Goal: Task Accomplishment & Management: Complete application form

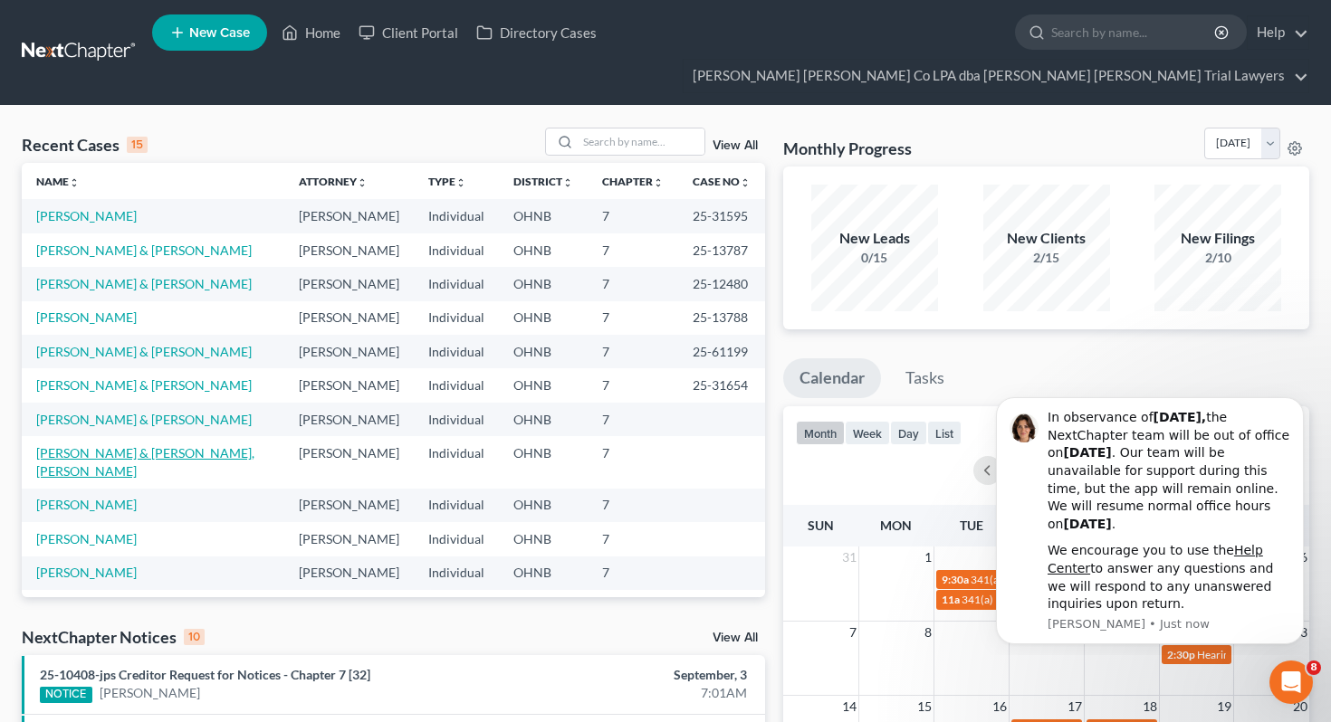
click at [141, 445] on link "[PERSON_NAME] & [PERSON_NAME], [PERSON_NAME]" at bounding box center [145, 461] width 218 height 33
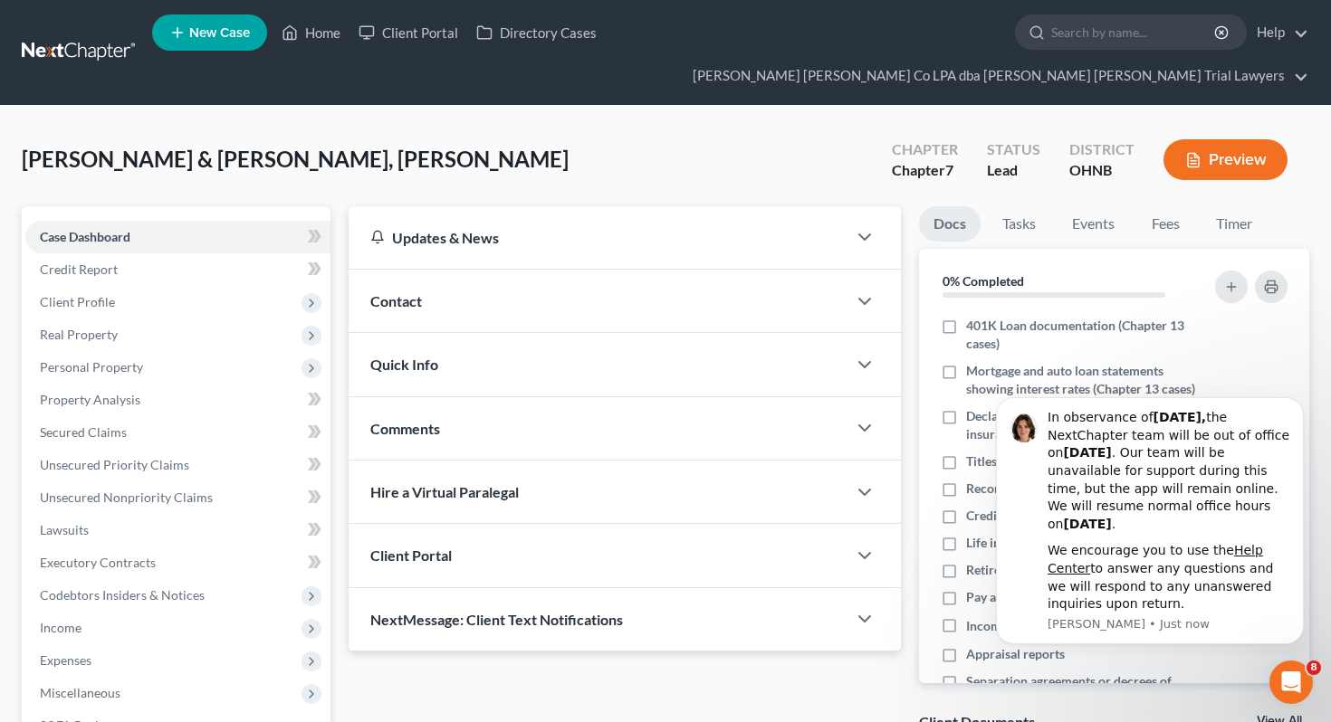
click at [422, 649] on div "Updates & News × [US_STATE] [GEOGRAPHIC_DATA] Notes: [DATE] - The Northern Dist…" at bounding box center [624, 517] width 571 height 623
click at [219, 645] on span "Expenses" at bounding box center [177, 661] width 305 height 33
click at [237, 677] on link "Home" at bounding box center [196, 693] width 269 height 33
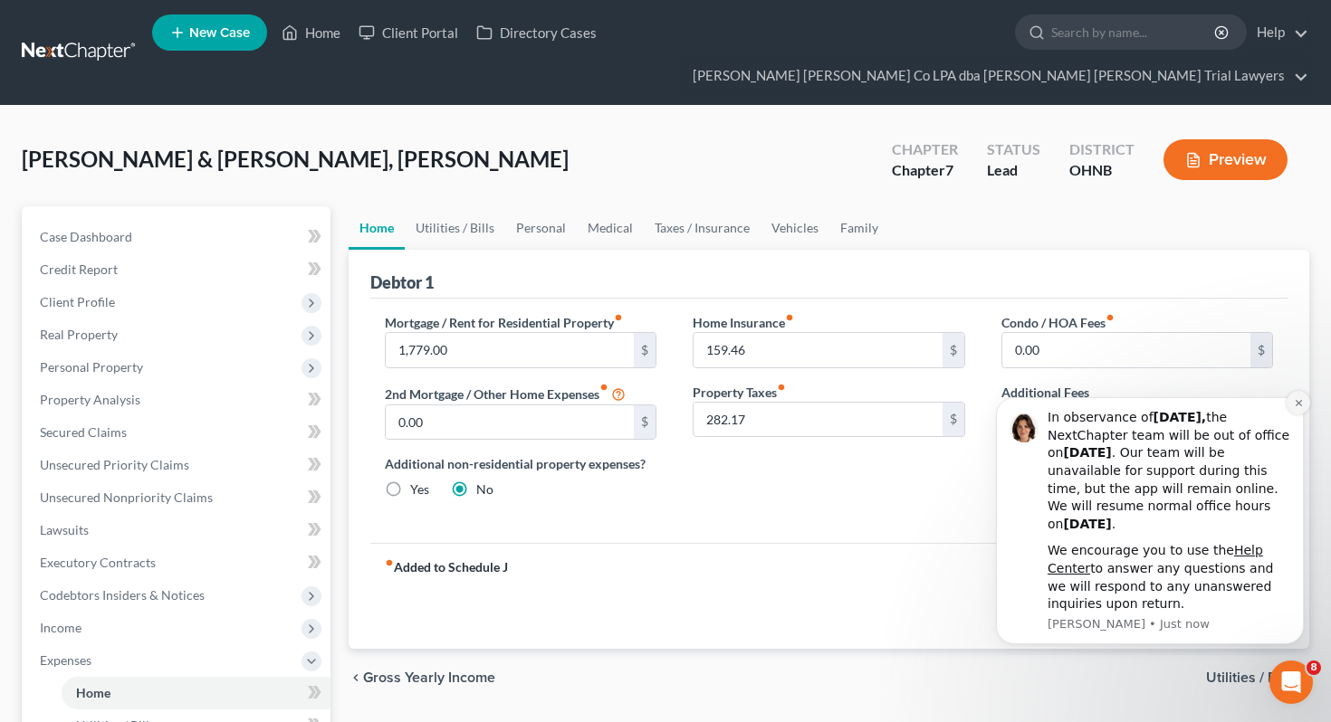
click at [1297, 408] on button "Dismiss notification" at bounding box center [1298, 403] width 24 height 24
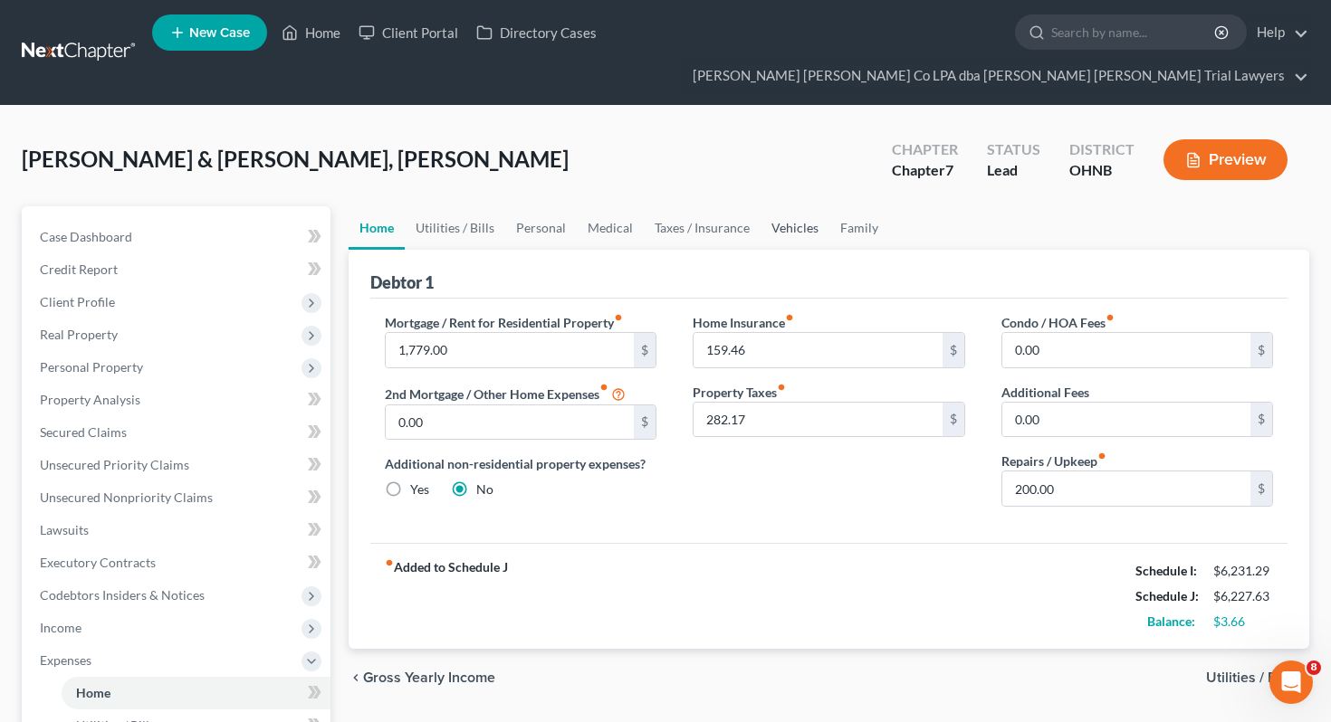
click at [794, 206] on link "Vehicles" at bounding box center [794, 227] width 69 height 43
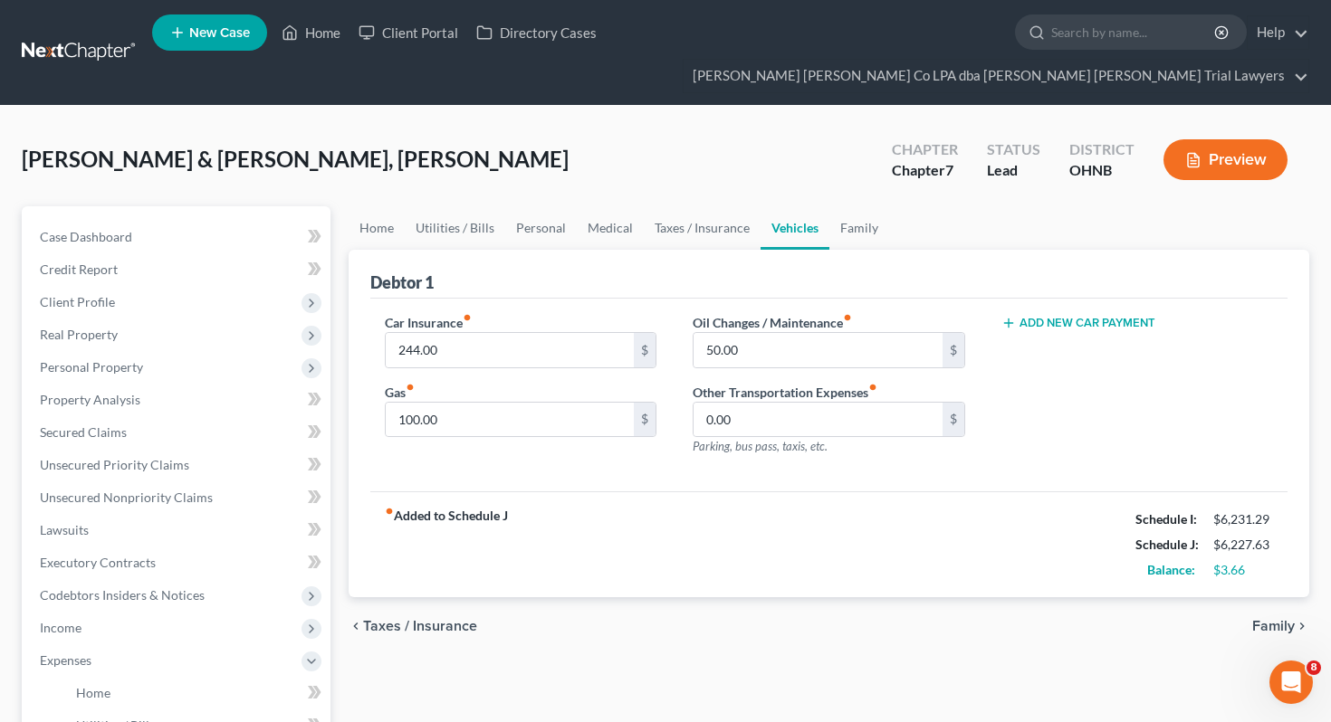
click at [1055, 316] on button "Add New Car Payment" at bounding box center [1078, 323] width 154 height 14
click at [1076, 386] on button "Add New Car Payment" at bounding box center [1078, 393] width 154 height 14
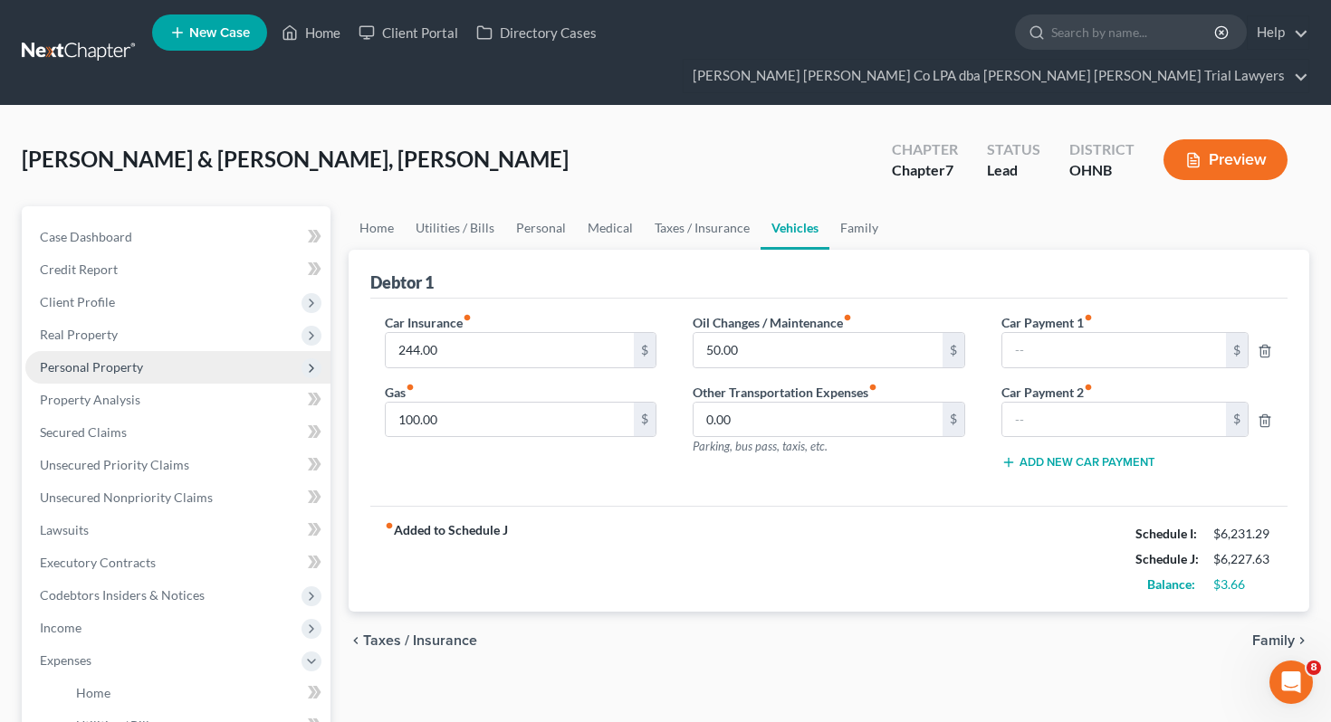
click at [206, 351] on span "Personal Property" at bounding box center [177, 367] width 305 height 33
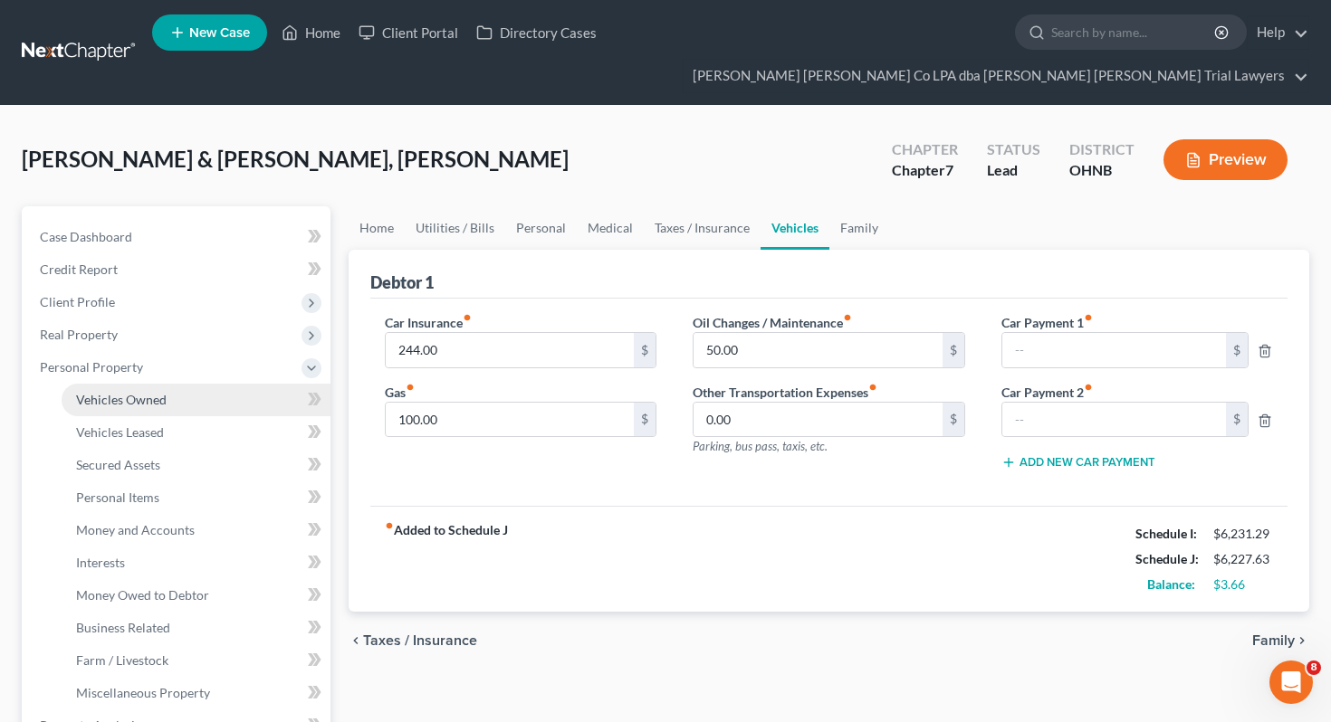
click at [209, 384] on link "Vehicles Owned" at bounding box center [196, 400] width 269 height 33
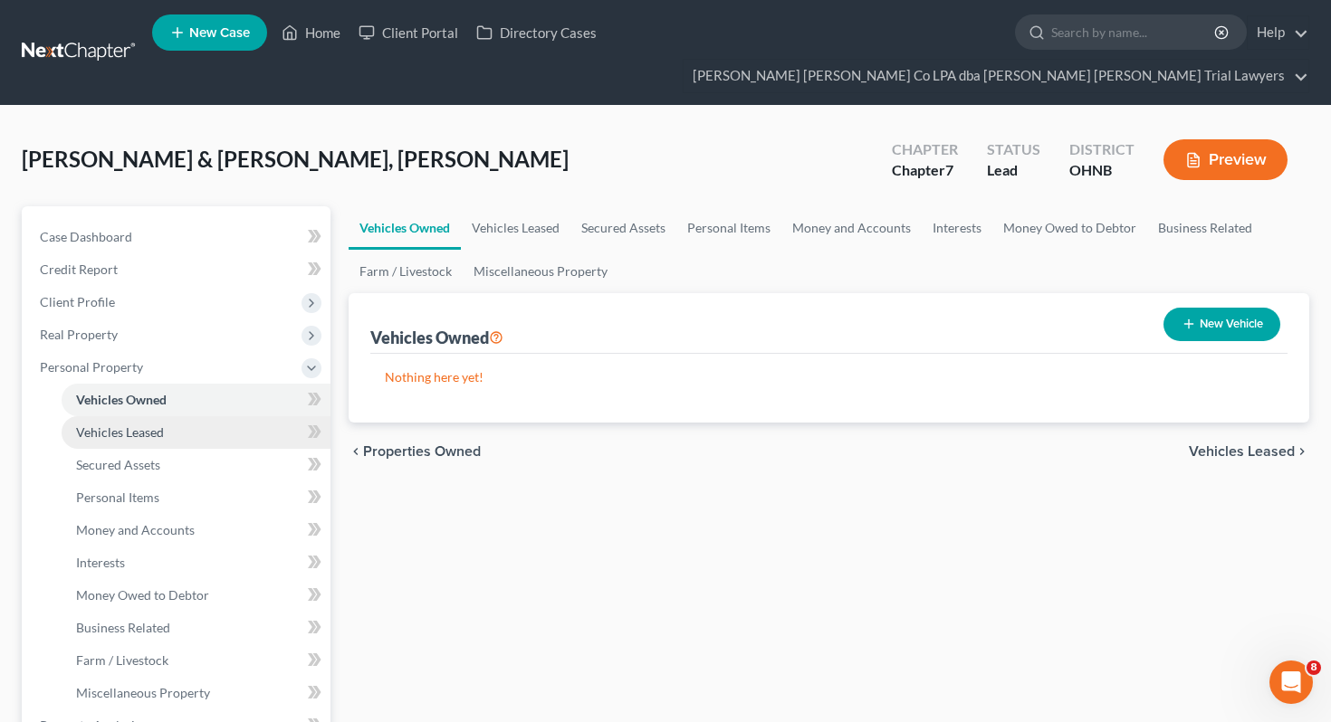
click at [219, 416] on link "Vehicles Leased" at bounding box center [196, 432] width 269 height 33
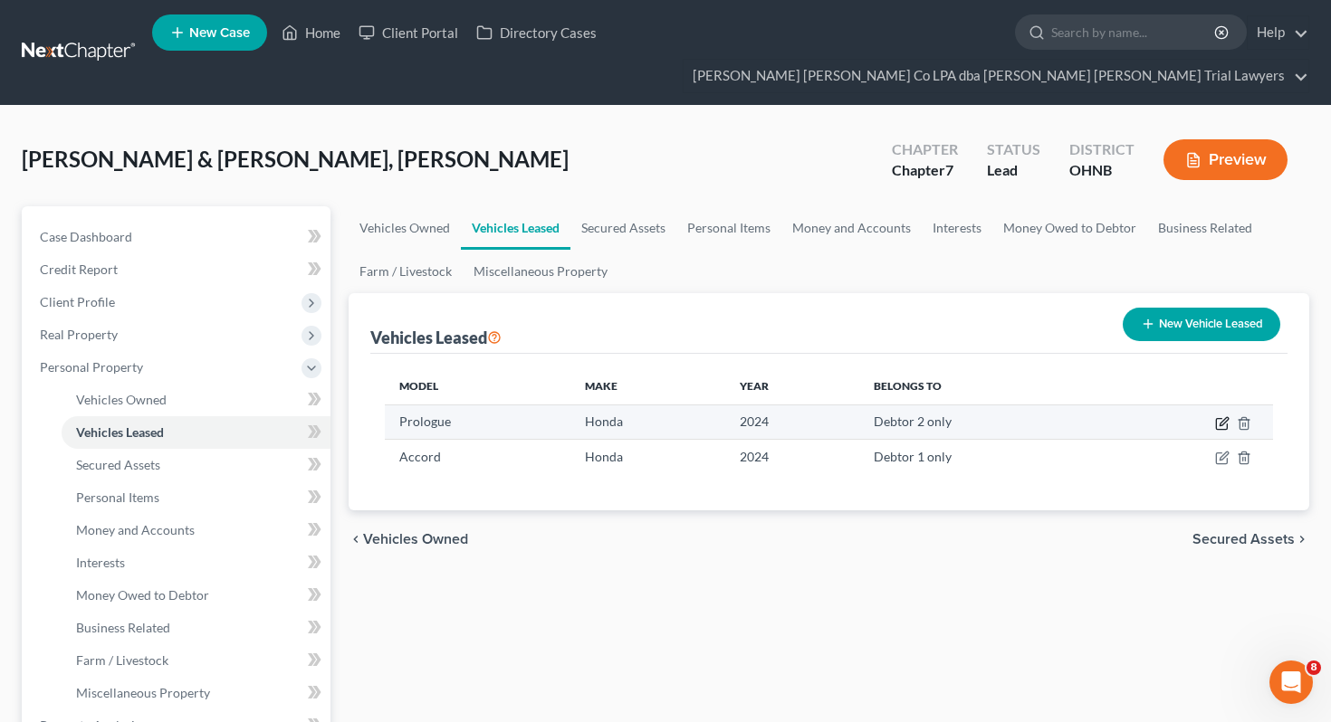
click at [1221, 419] on icon "button" at bounding box center [1221, 424] width 11 height 11
select select "0"
select select "2"
select select "1"
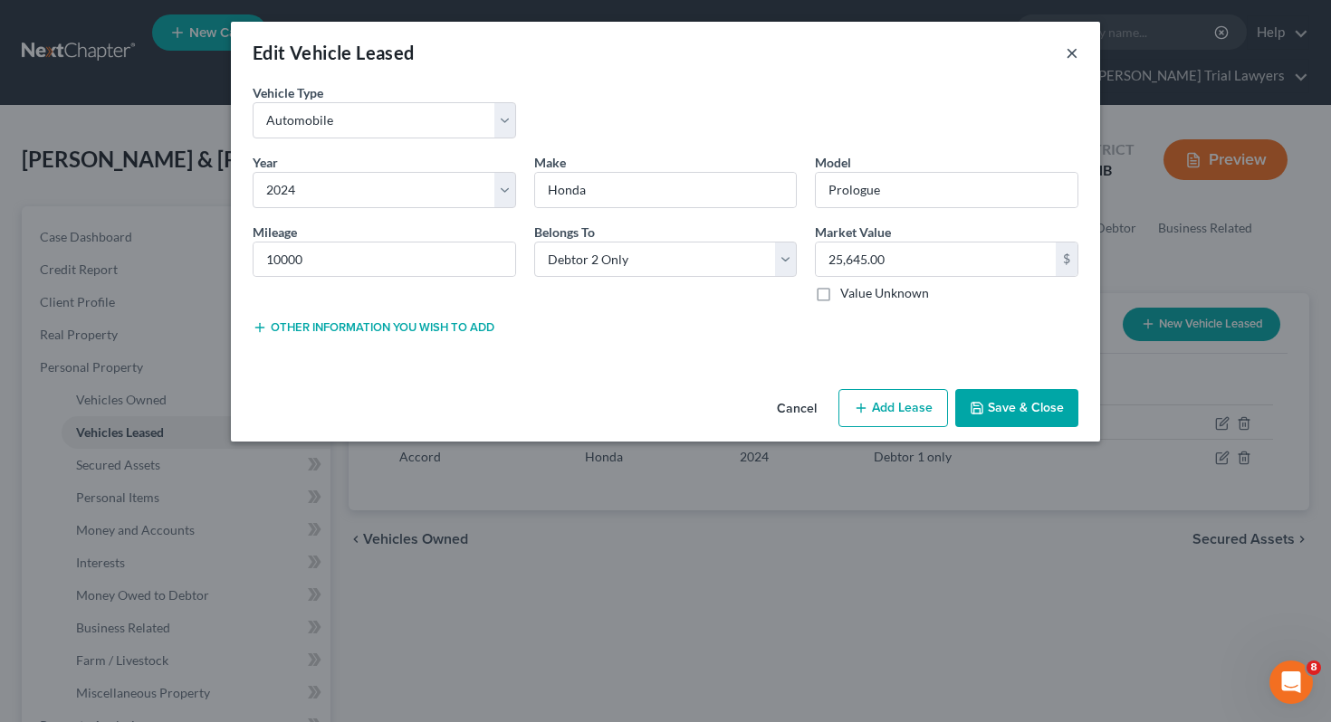
click at [1073, 54] on button "×" at bounding box center [1072, 53] width 13 height 22
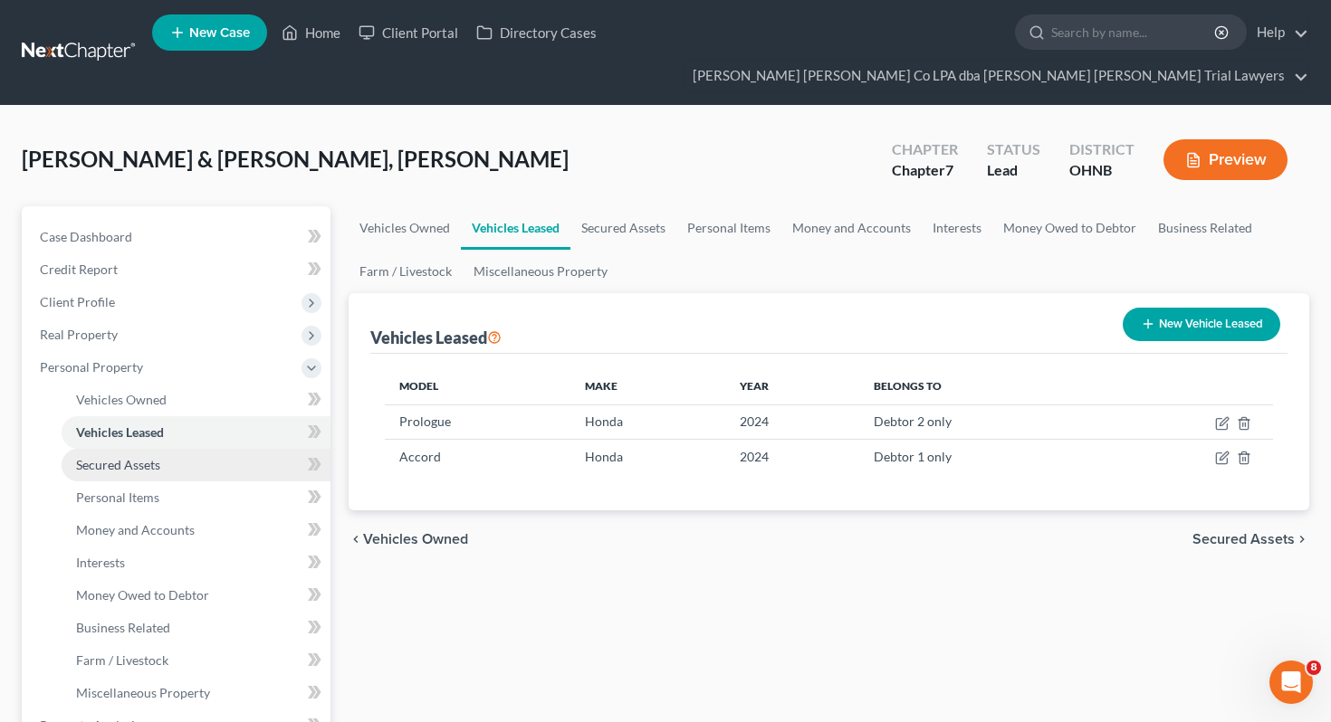
click at [203, 449] on link "Secured Assets" at bounding box center [196, 465] width 269 height 33
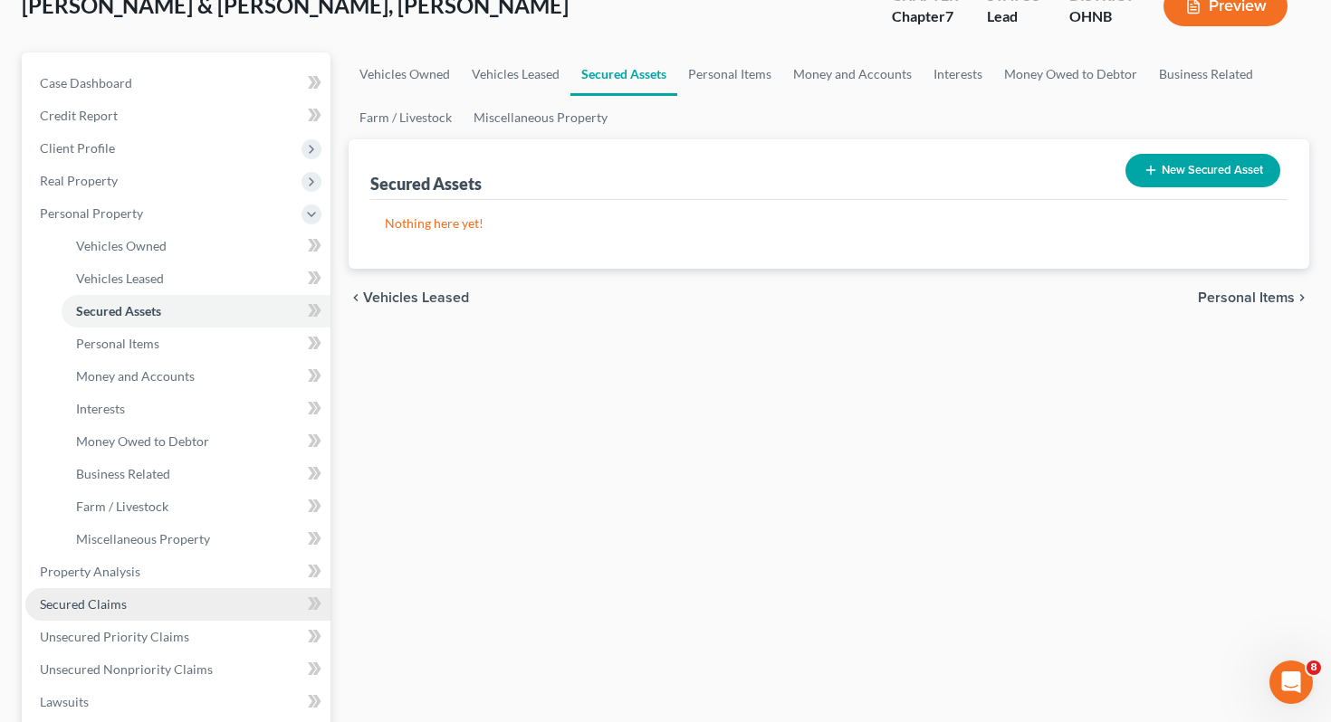
click at [196, 588] on link "Secured Claims" at bounding box center [177, 604] width 305 height 33
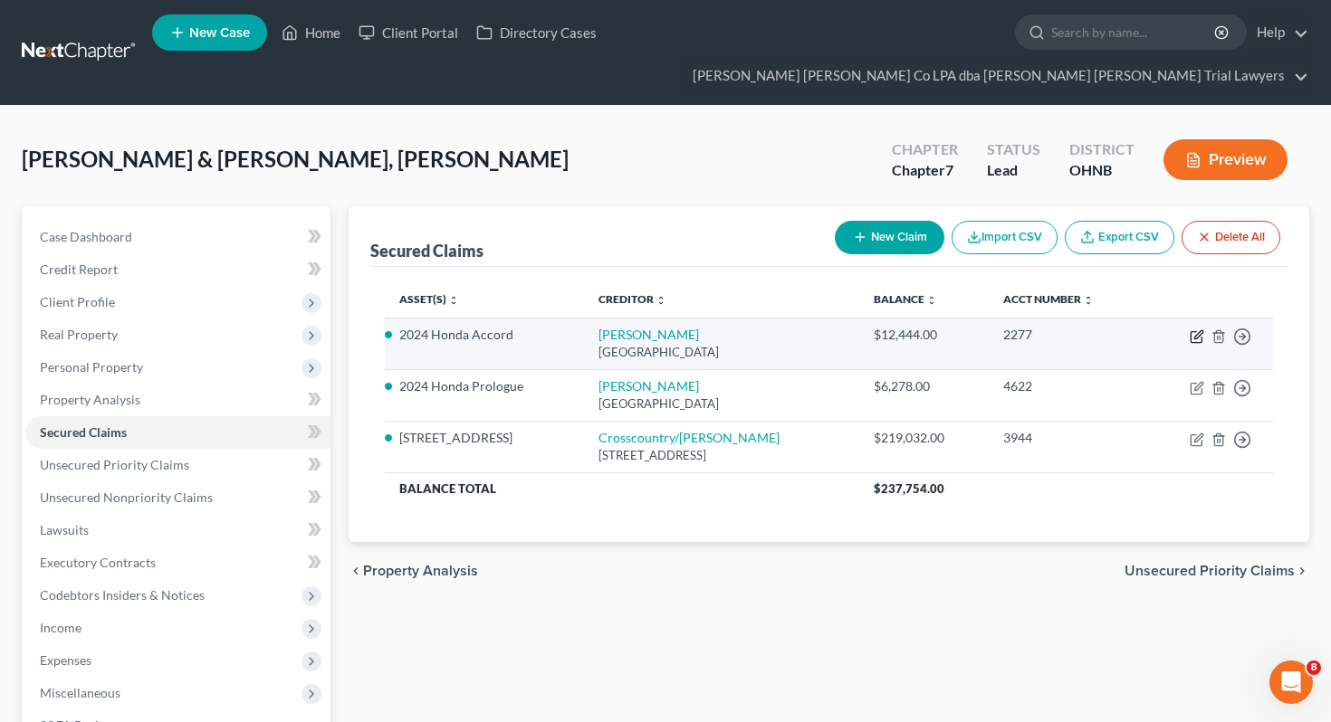
click at [1194, 330] on icon "button" at bounding box center [1197, 337] width 14 height 14
select select "45"
select select "11"
select select "2"
select select "0"
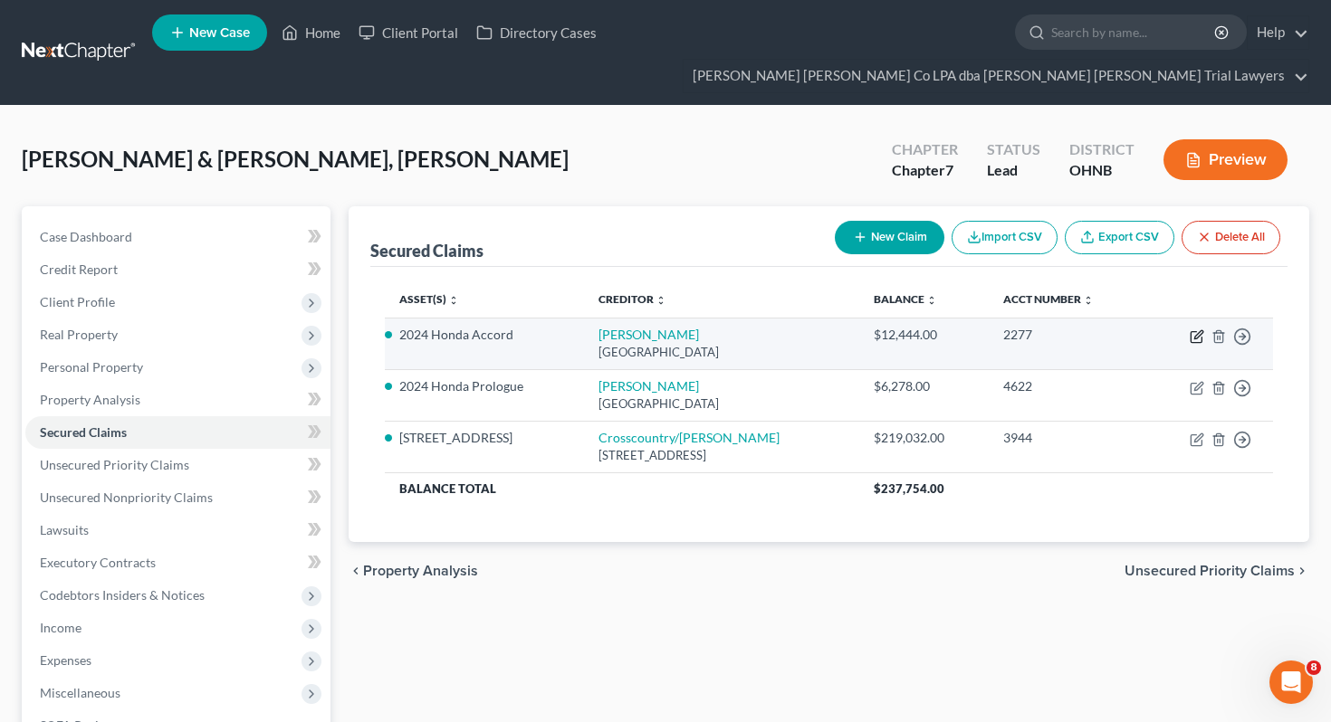
select select "0"
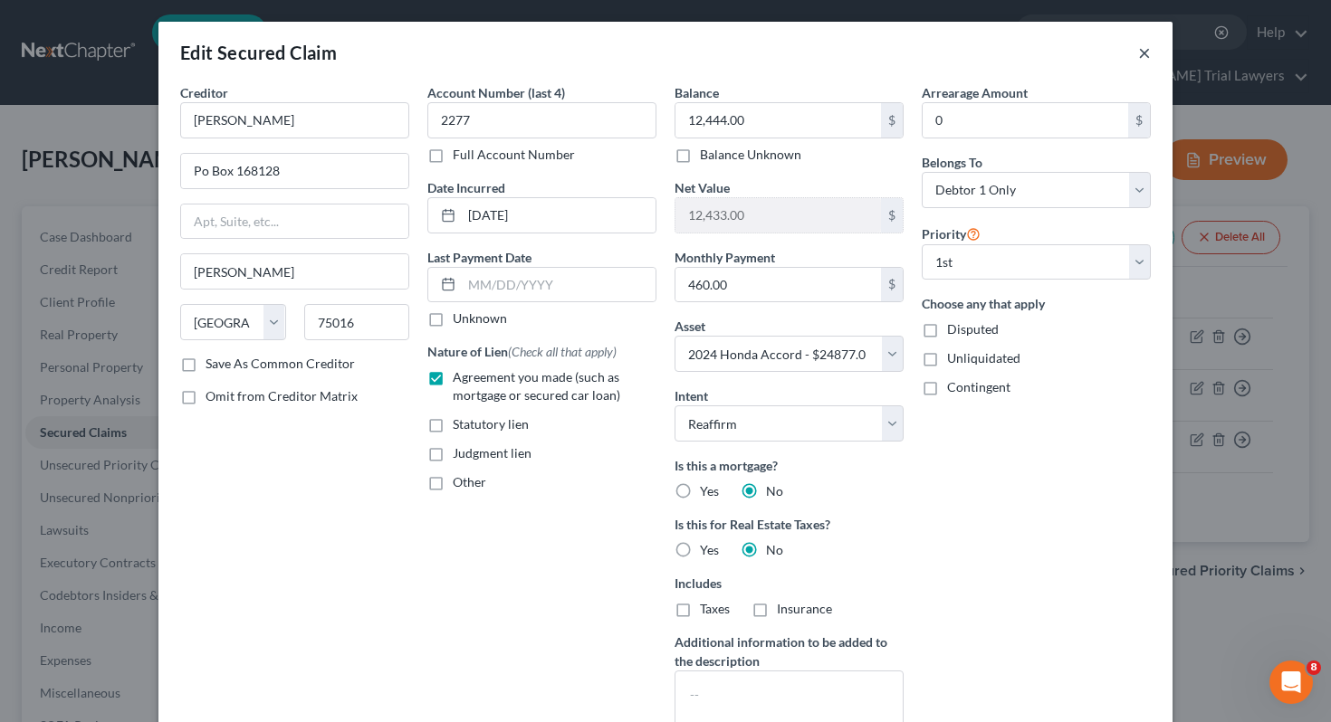
click at [1142, 56] on button "×" at bounding box center [1144, 53] width 13 height 22
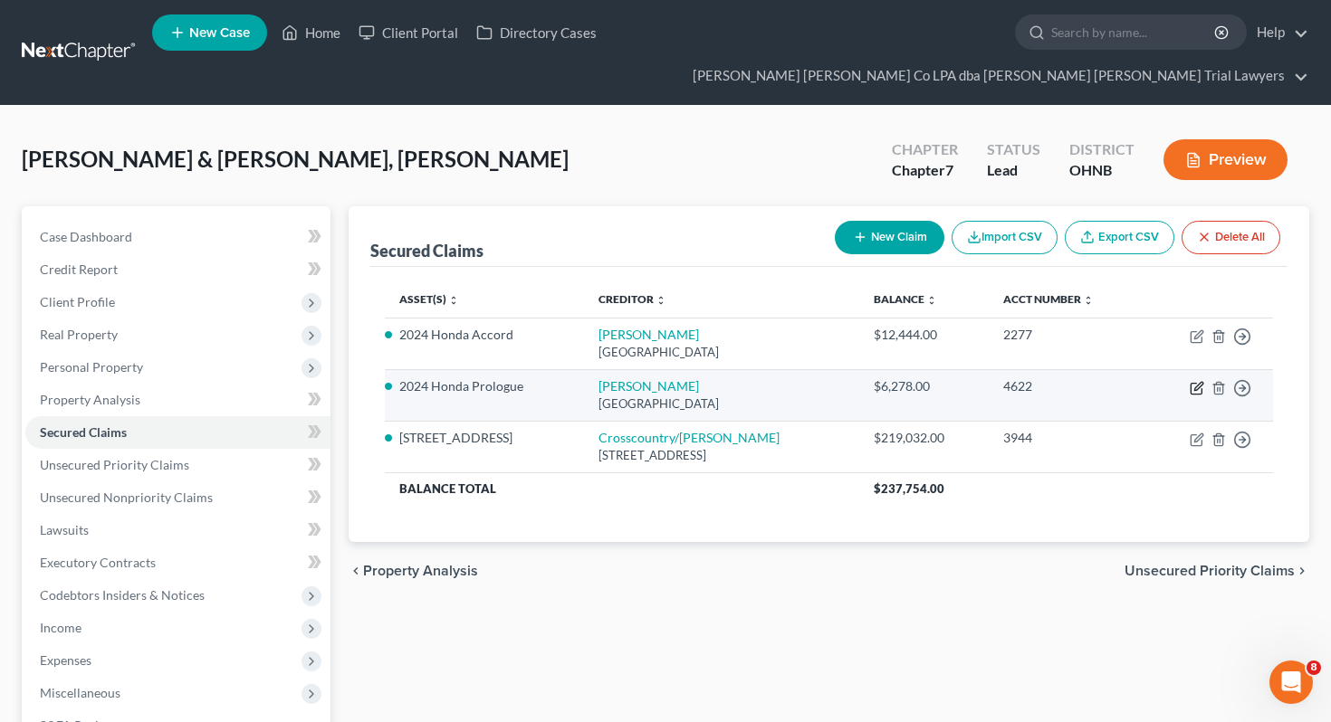
click at [1194, 381] on icon "button" at bounding box center [1197, 388] width 14 height 14
select select "45"
select select "10"
select select "2"
select select "1"
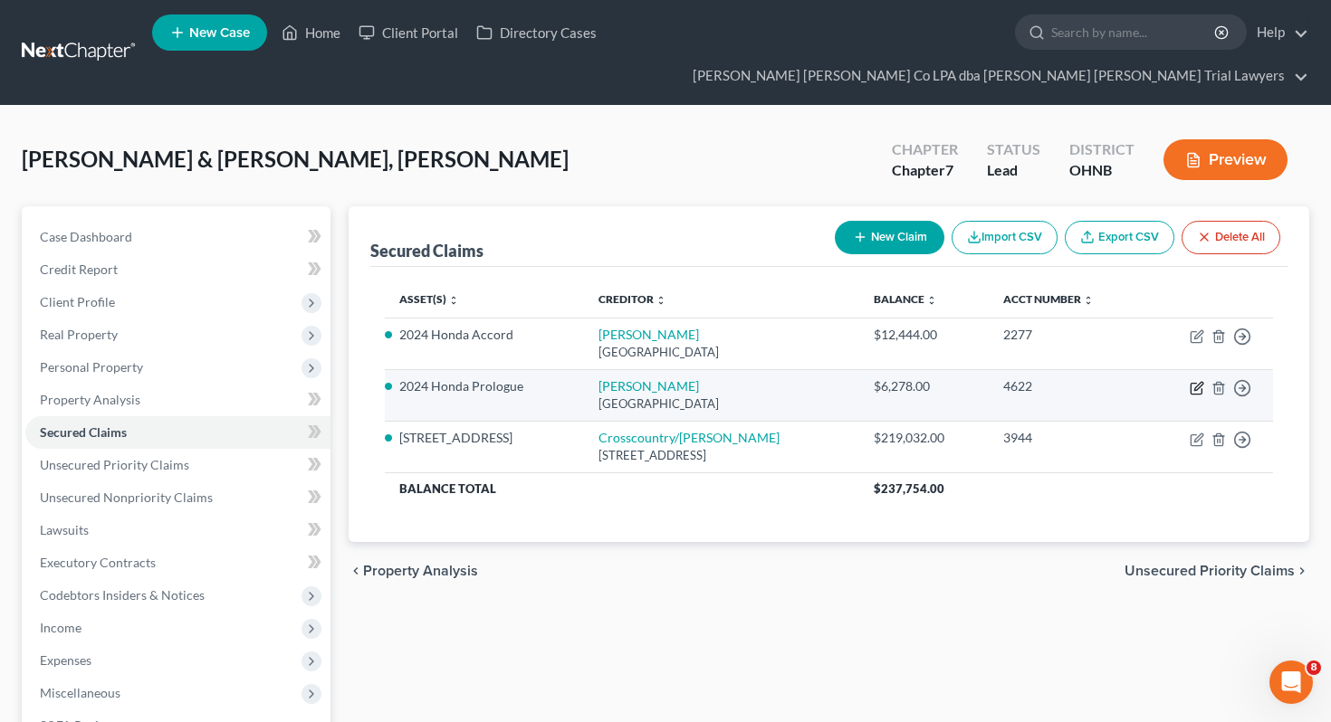
select select "0"
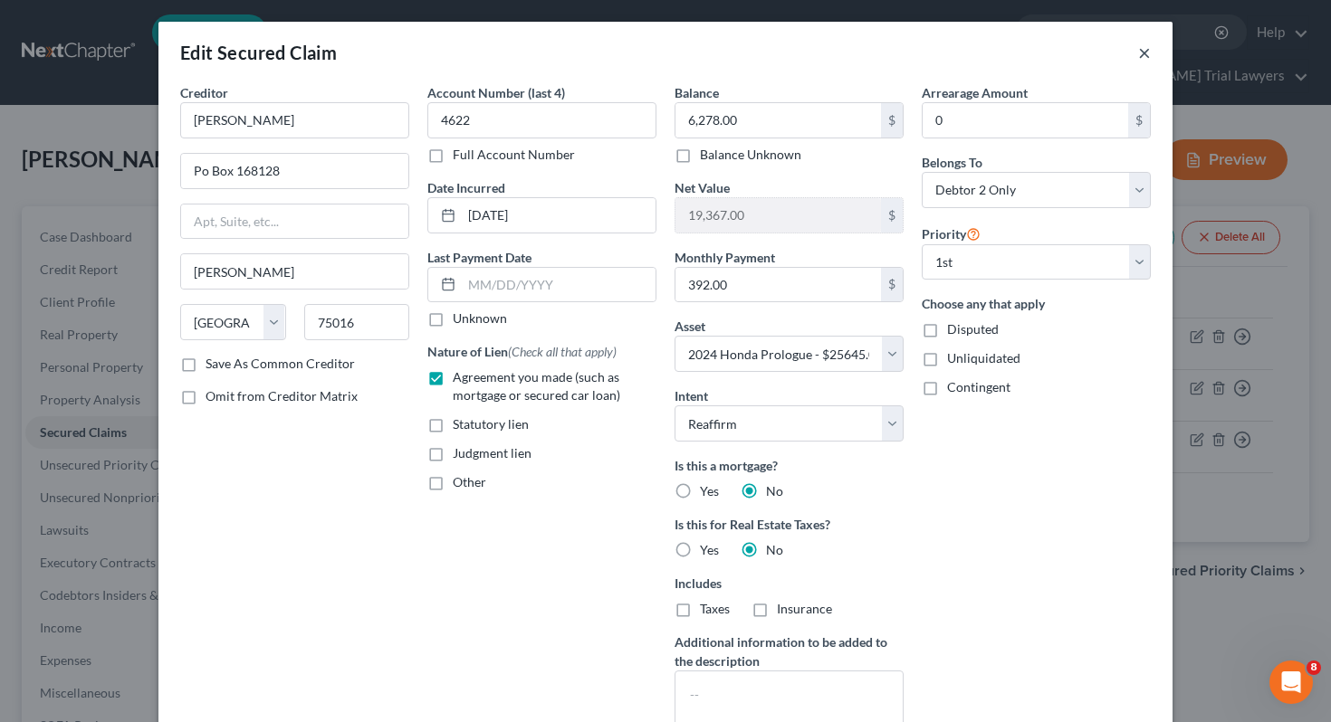
click at [1143, 44] on button "×" at bounding box center [1144, 53] width 13 height 22
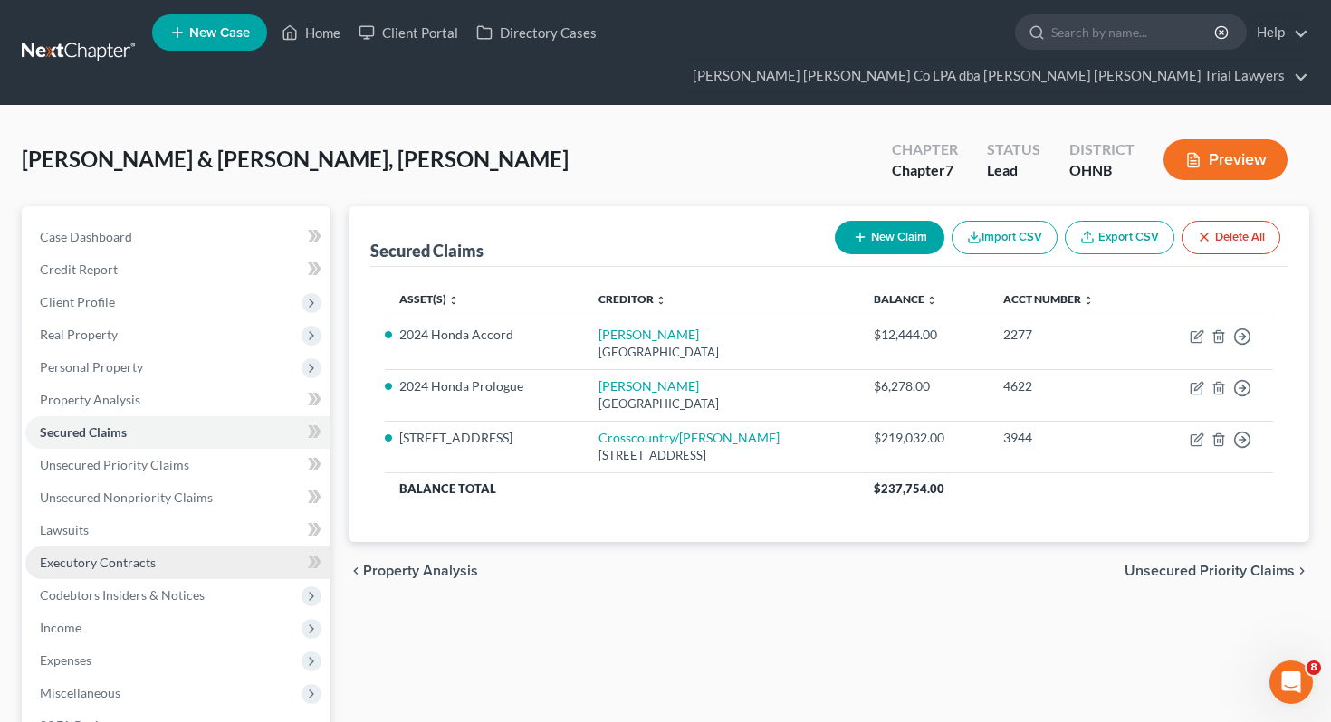
scroll to position [66, 0]
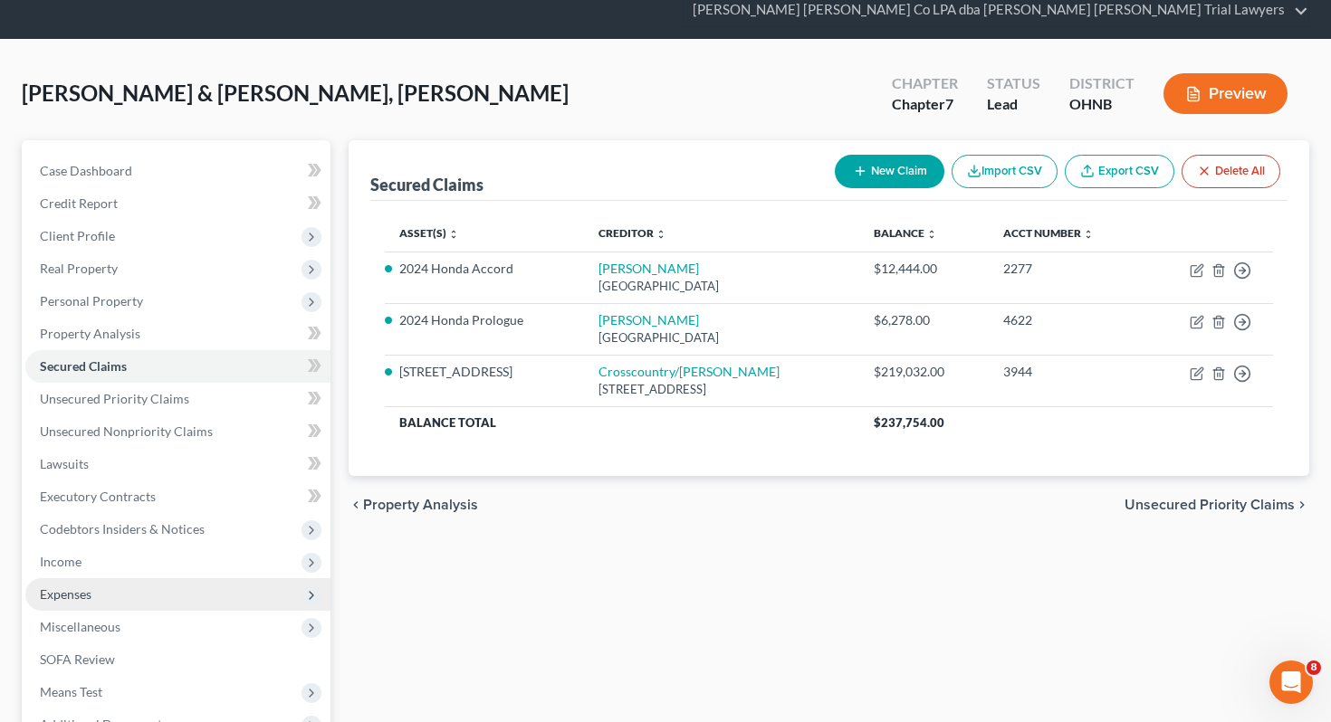
click at [221, 578] on span "Expenses" at bounding box center [177, 594] width 305 height 33
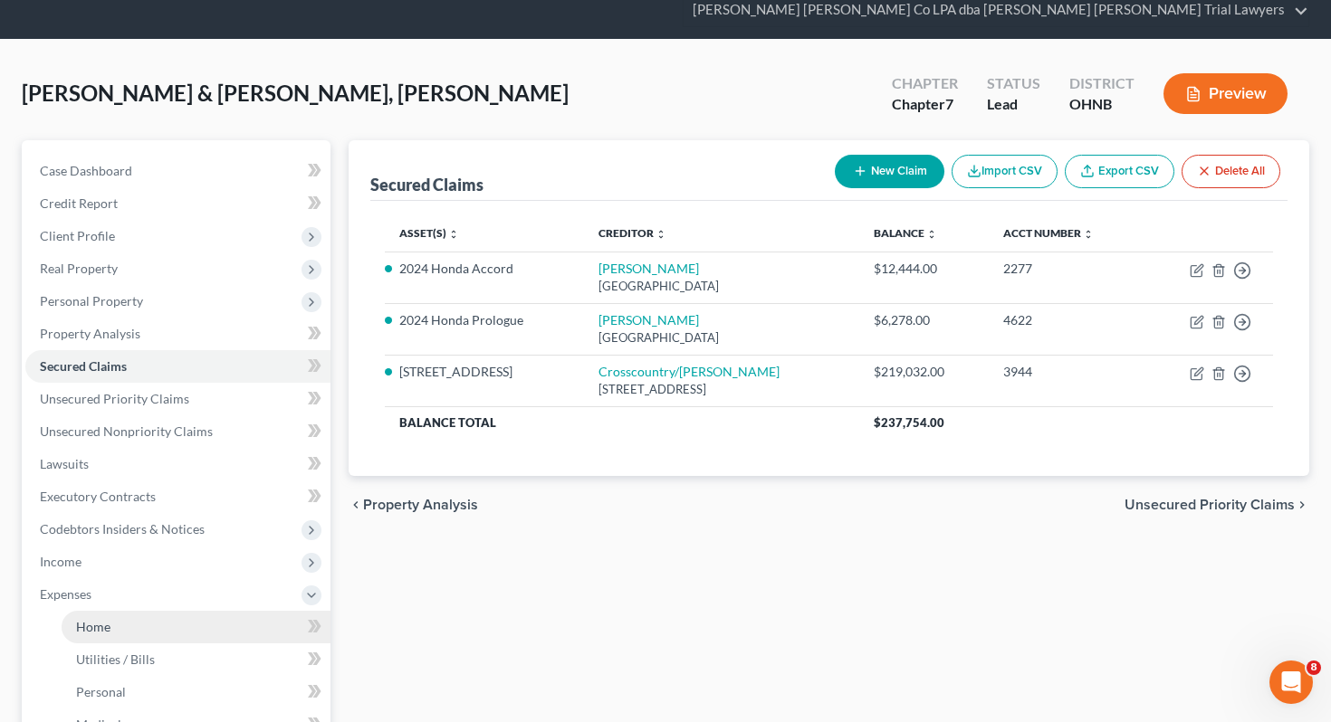
click at [230, 611] on link "Home" at bounding box center [196, 627] width 269 height 33
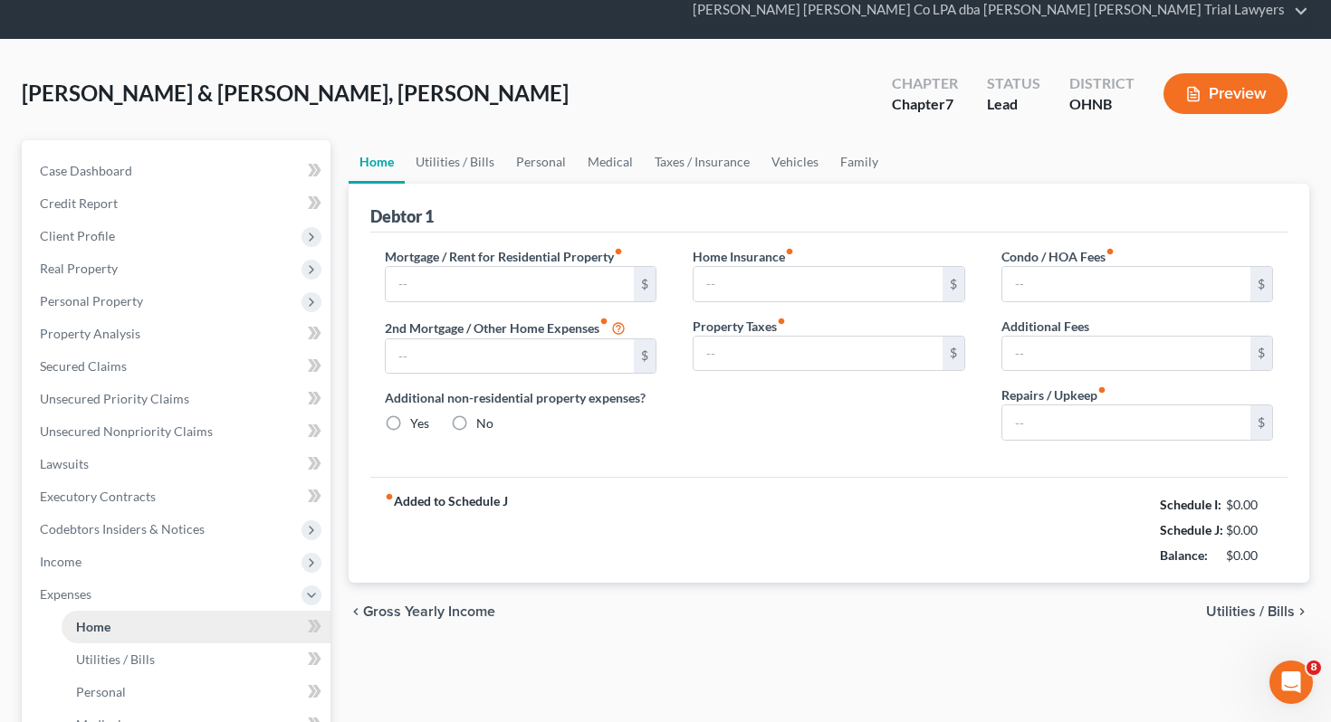
type input "1,779.00"
type input "0.00"
radio input "true"
type input "159.46"
type input "282.17"
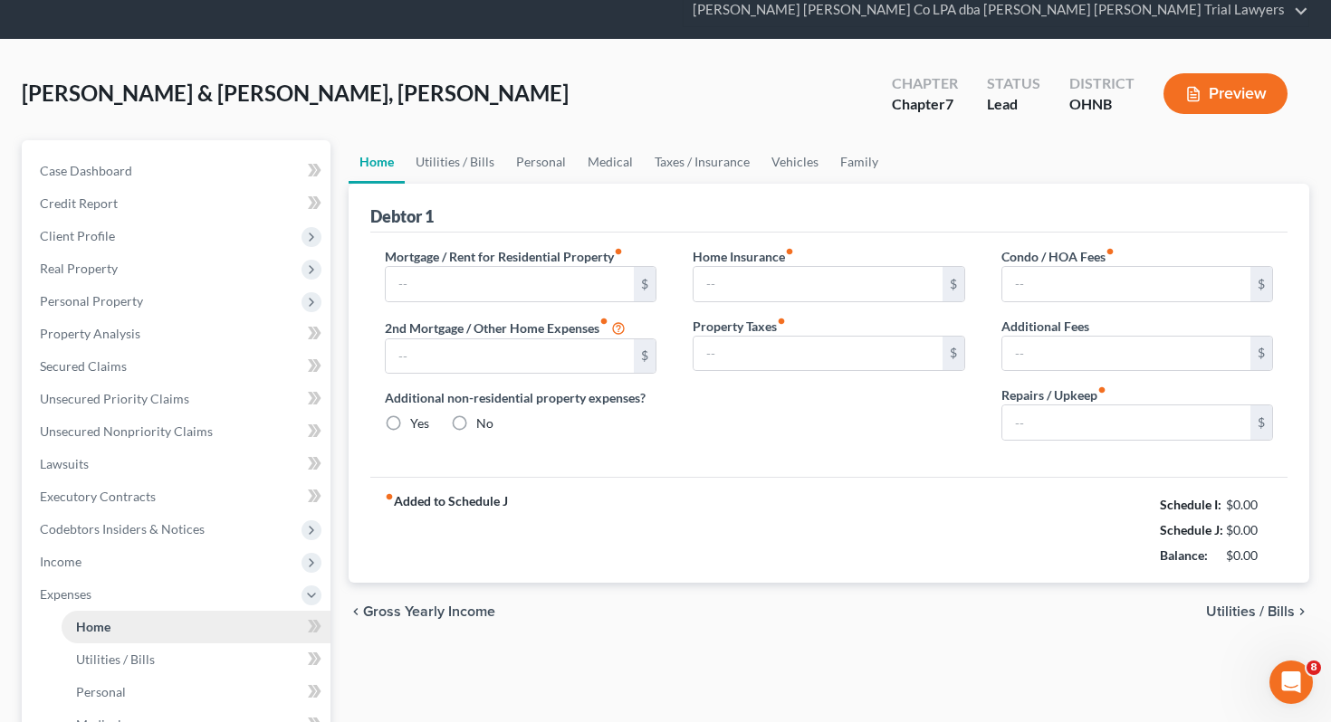
type input "0.00"
type input "200.00"
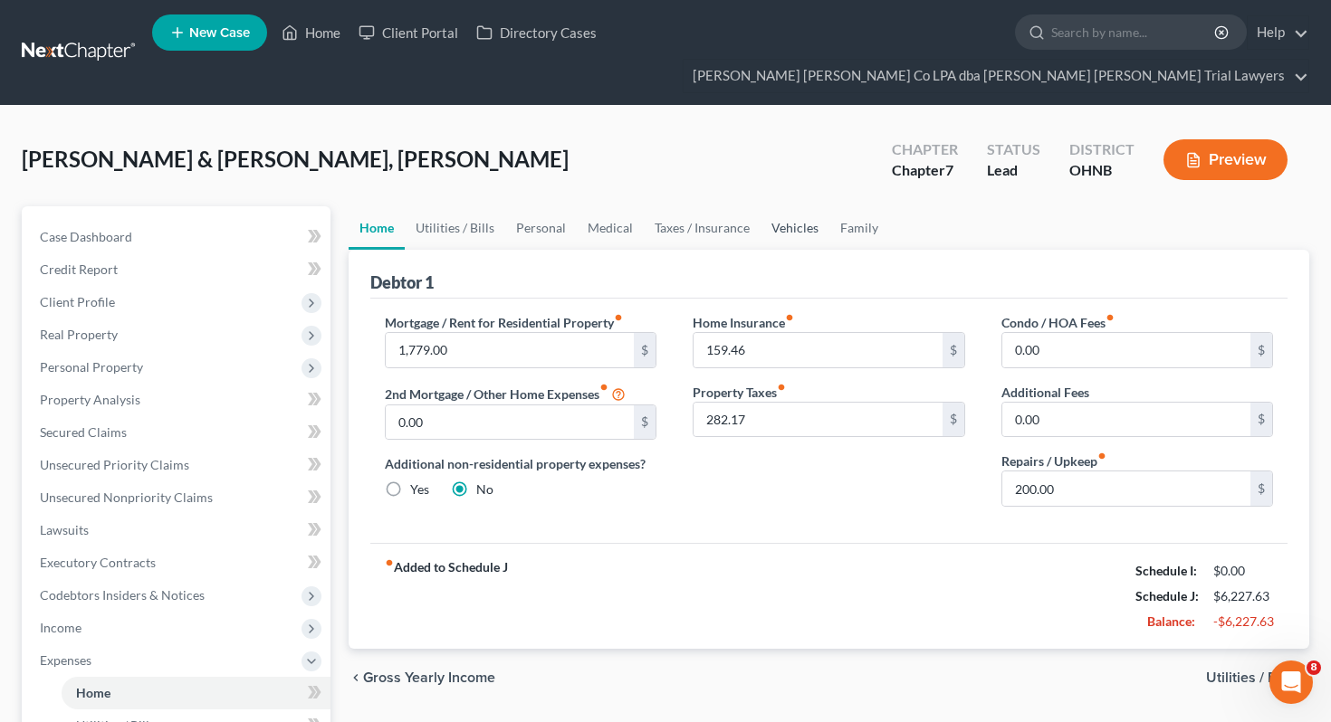
click at [782, 206] on link "Vehicles" at bounding box center [794, 227] width 69 height 43
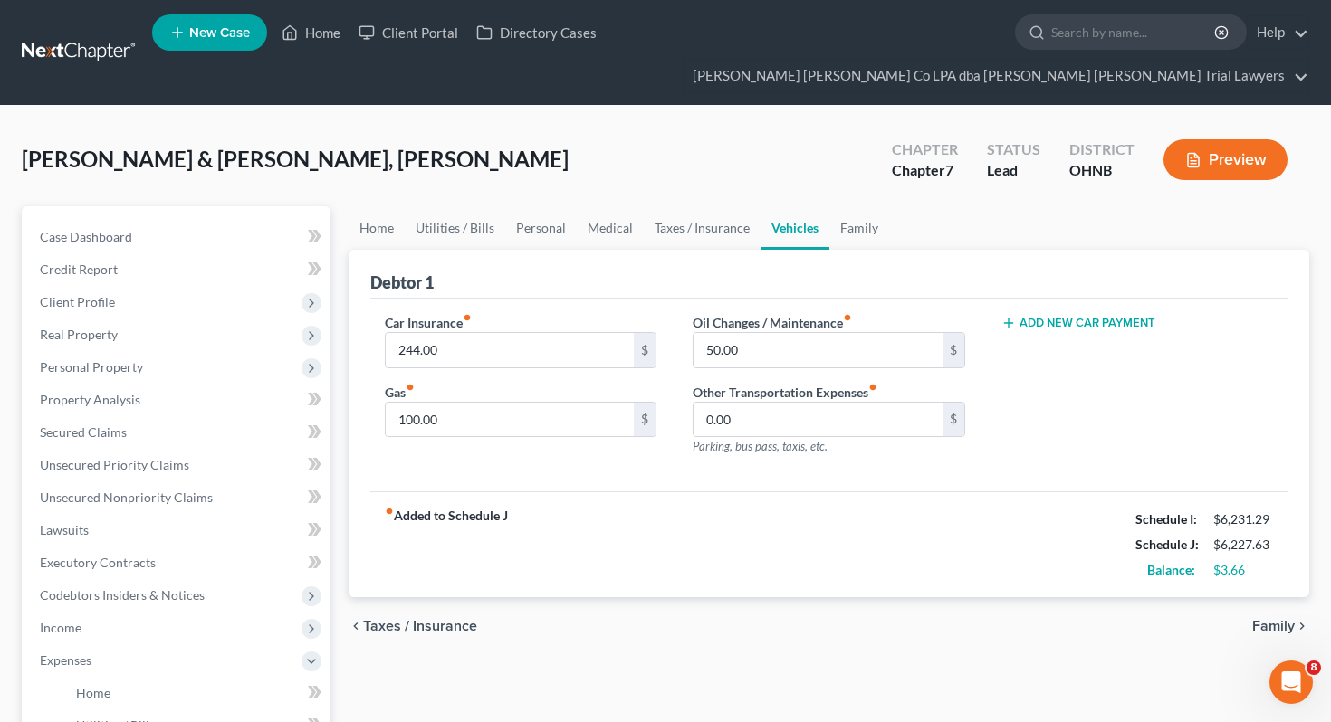
click at [1074, 316] on button "Add New Car Payment" at bounding box center [1078, 323] width 154 height 14
click at [1067, 333] on input "text" at bounding box center [1114, 350] width 225 height 34
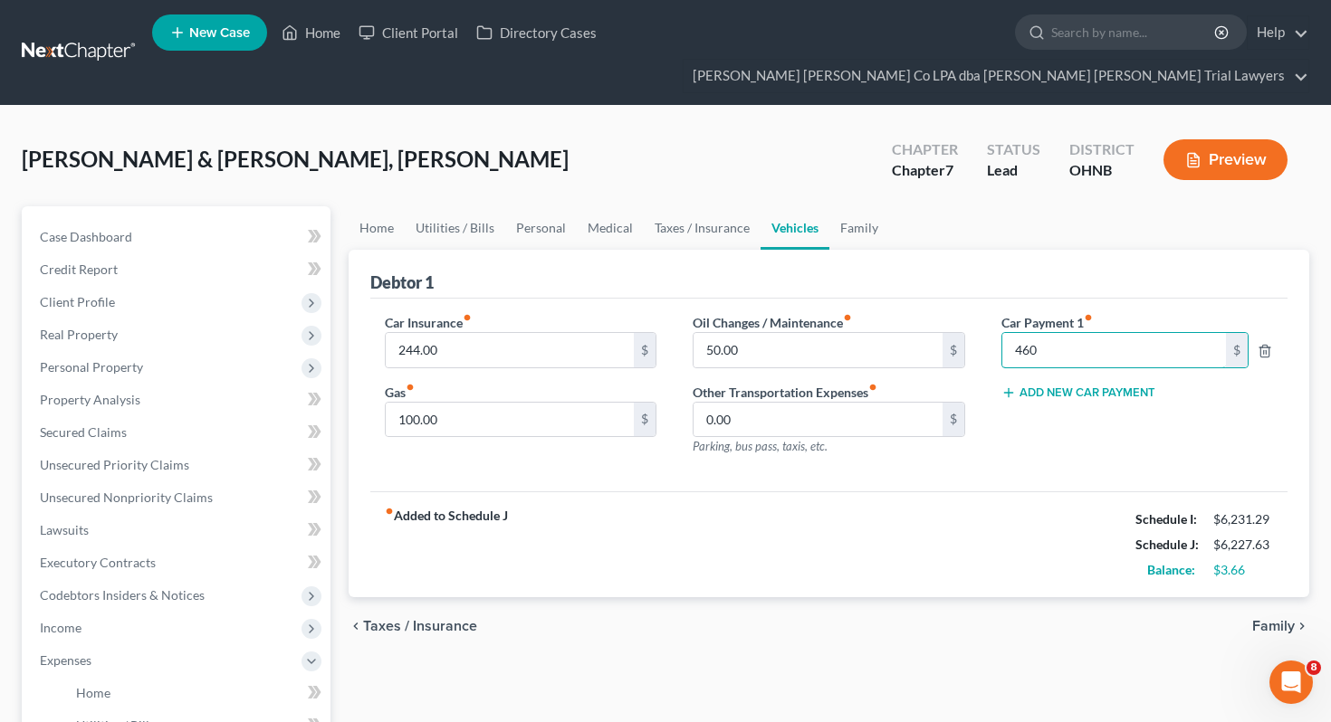
type input "460"
click at [1080, 383] on div "Add New Car Payment" at bounding box center [1137, 392] width 273 height 18
click at [1082, 386] on button "Add New Car Payment" at bounding box center [1078, 393] width 154 height 14
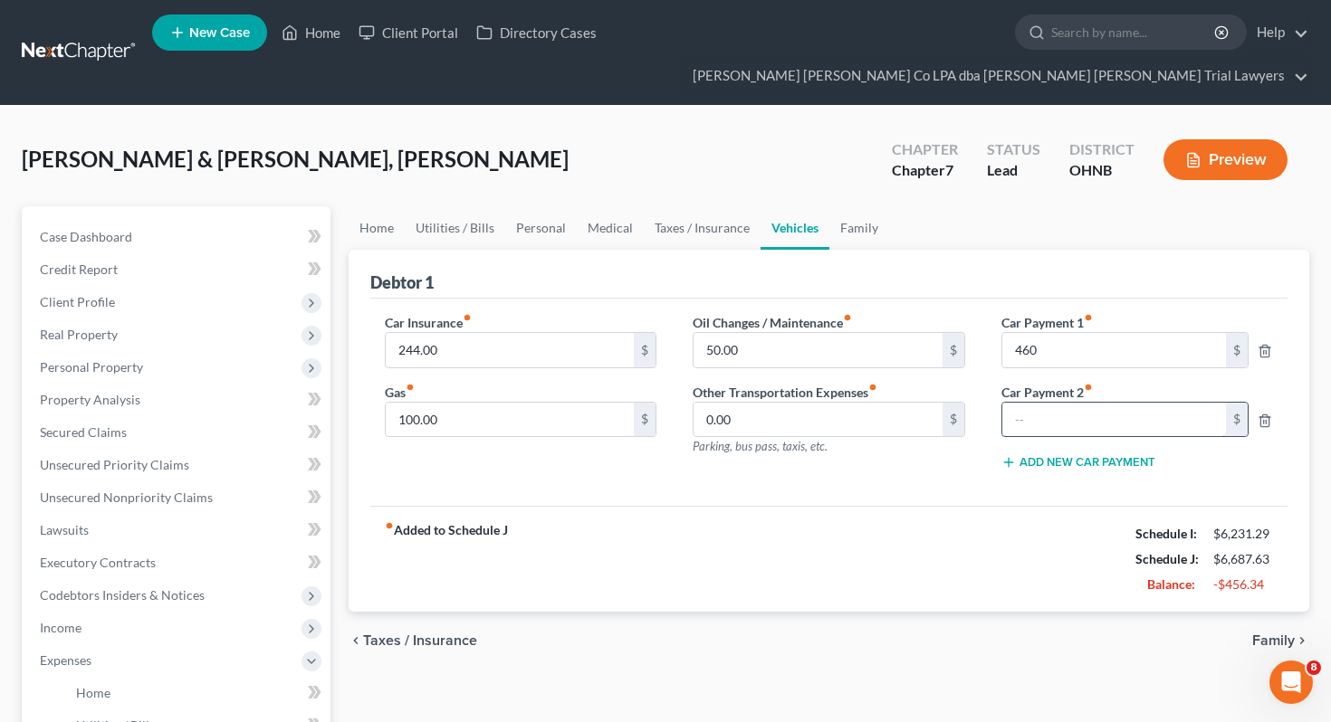
click at [1083, 403] on input "text" at bounding box center [1114, 420] width 225 height 34
type input "392"
click at [372, 206] on link "Home" at bounding box center [377, 227] width 56 height 43
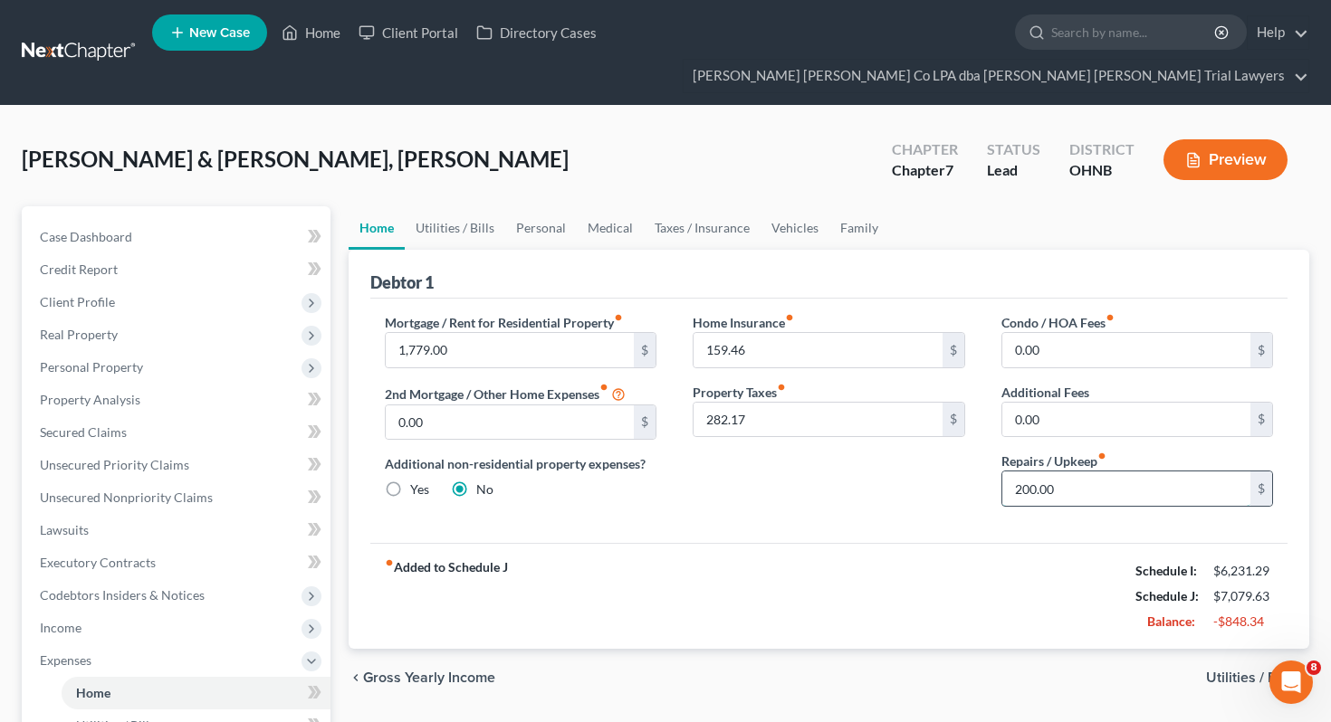
click at [1059, 472] on input "200.00" at bounding box center [1126, 489] width 249 height 34
type input "50"
click at [454, 206] on link "Utilities / Bills" at bounding box center [455, 227] width 100 height 43
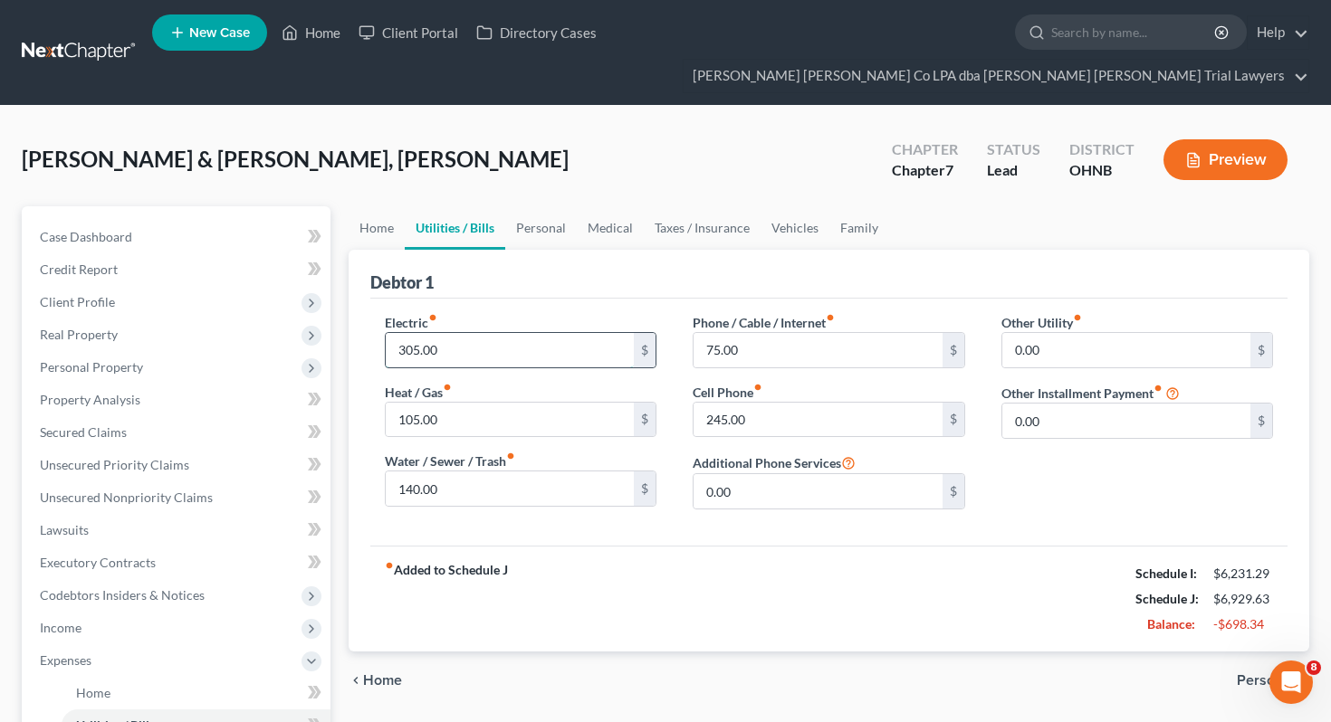
click at [451, 333] on input "305.00" at bounding box center [510, 350] width 249 height 34
type input "250"
click at [488, 472] on input "140.00" at bounding box center [510, 489] width 249 height 34
type input "105"
click at [547, 206] on link "Personal" at bounding box center [541, 227] width 72 height 43
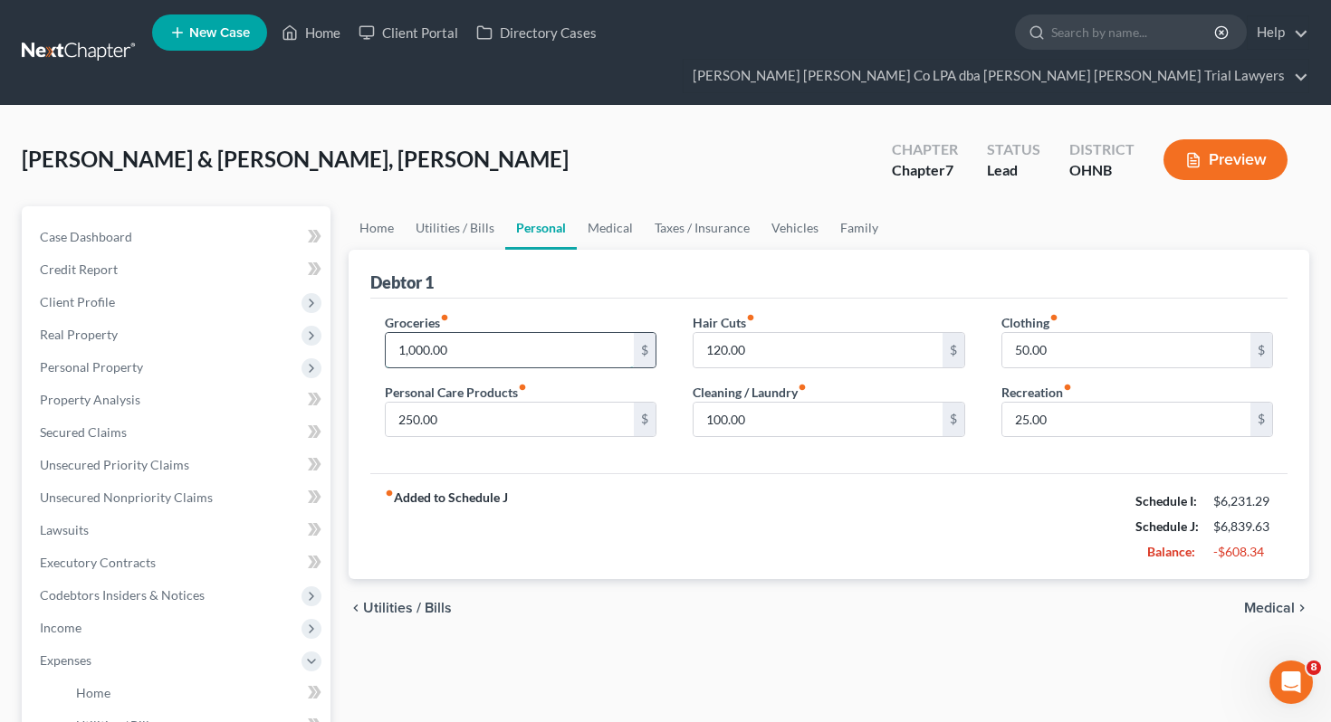
click at [514, 333] on input "1,000.00" at bounding box center [510, 350] width 249 height 34
type input "600"
click at [517, 403] on input "250.00" at bounding box center [510, 420] width 249 height 34
type input "100"
click at [779, 333] on input "120.00" at bounding box center [817, 350] width 249 height 34
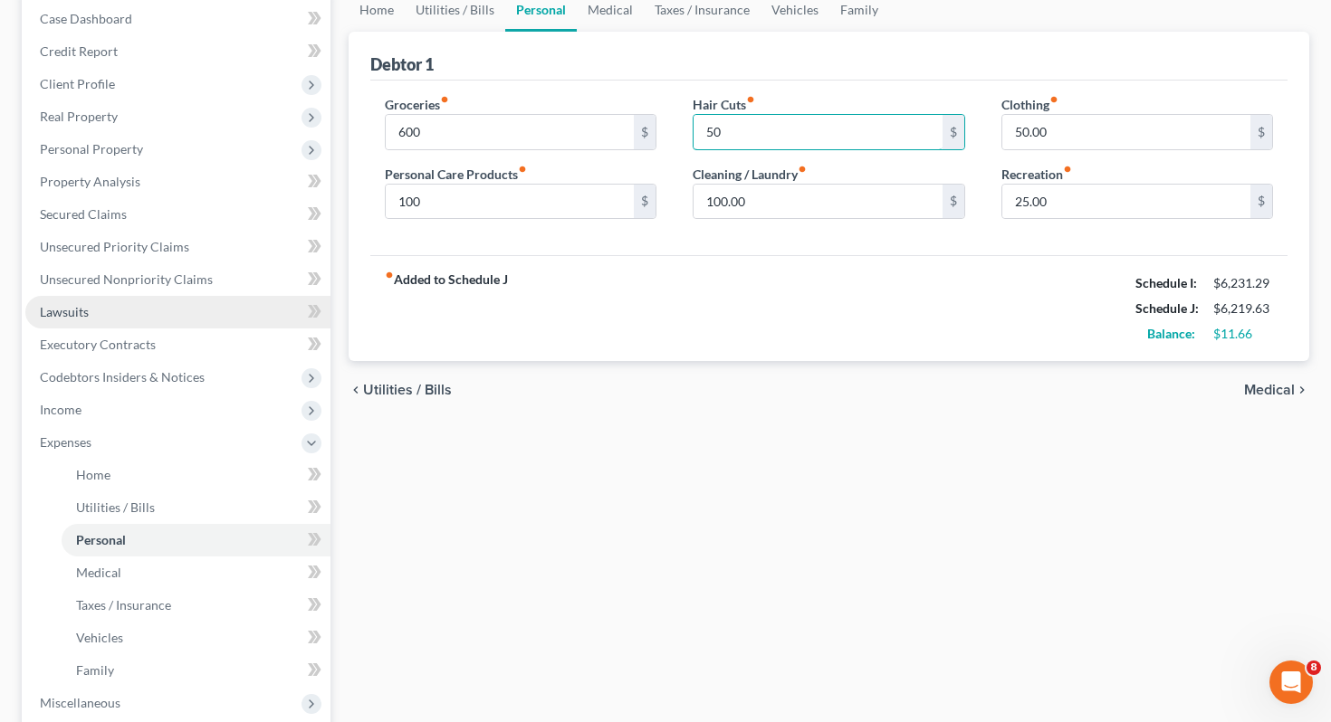
scroll to position [466, 0]
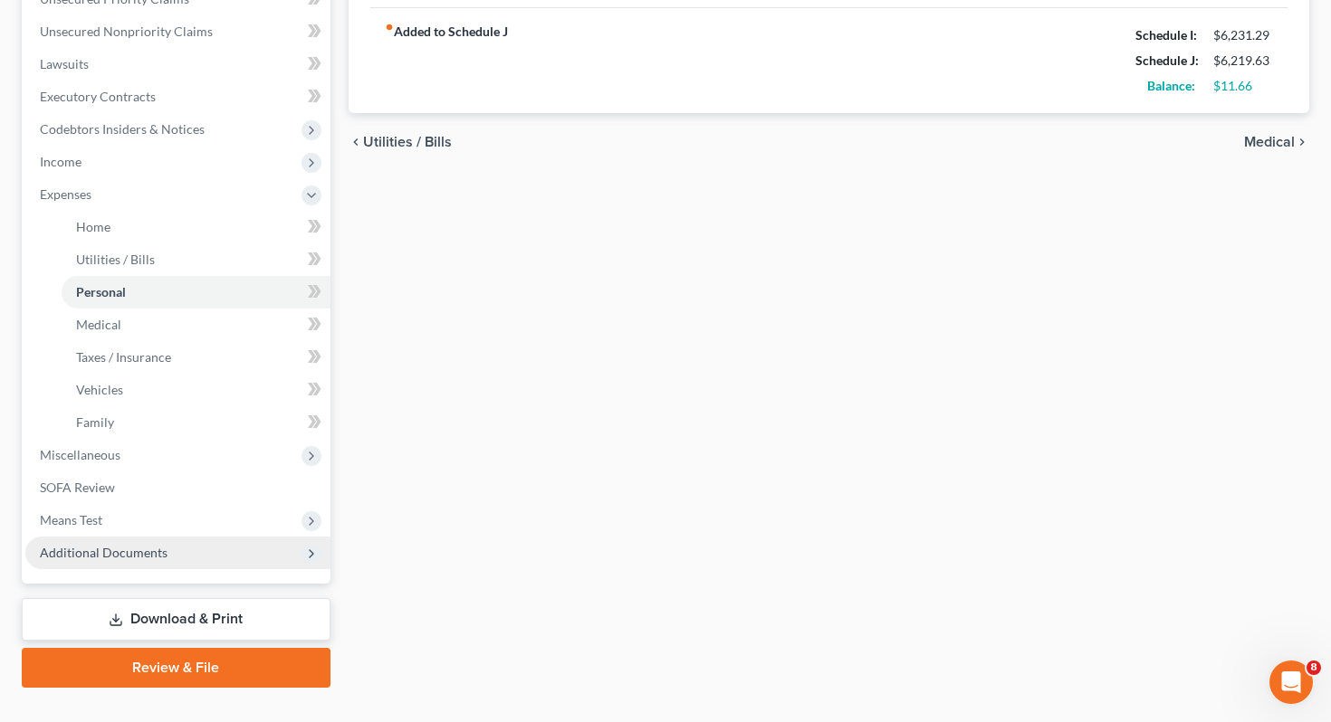
type input "50"
click at [176, 537] on span "Additional Documents" at bounding box center [177, 553] width 305 height 33
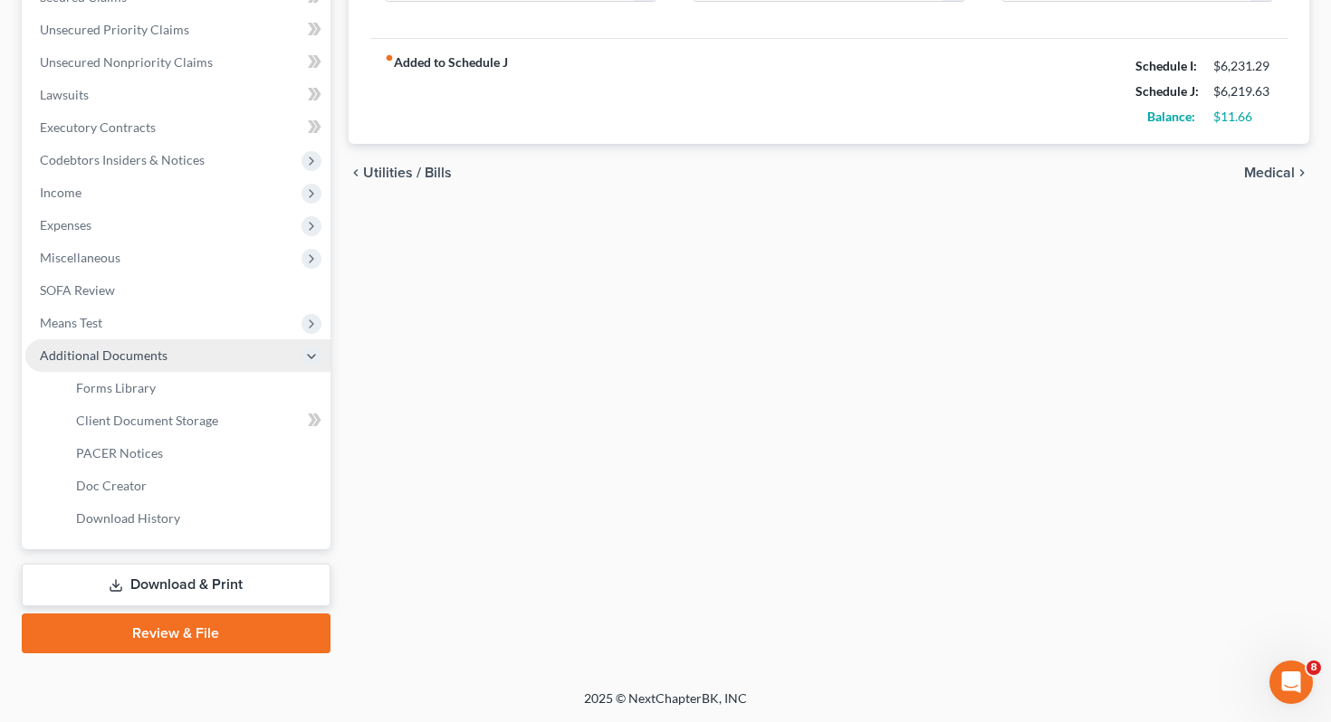
scroll to position [401, 0]
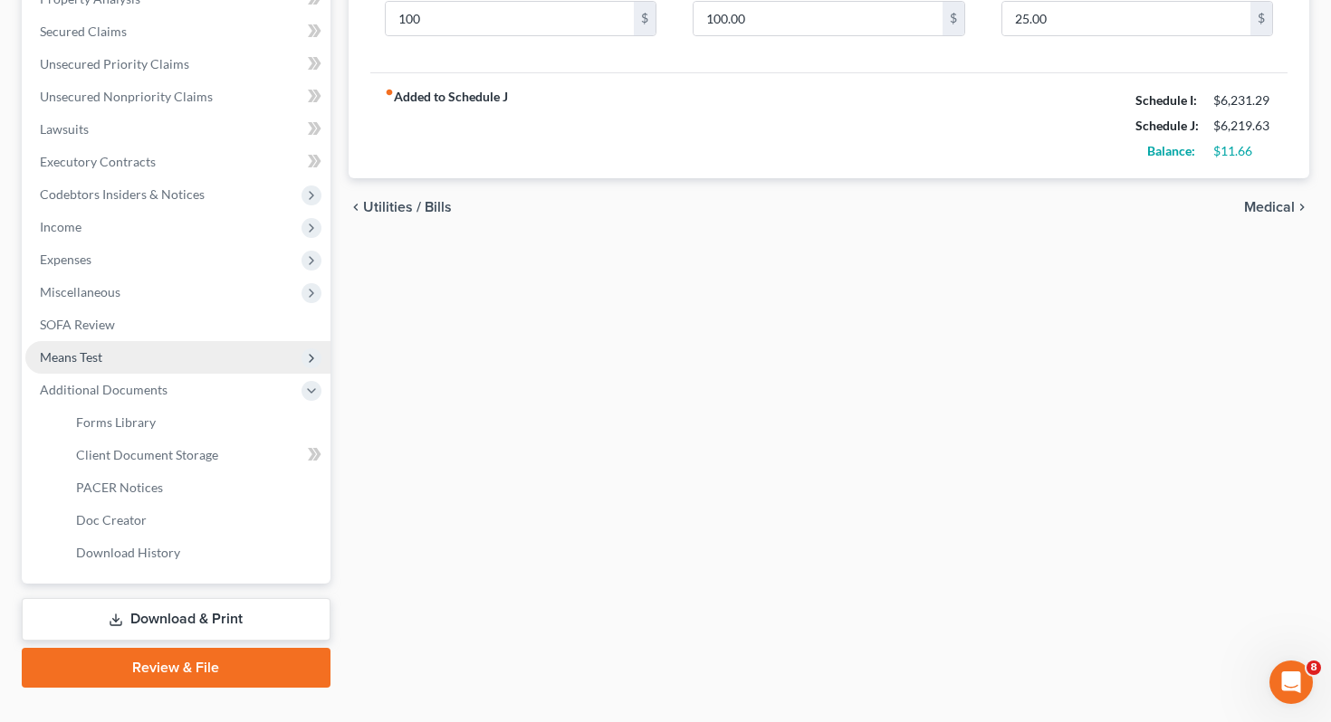
click at [214, 341] on span "Means Test" at bounding box center [177, 357] width 305 height 33
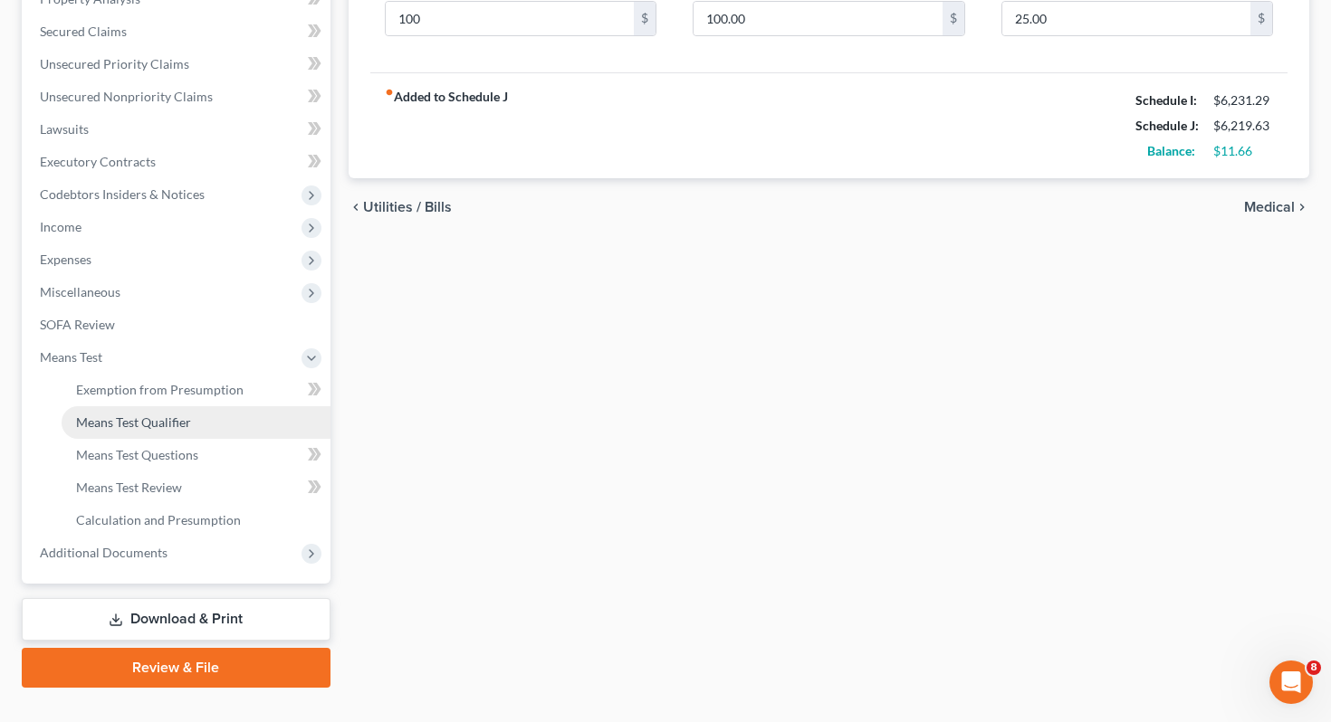
click at [216, 406] on link "Means Test Qualifier" at bounding box center [196, 422] width 269 height 33
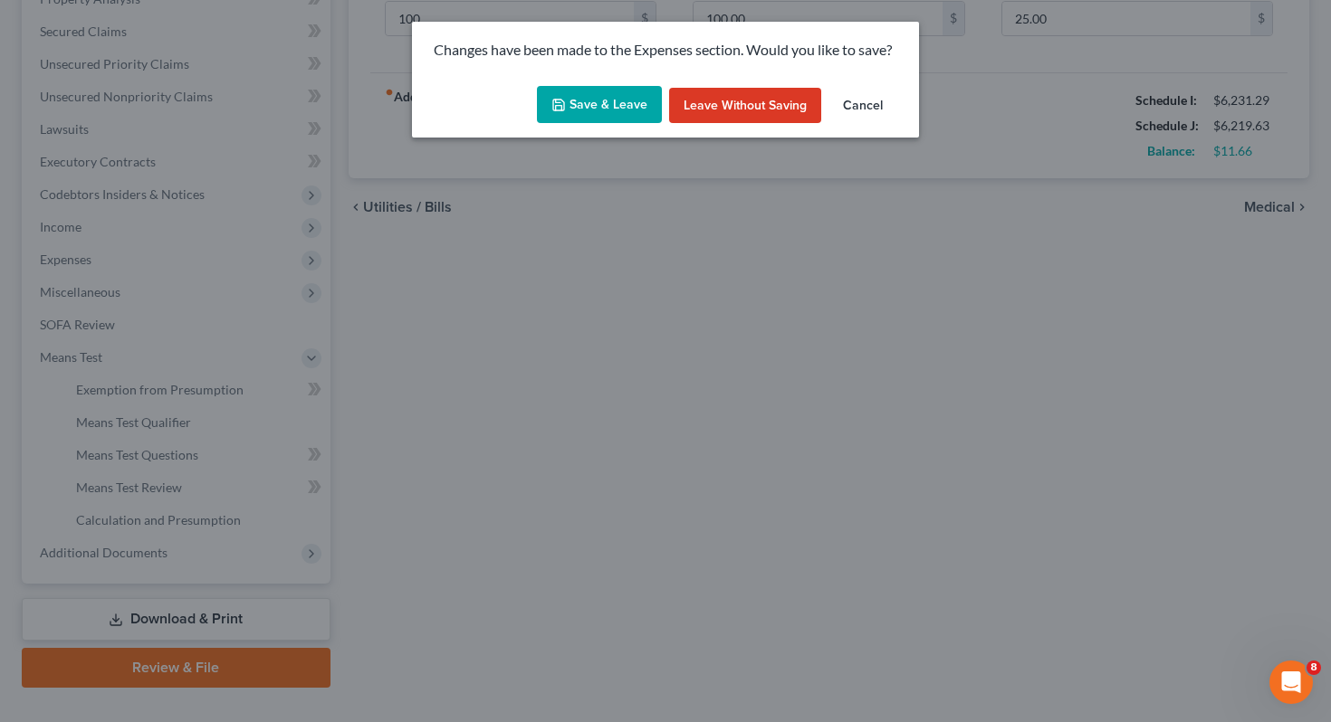
click at [619, 104] on button "Save & Leave" at bounding box center [599, 105] width 125 height 38
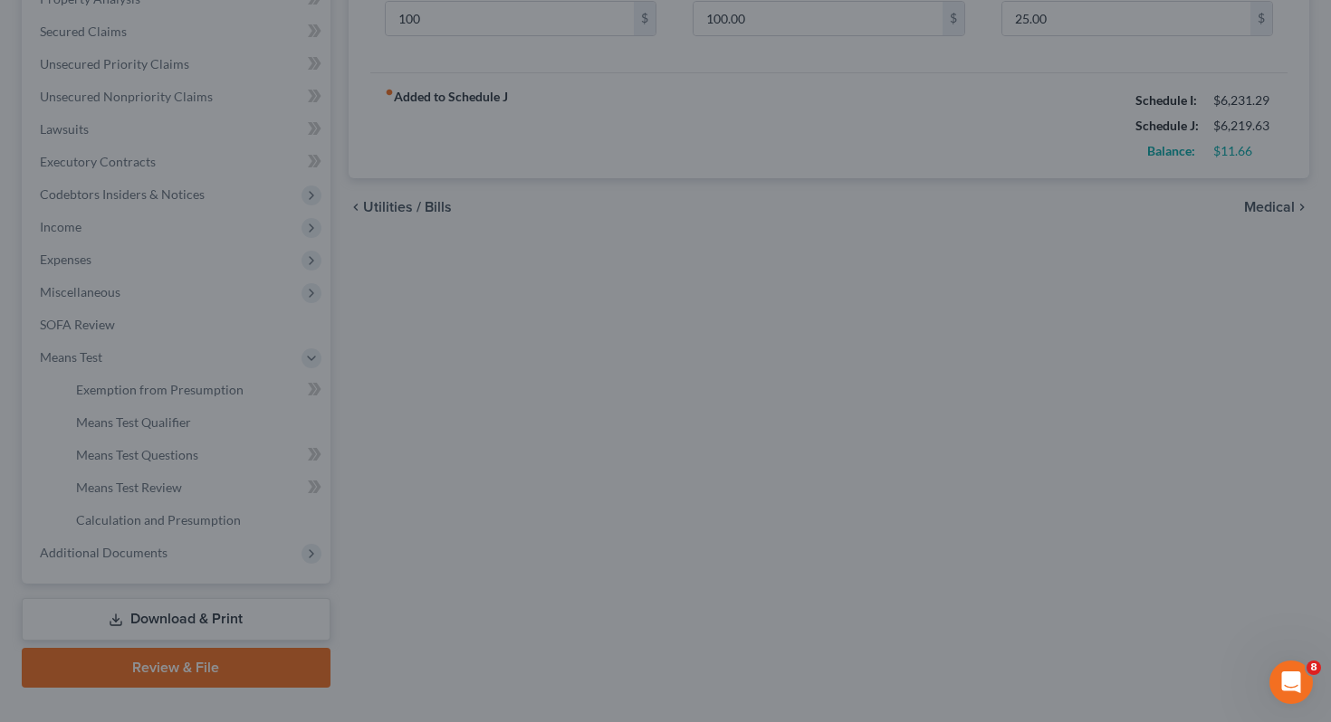
type input "600.00"
type input "100.00"
type input "50.00"
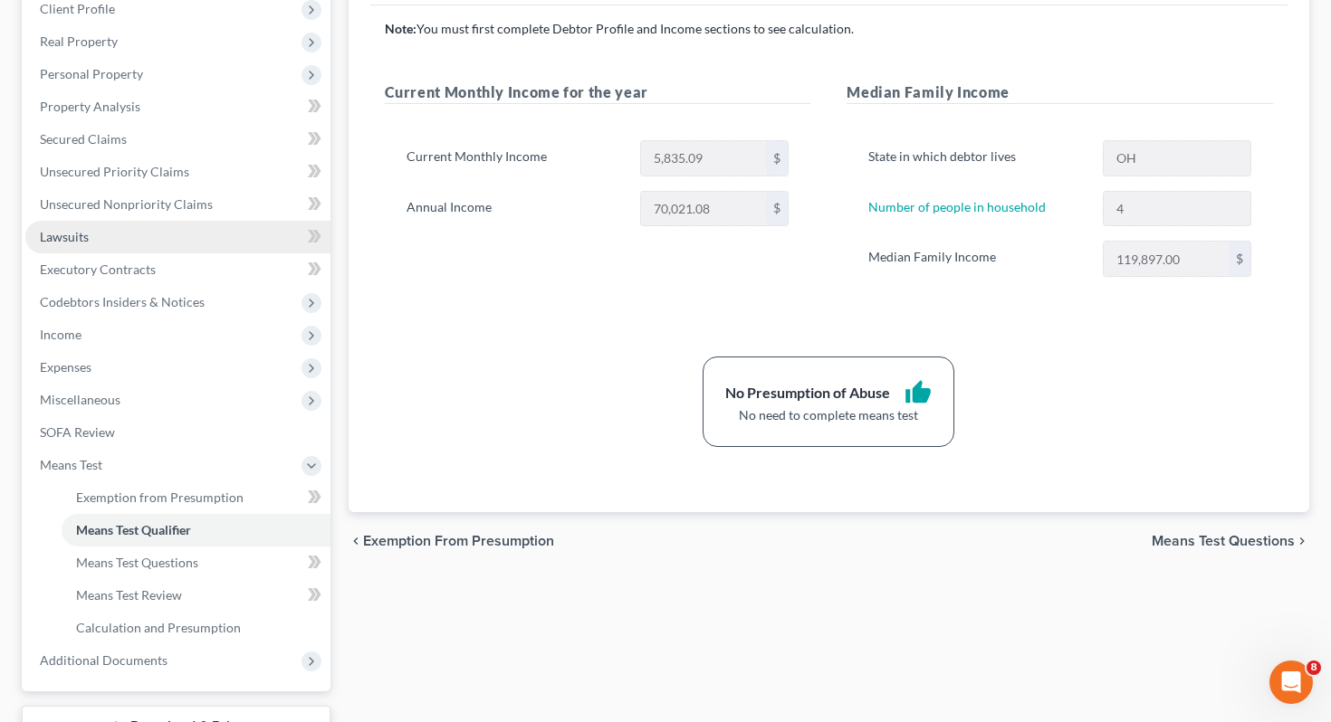
scroll to position [401, 0]
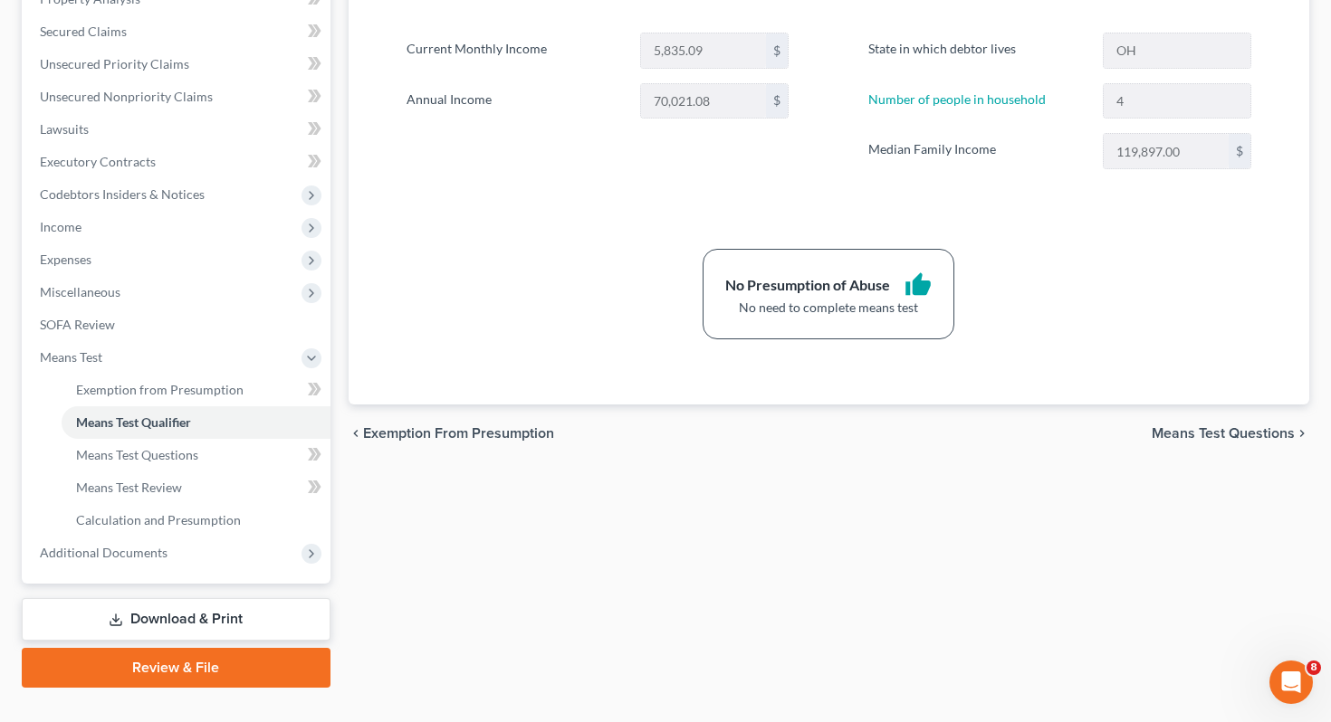
click at [230, 598] on link "Download & Print" at bounding box center [176, 619] width 309 height 43
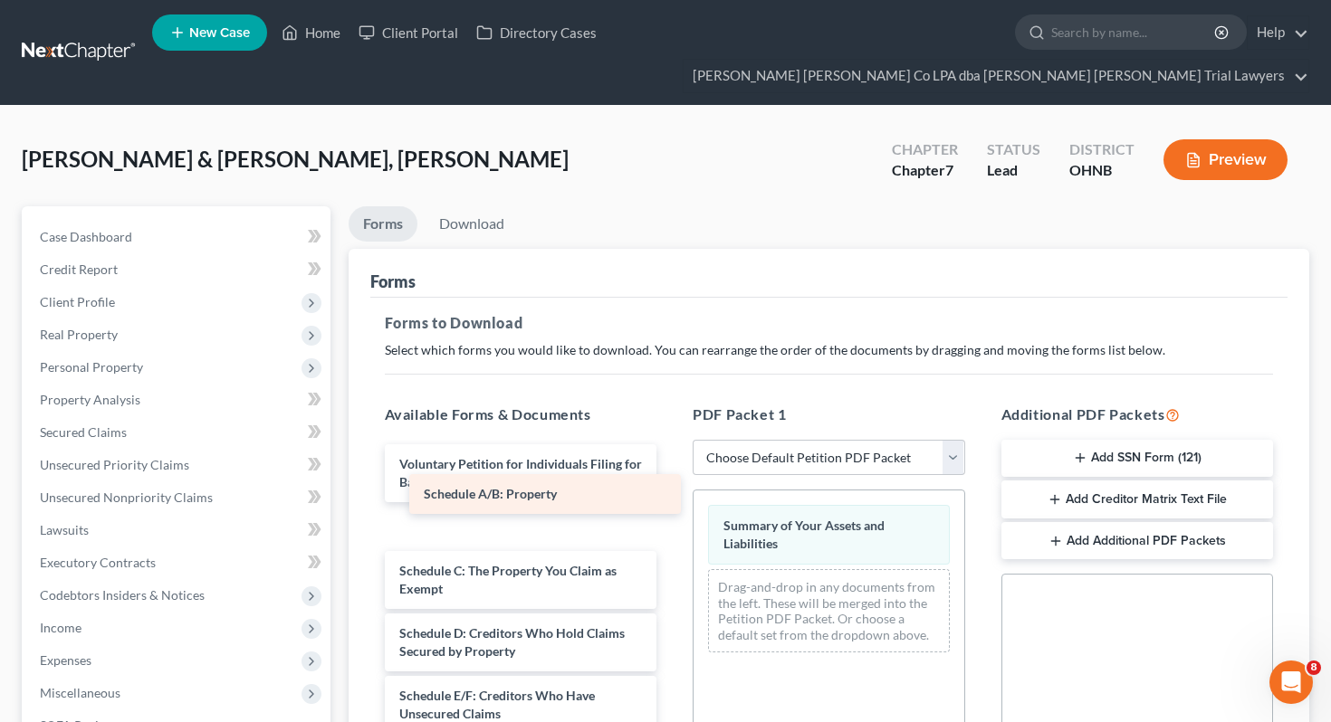
drag, startPoint x: 586, startPoint y: 495, endPoint x: 792, endPoint y: 540, distance: 211.3
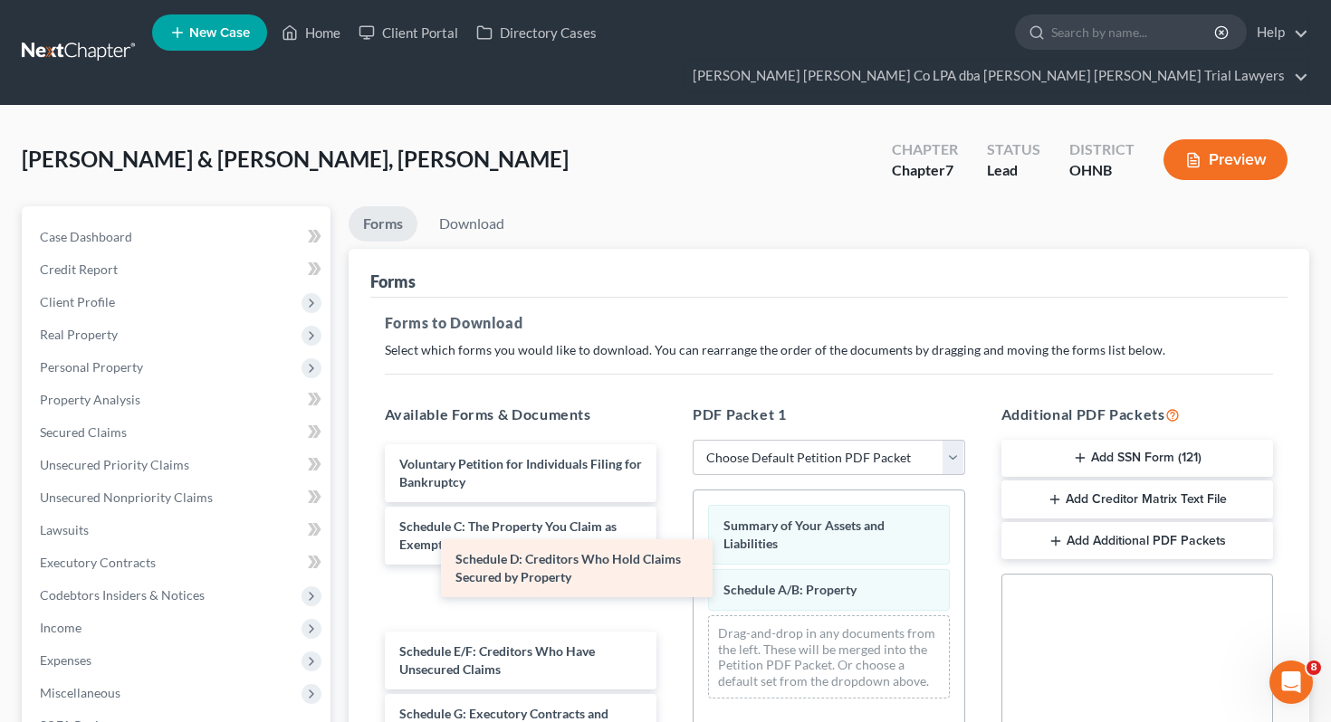
drag, startPoint x: 589, startPoint y: 545, endPoint x: 801, endPoint y: 566, distance: 212.9
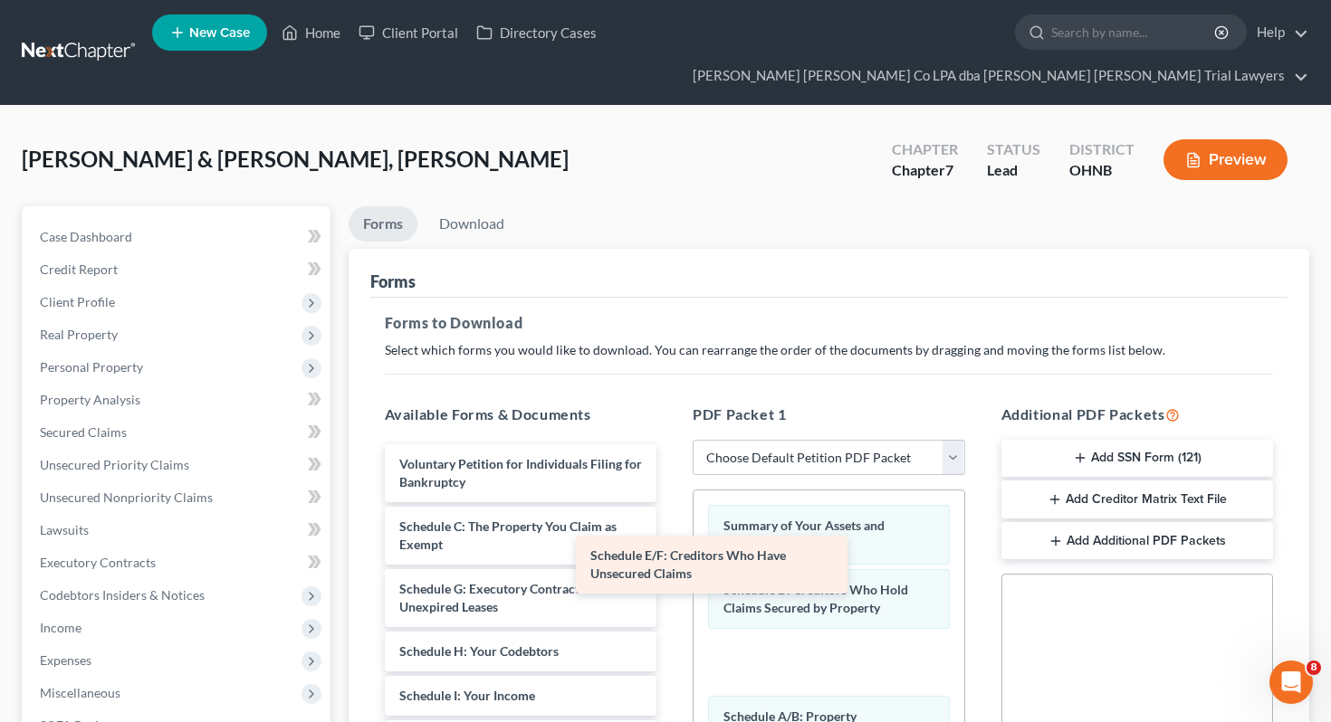
drag, startPoint x: 530, startPoint y: 572, endPoint x: 785, endPoint y: 576, distance: 255.3
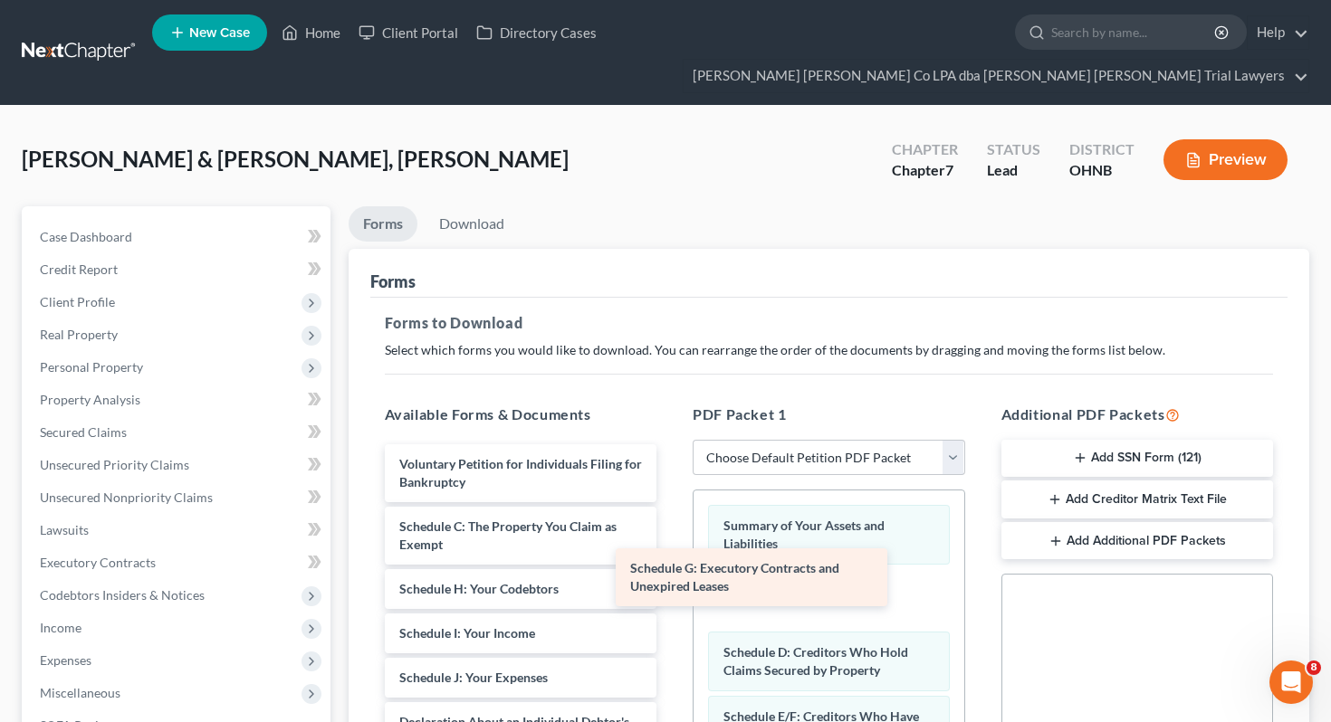
drag, startPoint x: 578, startPoint y: 561, endPoint x: 809, endPoint y: 576, distance: 232.2
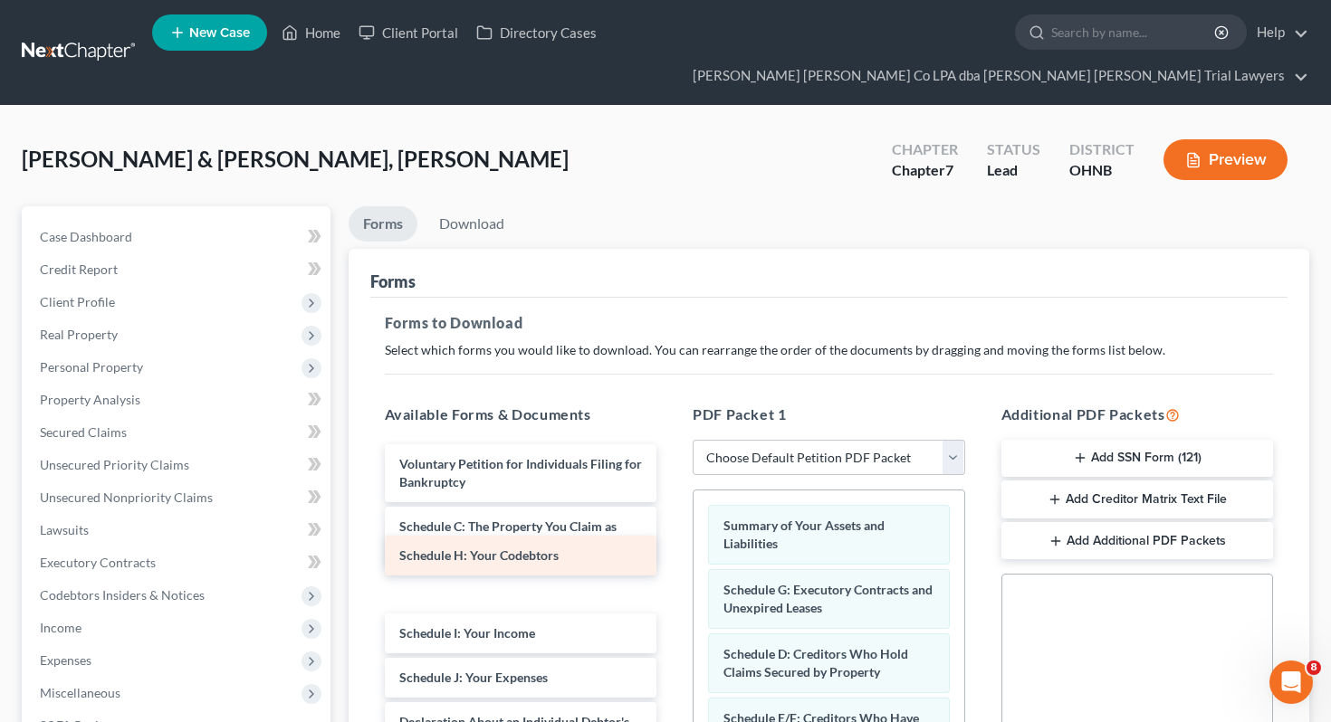
drag, startPoint x: 560, startPoint y: 567, endPoint x: 771, endPoint y: 591, distance: 212.4
drag, startPoint x: 575, startPoint y: 570, endPoint x: 724, endPoint y: 584, distance: 150.0
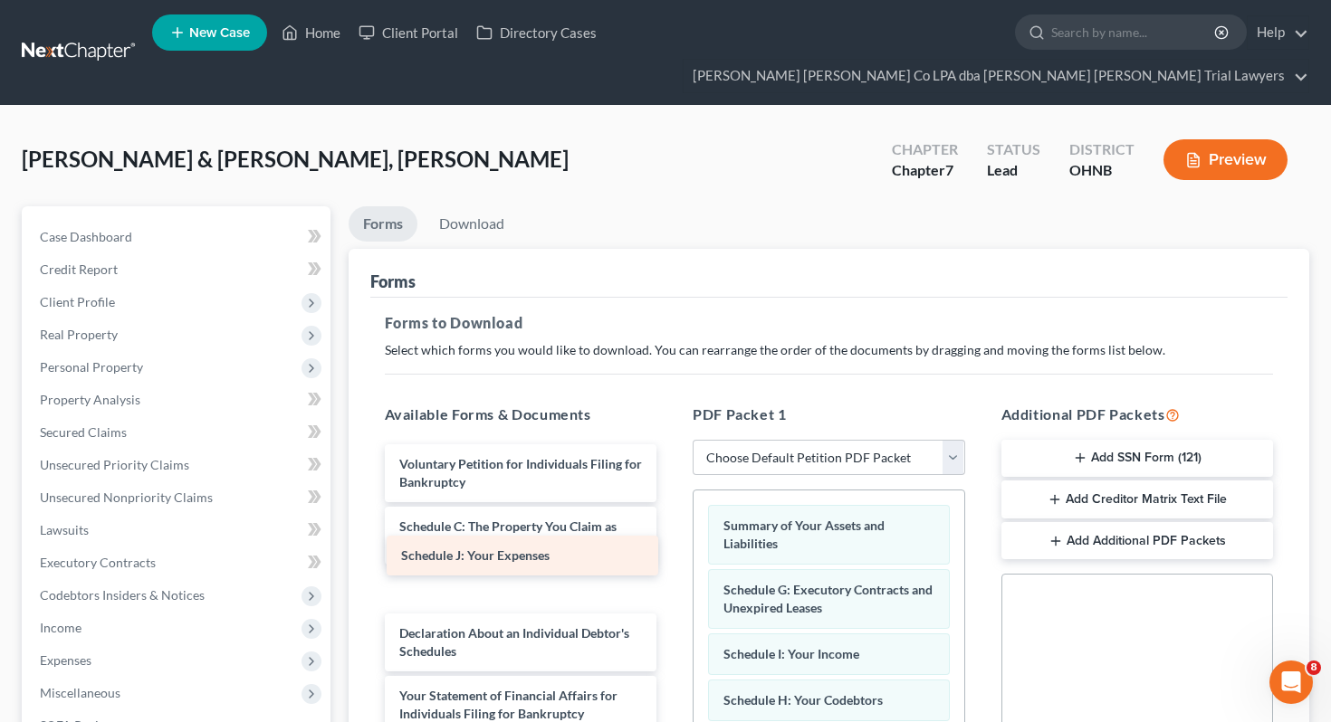
drag, startPoint x: 532, startPoint y: 548, endPoint x: 729, endPoint y: 578, distance: 198.9
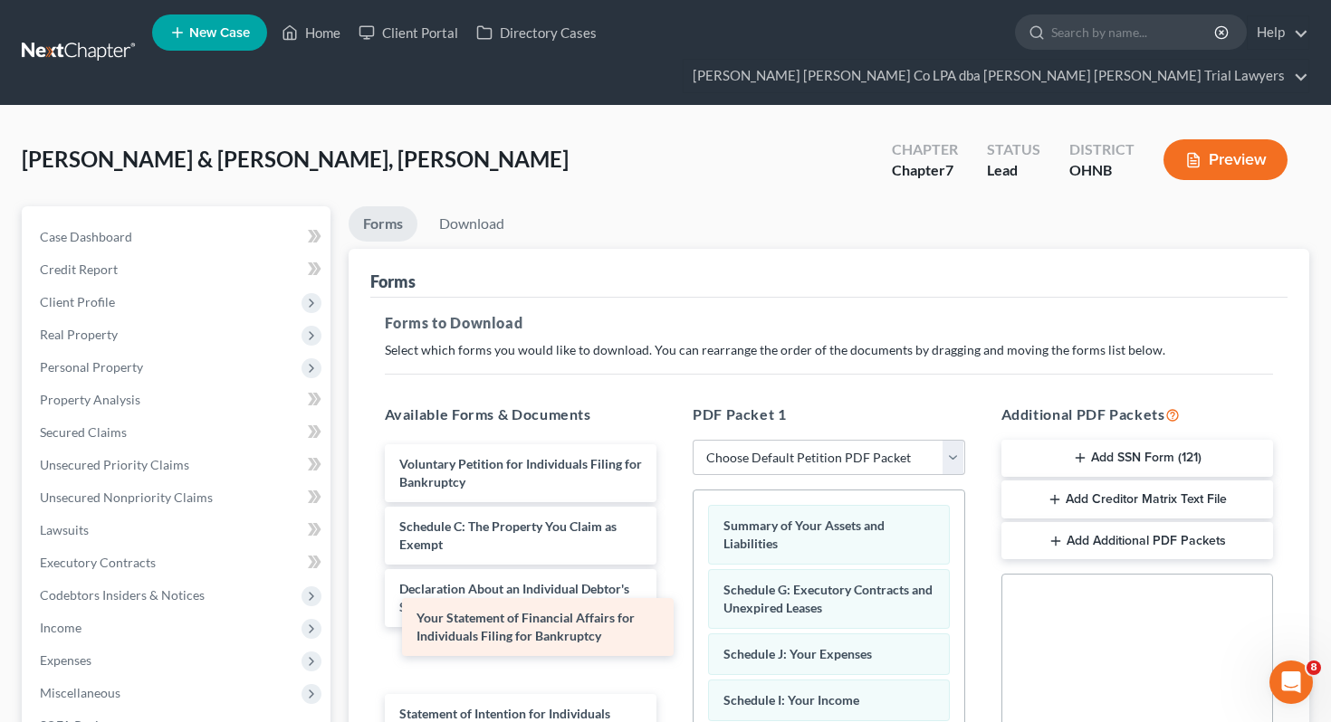
drag, startPoint x: 569, startPoint y: 622, endPoint x: 773, endPoint y: 630, distance: 203.9
click at [672, 630] on div "Your Statement of Financial Affairs for Individuals Filing for Bankruptcy Volun…" at bounding box center [520, 737] width 301 height 584
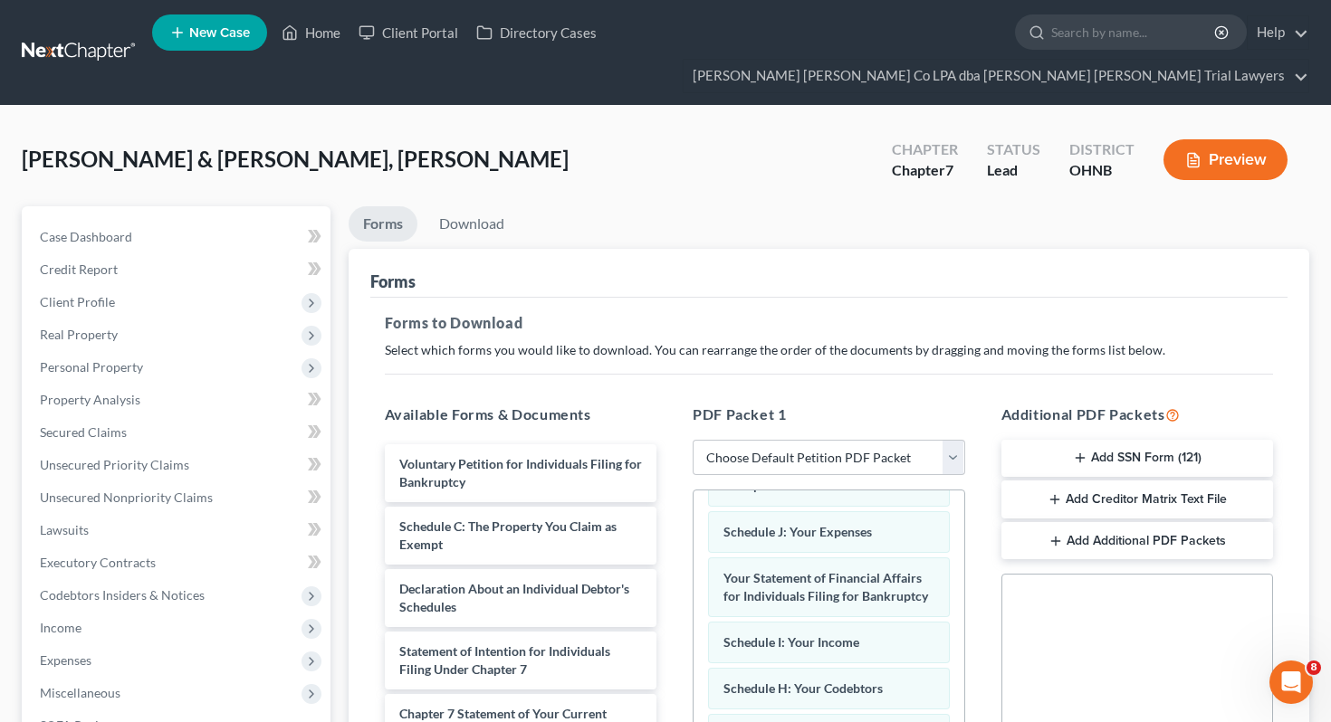
scroll to position [395, 0]
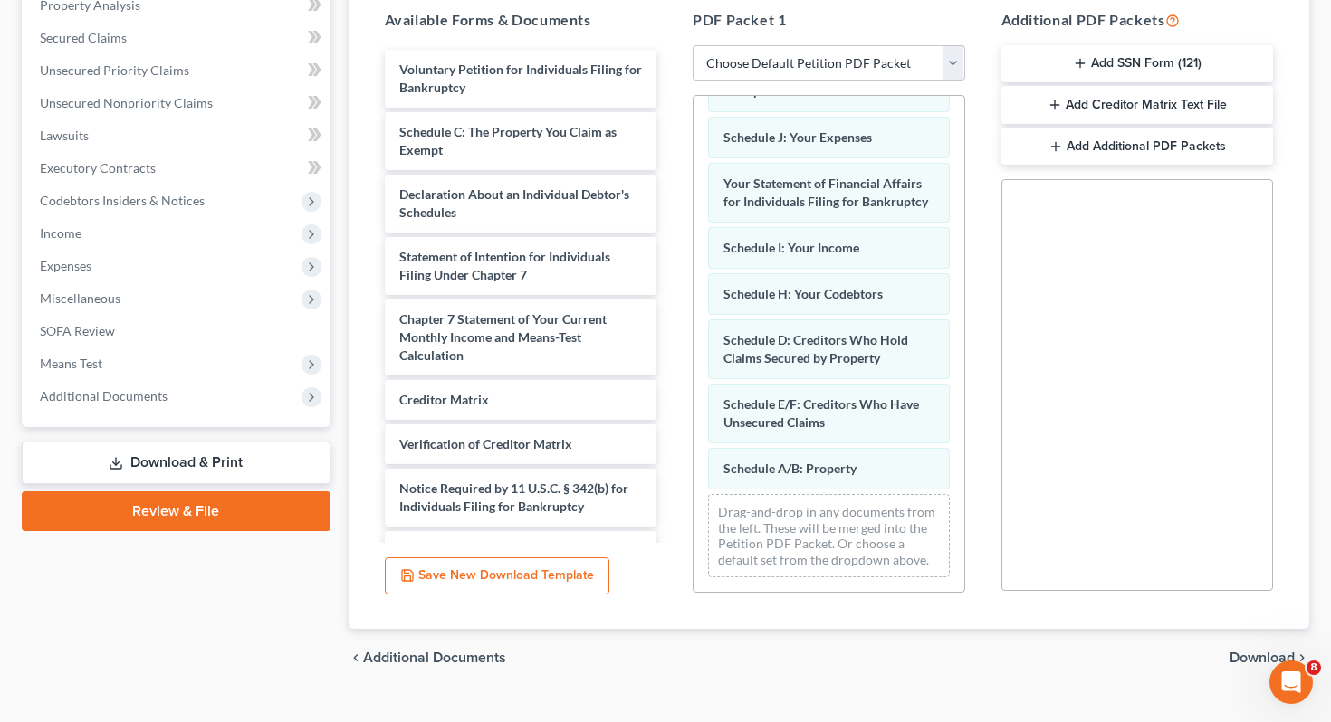
click at [1246, 651] on span "Download" at bounding box center [1261, 658] width 65 height 14
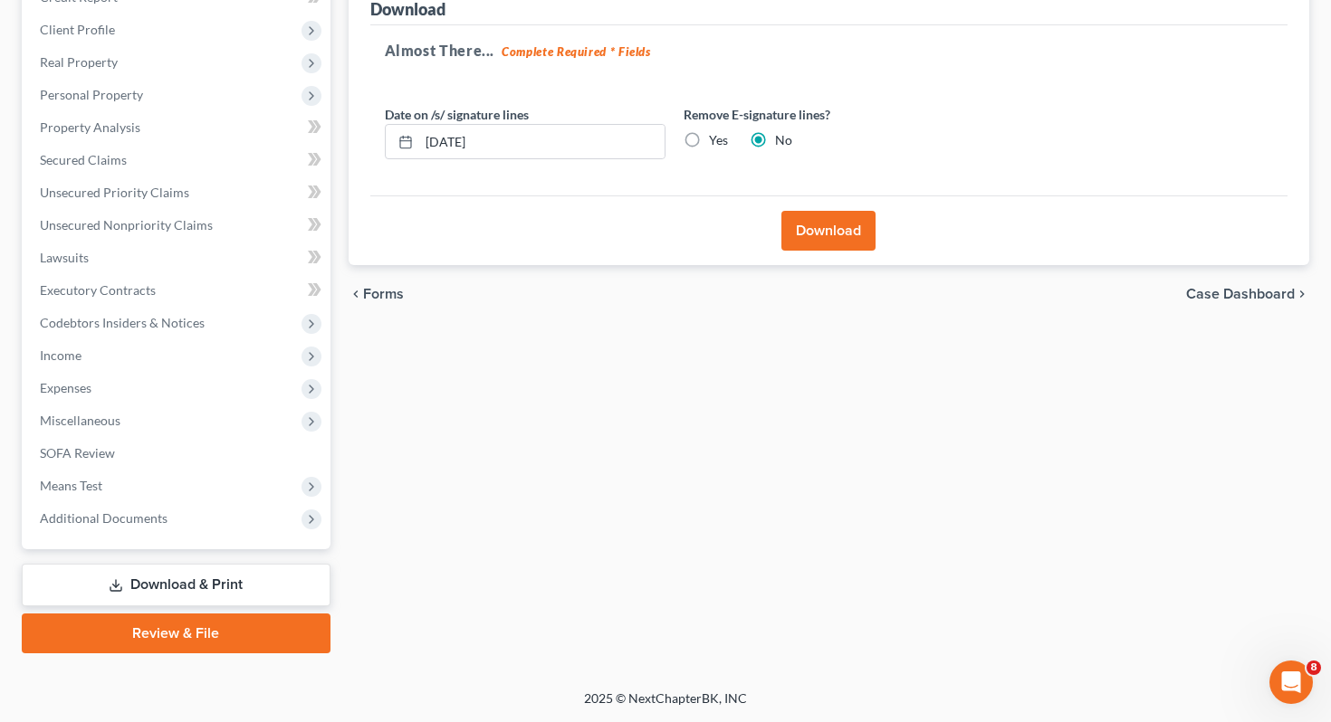
scroll to position [238, 0]
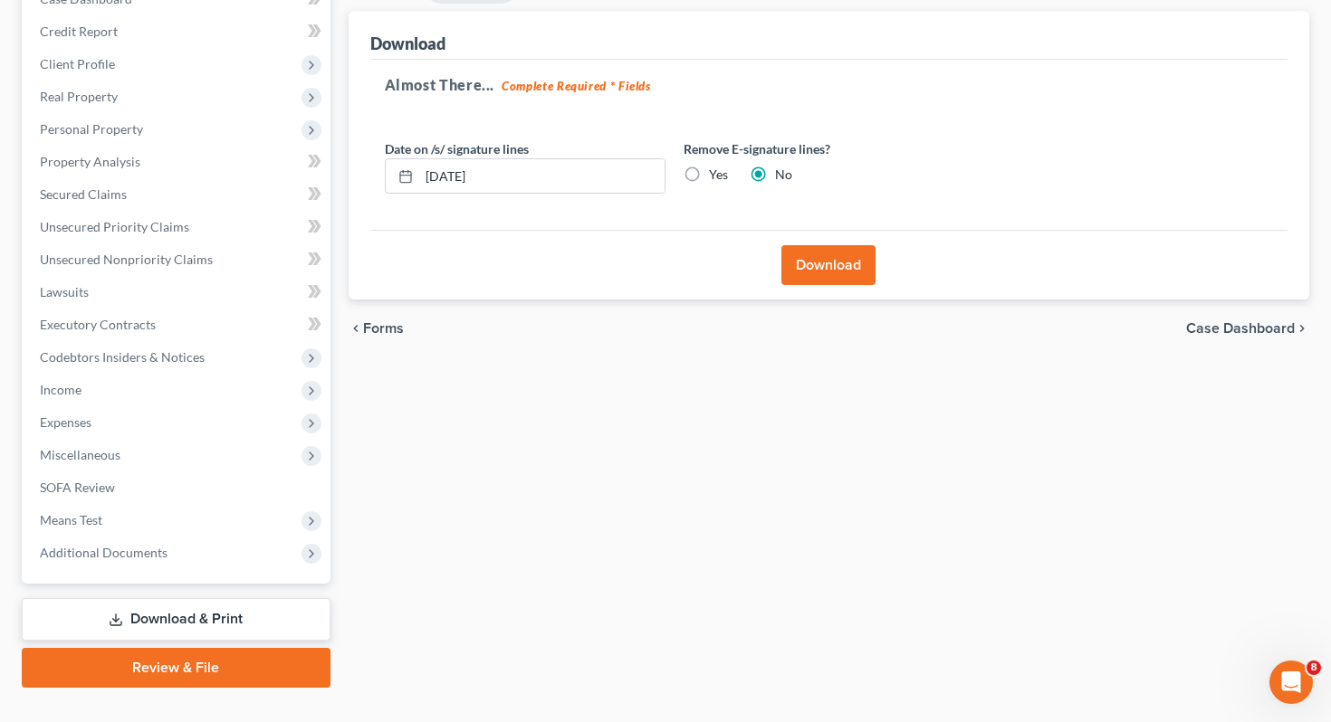
click at [841, 245] on button "Download" at bounding box center [828, 265] width 94 height 40
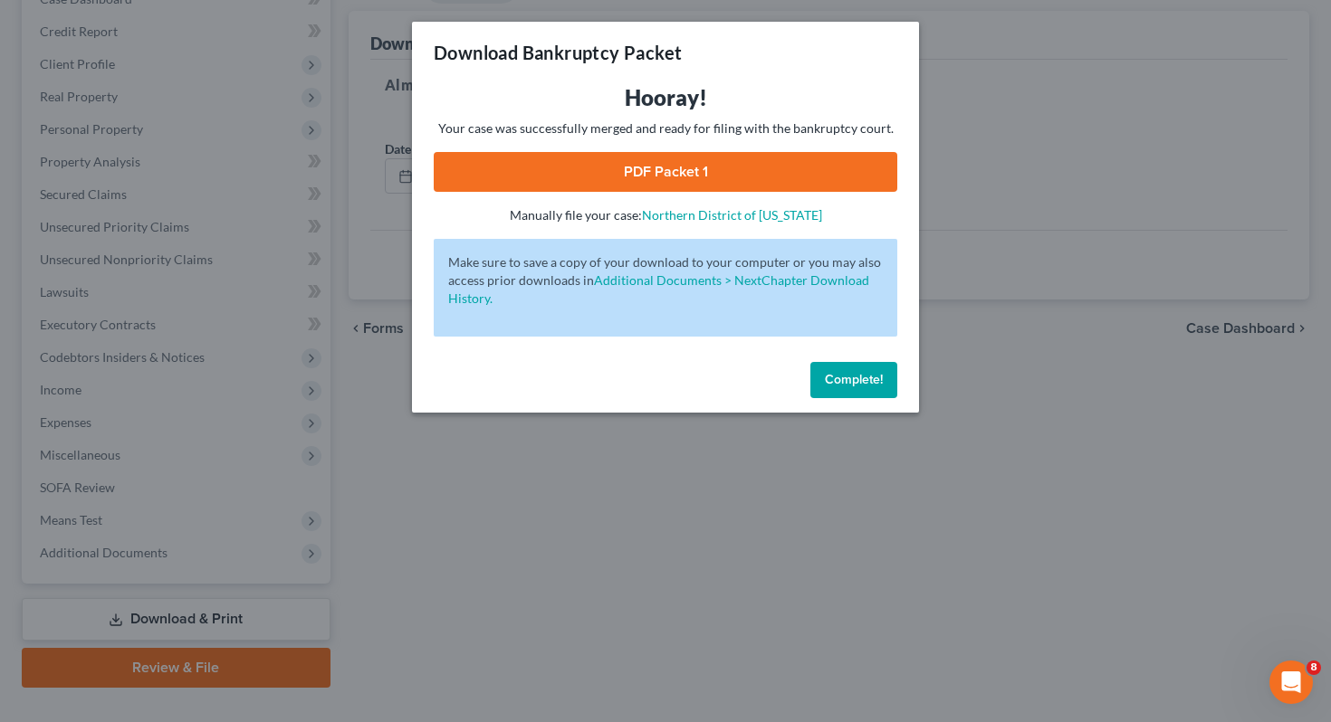
click at [732, 166] on link "PDF Packet 1" at bounding box center [666, 172] width 464 height 40
click at [841, 378] on span "Complete!" at bounding box center [854, 379] width 58 height 15
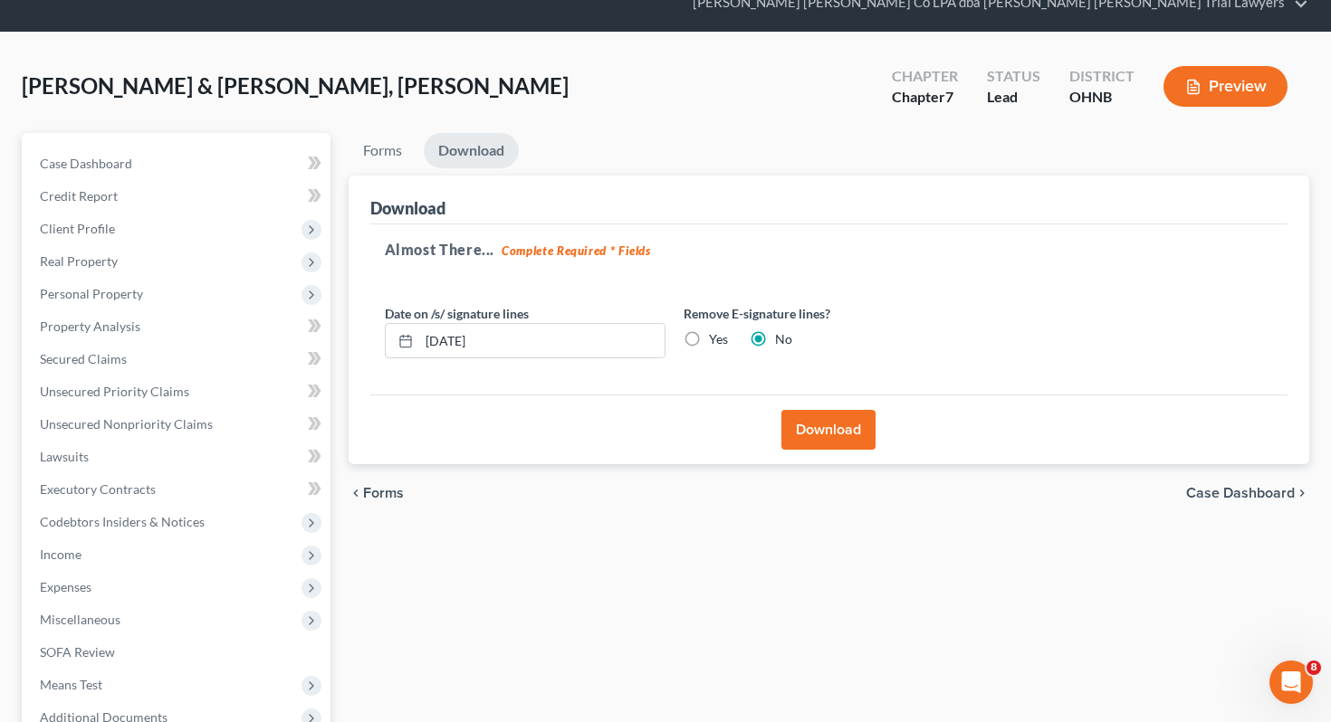
scroll to position [0, 0]
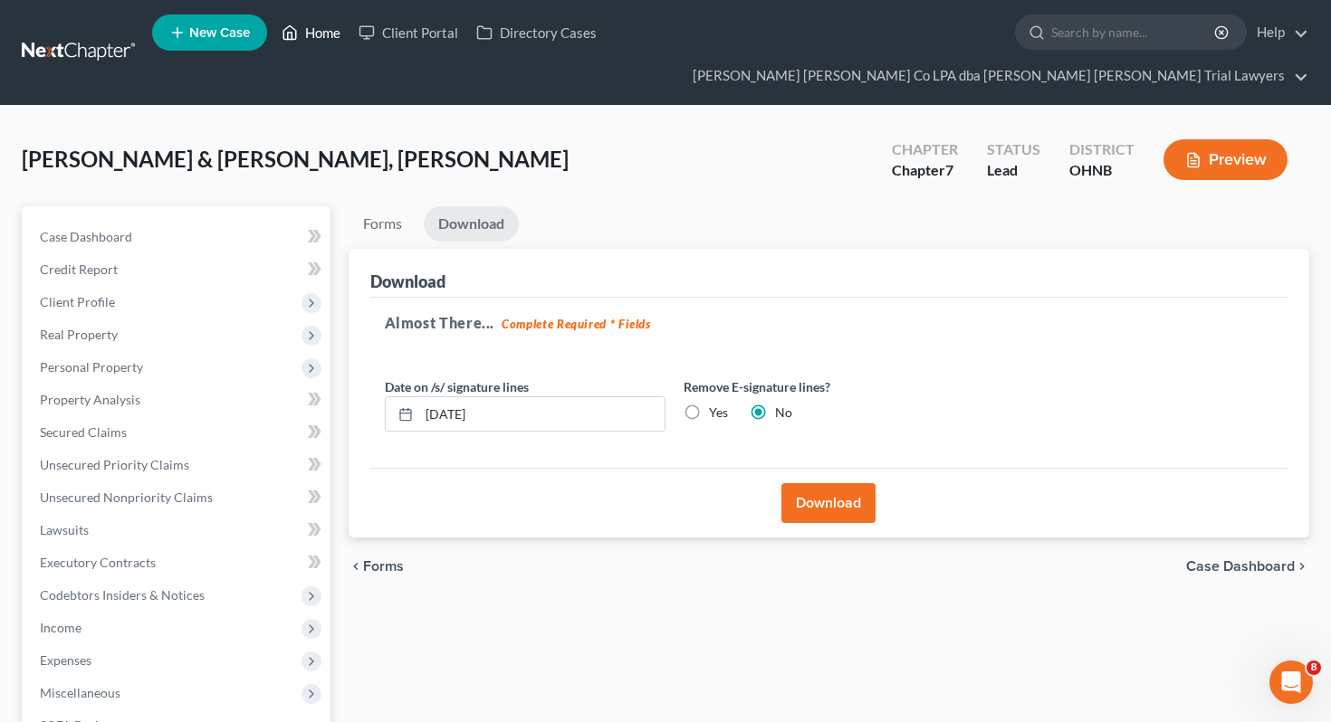
click at [310, 35] on link "Home" at bounding box center [311, 32] width 77 height 33
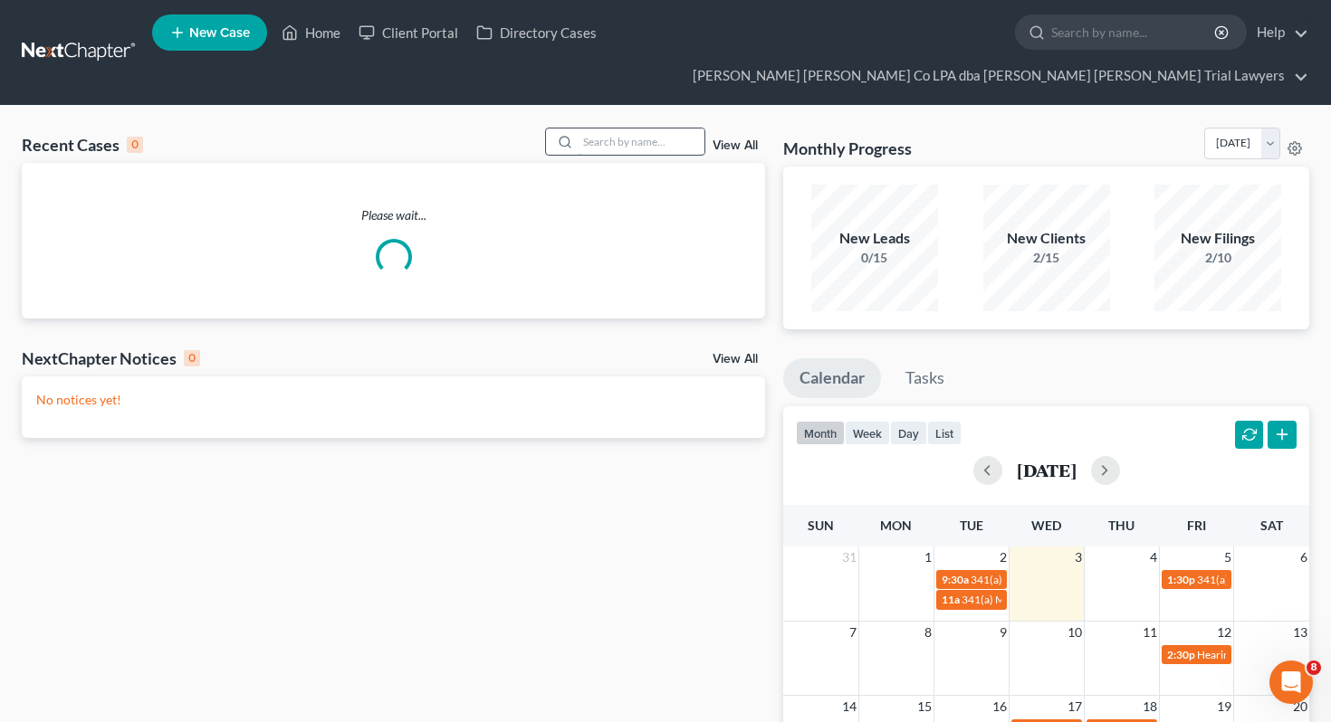
click at [595, 129] on input "search" at bounding box center [641, 142] width 127 height 26
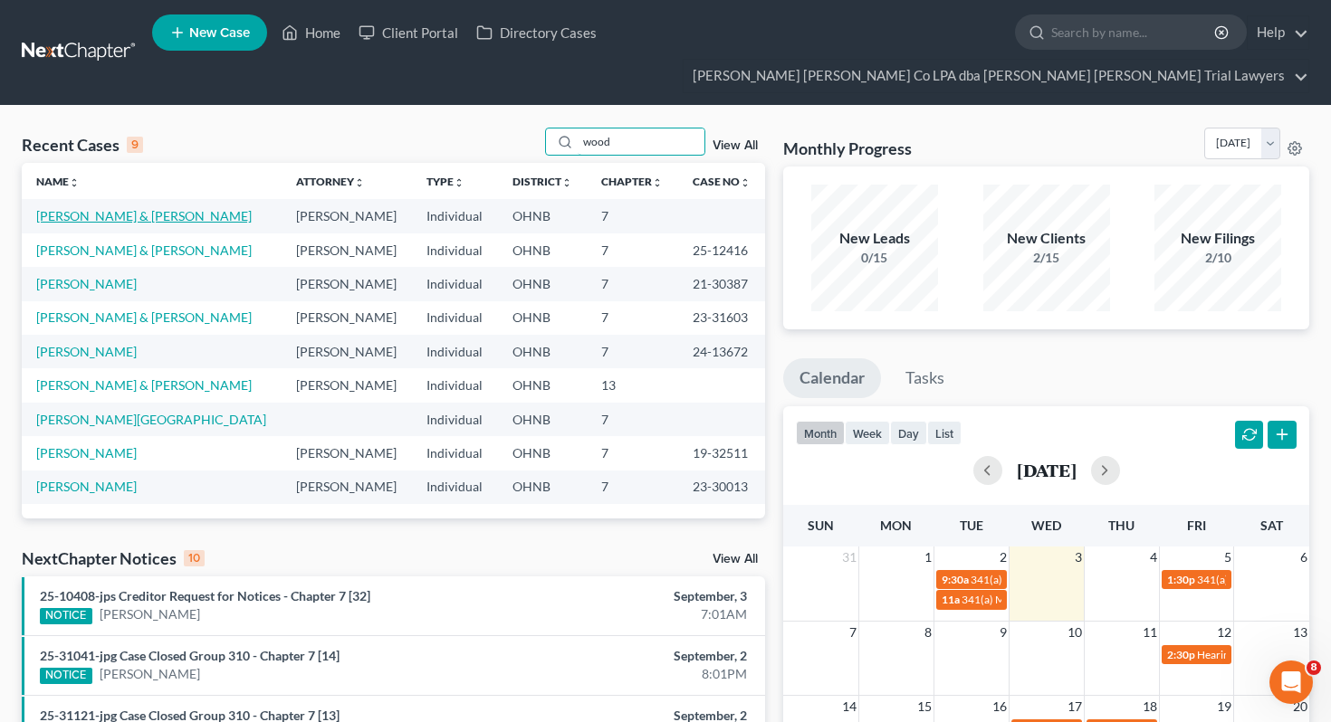
type input "wood"
click at [121, 208] on link "[PERSON_NAME] & [PERSON_NAME]" at bounding box center [143, 215] width 215 height 15
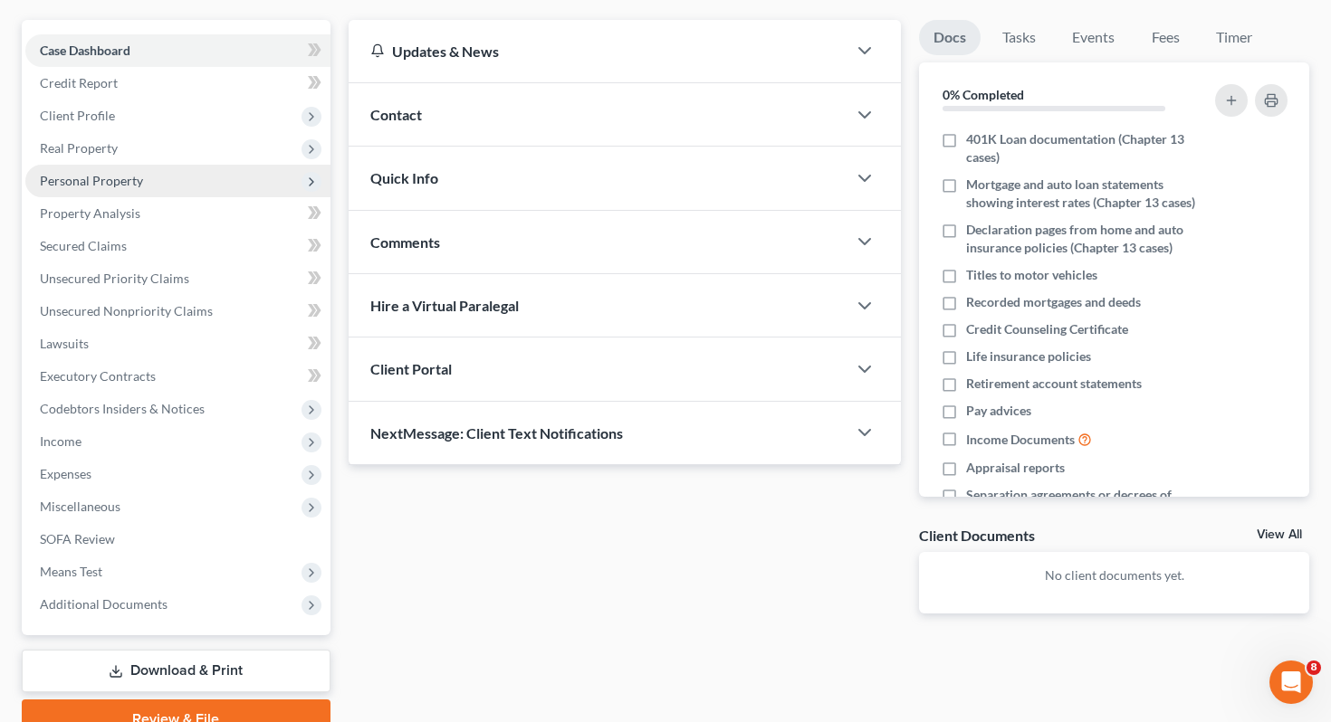
scroll to position [116, 0]
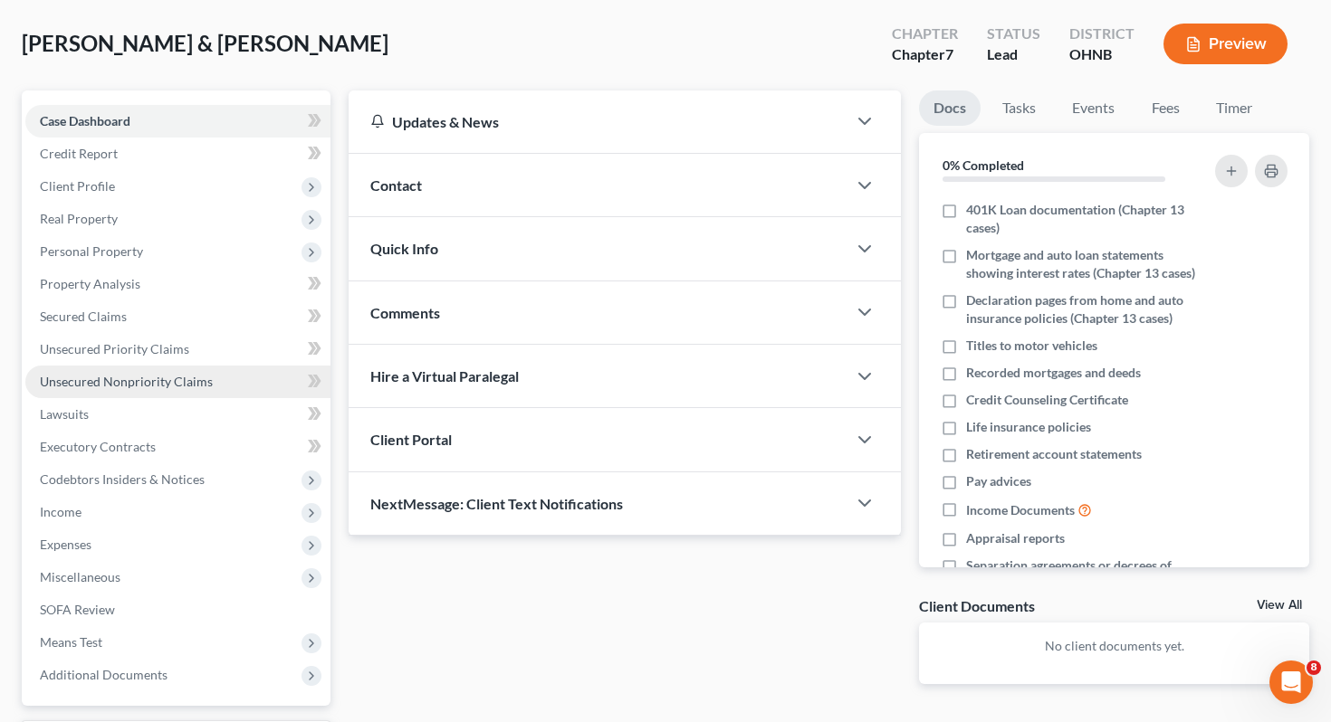
click at [168, 374] on span "Unsecured Nonpriority Claims" at bounding box center [126, 381] width 173 height 15
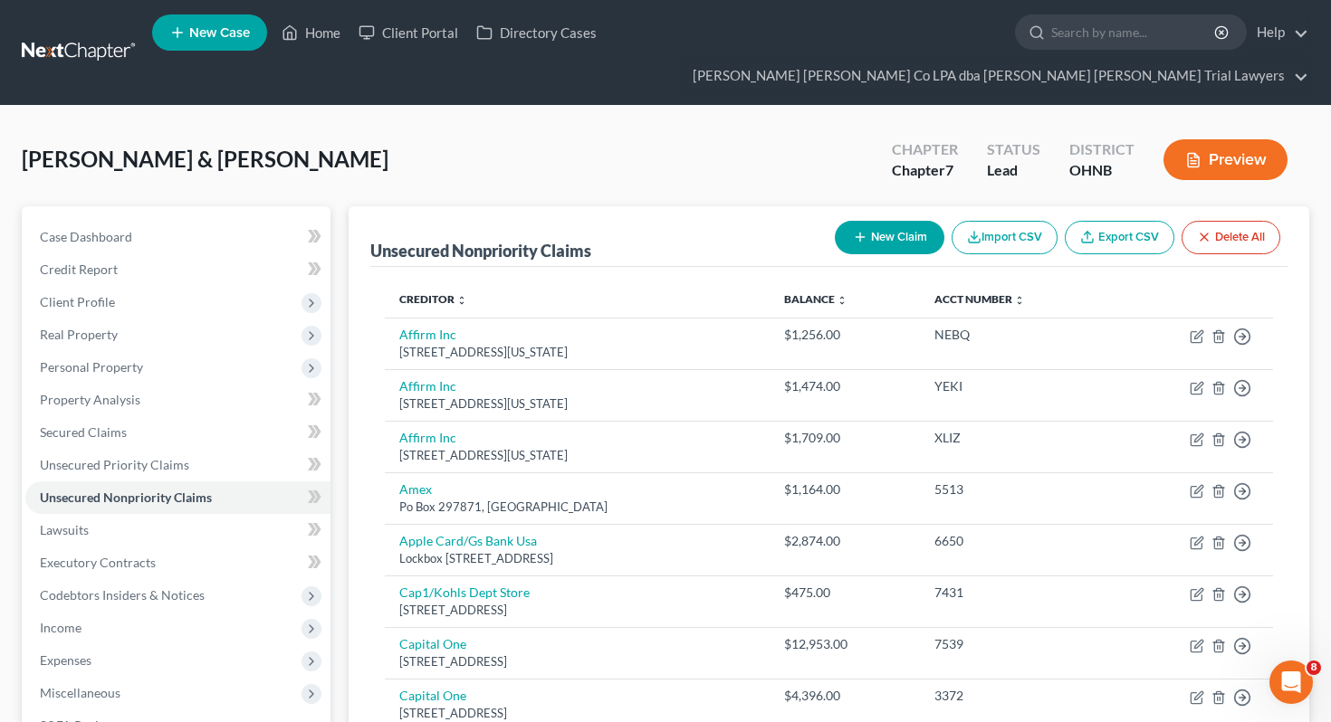
click at [869, 221] on button "New Claim" at bounding box center [890, 237] width 110 height 33
select select "2"
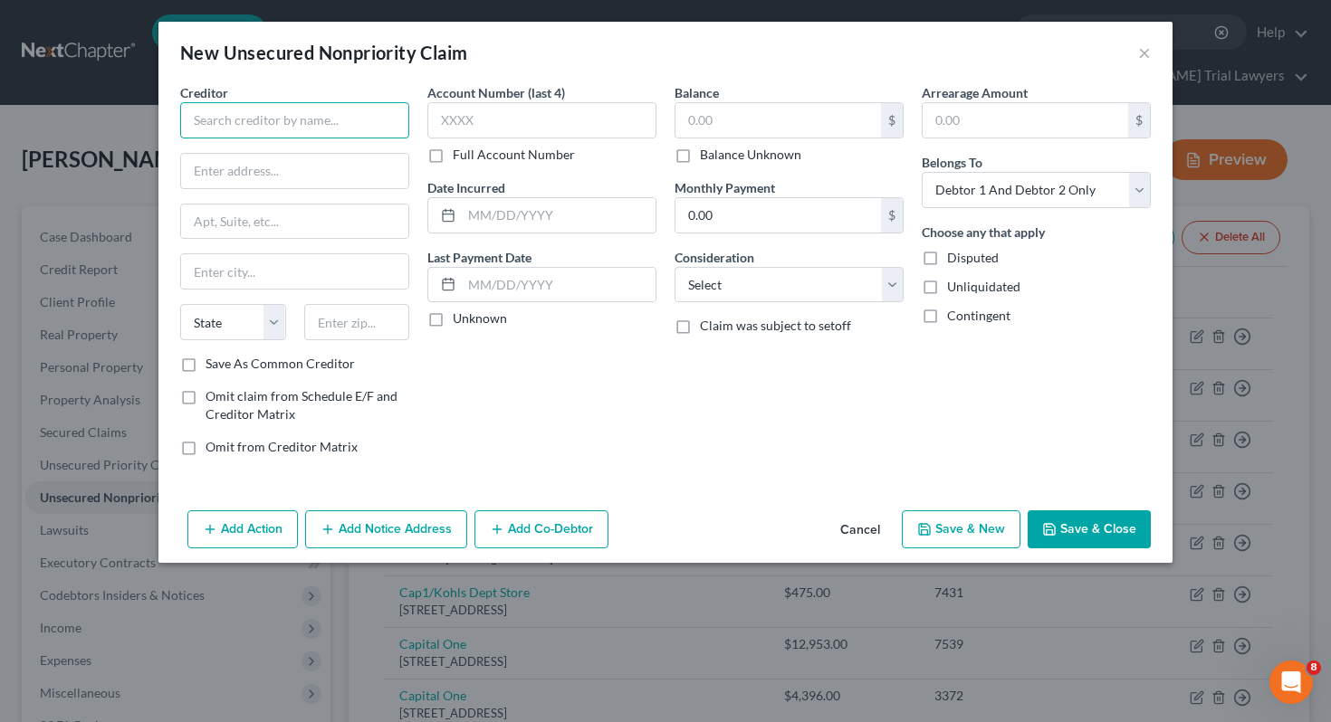
click at [379, 121] on input "text" at bounding box center [294, 120] width 229 height 36
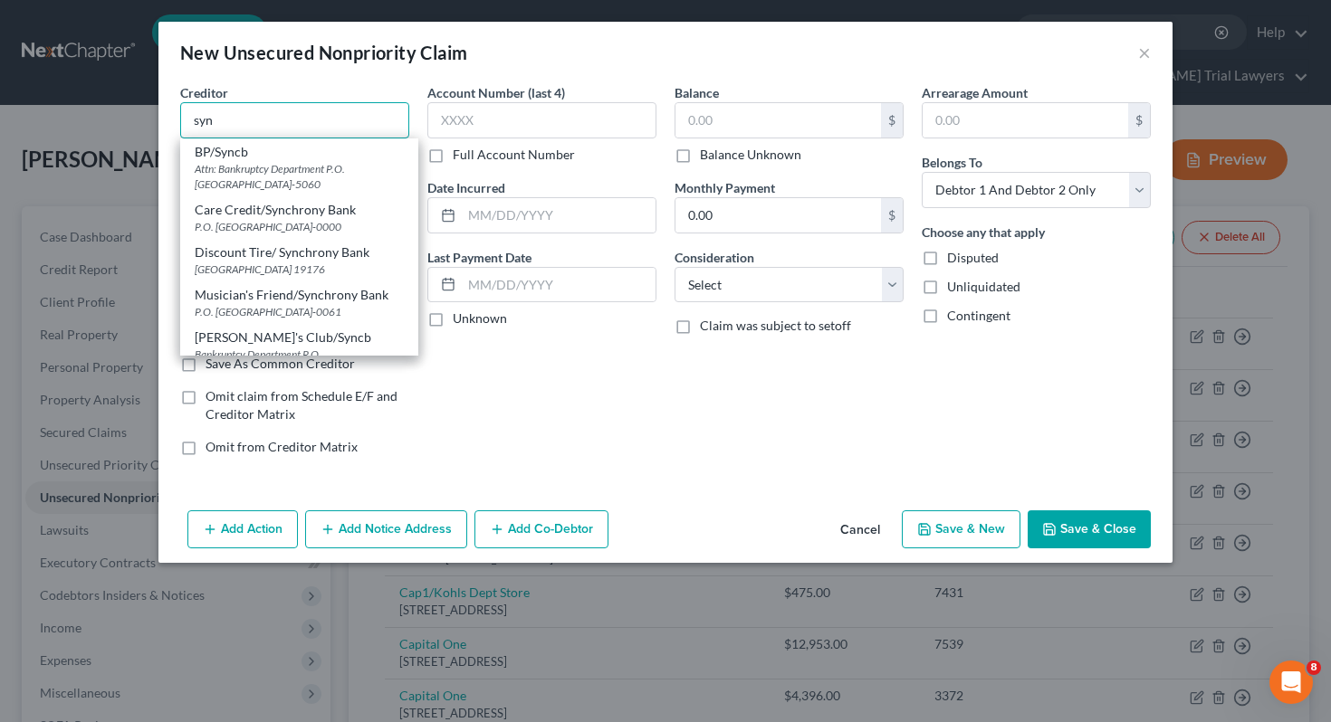
click at [322, 120] on input "syn" at bounding box center [294, 120] width 229 height 36
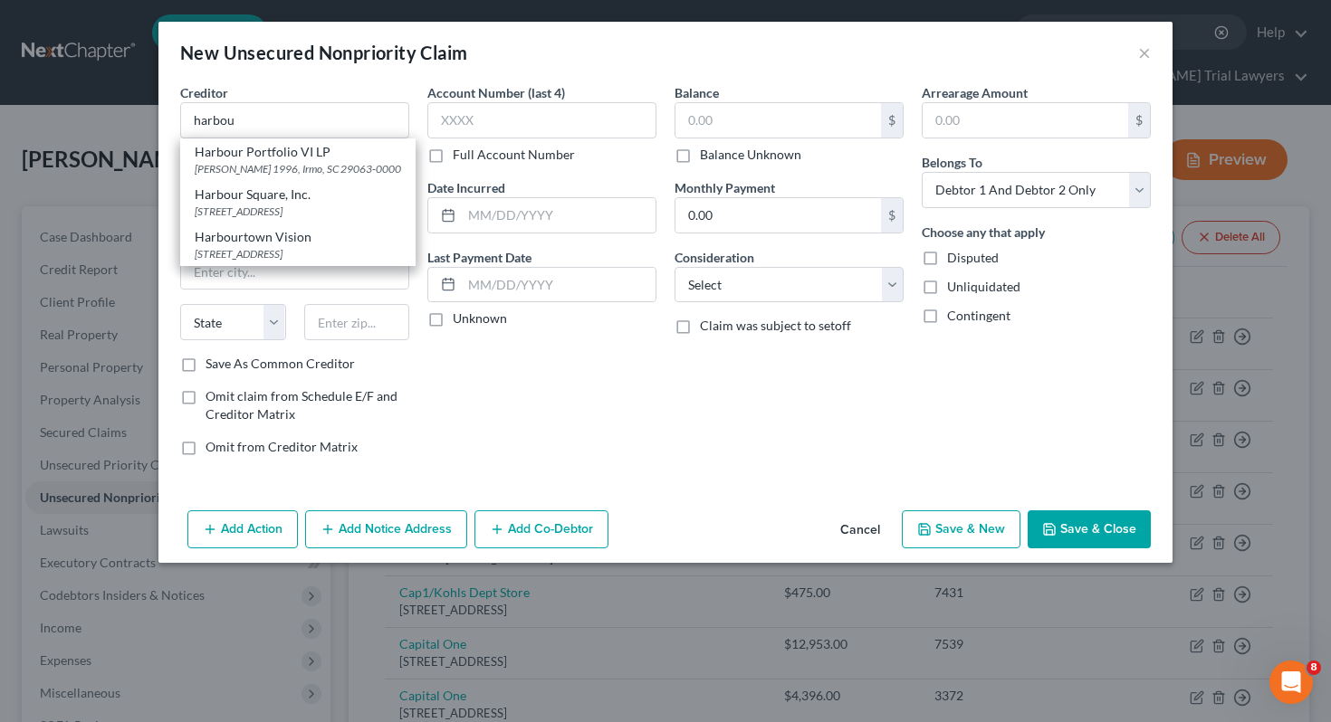
click at [501, 358] on div "Account Number (last 4) Full Account Number Date Incurred Last Payment Date Unk…" at bounding box center [541, 276] width 247 height 387
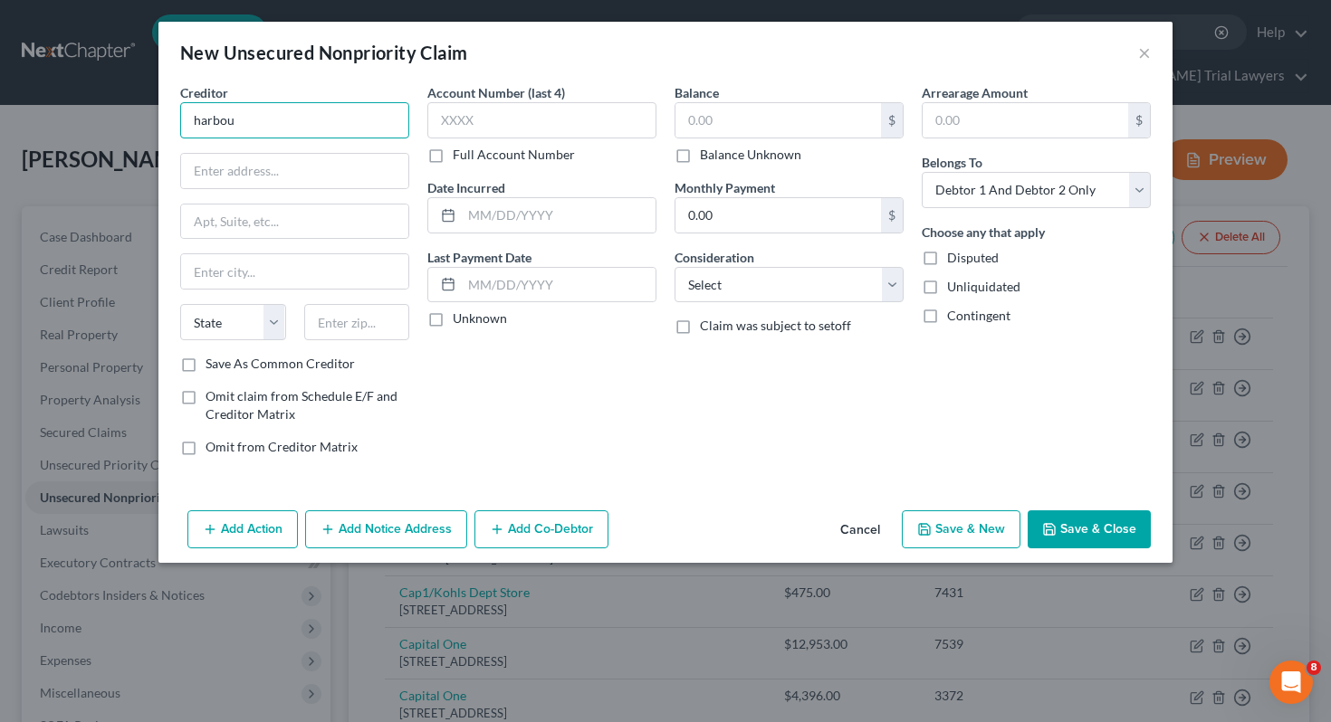
click at [322, 131] on input "harbou" at bounding box center [294, 120] width 229 height 36
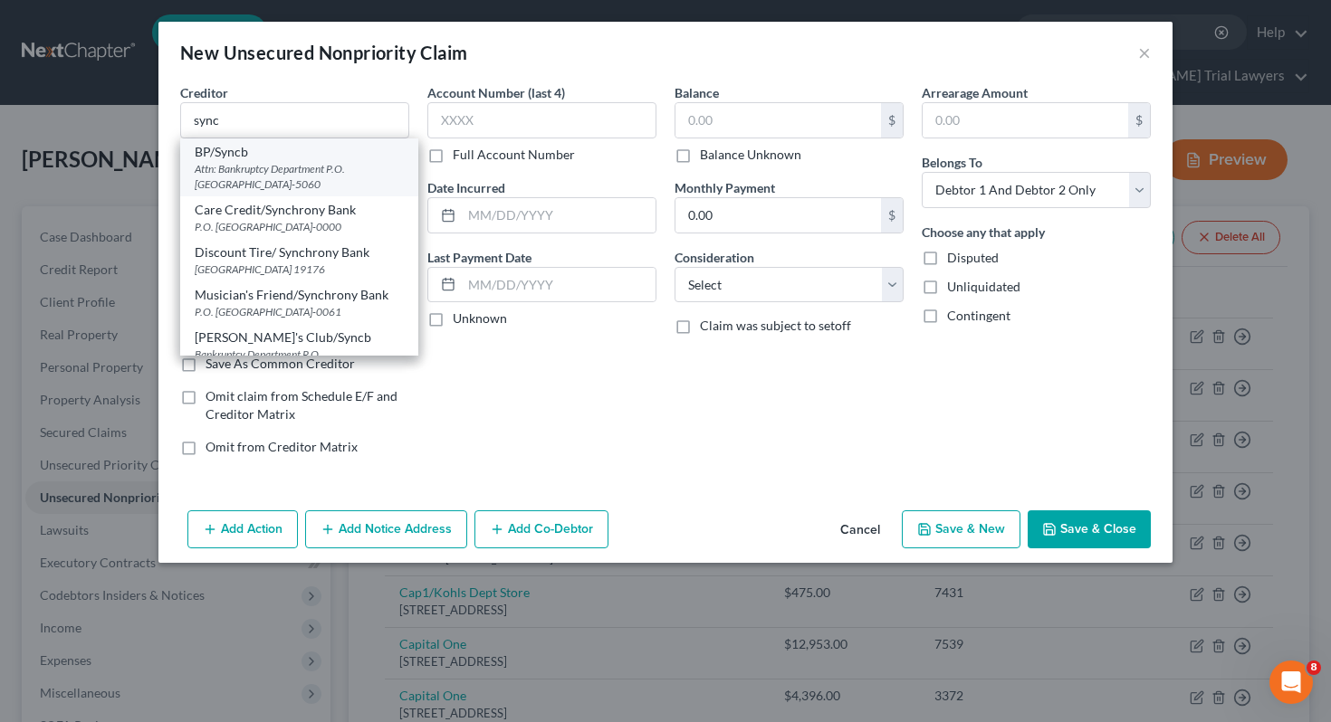
click at [324, 166] on div "Attn: Bankruptcy Department P.O. [GEOGRAPHIC_DATA]-5060" at bounding box center [299, 176] width 209 height 31
type input "BP/Syncb"
type input "Attn: Bankruptcy Department"
type input "P.O. Box 965060"
type input "Orlando"
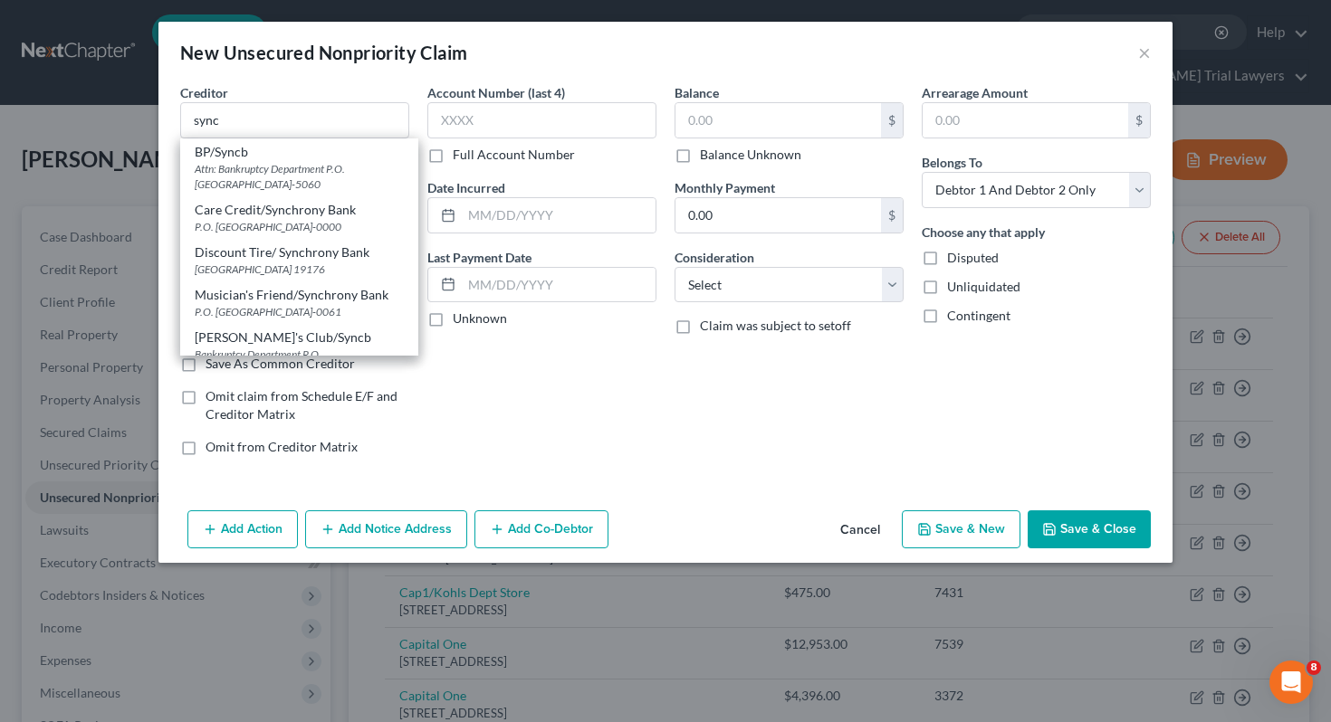
select select "9"
type input "32896-5060"
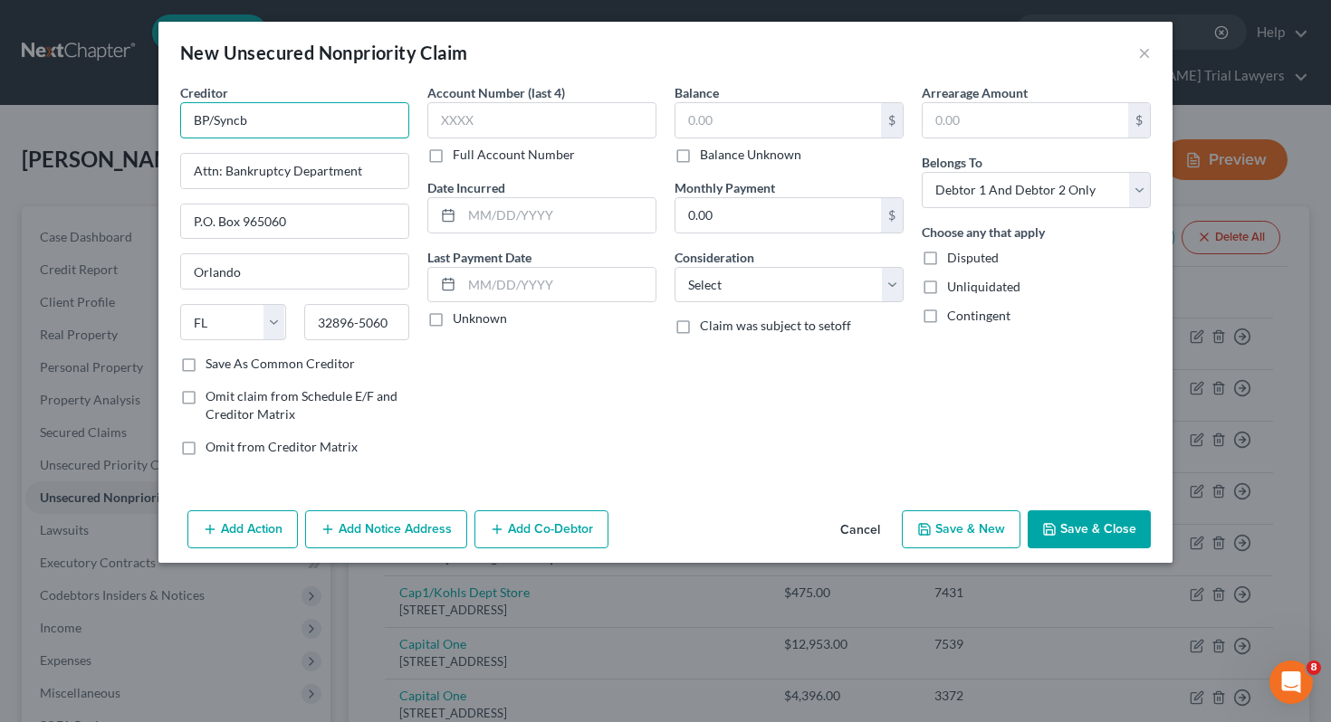
drag, startPoint x: 209, startPoint y: 119, endPoint x: 166, endPoint y: 123, distance: 43.7
click at [166, 123] on div "Creditor * BP/Syncb Attn: Bankruptcy Department P.O. [GEOGRAPHIC_DATA] [US_STAT…" at bounding box center [665, 293] width 1014 height 420
type input "Harbour Freight/Syncb"
click at [562, 374] on div "Account Number (last 4) Full Account Number Date Incurred Last Payment Date Unk…" at bounding box center [541, 276] width 247 height 387
click at [1000, 189] on select "Select Debtor 1 Only Debtor 2 Only Debtor 1 And Debtor 2 Only At Least One Of T…" at bounding box center [1036, 190] width 229 height 36
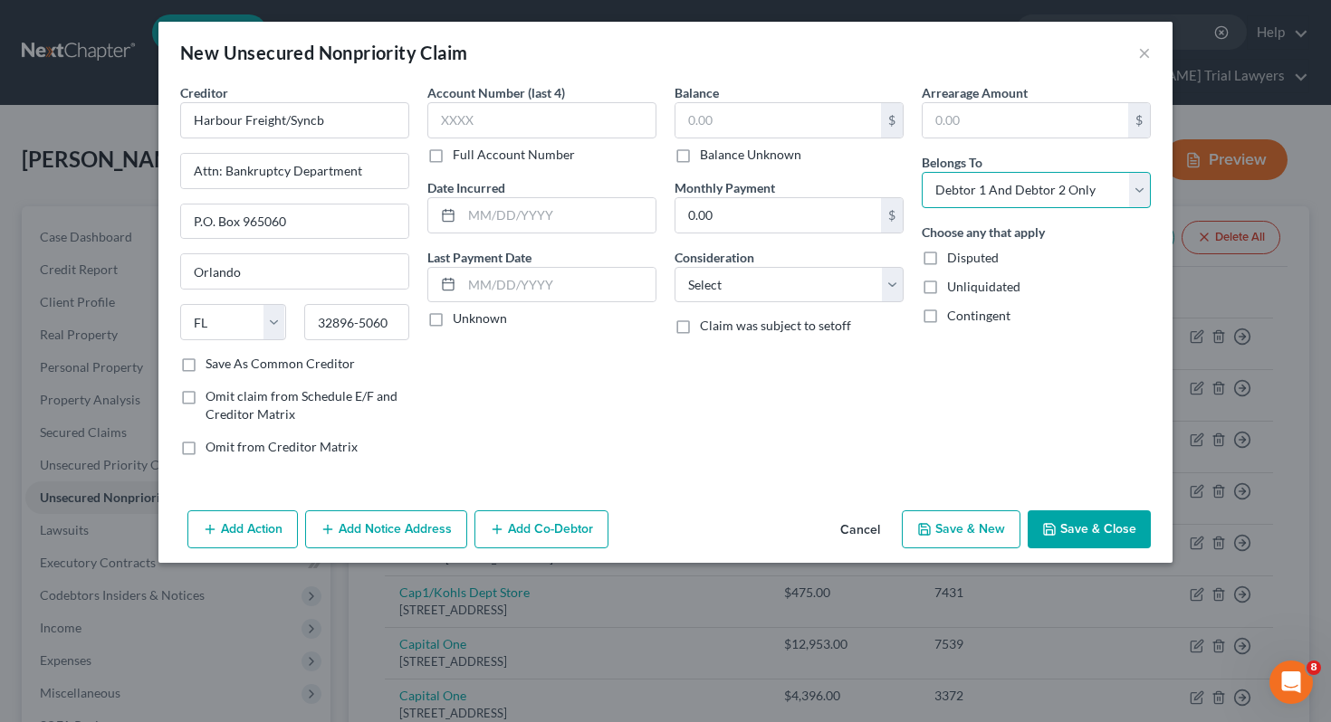
select select "0"
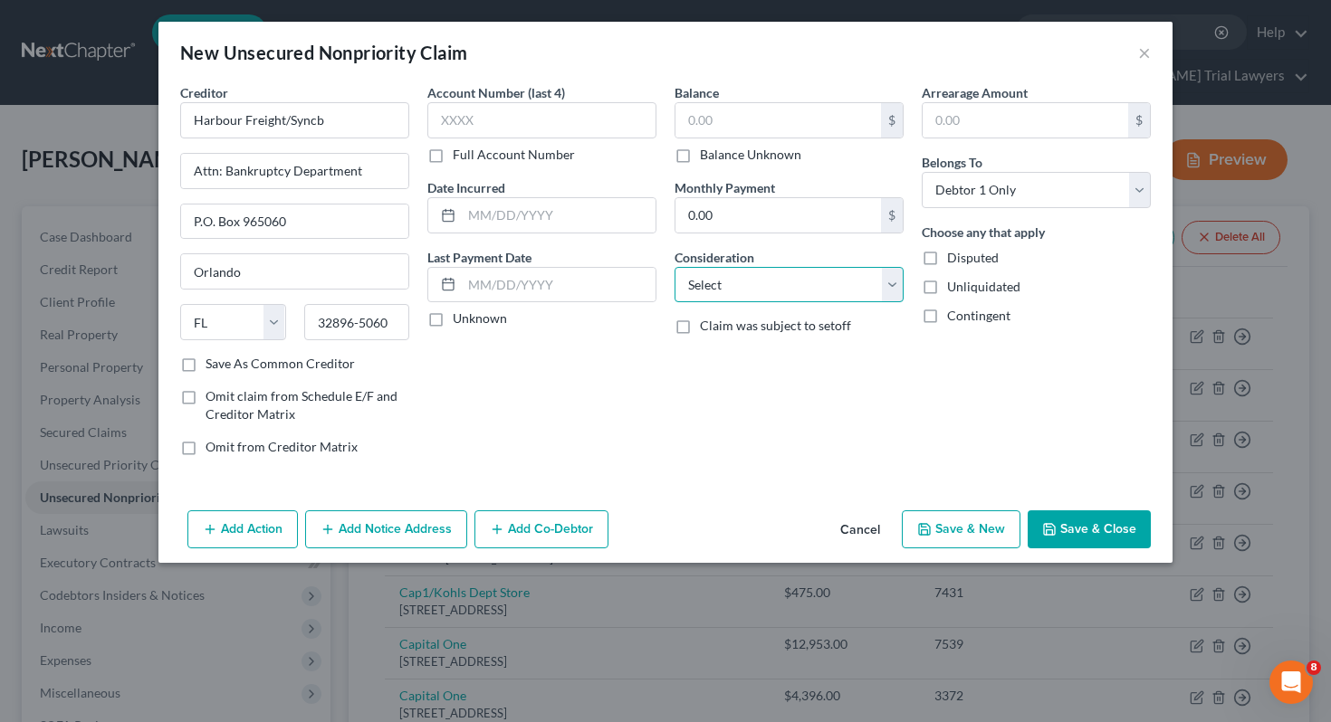
click at [889, 278] on select "Select Cable / Satellite Services Collection Agency Credit Card Debt Debt Couns…" at bounding box center [788, 285] width 229 height 36
select select "2"
click at [1047, 528] on icon "button" at bounding box center [1049, 529] width 14 height 14
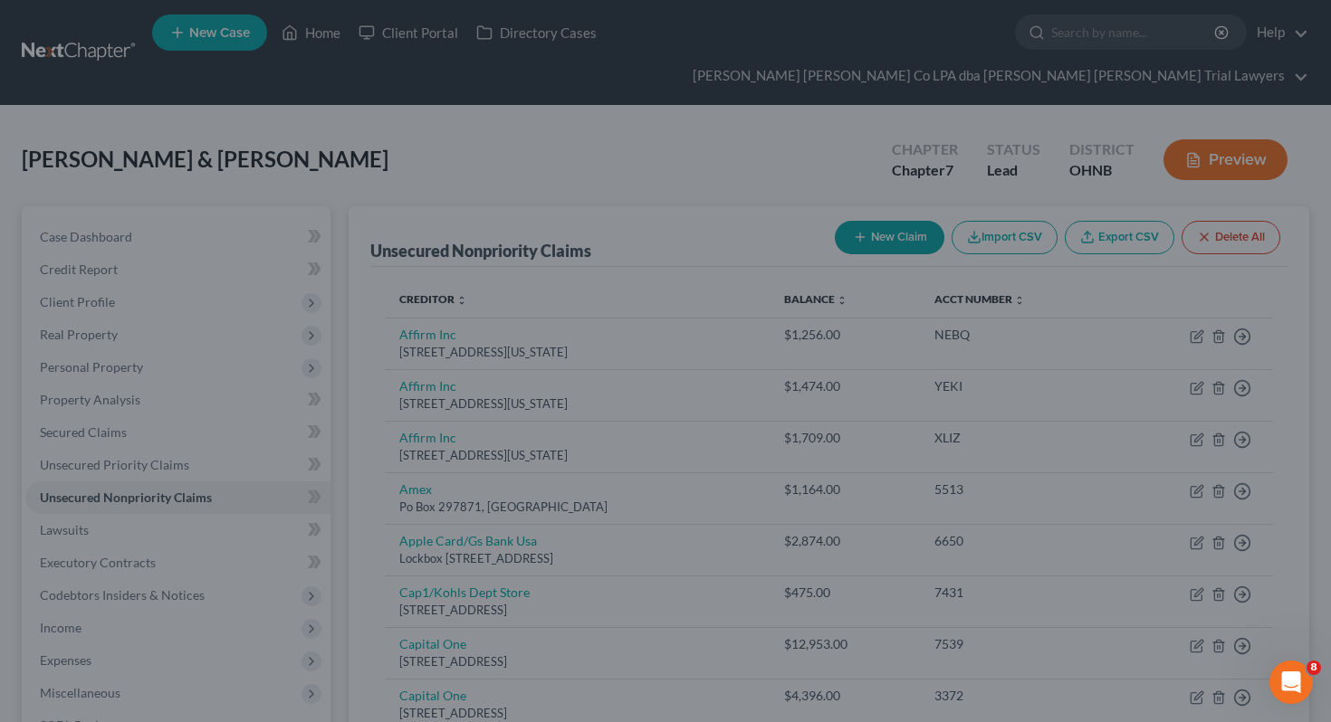
type input "0.00"
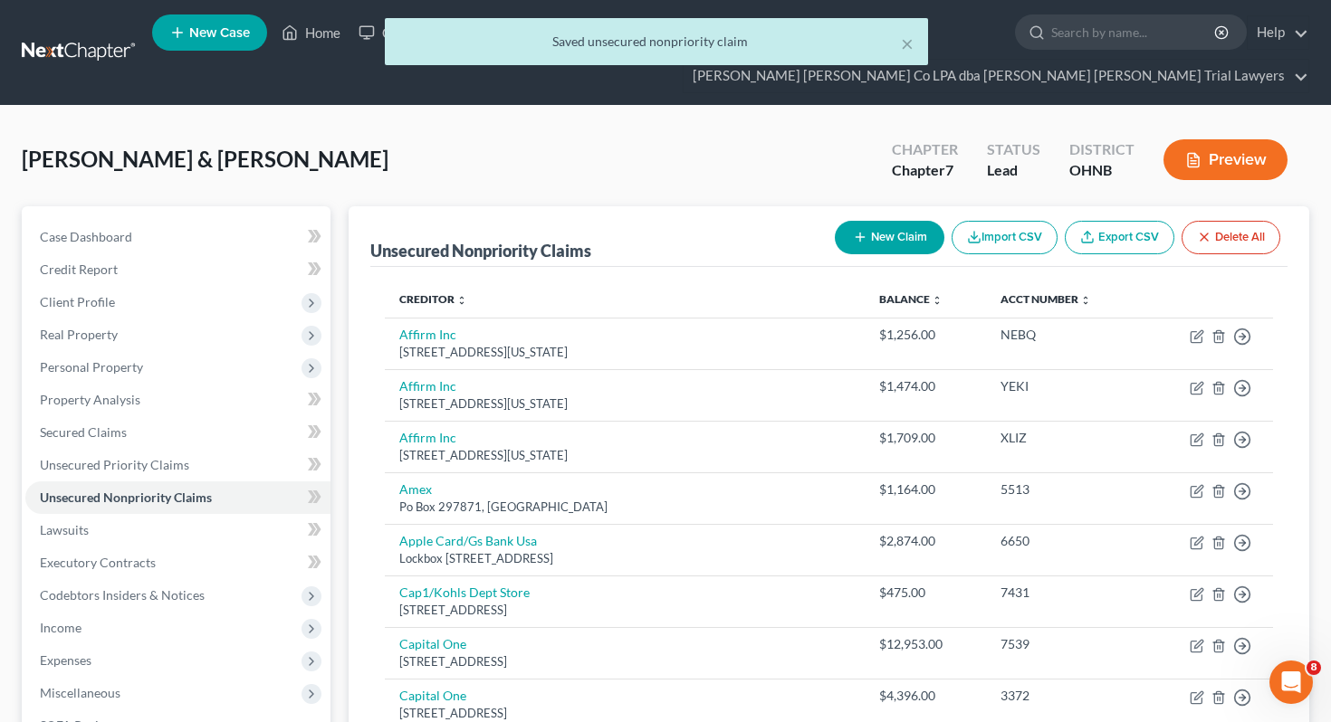
click at [913, 221] on button "New Claim" at bounding box center [890, 237] width 110 height 33
select select "2"
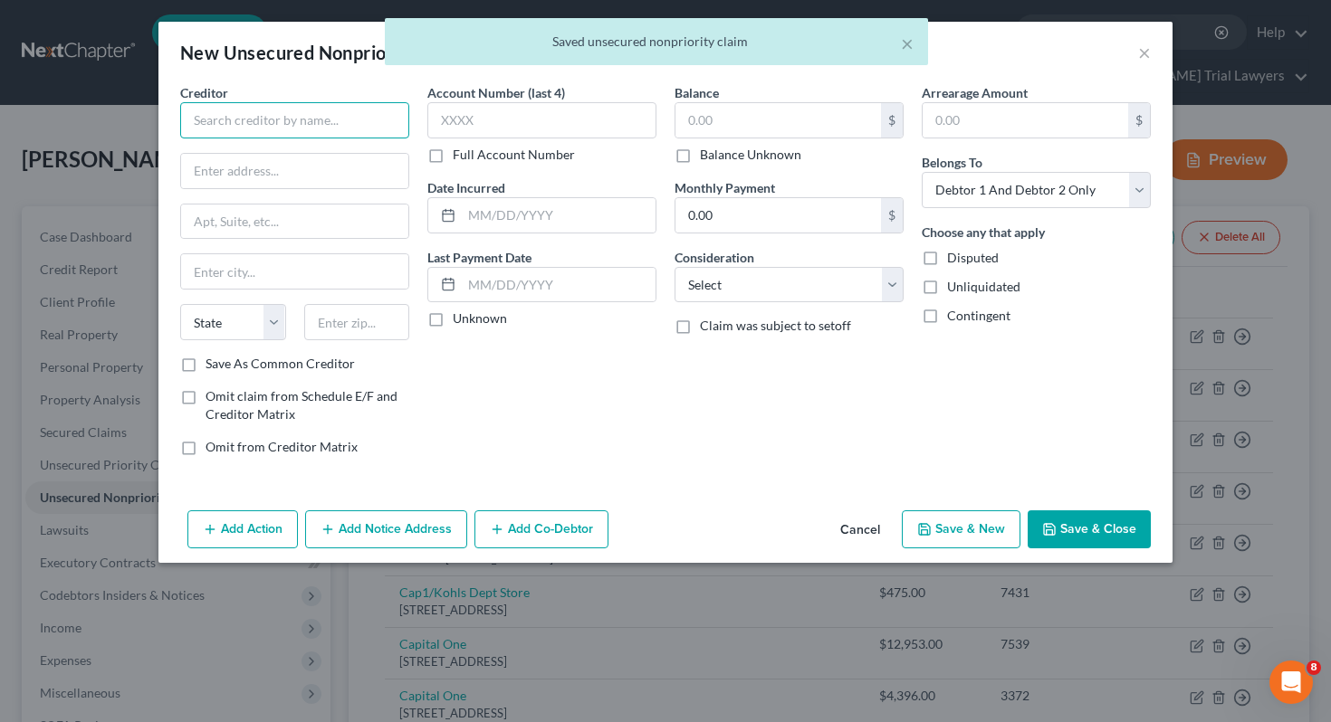
click at [372, 126] on input "text" at bounding box center [294, 120] width 229 height 36
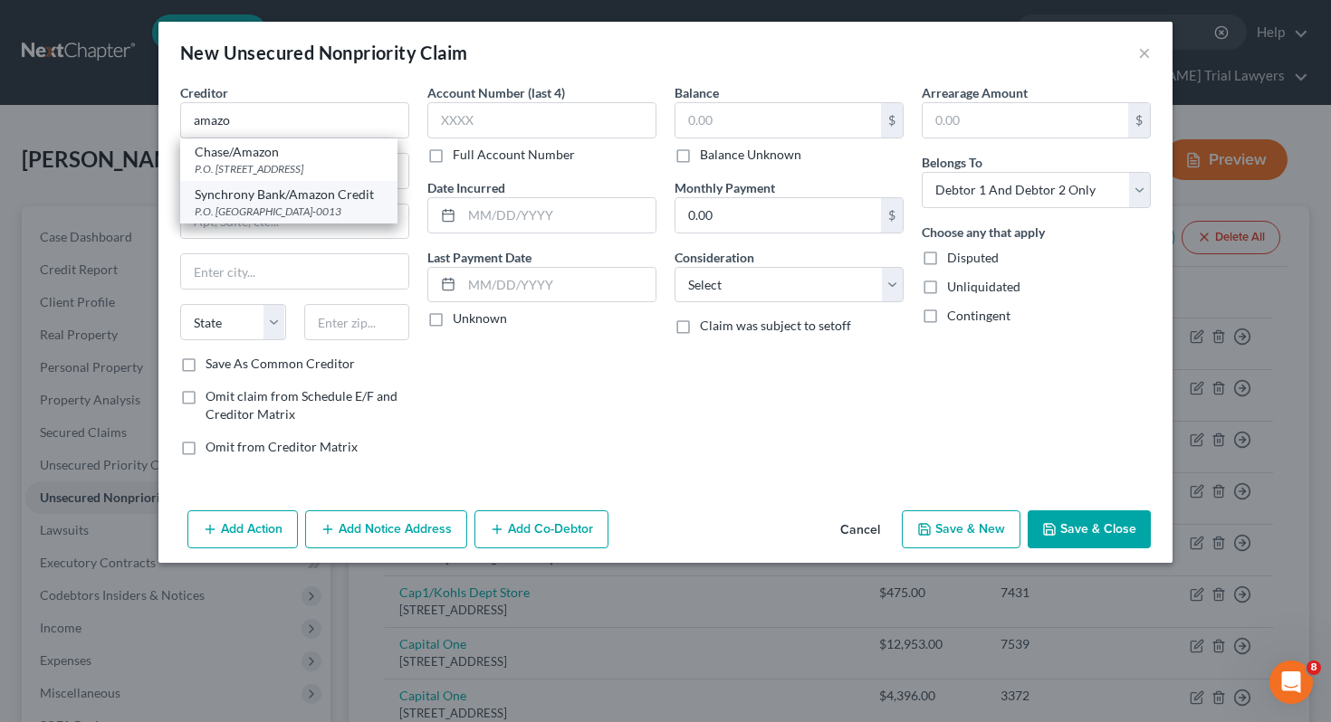
click at [368, 193] on div "Synchrony Bank/Amazon Credit" at bounding box center [289, 195] width 188 height 18
type input "Synchrony Bank/Amazon Credit"
type input "P.O. Box 960013"
type input "Orlando"
select select "9"
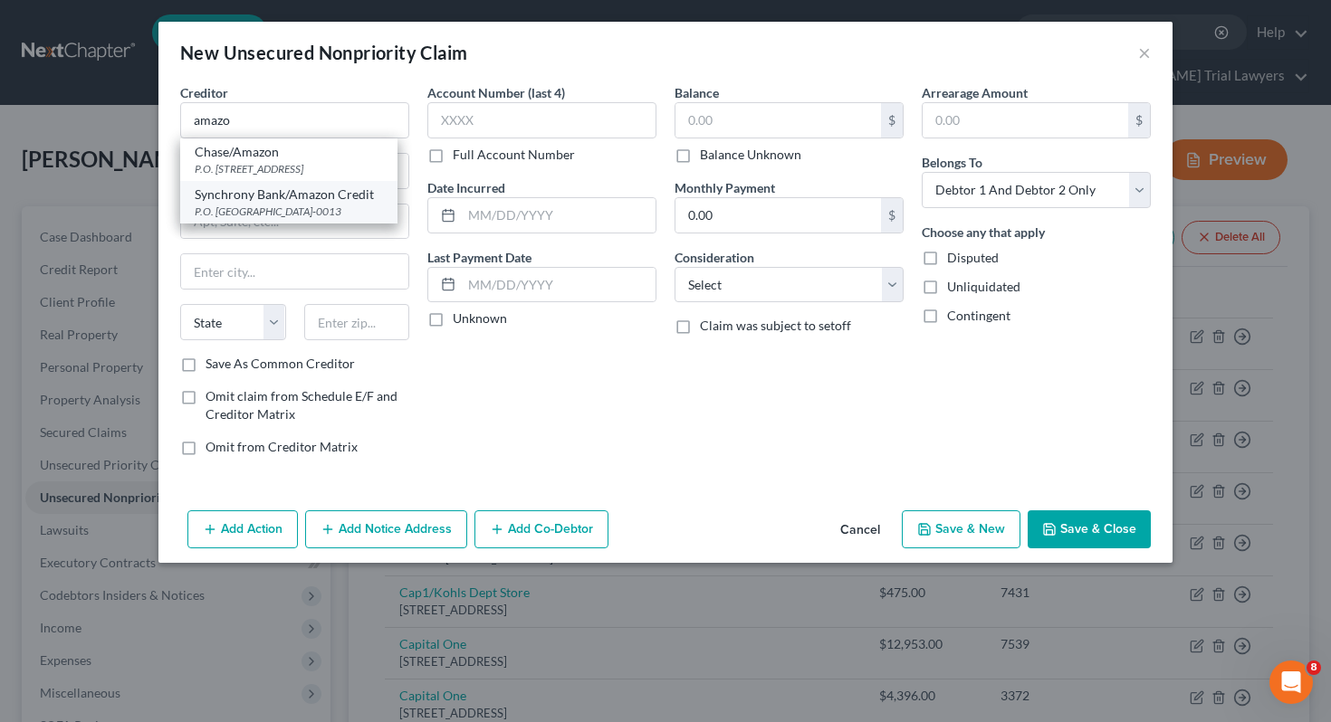
type input "32896-0013"
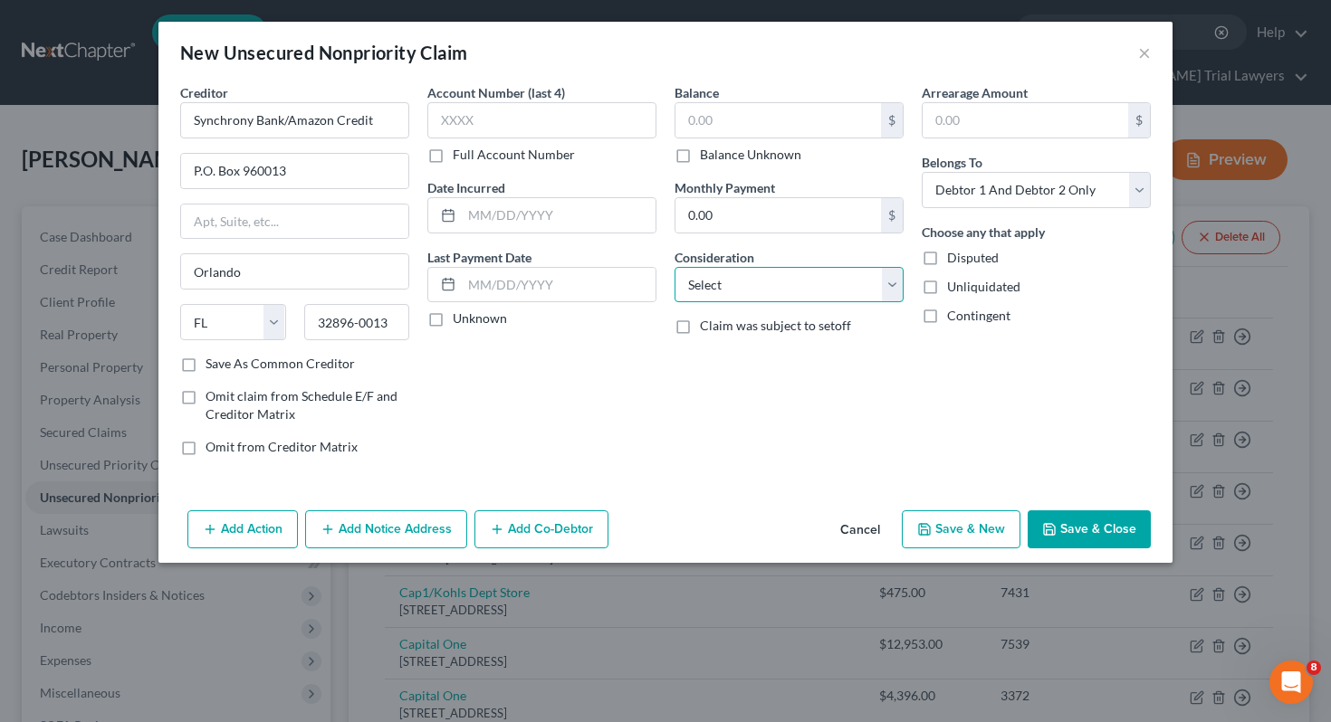
click at [731, 273] on select "Select Cable / Satellite Services Collection Agency Credit Card Debt Debt Couns…" at bounding box center [788, 285] width 229 height 36
select select "2"
click at [962, 194] on select "Select Debtor 1 Only Debtor 2 Only Debtor 1 And Debtor 2 Only At Least One Of T…" at bounding box center [1036, 190] width 229 height 36
select select "0"
click at [1083, 518] on button "Save & Close" at bounding box center [1089, 530] width 123 height 38
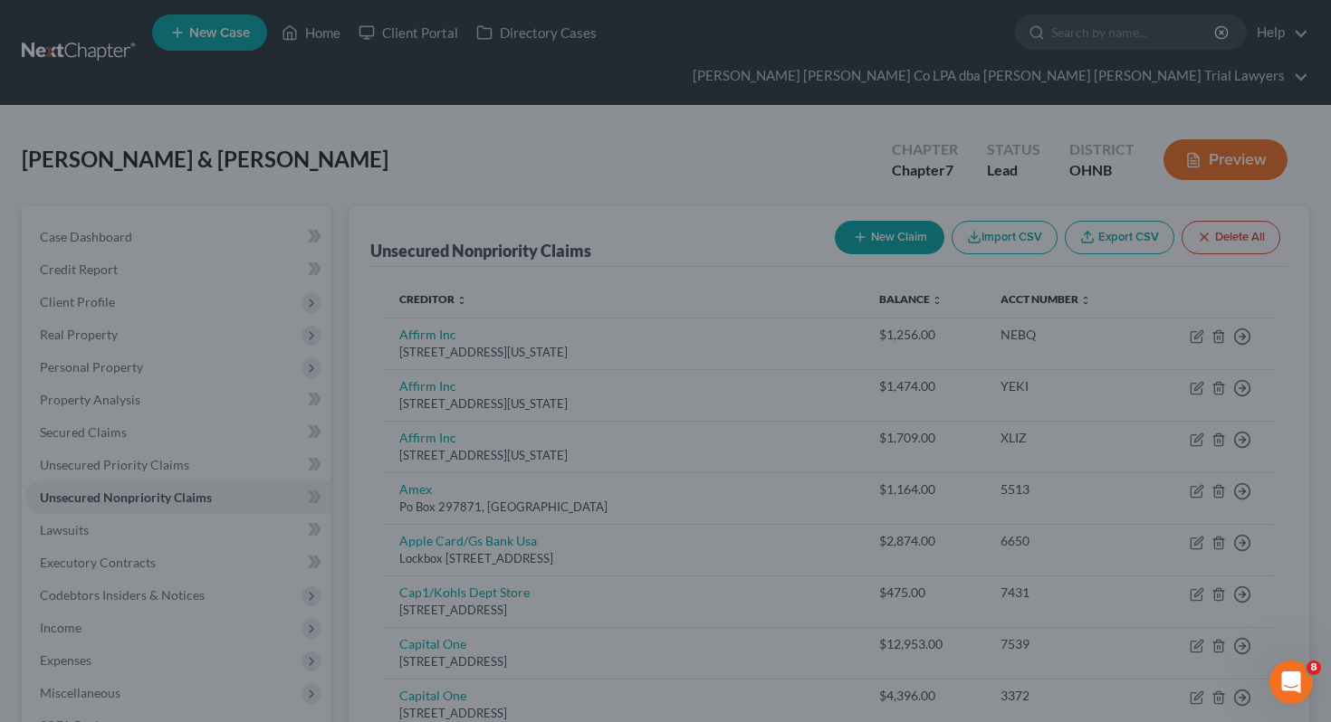
type input "0.00"
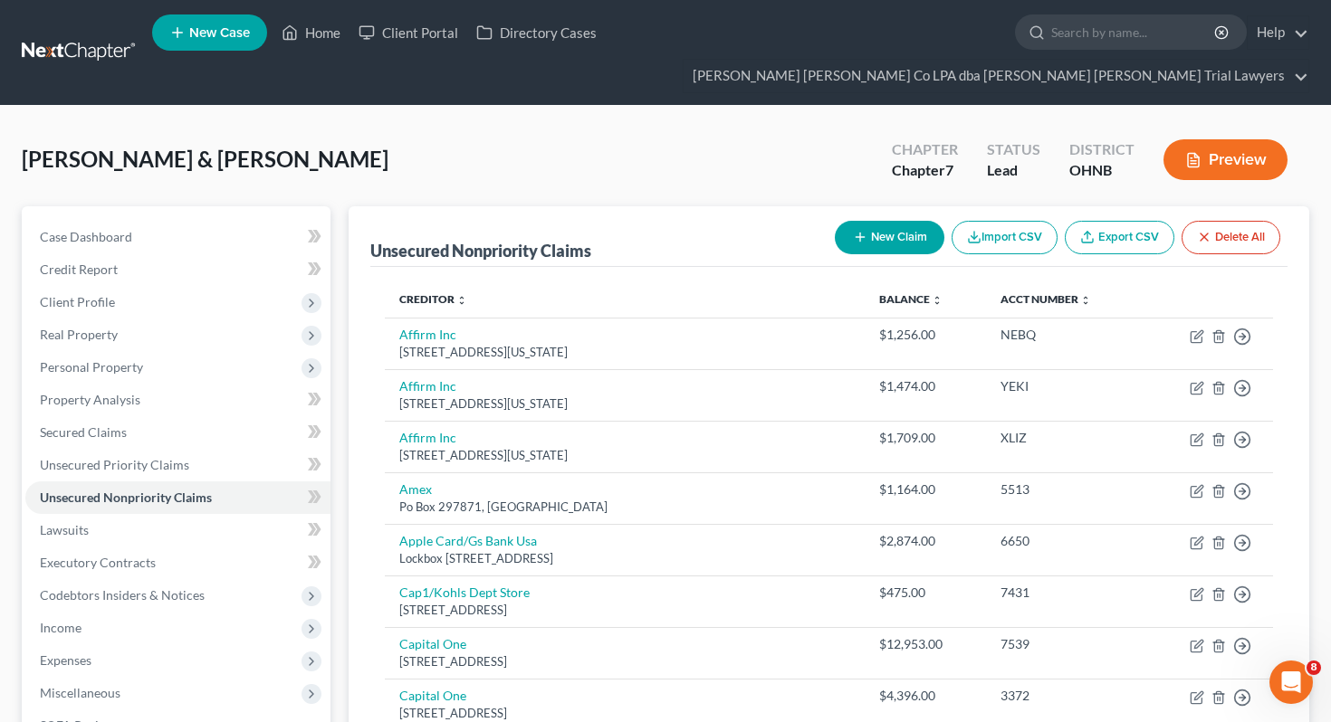
click at [921, 221] on button "New Claim" at bounding box center [890, 237] width 110 height 33
select select "2"
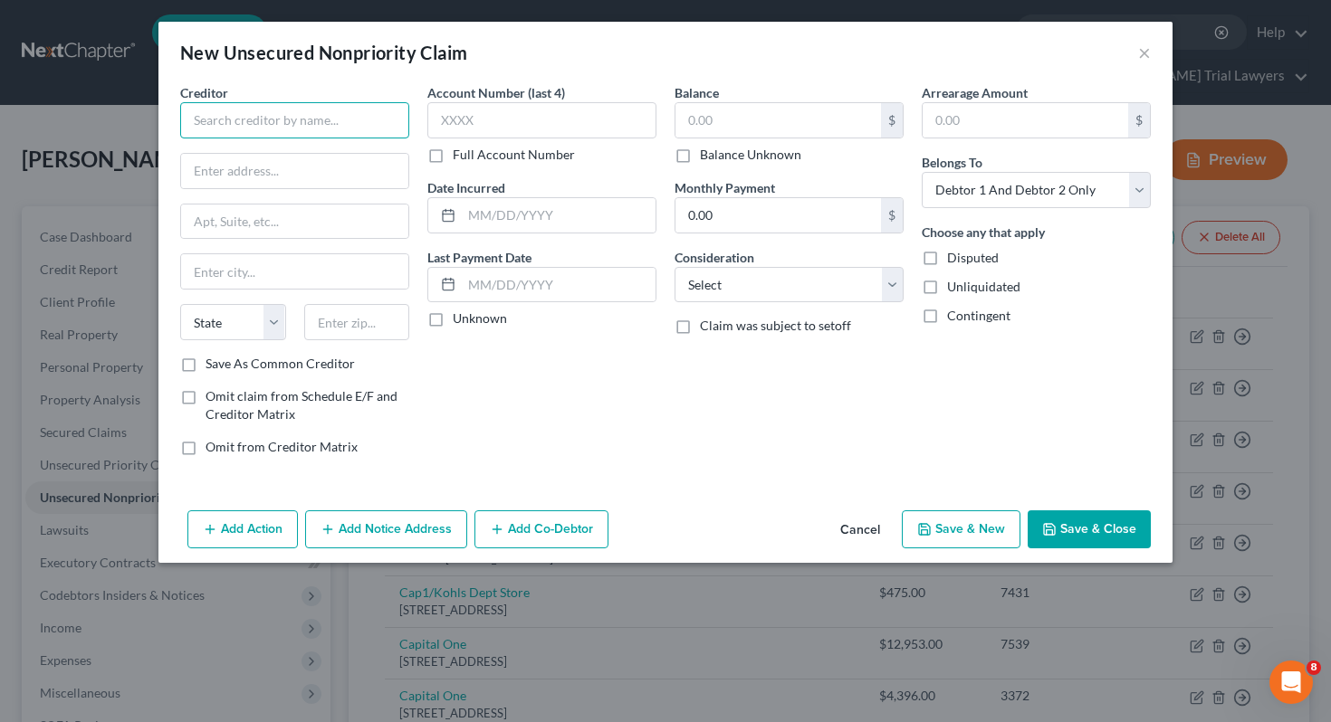
click at [373, 126] on input "text" at bounding box center [294, 120] width 229 height 36
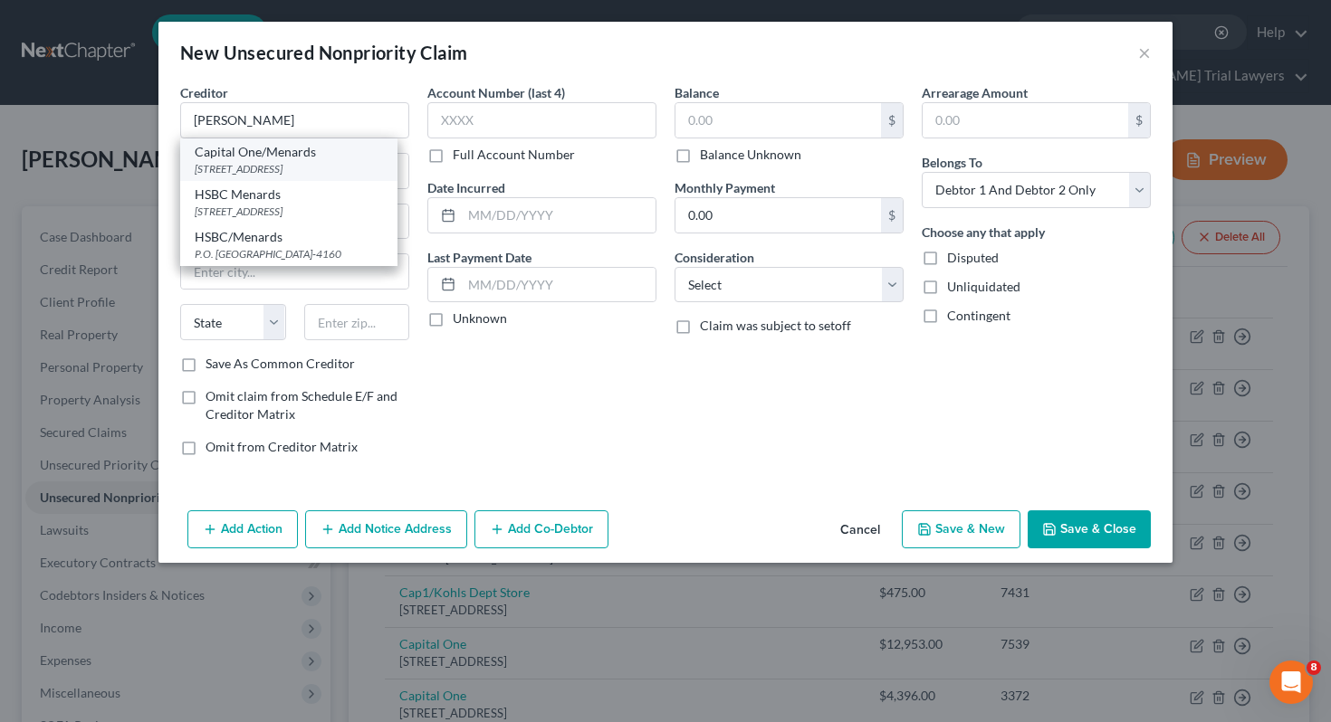
click at [330, 161] on div "[STREET_ADDRESS]" at bounding box center [289, 168] width 188 height 15
type input "Capital One/Menards"
type input "Po Box 30253"
type input "[GEOGRAPHIC_DATA]"
select select "46"
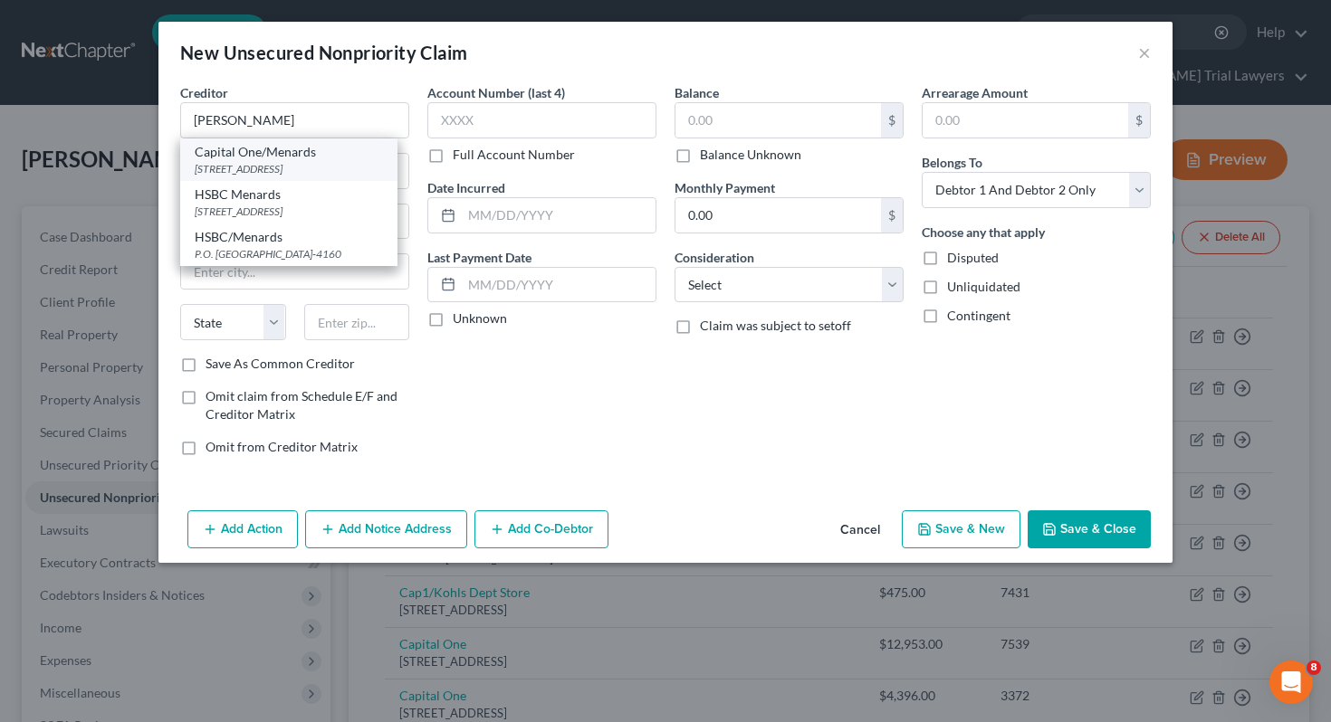
type input "84130"
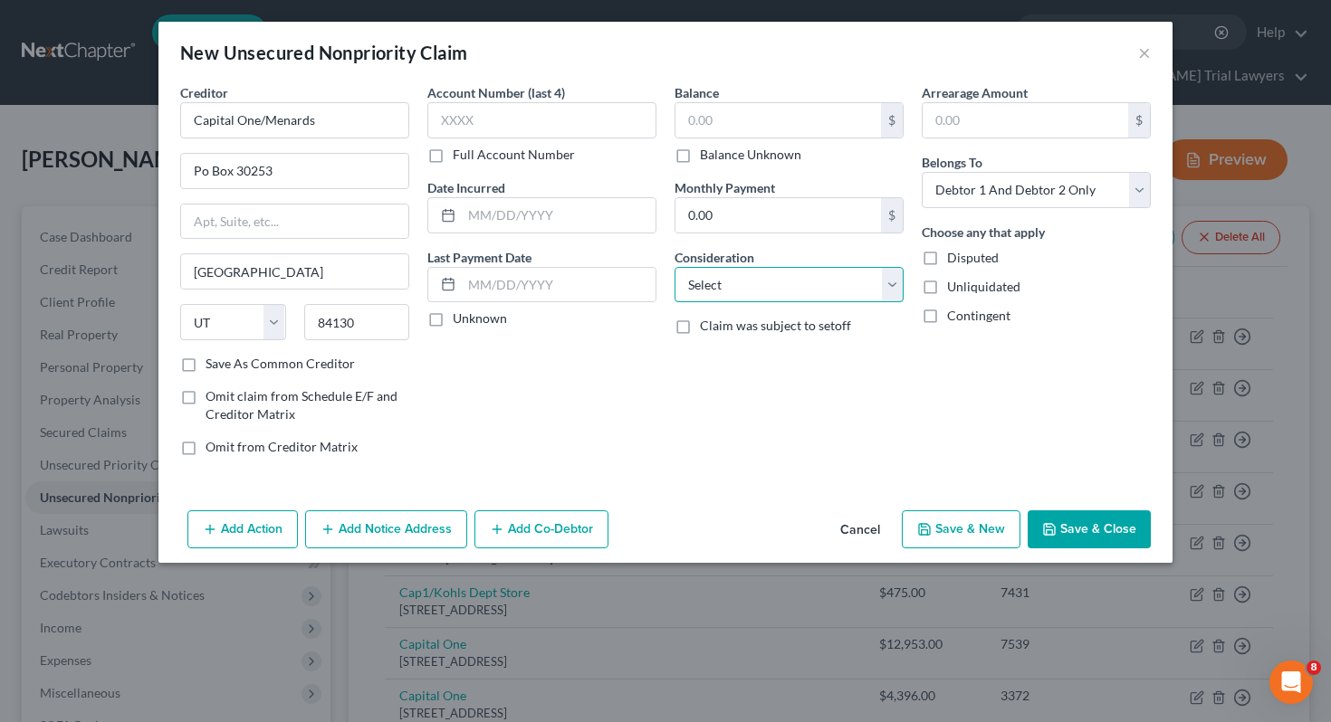
click at [704, 284] on select "Select Cable / Satellite Services Collection Agency Credit Card Debt Debt Couns…" at bounding box center [788, 285] width 229 height 36
select select "2"
click at [1005, 184] on select "Select Debtor 1 Only Debtor 2 Only Debtor 1 And Debtor 2 Only At Least One Of T…" at bounding box center [1036, 190] width 229 height 36
select select "0"
click at [1048, 527] on polyline "button" at bounding box center [1049, 525] width 5 height 3
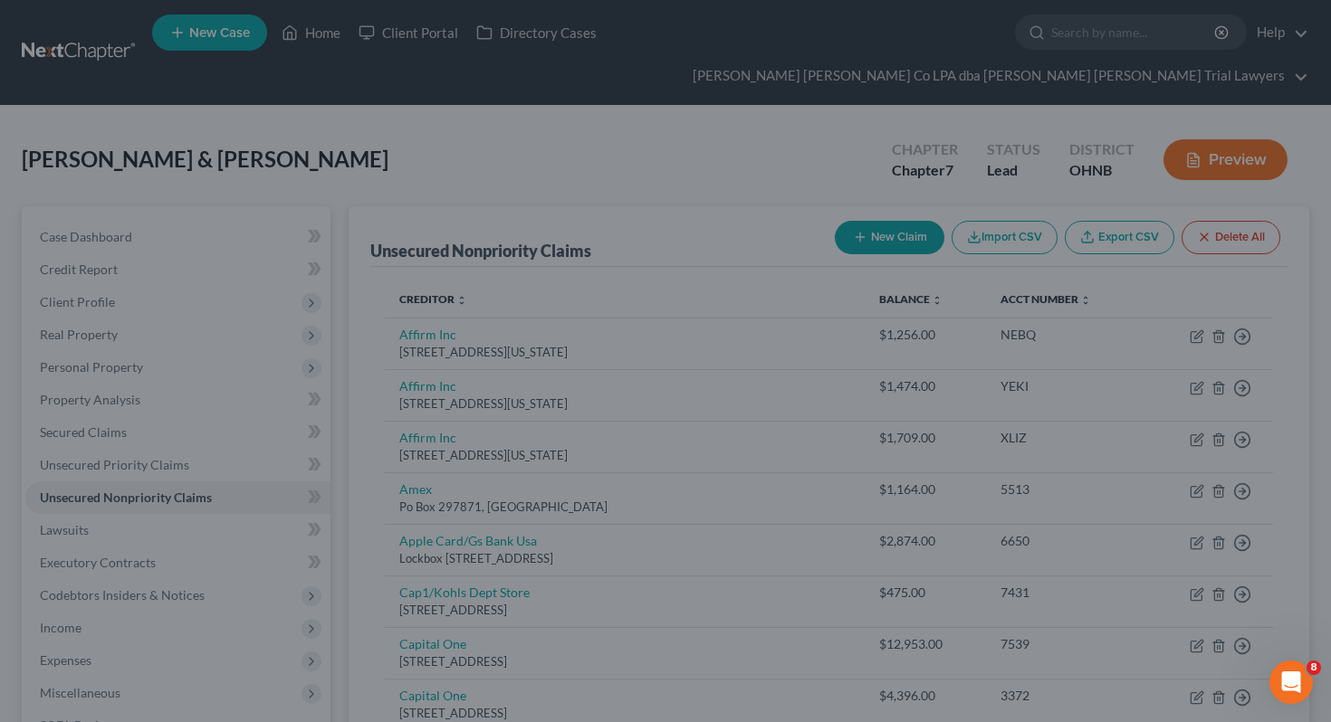
type input "0.00"
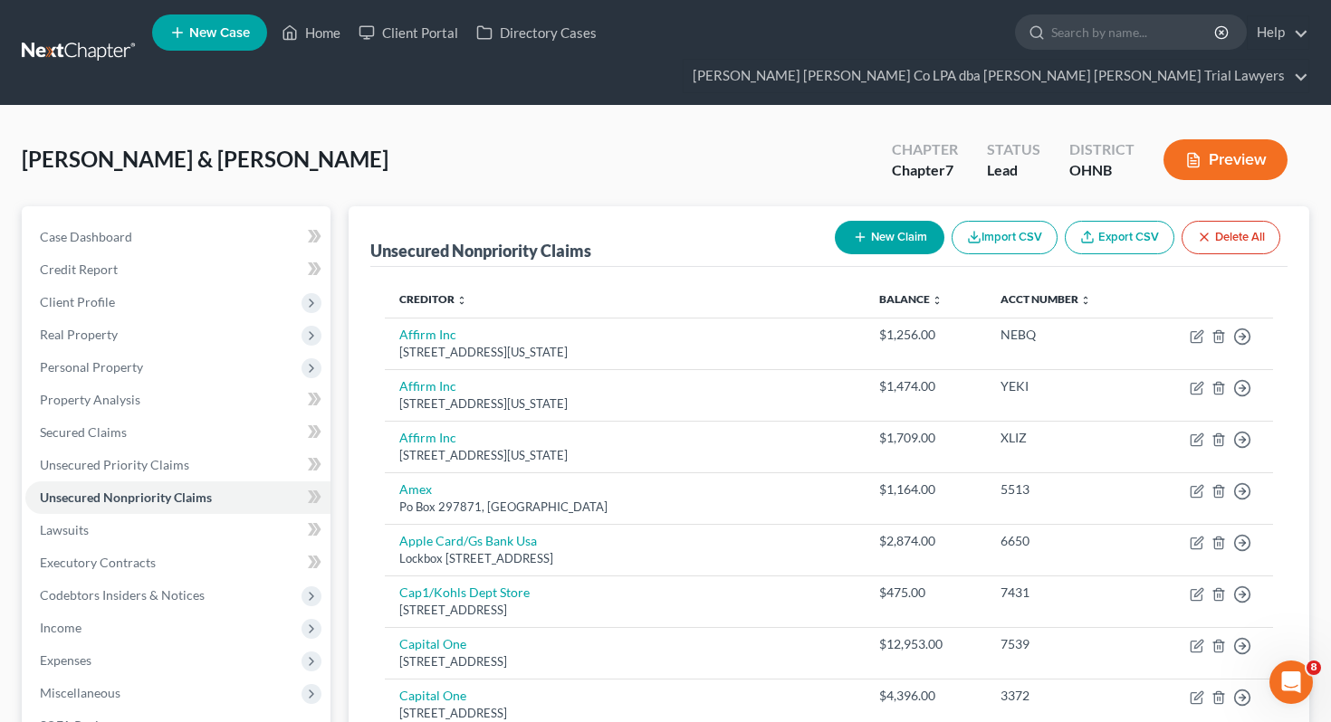
click at [932, 221] on button "New Claim" at bounding box center [890, 237] width 110 height 33
select select "2"
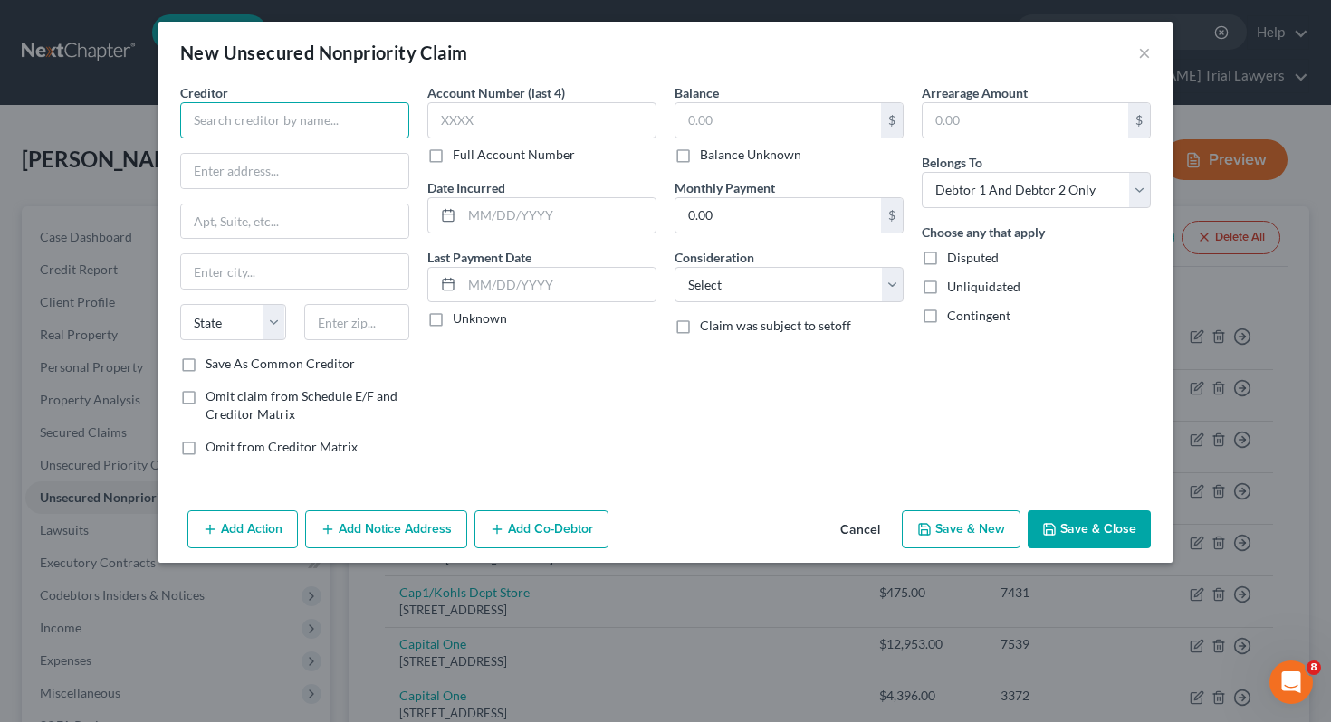
click at [294, 124] on input "text" at bounding box center [294, 120] width 229 height 36
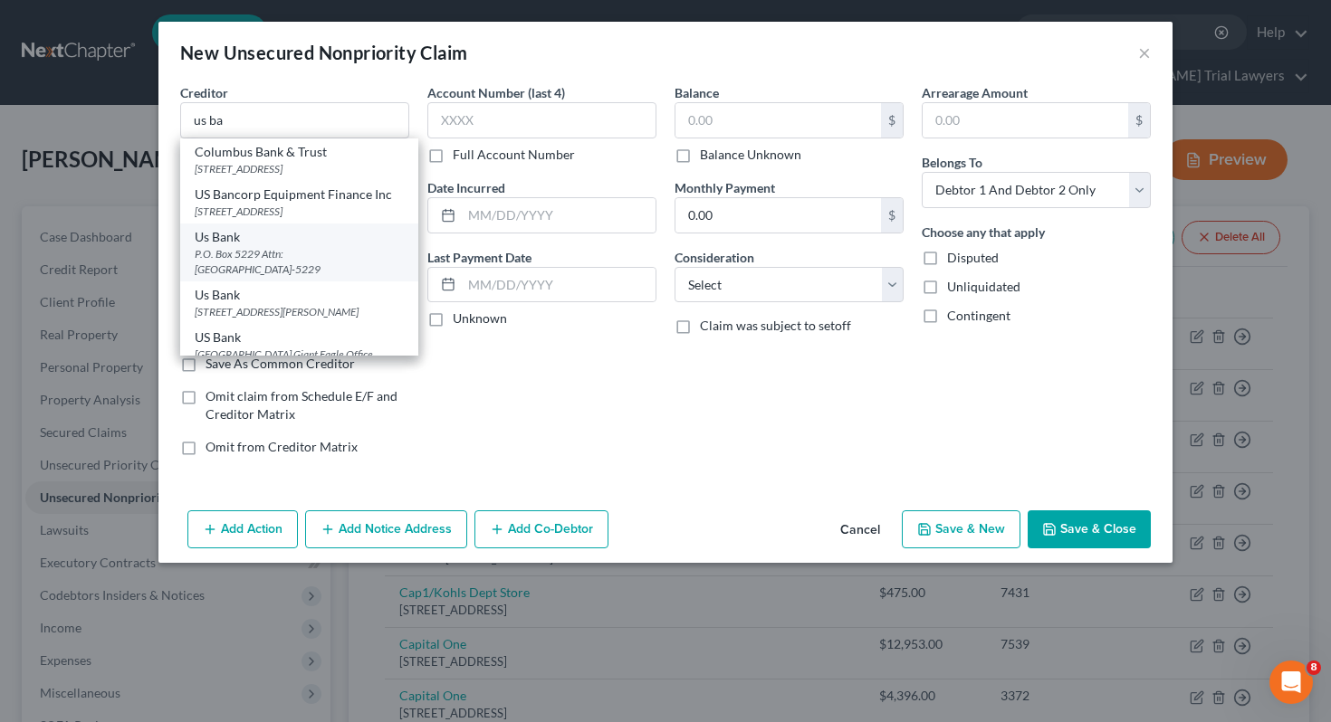
click at [266, 266] on div "P.O. Box 5229 Attn: [GEOGRAPHIC_DATA]-5229" at bounding box center [299, 261] width 209 height 31
type input "Us Bank"
type input "P.O. Box 5229"
type input "Attn: Bankruptcy Department"
type input "[GEOGRAPHIC_DATA]"
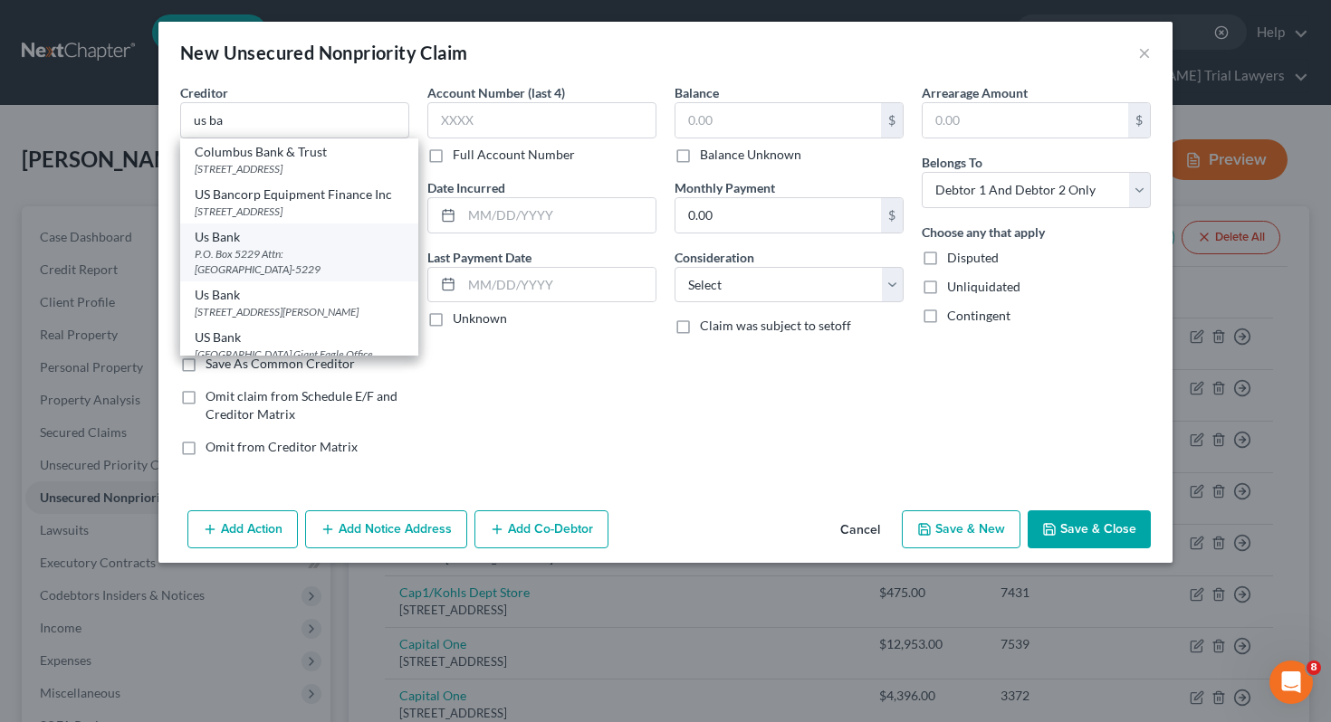
select select "36"
type input "45201-5229"
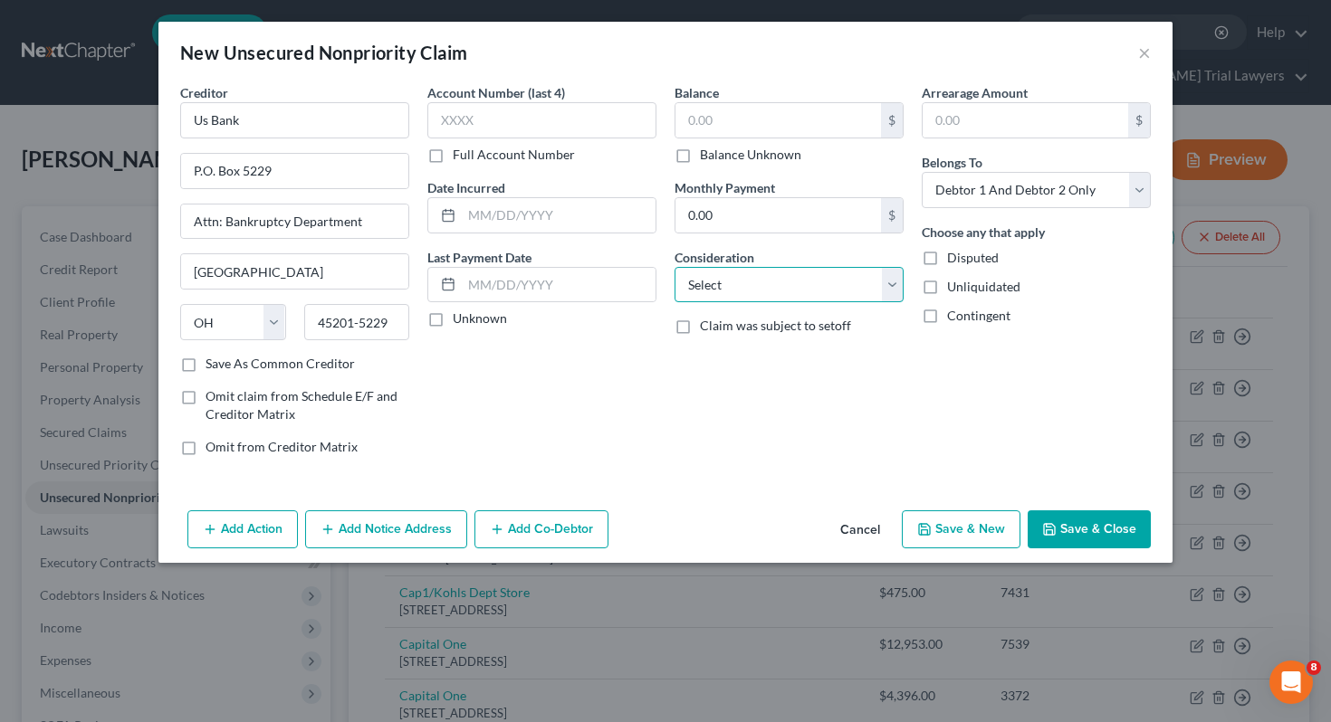
click at [714, 292] on select "Select Cable / Satellite Services Collection Agency Credit Card Debt Debt Couns…" at bounding box center [788, 285] width 229 height 36
select select "2"
click at [1042, 176] on select "Select Debtor 1 Only Debtor 2 Only Debtor 1 And Debtor 2 Only At Least One Of T…" at bounding box center [1036, 190] width 229 height 36
select select "0"
click at [1089, 552] on div "Add Action Add Notice Address Add Co-Debtor Cancel Save & New Save & Close" at bounding box center [665, 533] width 1014 height 60
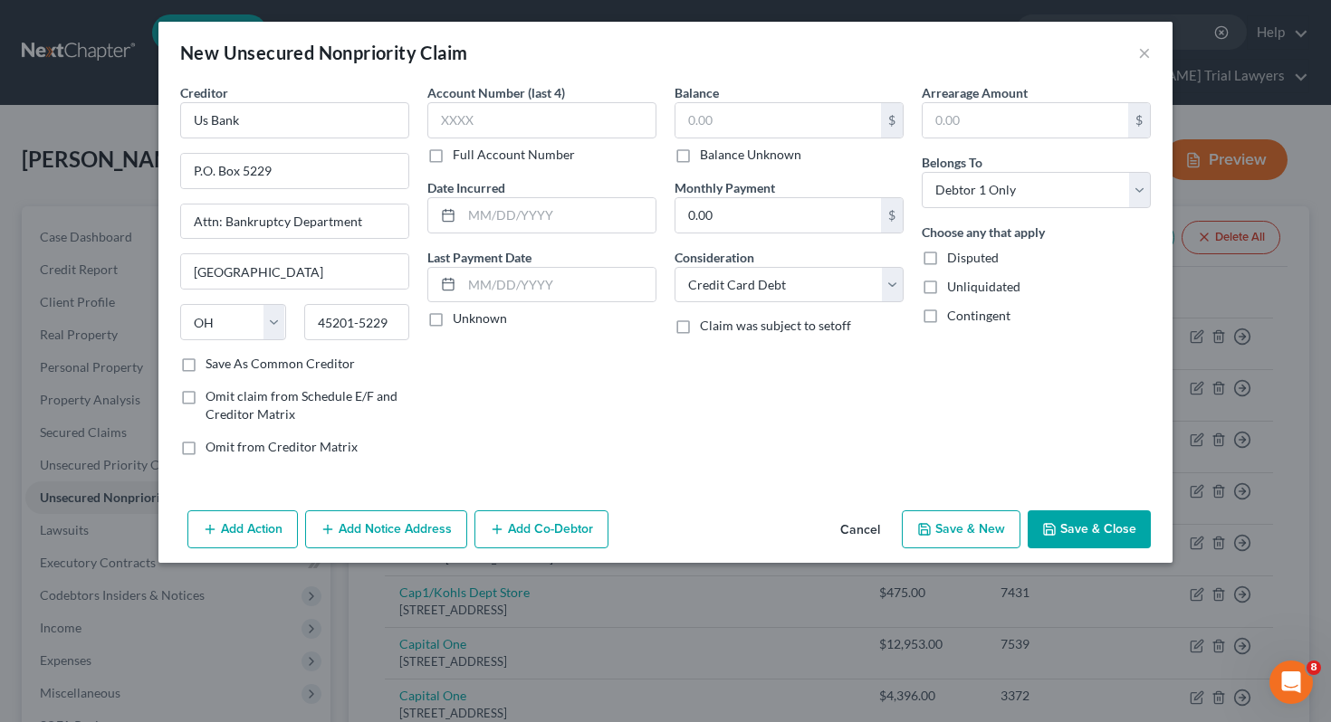
click at [1089, 531] on button "Save & Close" at bounding box center [1089, 530] width 123 height 38
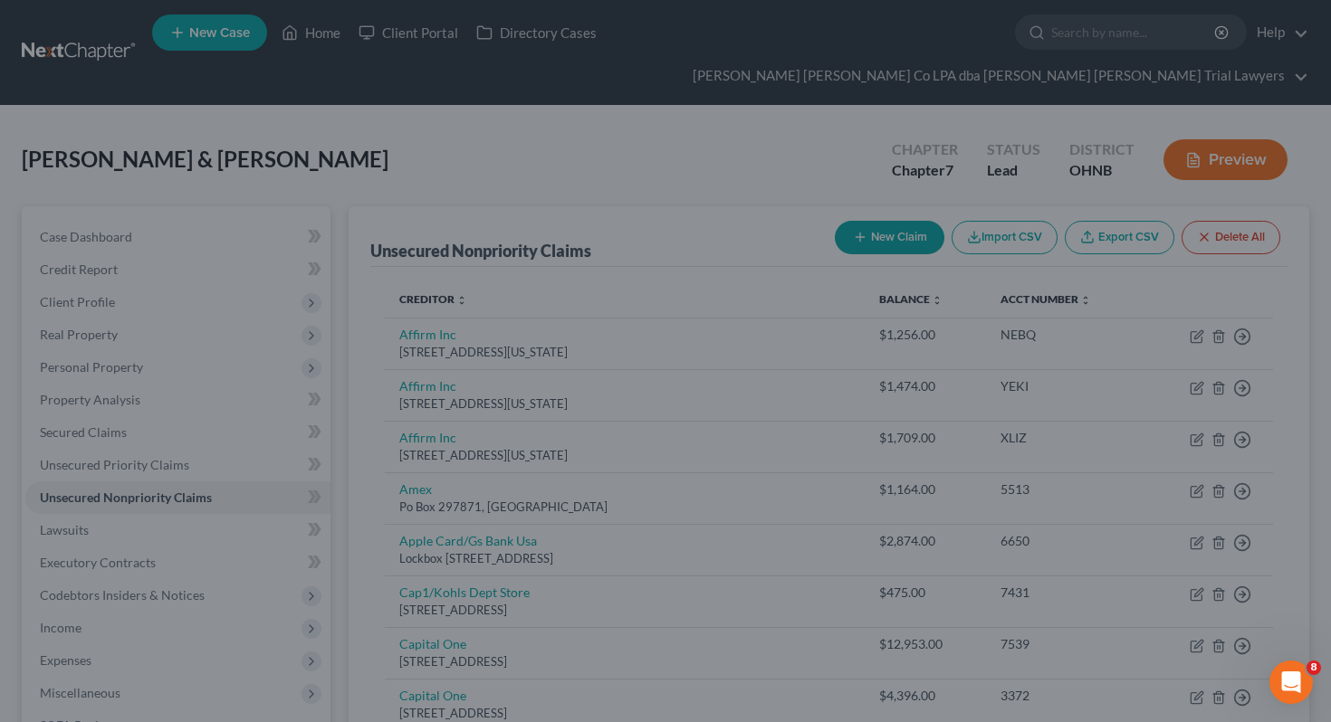
type input "0.00"
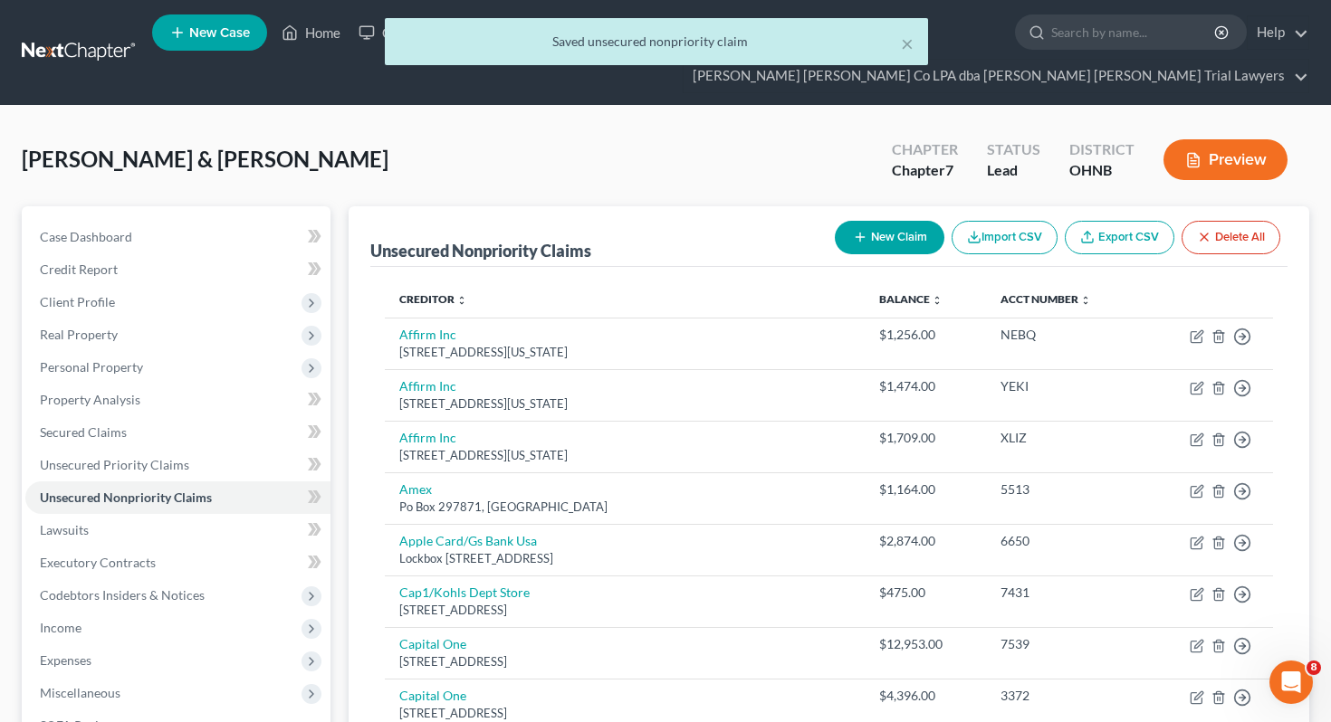
click at [904, 221] on button "New Claim" at bounding box center [890, 237] width 110 height 33
select select "2"
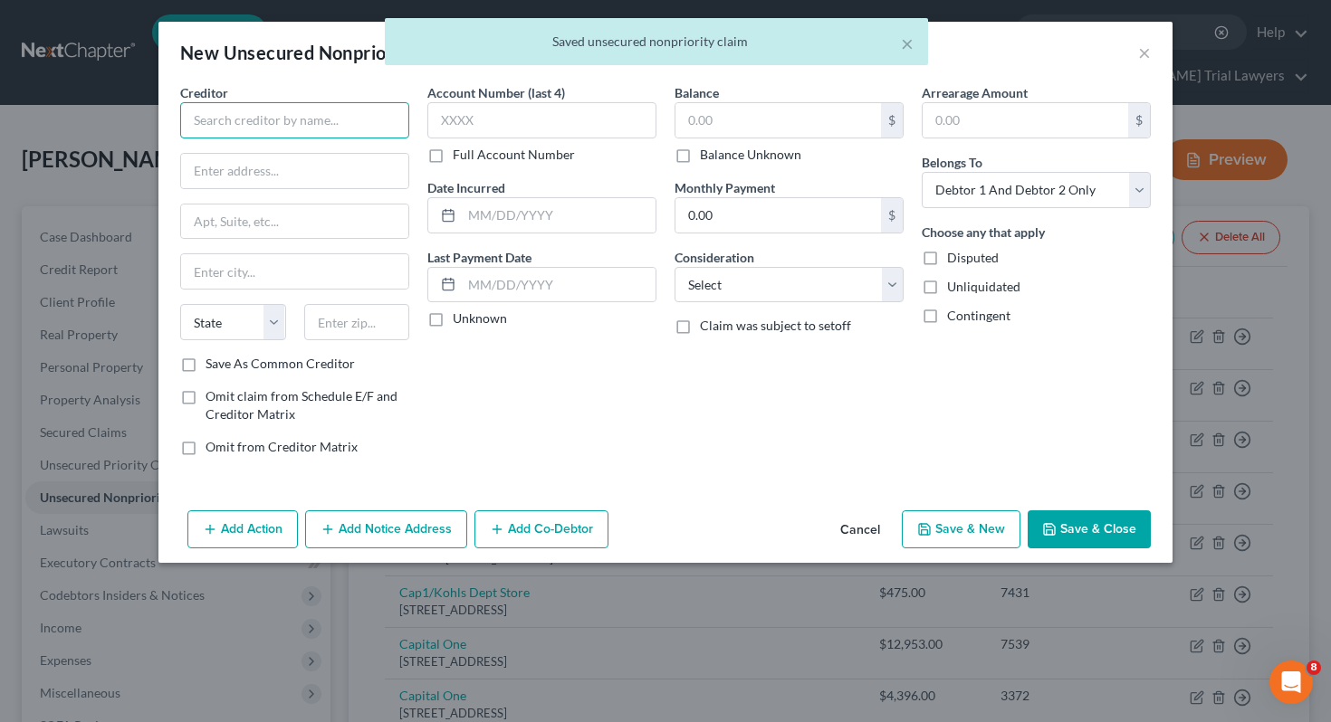
click at [355, 117] on input "text" at bounding box center [294, 120] width 229 height 36
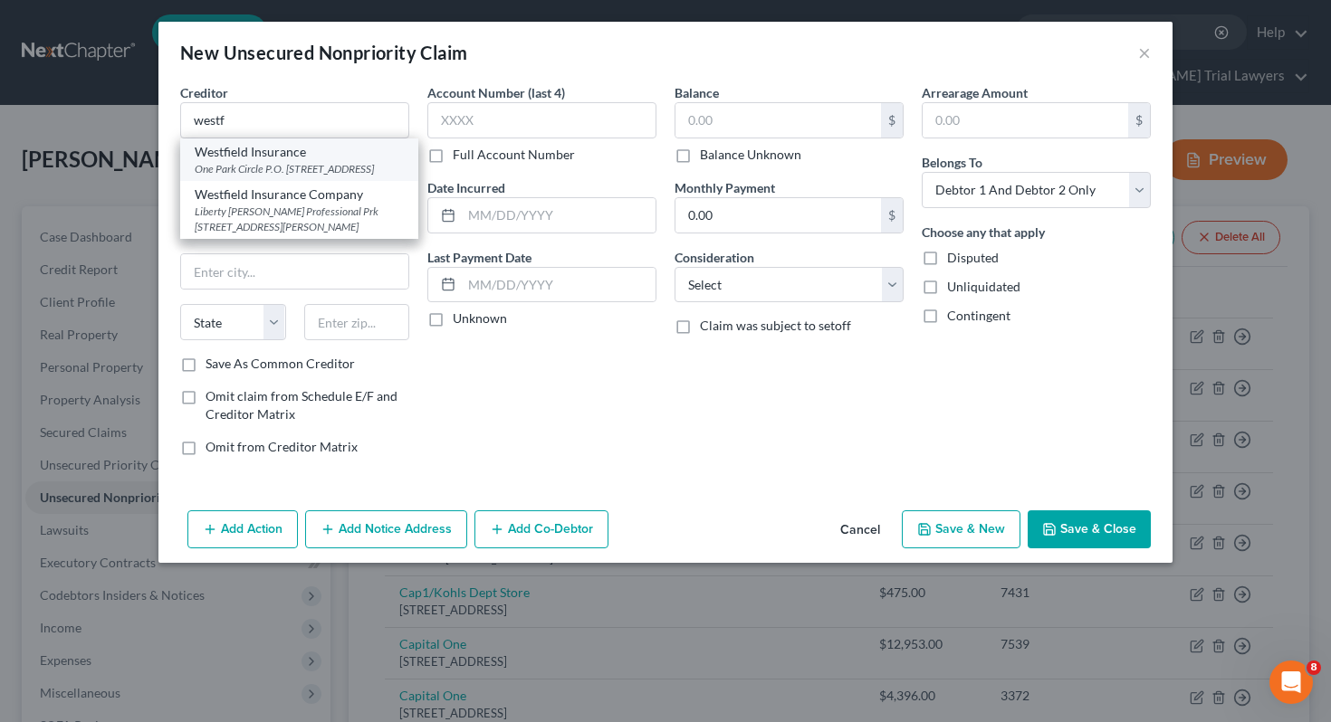
click at [310, 173] on div "One Park Circle P.O. [STREET_ADDRESS]" at bounding box center [299, 168] width 209 height 15
type input "Westfield Insurance"
type input "[GEOGRAPHIC_DATA]"
type input "P.O. Box 5001"
type input "[GEOGRAPHIC_DATA]"
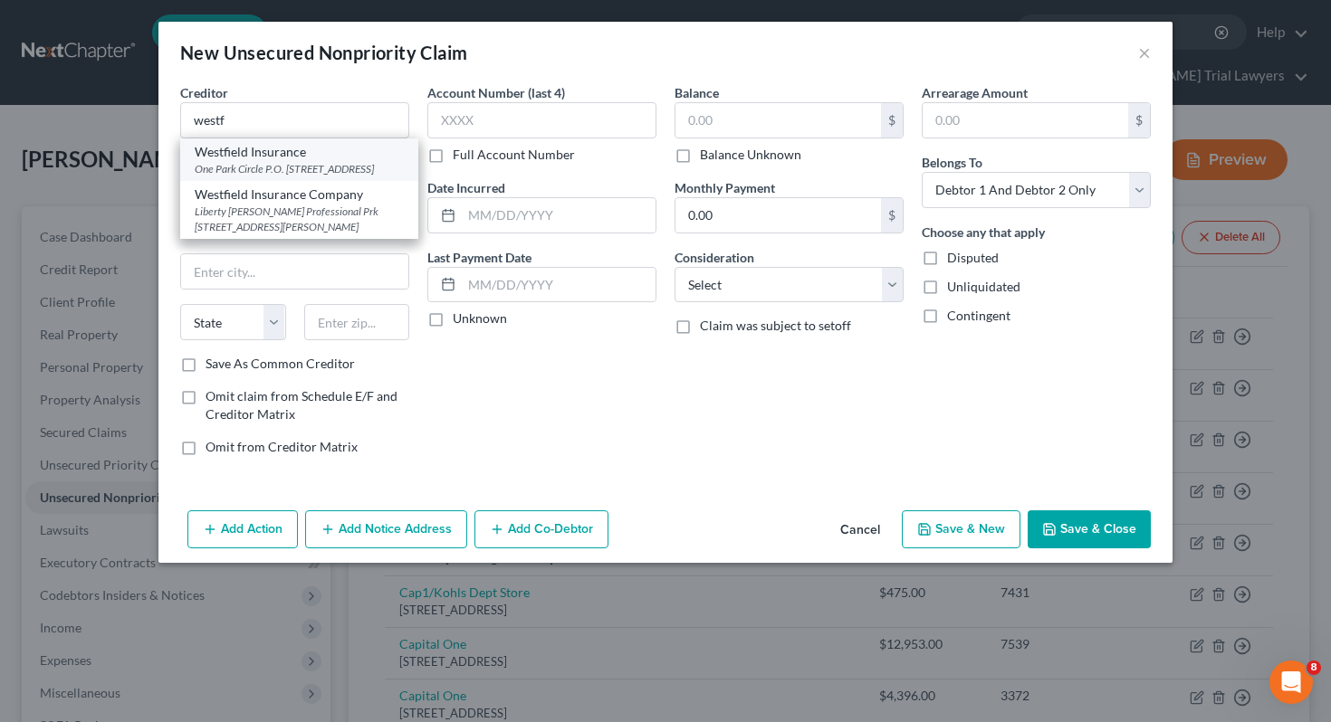
select select "36"
type input "44251-0000"
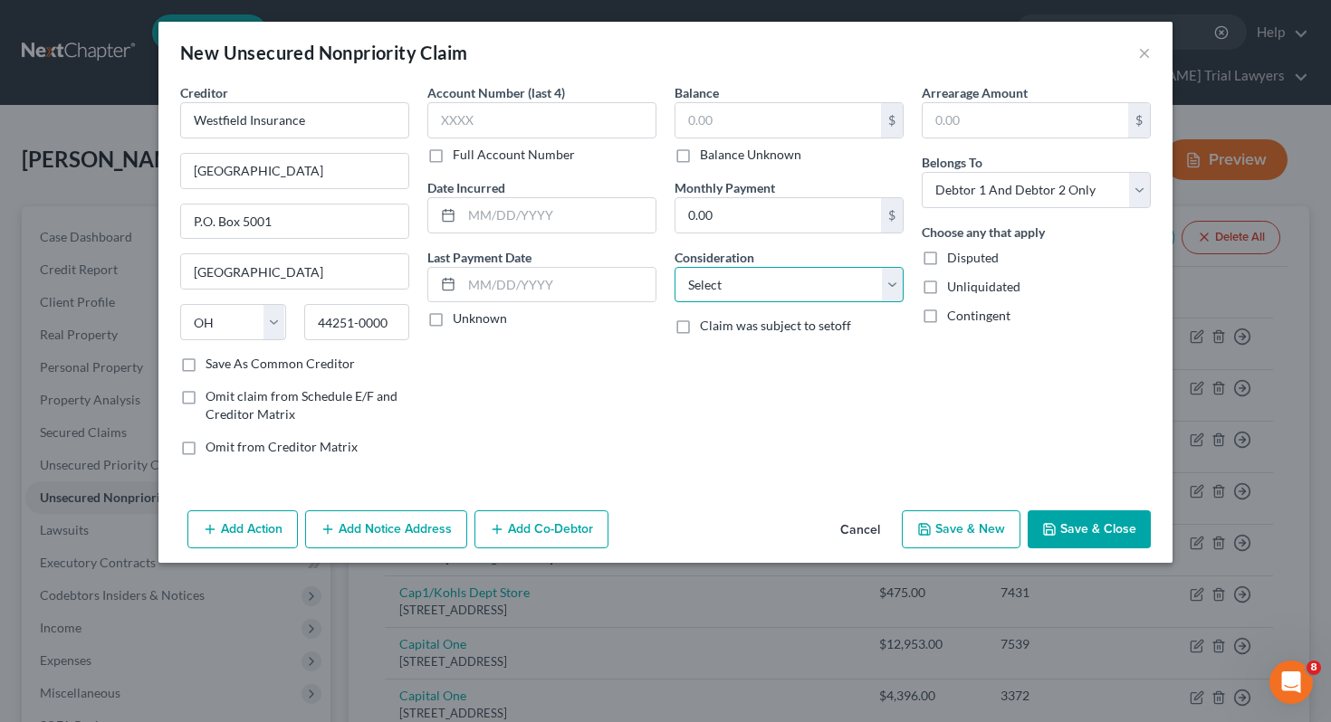
click at [749, 289] on select "Select Cable / Satellite Services Collection Agency Credit Card Debt Debt Couns…" at bounding box center [788, 285] width 229 height 36
select select "2"
click at [966, 204] on select "Select Debtor 1 Only Debtor 2 Only Debtor 1 And Debtor 2 Only At Least One Of T…" at bounding box center [1036, 190] width 229 height 36
select select "0"
click at [1036, 529] on button "Save & Close" at bounding box center [1089, 530] width 123 height 38
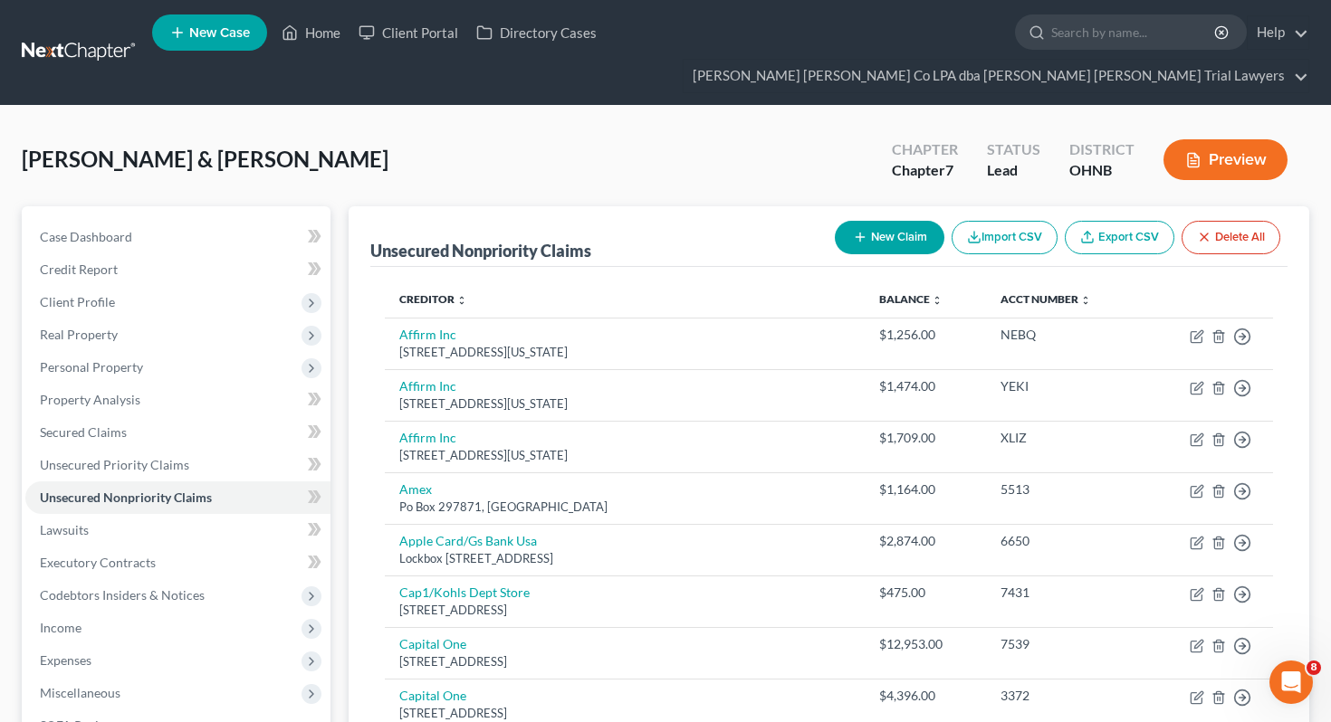
click at [883, 221] on button "New Claim" at bounding box center [890, 237] width 110 height 33
select select "2"
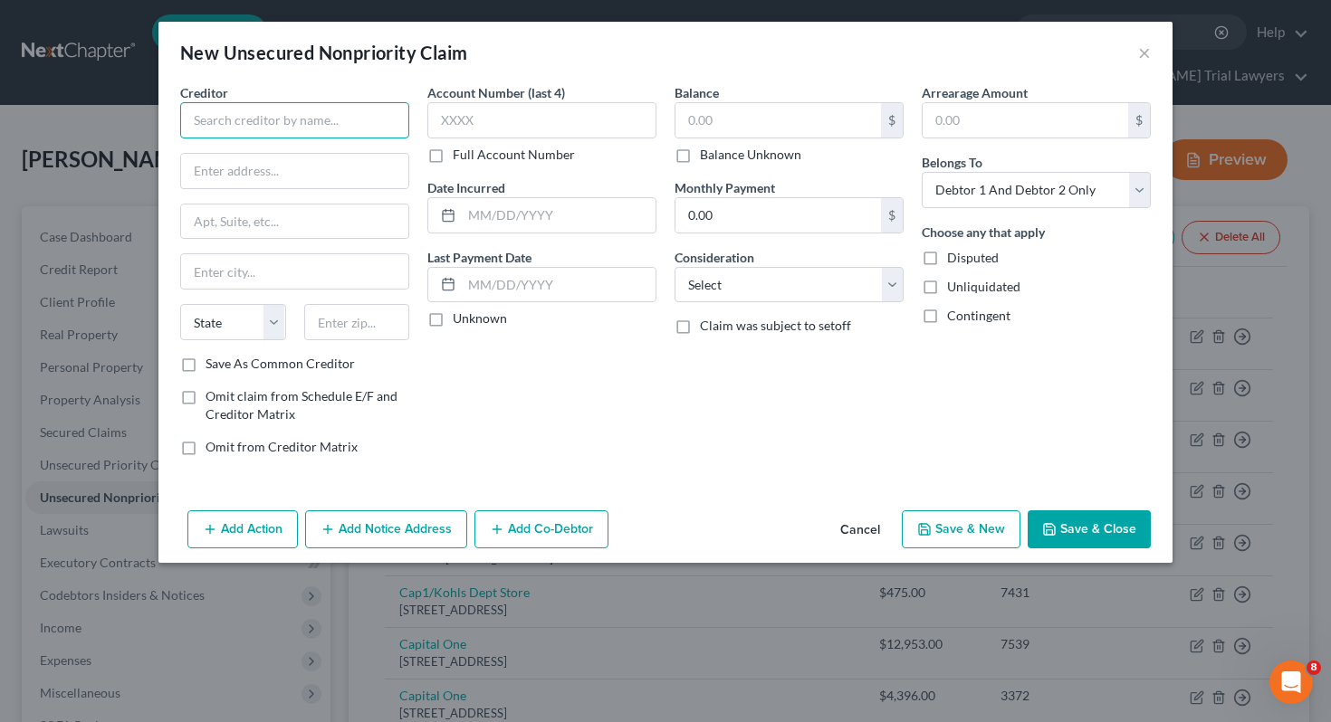
click at [351, 117] on input "text" at bounding box center [294, 120] width 229 height 36
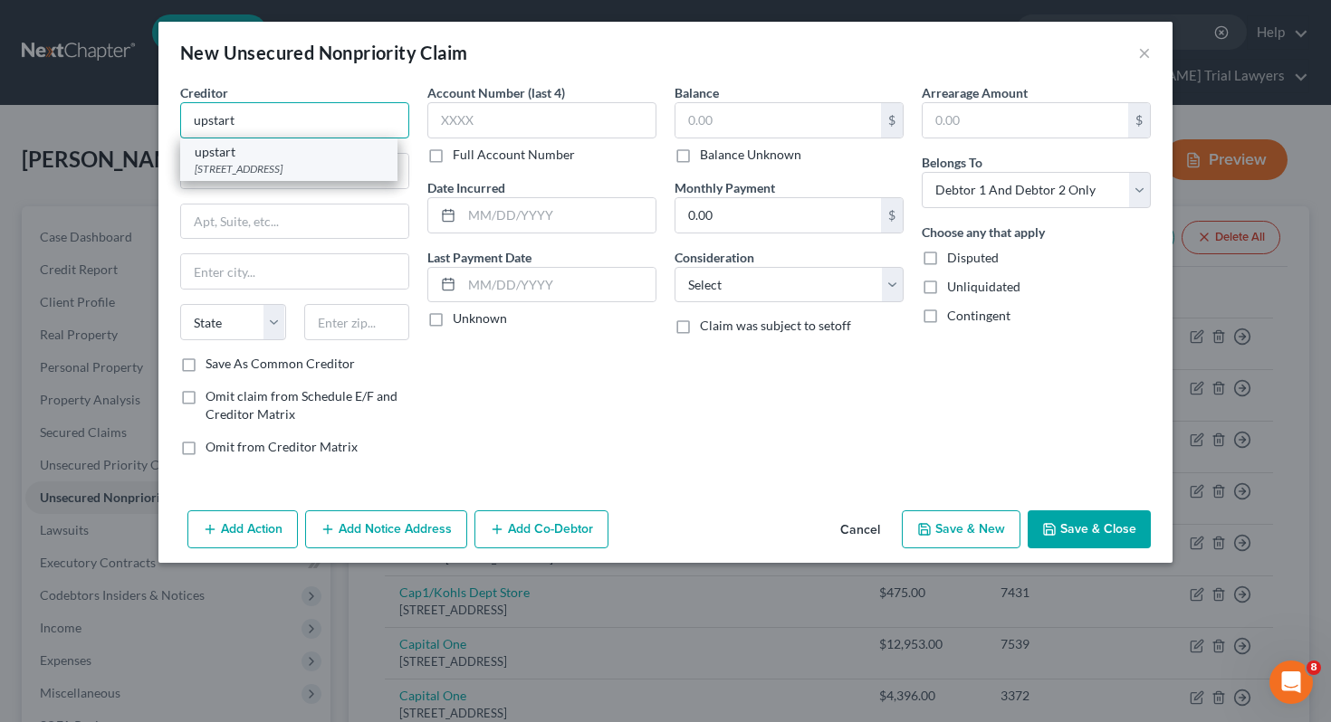
type input "upstart"
click at [316, 171] on div "[STREET_ADDRESS]" at bounding box center [289, 168] width 188 height 15
type input "PO Box 1503"
type input "San [PERSON_NAME]"
select select "4"
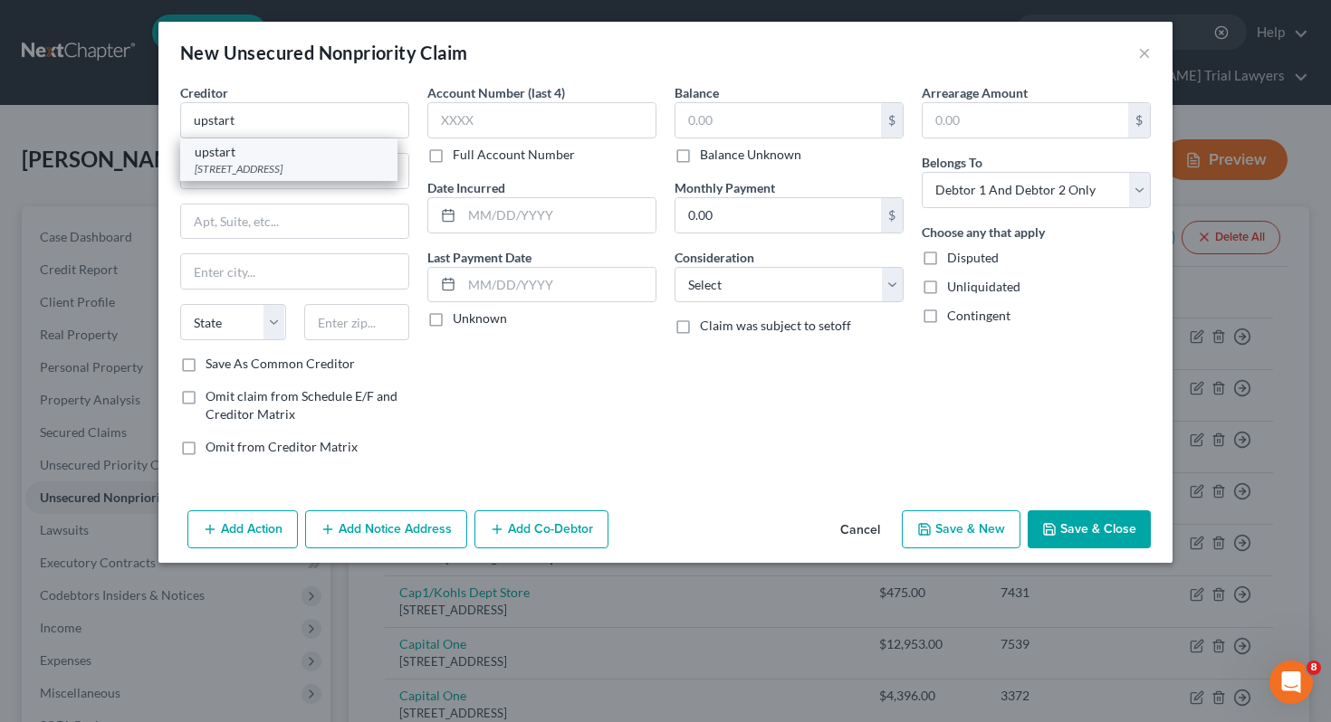
type input "94070"
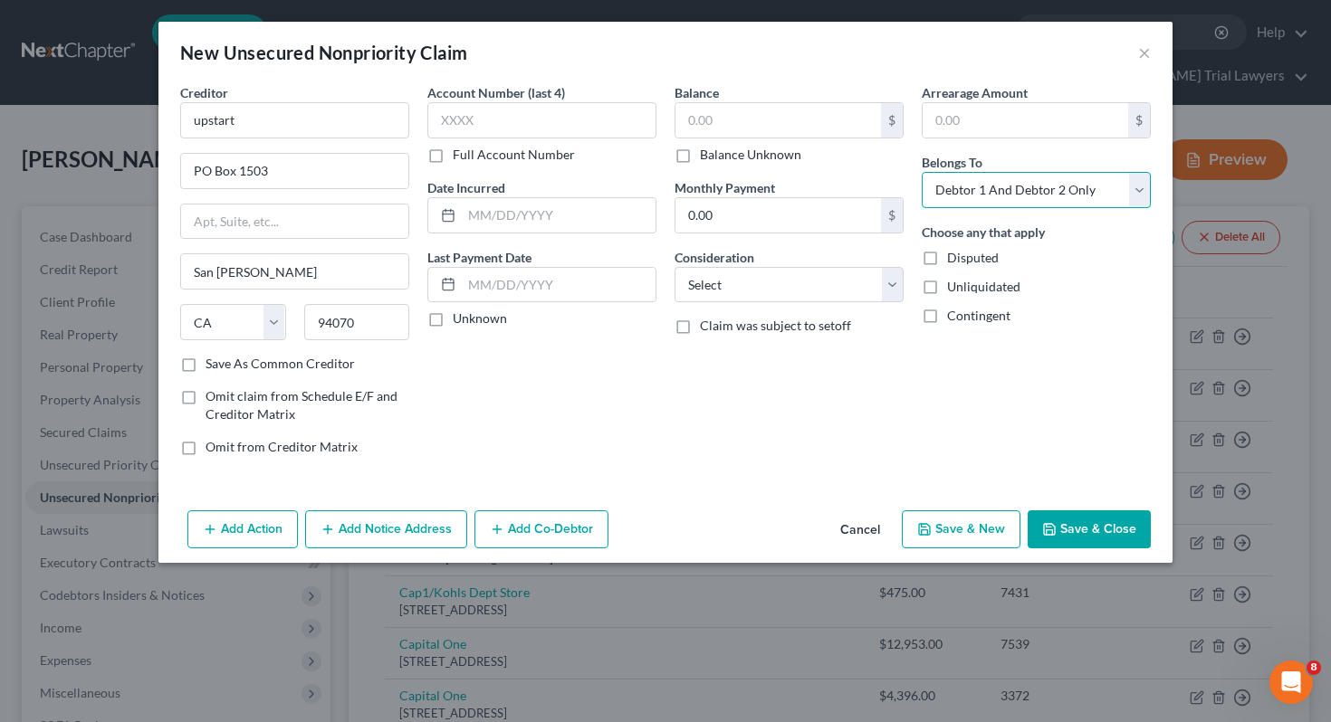
click at [1018, 190] on select "Select Debtor 1 Only Debtor 2 Only Debtor 1 And Debtor 2 Only At Least One Of T…" at bounding box center [1036, 190] width 229 height 36
select select "1"
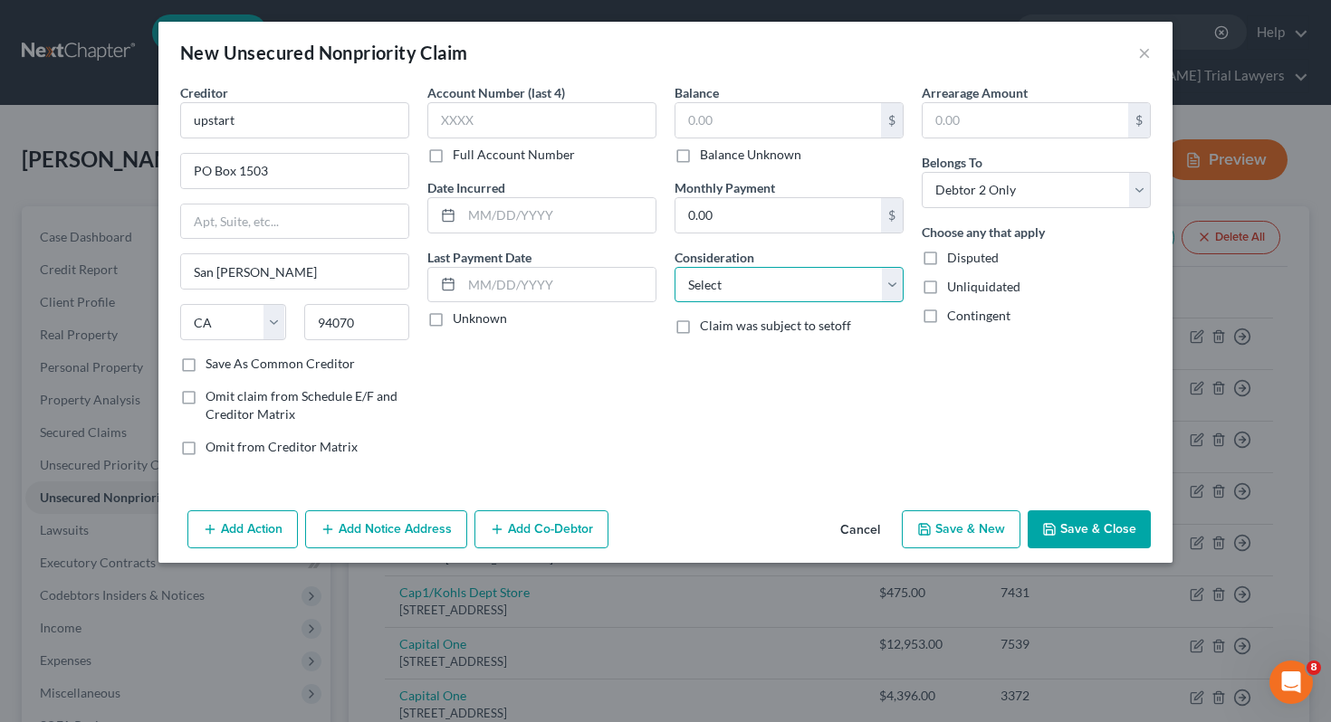
click at [846, 270] on select "Select Cable / Satellite Services Collection Agency Credit Card Debt Debt Couns…" at bounding box center [788, 285] width 229 height 36
select select "2"
click at [1076, 539] on button "Save & Close" at bounding box center [1089, 530] width 123 height 38
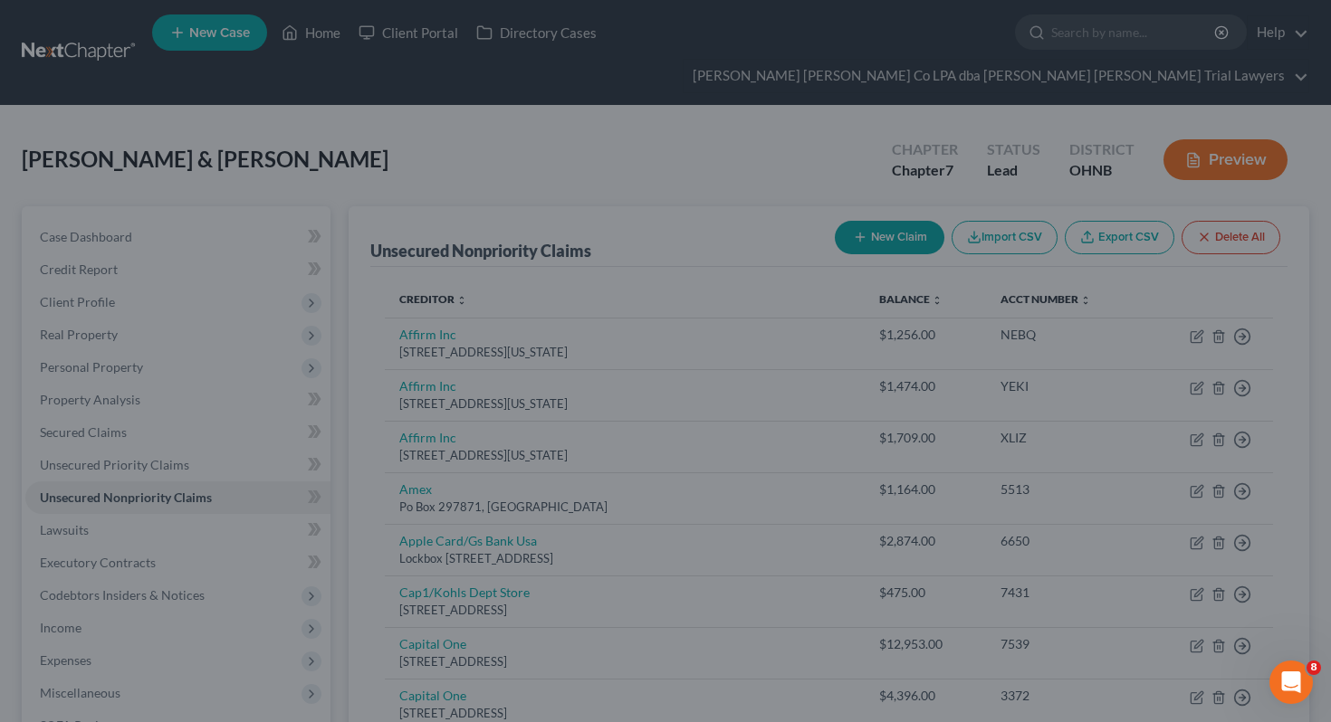
type input "0.00"
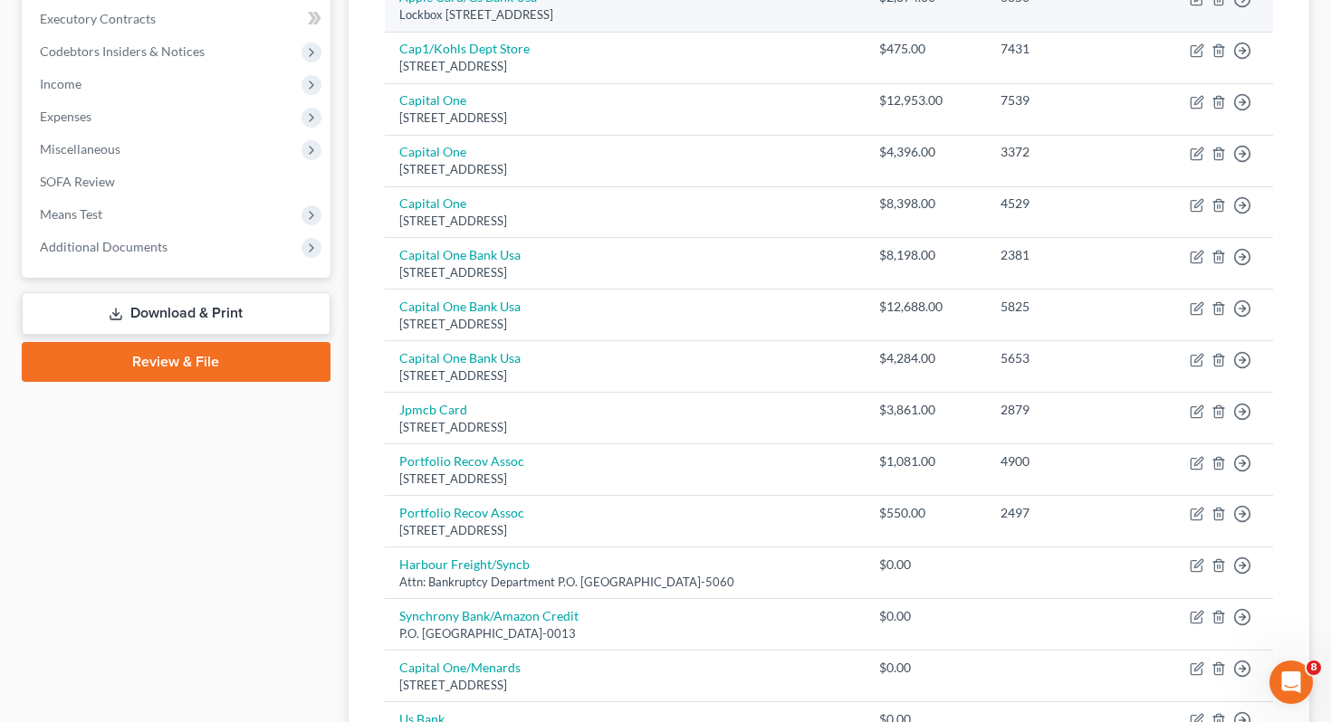
scroll to position [75, 0]
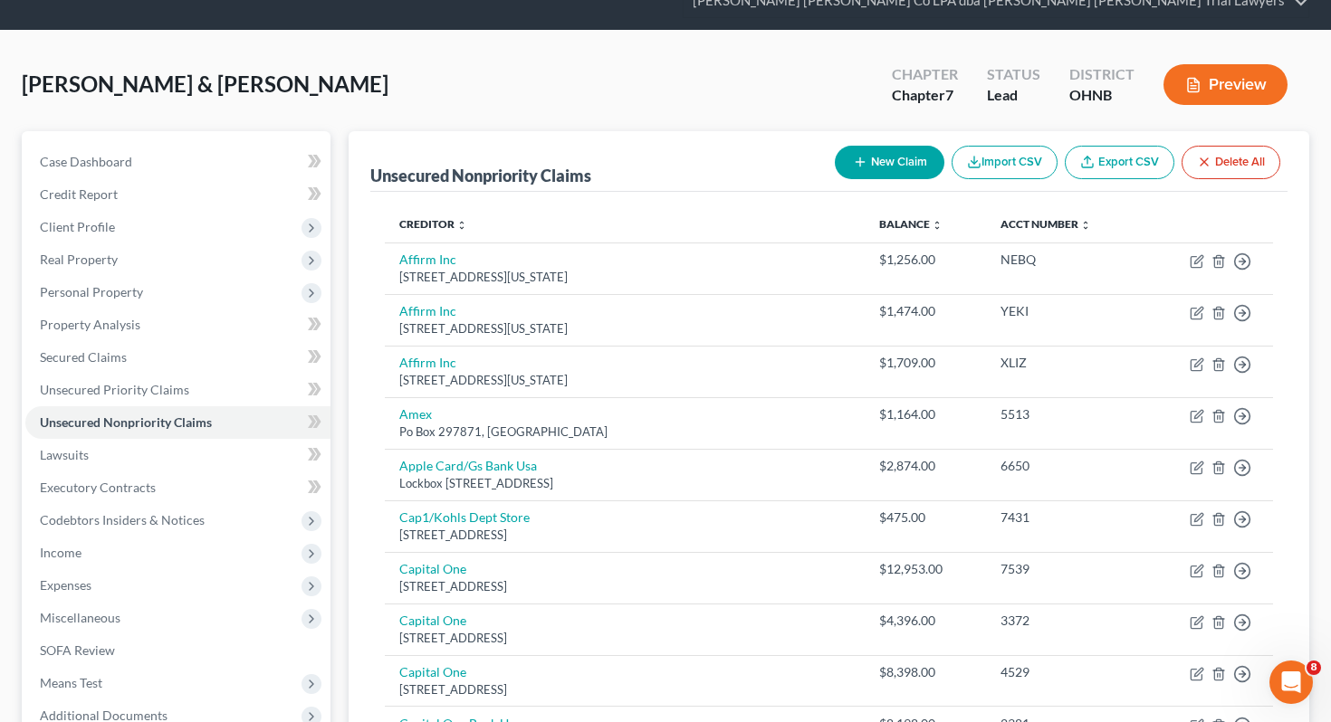
click at [926, 146] on button "New Claim" at bounding box center [890, 162] width 110 height 33
select select "2"
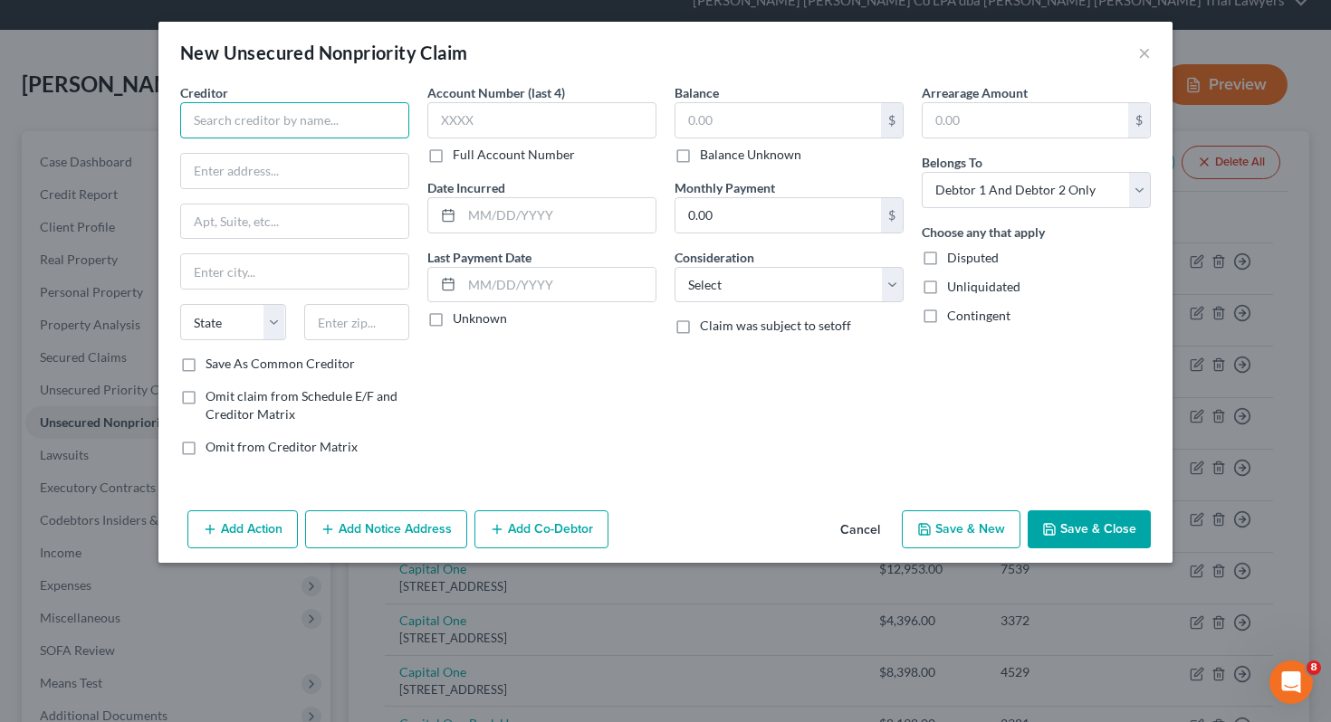
click at [387, 119] on input "text" at bounding box center [294, 120] width 229 height 36
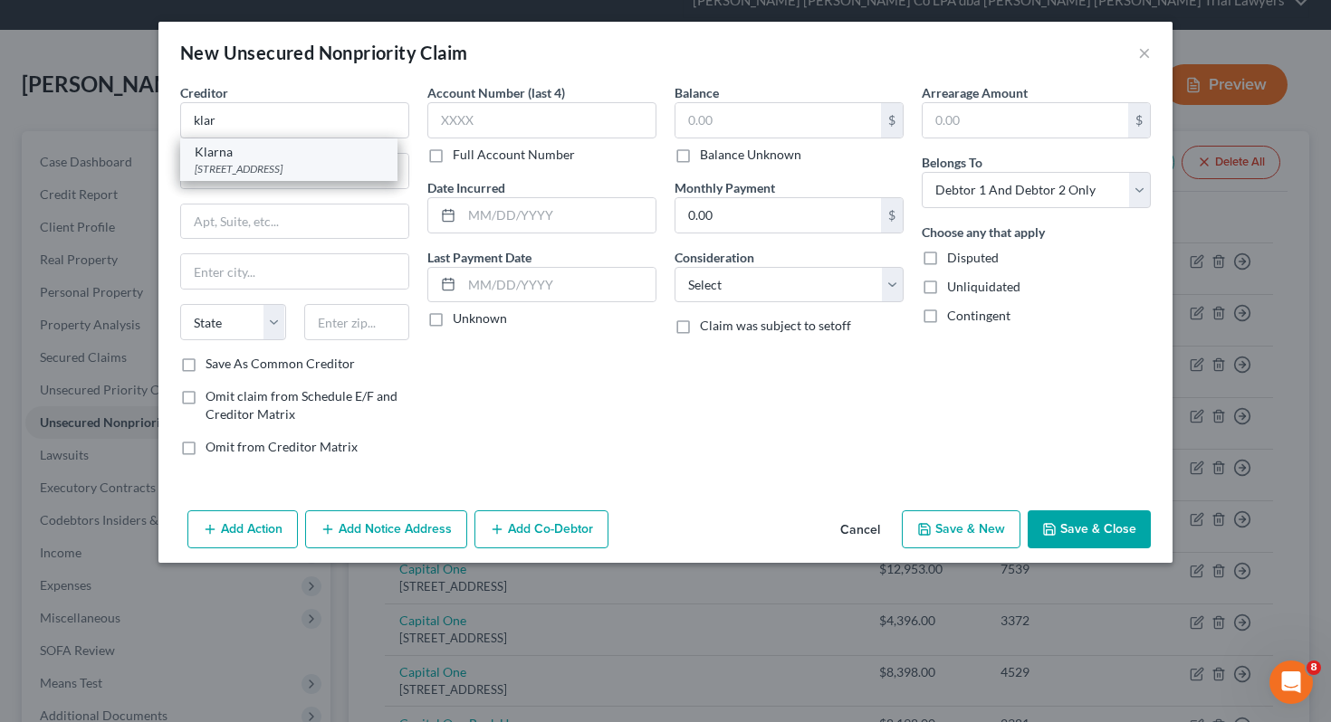
click at [231, 167] on div "[STREET_ADDRESS]" at bounding box center [289, 168] width 188 height 15
type input "Klarna"
type input "[STREET_ADDRESS]"
type input "Suite 300"
type input "Columbus"
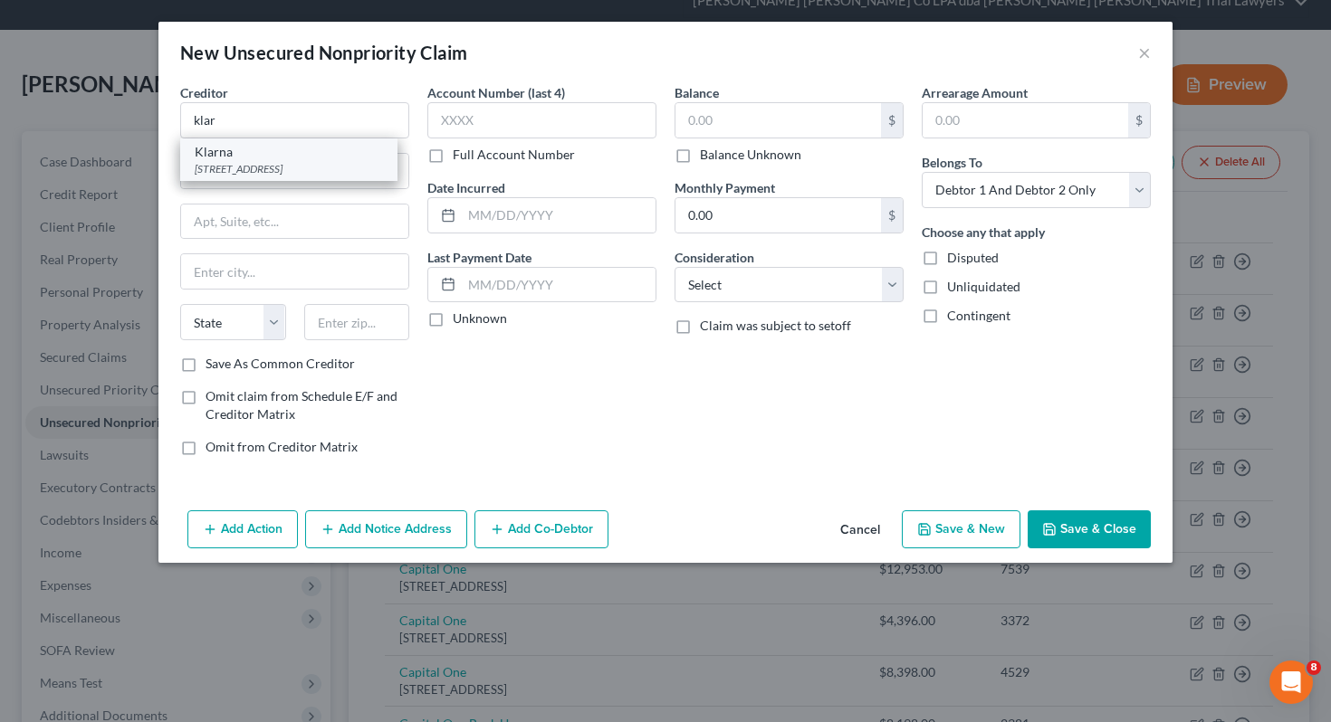
select select "36"
type input "43215"
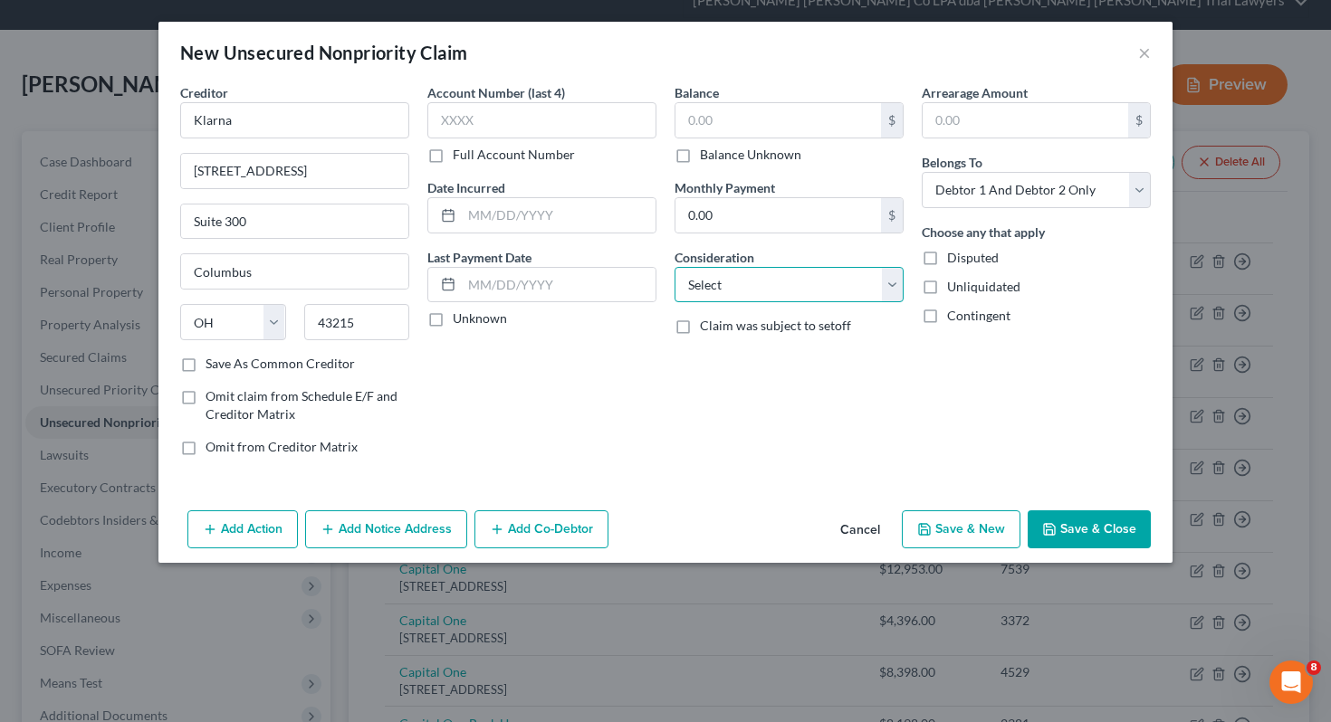
click at [716, 272] on select "Select Cable / Satellite Services Collection Agency Credit Card Debt Debt Couns…" at bounding box center [788, 285] width 229 height 36
select select "2"
click at [1029, 187] on select "Select Debtor 1 Only Debtor 2 Only Debtor 1 And Debtor 2 Only At Least One Of T…" at bounding box center [1036, 190] width 229 height 36
select select "1"
click at [1060, 528] on button "Save & Close" at bounding box center [1089, 530] width 123 height 38
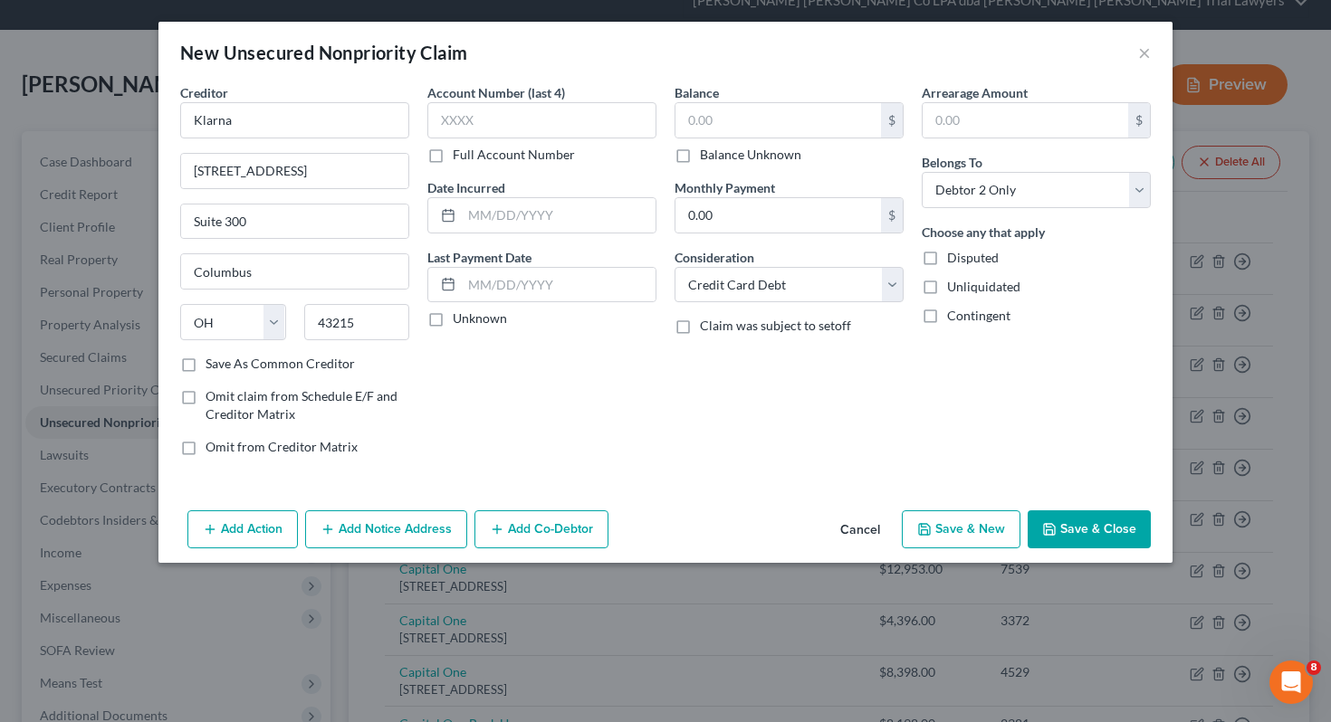
type input "0.00"
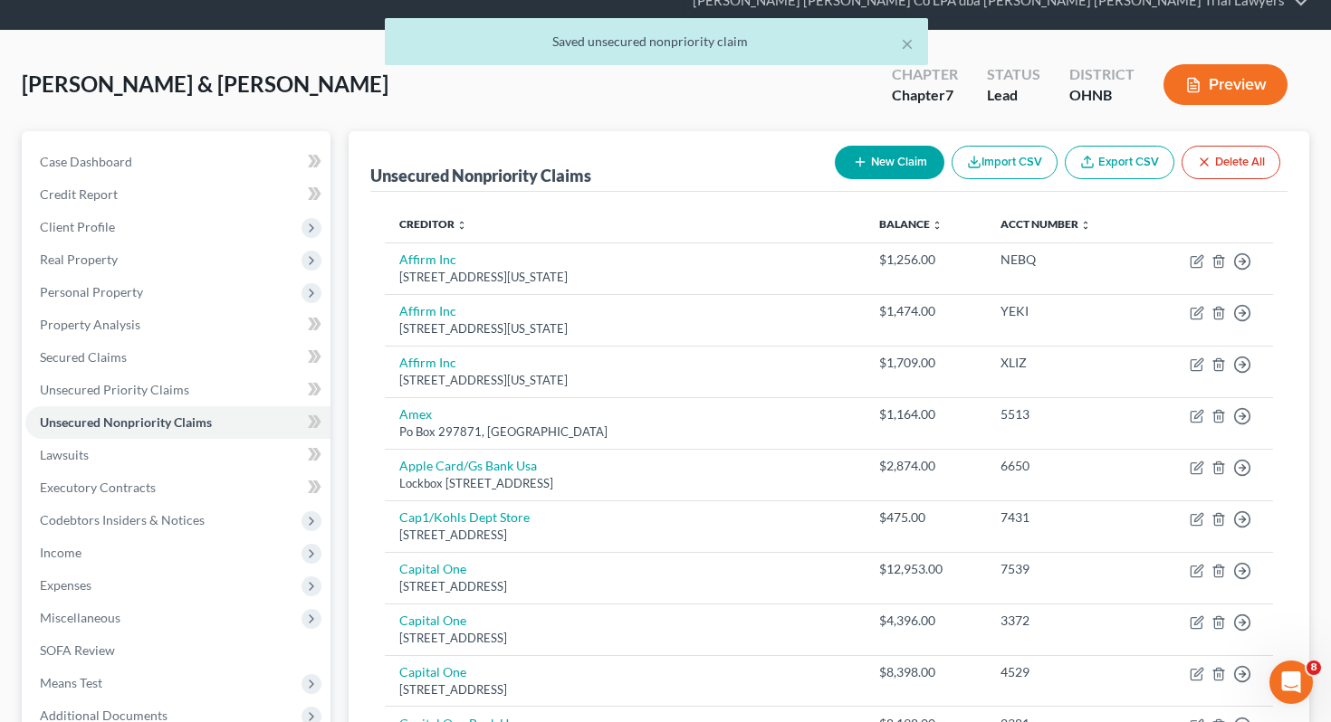
click at [898, 146] on button "New Claim" at bounding box center [890, 162] width 110 height 33
select select "2"
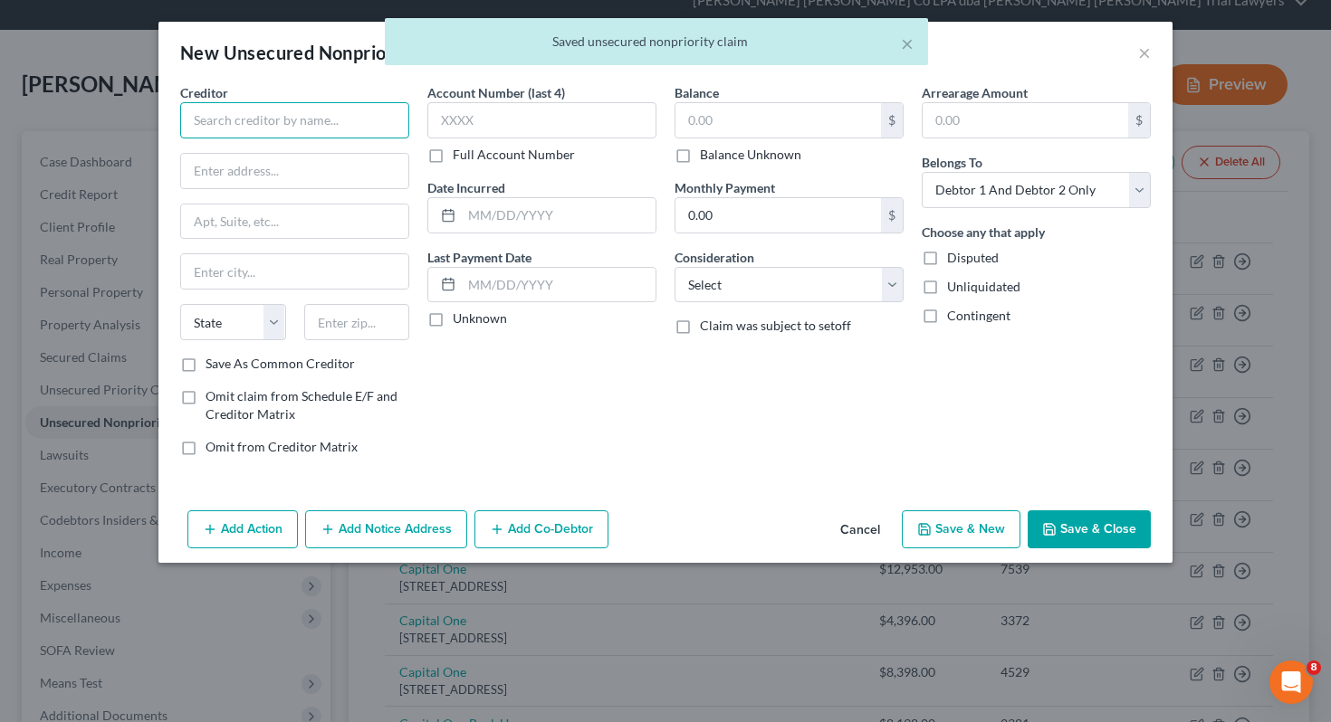
click at [395, 114] on input "text" at bounding box center [294, 120] width 229 height 36
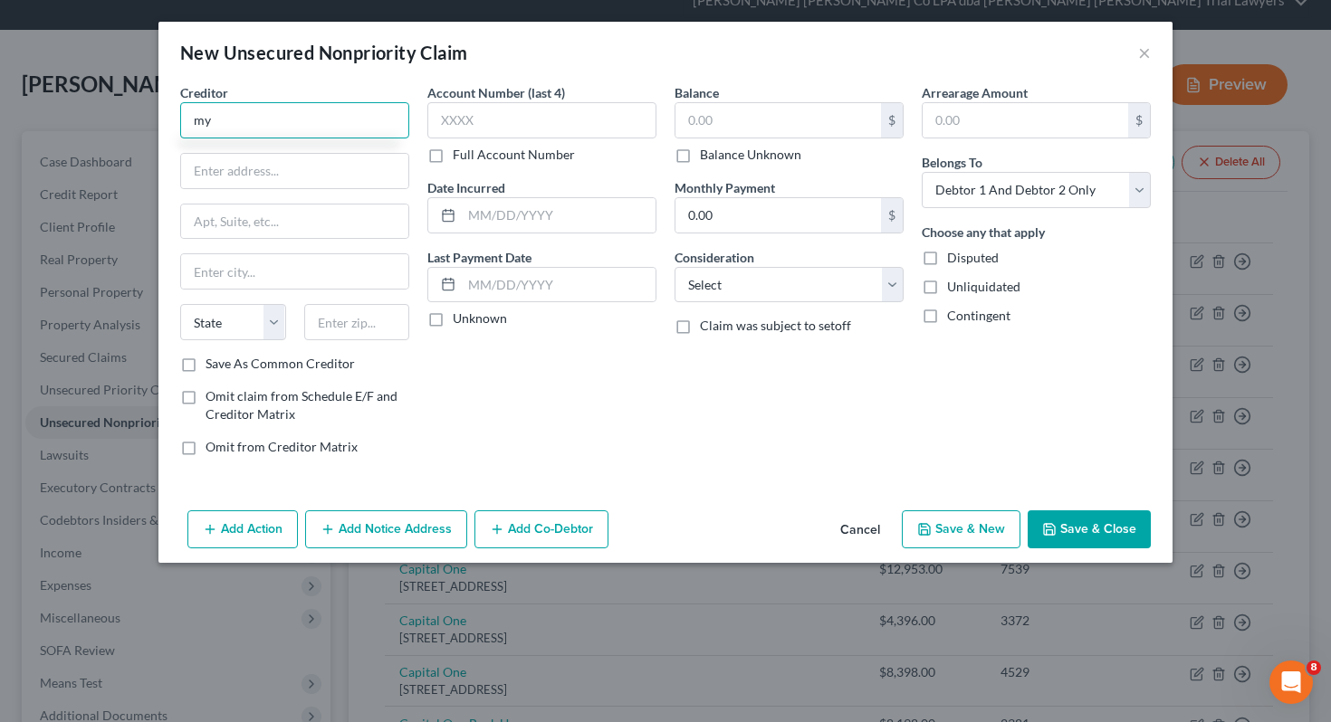
type input "m"
type input "MyChart"
click at [324, 166] on input "text" at bounding box center [294, 171] width 227 height 34
paste input "[STREET_ADDRESS]"
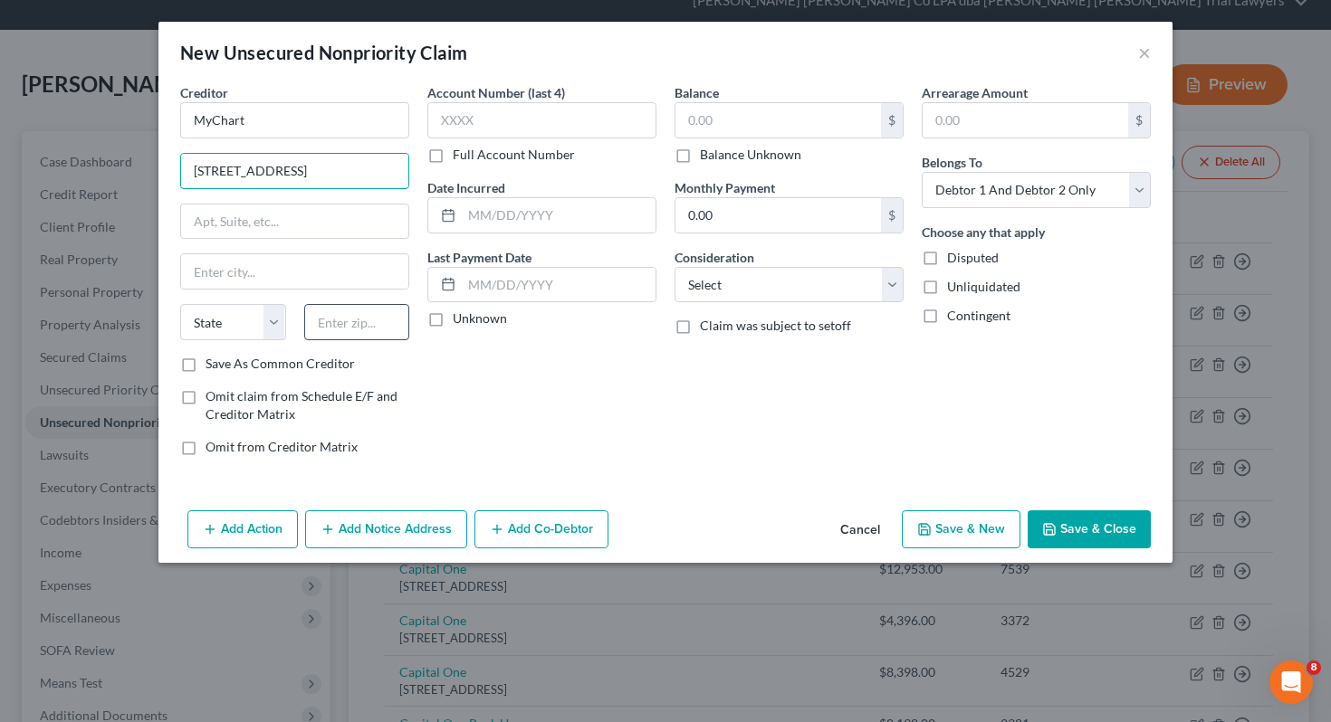
type input "[STREET_ADDRESS]"
click at [349, 328] on input "text" at bounding box center [357, 322] width 106 height 36
type input "44310"
type input "Akron"
select select "36"
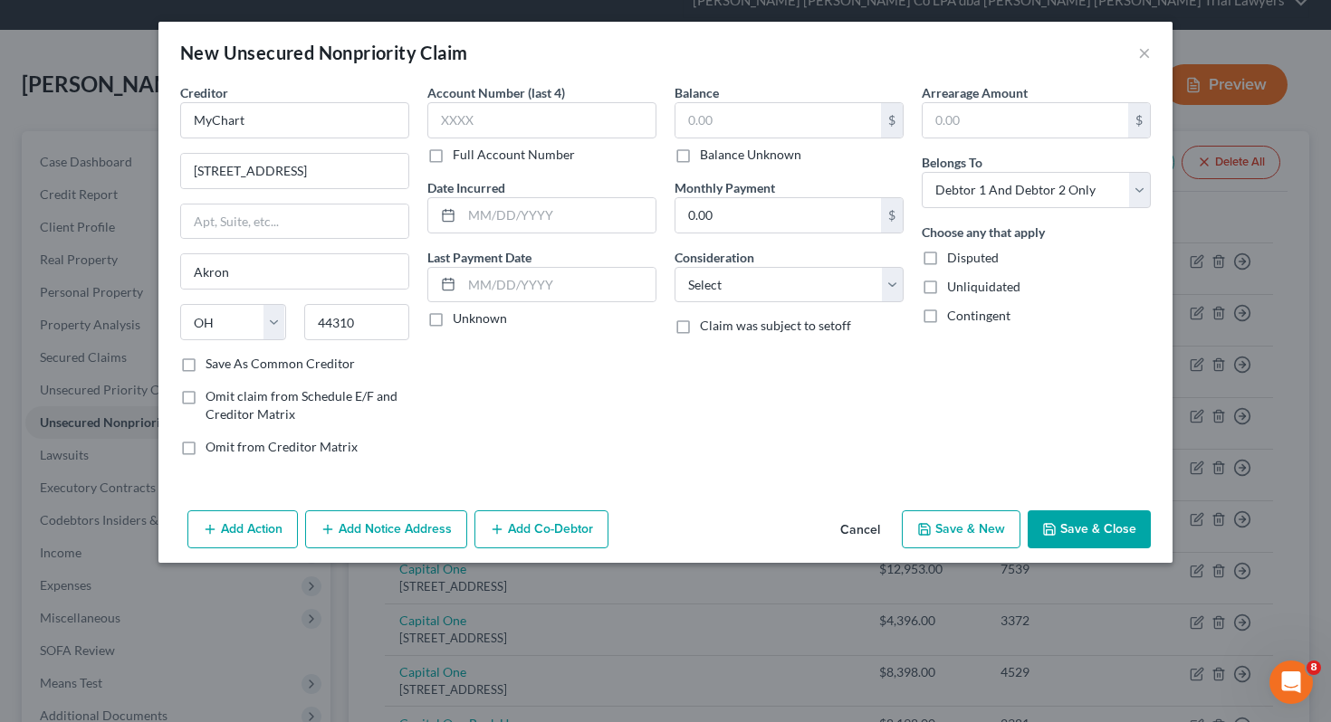
click at [502, 444] on div "Account Number (last 4) Full Account Number Date Incurred Last Payment Date Unk…" at bounding box center [541, 276] width 247 height 387
click at [343, 121] on input "MyChart" at bounding box center [294, 120] width 229 height 36
type input "MyChart Summa Health"
click at [707, 289] on select "Select Cable / Satellite Services Collection Agency Credit Card Debt Debt Couns…" at bounding box center [788, 285] width 229 height 36
select select "9"
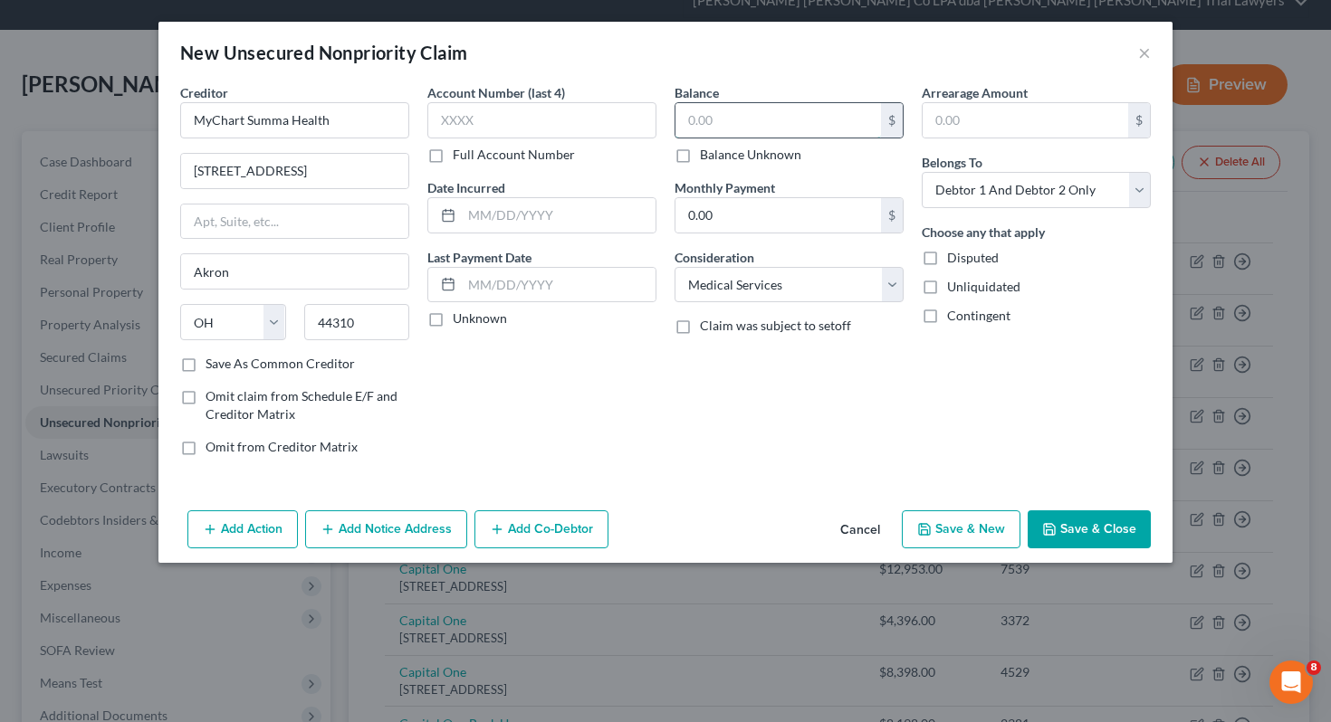
click at [777, 117] on input "text" at bounding box center [778, 120] width 206 height 34
click at [1096, 540] on button "Save & Close" at bounding box center [1089, 530] width 123 height 38
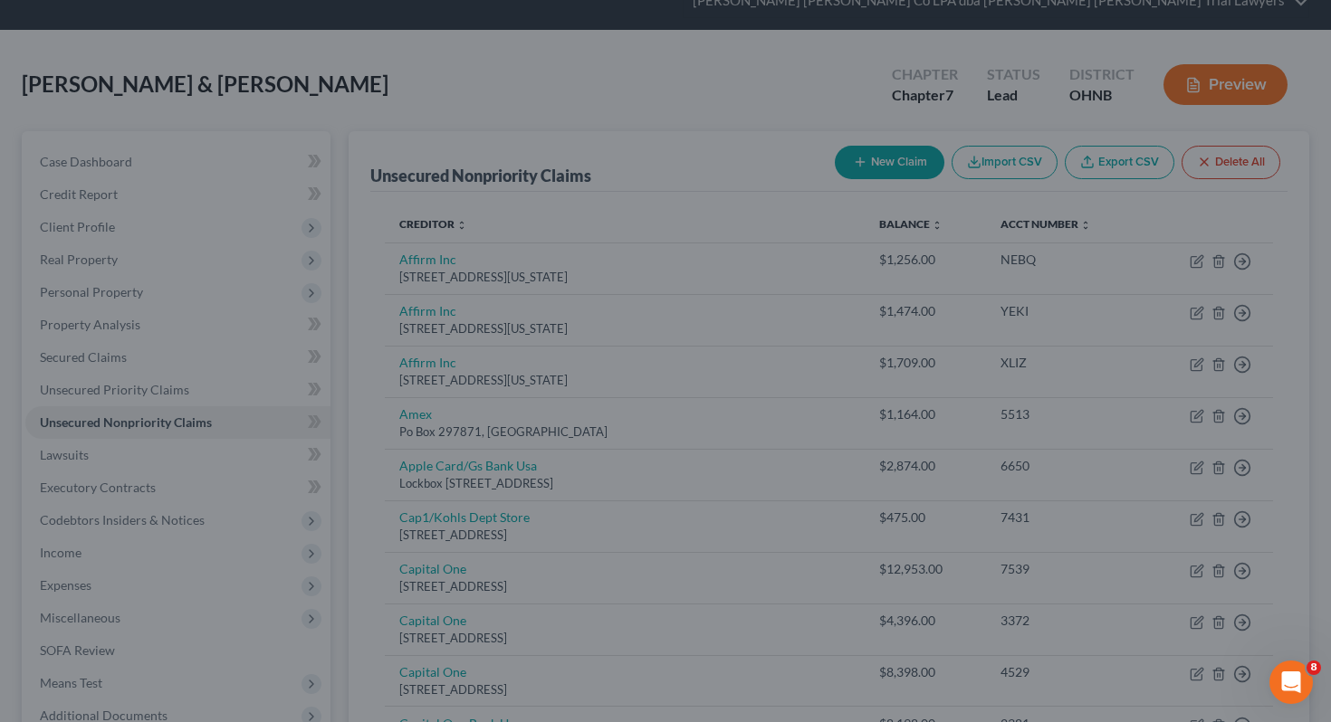
type input "12,000.00"
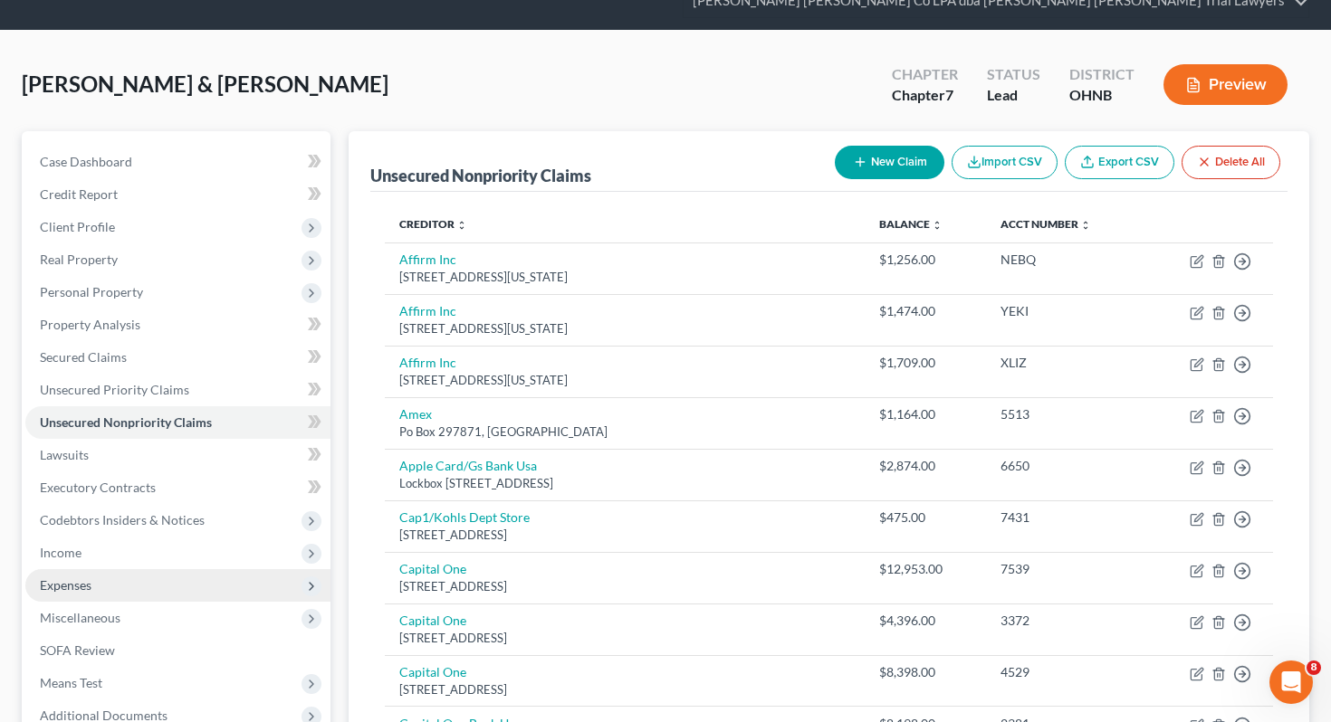
click at [222, 569] on span "Expenses" at bounding box center [177, 585] width 305 height 33
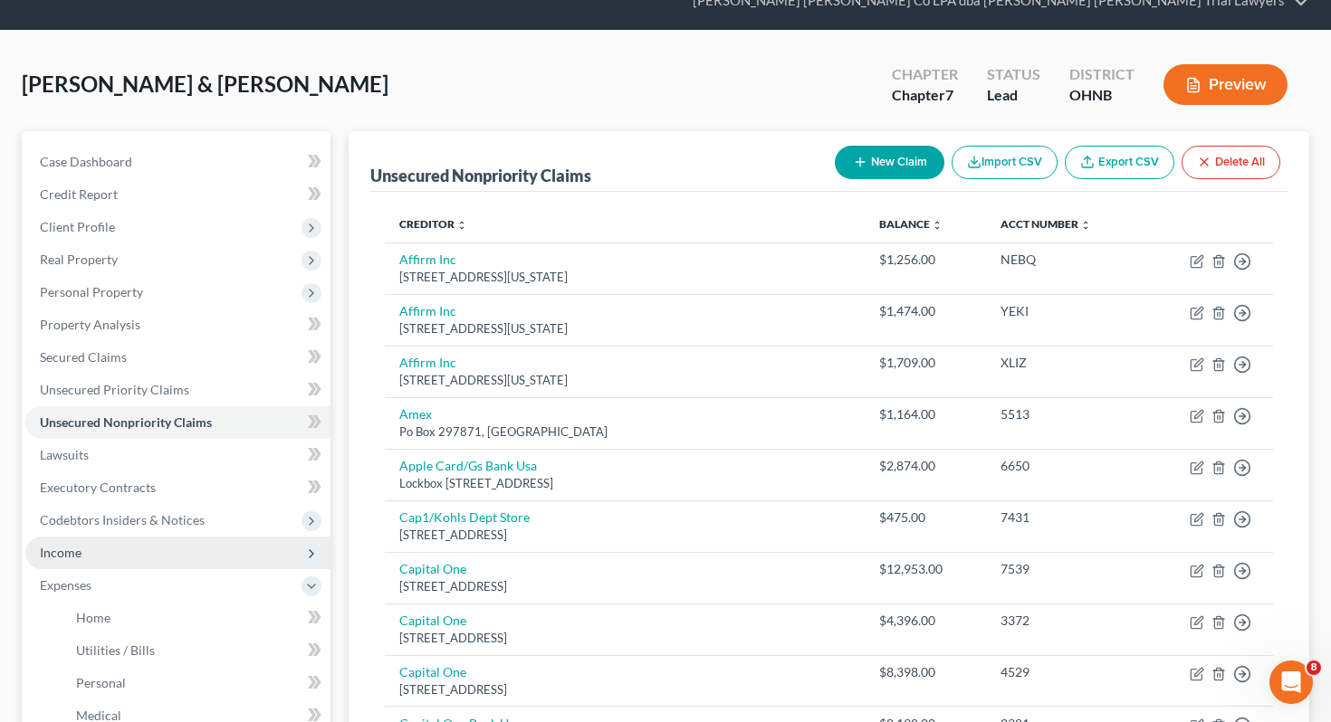
click at [222, 537] on span "Income" at bounding box center [177, 553] width 305 height 33
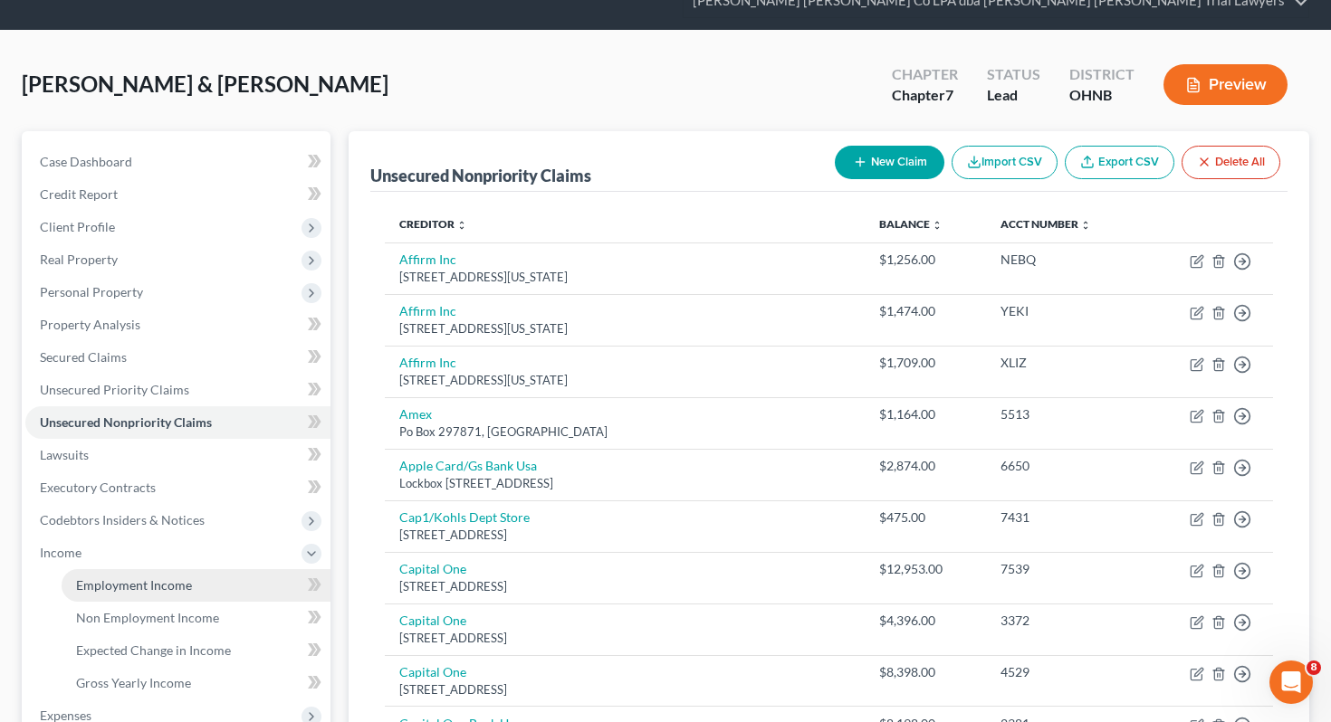
click at [222, 569] on link "Employment Income" at bounding box center [196, 585] width 269 height 33
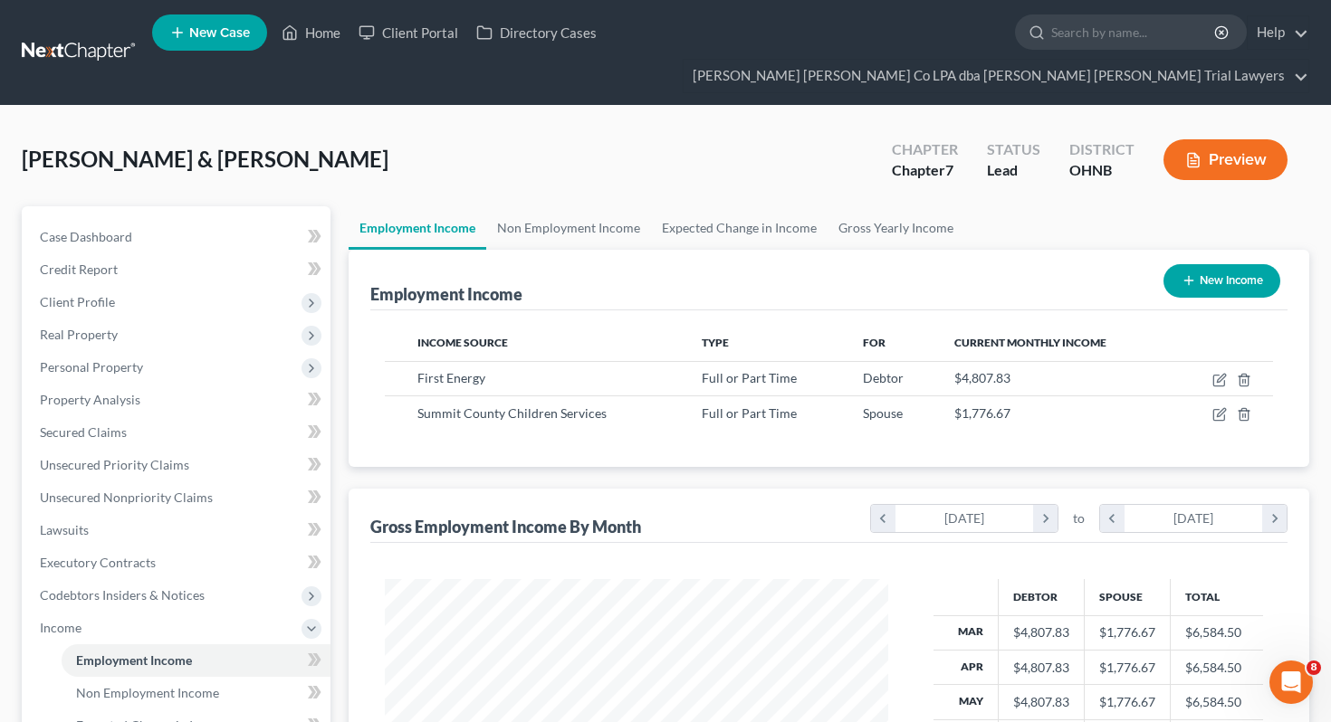
scroll to position [324, 540]
click at [550, 206] on link "Non Employment Income" at bounding box center [568, 227] width 165 height 43
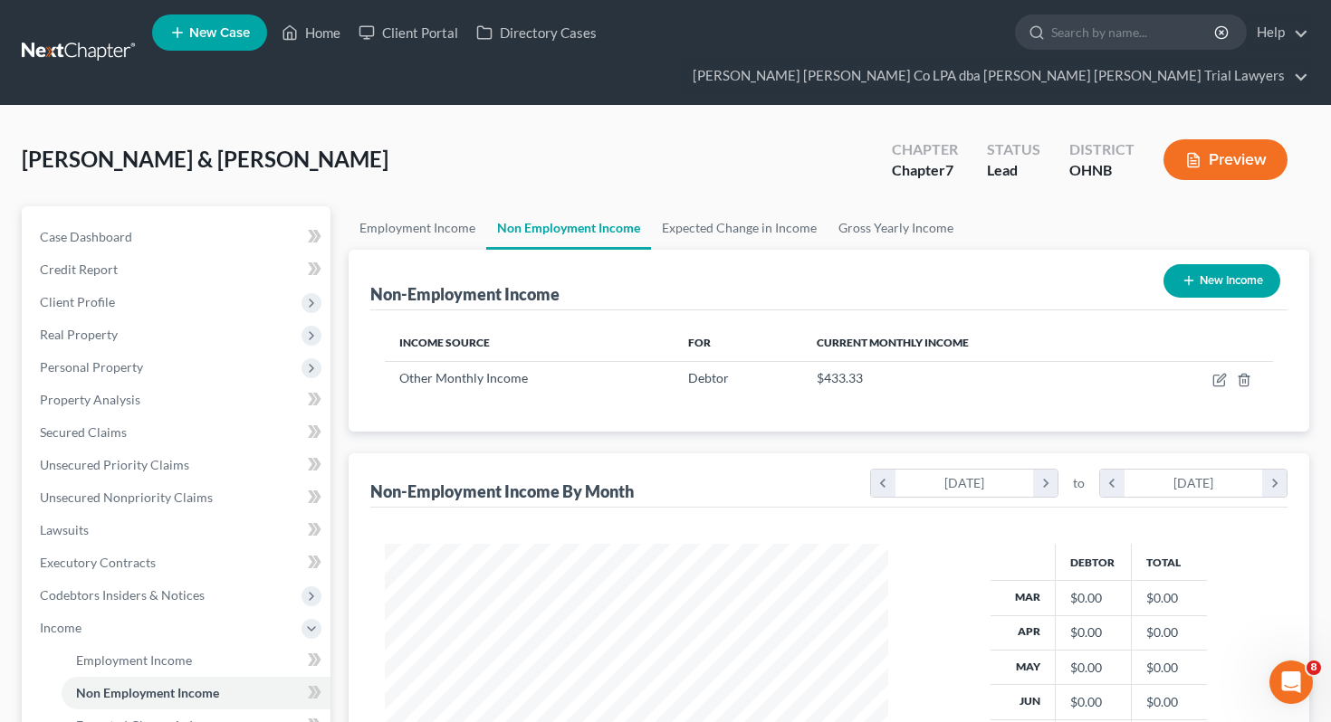
scroll to position [324, 540]
click at [1255, 264] on button "New Income" at bounding box center [1221, 280] width 117 height 33
select select "0"
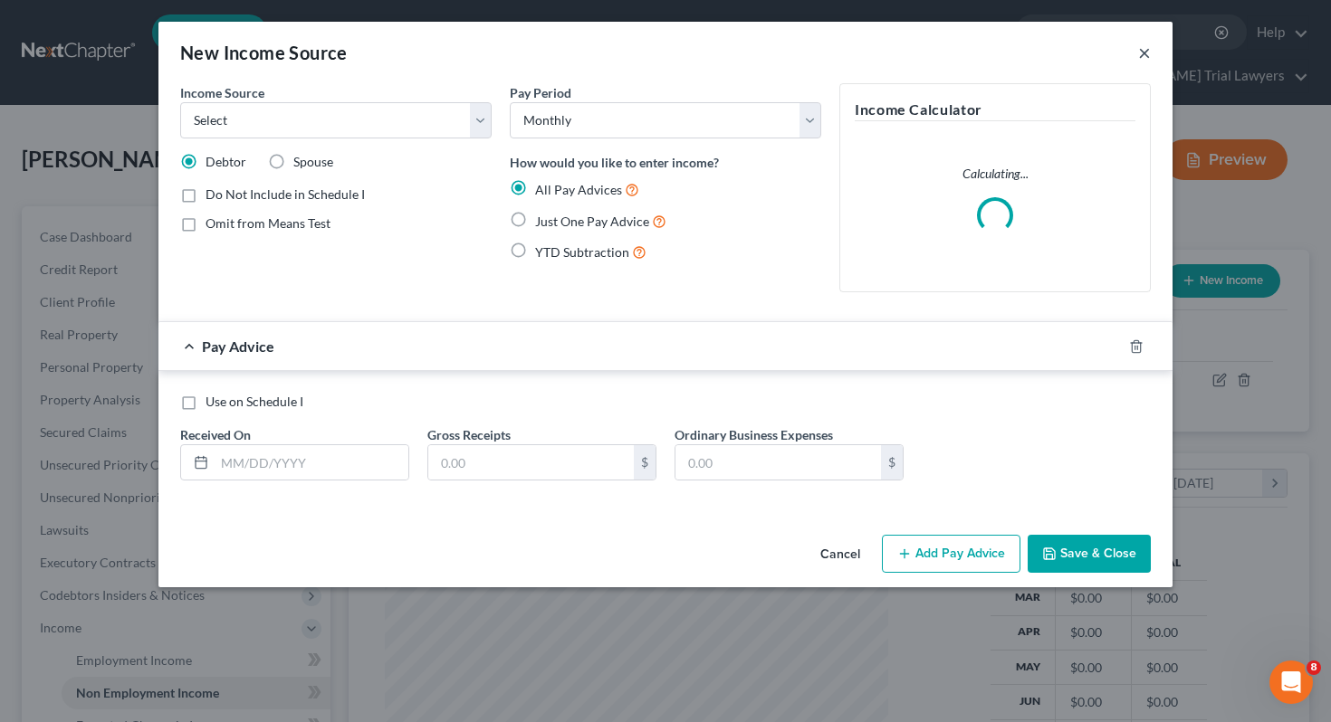
click at [1143, 51] on button "×" at bounding box center [1144, 53] width 13 height 22
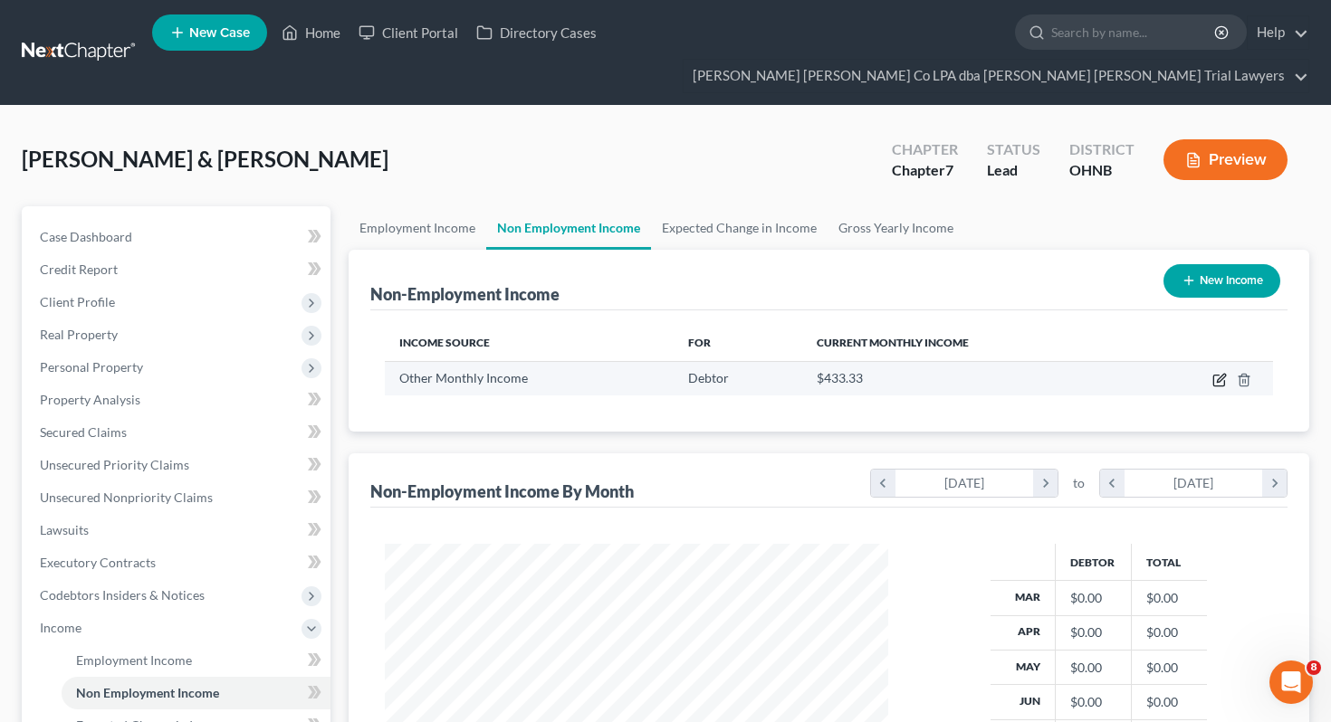
click at [1219, 373] on icon "button" at bounding box center [1219, 380] width 14 height 14
select select "13"
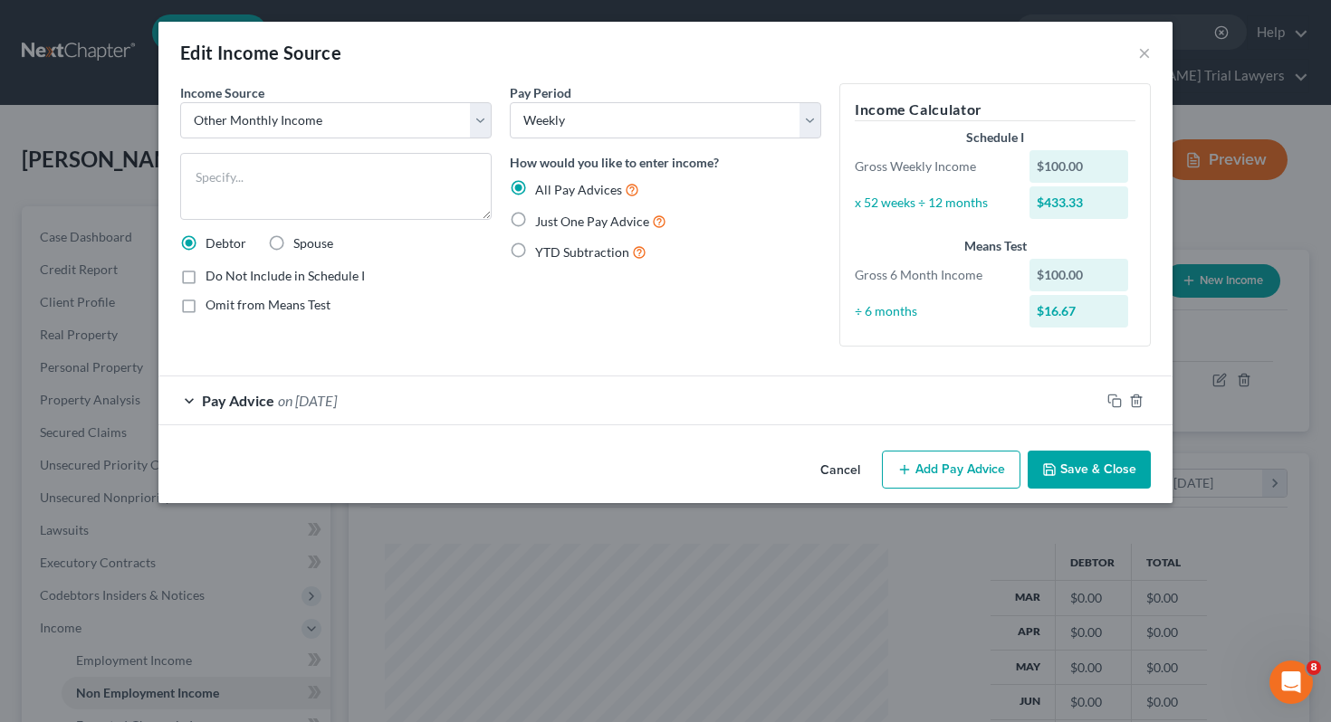
click at [975, 400] on div "Pay Advice on [DATE]" at bounding box center [629, 401] width 942 height 48
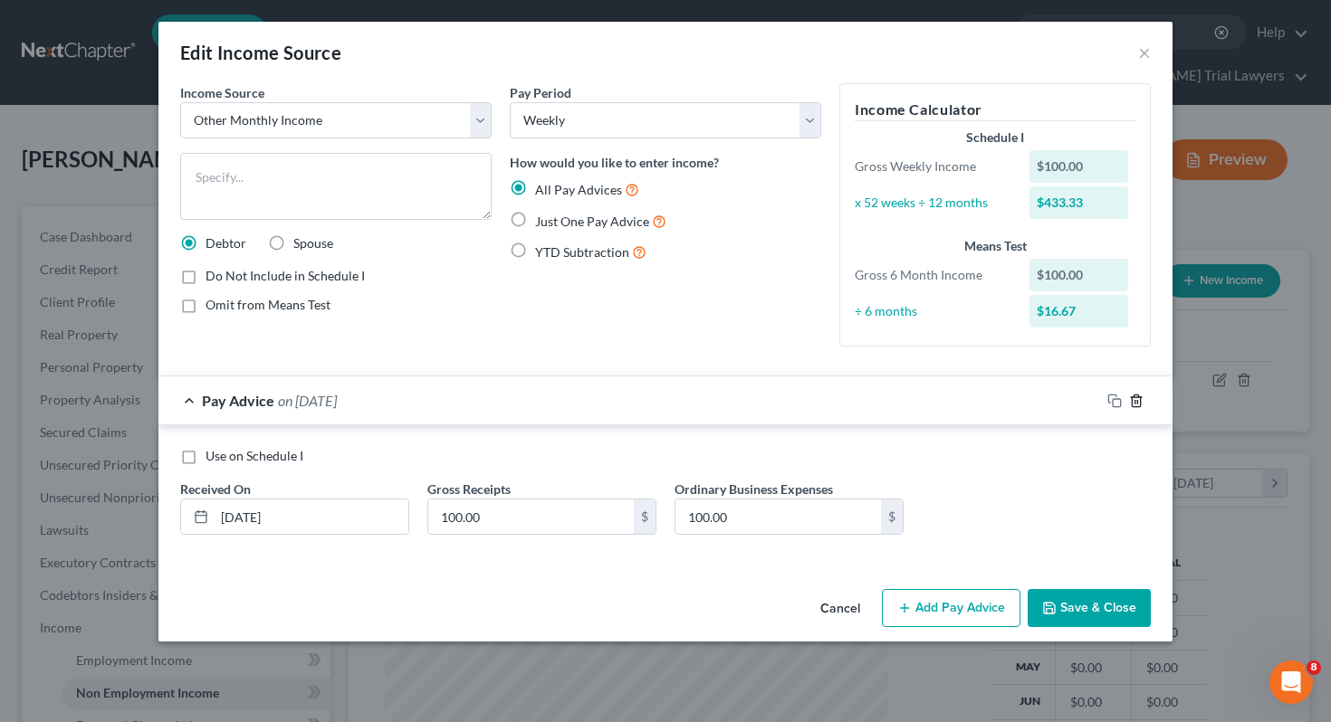
click at [1141, 401] on icon "button" at bounding box center [1136, 401] width 14 height 14
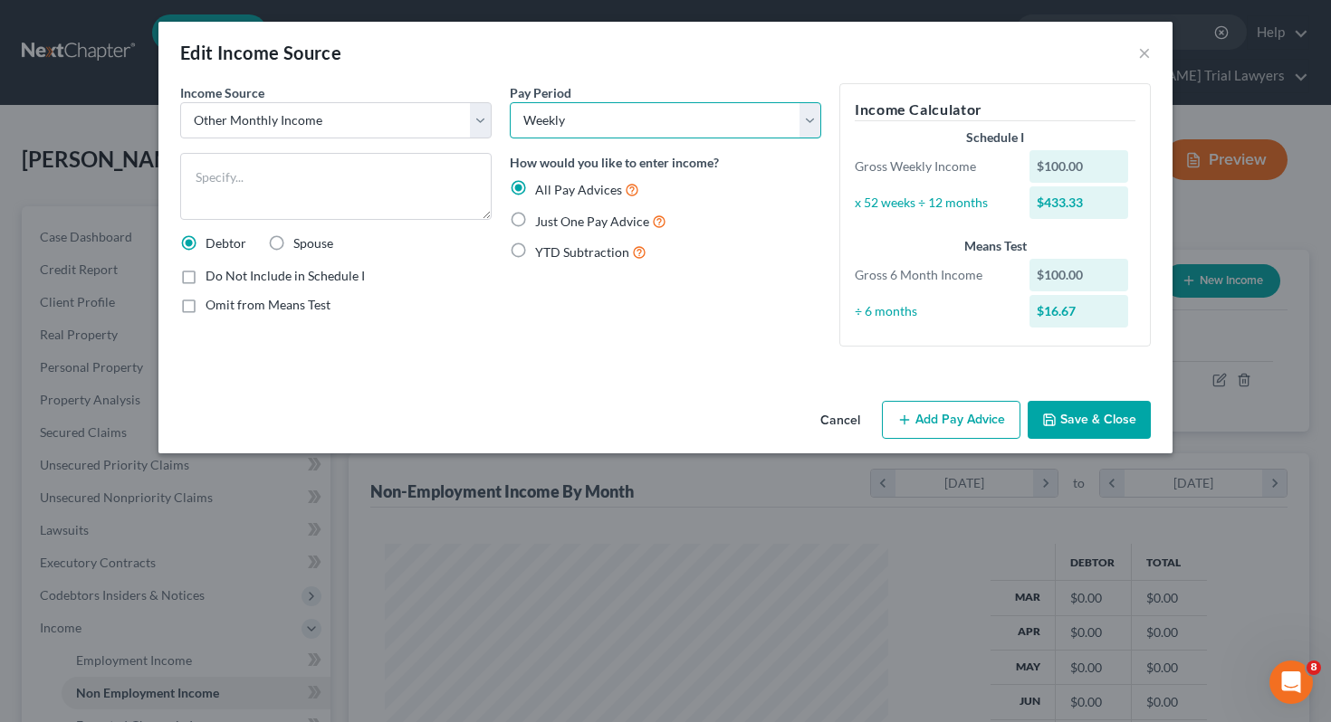
click at [601, 127] on select "Select Monthly Twice Monthly Every Other Week Weekly" at bounding box center [665, 120] width 311 height 36
select select "0"
click at [557, 221] on span "Just One Pay Advice" at bounding box center [592, 221] width 114 height 15
click at [554, 221] on input "Just One Pay Advice" at bounding box center [548, 217] width 12 height 12
radio input "true"
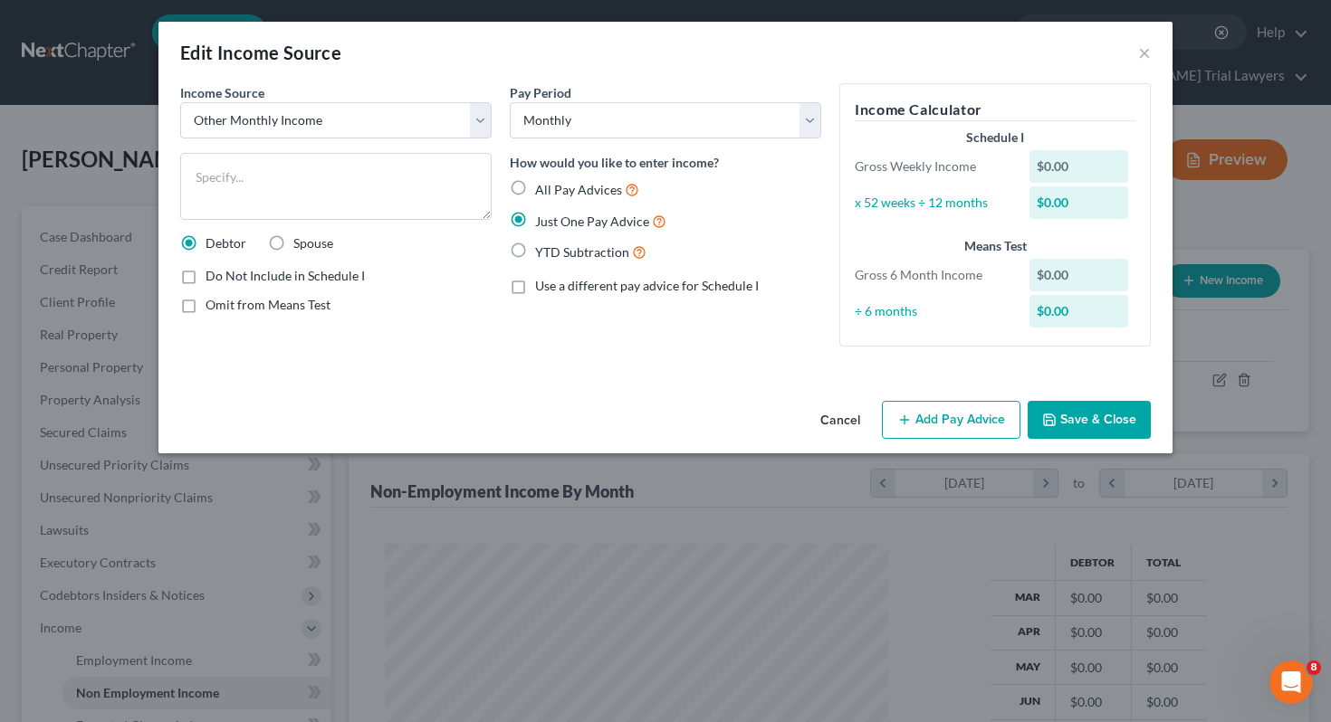
click at [965, 447] on div "Cancel Add Pay Advice Save & Close" at bounding box center [665, 424] width 1014 height 60
click at [964, 435] on div "Edit Income Source × Income Source * Select Unemployment Disability (from emplo…" at bounding box center [665, 361] width 1331 height 722
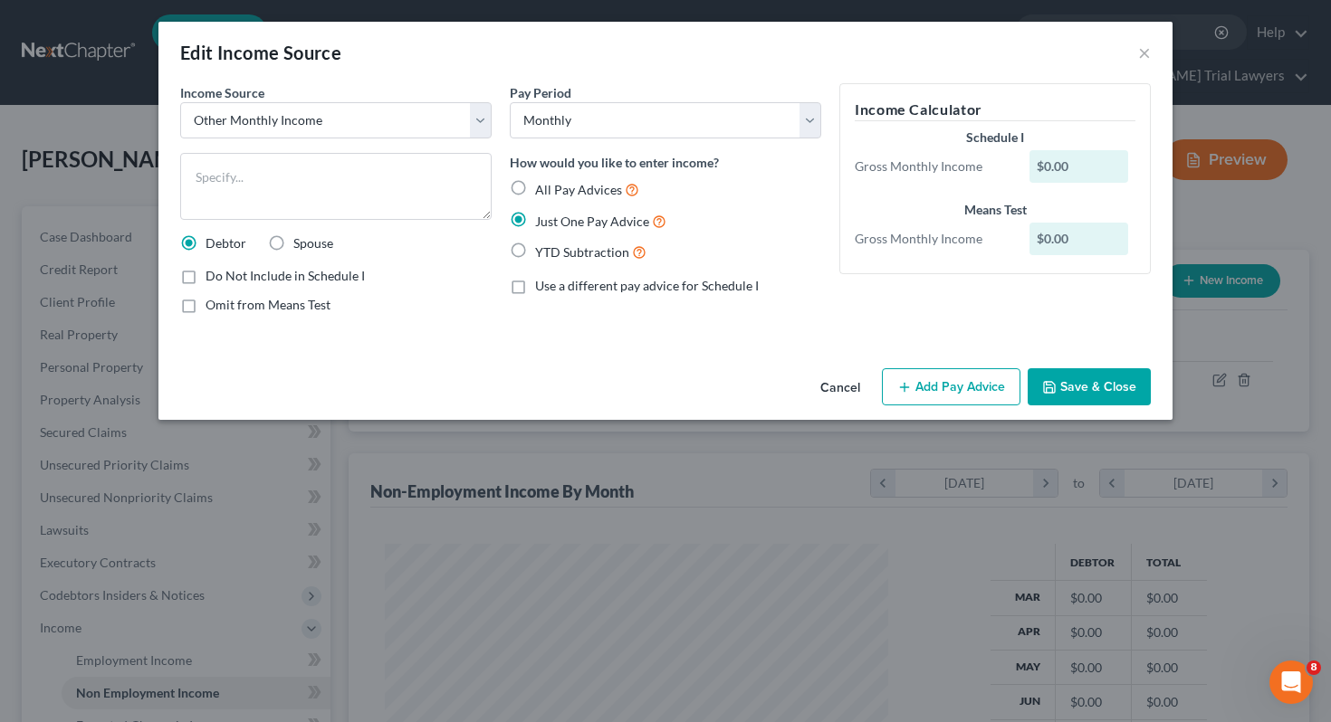
click at [949, 402] on button "Add Pay Advice" at bounding box center [951, 387] width 139 height 38
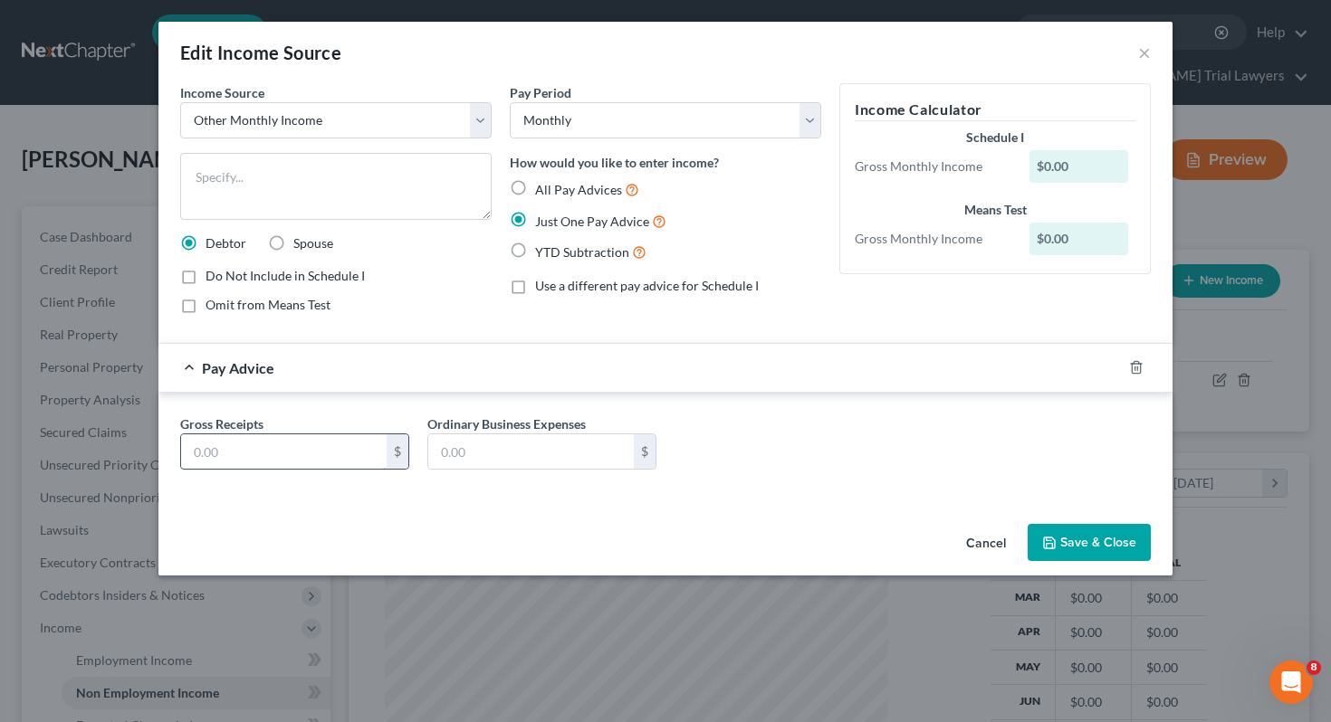
click at [369, 454] on input "text" at bounding box center [284, 452] width 206 height 34
type input "291.66"
click at [291, 168] on textarea at bounding box center [335, 186] width 311 height 67
type textarea "Income from Racing"
click at [1123, 550] on button "Save & Close" at bounding box center [1089, 543] width 123 height 38
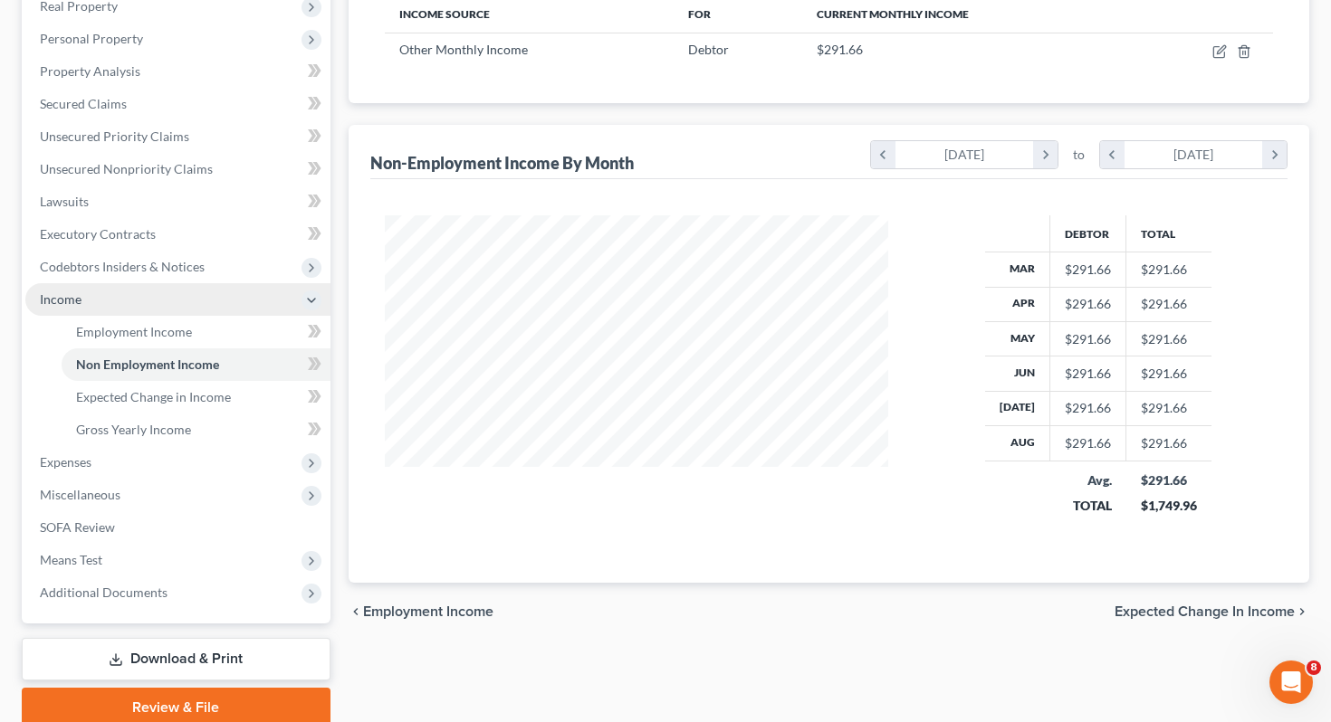
scroll to position [368, 0]
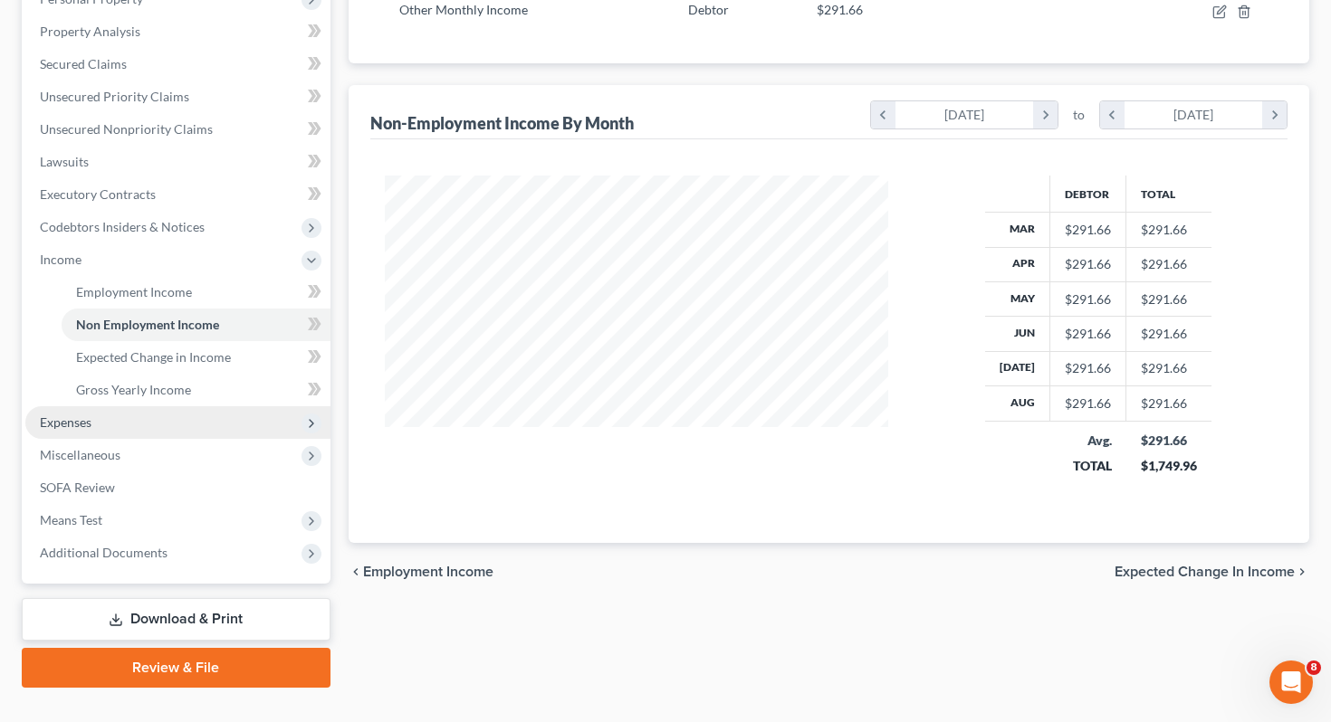
click at [211, 406] on span "Expenses" at bounding box center [177, 422] width 305 height 33
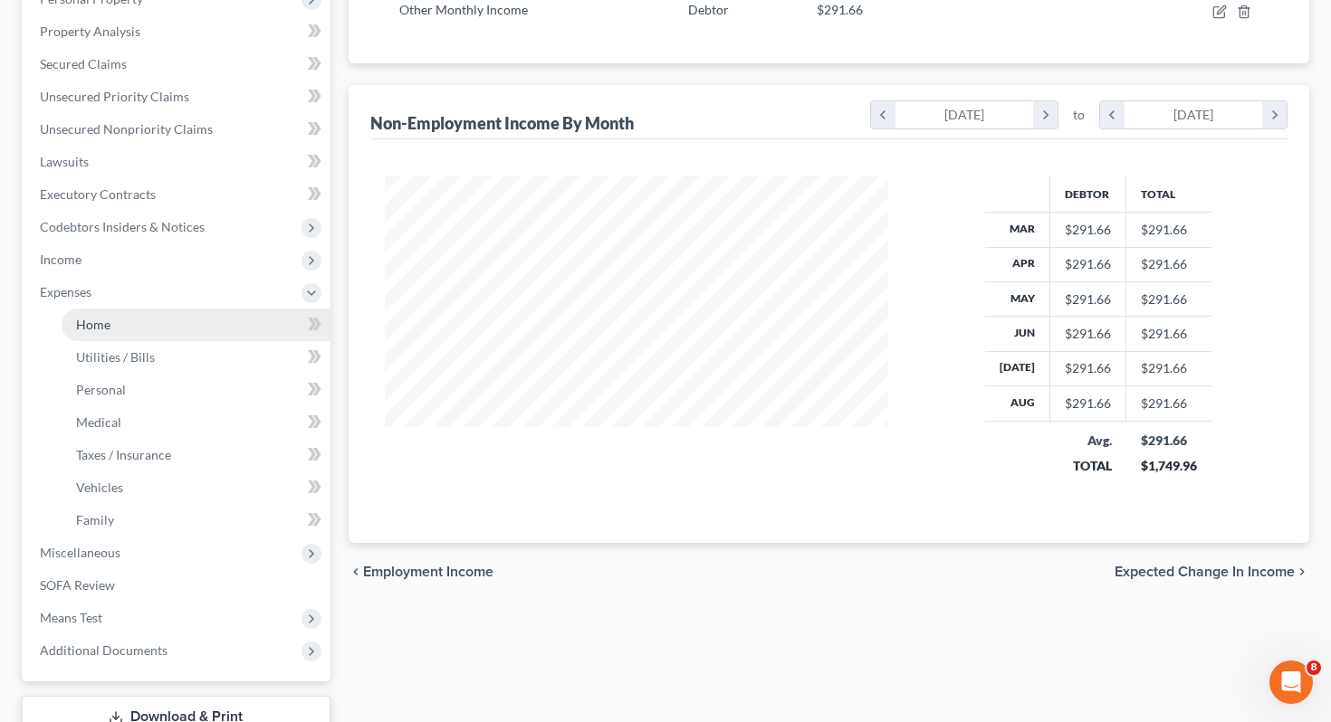
click at [211, 309] on link "Home" at bounding box center [196, 325] width 269 height 33
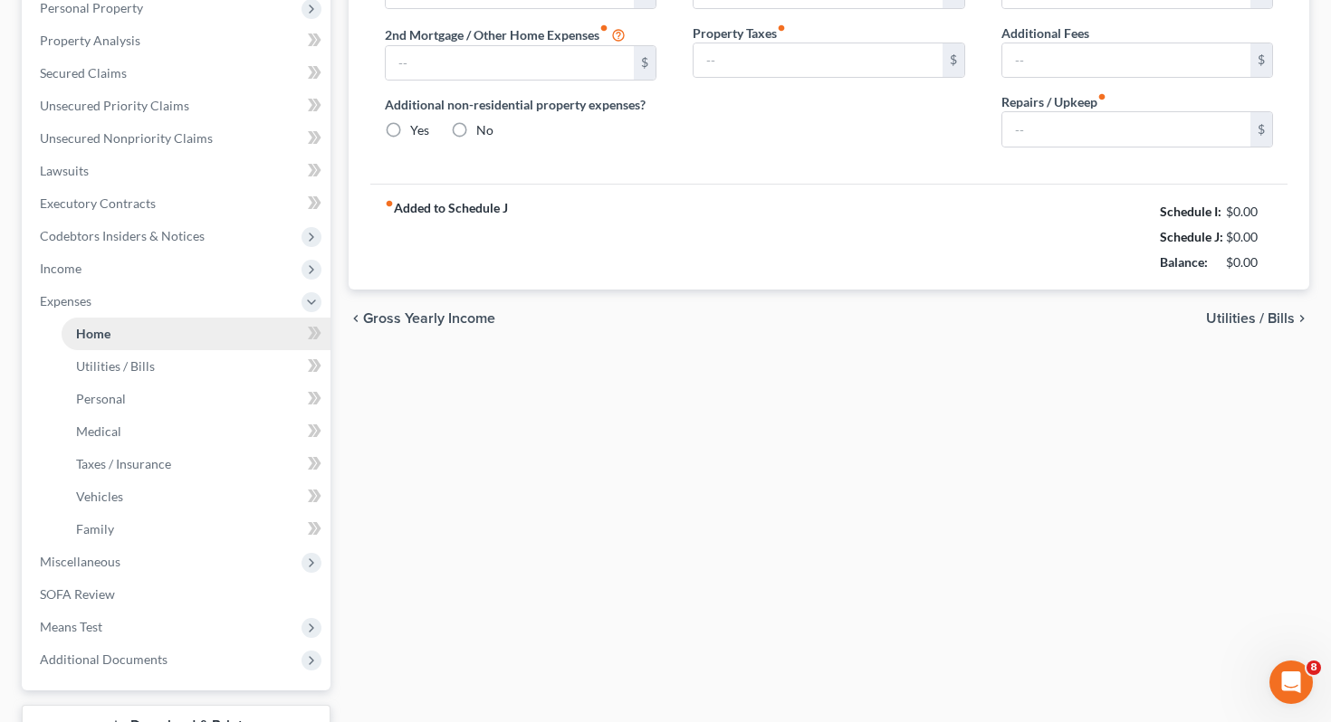
type input "800.00"
type input "0.00"
radio input "true"
type input "0.00"
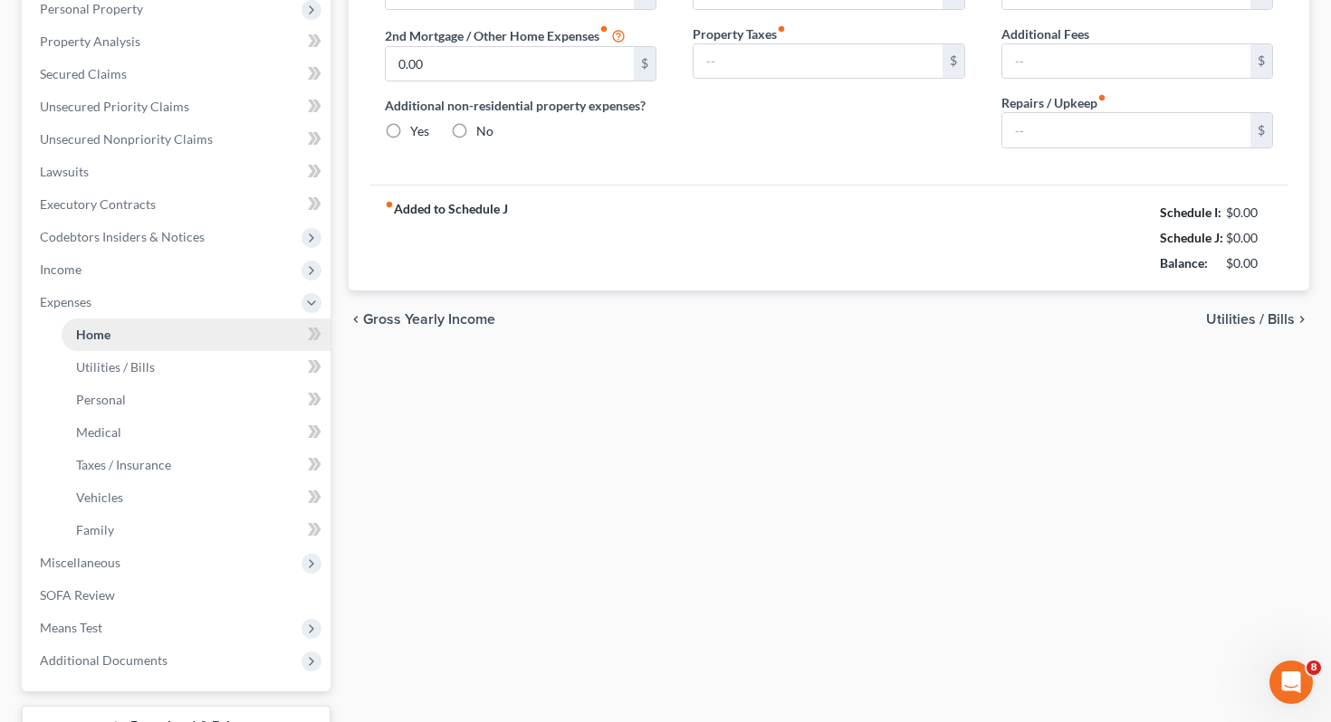
type input "0.00"
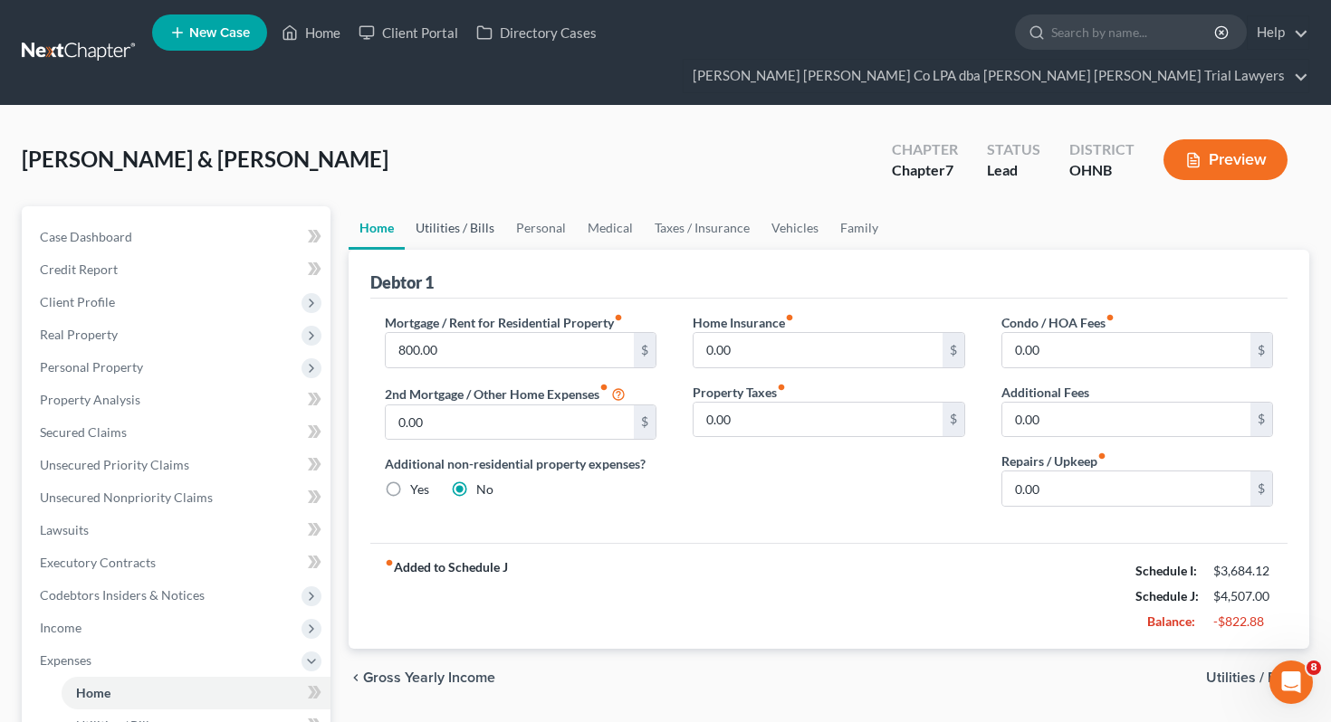
click at [484, 206] on link "Utilities / Bills" at bounding box center [455, 227] width 100 height 43
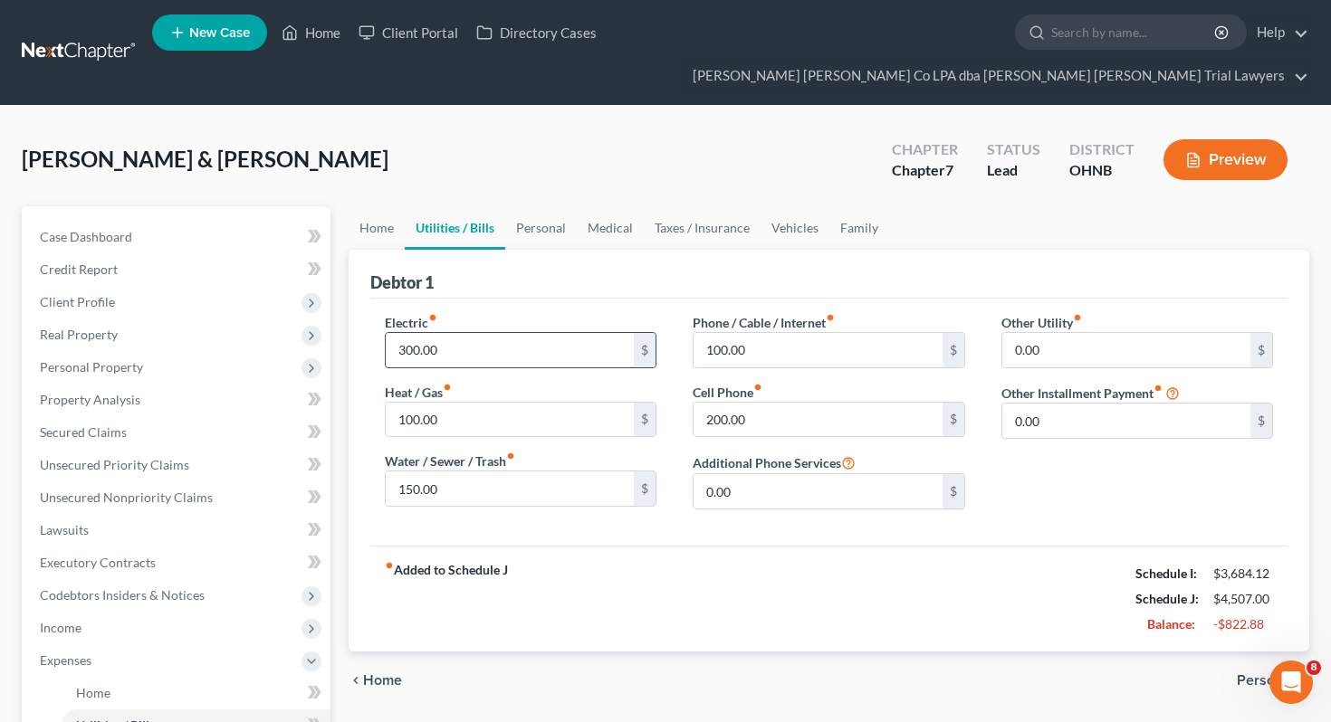
click at [499, 333] on input "300.00" at bounding box center [510, 350] width 249 height 34
type input "200"
click at [547, 206] on link "Personal" at bounding box center [541, 227] width 72 height 43
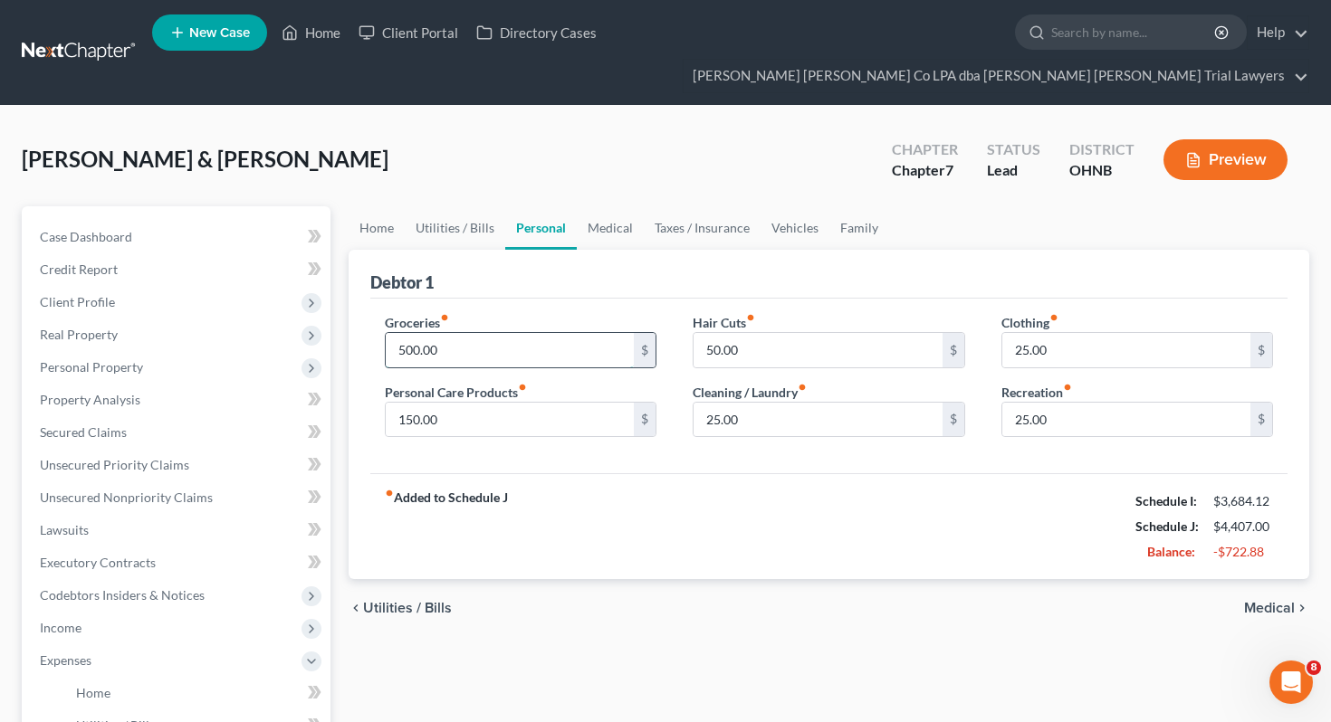
click at [512, 333] on input "500.00" at bounding box center [510, 350] width 249 height 34
type input "350"
click at [533, 403] on input "150.00" at bounding box center [510, 420] width 249 height 34
type input "100"
click at [595, 167] on div "[PERSON_NAME] & [PERSON_NAME] Upgraded Chapter Chapter 7 Status [GEOGRAPHIC_DAT…" at bounding box center [665, 167] width 1287 height 79
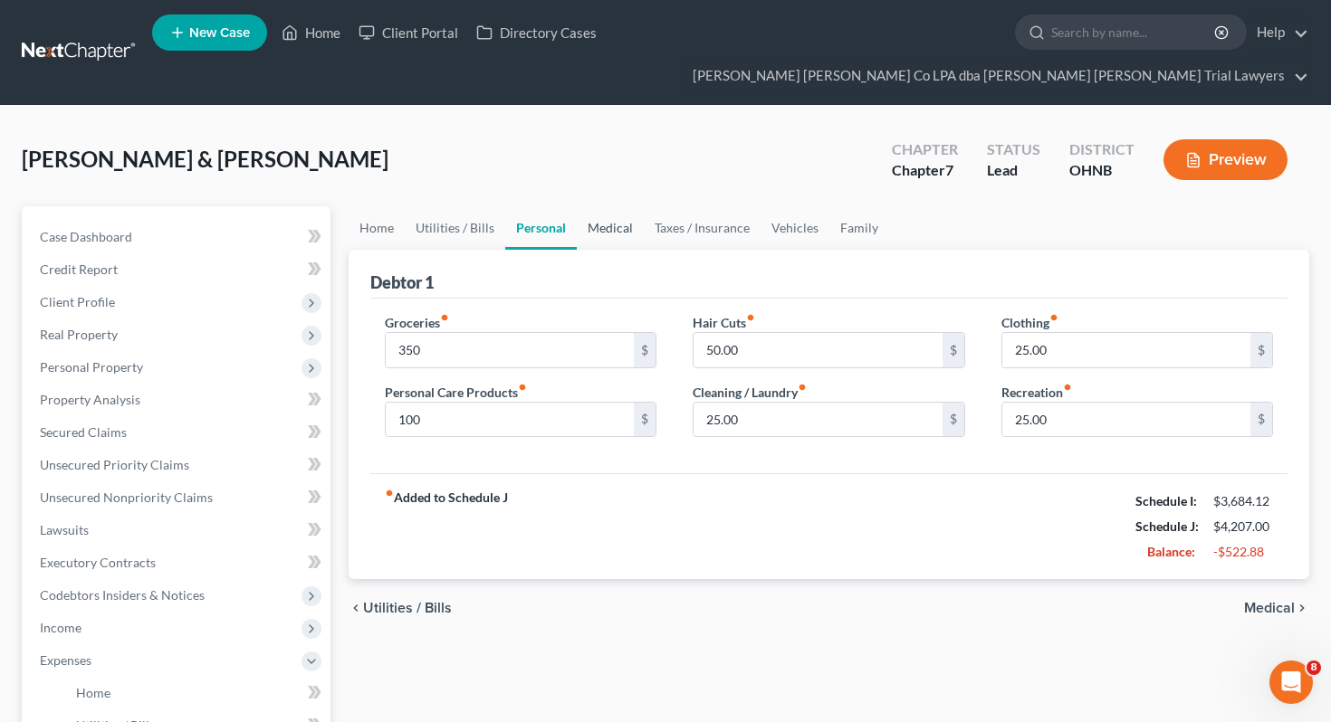
click at [596, 206] on link "Medical" at bounding box center [610, 227] width 67 height 43
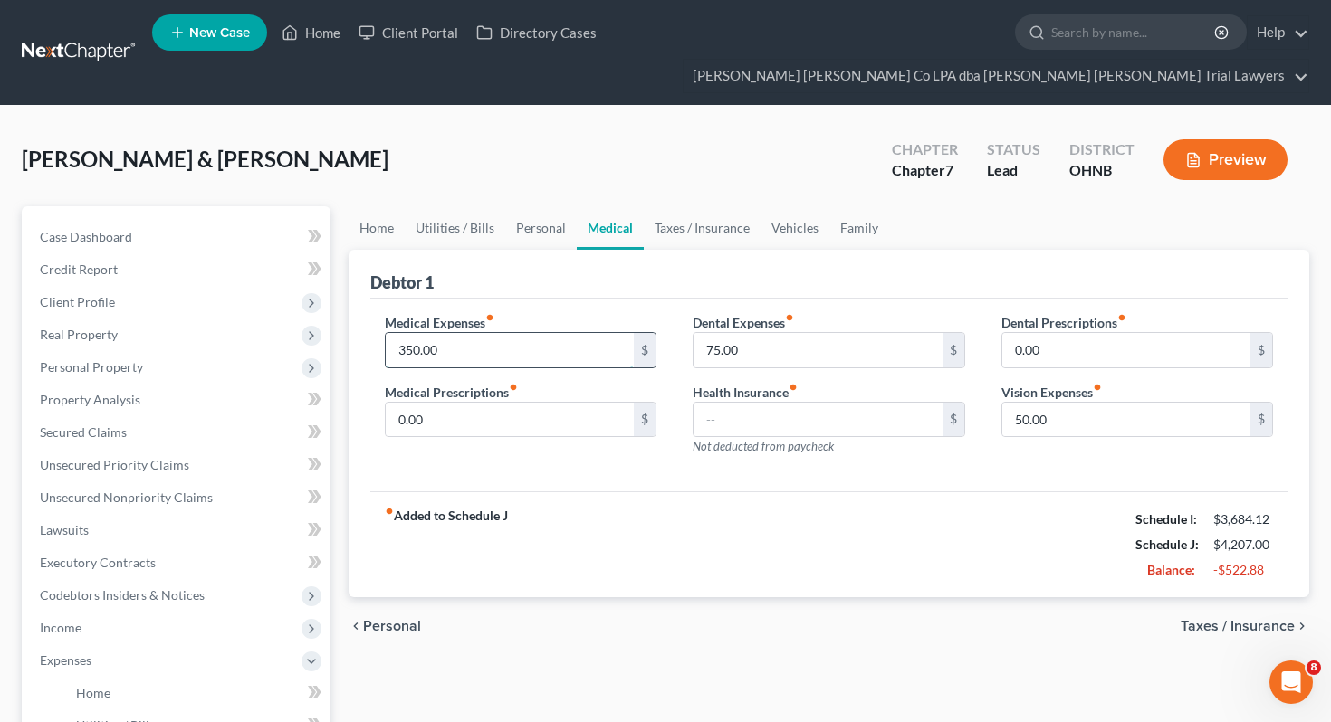
click at [531, 333] on input "350.00" at bounding box center [510, 350] width 249 height 34
type input "100"
click at [687, 206] on link "Taxes / Insurance" at bounding box center [702, 227] width 117 height 43
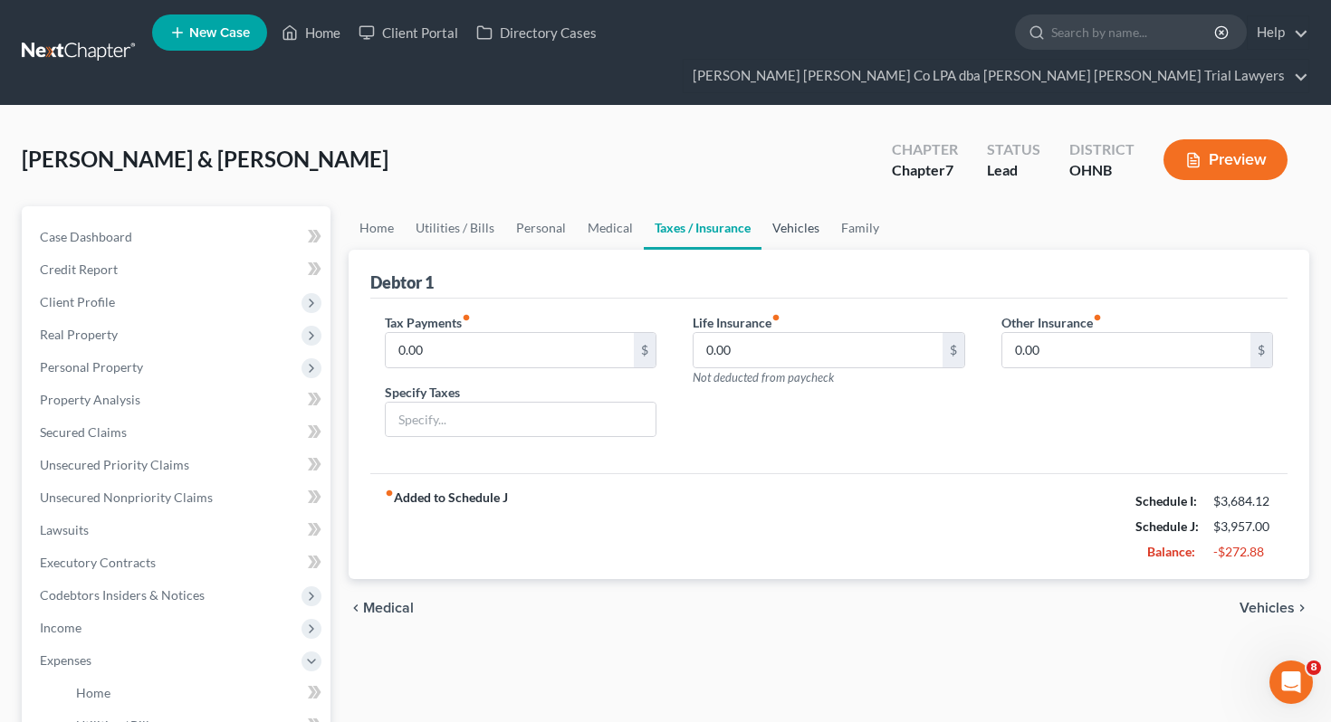
click at [782, 206] on link "Vehicles" at bounding box center [795, 227] width 69 height 43
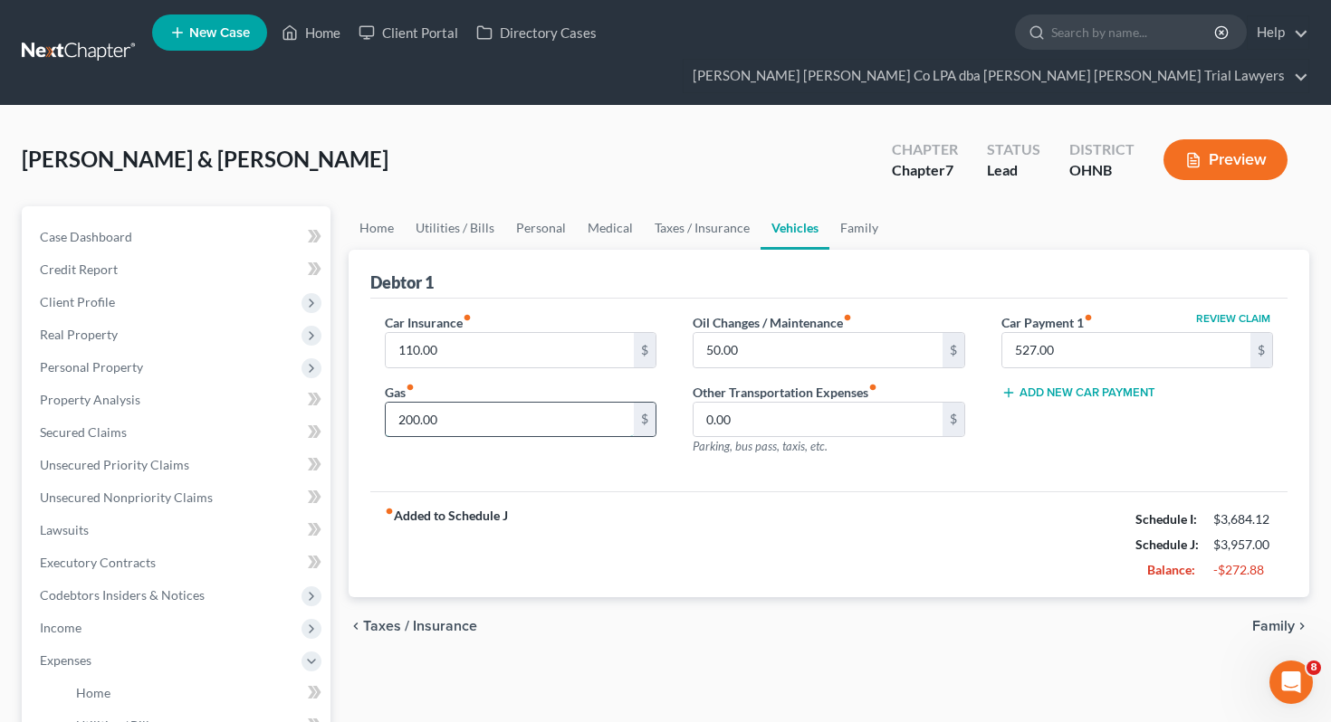
click at [550, 403] on input "200.00" at bounding box center [510, 420] width 249 height 34
type input "100"
click at [852, 206] on link "Family" at bounding box center [859, 227] width 60 height 43
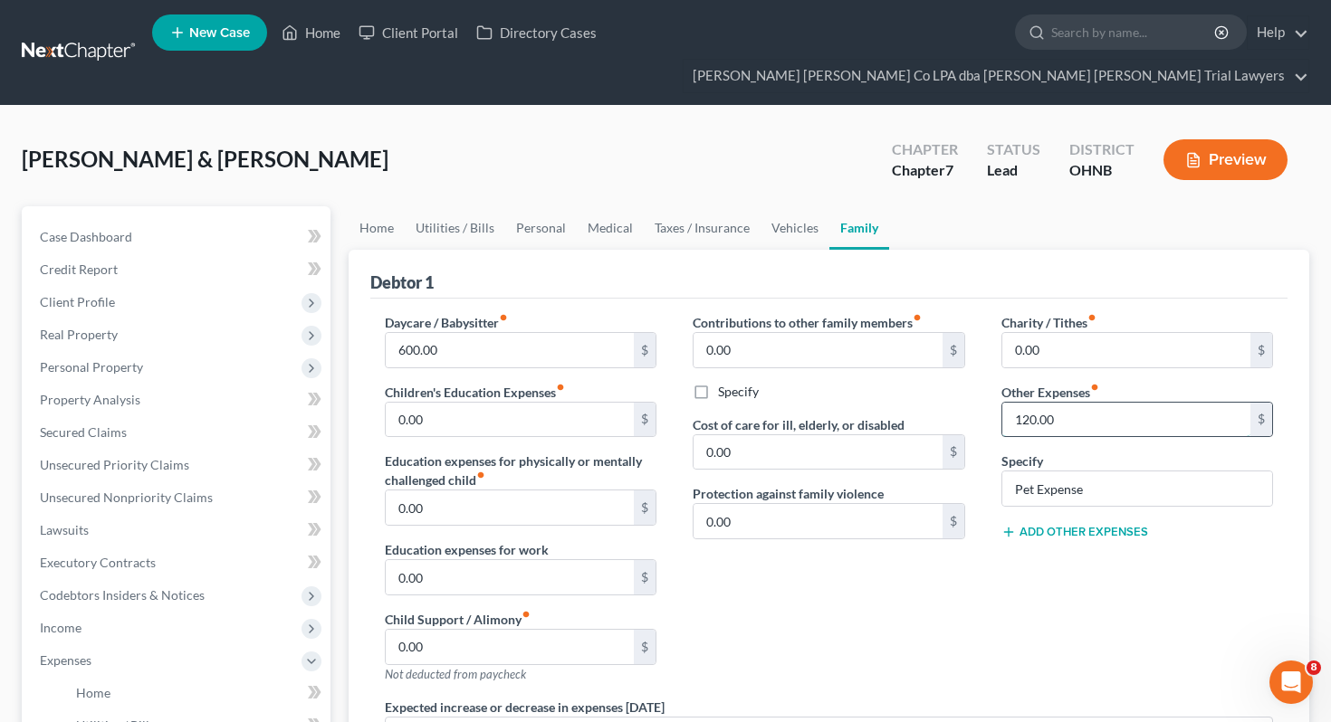
click at [1067, 403] on input "120.00" at bounding box center [1126, 420] width 249 height 34
type input "75"
click at [501, 206] on link "Utilities / Bills" at bounding box center [455, 227] width 100 height 43
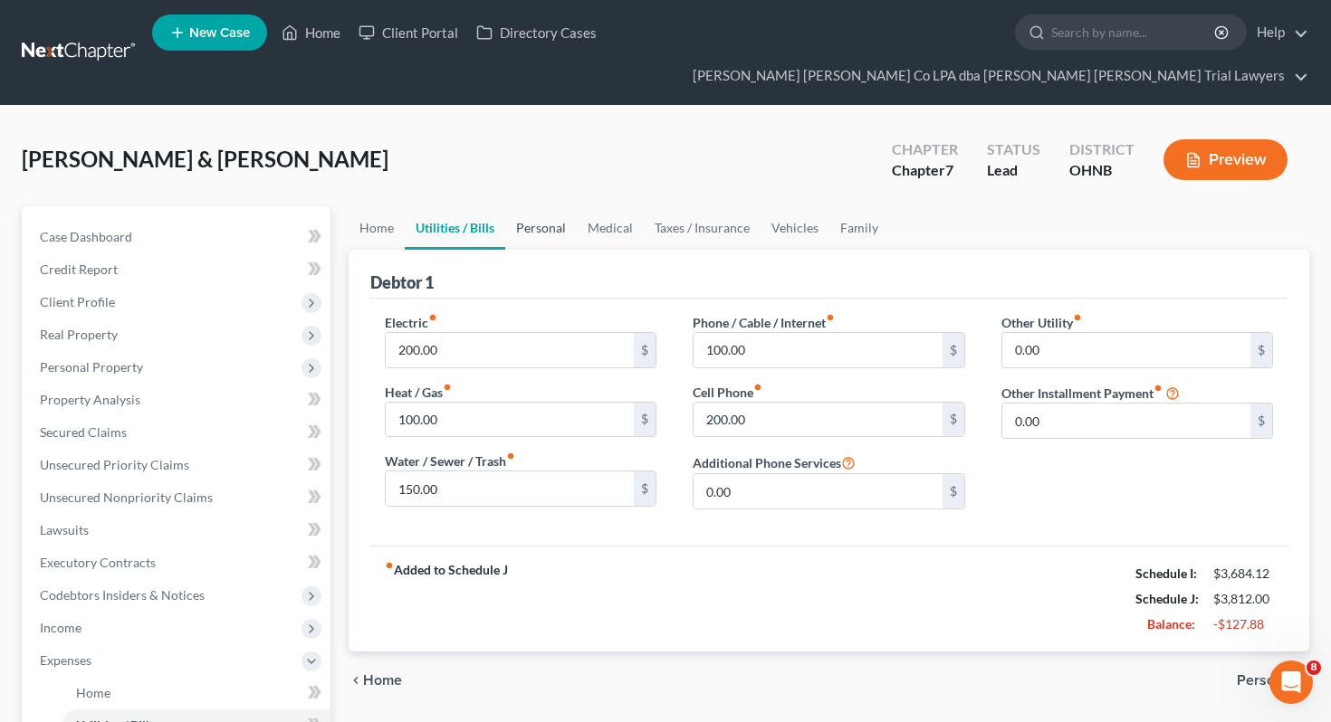
click at [549, 206] on link "Personal" at bounding box center [541, 227] width 72 height 43
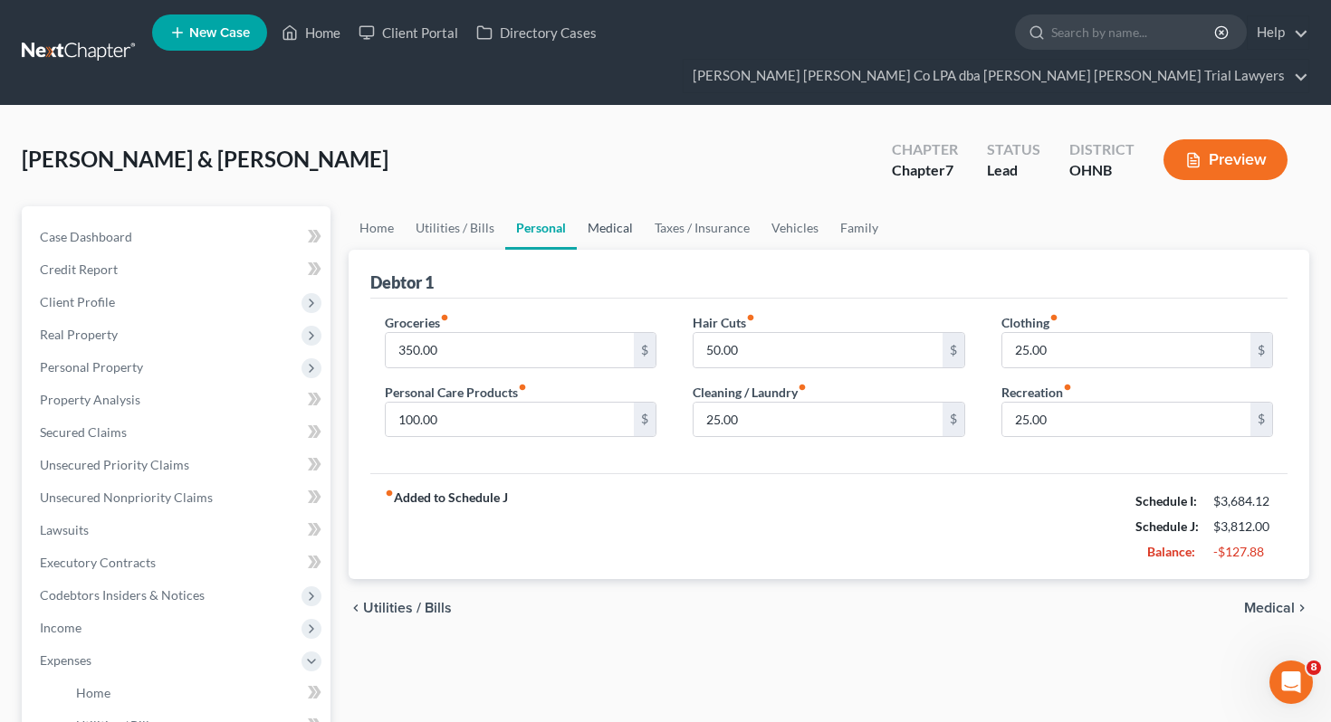
click at [586, 206] on link "Medical" at bounding box center [610, 227] width 67 height 43
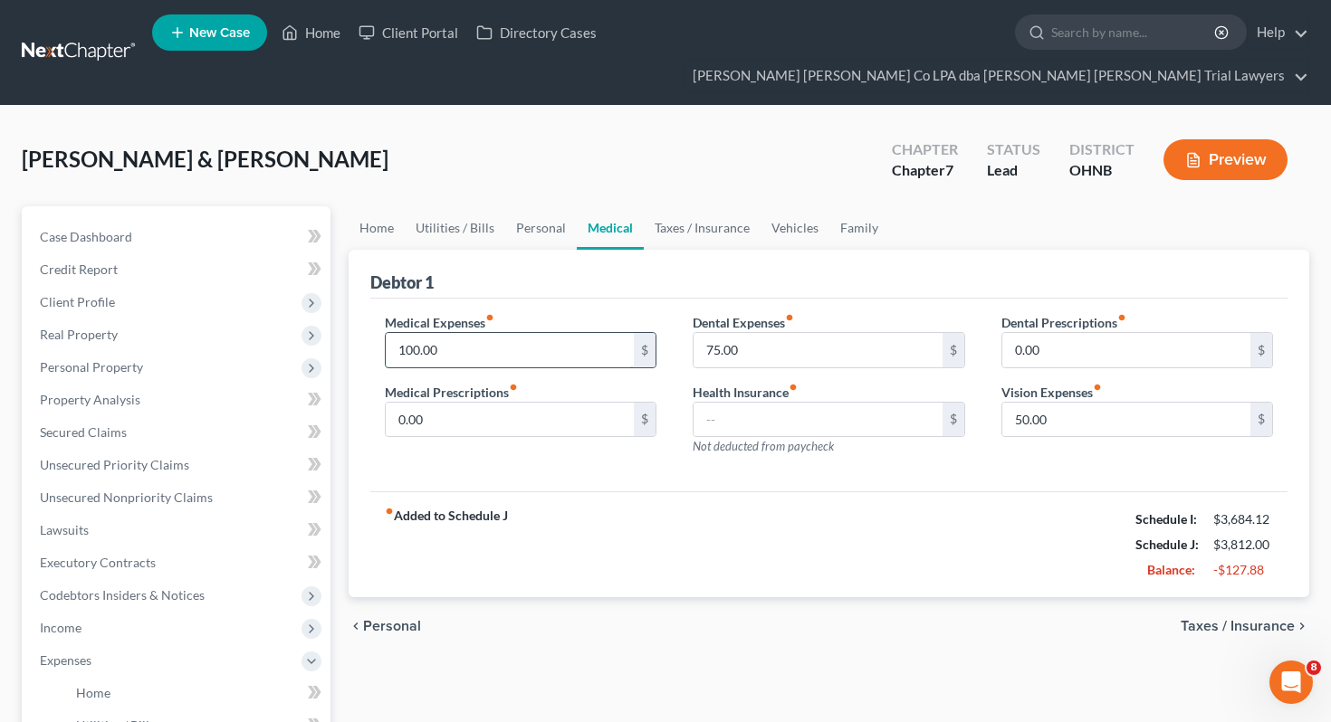
click at [571, 333] on input "100.00" at bounding box center [510, 350] width 249 height 34
type input "75"
click at [699, 206] on link "Taxes / Insurance" at bounding box center [702, 227] width 117 height 43
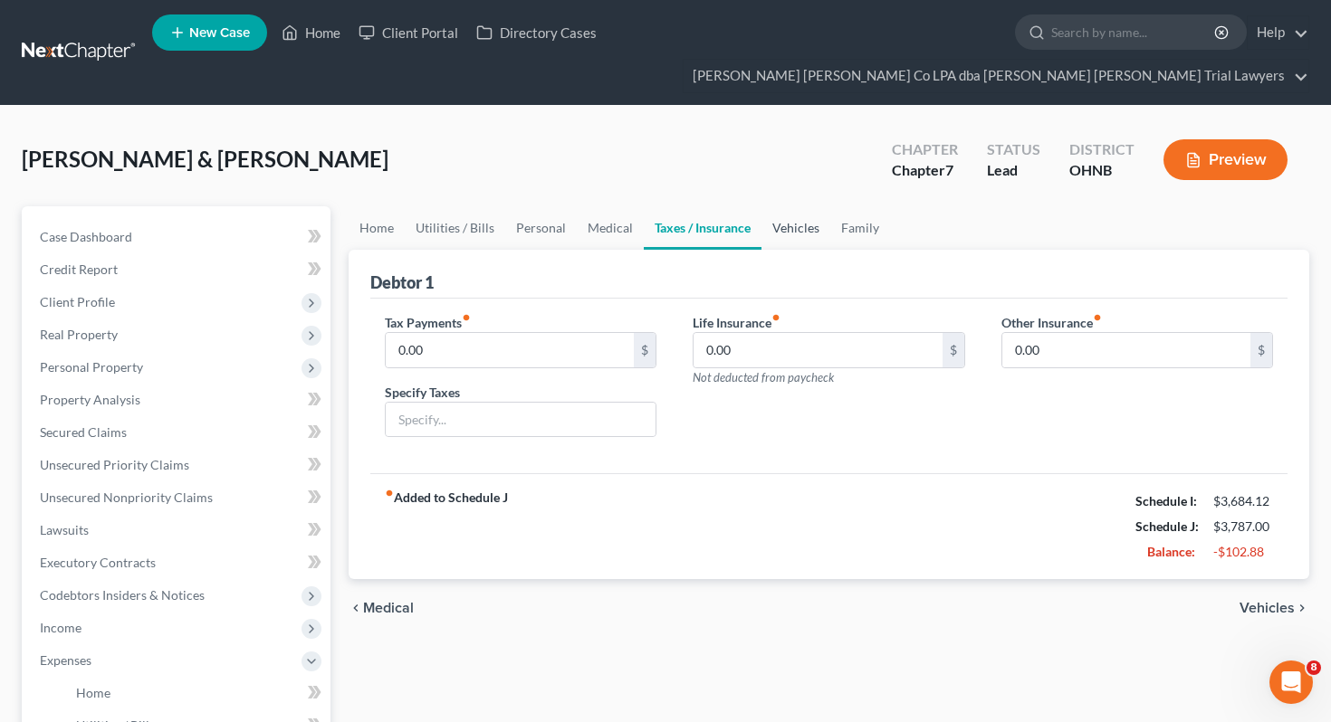
click at [795, 206] on link "Vehicles" at bounding box center [795, 227] width 69 height 43
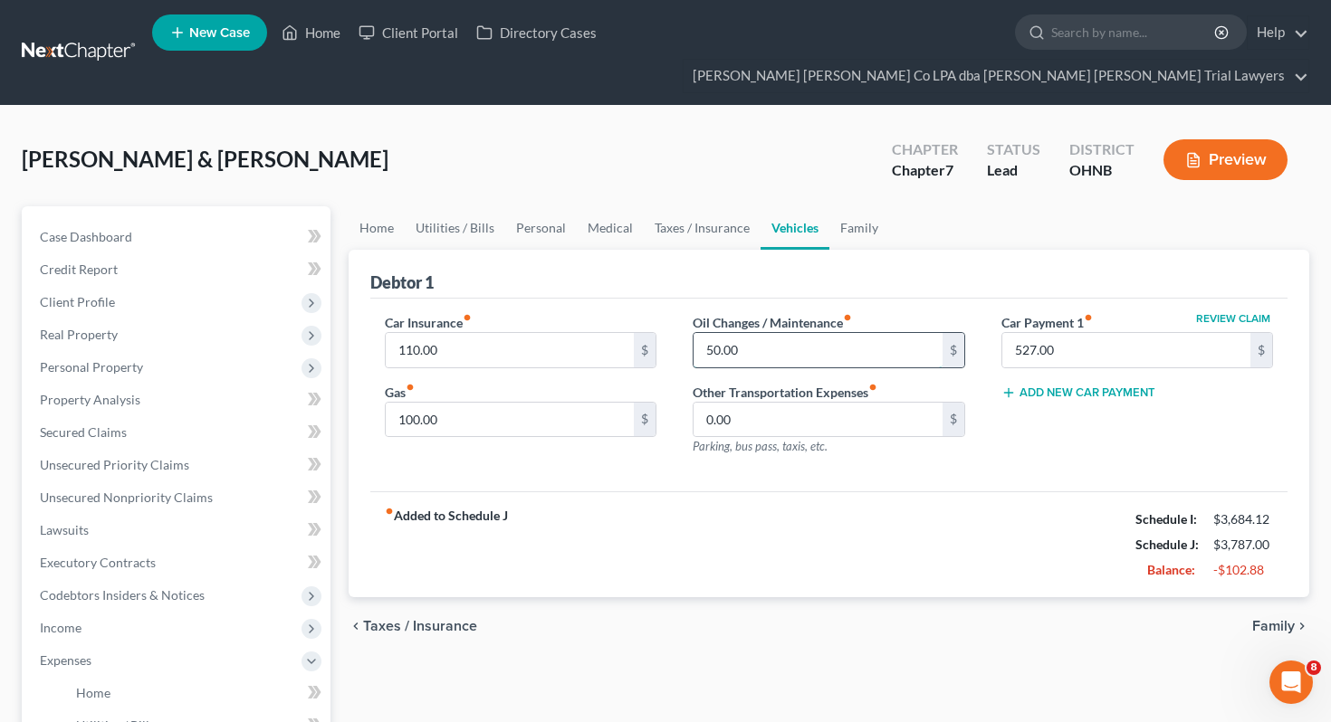
click at [791, 333] on input "50.00" at bounding box center [817, 350] width 249 height 34
click at [790, 333] on input "50.00" at bounding box center [817, 350] width 249 height 34
type input "25"
click at [567, 403] on input "100.00" at bounding box center [510, 420] width 249 height 34
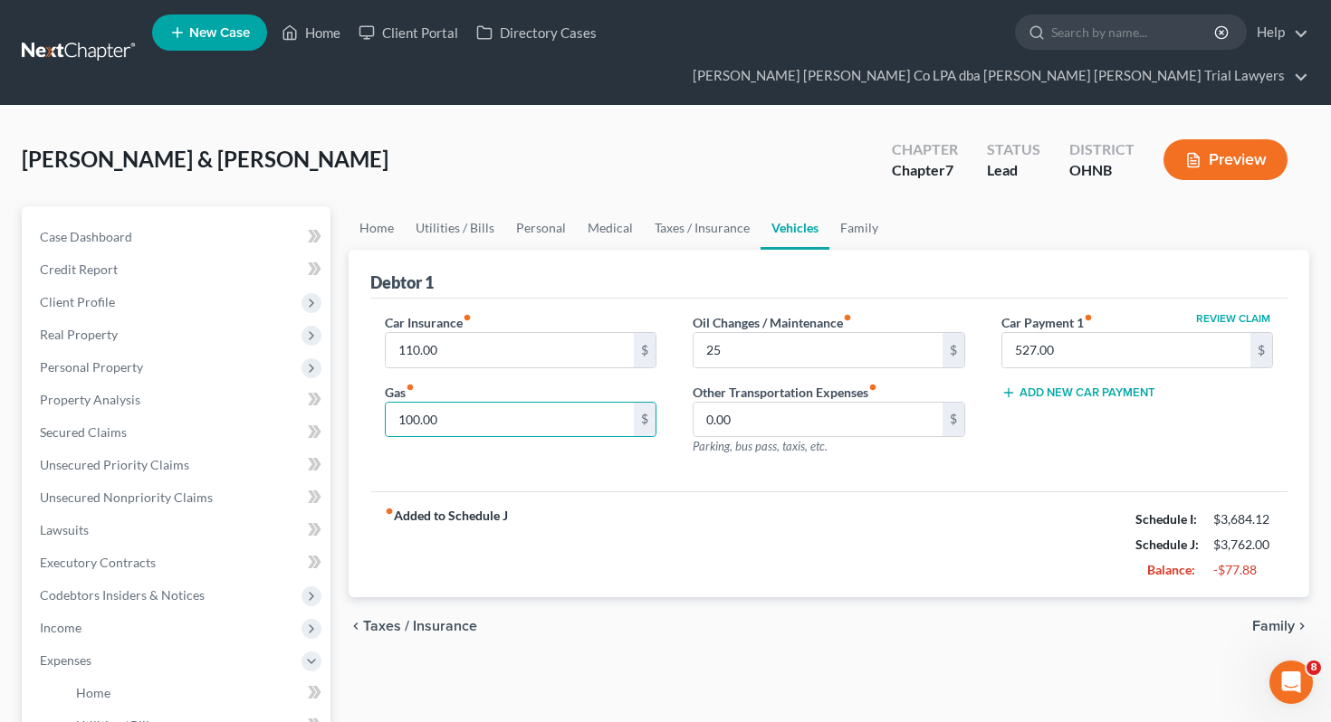
click at [612, 442] on div "Car Insurance fiber_manual_record 110.00 $ Gas fiber_manual_record 100.00 $ Oil…" at bounding box center [829, 396] width 918 height 194
click at [861, 206] on link "Family" at bounding box center [859, 227] width 60 height 43
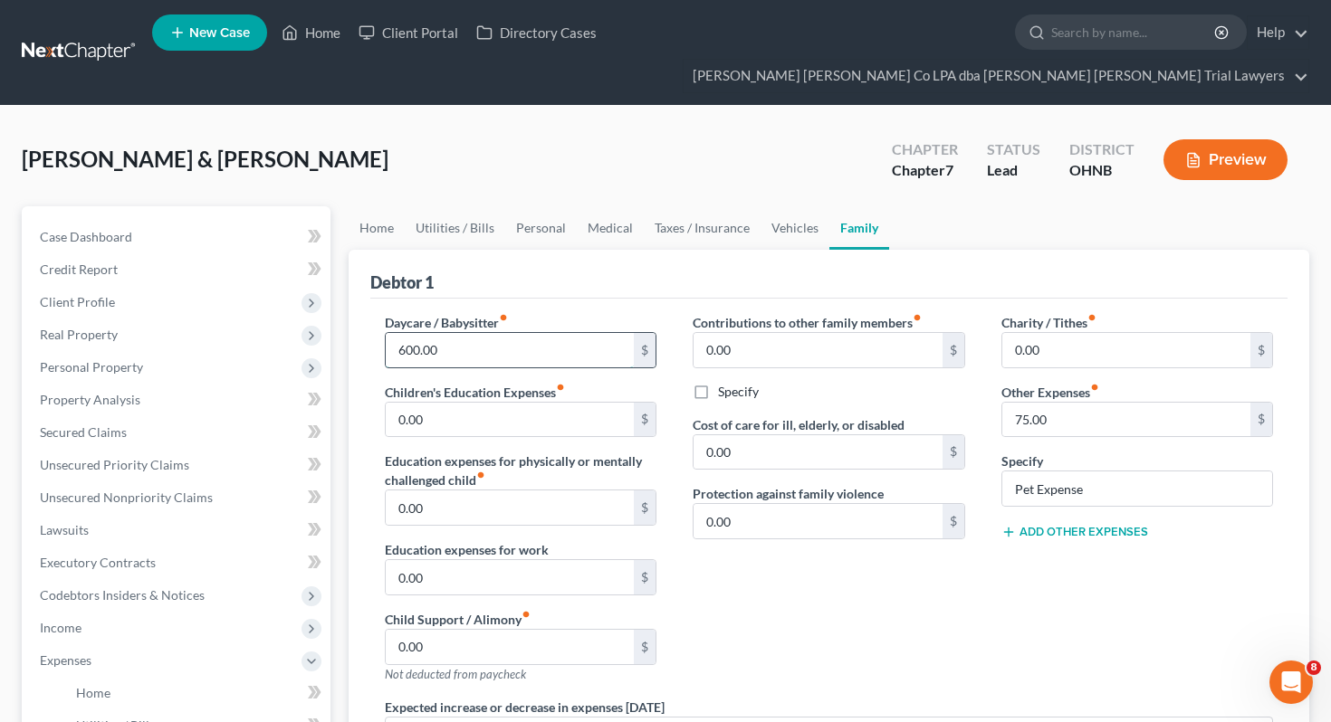
click at [558, 333] on input "600.00" at bounding box center [510, 350] width 249 height 34
type input "500"
click at [387, 206] on link "Home" at bounding box center [377, 227] width 56 height 43
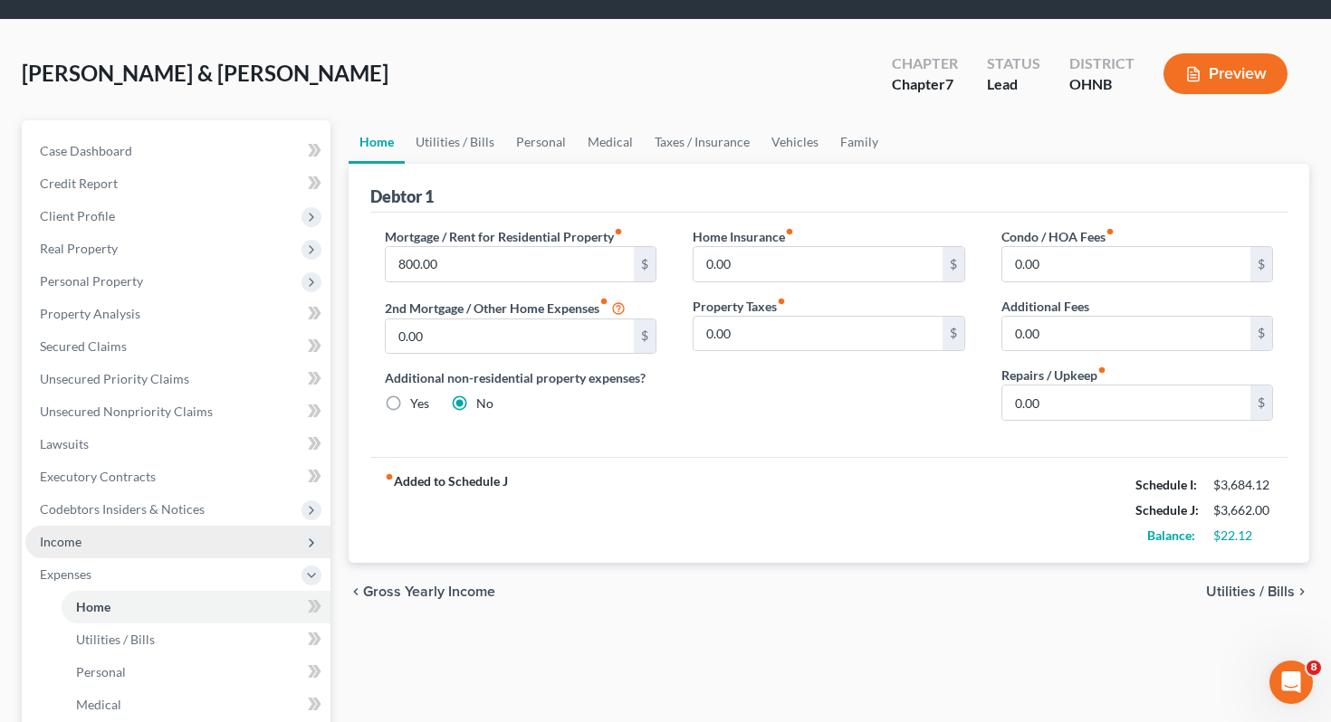
scroll to position [233, 0]
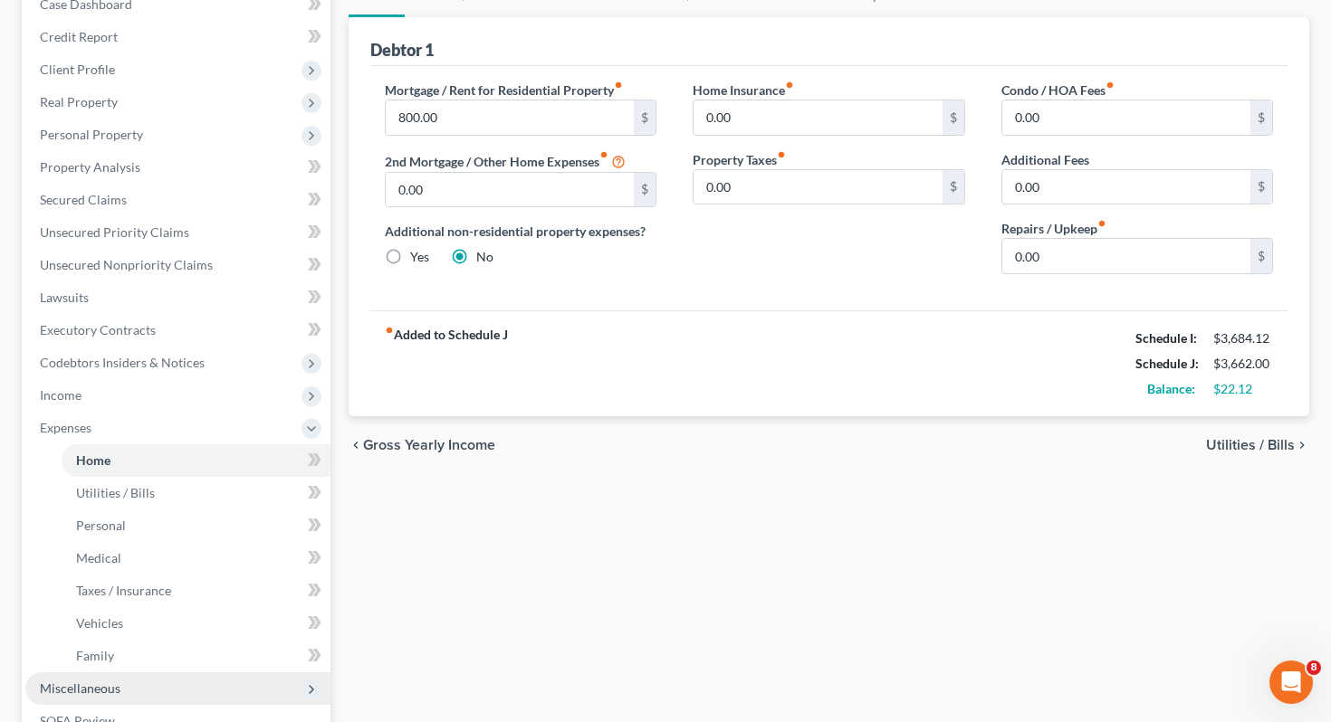
click at [181, 673] on span "Miscellaneous" at bounding box center [177, 689] width 305 height 33
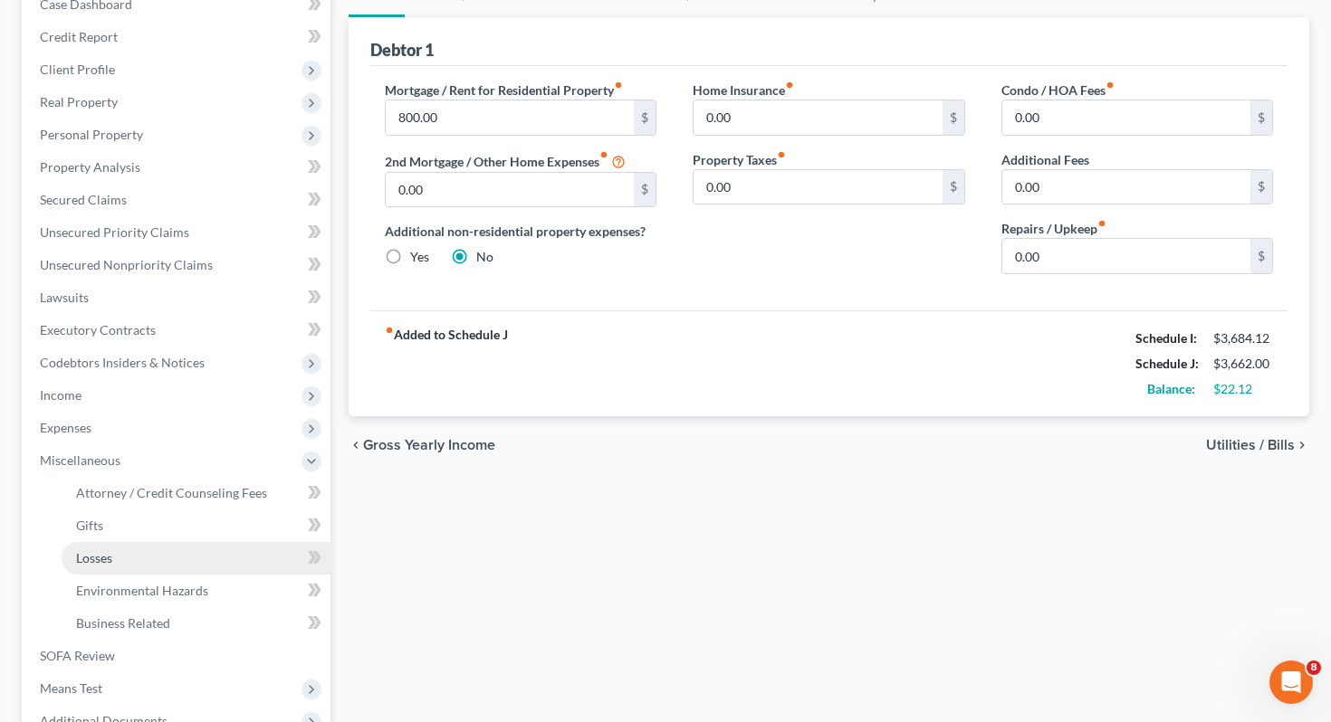
click at [206, 542] on link "Losses" at bounding box center [196, 558] width 269 height 33
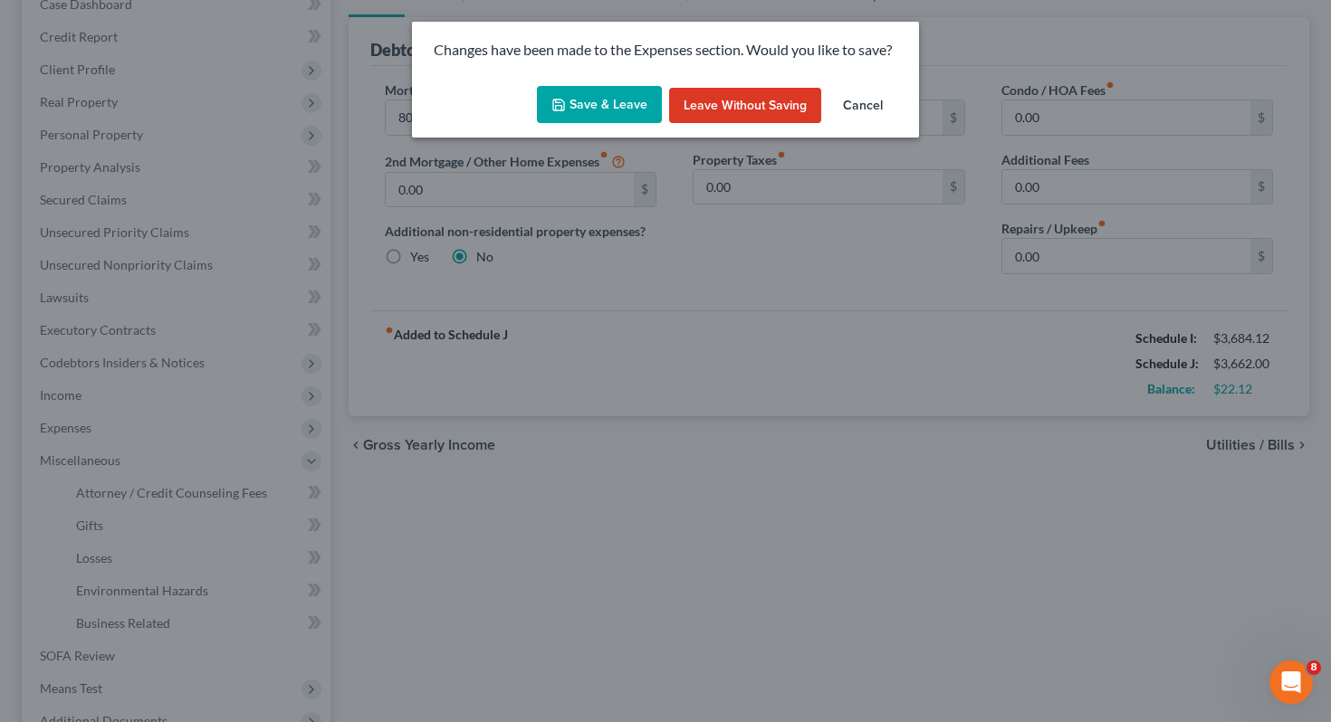
click at [573, 100] on button "Save & Leave" at bounding box center [599, 105] width 125 height 38
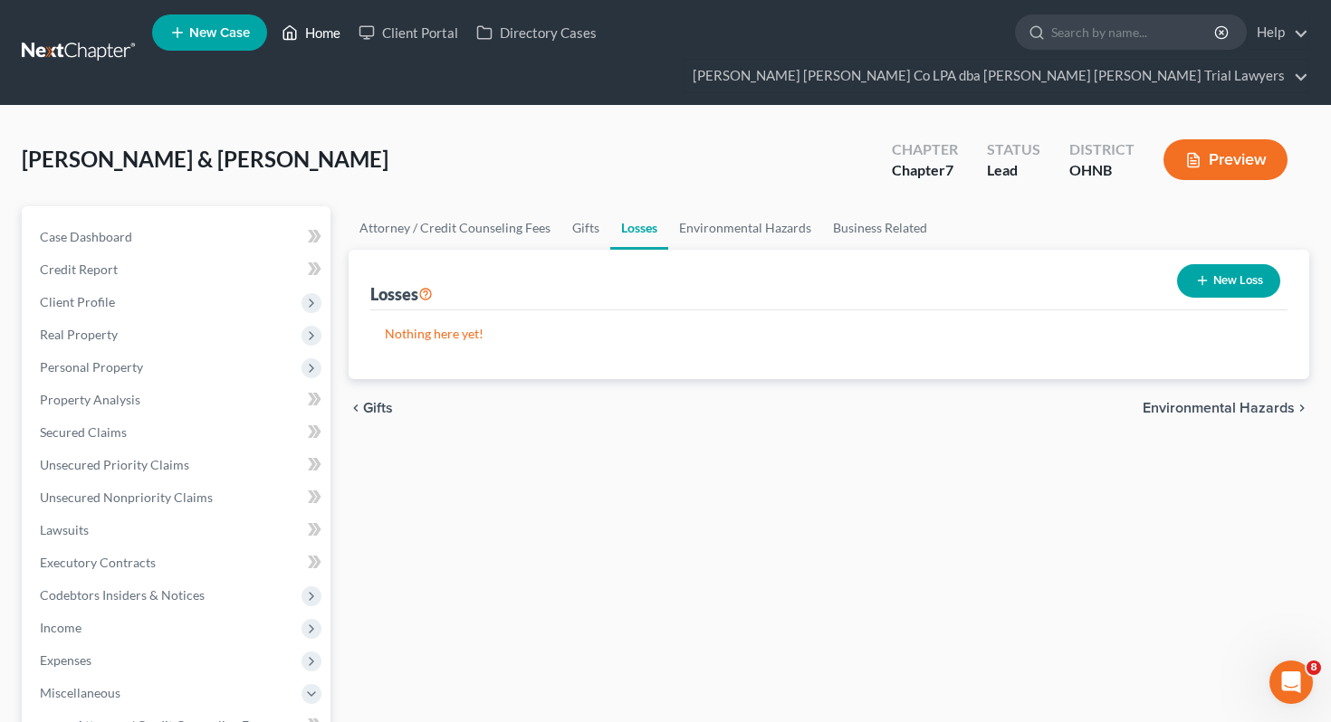
click at [328, 43] on link "Home" at bounding box center [311, 32] width 77 height 33
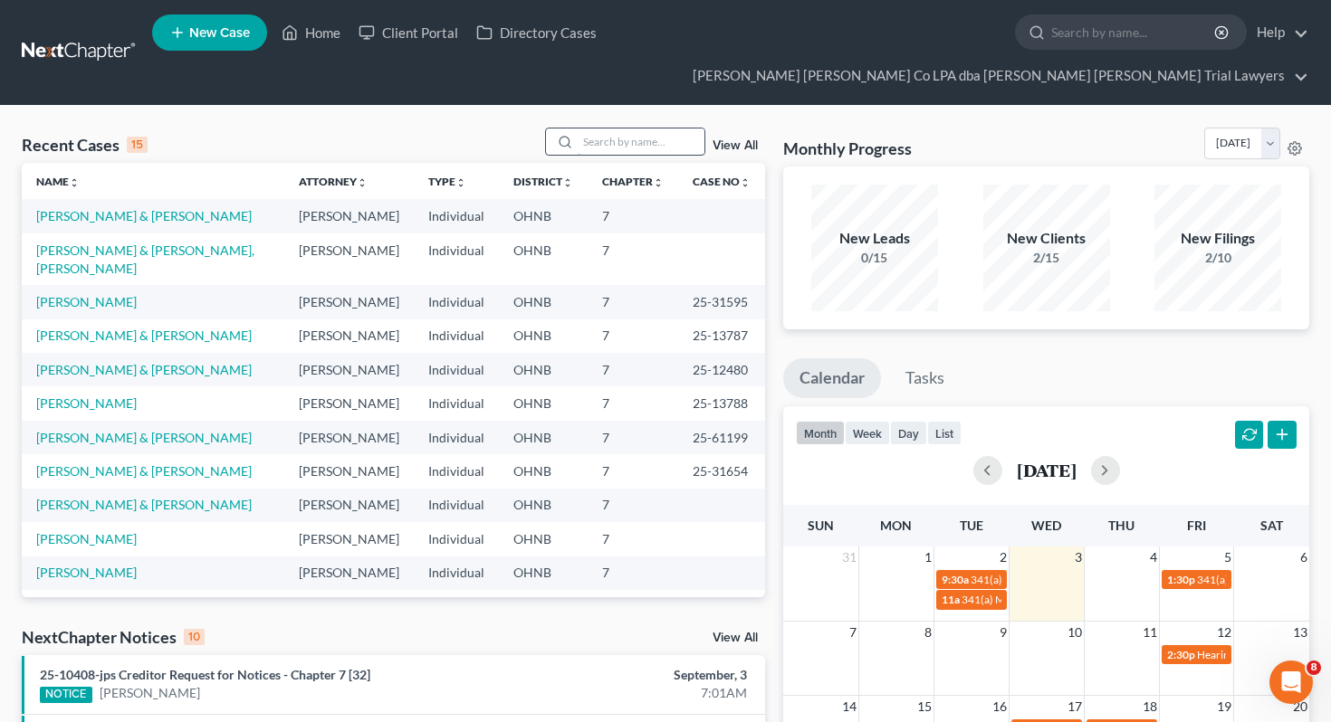
click at [677, 129] on input "search" at bounding box center [641, 142] width 127 height 26
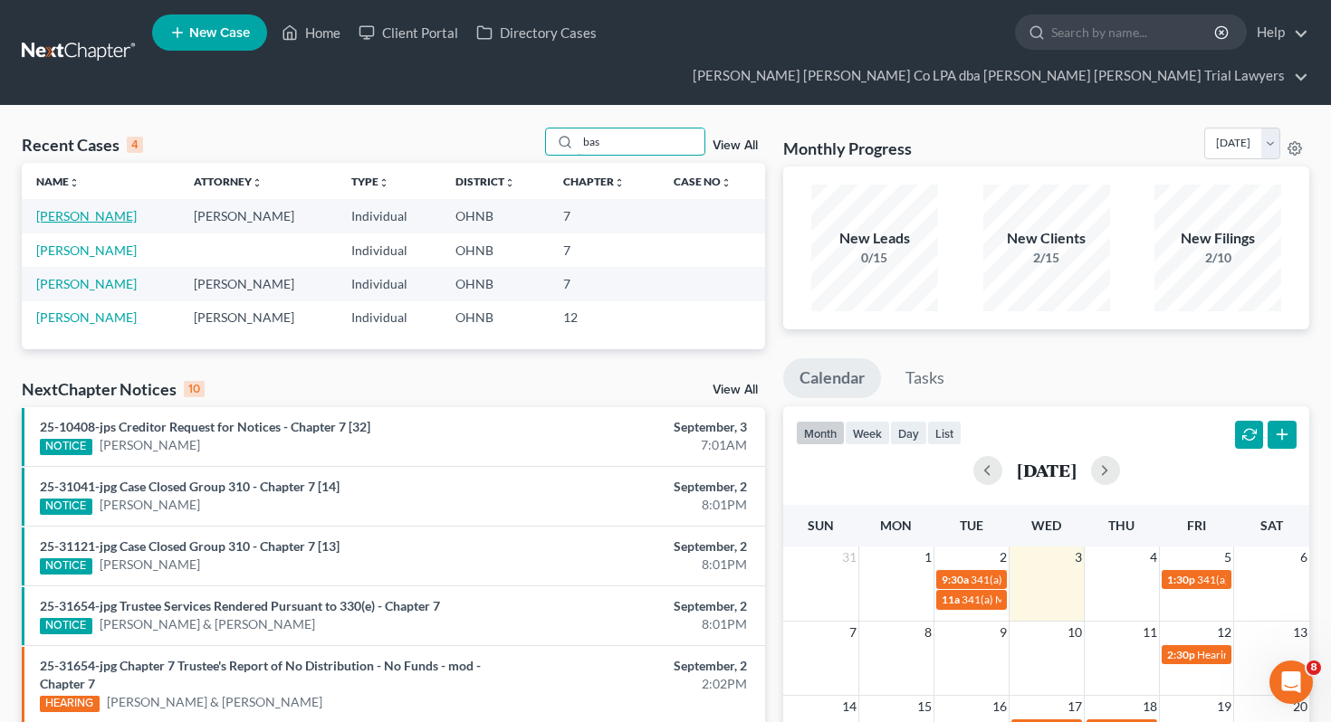
type input "bas"
click at [110, 208] on link "[PERSON_NAME]" at bounding box center [86, 215] width 100 height 15
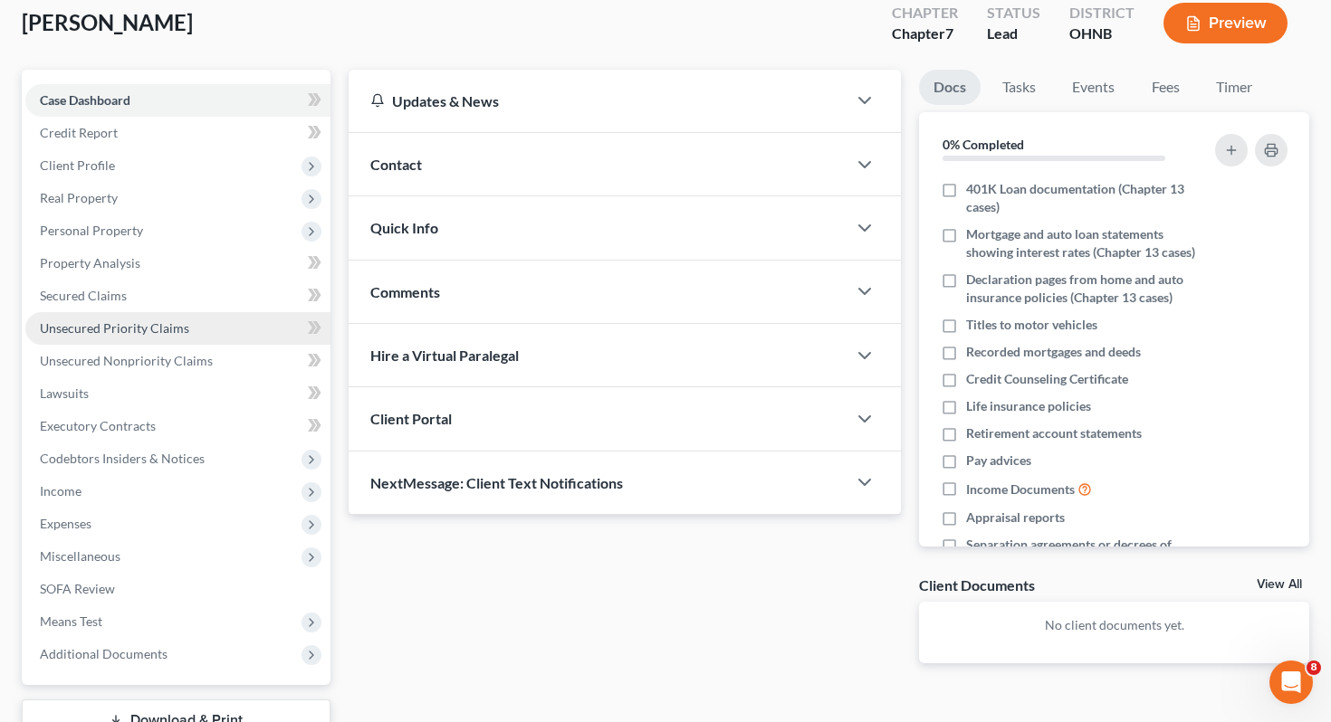
scroll to position [143, 0]
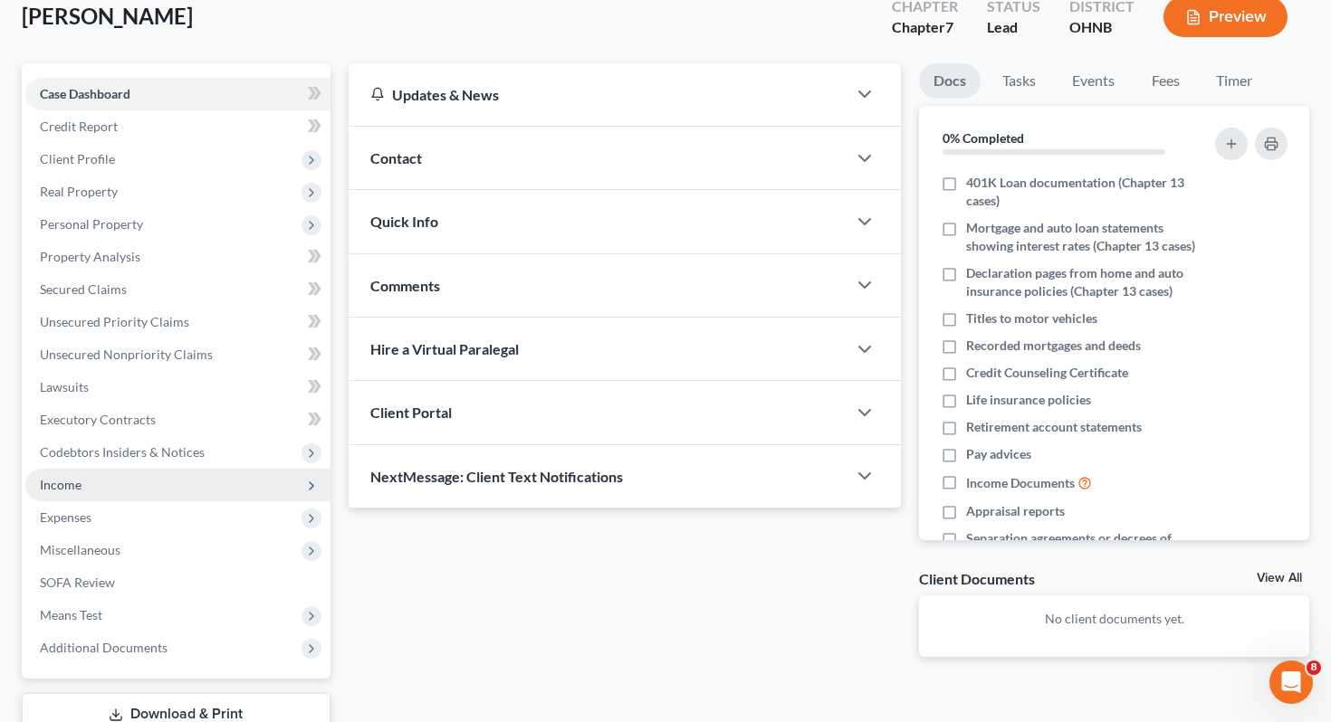
click at [172, 469] on span "Income" at bounding box center [177, 485] width 305 height 33
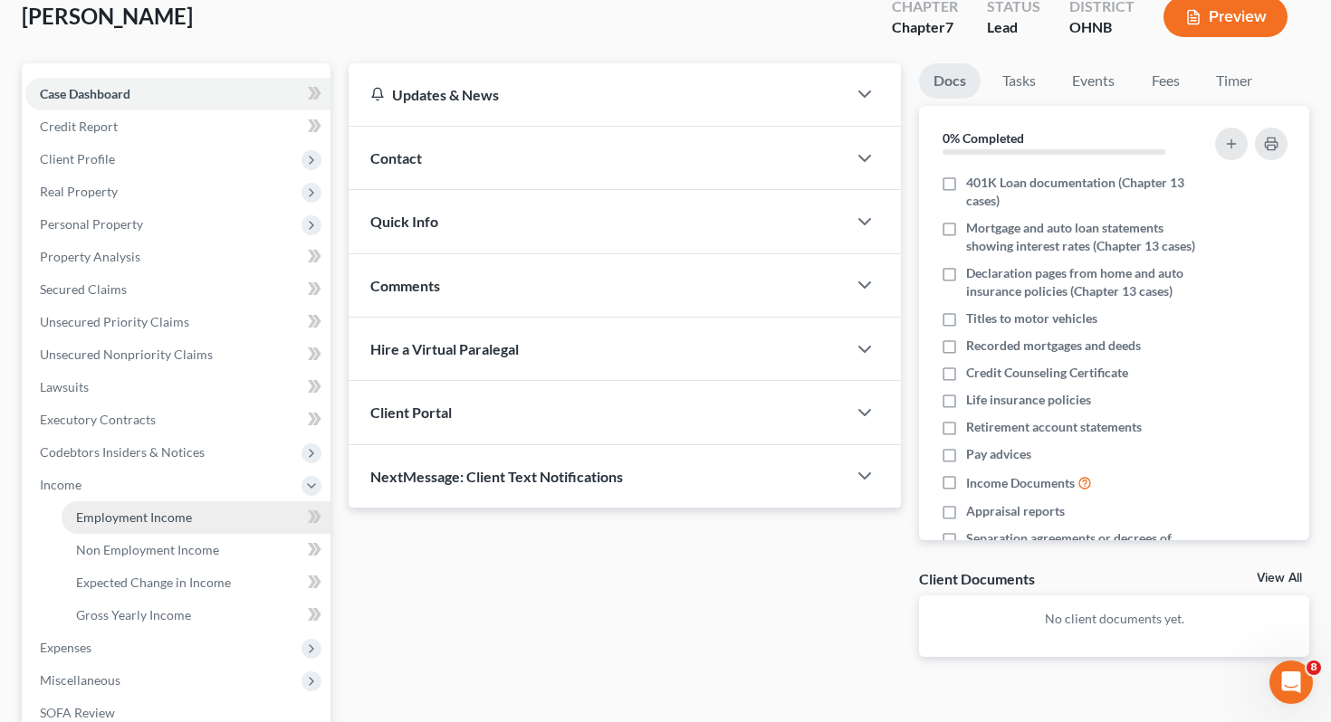
click at [172, 510] on span "Employment Income" at bounding box center [134, 517] width 116 height 15
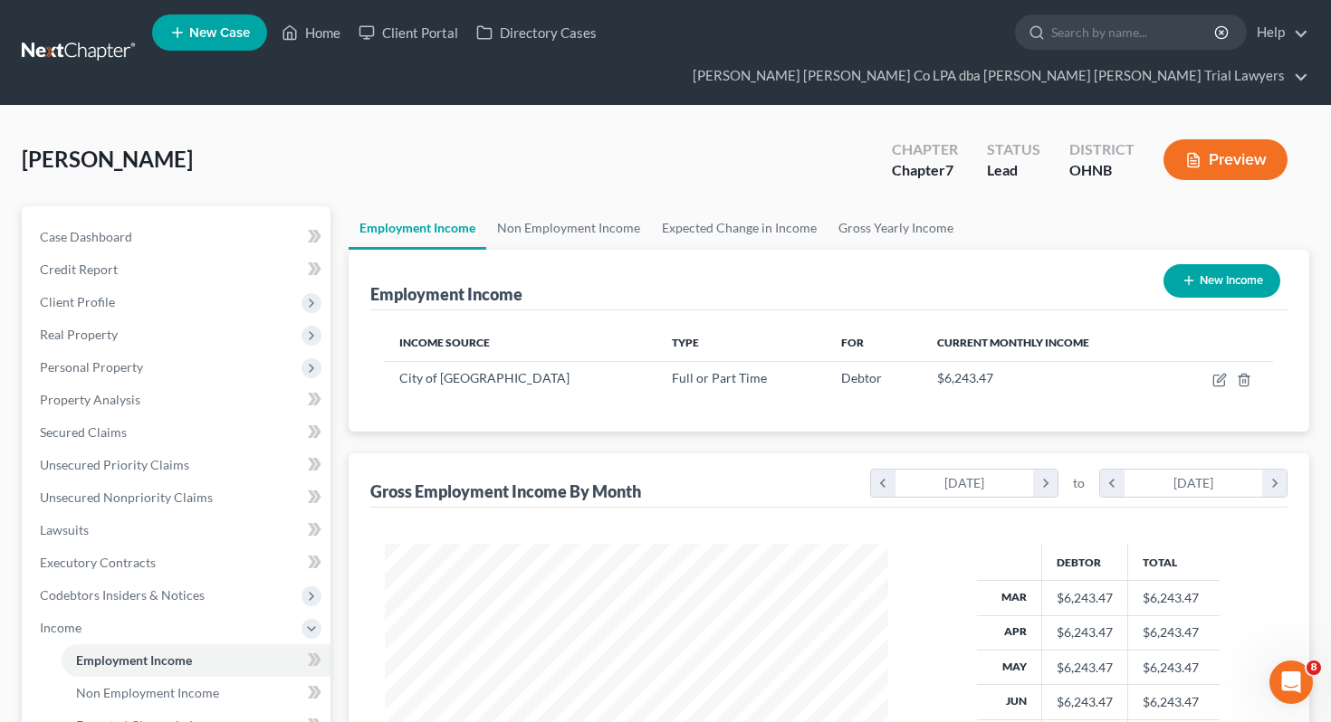
scroll to position [324, 540]
click at [590, 206] on link "Non Employment Income" at bounding box center [568, 227] width 165 height 43
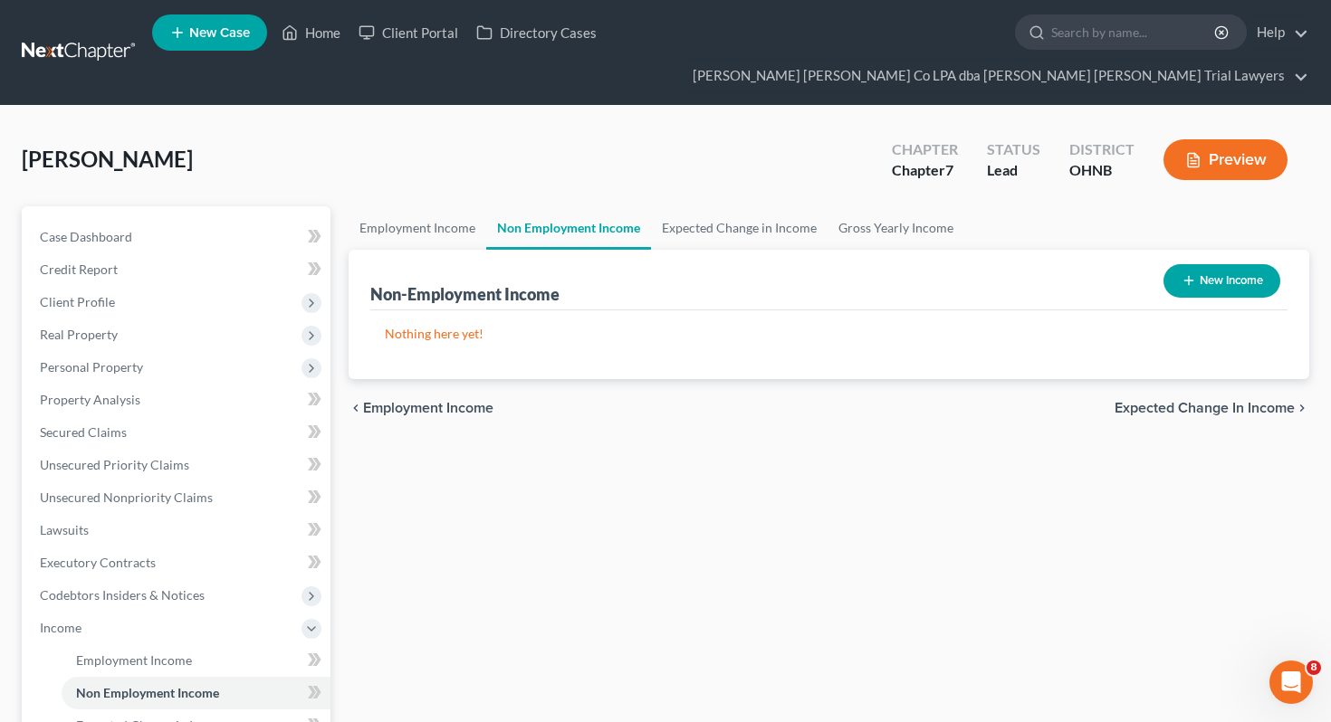
click at [1205, 264] on button "New Income" at bounding box center [1221, 280] width 117 height 33
select select "0"
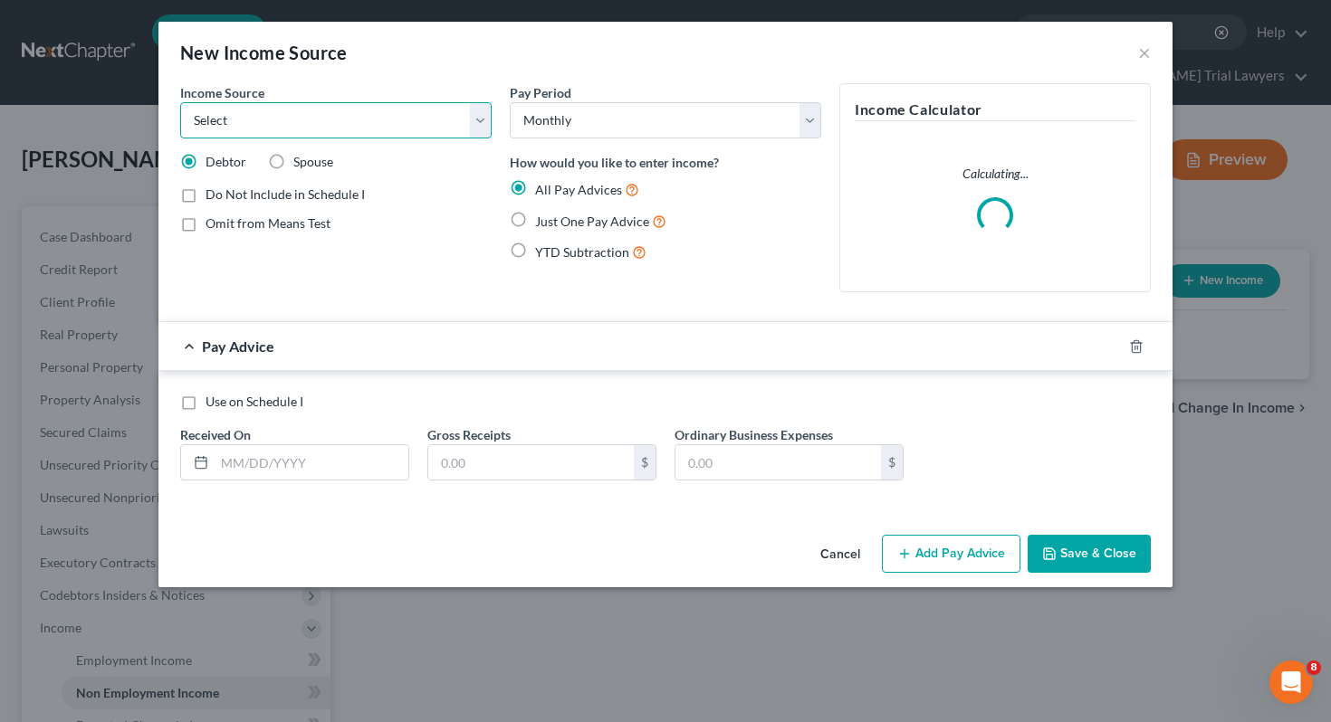
click at [450, 112] on select "Select Unemployment Disability (from employer) Pension Retirement Social Securi…" at bounding box center [335, 120] width 311 height 36
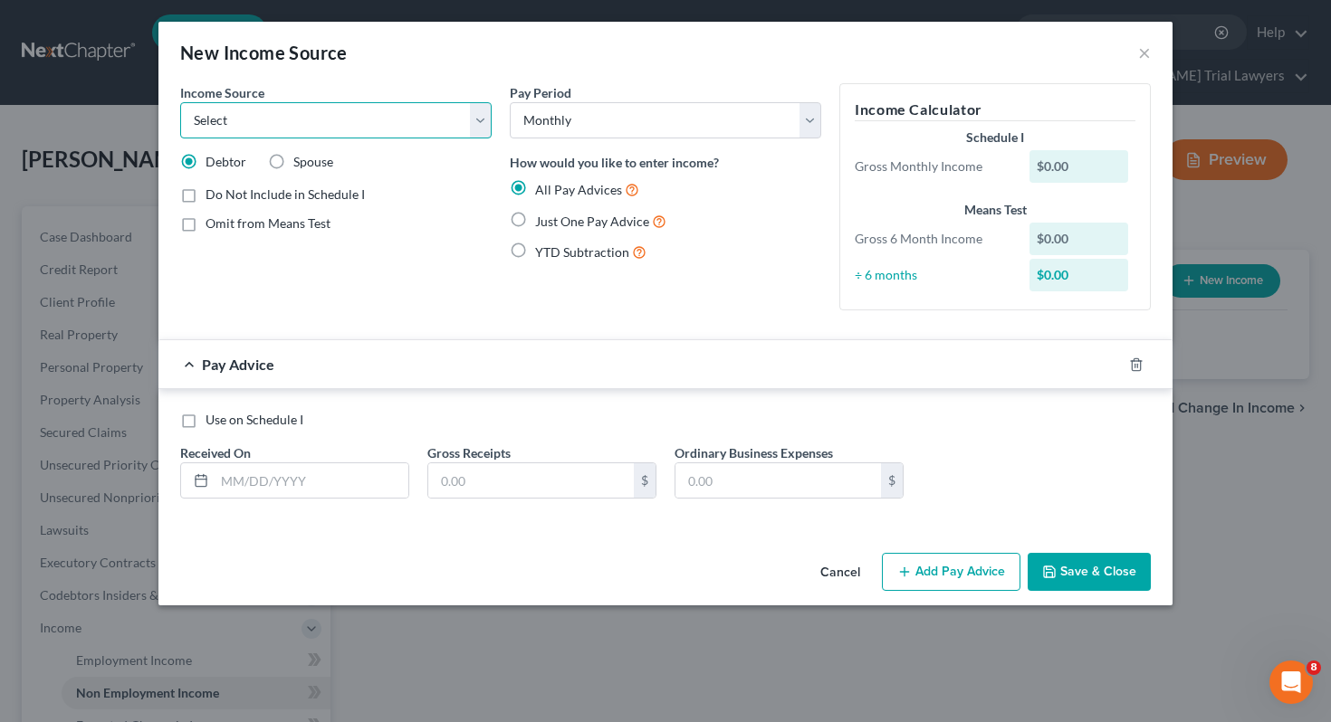
select select "8"
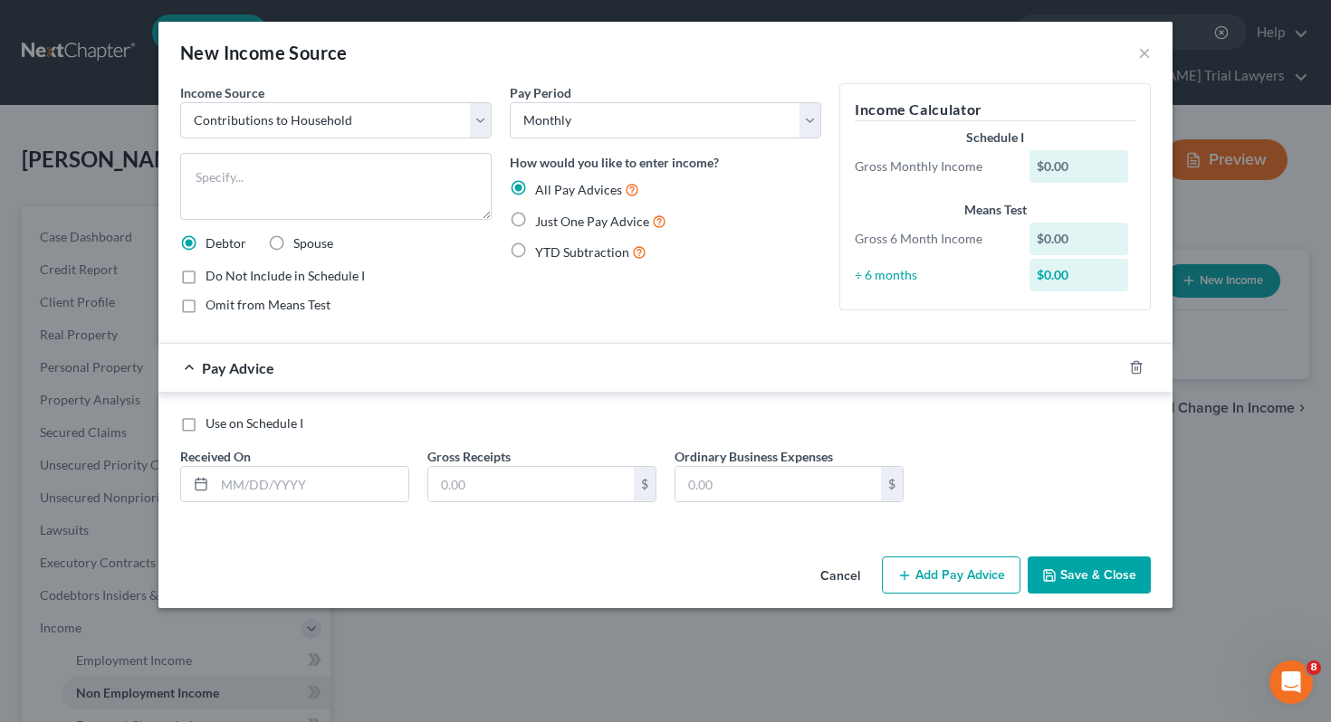
click at [553, 223] on span "Just One Pay Advice" at bounding box center [592, 221] width 114 height 15
click at [553, 223] on input "Just One Pay Advice" at bounding box center [548, 217] width 12 height 12
radio input "true"
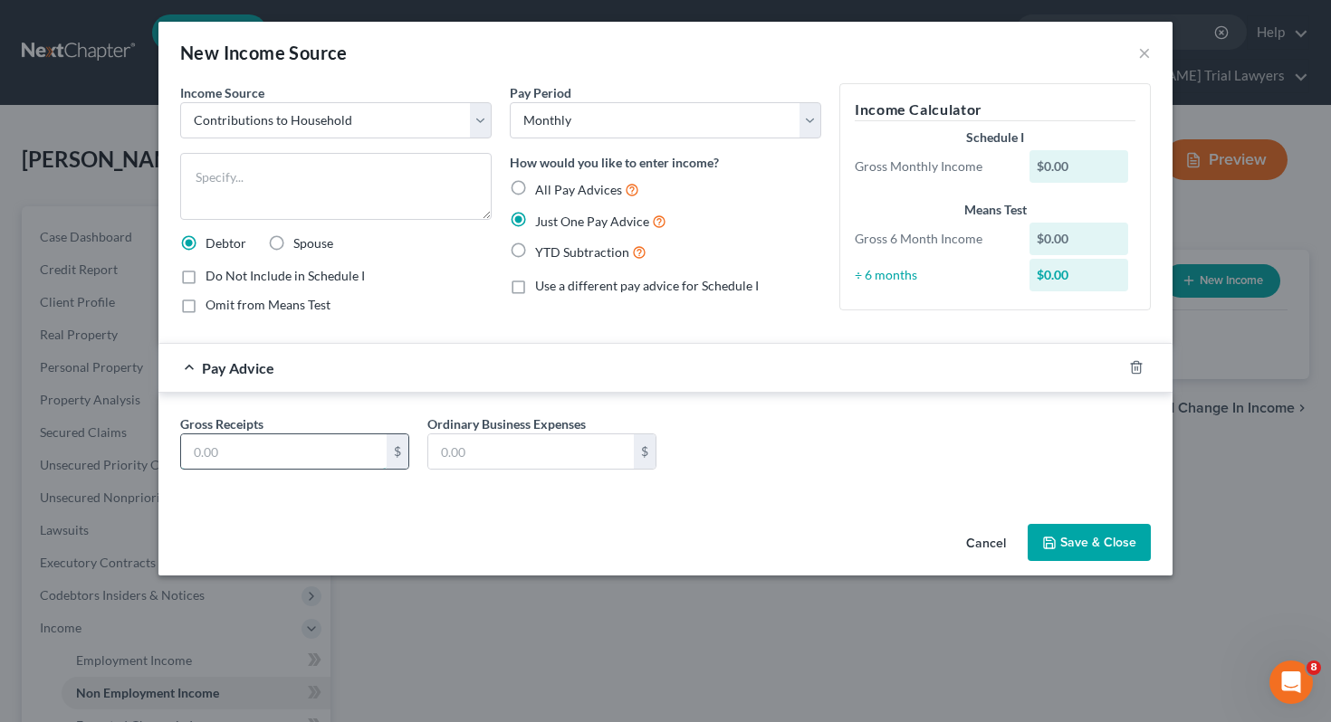
click at [331, 455] on input "text" at bounding box center [284, 452] width 206 height 34
type input "100"
click at [272, 167] on textarea at bounding box center [335, 186] width 311 height 67
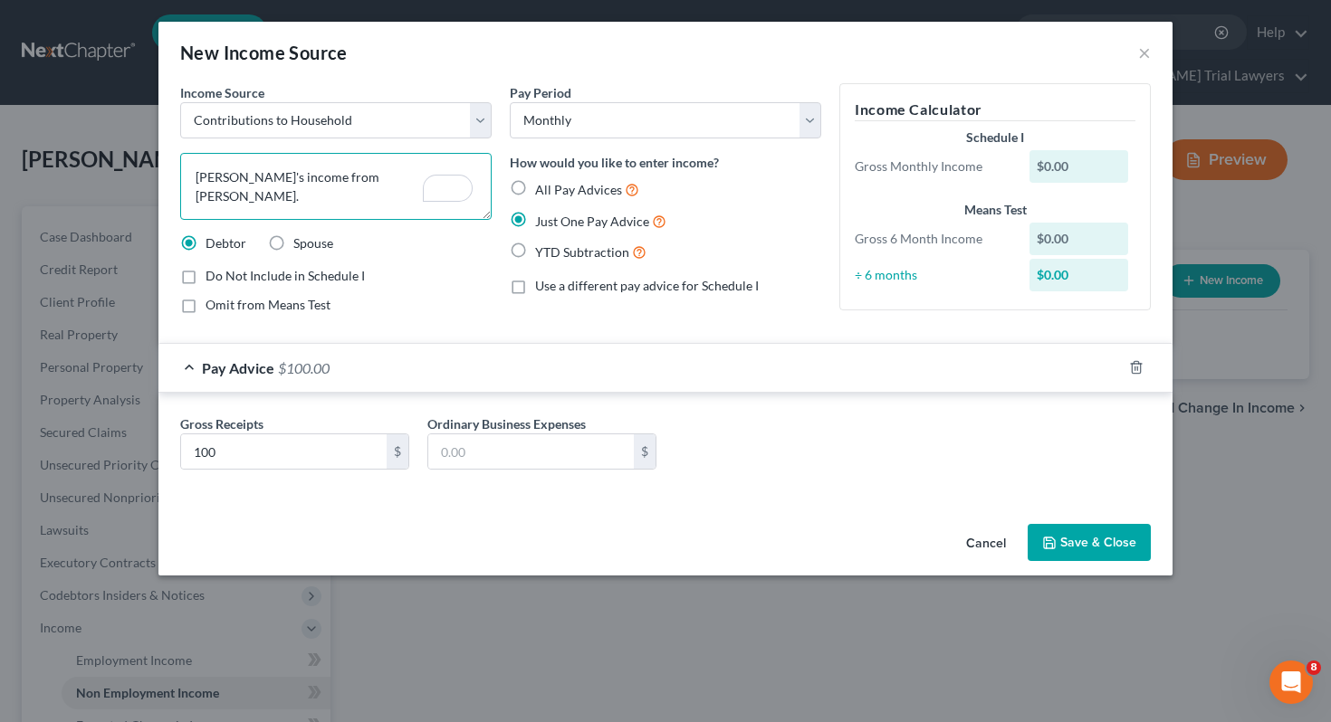
click at [311, 177] on textarea "[PERSON_NAME]'s income from [PERSON_NAME]." at bounding box center [335, 186] width 311 height 67
type textarea "[PERSON_NAME]'s income from working at [GEOGRAPHIC_DATA]."
click at [1066, 548] on button "Save & Close" at bounding box center [1089, 543] width 123 height 38
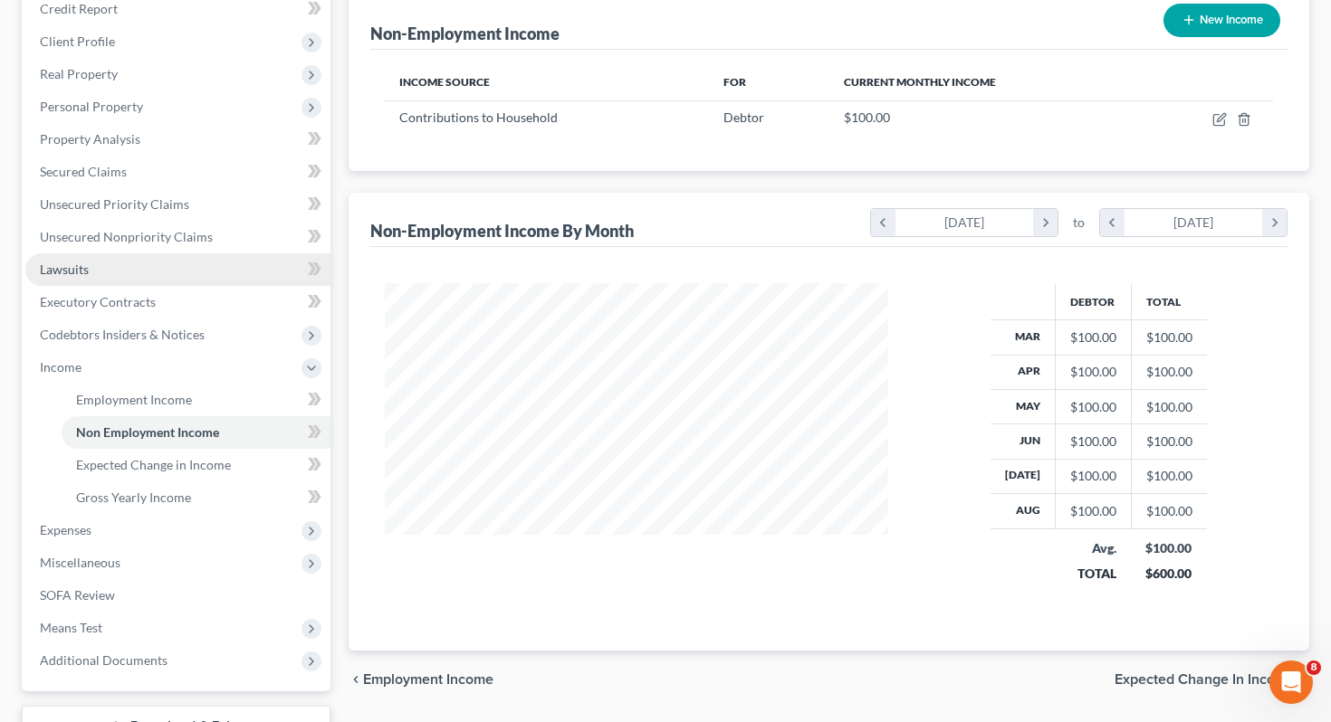
scroll to position [279, 0]
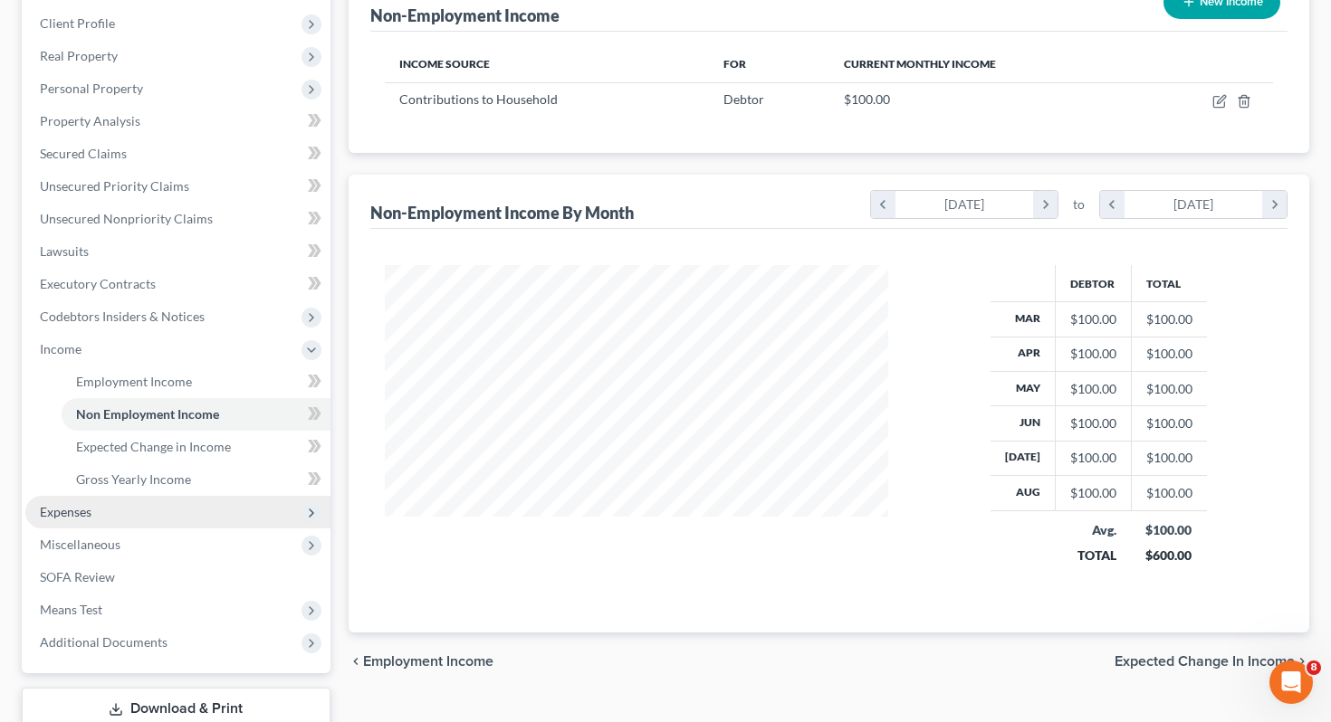
click at [152, 496] on span "Expenses" at bounding box center [177, 512] width 305 height 33
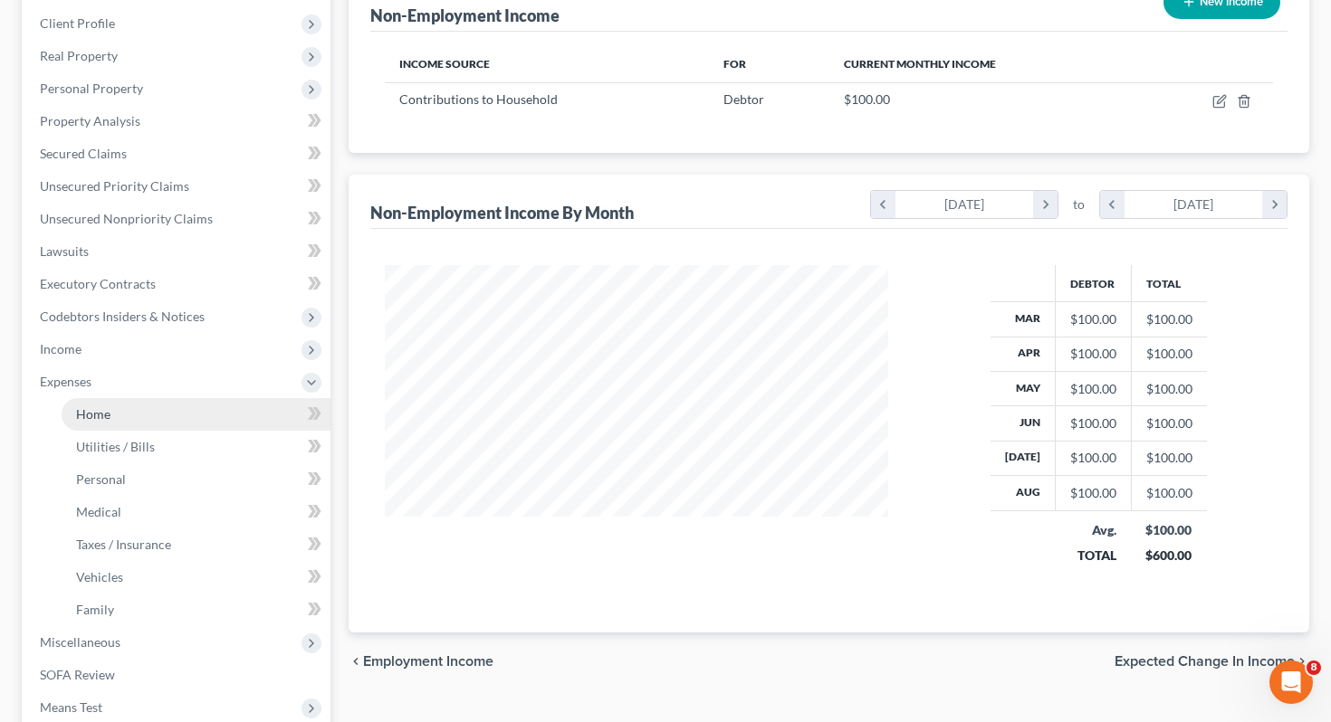
click at [167, 398] on link "Home" at bounding box center [196, 414] width 269 height 33
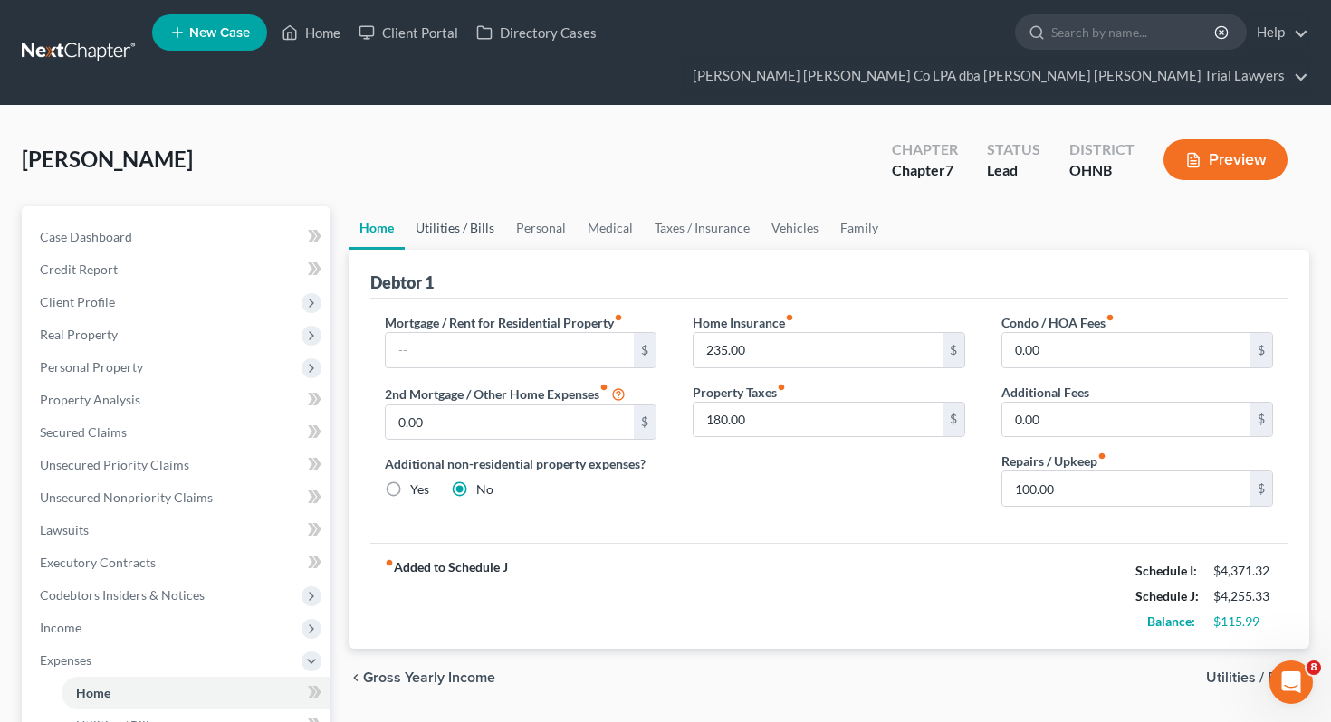
click at [450, 206] on link "Utilities / Bills" at bounding box center [455, 227] width 100 height 43
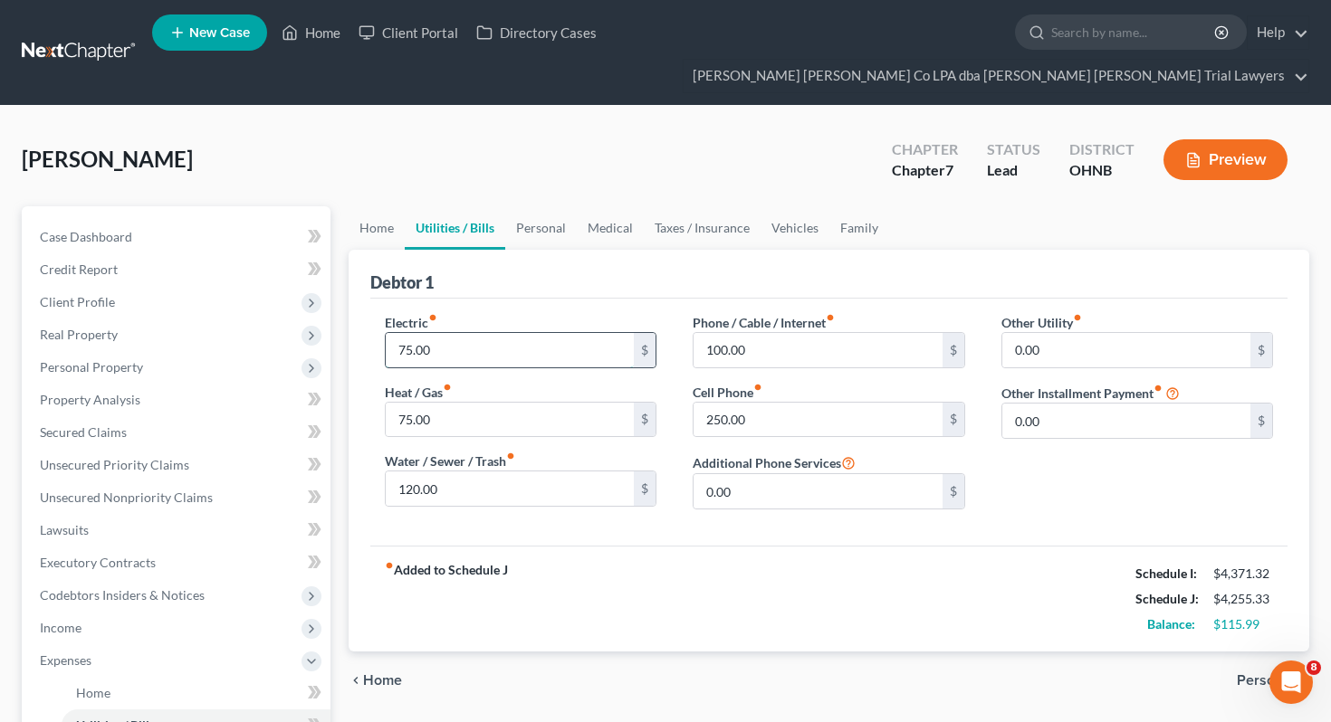
click at [472, 333] on input "75.00" at bounding box center [510, 350] width 249 height 34
type input "100"
click at [554, 206] on link "Personal" at bounding box center [541, 227] width 72 height 43
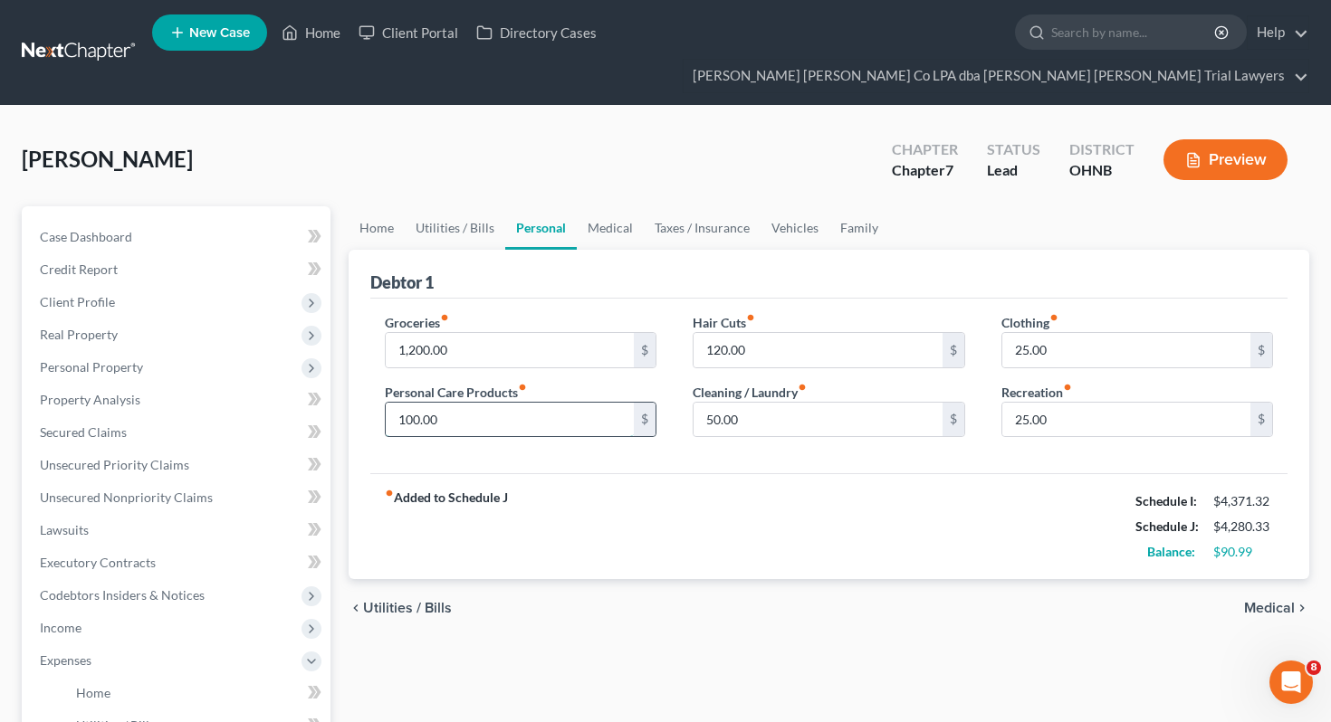
click at [544, 403] on input "100.00" at bounding box center [510, 420] width 249 height 34
type input "150"
click at [622, 206] on link "Medical" at bounding box center [610, 227] width 67 height 43
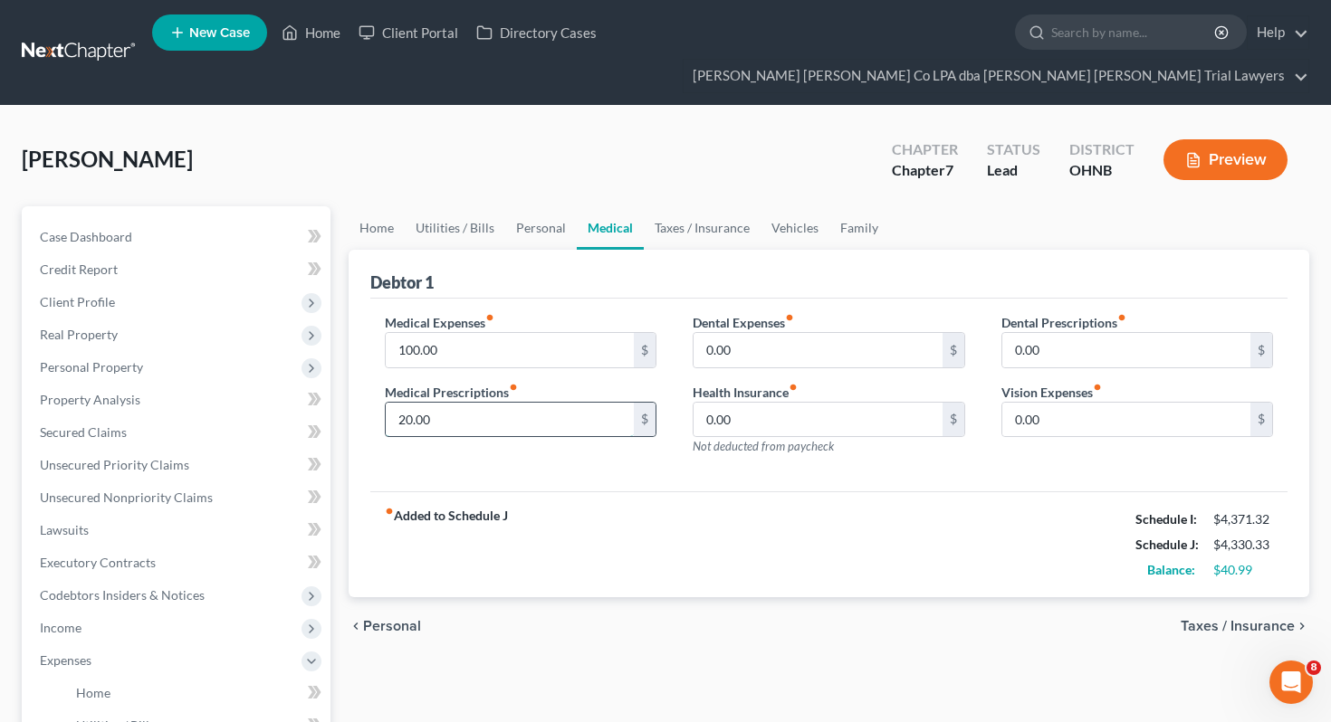
click at [541, 403] on input "20.00" at bounding box center [510, 420] width 249 height 34
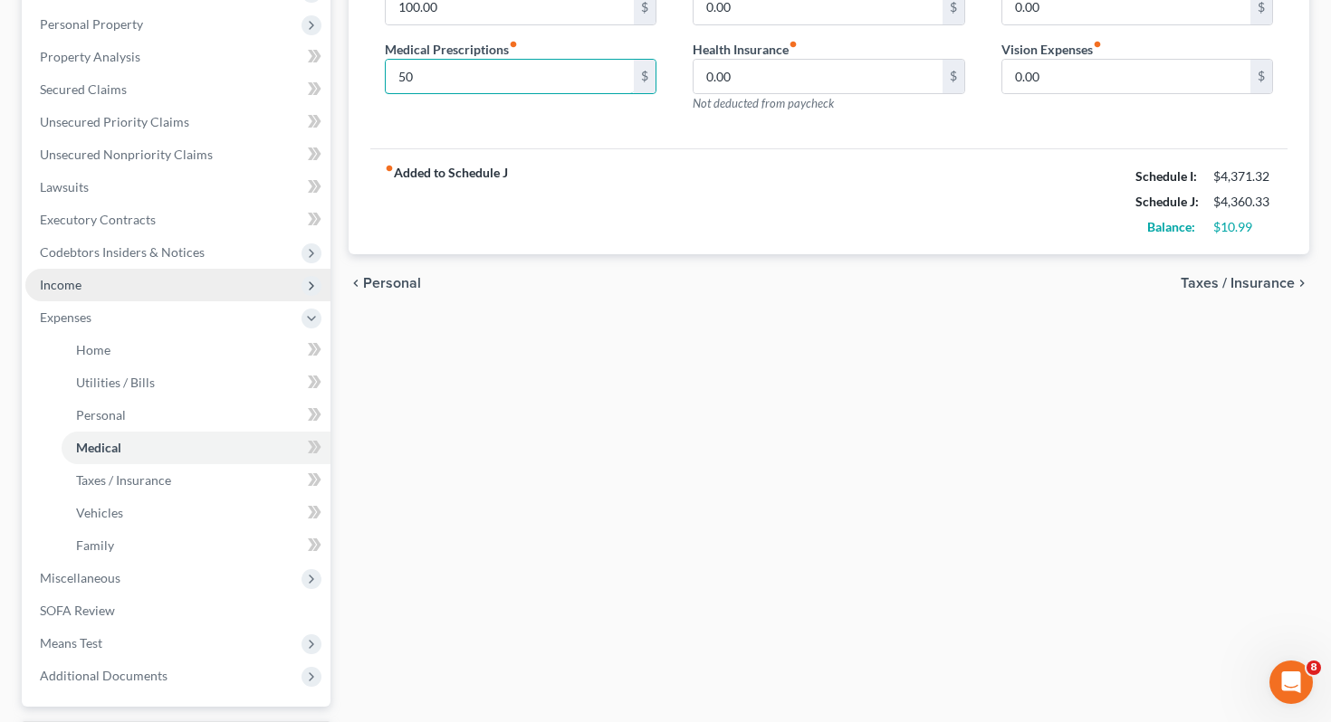
scroll to position [466, 0]
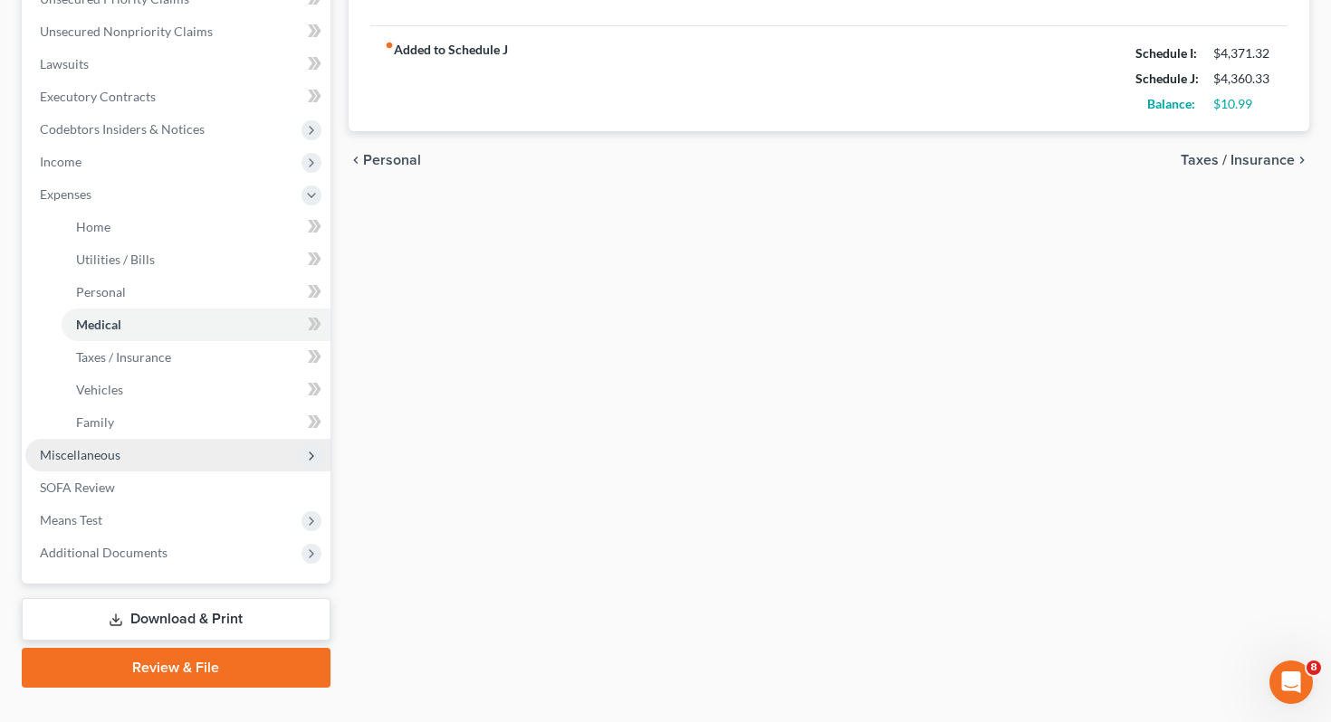
click at [225, 439] on span "Miscellaneous" at bounding box center [177, 455] width 305 height 33
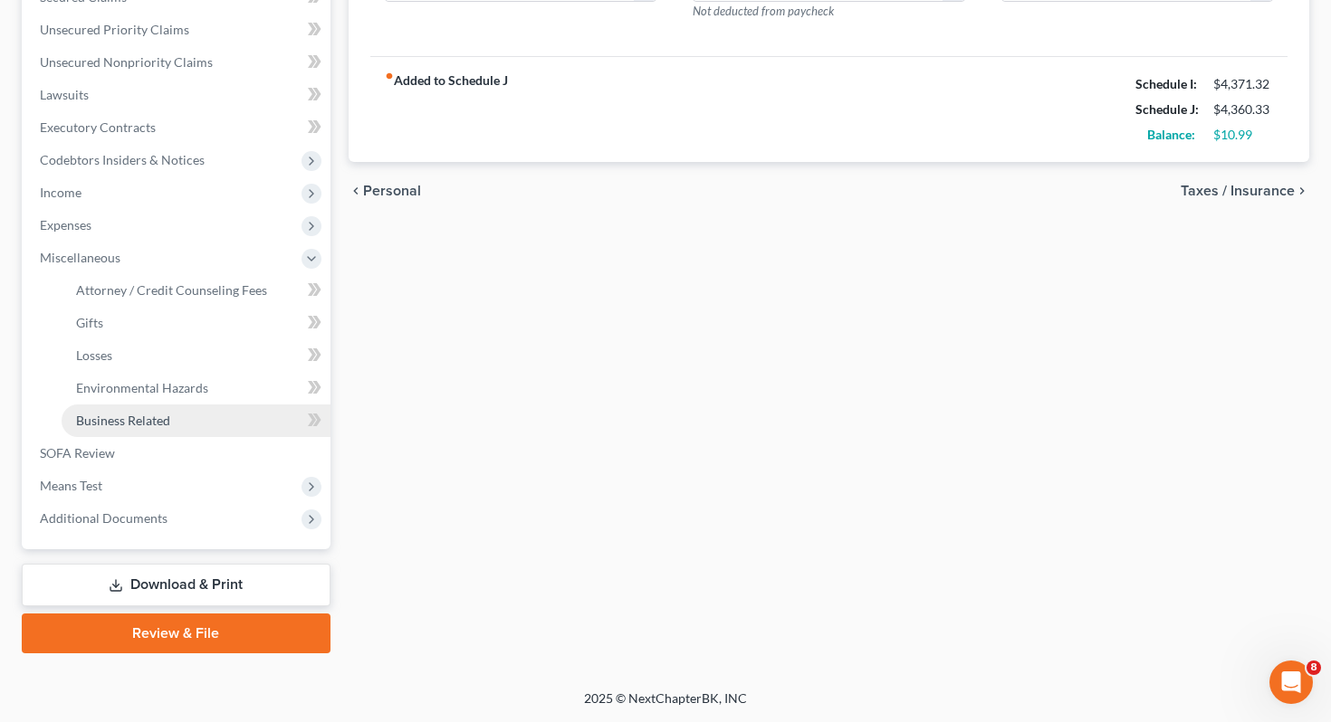
scroll to position [401, 0]
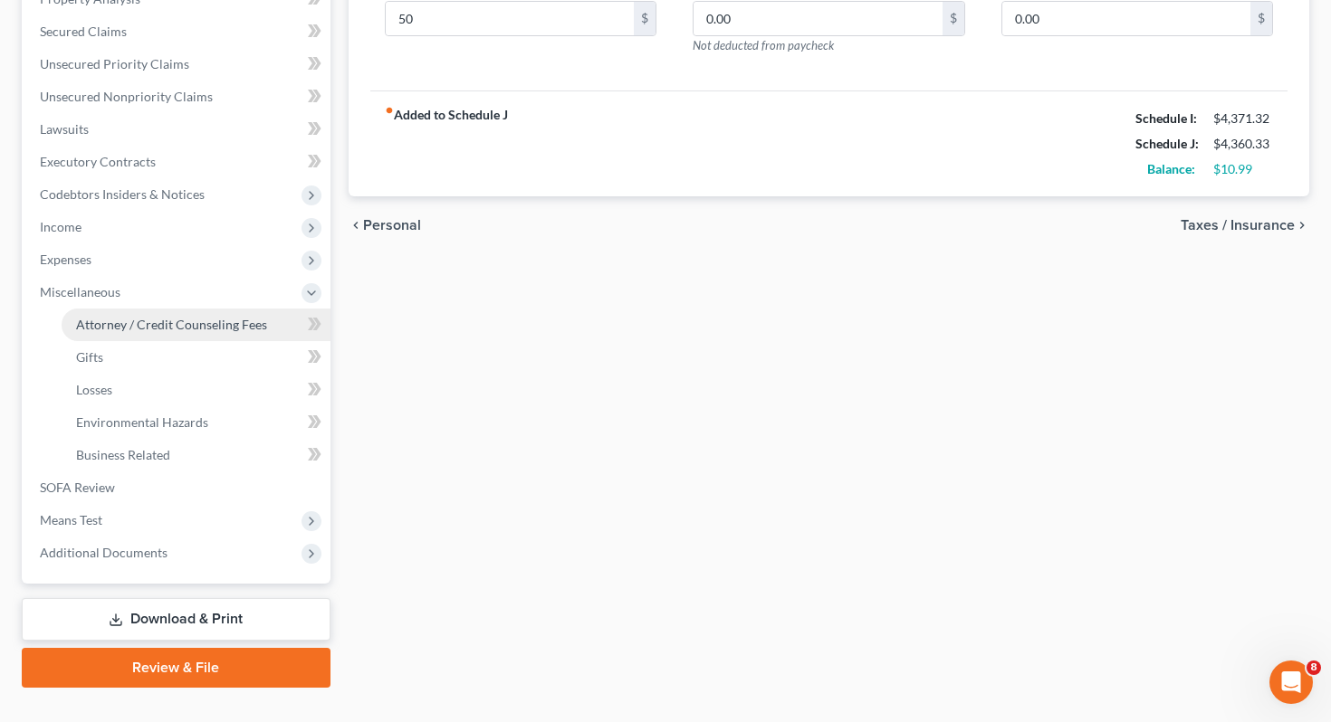
click at [223, 317] on span "Attorney / Credit Counseling Fees" at bounding box center [171, 324] width 191 height 15
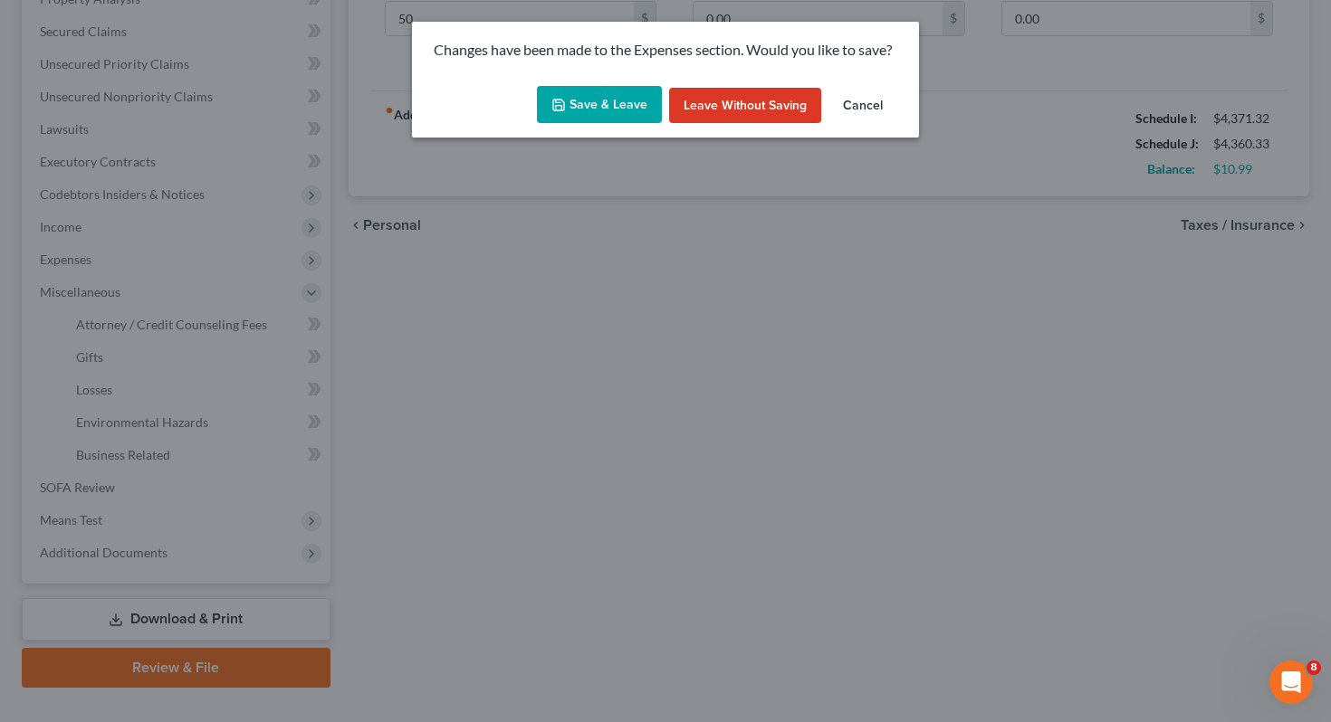
click at [588, 101] on button "Save & Leave" at bounding box center [599, 105] width 125 height 38
type input "50.00"
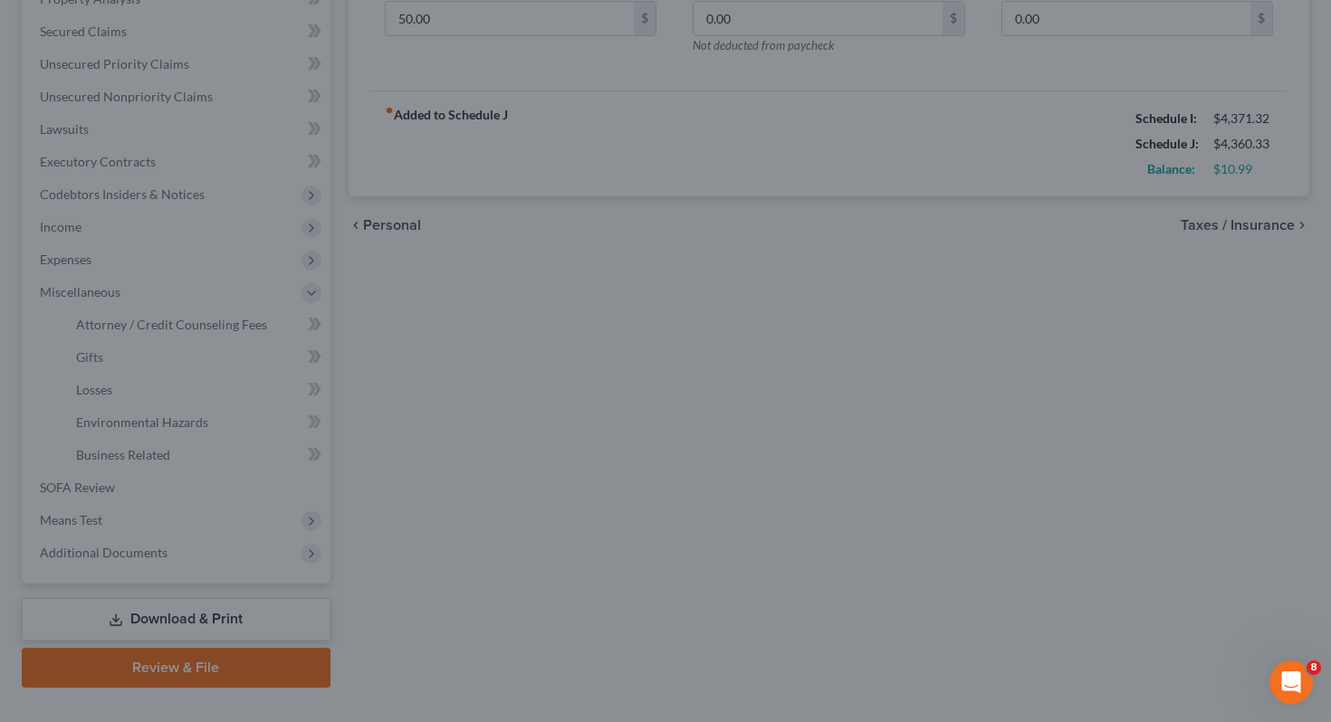
select select "0"
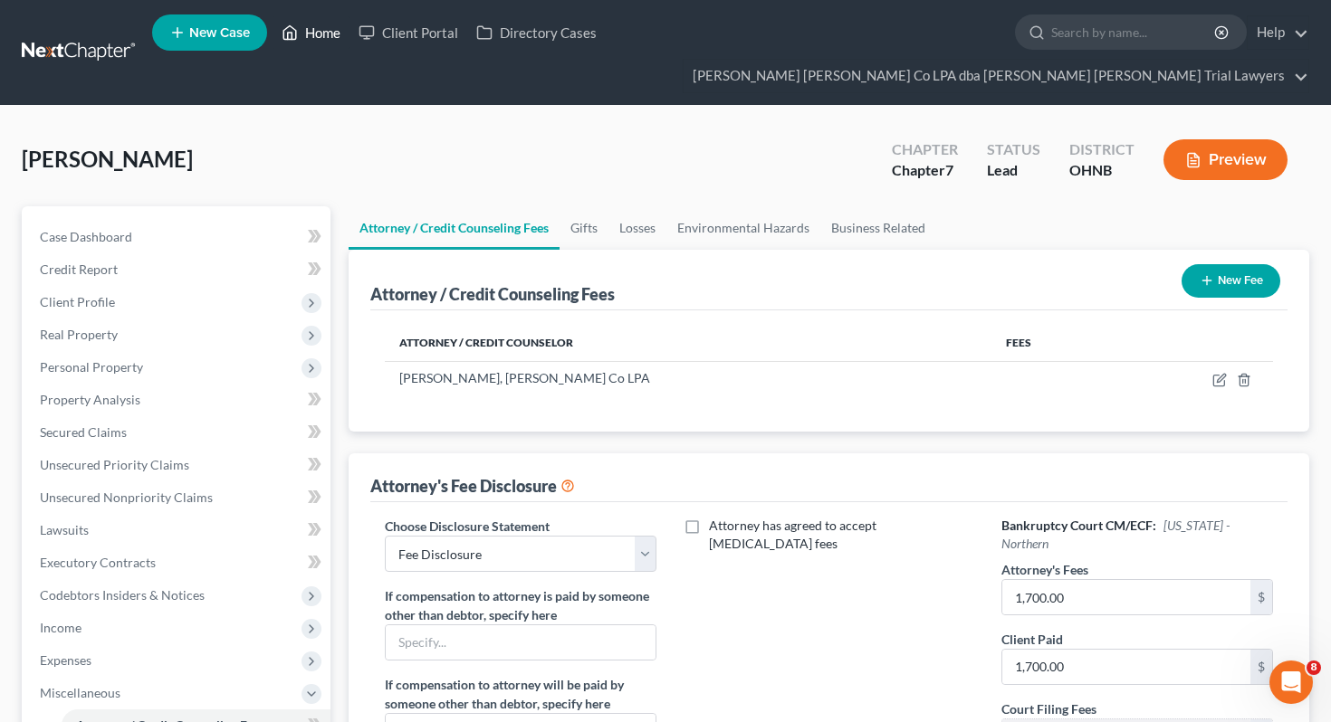
click at [320, 34] on link "Home" at bounding box center [311, 32] width 77 height 33
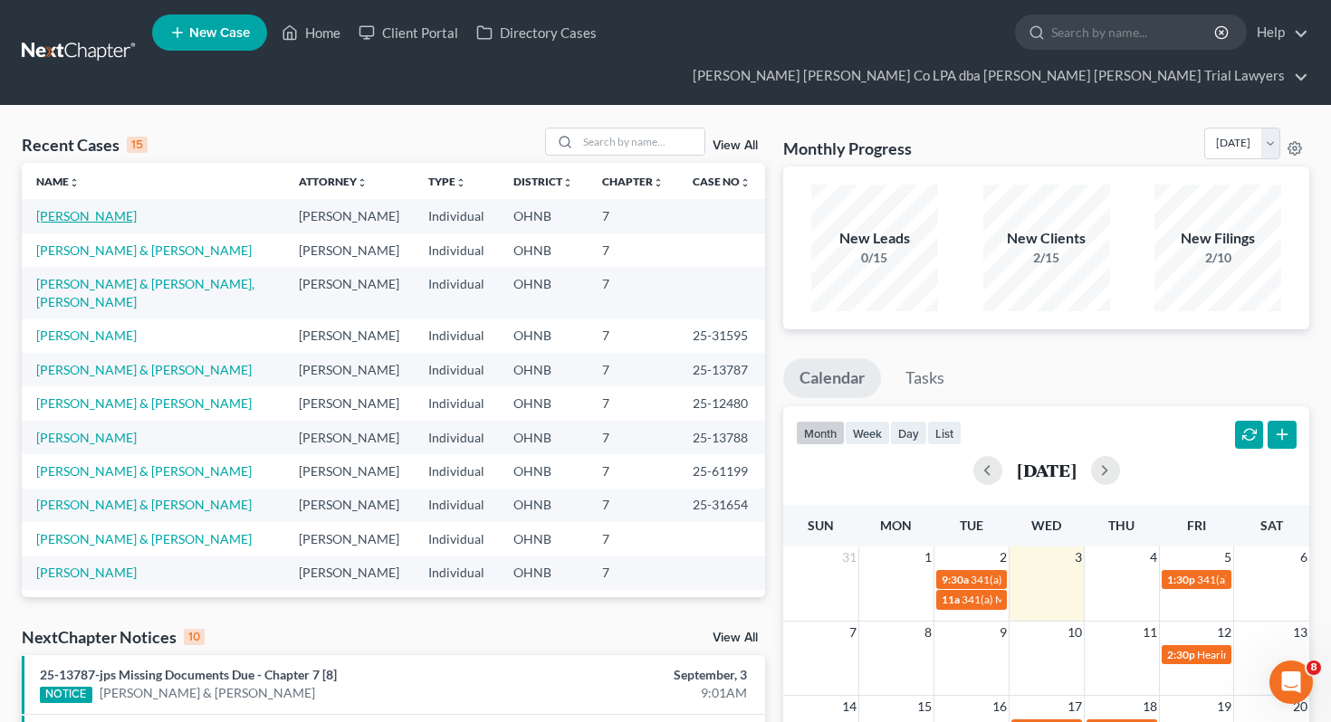
click at [104, 208] on link "[PERSON_NAME]" at bounding box center [86, 215] width 100 height 15
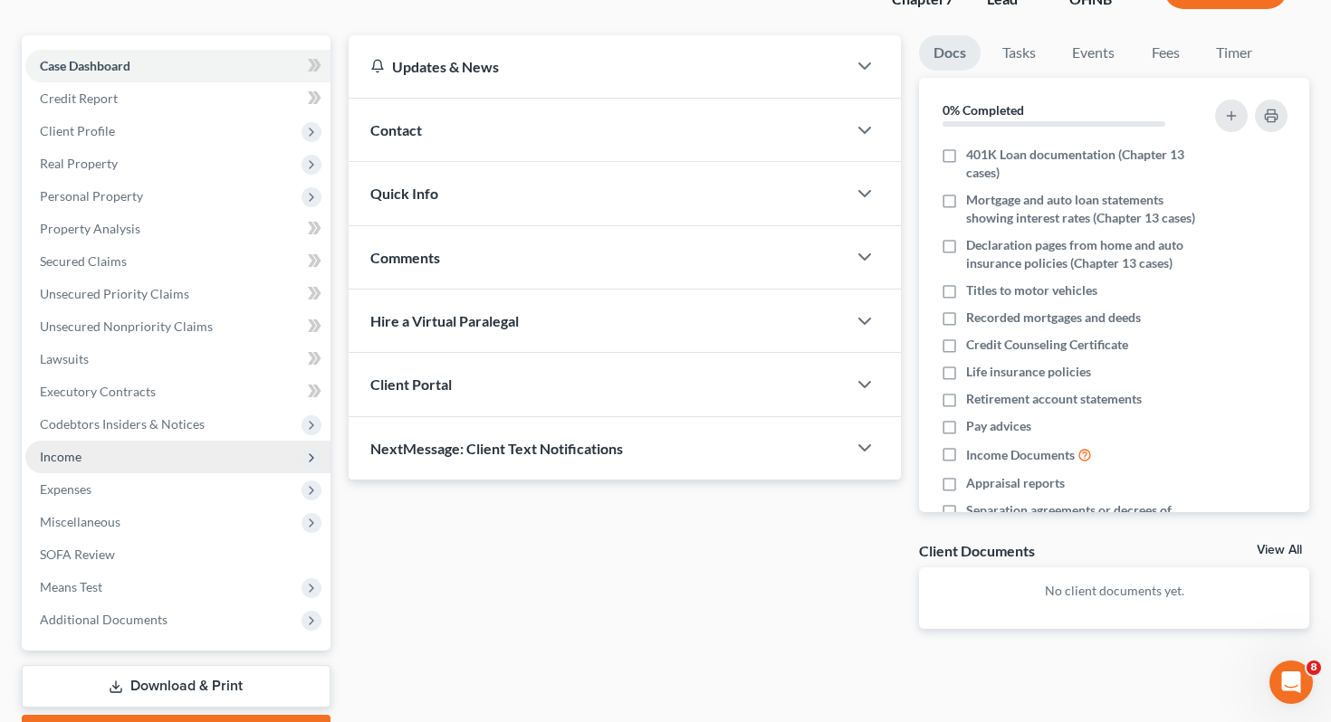
scroll to position [175, 0]
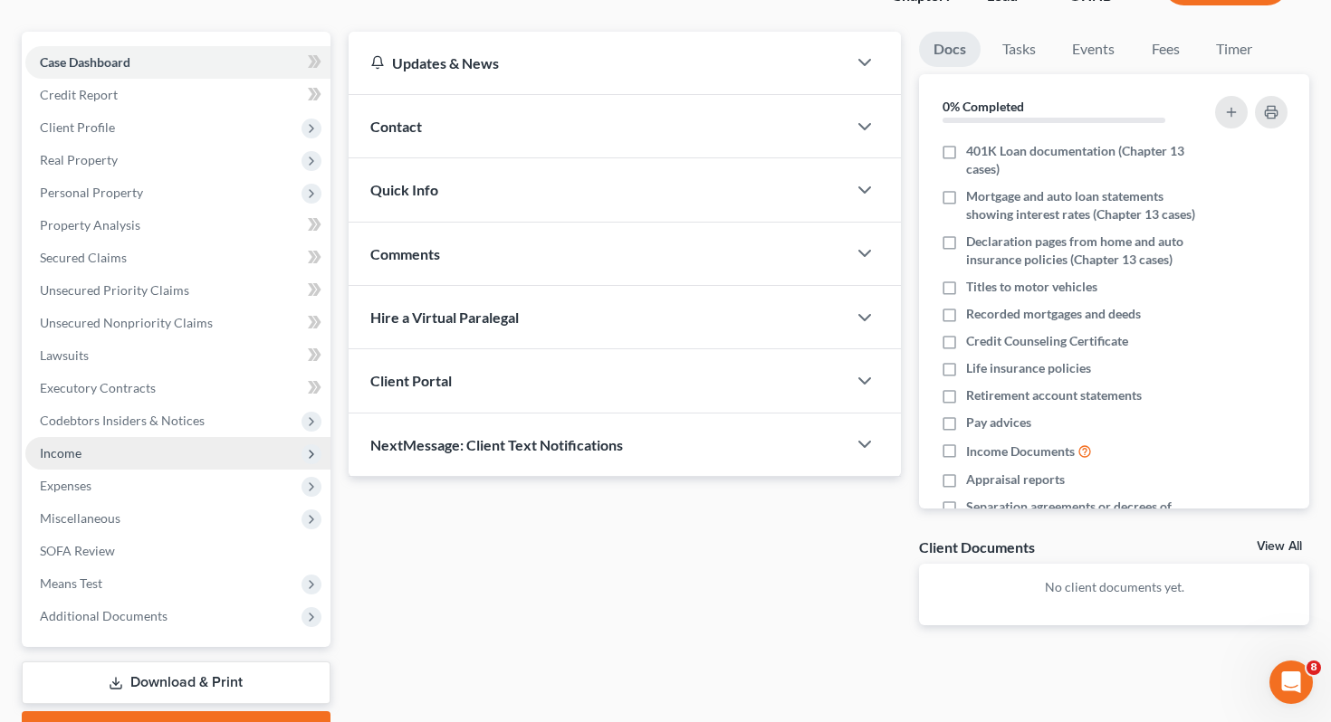
click at [144, 437] on span "Income" at bounding box center [177, 453] width 305 height 33
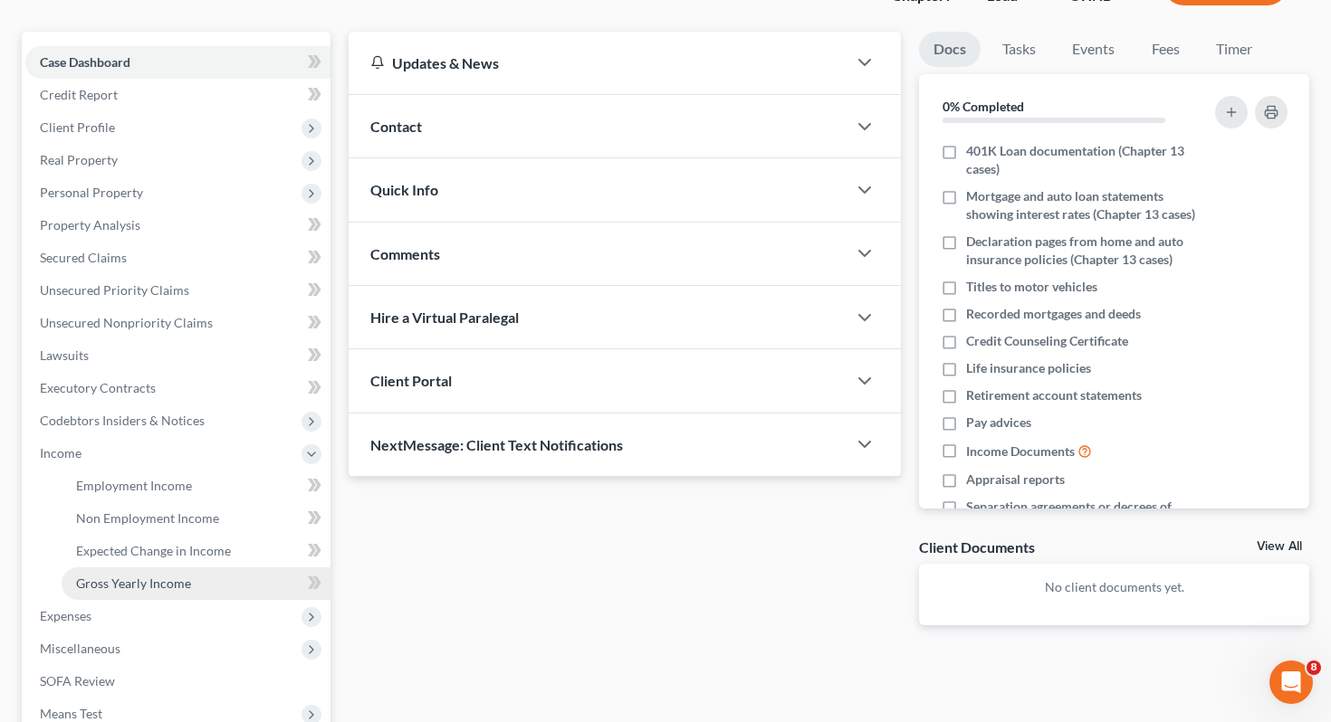
click at [148, 576] on span "Gross Yearly Income" at bounding box center [133, 583] width 115 height 15
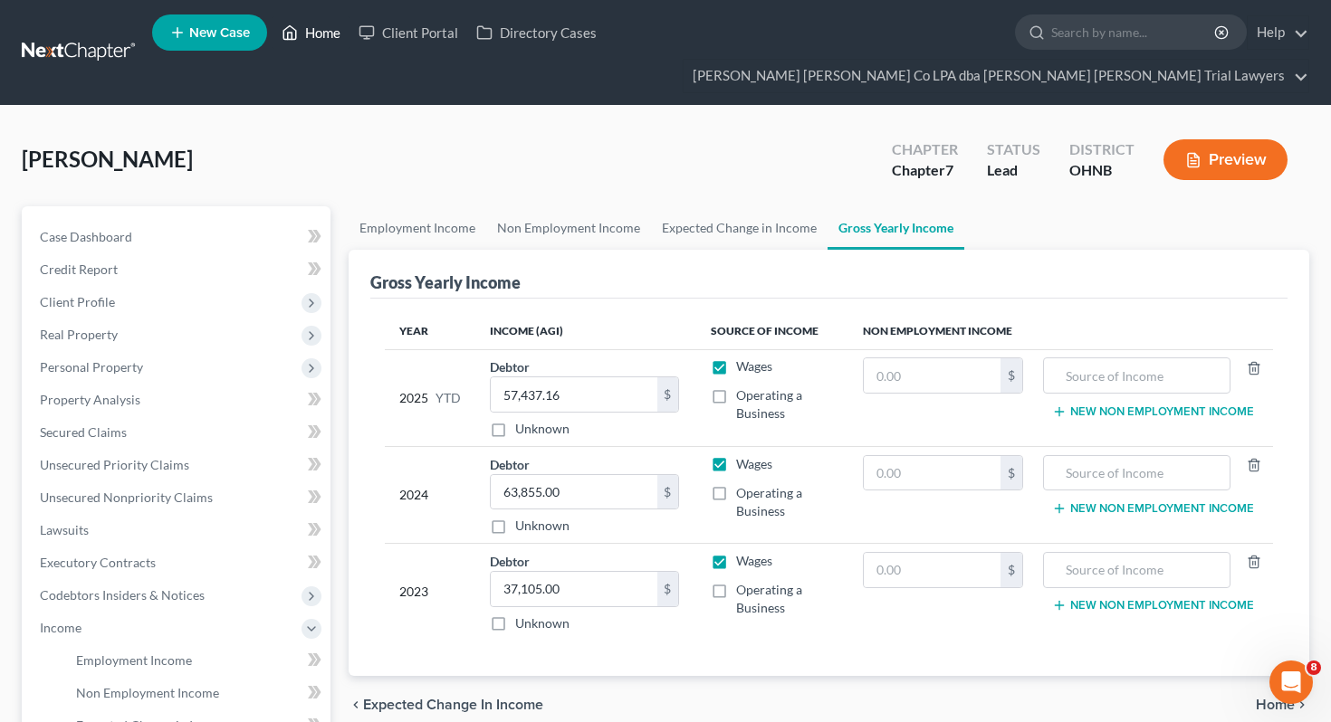
click at [320, 33] on link "Home" at bounding box center [311, 32] width 77 height 33
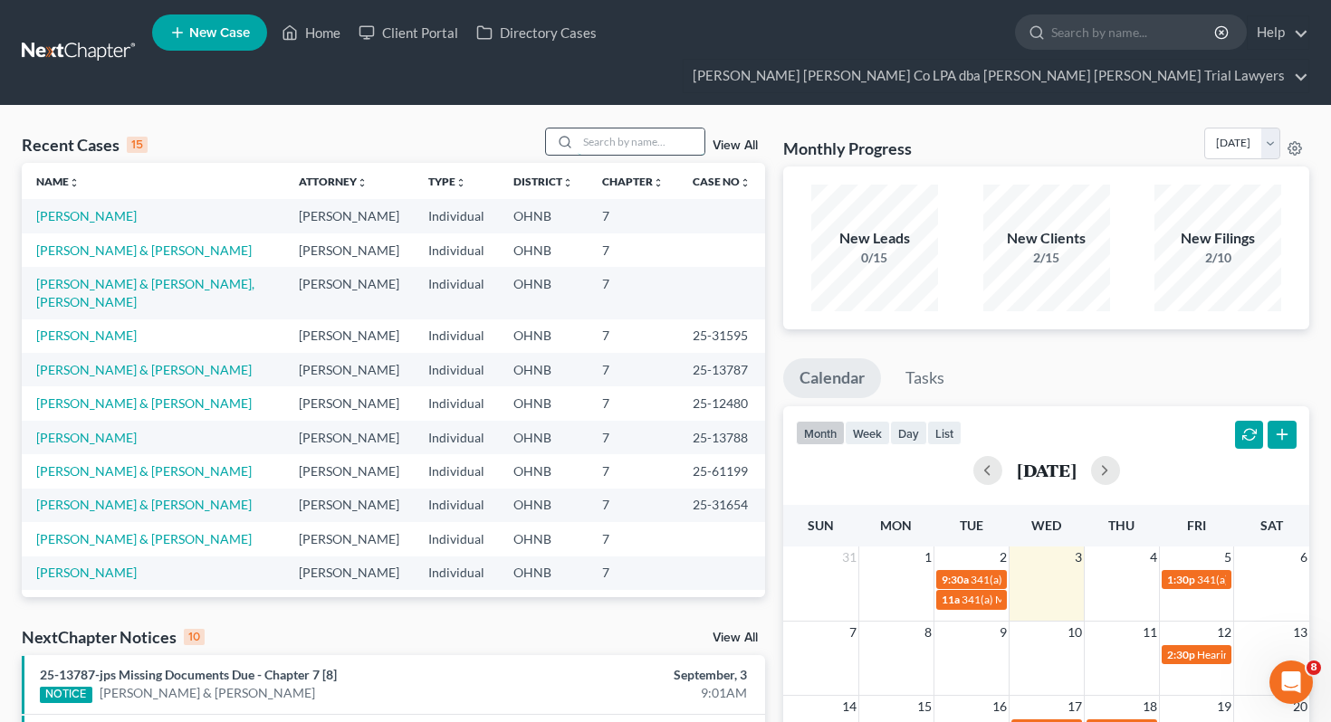
click at [639, 129] on input "search" at bounding box center [641, 142] width 127 height 26
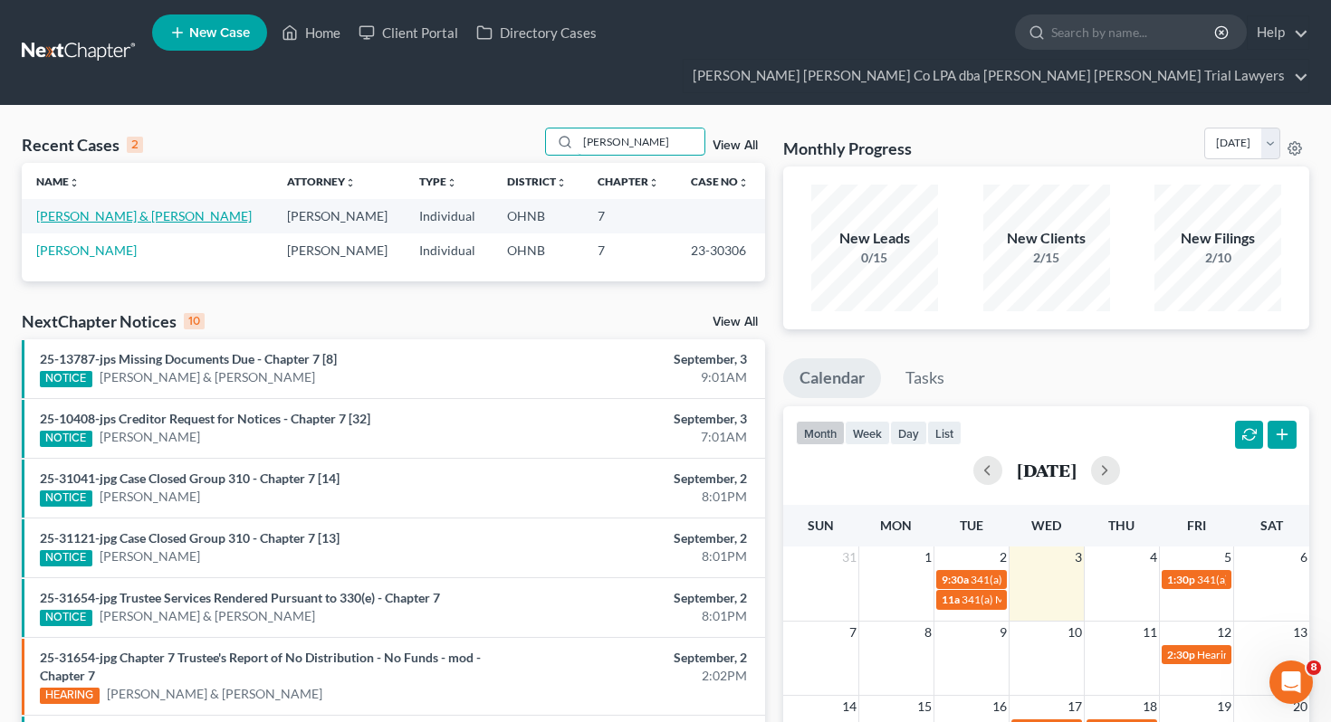
type input "[PERSON_NAME]"
click at [125, 208] on link "[PERSON_NAME] & [PERSON_NAME]" at bounding box center [143, 215] width 215 height 15
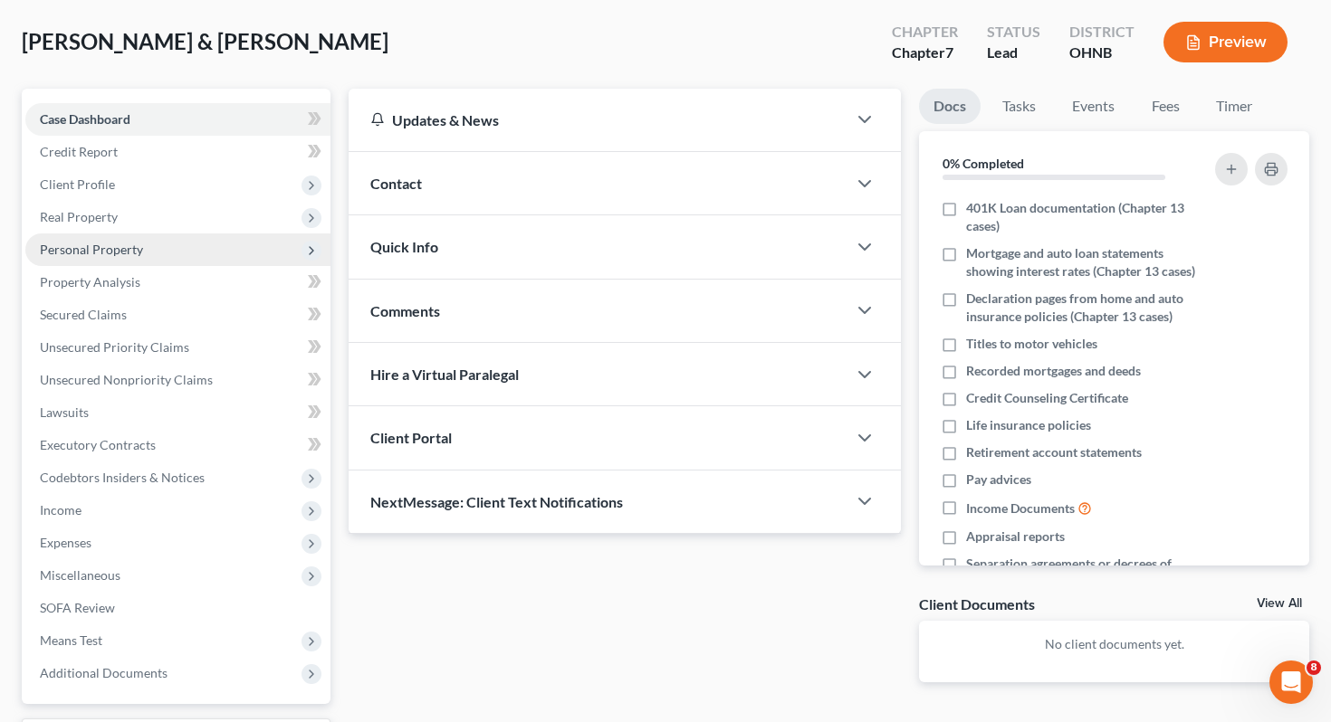
scroll to position [145, 0]
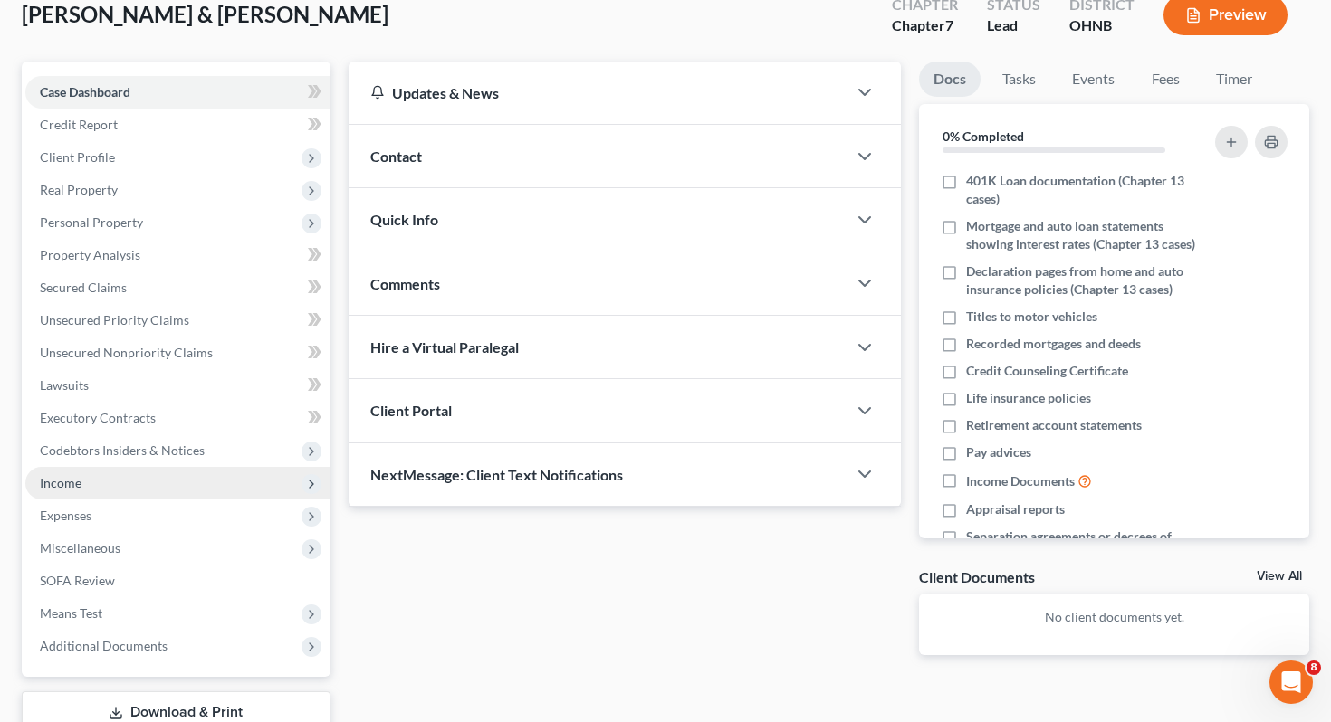
click at [97, 467] on span "Income" at bounding box center [177, 483] width 305 height 33
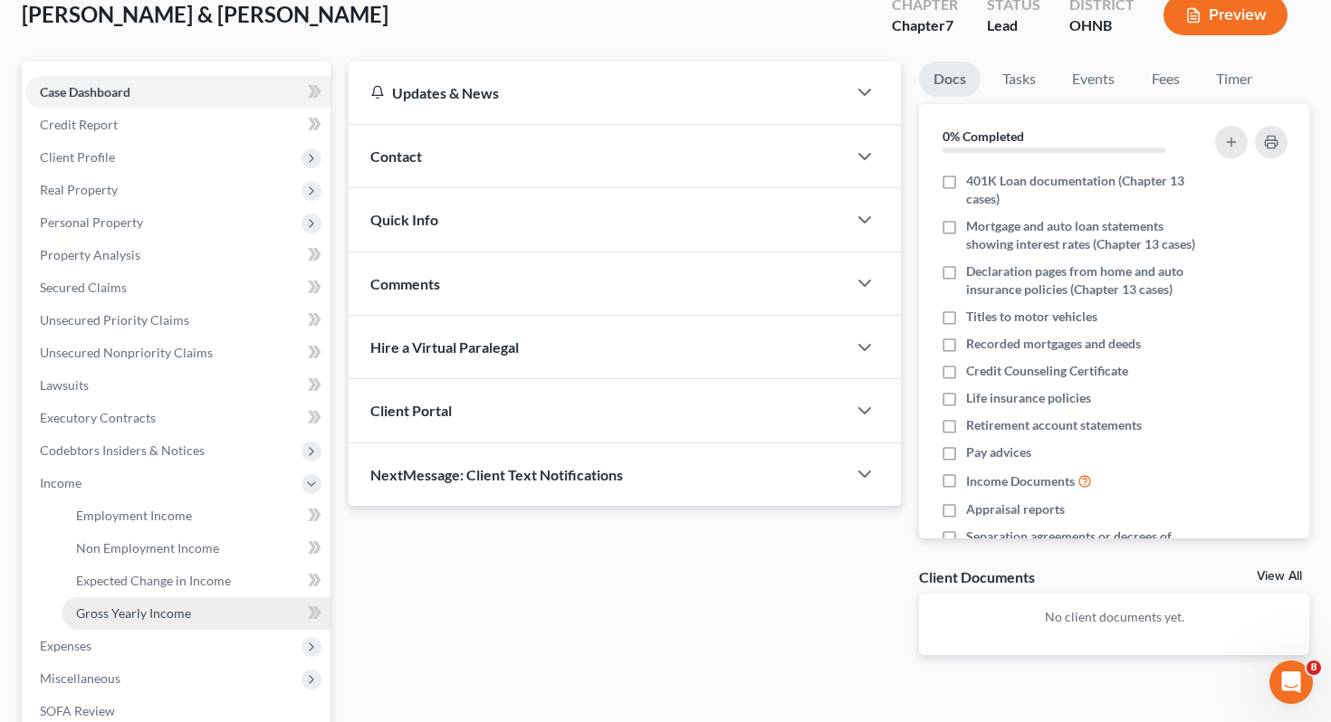
click at [118, 606] on span "Gross Yearly Income" at bounding box center [133, 613] width 115 height 15
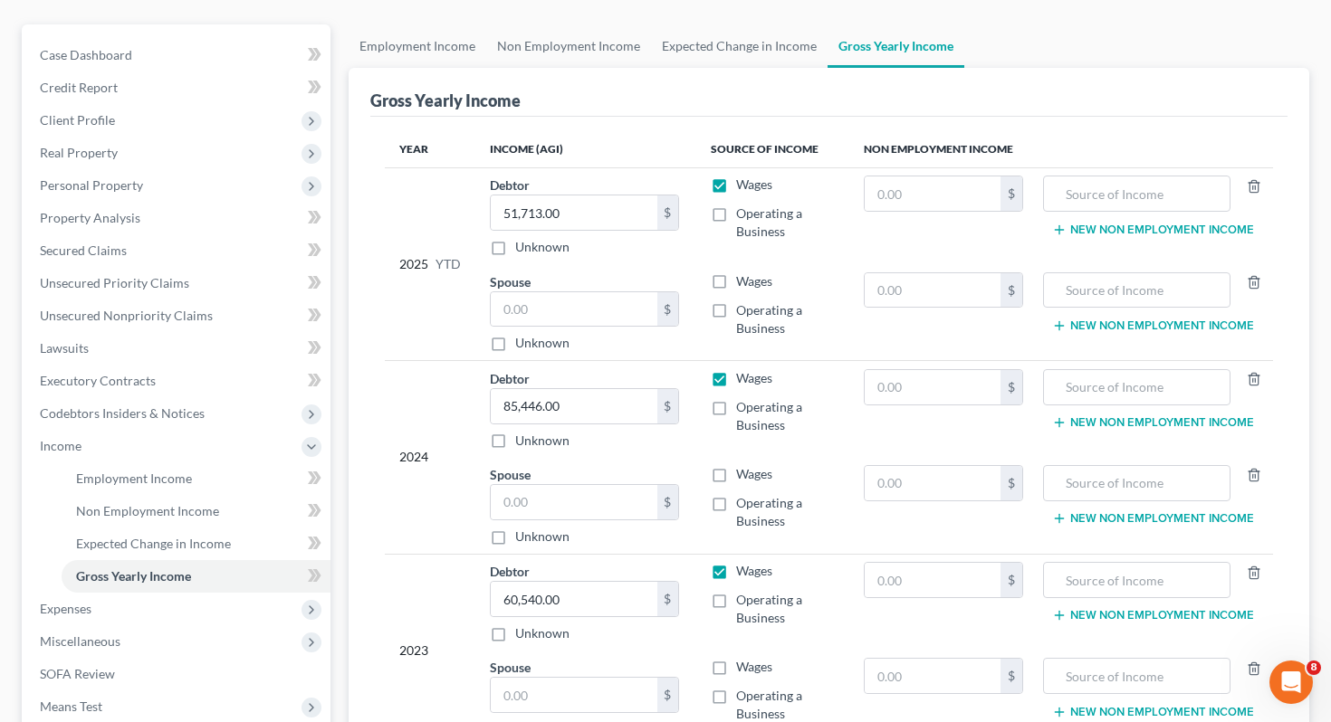
scroll to position [195, 0]
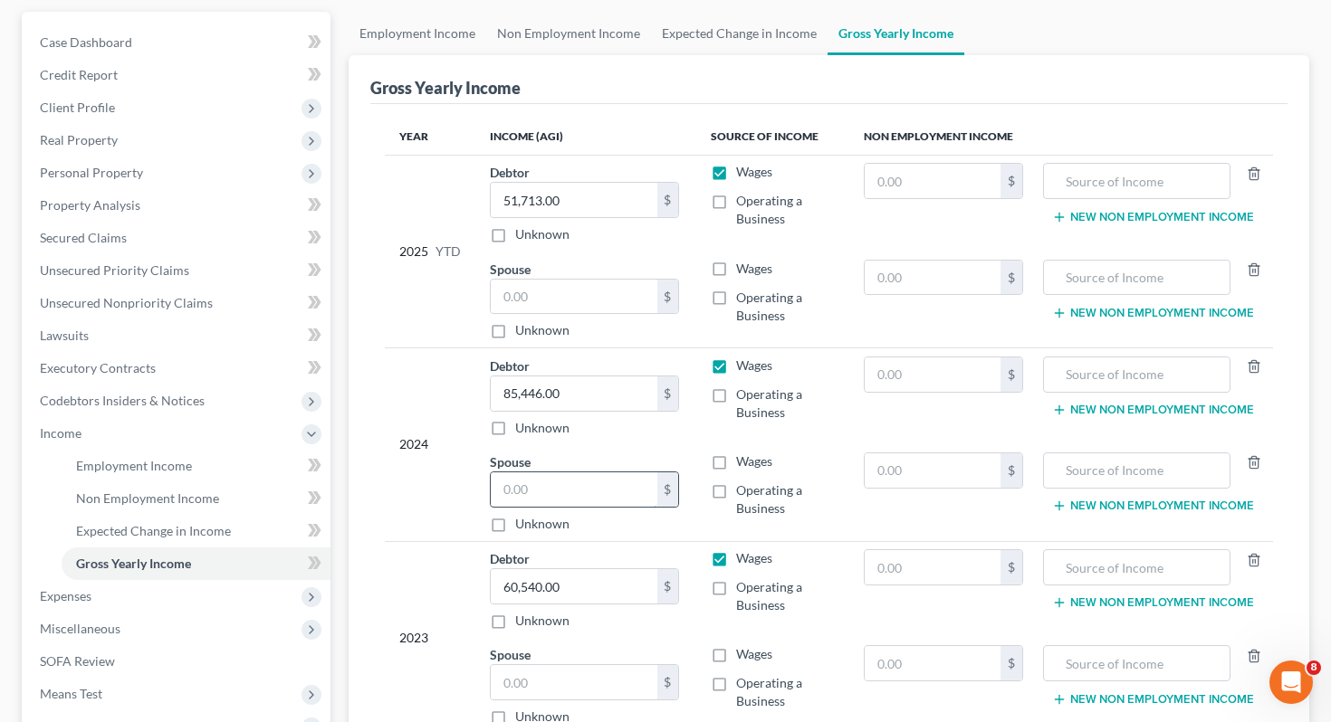
click at [550, 473] on input "text" at bounding box center [574, 490] width 167 height 34
type input "15,599.25"
click at [377, 321] on div "Year Income (AGI) Source of Income Non Employment Income 2025 YTD Debtor 51,713…" at bounding box center [829, 437] width 918 height 666
click at [220, 450] on link "Employment Income" at bounding box center [196, 466] width 269 height 33
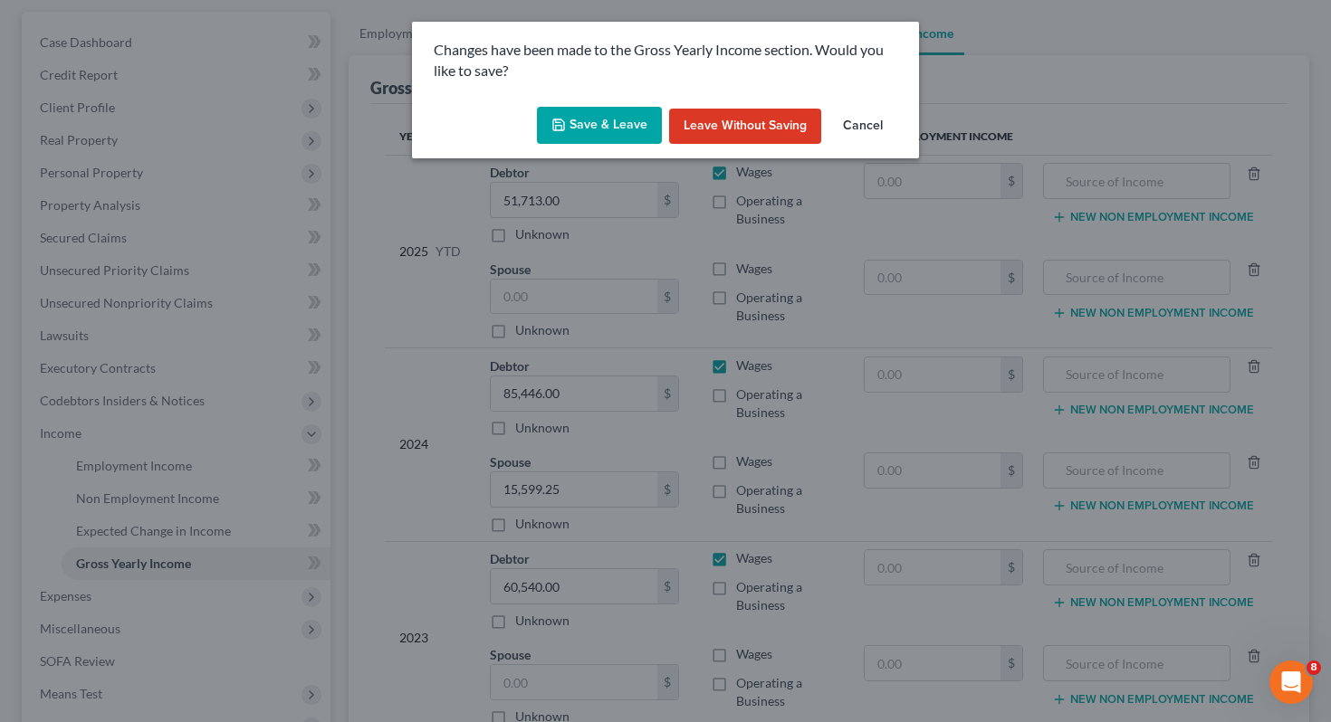
click at [633, 116] on button "Save & Leave" at bounding box center [599, 126] width 125 height 38
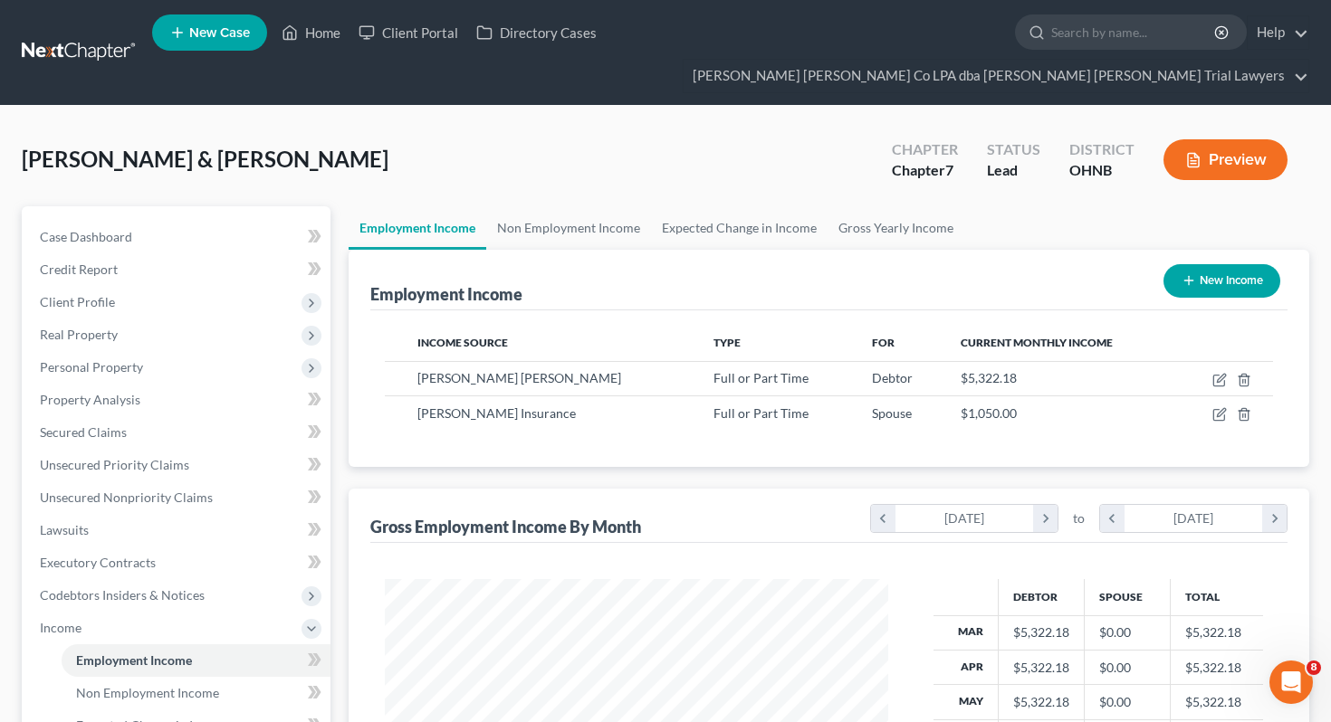
scroll to position [324, 540]
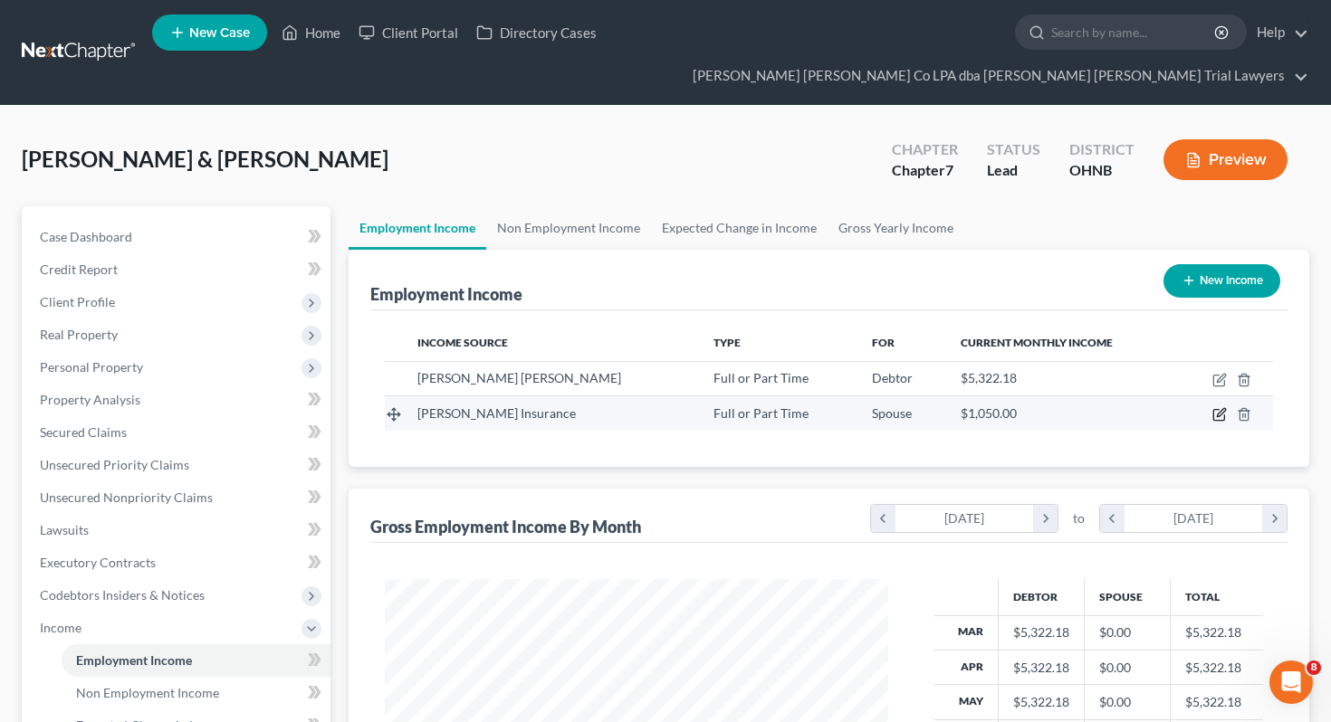
click at [1218, 407] on icon "button" at bounding box center [1219, 414] width 14 height 14
select select "0"
select select "36"
select select "0"
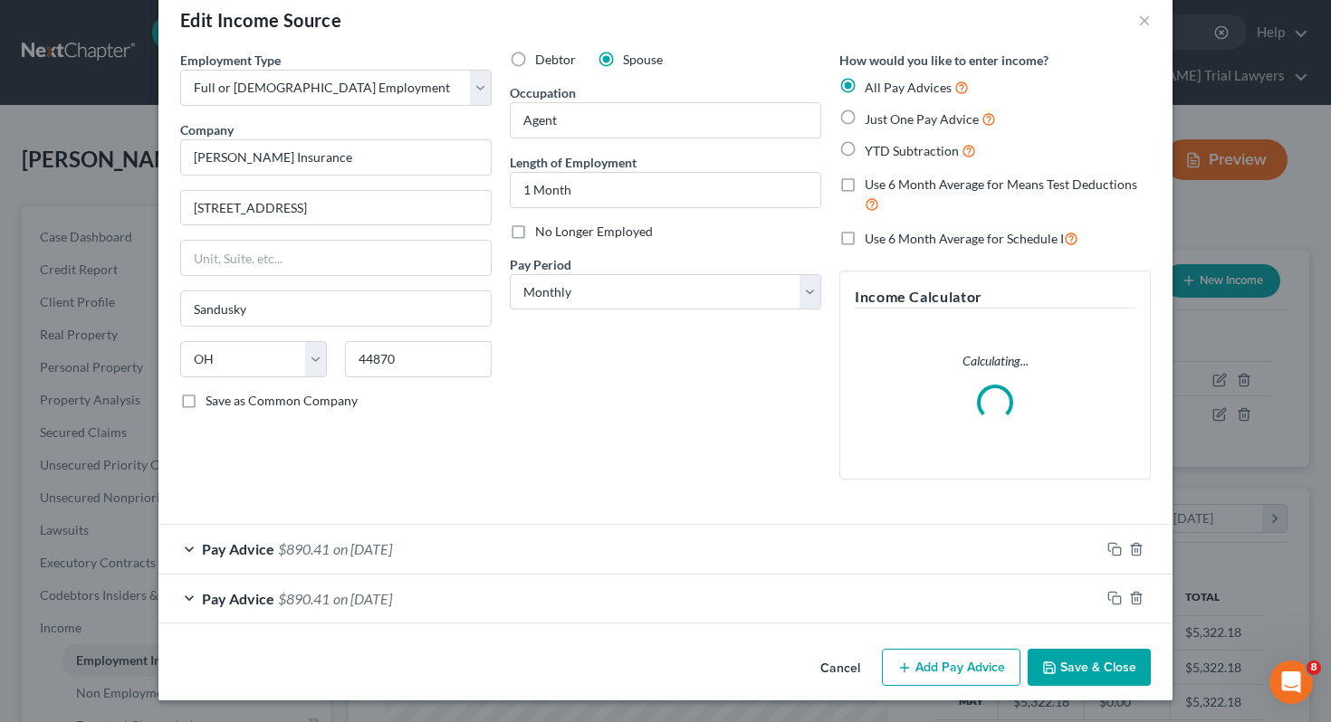
scroll to position [0, 0]
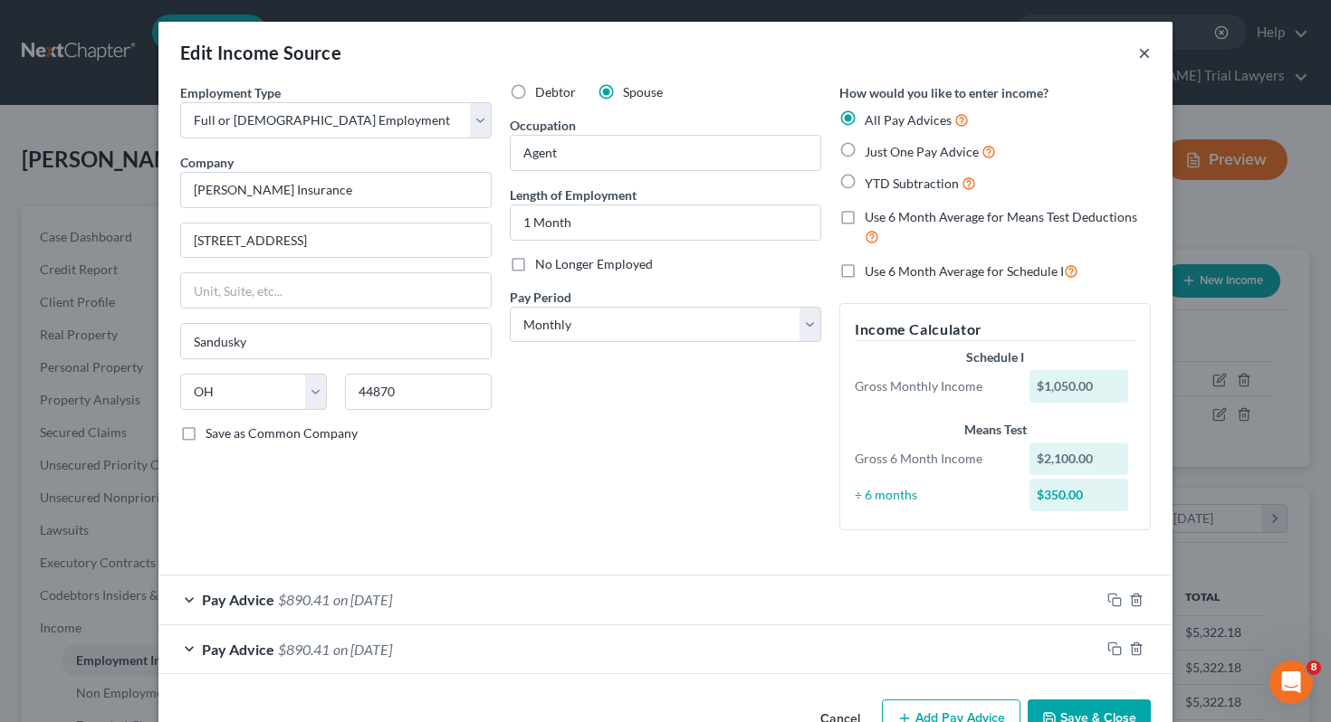
click at [1147, 47] on button "×" at bounding box center [1144, 53] width 13 height 22
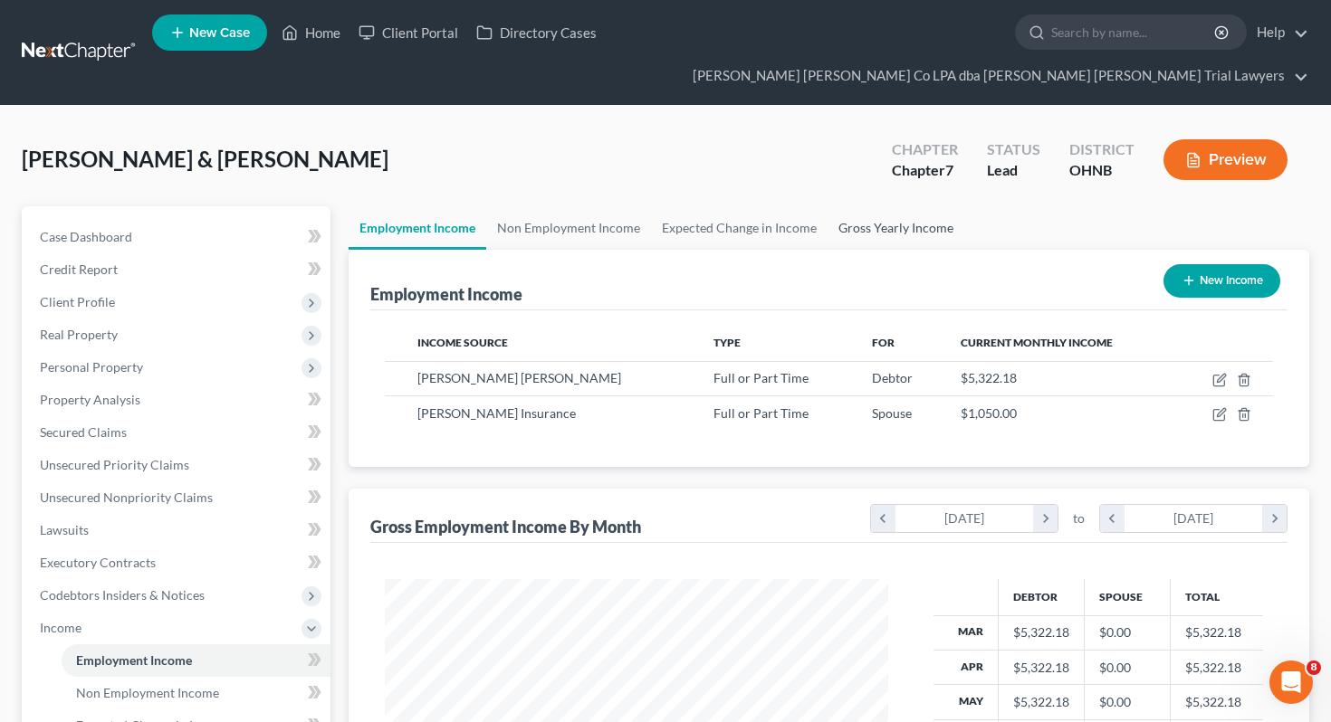
click at [845, 206] on link "Gross Yearly Income" at bounding box center [895, 227] width 137 height 43
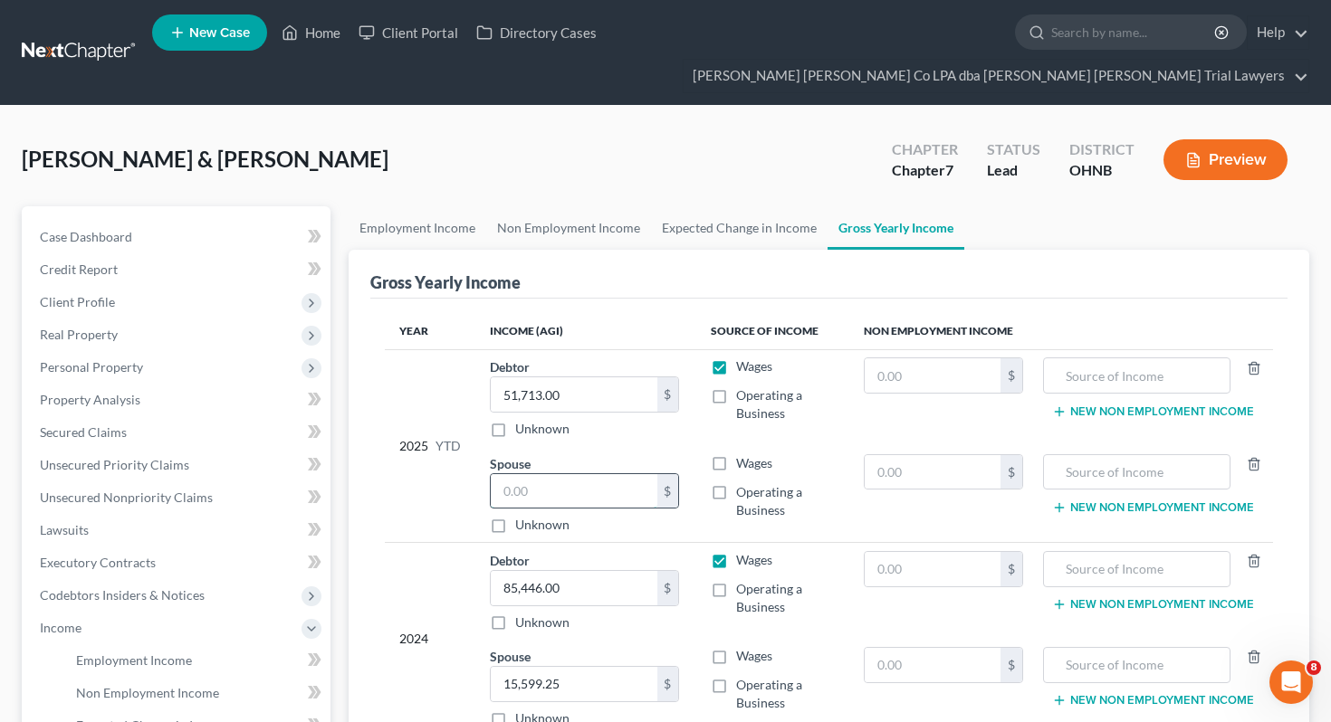
click at [553, 474] on input "text" at bounding box center [574, 491] width 167 height 34
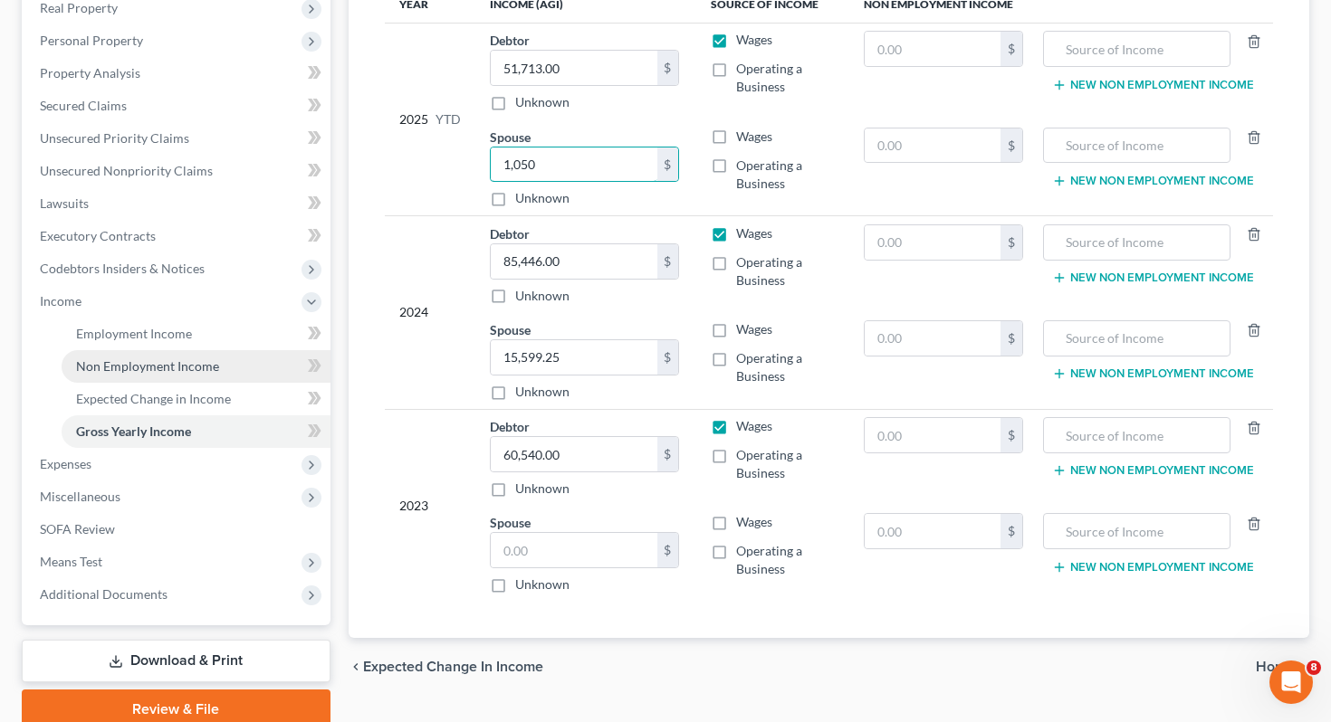
scroll to position [368, 0]
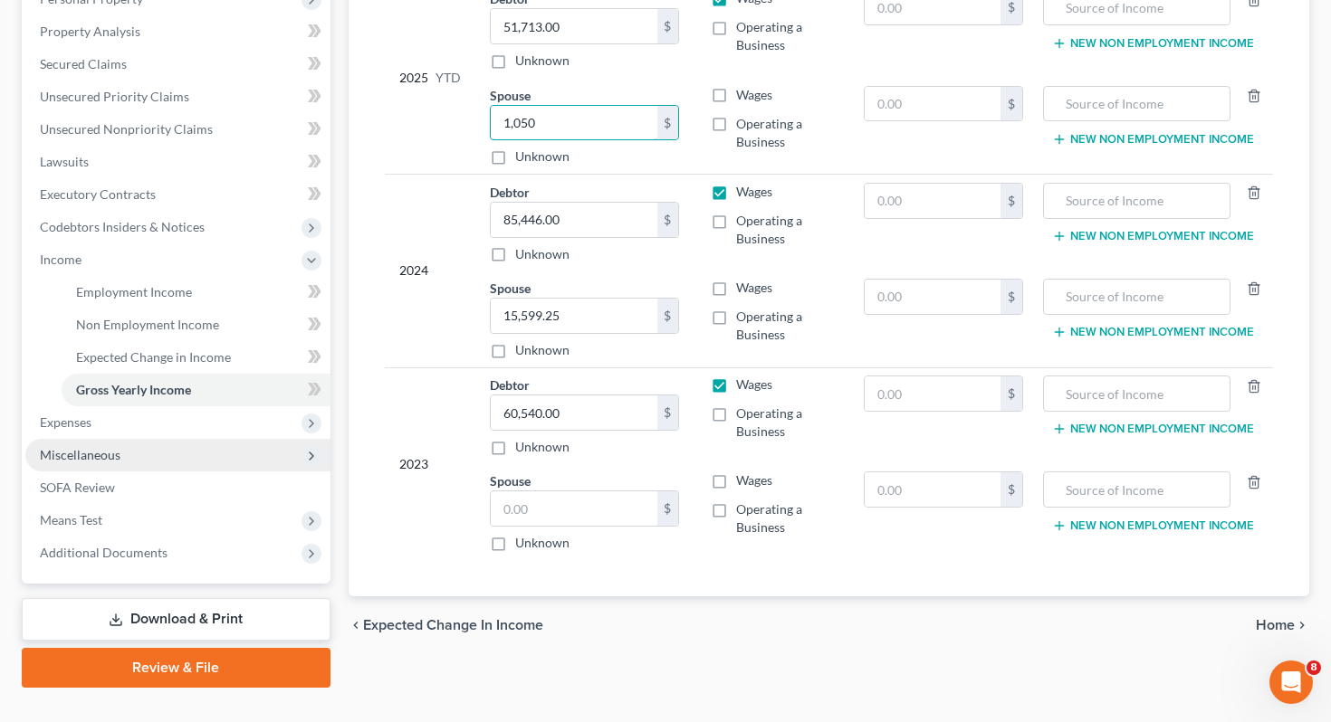
type input "1,050"
click at [206, 439] on span "Miscellaneous" at bounding box center [177, 455] width 305 height 33
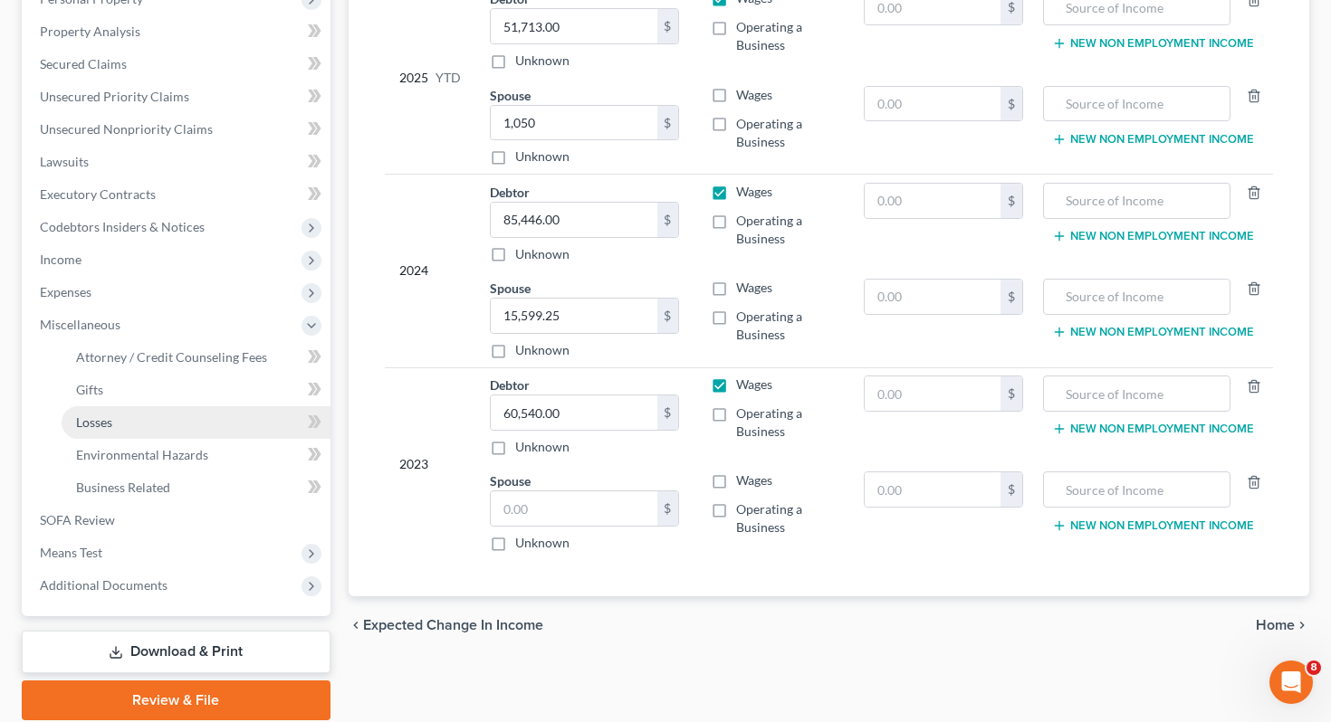
click at [200, 406] on link "Losses" at bounding box center [196, 422] width 269 height 33
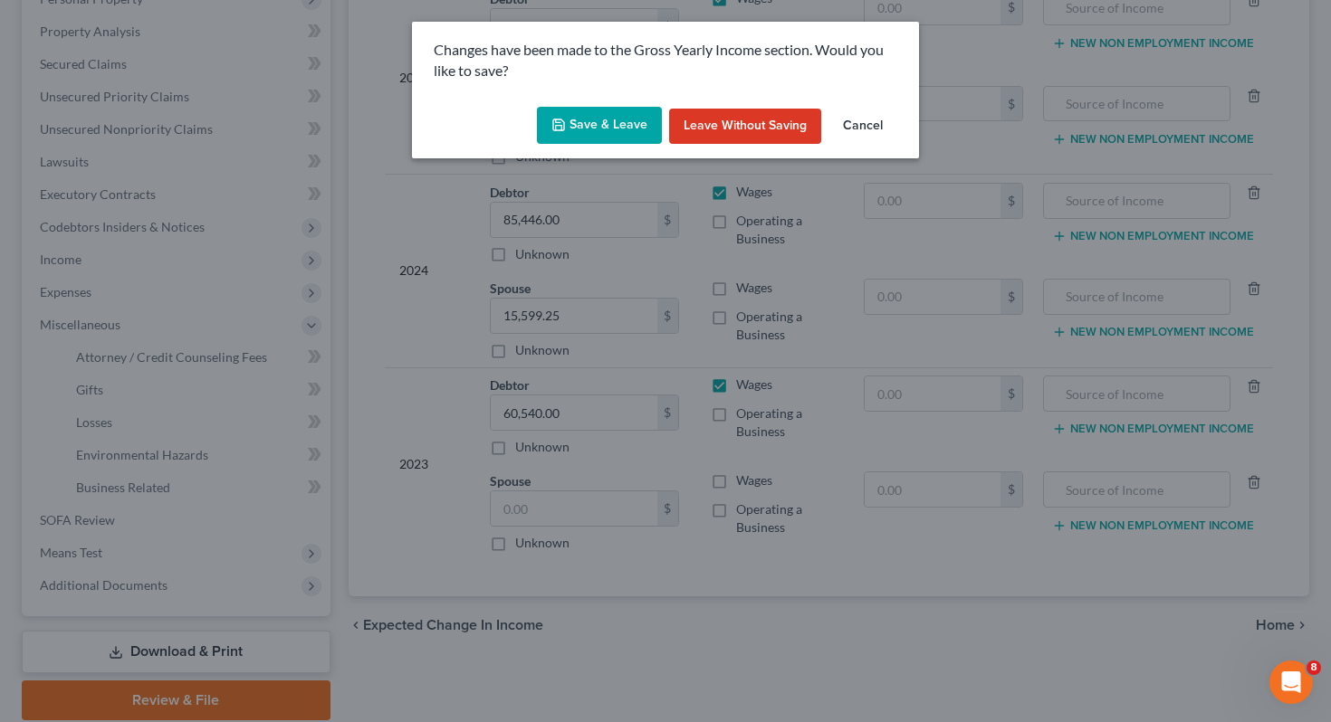
click at [595, 128] on button "Save & Leave" at bounding box center [599, 126] width 125 height 38
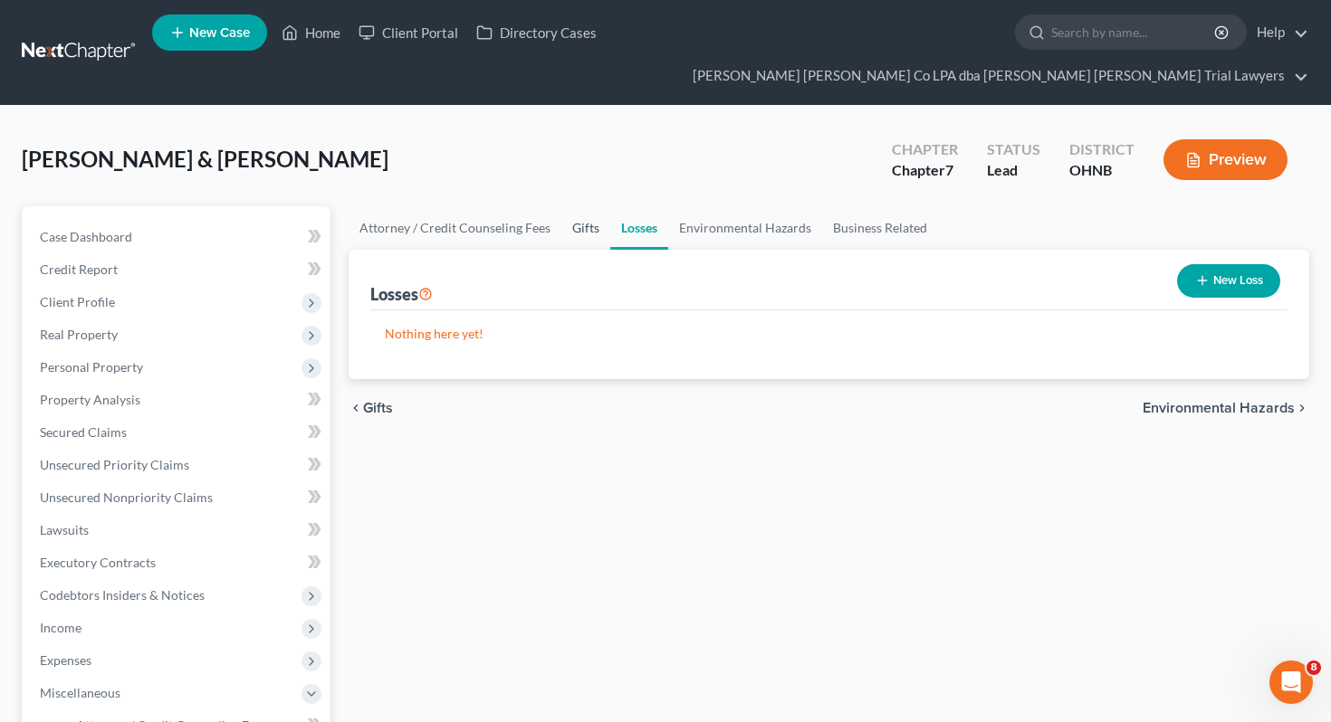
click at [588, 206] on link "Gifts" at bounding box center [585, 227] width 49 height 43
click at [485, 206] on link "Attorney / Credit Counseling Fees" at bounding box center [455, 227] width 213 height 43
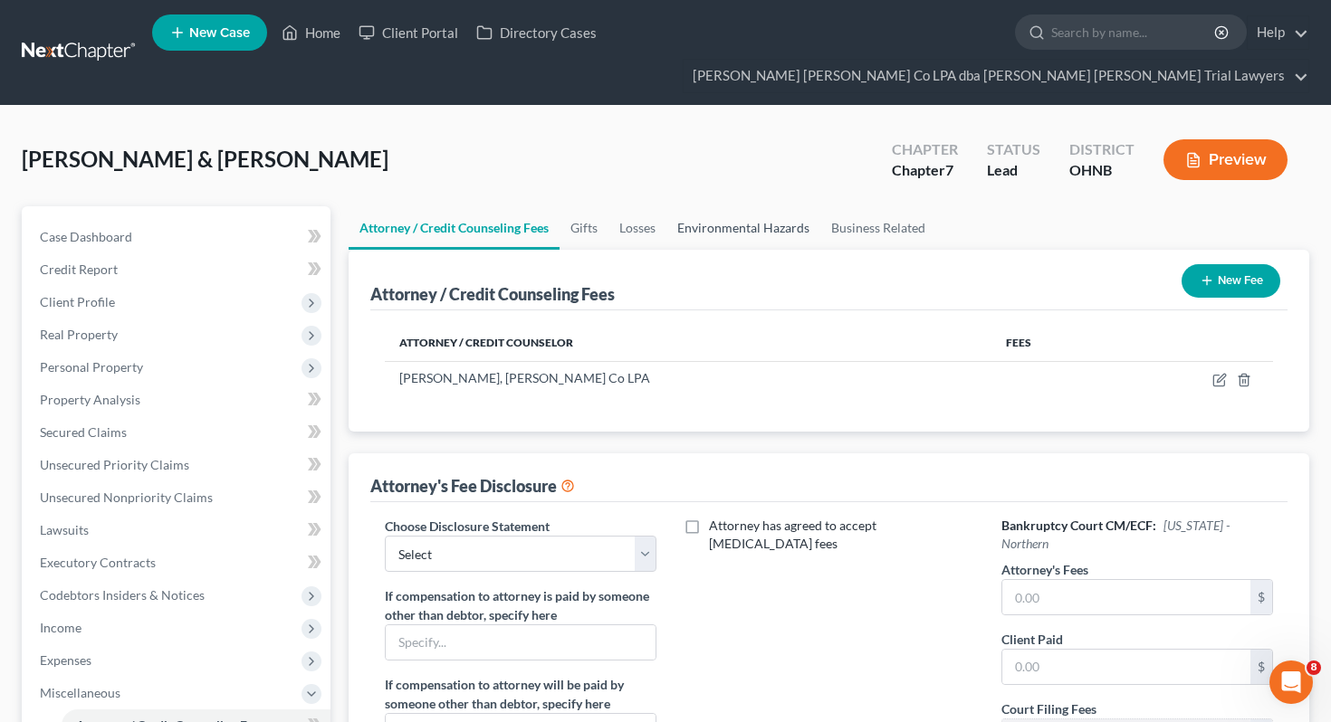
click at [735, 206] on link "Environmental Hazards" at bounding box center [743, 227] width 154 height 43
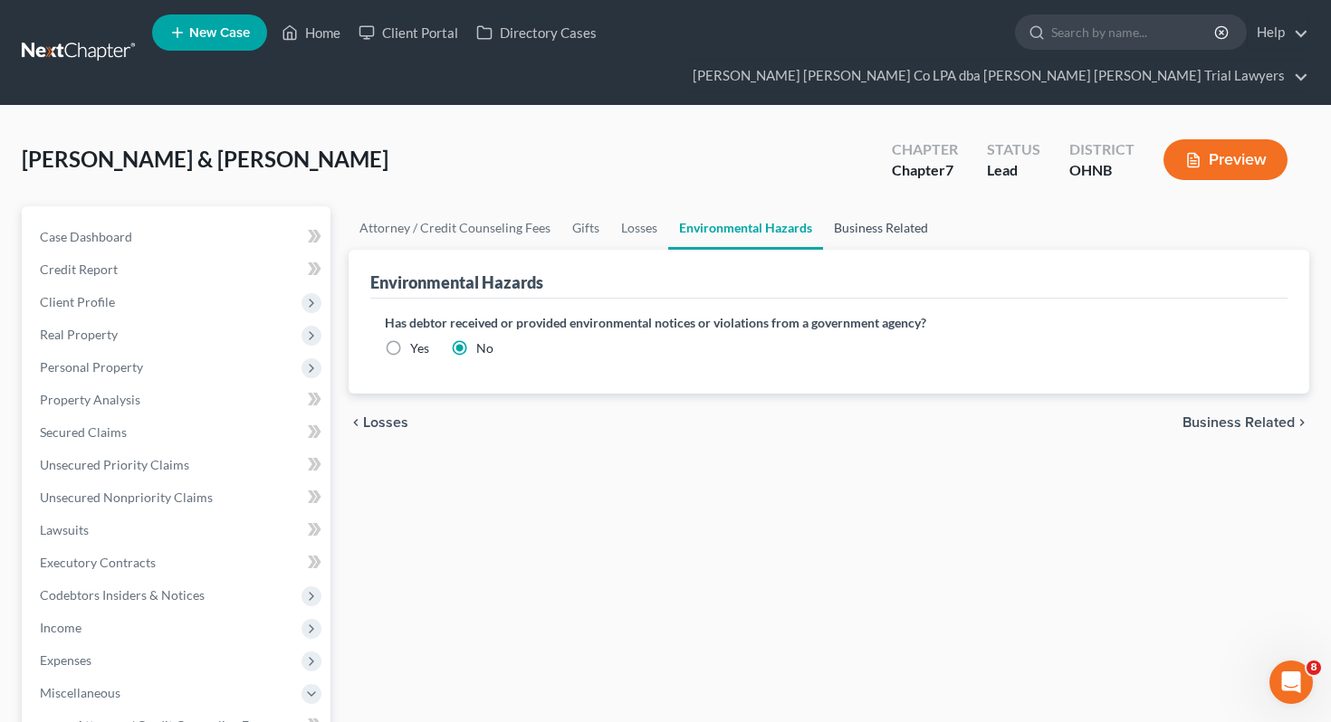
click at [904, 206] on link "Business Related" at bounding box center [881, 227] width 116 height 43
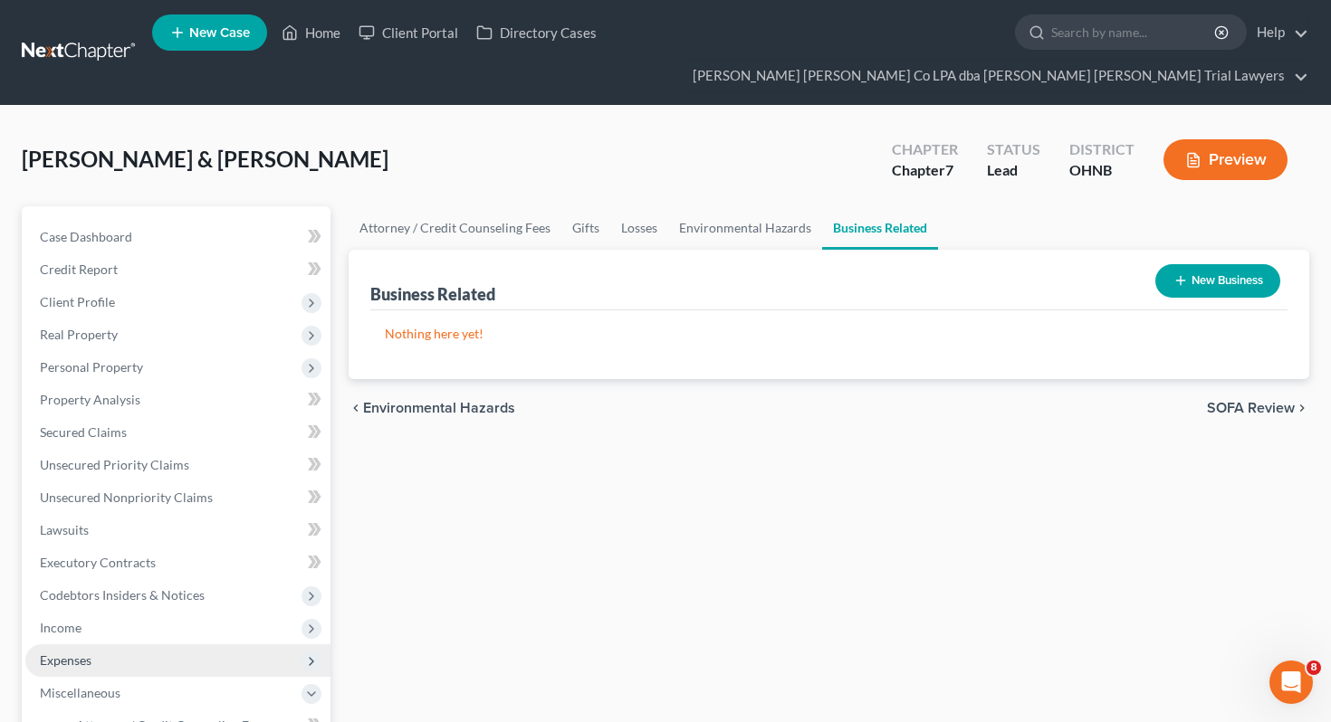
click at [195, 645] on span "Expenses" at bounding box center [177, 661] width 305 height 33
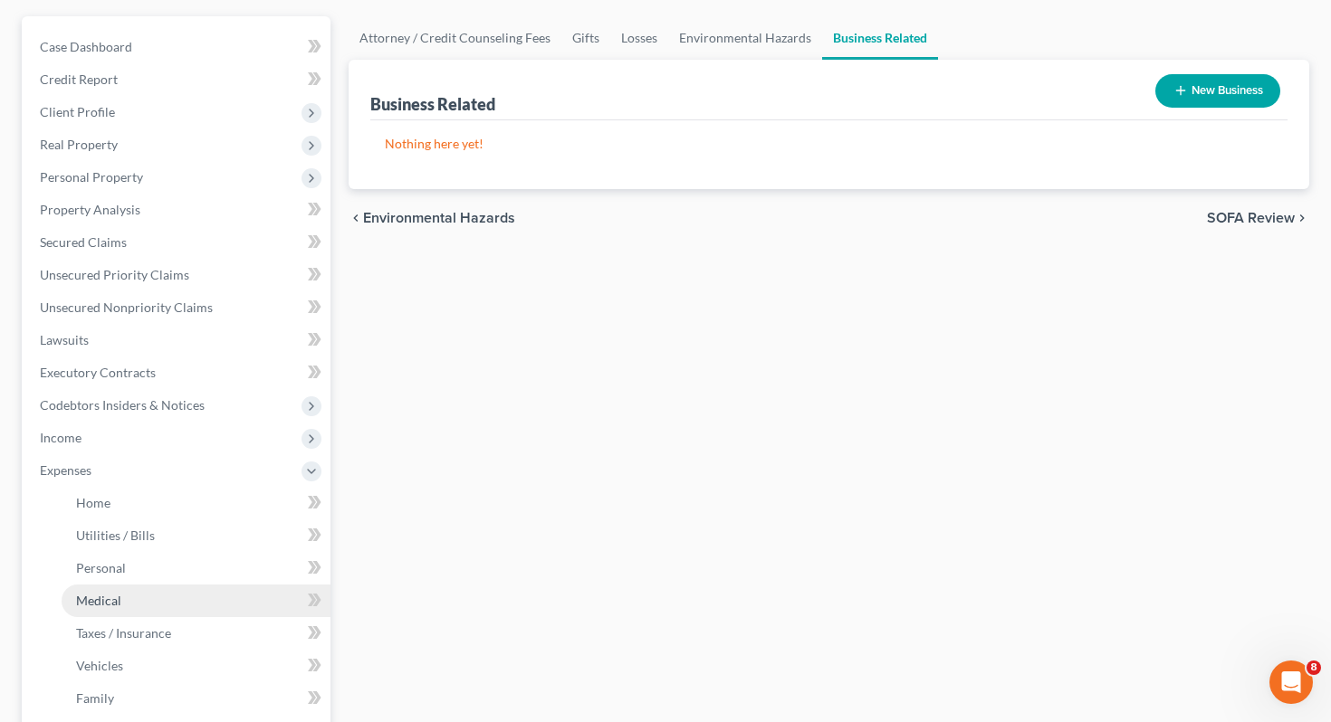
scroll to position [186, 0]
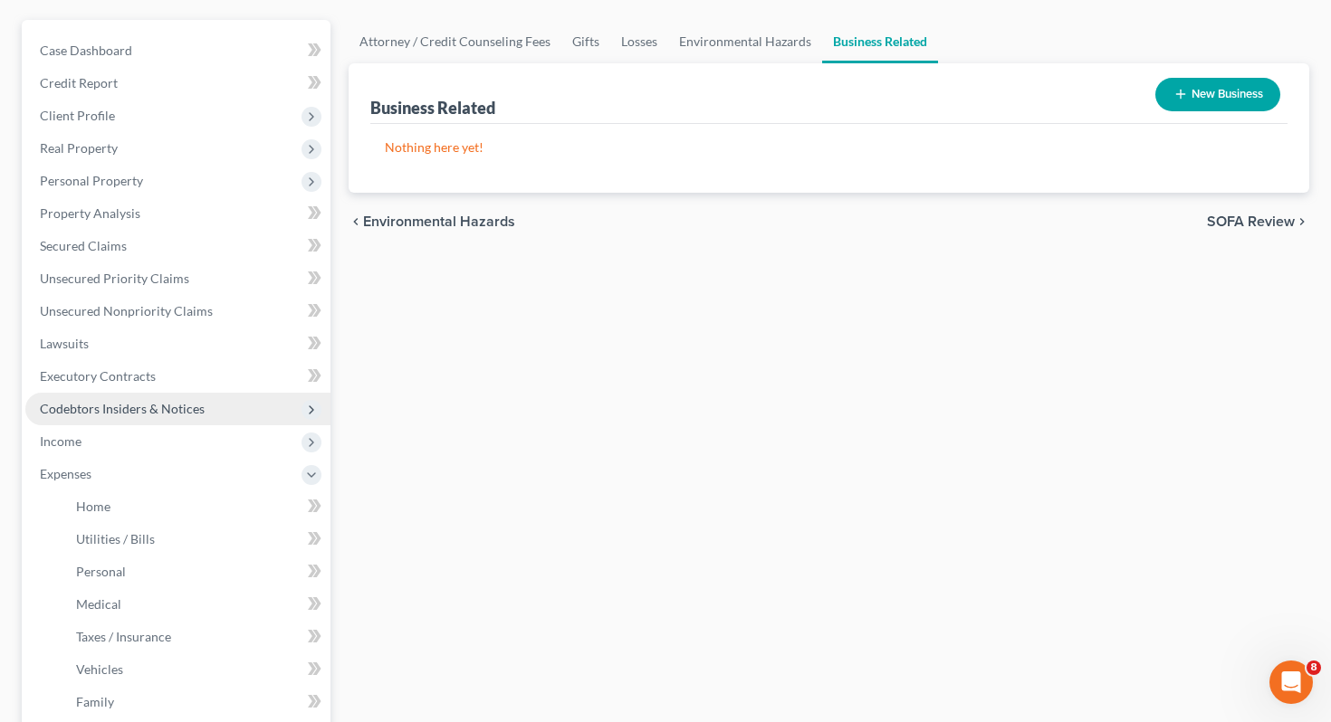
click at [204, 393] on span "Codebtors Insiders & Notices" at bounding box center [177, 409] width 305 height 33
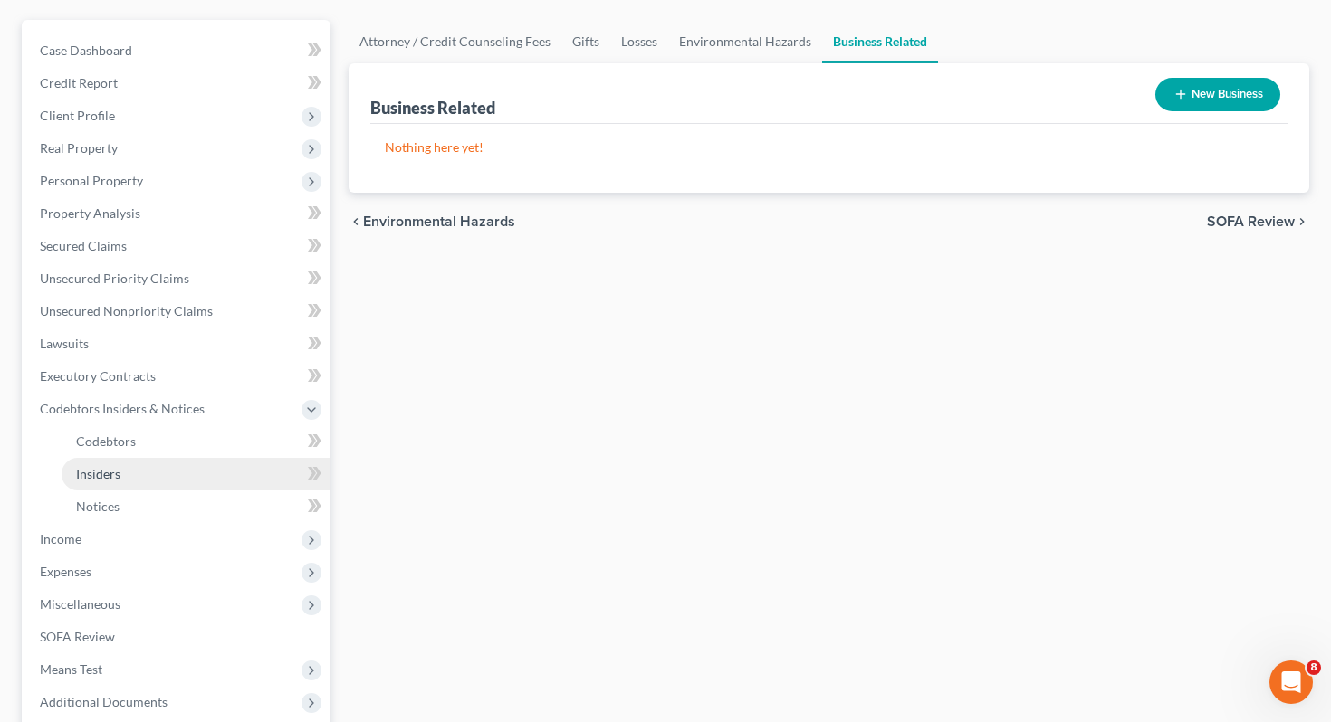
click at [192, 458] on link "Insiders" at bounding box center [196, 474] width 269 height 33
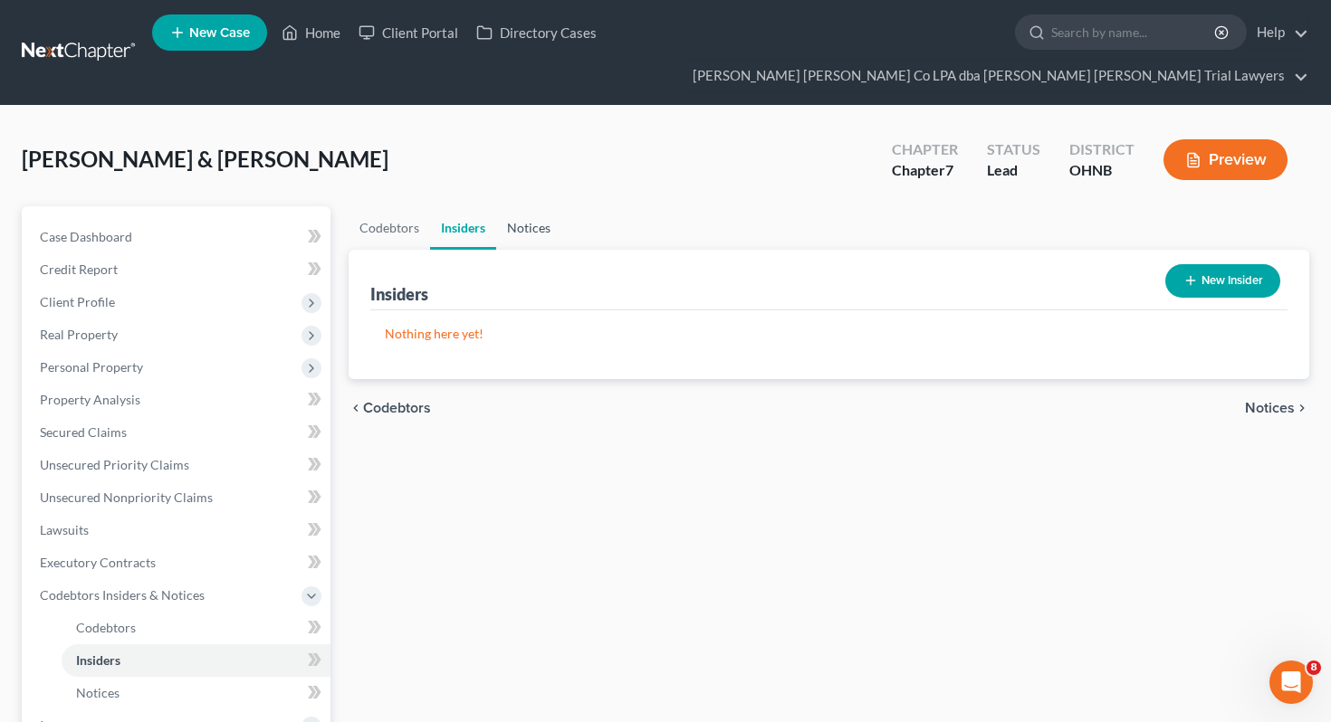
click at [556, 206] on link "Notices" at bounding box center [528, 227] width 65 height 43
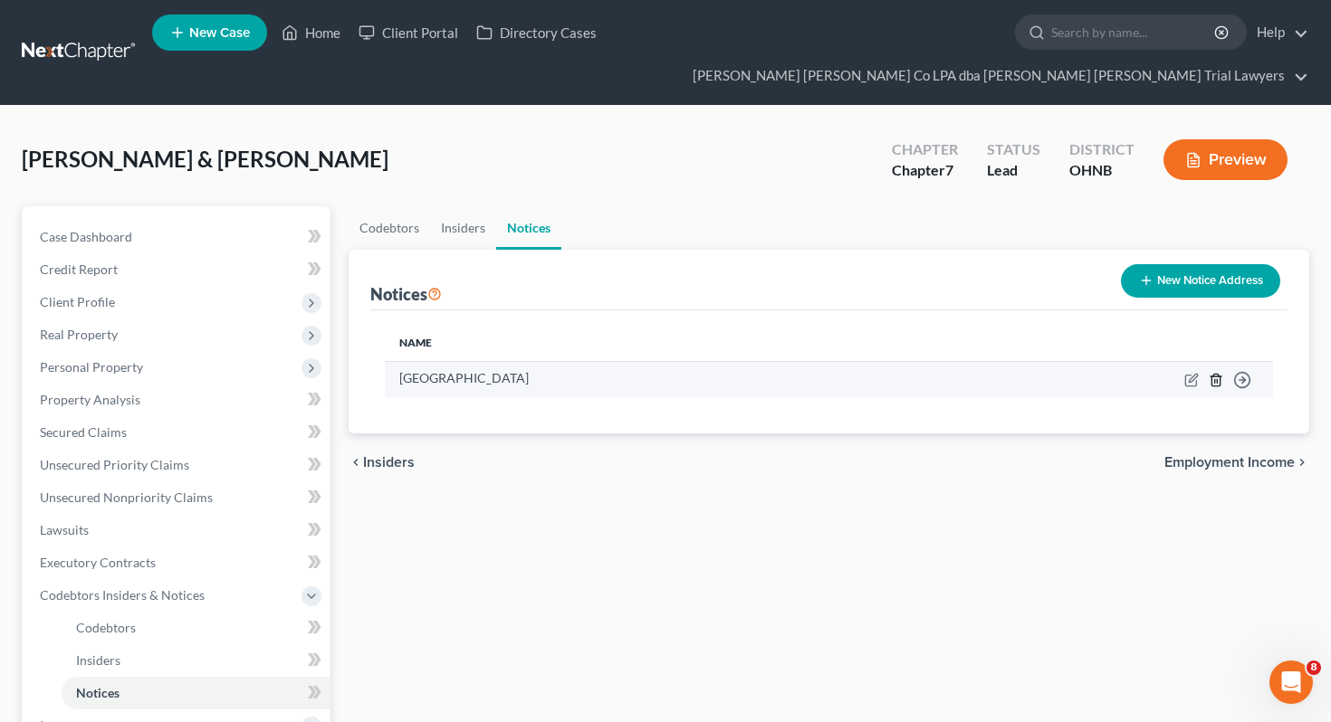
click at [1215, 373] on icon "button" at bounding box center [1216, 380] width 14 height 14
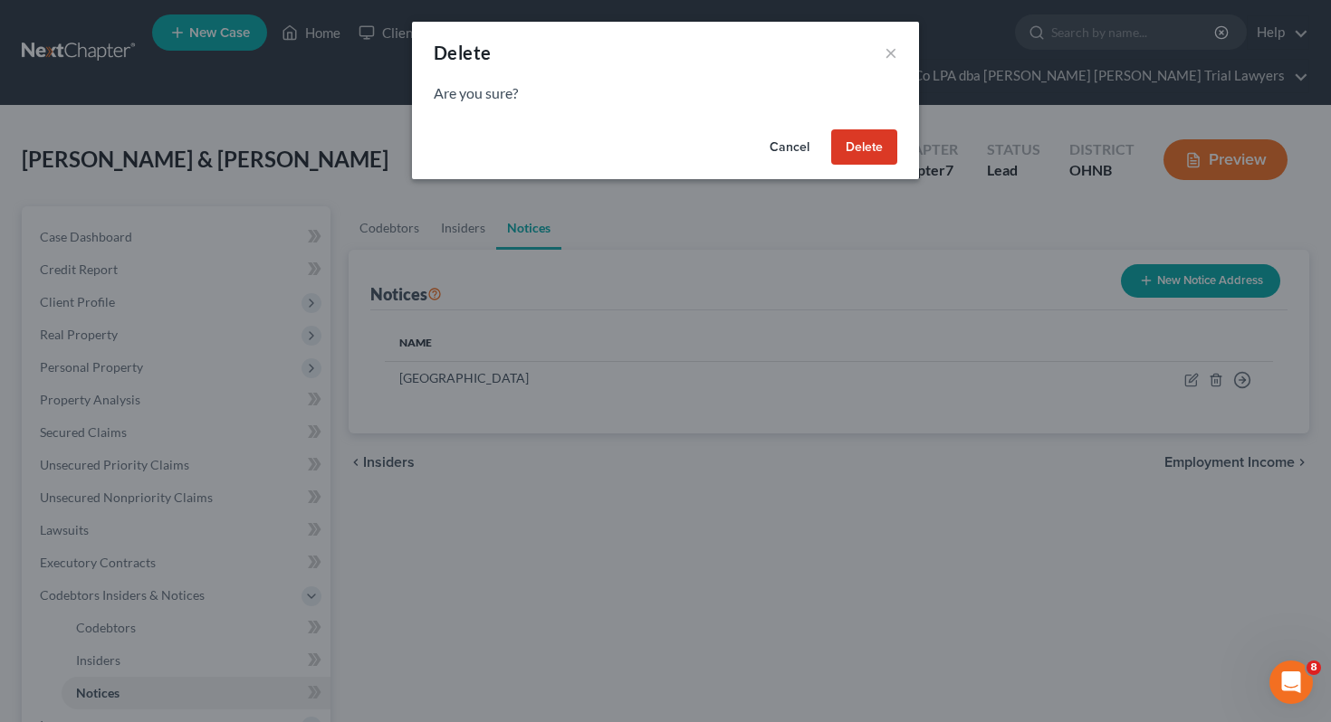
click at [866, 143] on button "Delete" at bounding box center [864, 147] width 66 height 36
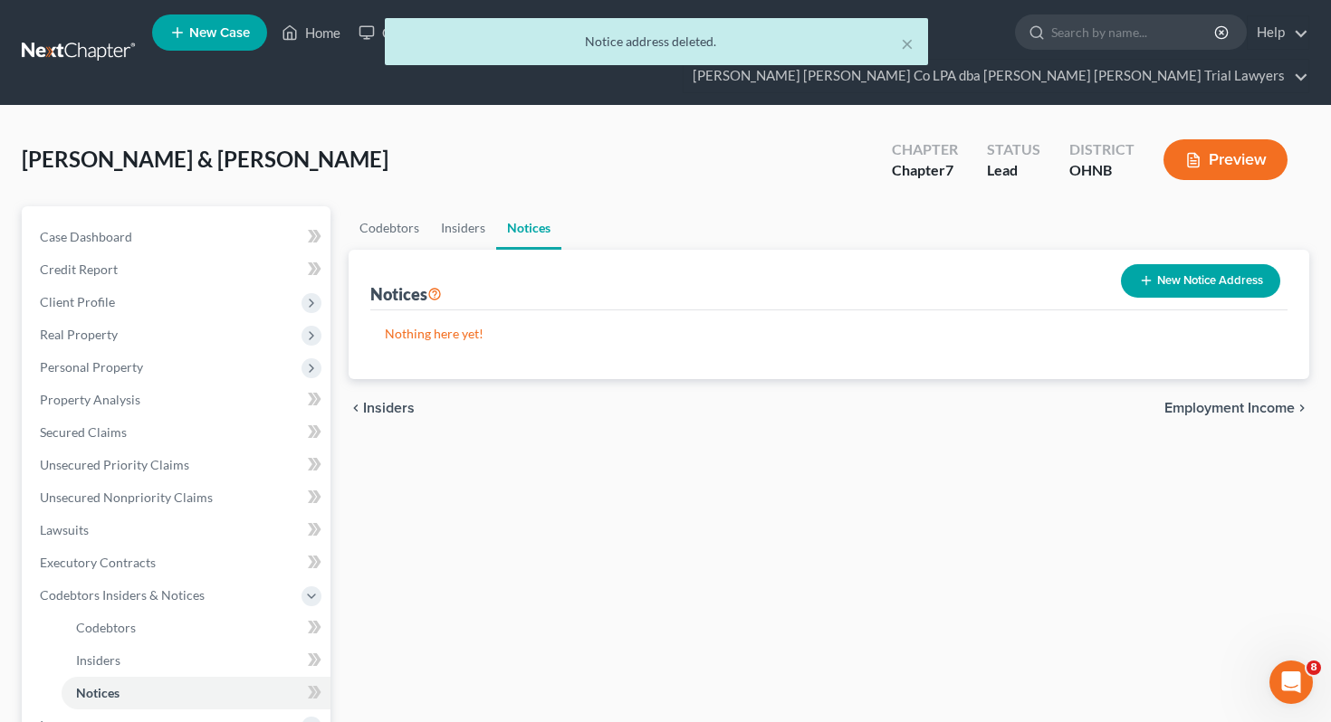
click at [321, 46] on div "× Notice address deleted." at bounding box center [656, 46] width 1331 height 56
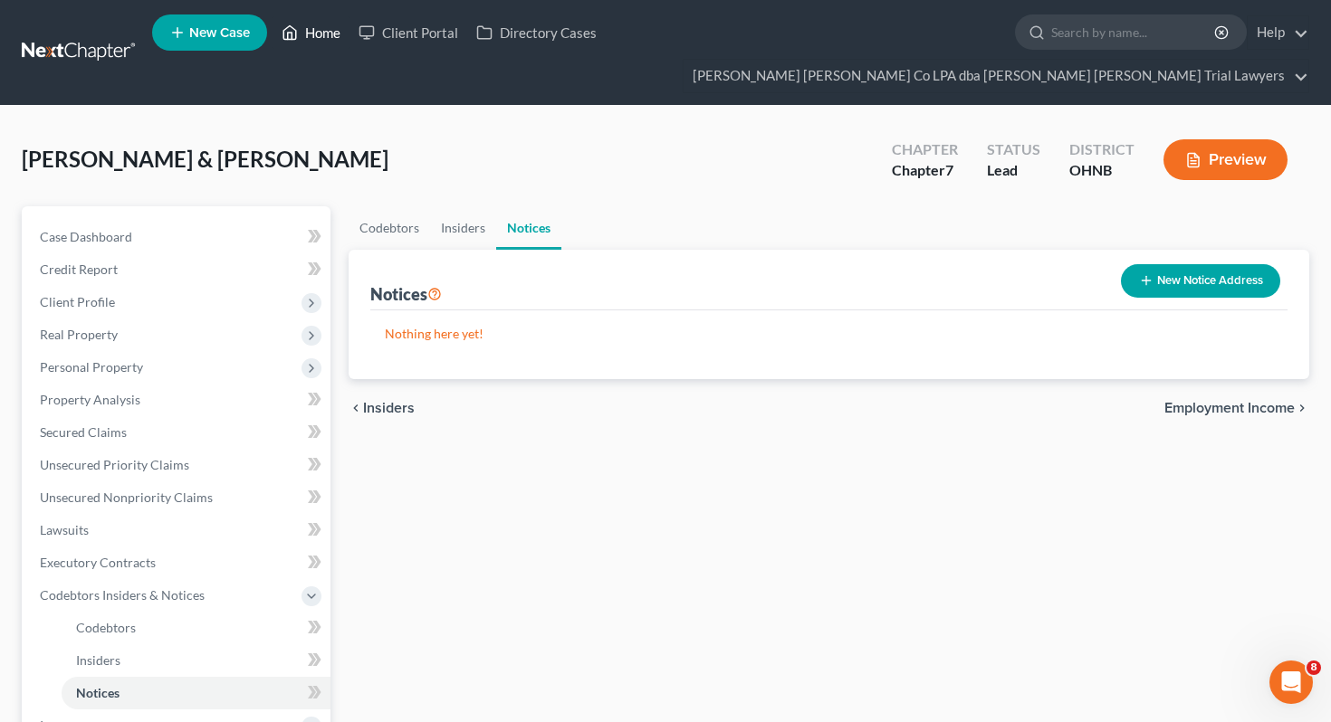
click at [343, 37] on link "Home" at bounding box center [311, 32] width 77 height 33
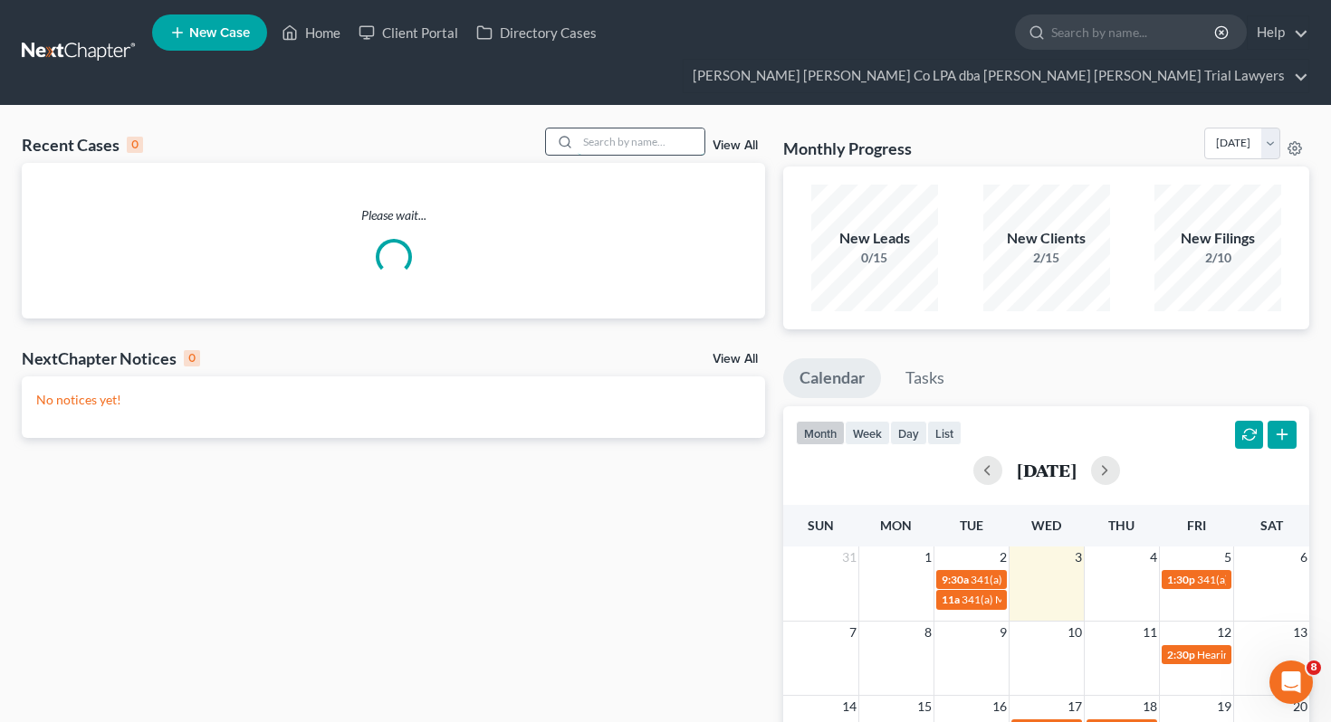
click at [630, 129] on input "search" at bounding box center [641, 142] width 127 height 26
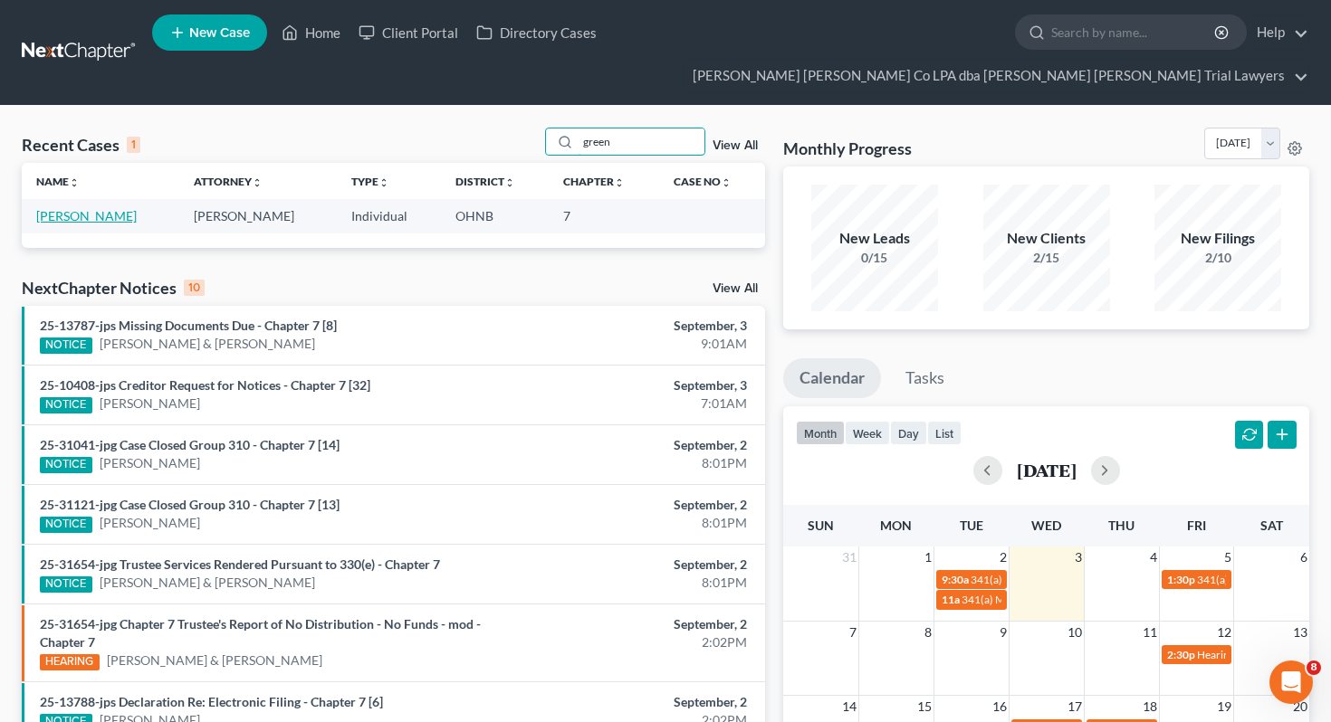
type input "green"
click at [109, 208] on link "[PERSON_NAME]" at bounding box center [86, 215] width 100 height 15
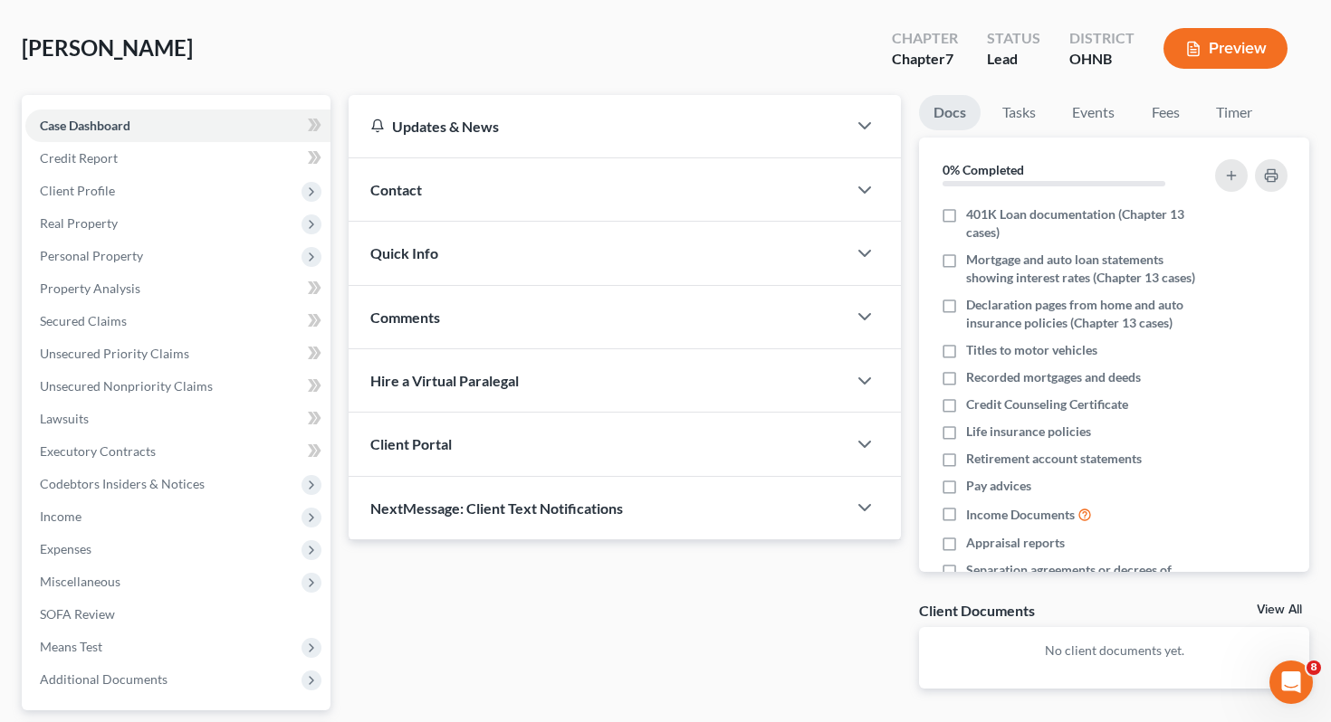
scroll to position [110, 0]
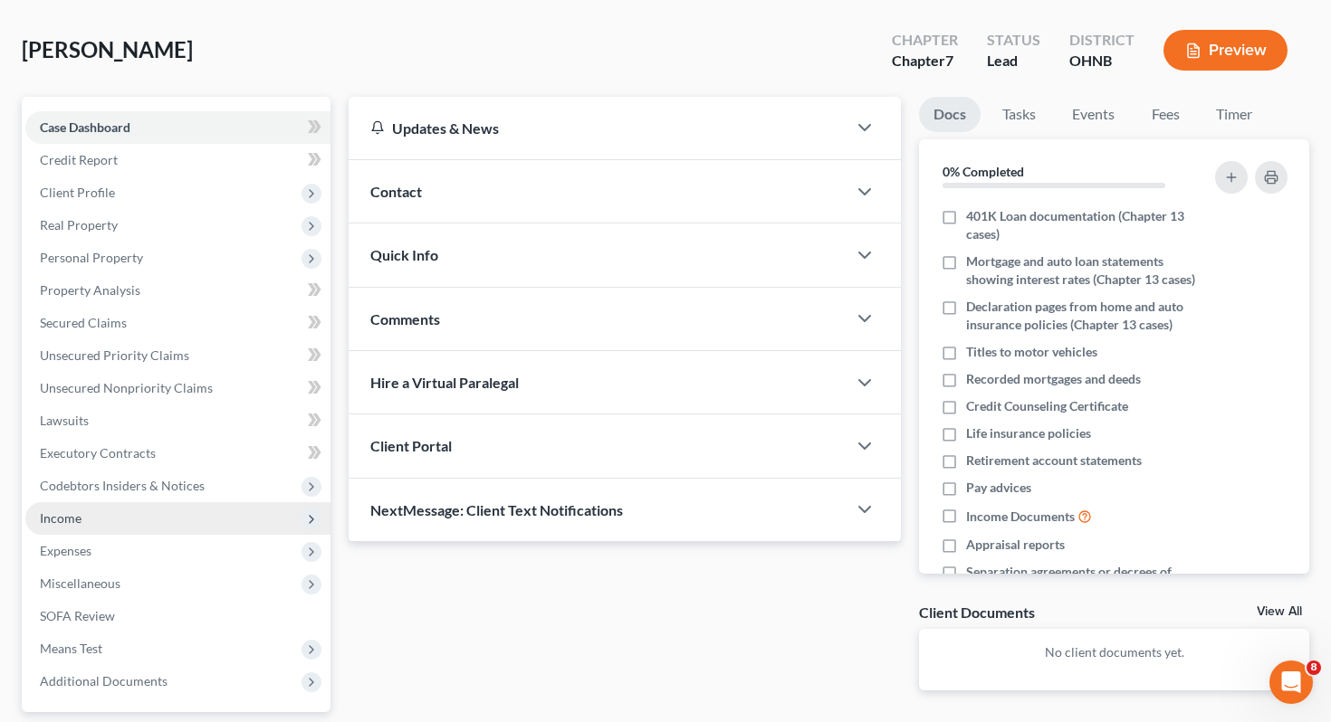
click at [147, 502] on span "Income" at bounding box center [177, 518] width 305 height 33
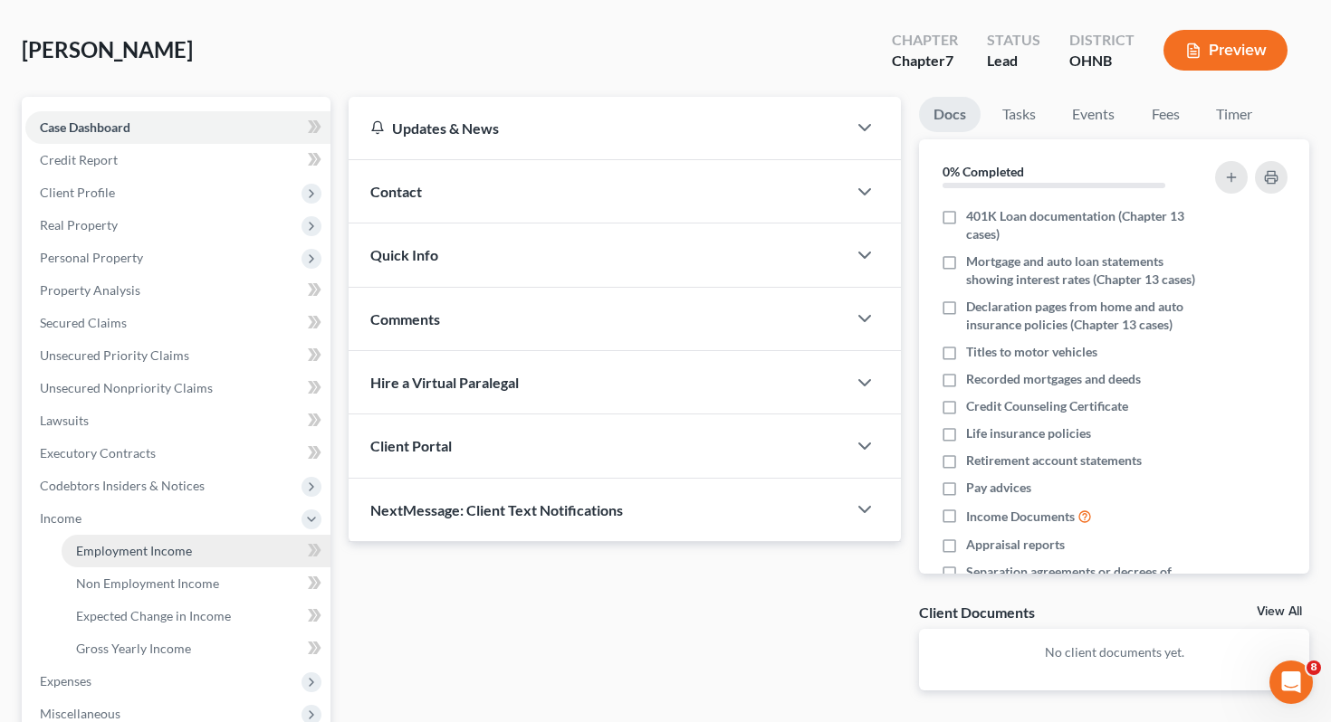
click at [149, 543] on span "Employment Income" at bounding box center [134, 550] width 116 height 15
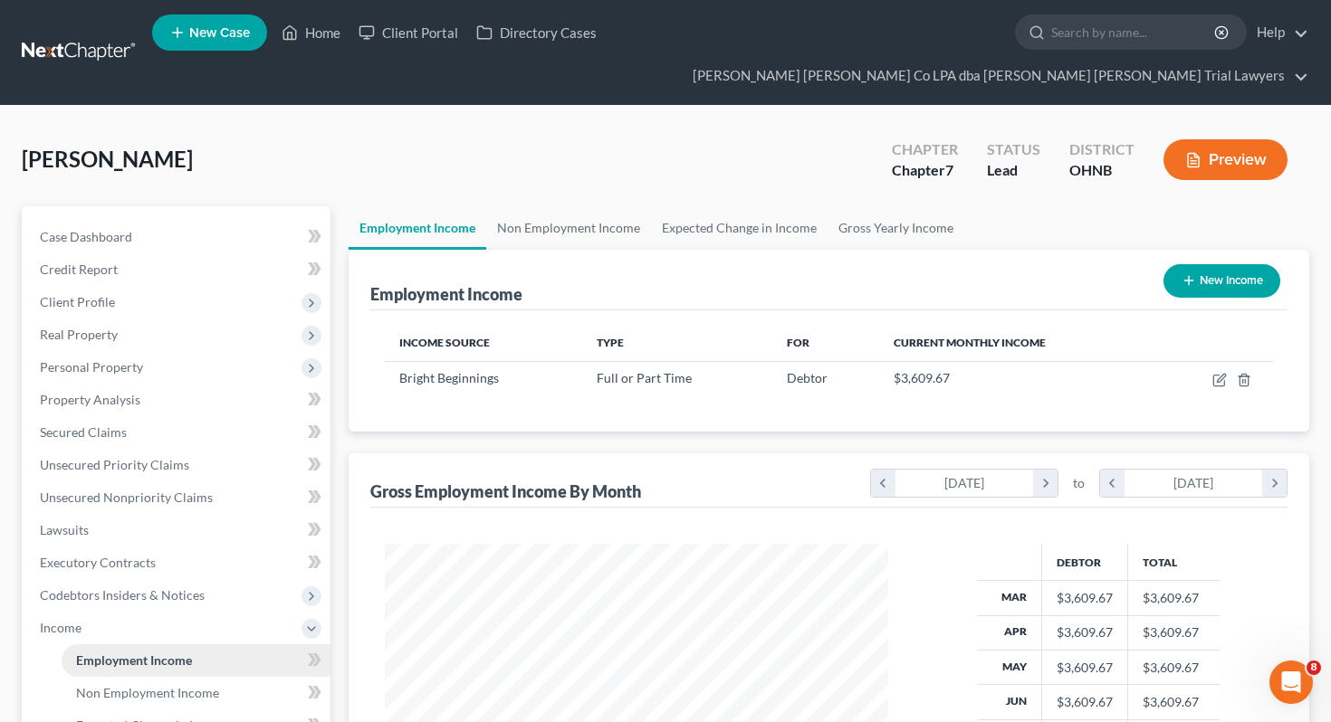
scroll to position [324, 540]
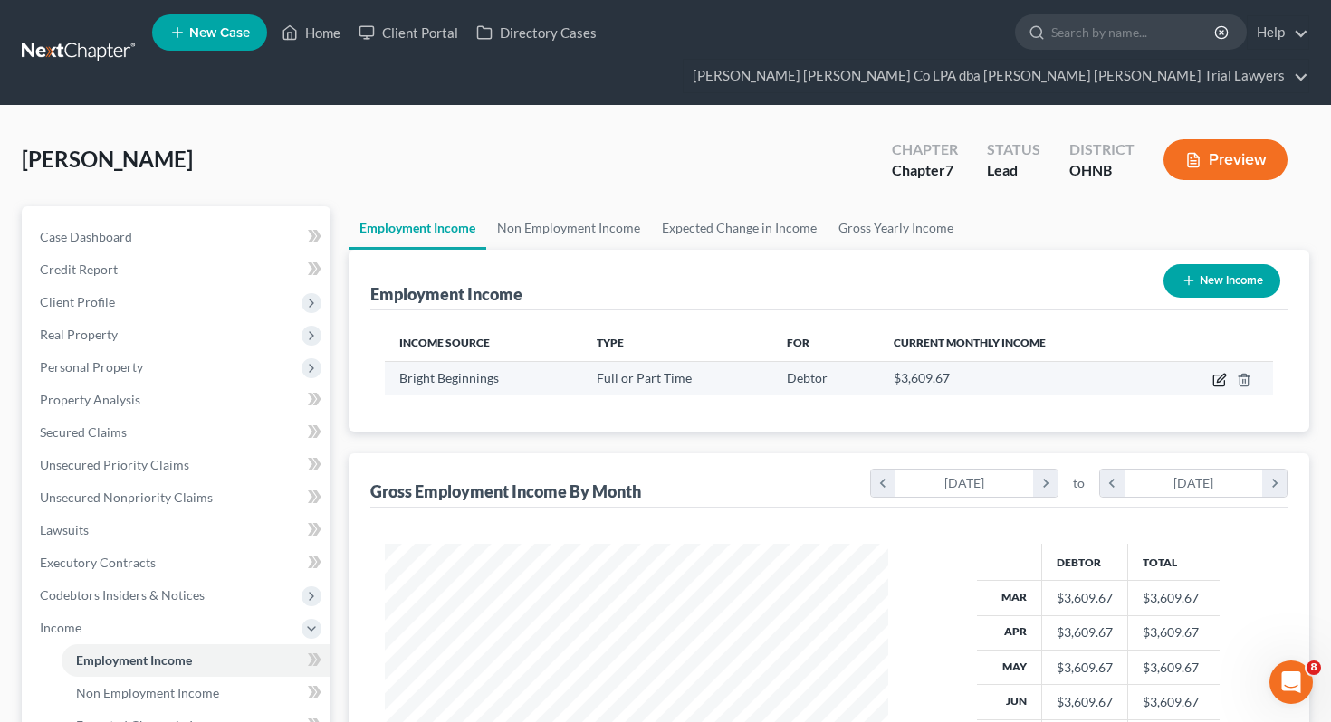
click at [1217, 373] on icon "button" at bounding box center [1219, 380] width 14 height 14
select select "0"
select select "36"
select select "2"
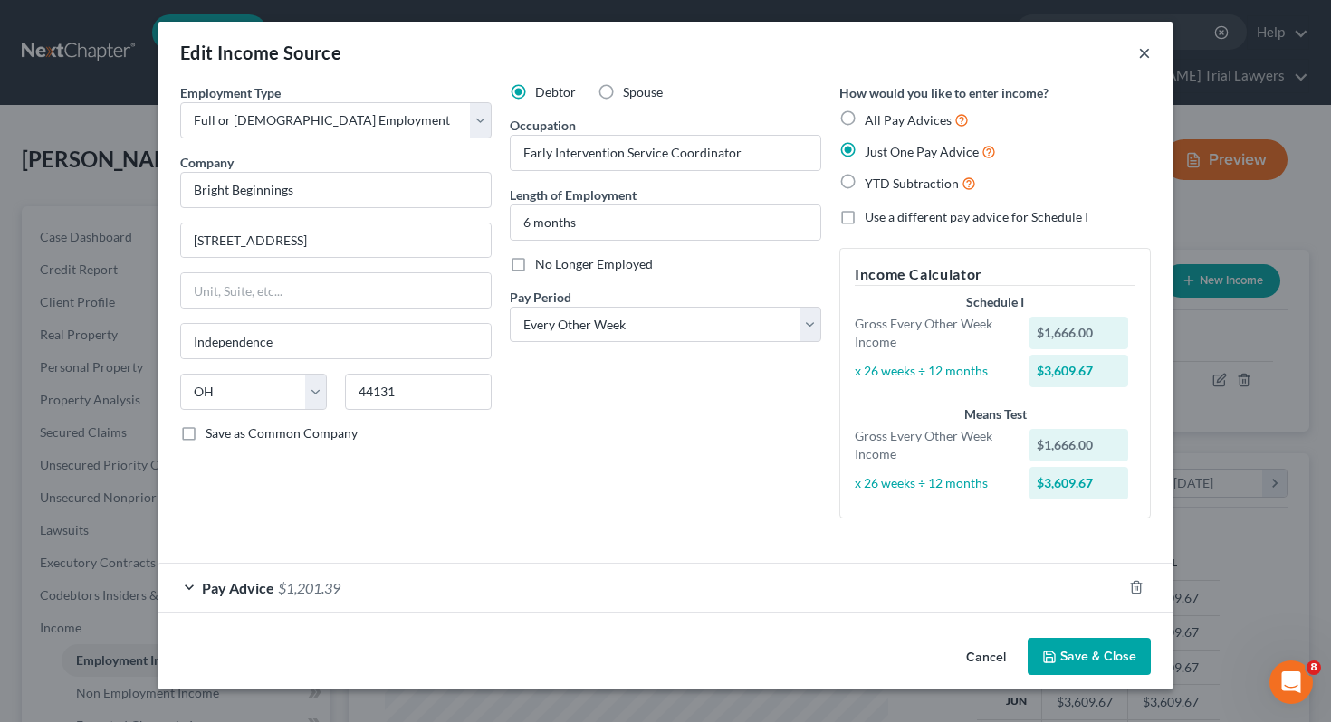
click at [1143, 51] on button "×" at bounding box center [1144, 53] width 13 height 22
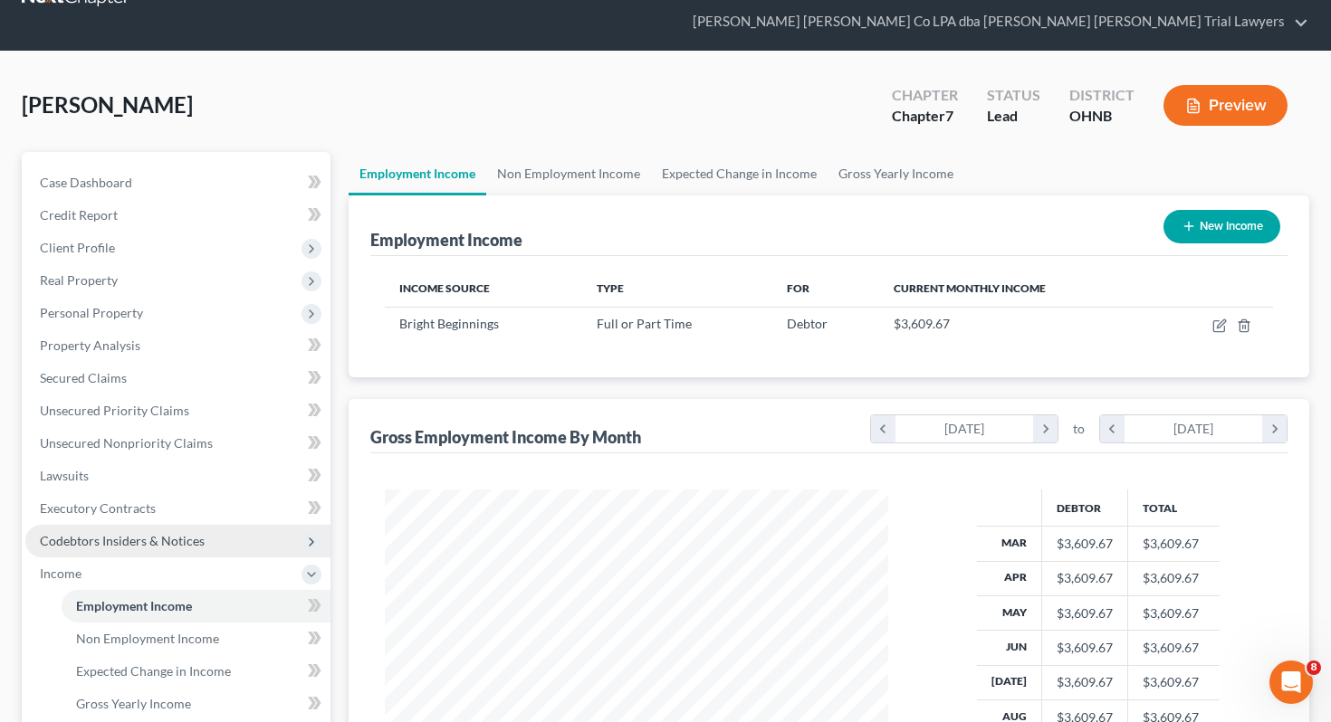
scroll to position [0, 0]
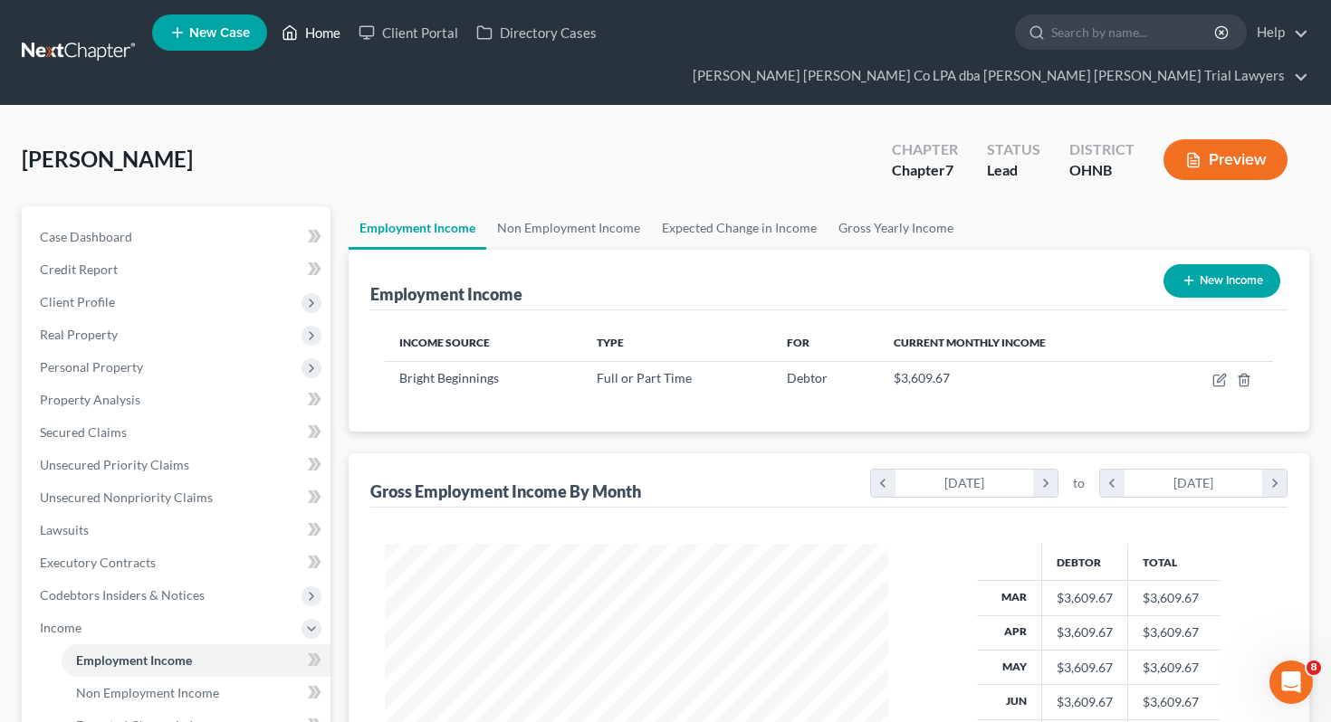
click at [313, 43] on link "Home" at bounding box center [311, 32] width 77 height 33
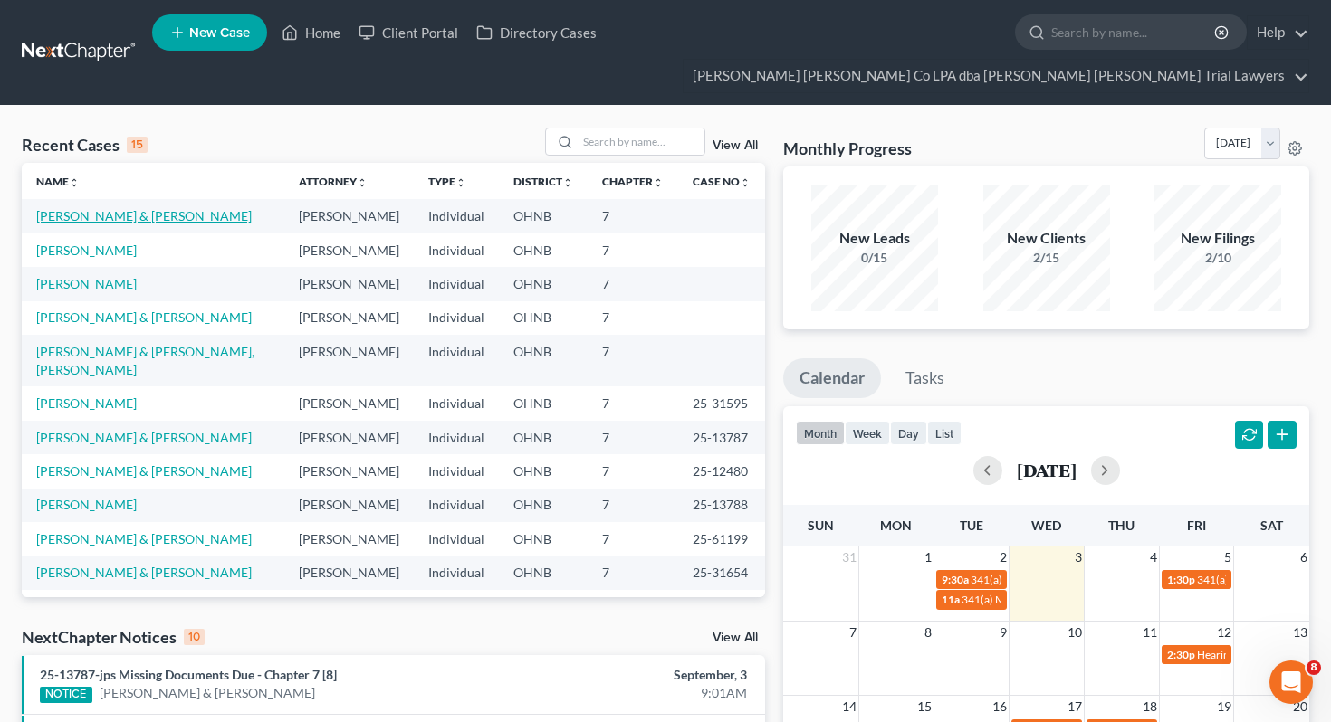
click at [111, 208] on link "[PERSON_NAME] & [PERSON_NAME]" at bounding box center [143, 215] width 215 height 15
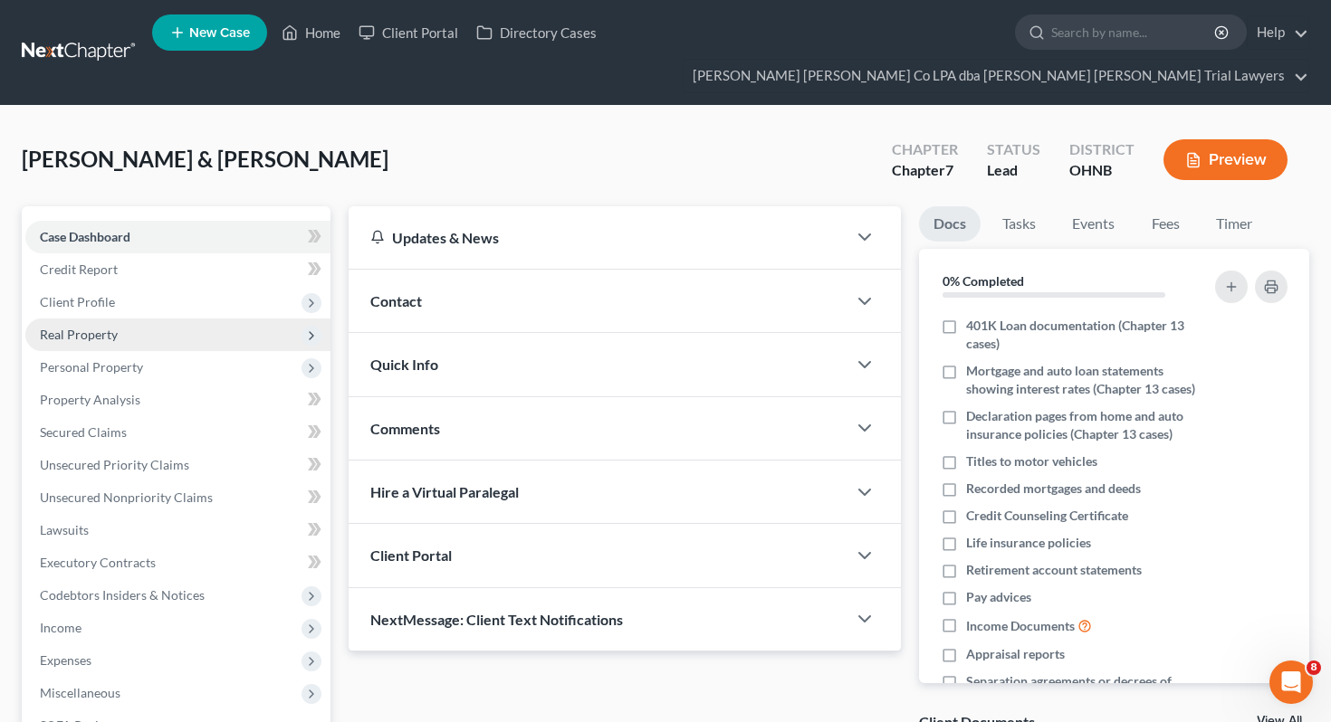
click at [121, 319] on span "Real Property" at bounding box center [177, 335] width 305 height 33
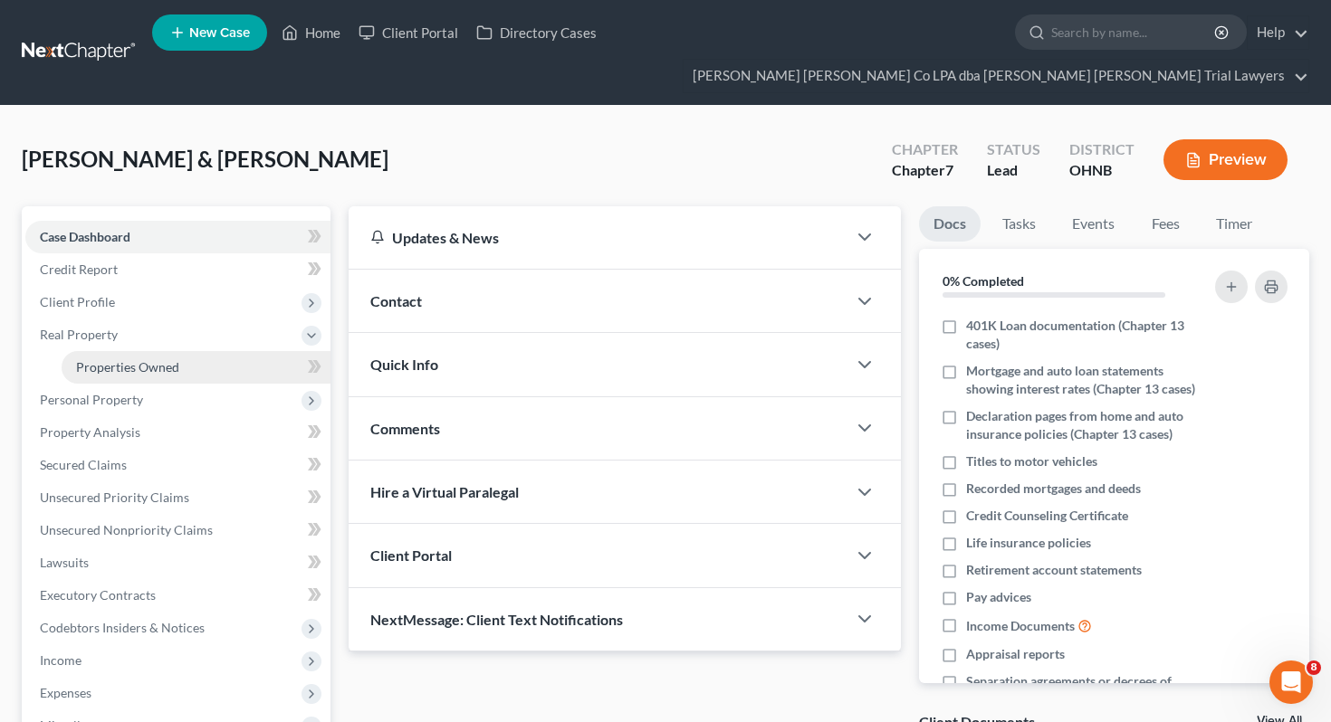
click at [129, 359] on span "Properties Owned" at bounding box center [127, 366] width 103 height 15
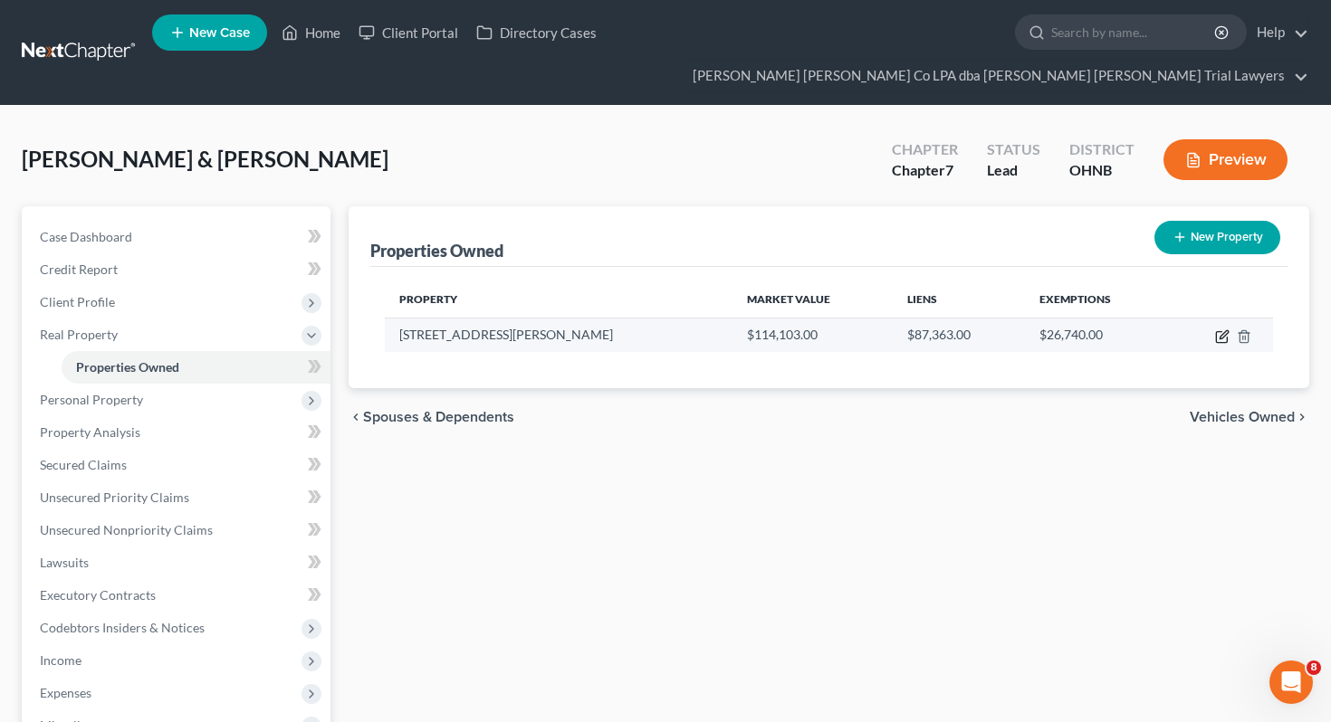
click at [1219, 330] on icon "button" at bounding box center [1223, 334] width 8 height 8
select select "36"
select select "2"
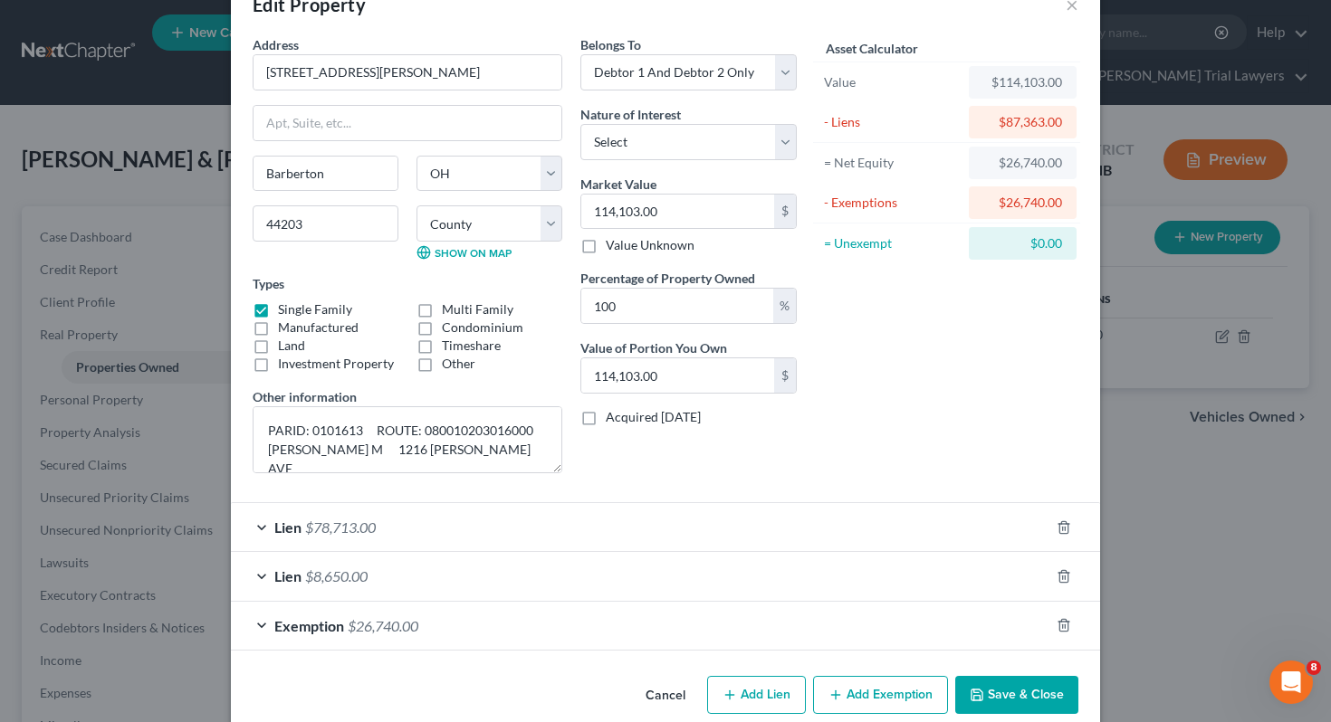
scroll to position [76, 0]
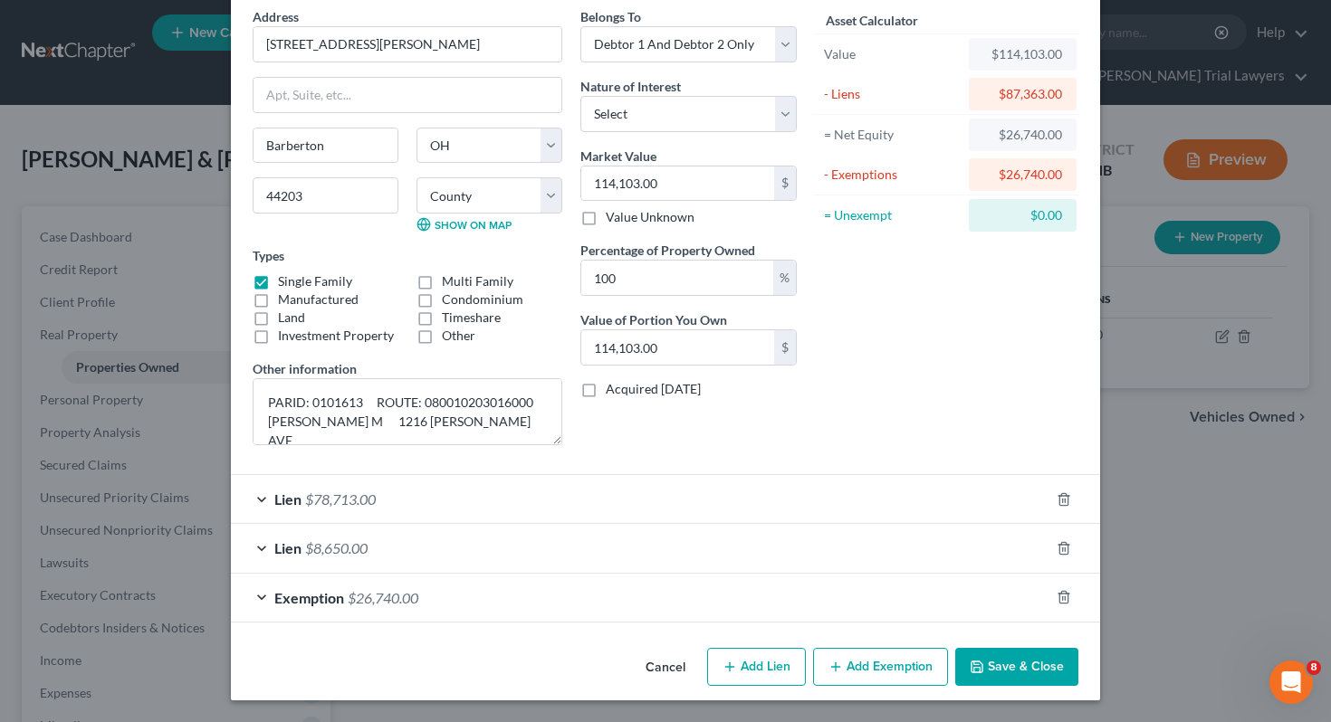
click at [886, 503] on div "Lien $78,713.00" at bounding box center [640, 499] width 818 height 48
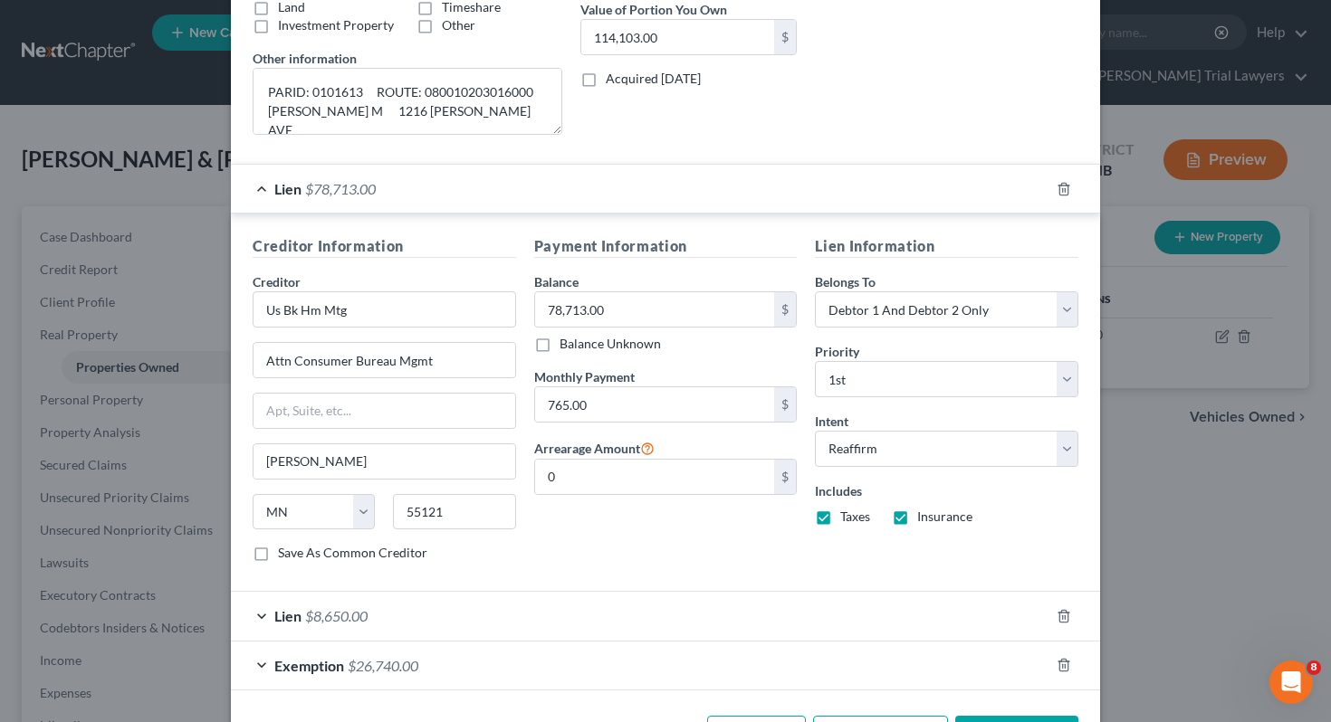
scroll to position [432, 0]
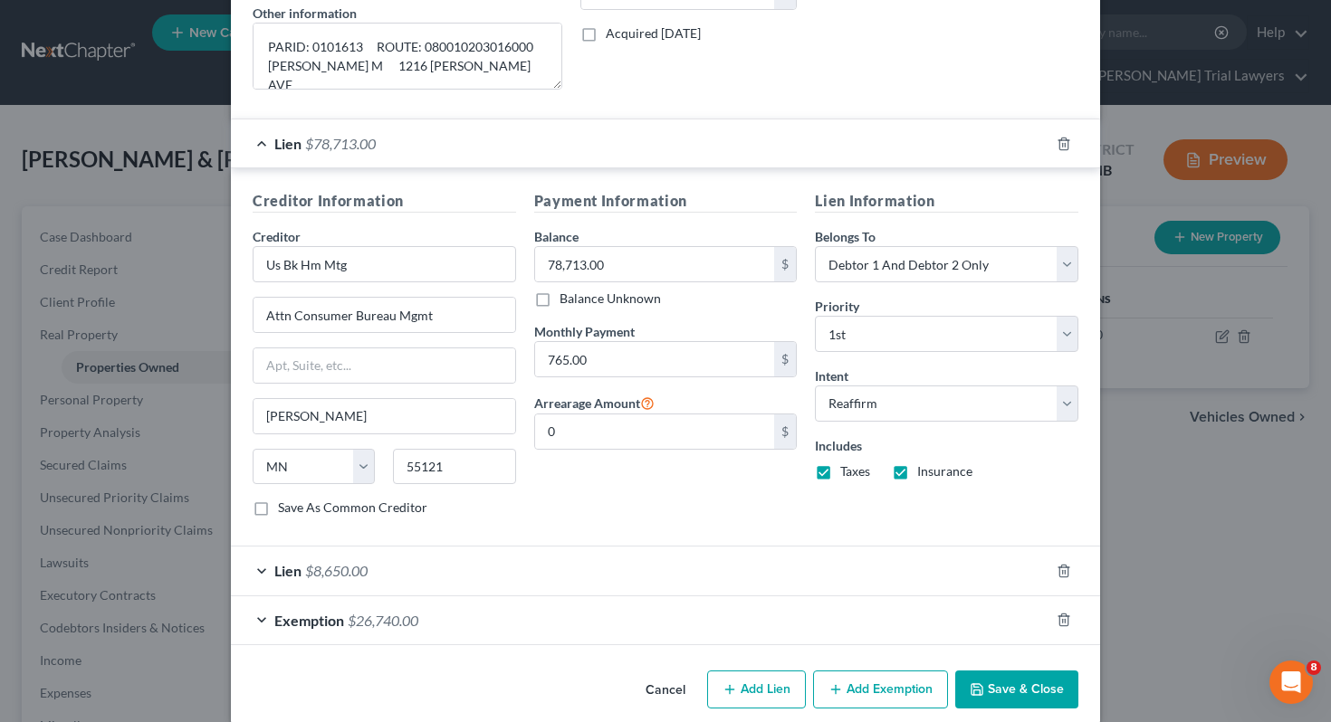
click at [864, 569] on div "Lien $8,650.00" at bounding box center [640, 571] width 818 height 48
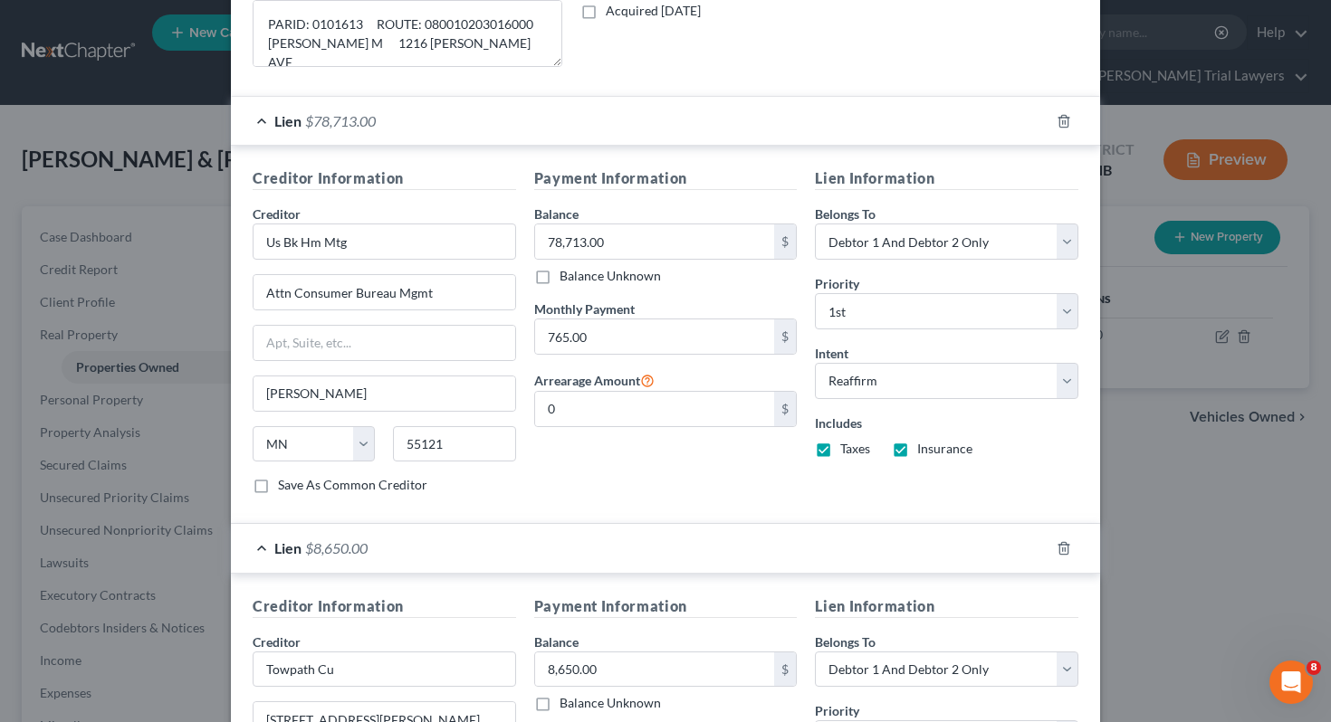
scroll to position [0, 0]
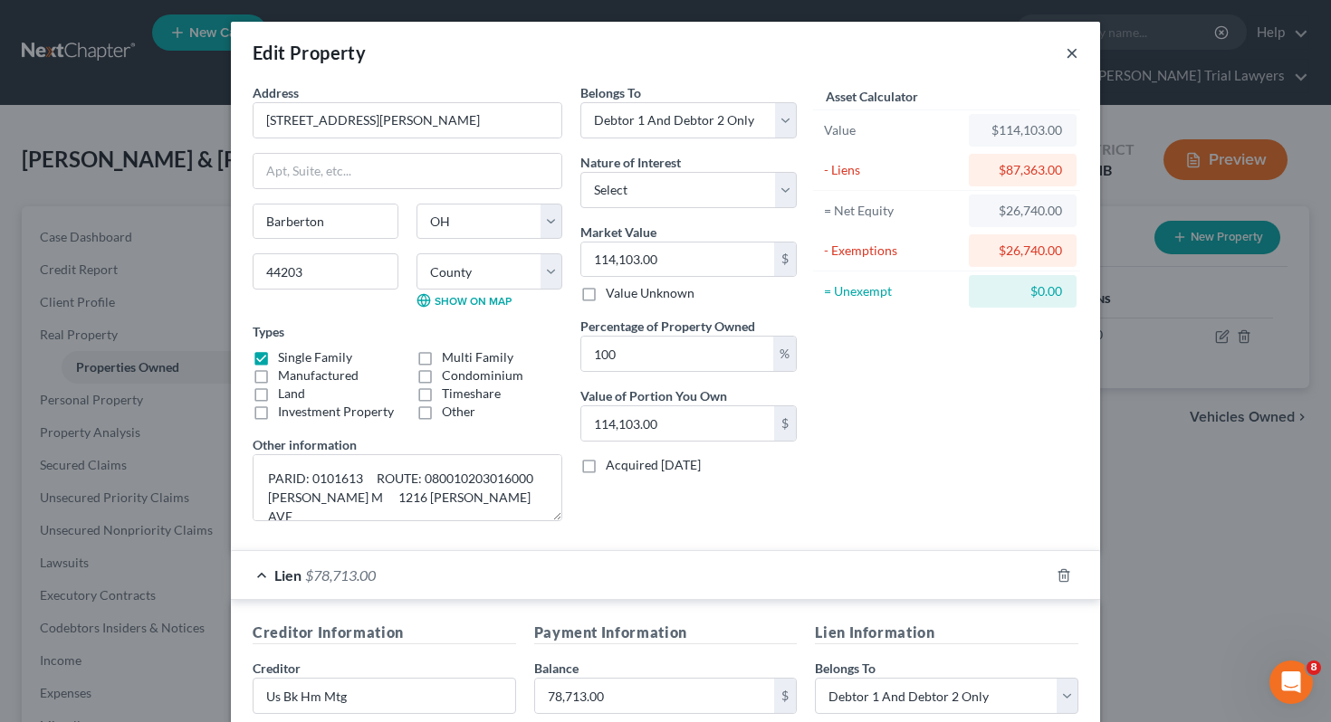
click at [1071, 57] on button "×" at bounding box center [1072, 53] width 13 height 22
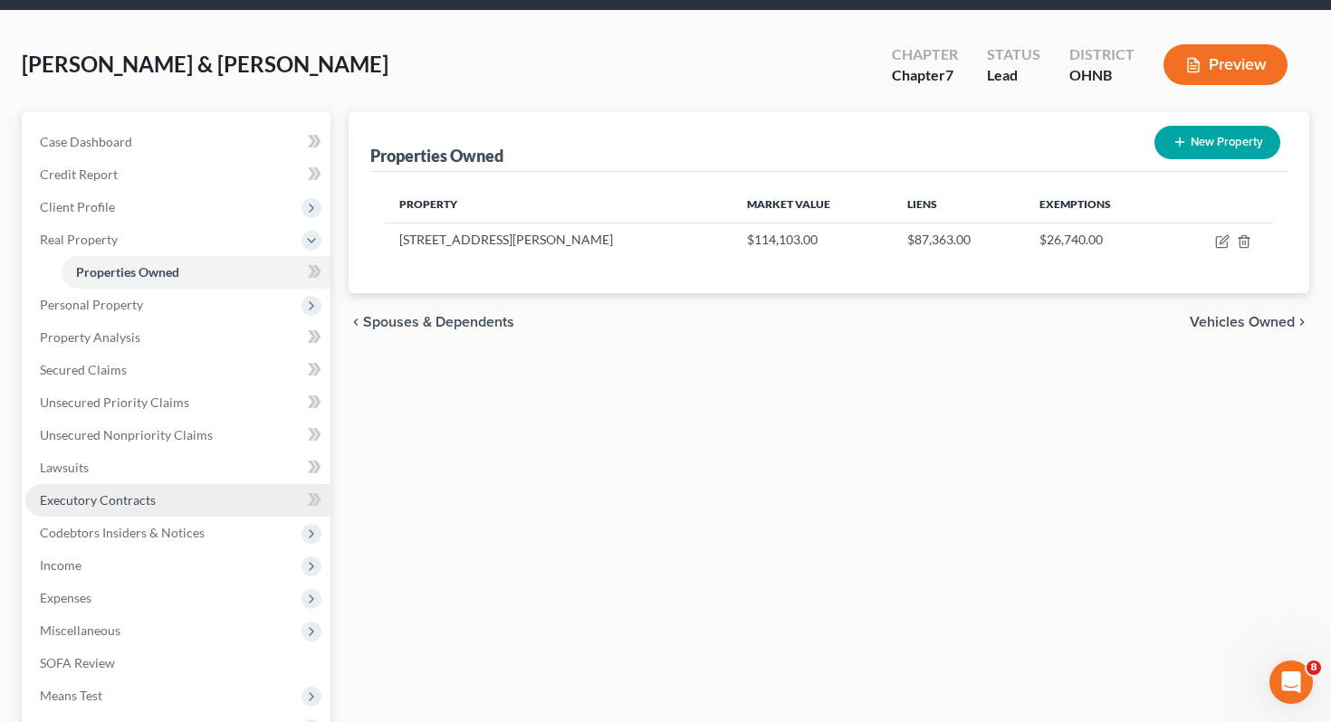
scroll to position [105, 0]
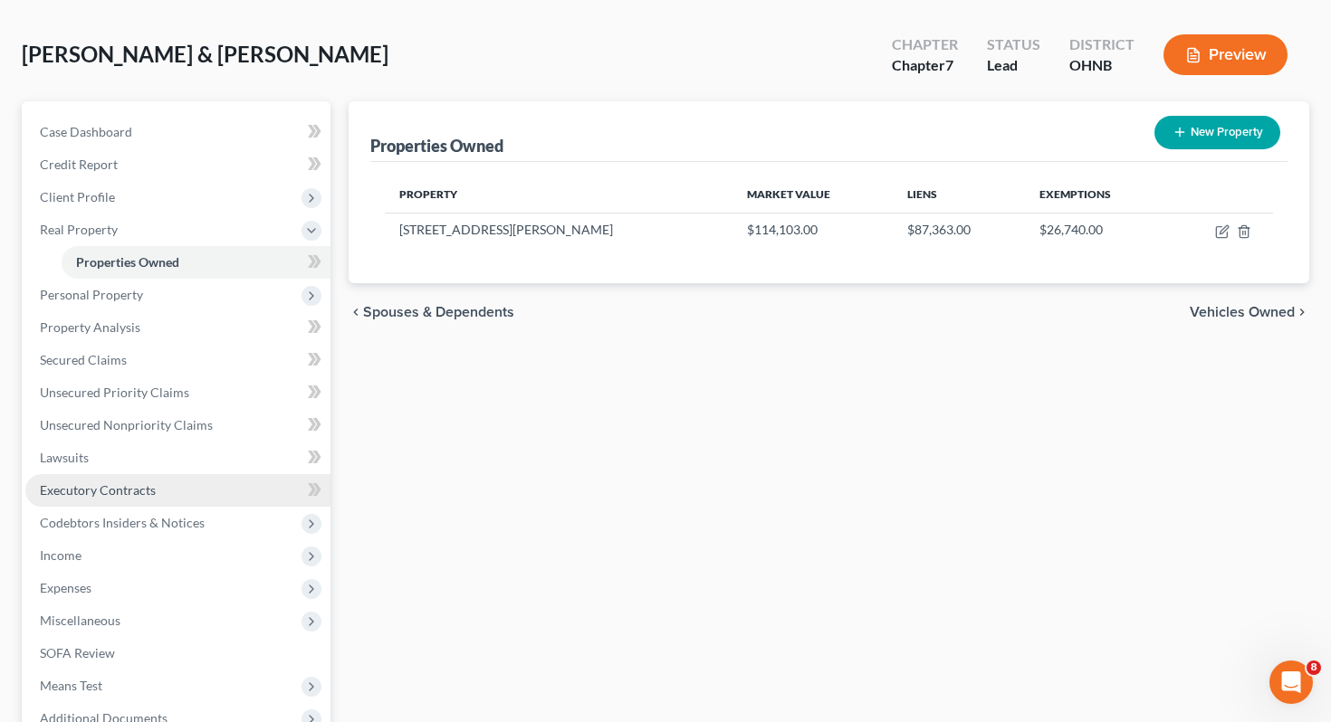
click at [120, 572] on span "Expenses" at bounding box center [177, 588] width 305 height 33
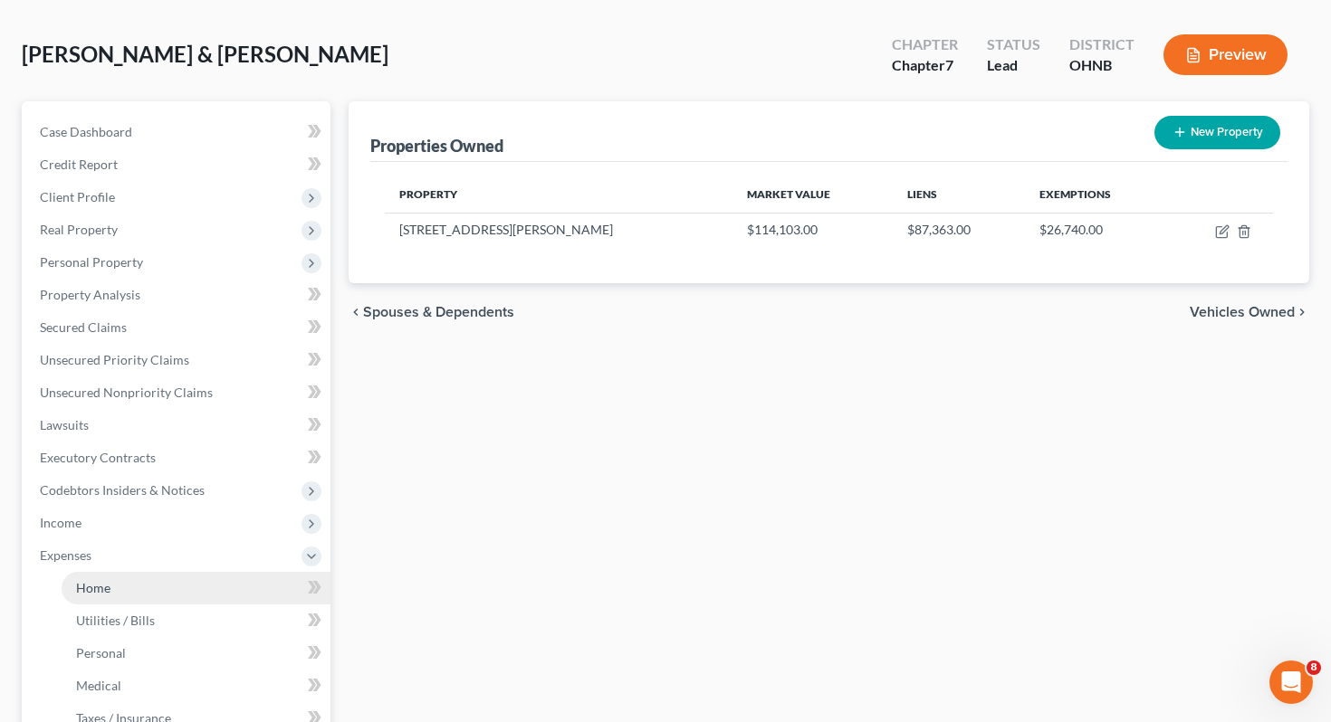
click at [128, 572] on link "Home" at bounding box center [196, 588] width 269 height 33
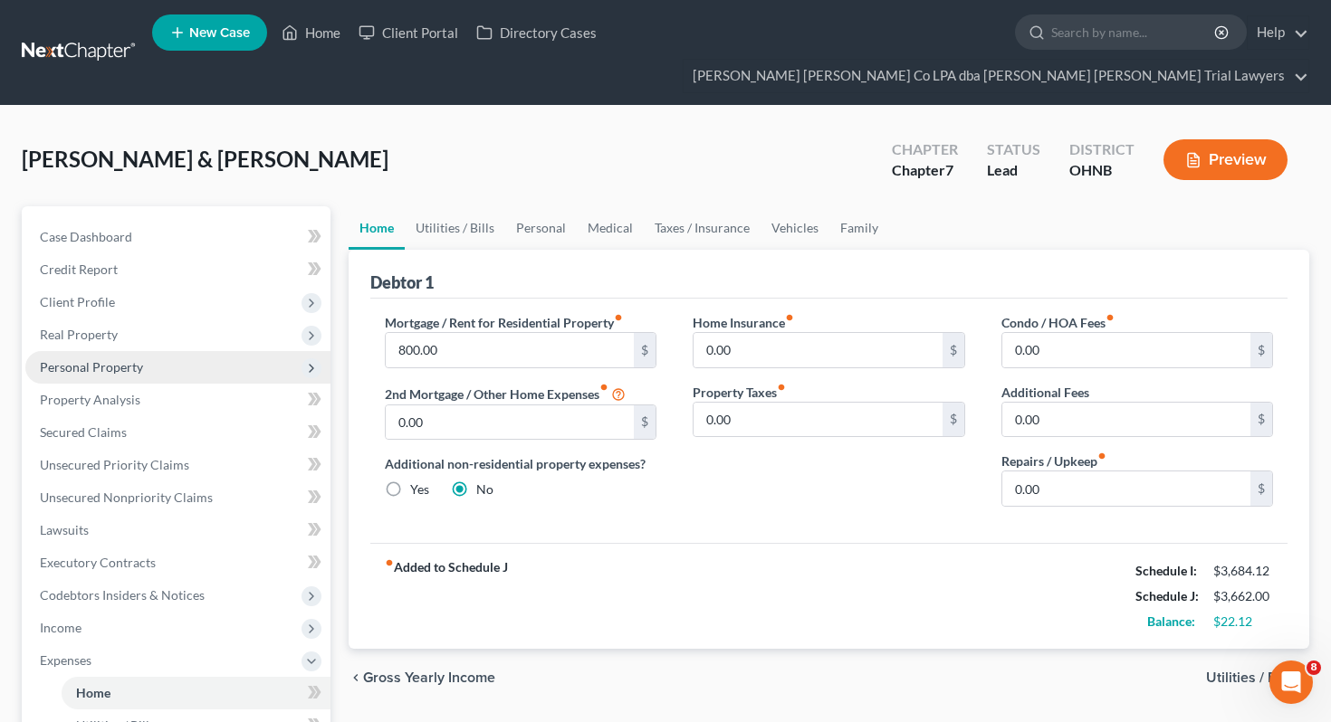
click at [252, 351] on span "Personal Property" at bounding box center [177, 367] width 305 height 33
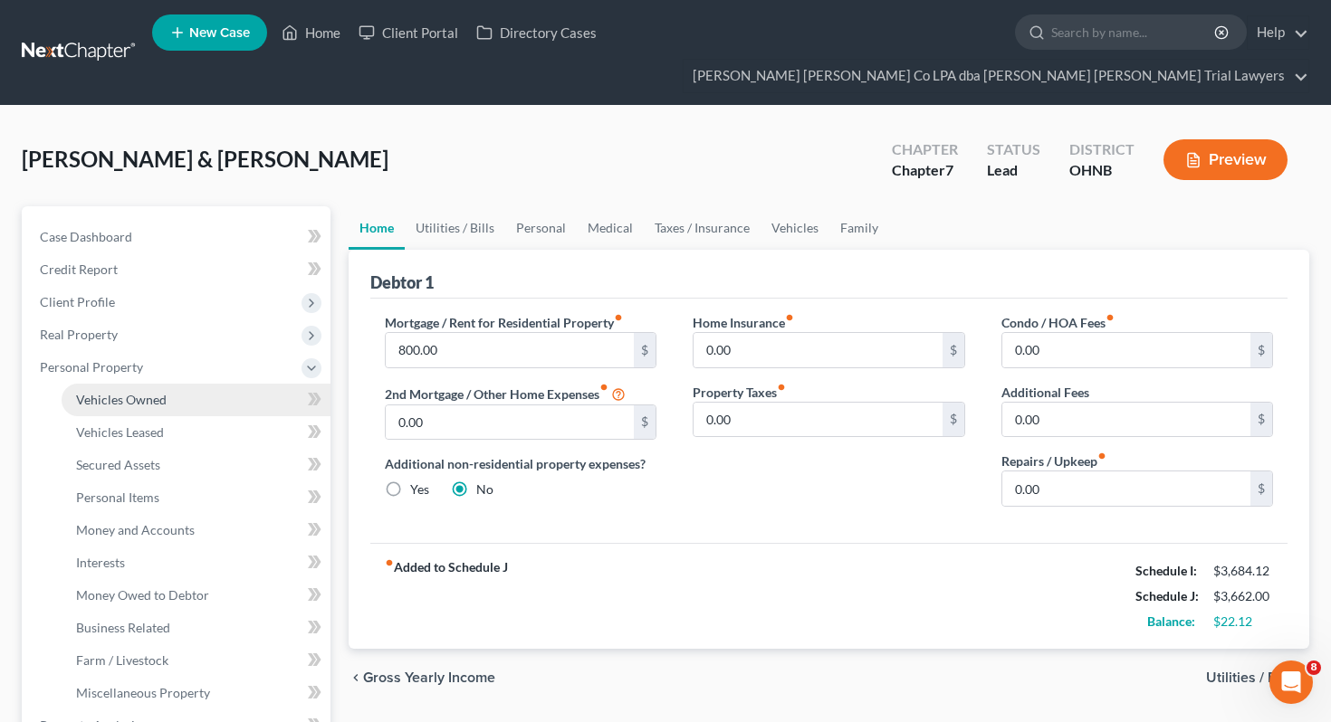
click at [252, 384] on link "Vehicles Owned" at bounding box center [196, 400] width 269 height 33
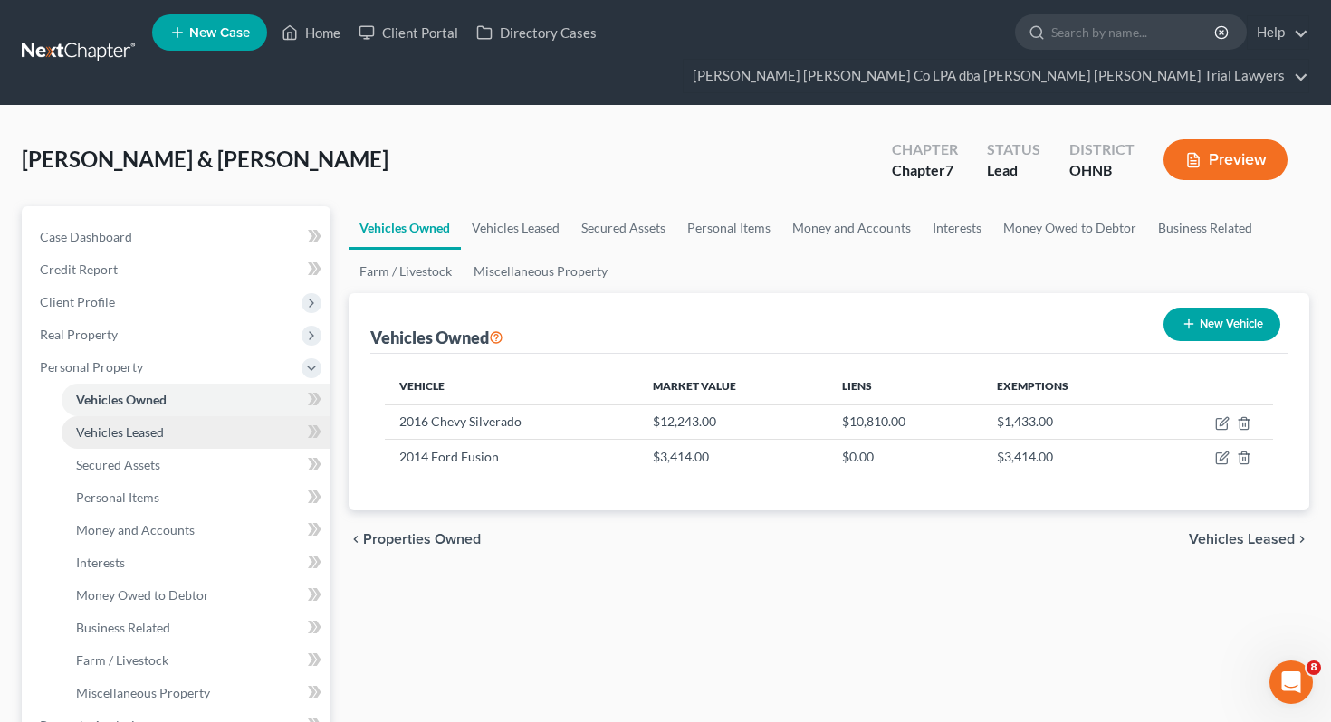
click at [259, 416] on link "Vehicles Leased" at bounding box center [196, 432] width 269 height 33
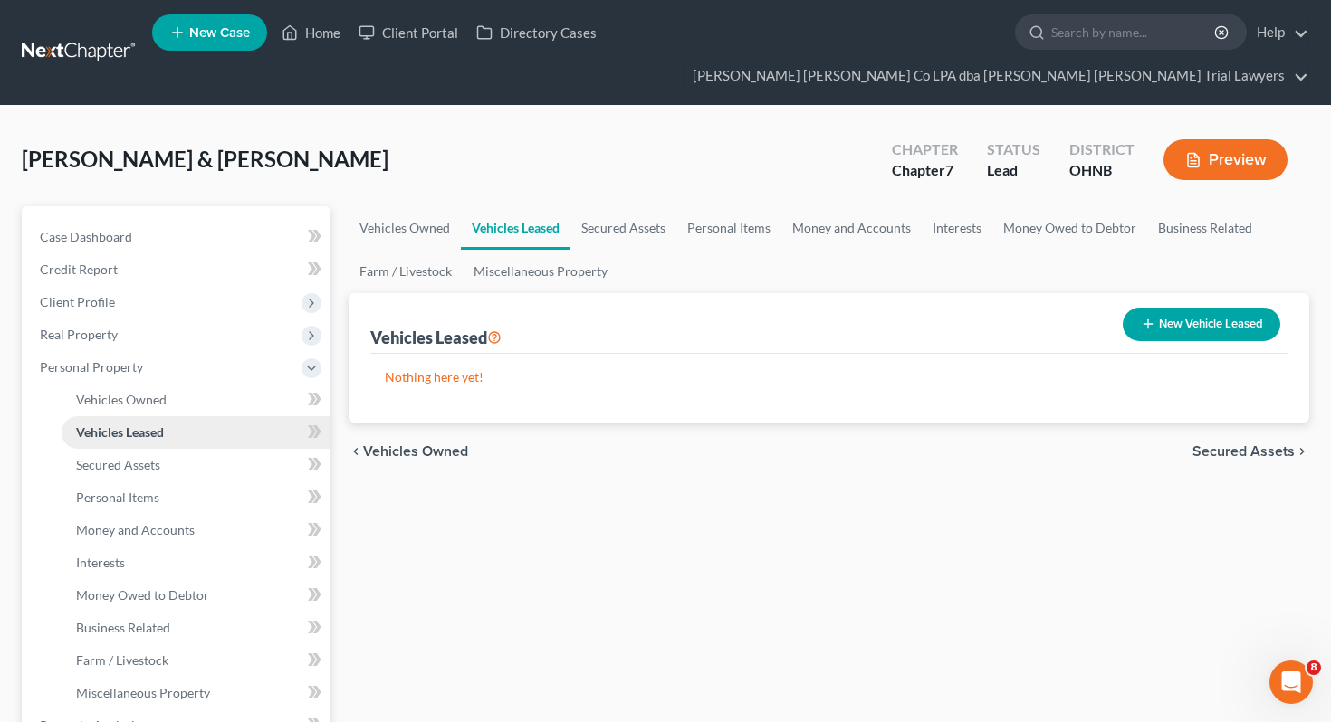
click at [259, 416] on link "Vehicles Leased" at bounding box center [196, 432] width 269 height 33
click at [260, 449] on link "Secured Assets" at bounding box center [196, 465] width 269 height 33
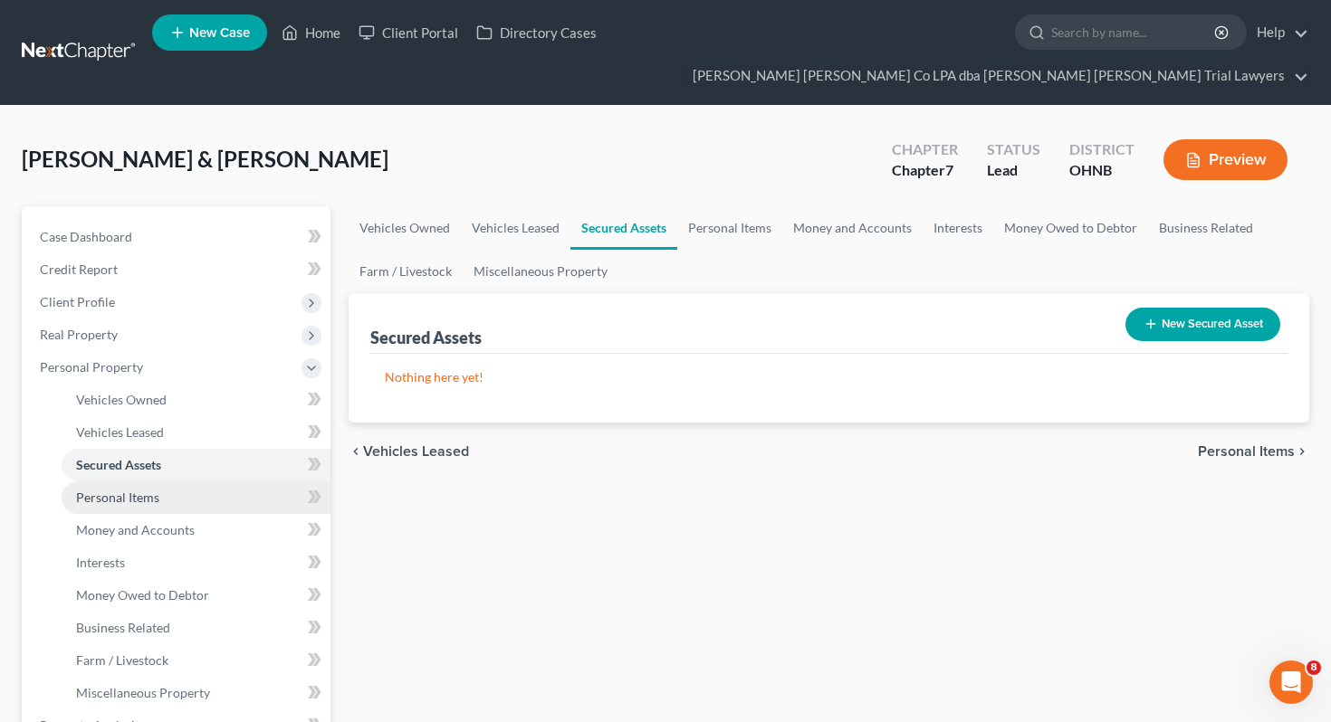
click at [258, 482] on link "Personal Items" at bounding box center [196, 498] width 269 height 33
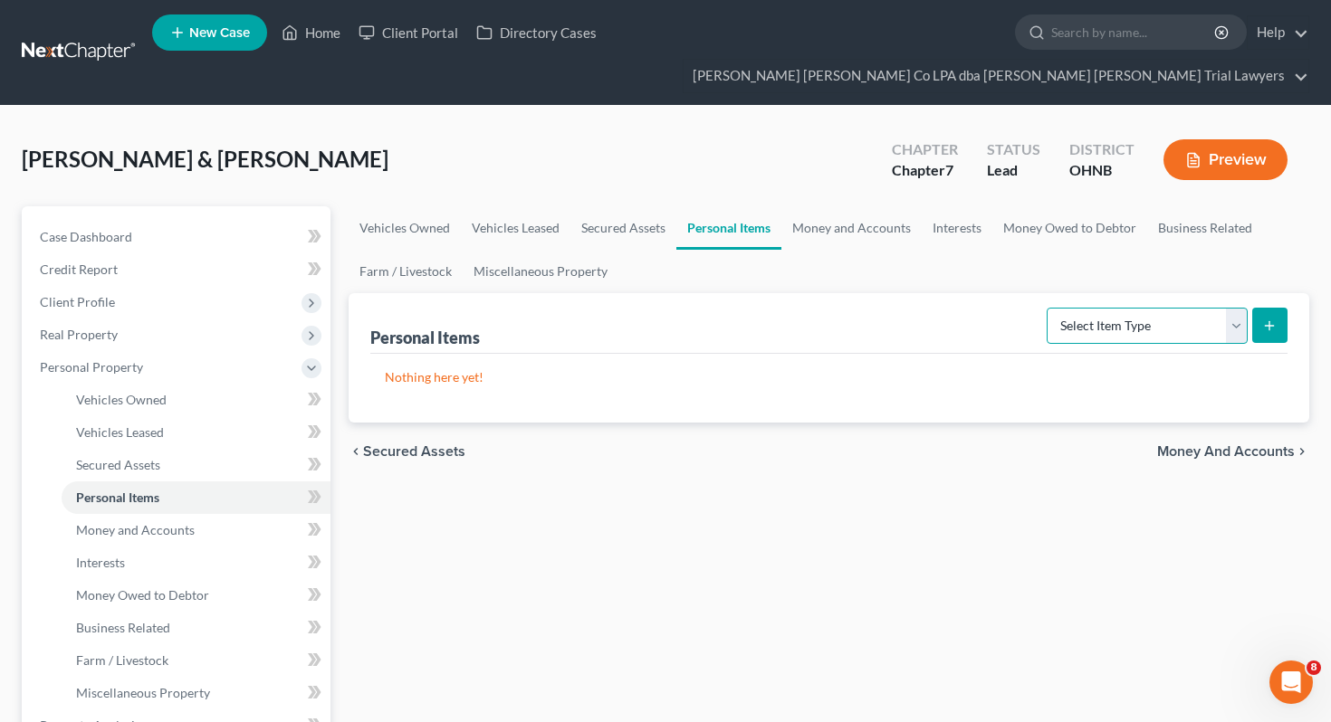
click at [1117, 308] on select "Select Item Type Clothing Collectibles Of Value Electronics Firearms Household …" at bounding box center [1147, 326] width 201 height 36
select select "clothing"
click at [1277, 308] on button "submit" at bounding box center [1269, 325] width 35 height 35
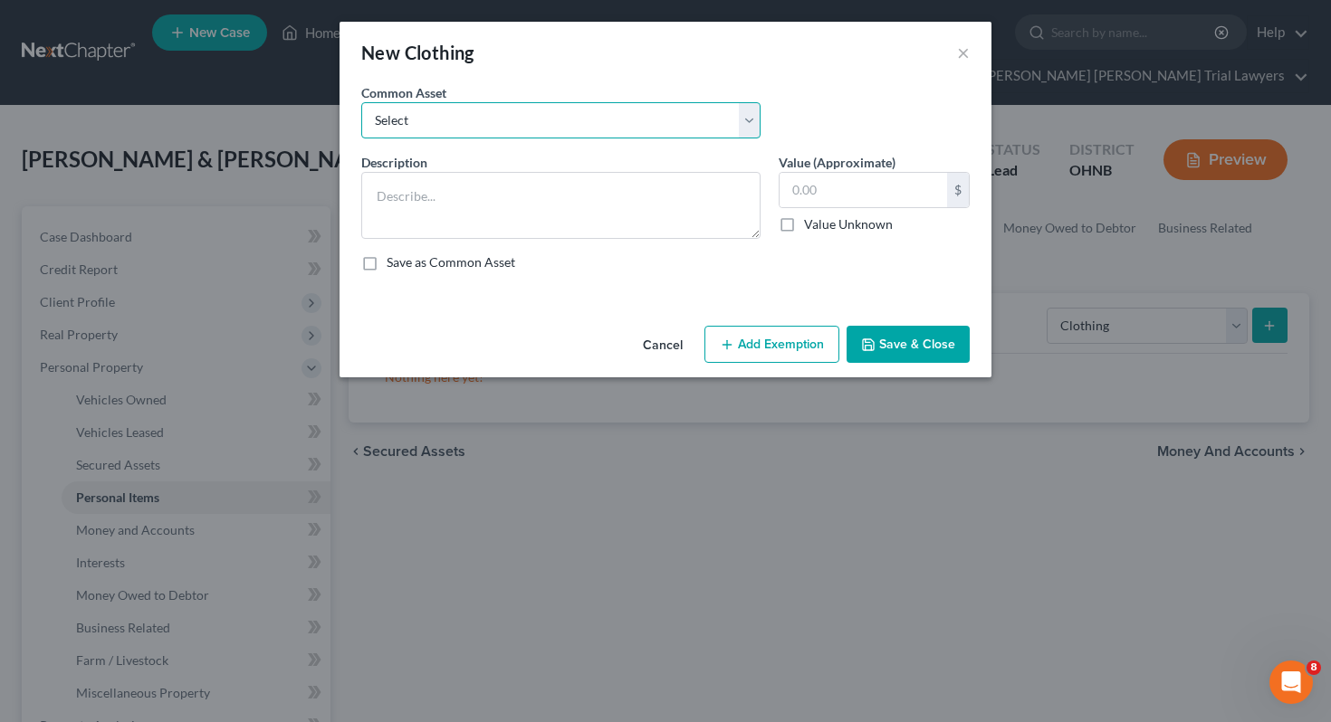
click at [715, 118] on select "Select Normal work & daily wearing apparel" at bounding box center [560, 120] width 399 height 36
select select "0"
type textarea "Normal work & daily wearing apparel"
type input "500.00"
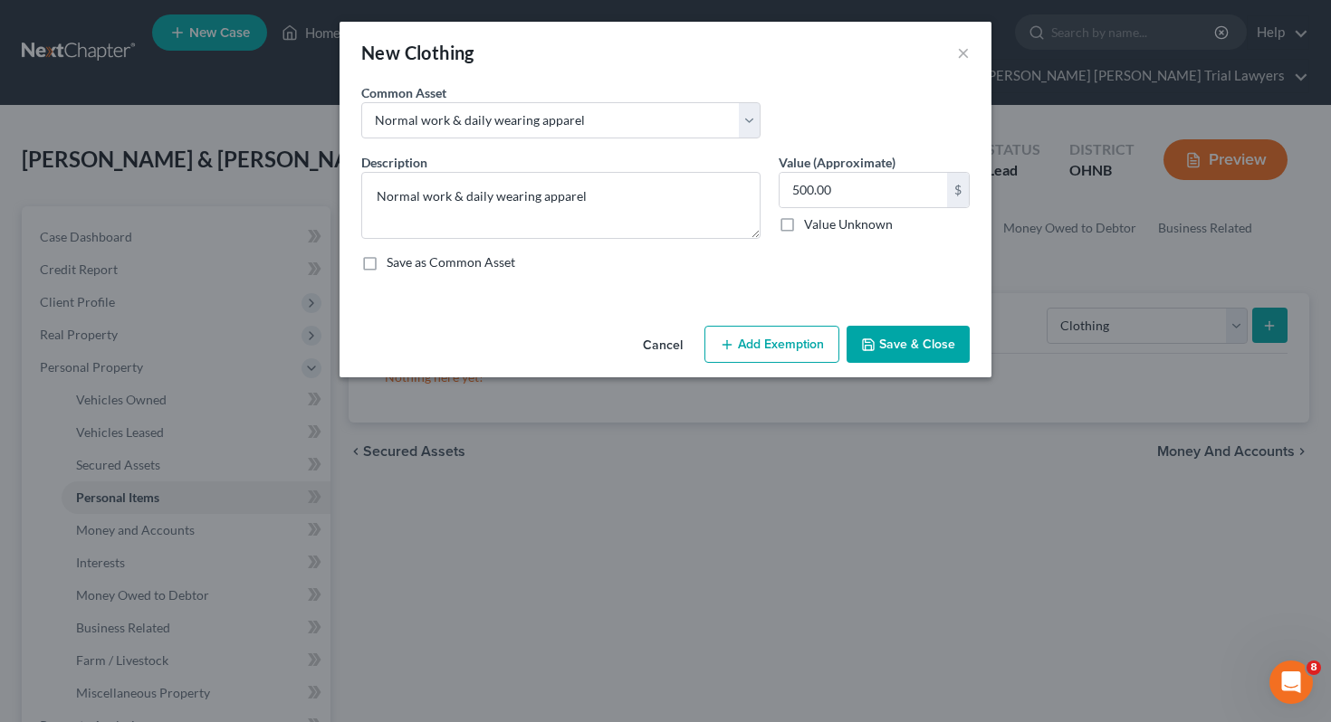
click at [805, 349] on button "Add Exemption" at bounding box center [771, 345] width 135 height 38
select select "2"
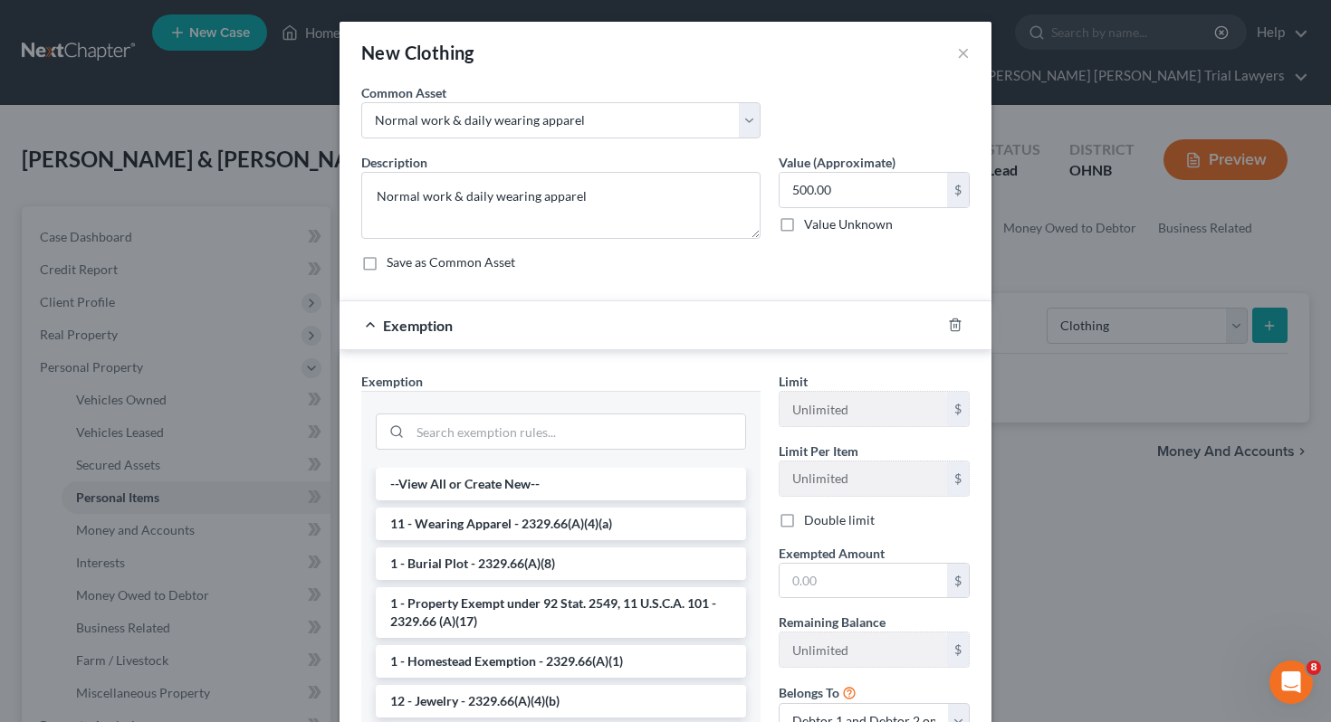
click at [606, 528] on li "11 - Wearing Apparel - 2329.66(A)(4)(a)" at bounding box center [561, 524] width 370 height 33
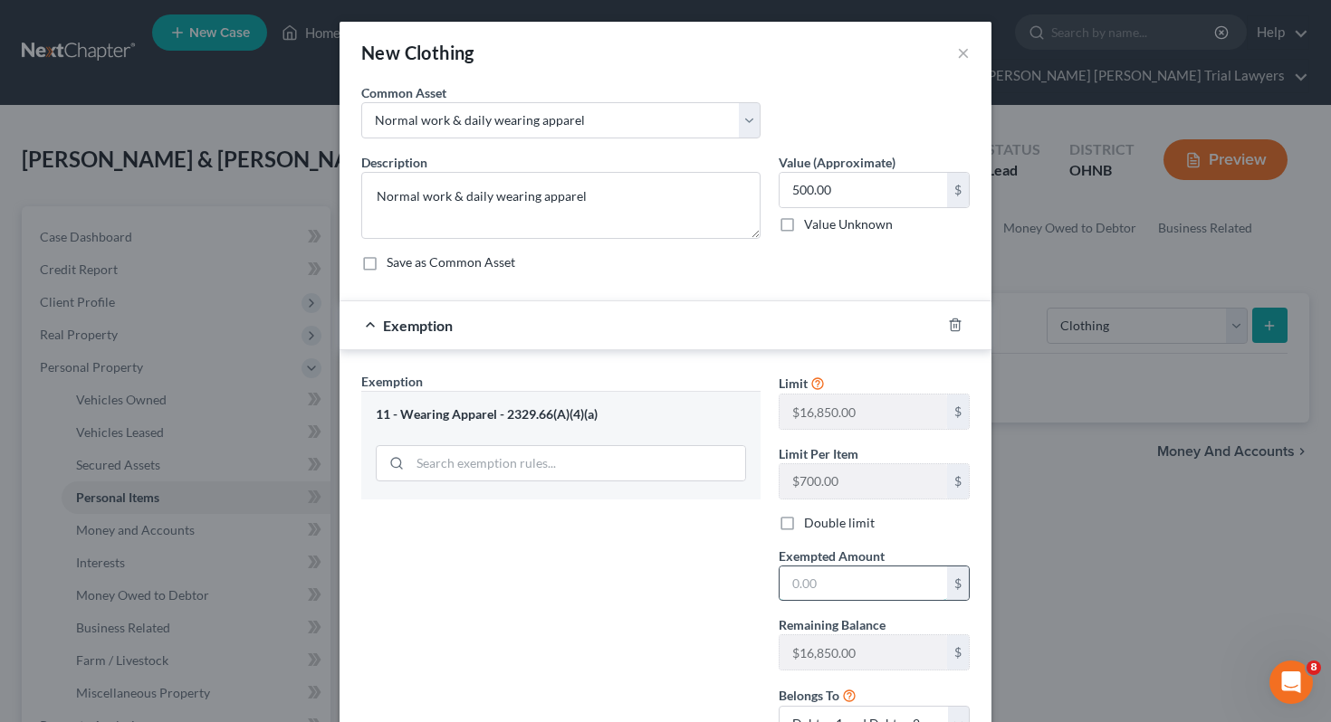
click at [817, 578] on input "text" at bounding box center [862, 584] width 167 height 34
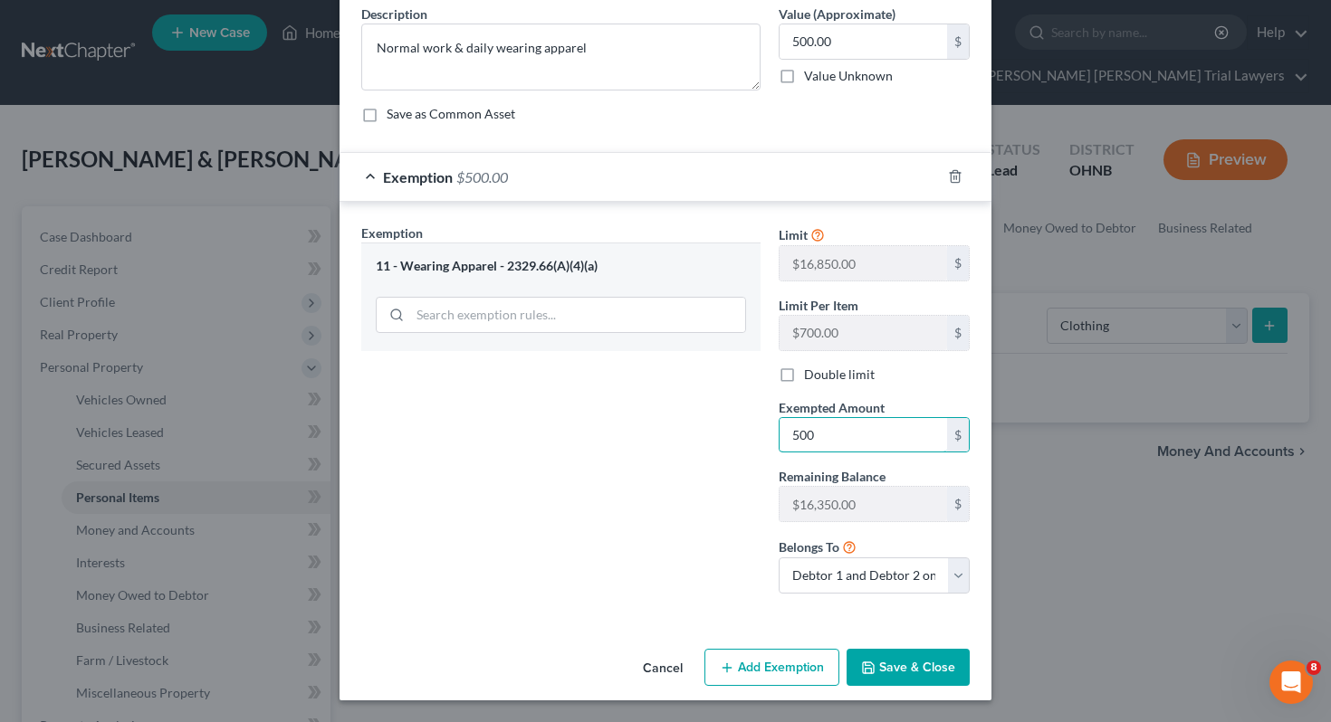
type input "500"
click at [690, 563] on div "Exemption Set must be selected for CA. Exemption * 11 - Wearing Apparel - 2329.…" at bounding box center [560, 416] width 417 height 385
click at [905, 664] on button "Save & Close" at bounding box center [907, 668] width 123 height 38
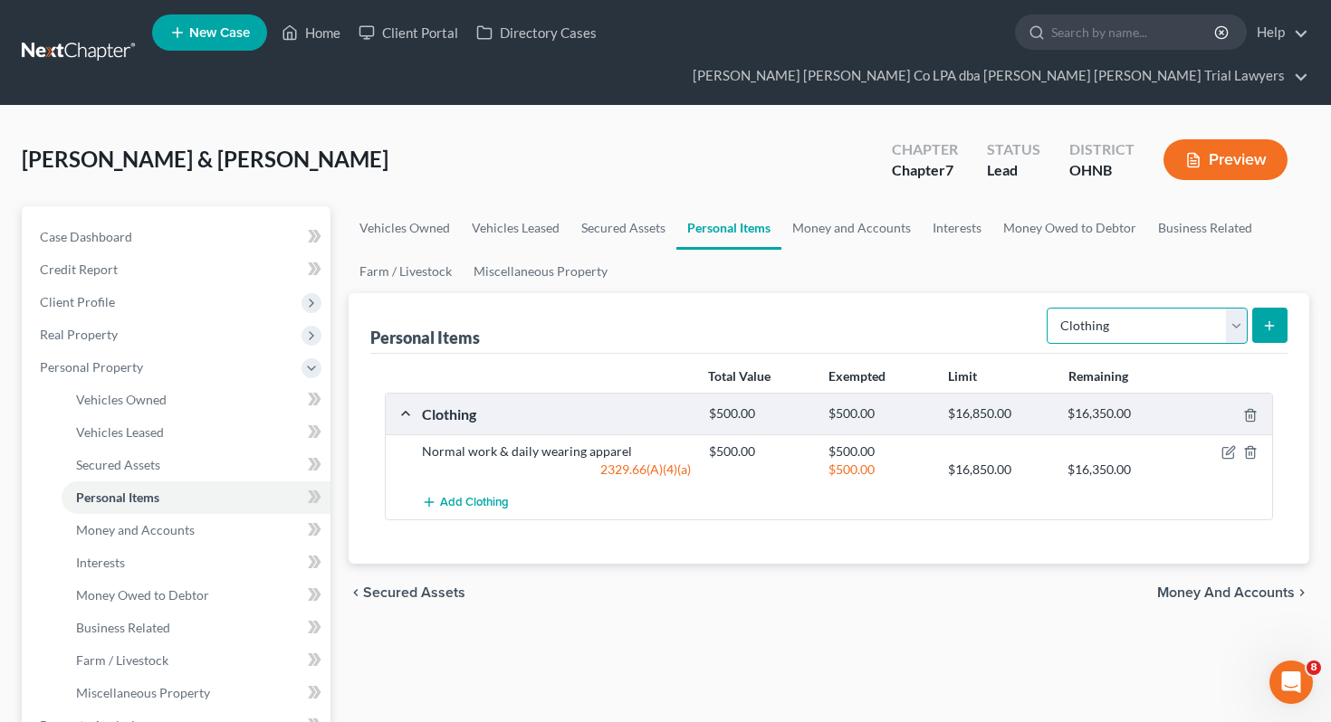
click at [1097, 308] on select "Select Item Type Clothing Collectibles Of Value Electronics Firearms Household …" at bounding box center [1147, 326] width 201 height 36
select select "electronics"
click at [1270, 319] on icon "submit" at bounding box center [1269, 326] width 14 height 14
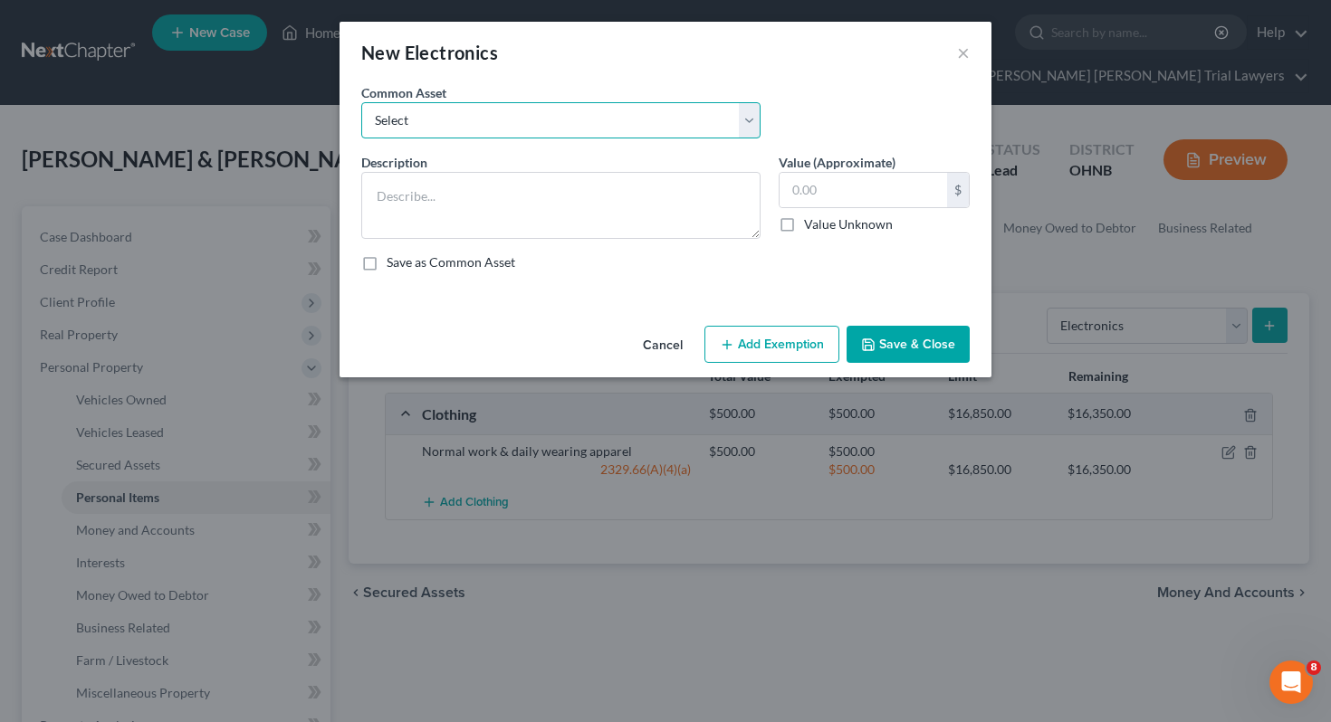
click at [673, 126] on select "Select # Televisions & # Computers 1 Television & 1 Computer" at bounding box center [560, 120] width 399 height 36
select select "0"
type textarea "# Televisions & # Computers"
type input "500.00"
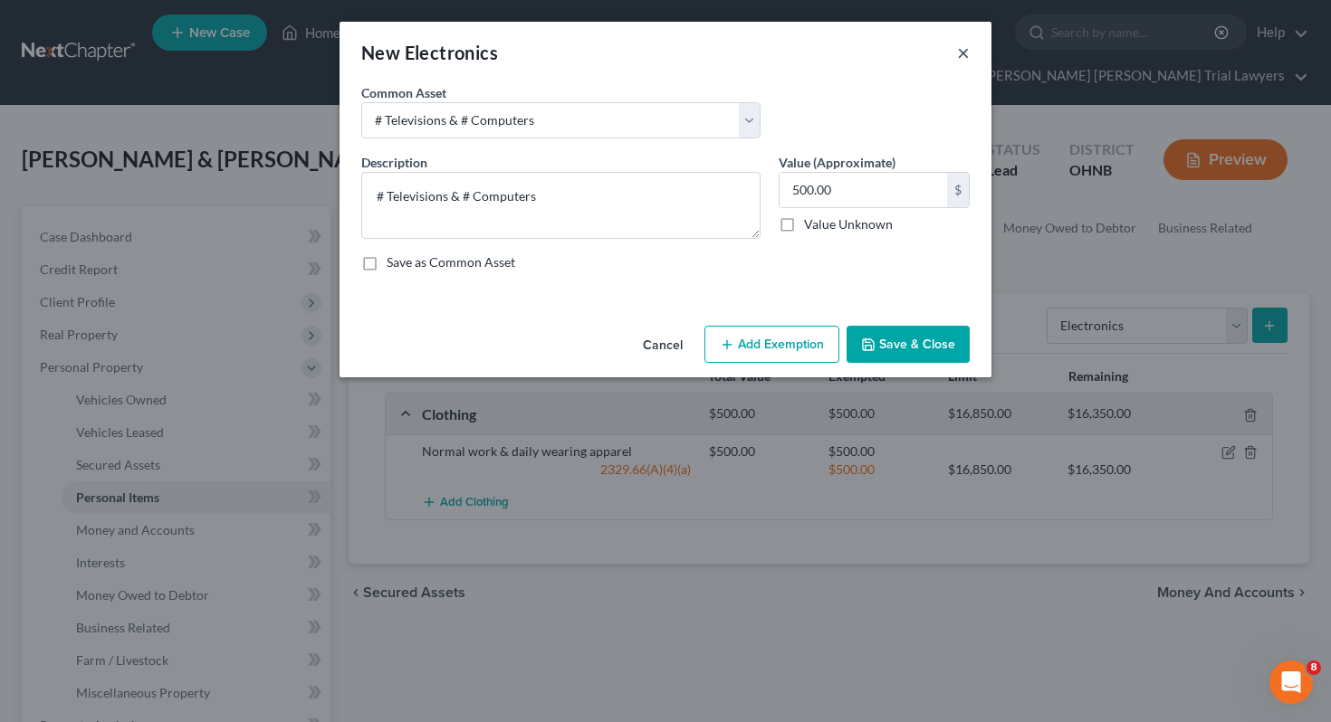
click at [969, 42] on button "×" at bounding box center [963, 53] width 13 height 22
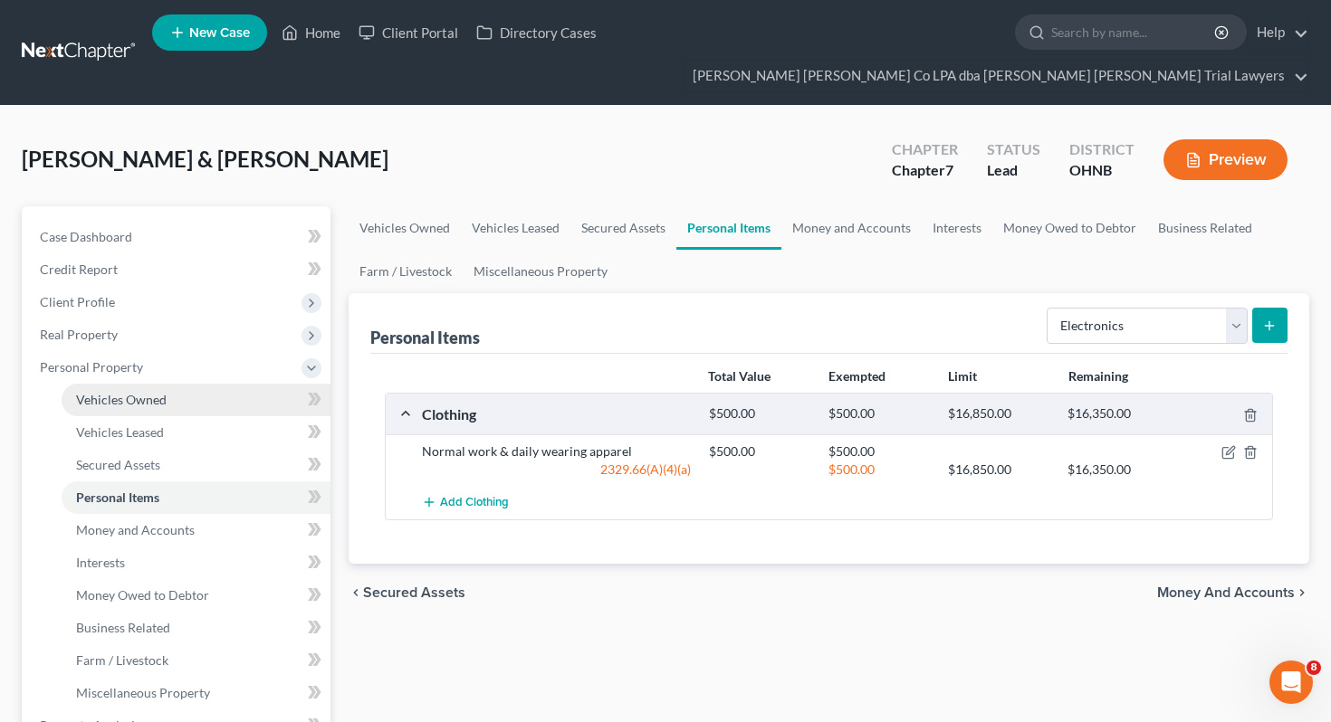
click at [175, 384] on link "Vehicles Owned" at bounding box center [196, 400] width 269 height 33
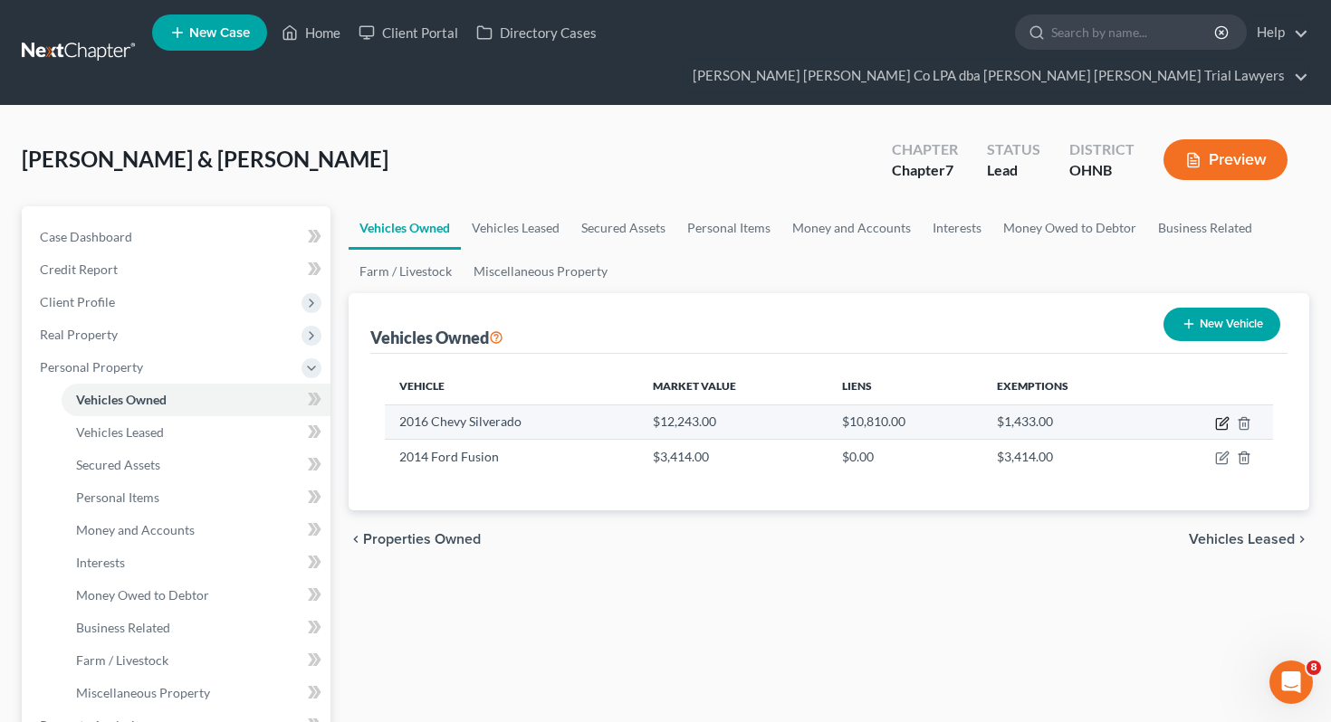
click at [1223, 416] on icon "button" at bounding box center [1222, 423] width 14 height 14
select select "0"
select select "10"
select select "2"
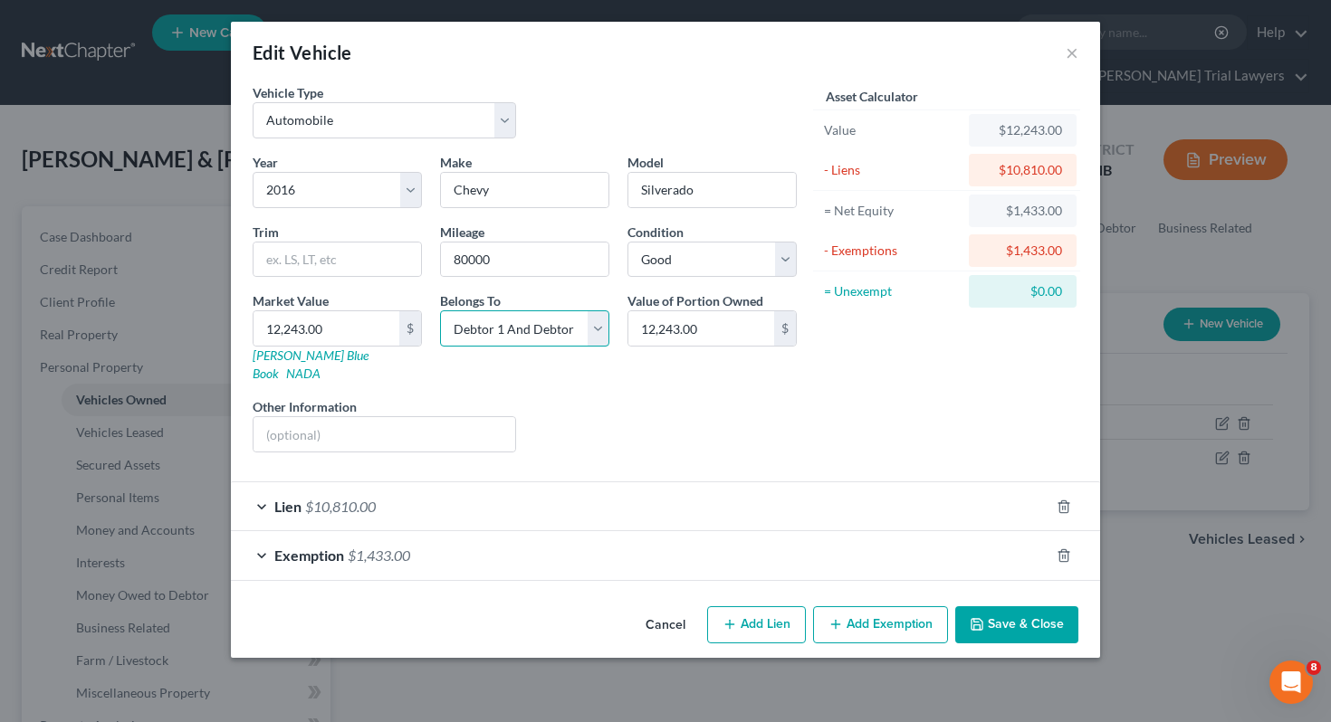
click at [495, 337] on select "Select Debtor 1 Only Debtor 2 Only Debtor 1 And Debtor 2 Only At Least One Of T…" at bounding box center [524, 329] width 169 height 36
select select "0"
click at [954, 546] on div "Exemption $1,433.00" at bounding box center [640, 555] width 818 height 48
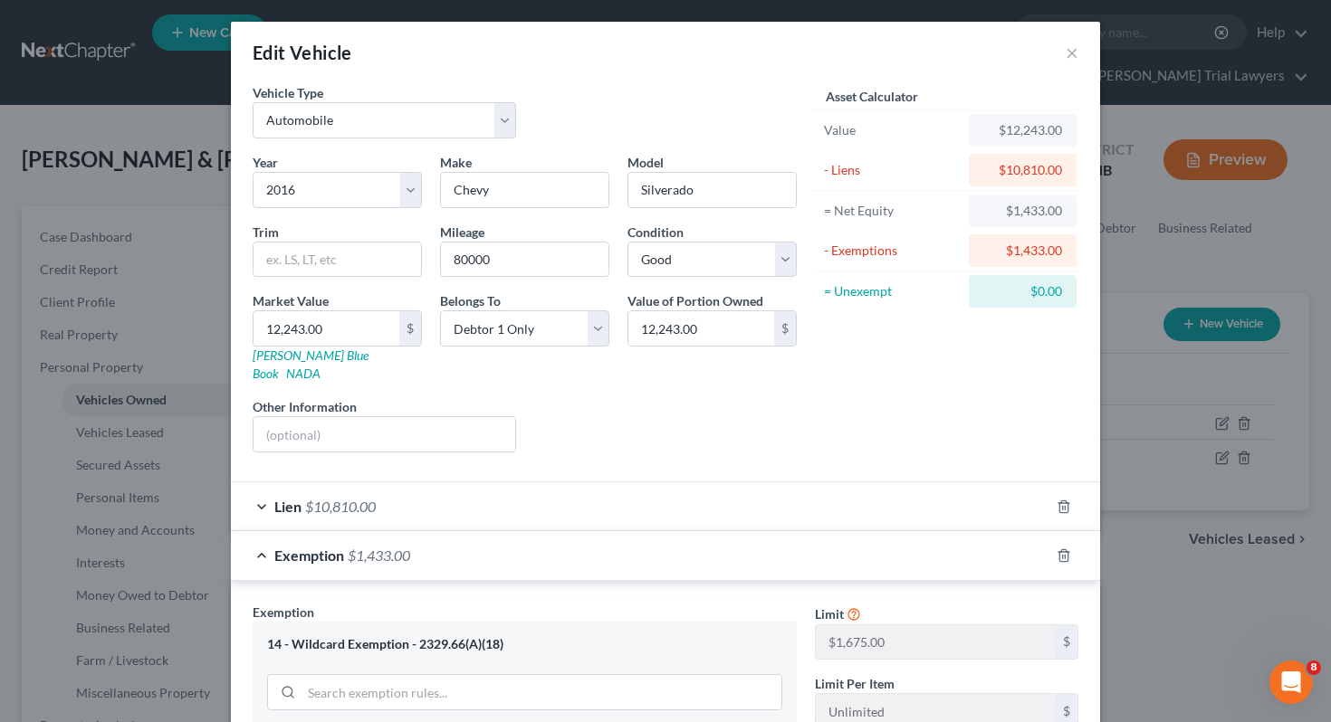
click at [948, 484] on div "Lien $10,810.00" at bounding box center [640, 507] width 818 height 48
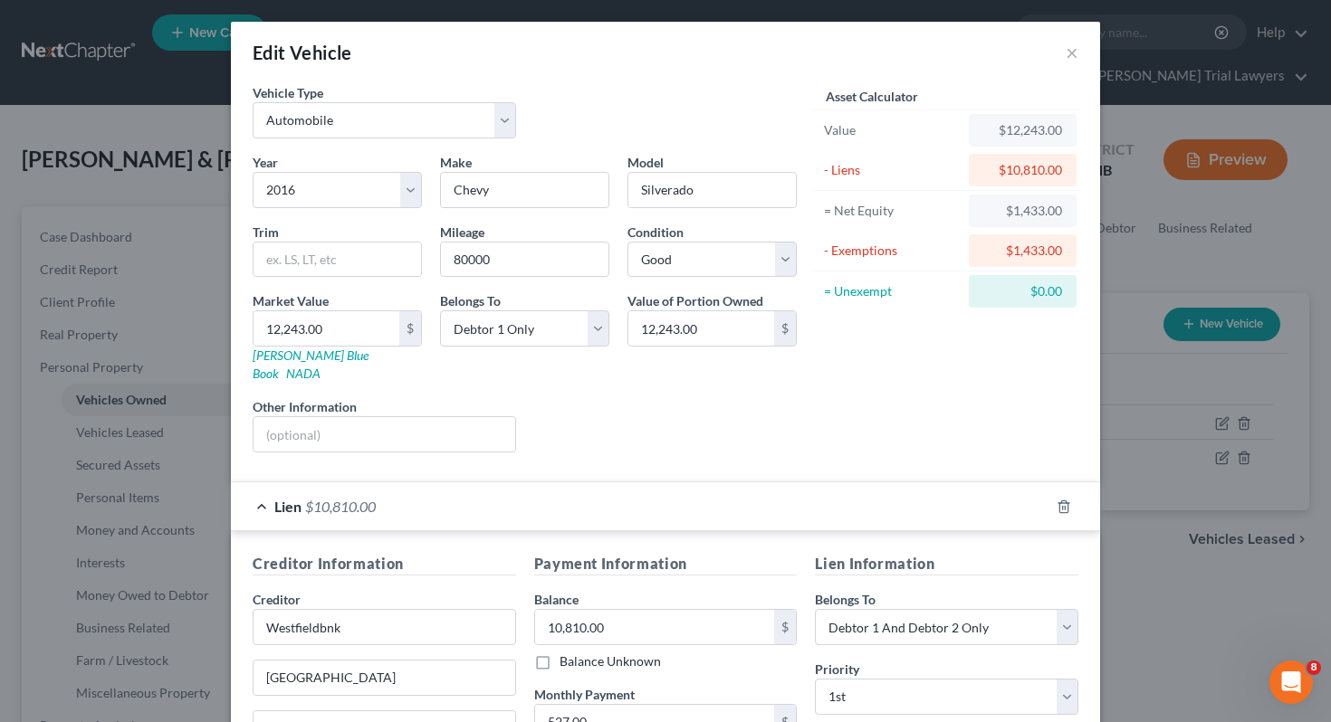
scroll to position [53, 0]
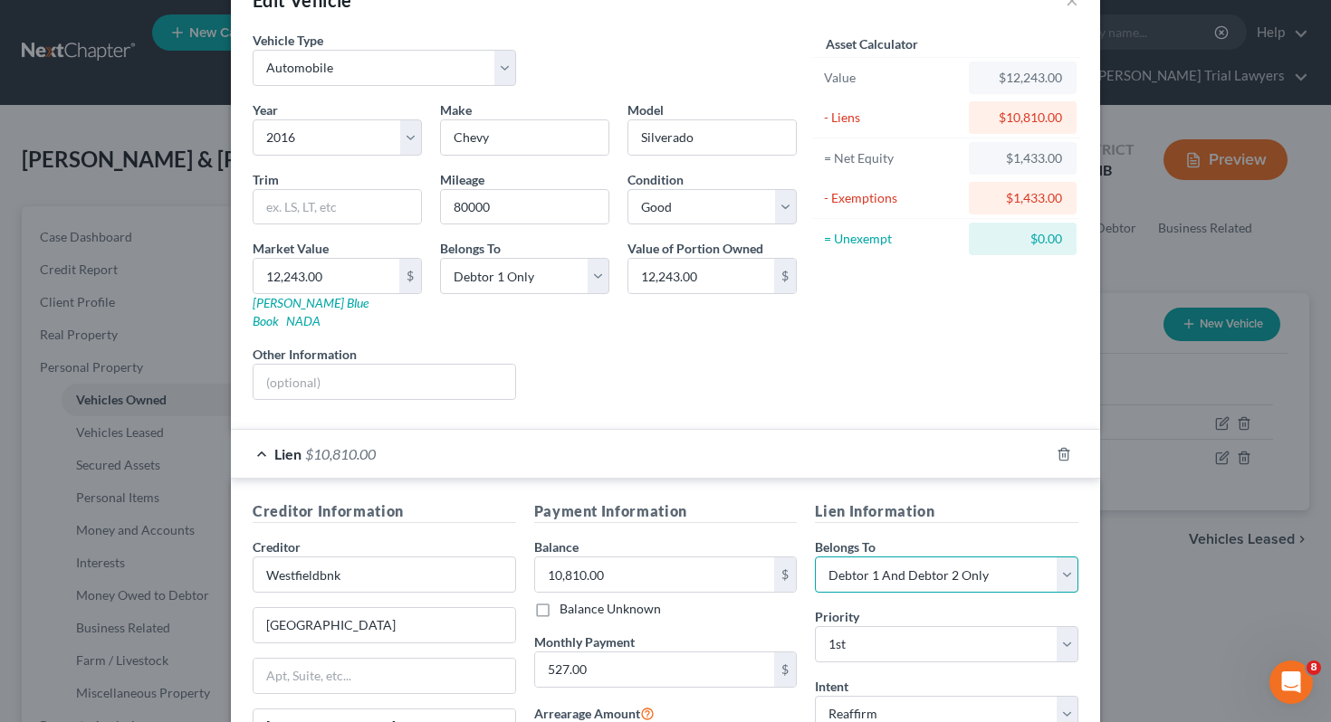
click at [951, 568] on select "Select Debtor 1 Only Debtor 2 Only Debtor 1 And Debtor 2 Only At Least One Of T…" at bounding box center [946, 575] width 263 height 36
select select "0"
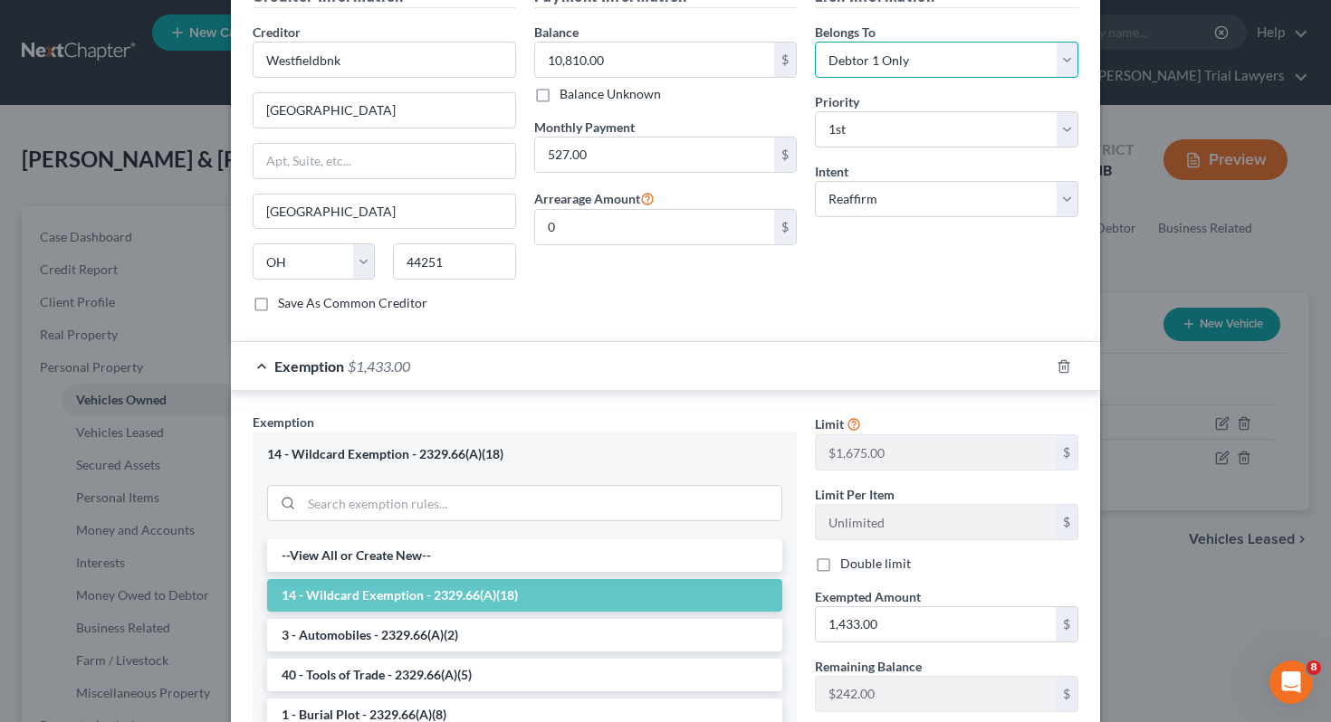
scroll to position [785, 0]
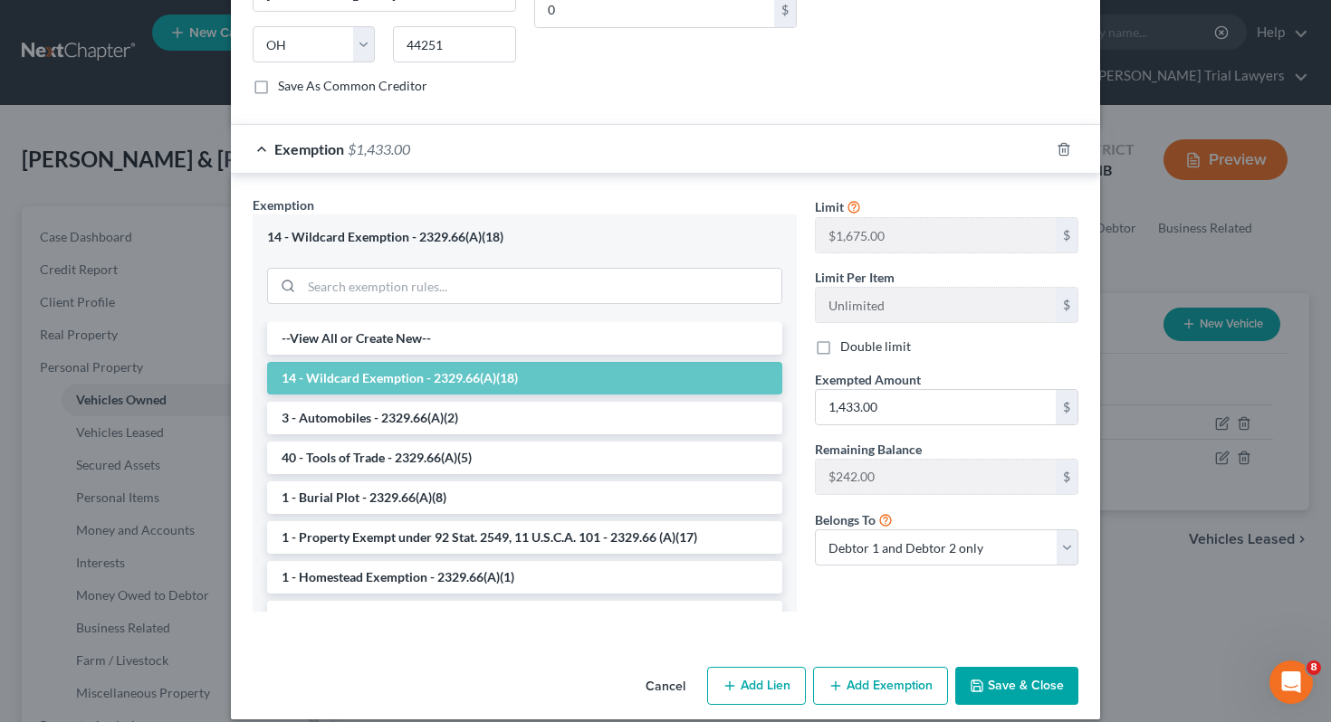
click at [1009, 670] on button "Save & Close" at bounding box center [1016, 686] width 123 height 38
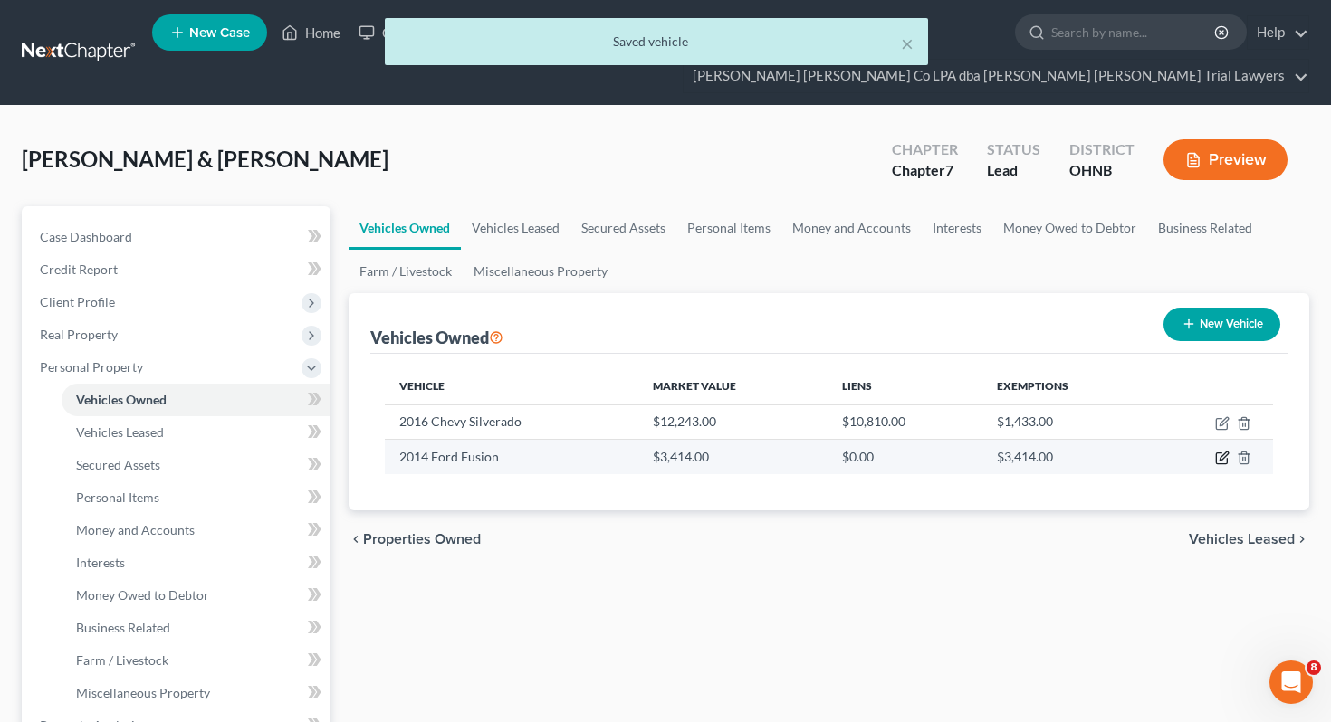
click at [1221, 451] on icon "button" at bounding box center [1222, 458] width 14 height 14
select select "0"
select select "12"
select select "3"
select select "0"
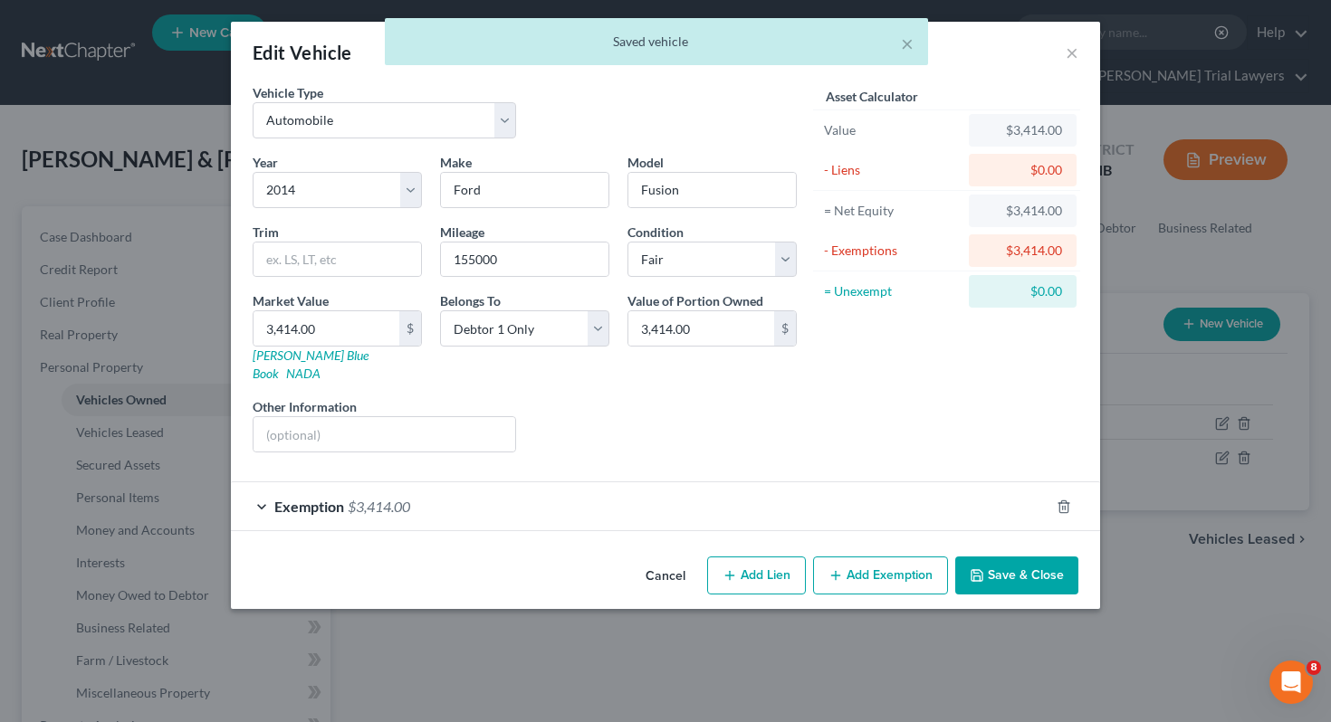
click at [1036, 557] on button "Save & Close" at bounding box center [1016, 576] width 123 height 38
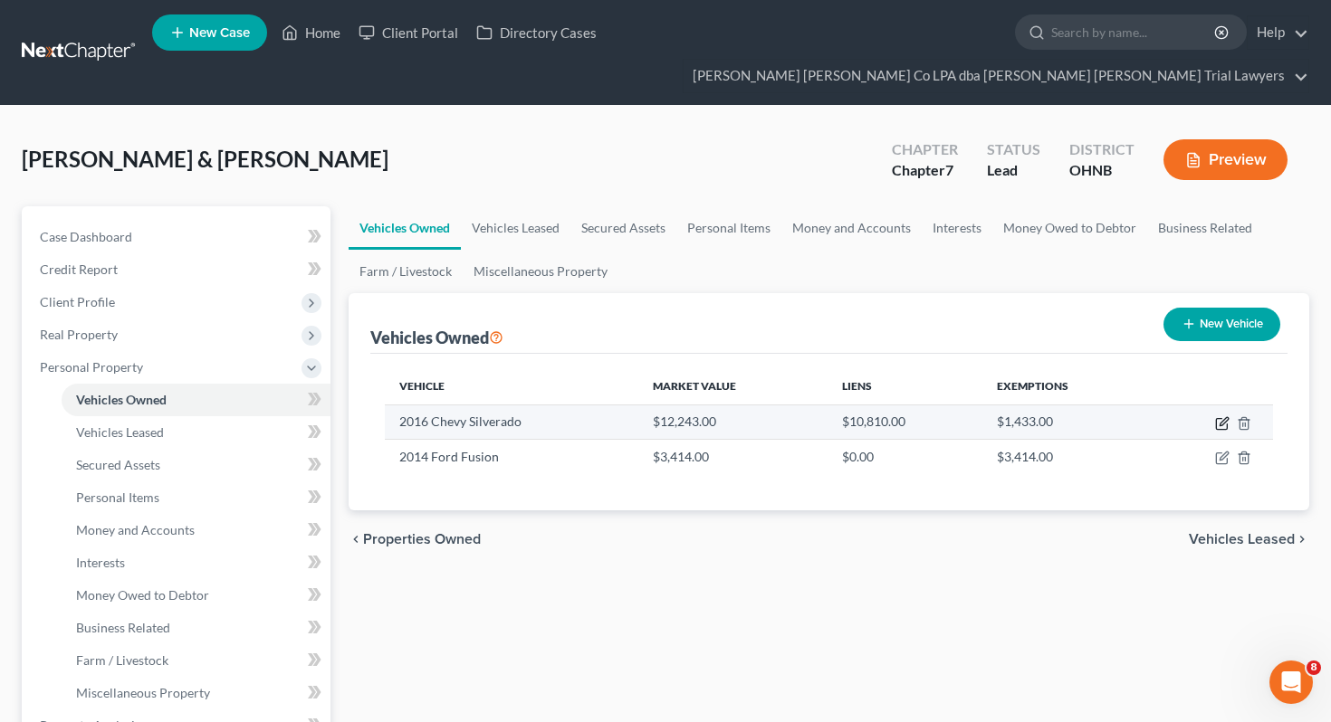
click at [1224, 416] on icon "button" at bounding box center [1222, 423] width 14 height 14
select select "0"
select select "10"
select select "2"
select select "0"
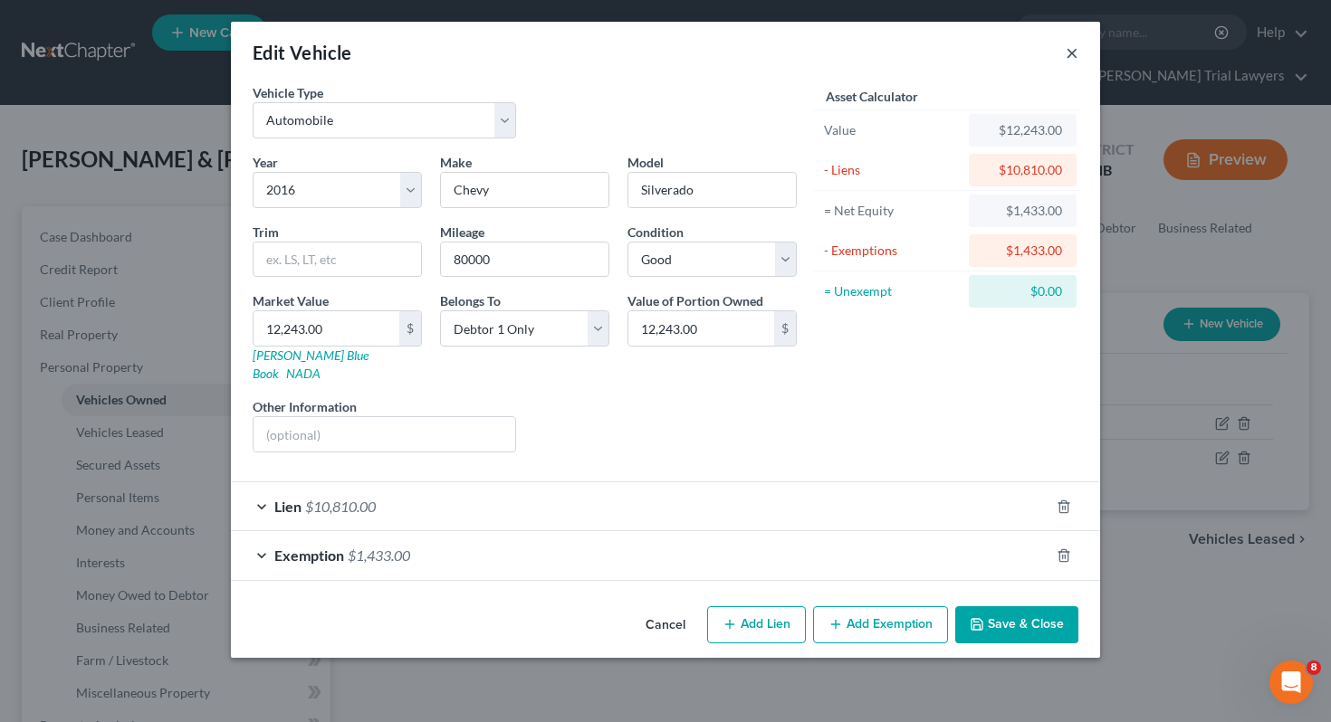
click at [1075, 45] on button "×" at bounding box center [1072, 53] width 13 height 22
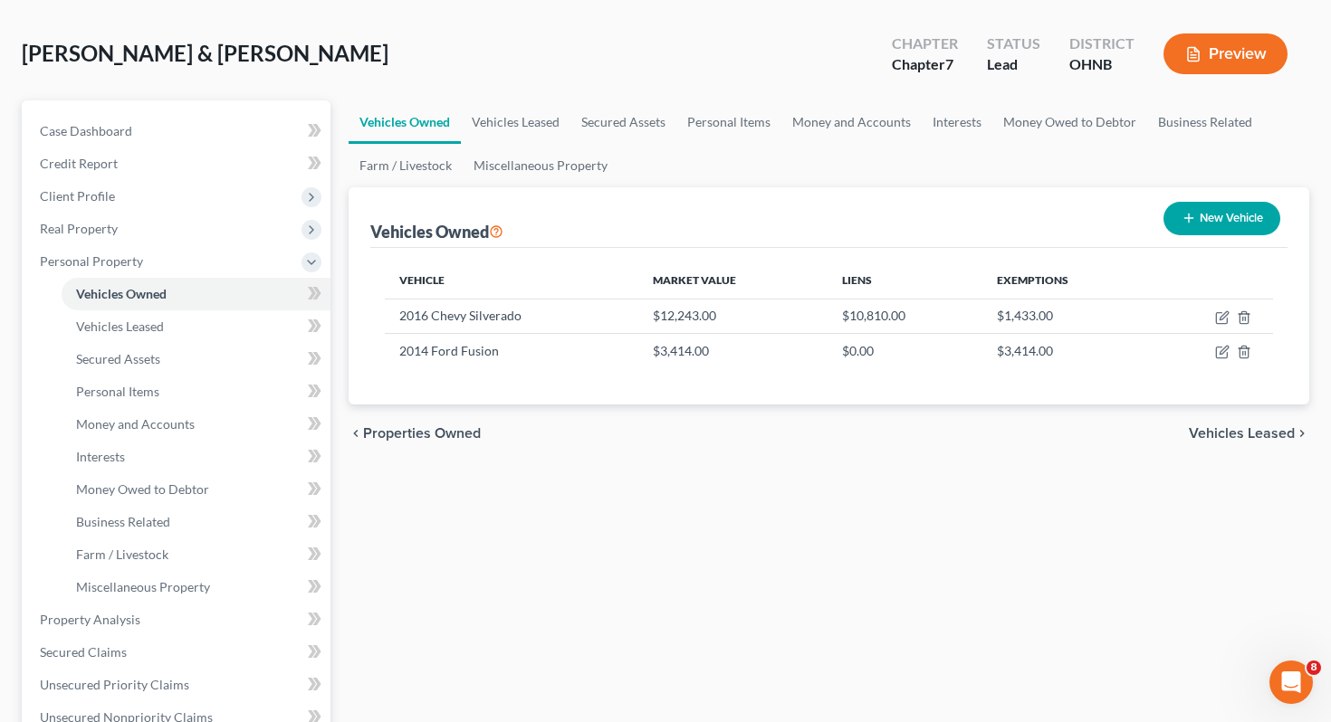
scroll to position [159, 0]
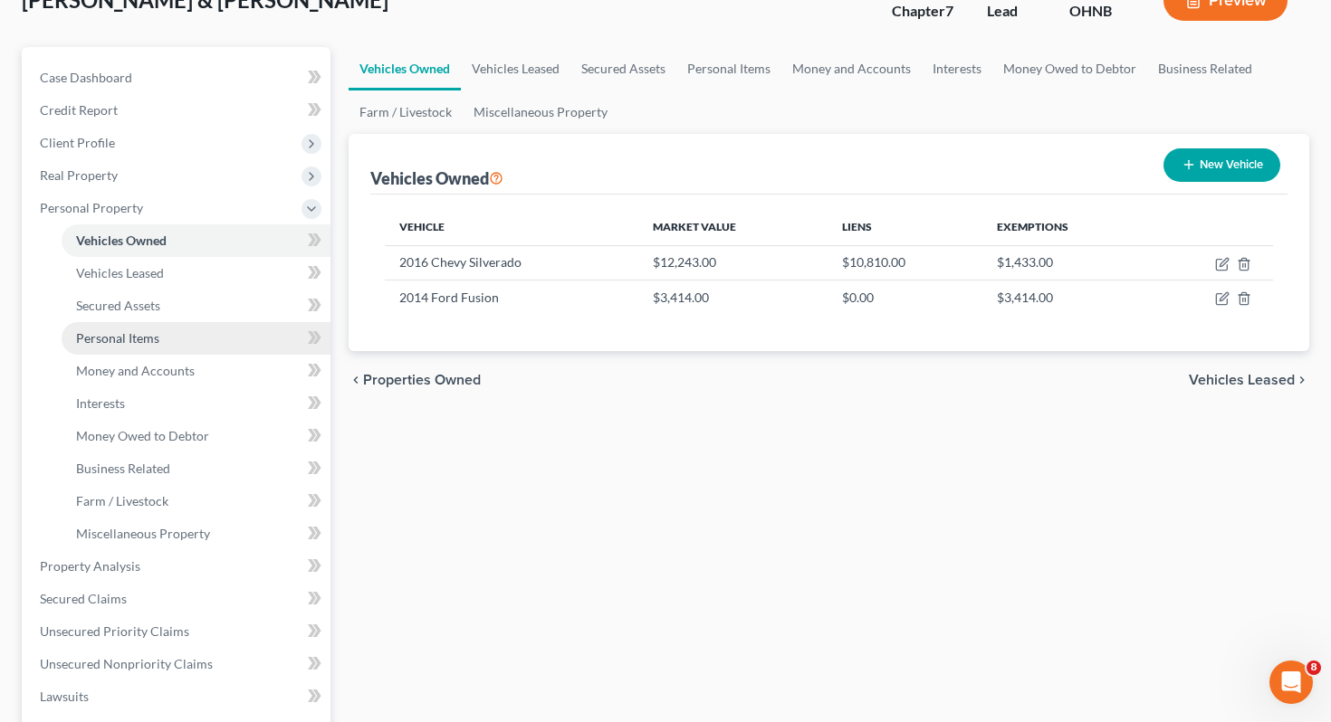
click at [206, 322] on link "Personal Items" at bounding box center [196, 338] width 269 height 33
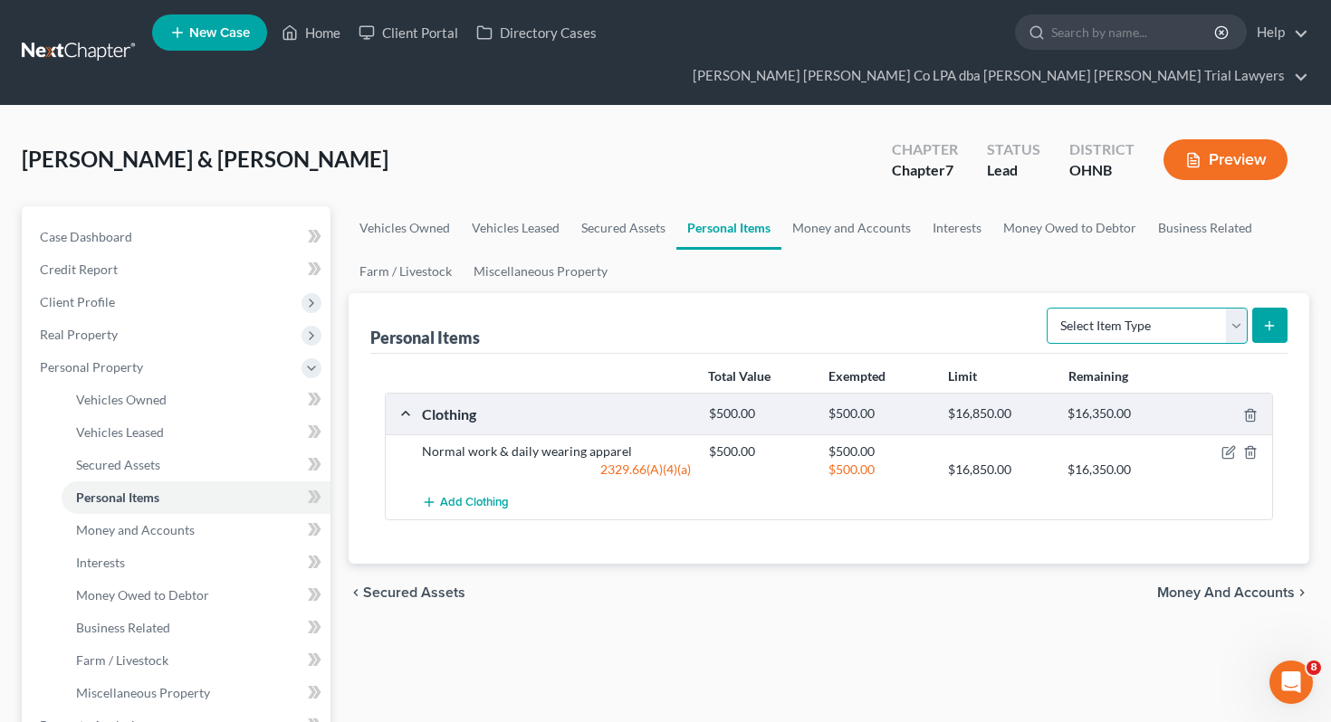
click at [1051, 308] on select "Select Item Type Clothing Collectibles Of Value Electronics Firearms Household …" at bounding box center [1147, 326] width 201 height 36
select select "electronics"
click at [1277, 308] on button "submit" at bounding box center [1269, 325] width 35 height 35
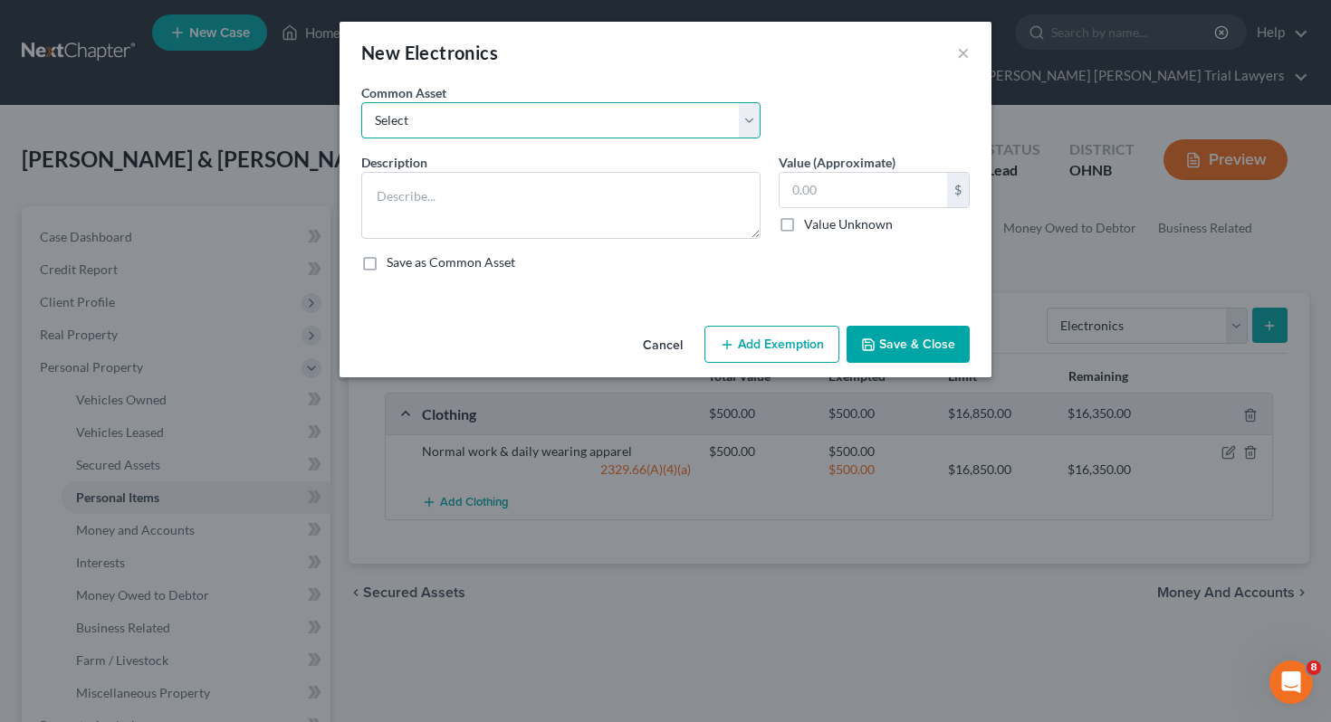
click at [573, 120] on select "Select # Televisions & # Computers 1 Television & 1 Computer" at bounding box center [560, 120] width 399 height 36
select select "1"
type textarea "1 Television & 1 Computer"
type input "500.00"
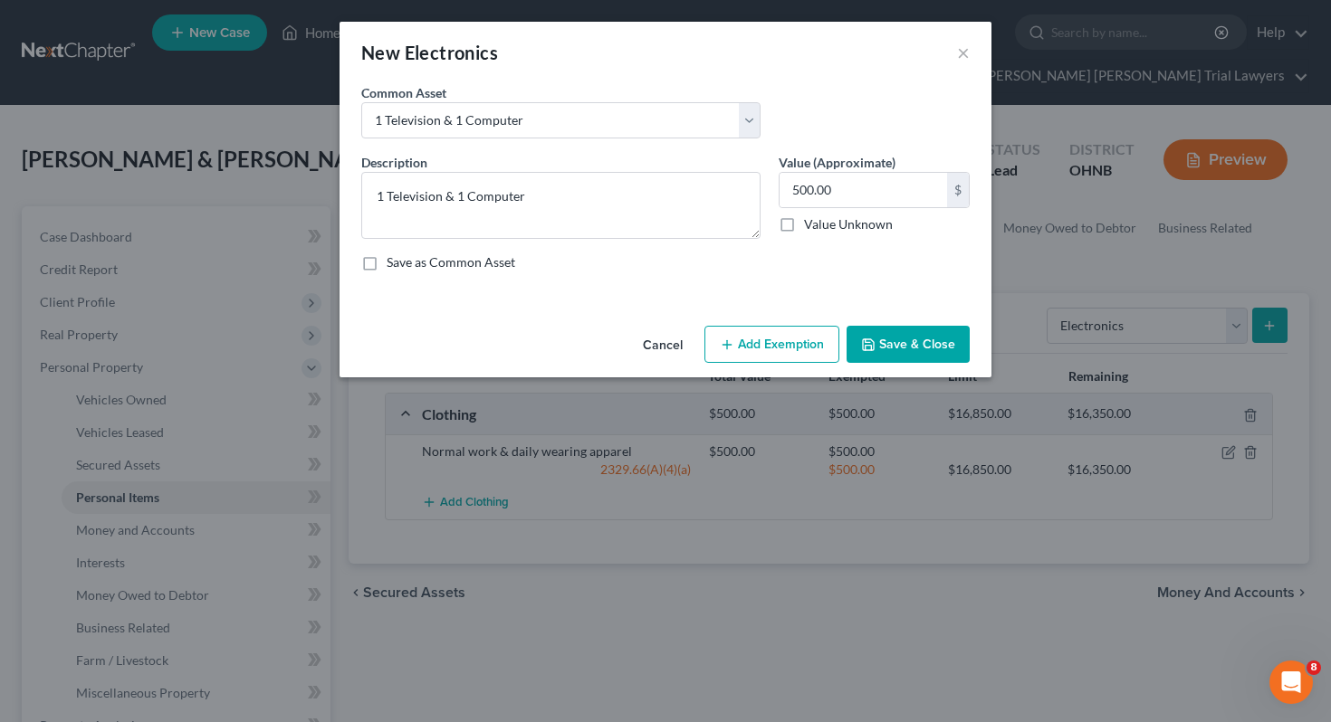
click at [808, 340] on button "Add Exemption" at bounding box center [771, 345] width 135 height 38
select select "2"
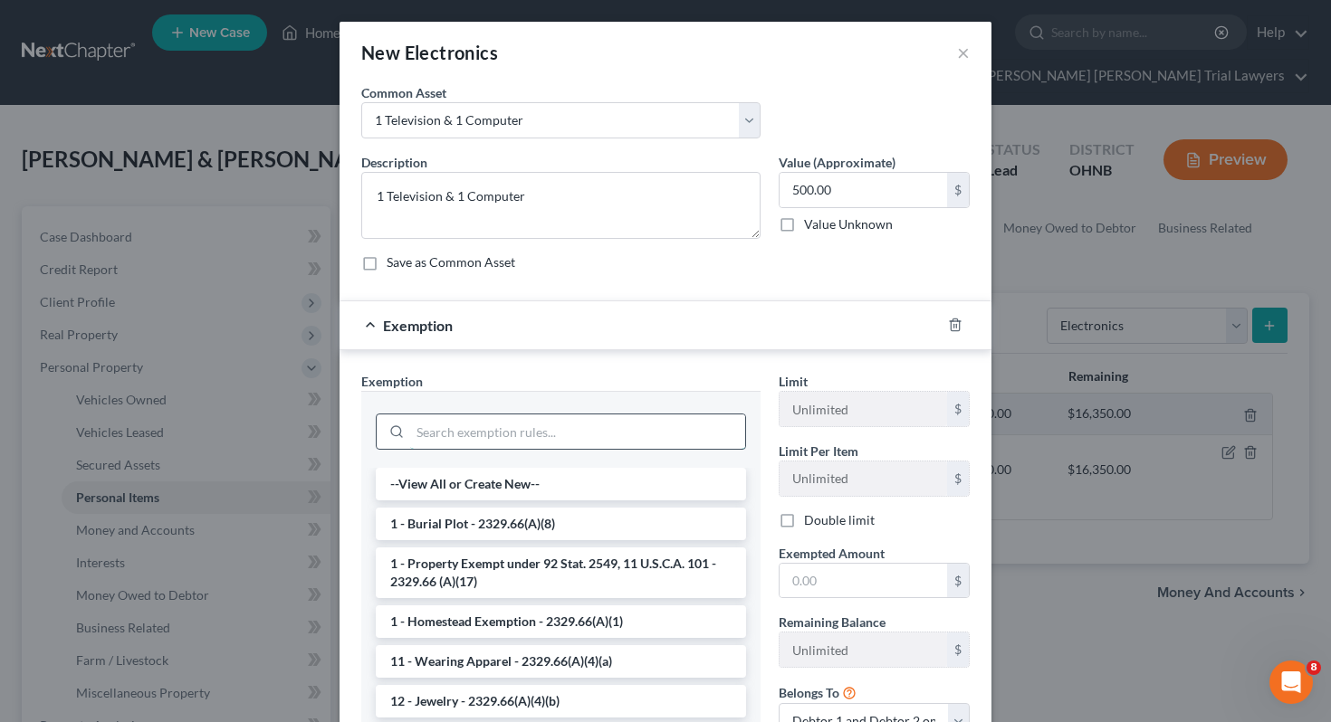
click at [641, 437] on input "search" at bounding box center [577, 432] width 335 height 34
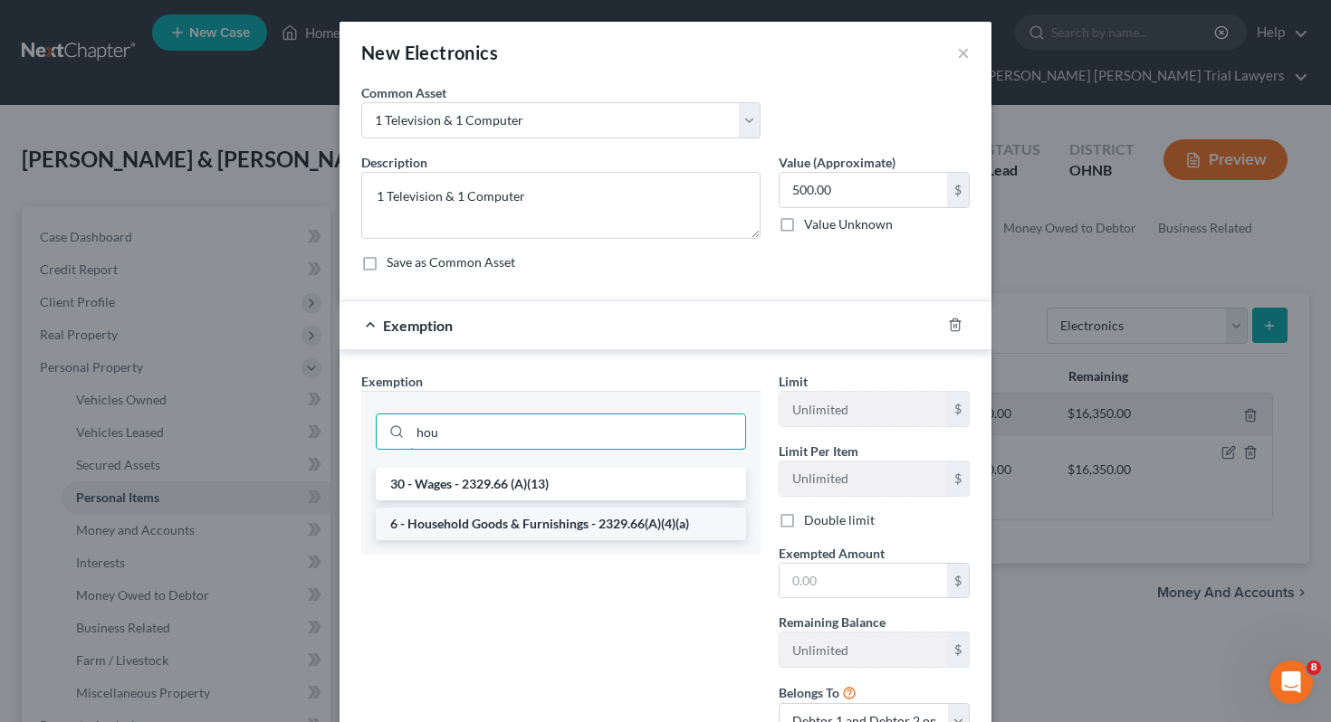
type input "hou"
click at [627, 538] on li "6 - Household Goods & Furnishings - 2329.66(A)(4)(a)" at bounding box center [561, 524] width 370 height 33
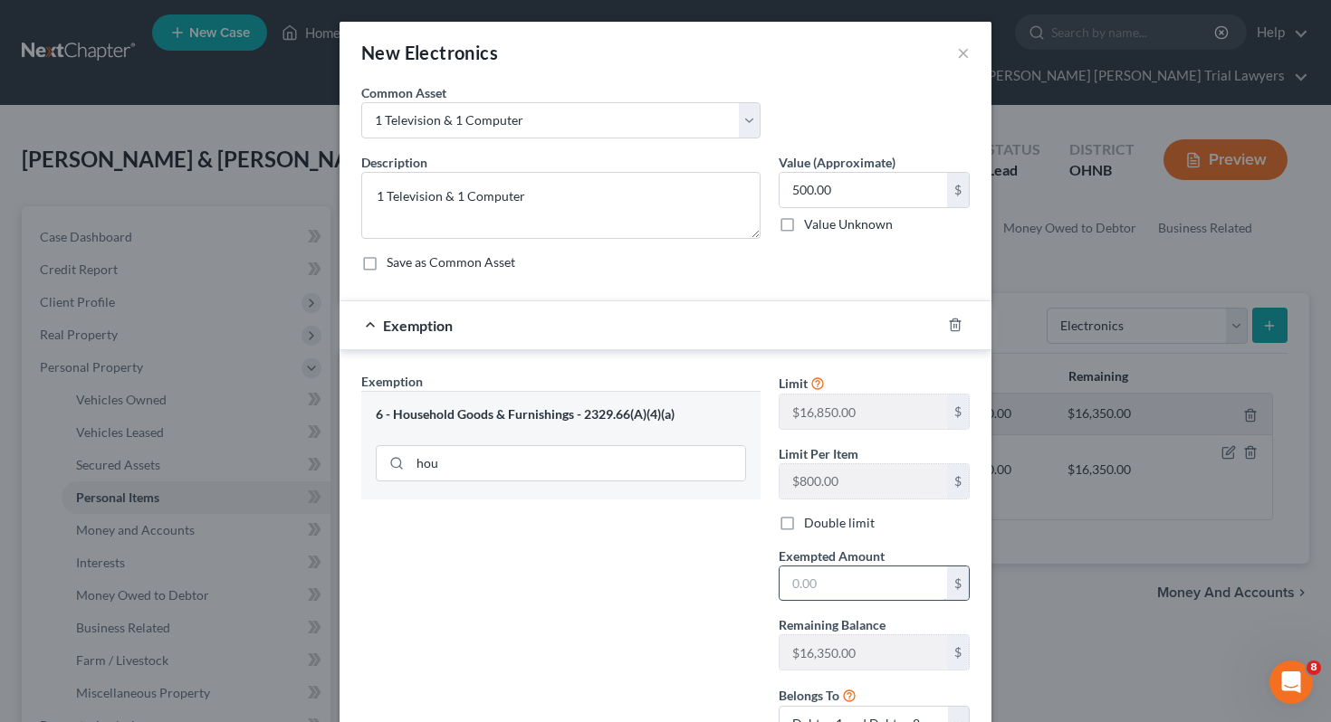
click at [853, 584] on input "text" at bounding box center [862, 584] width 167 height 34
type input "500"
click at [710, 579] on div "Exemption Set must be selected for CA. Exemption * 6 - Household Goods & Furnis…" at bounding box center [560, 564] width 417 height 385
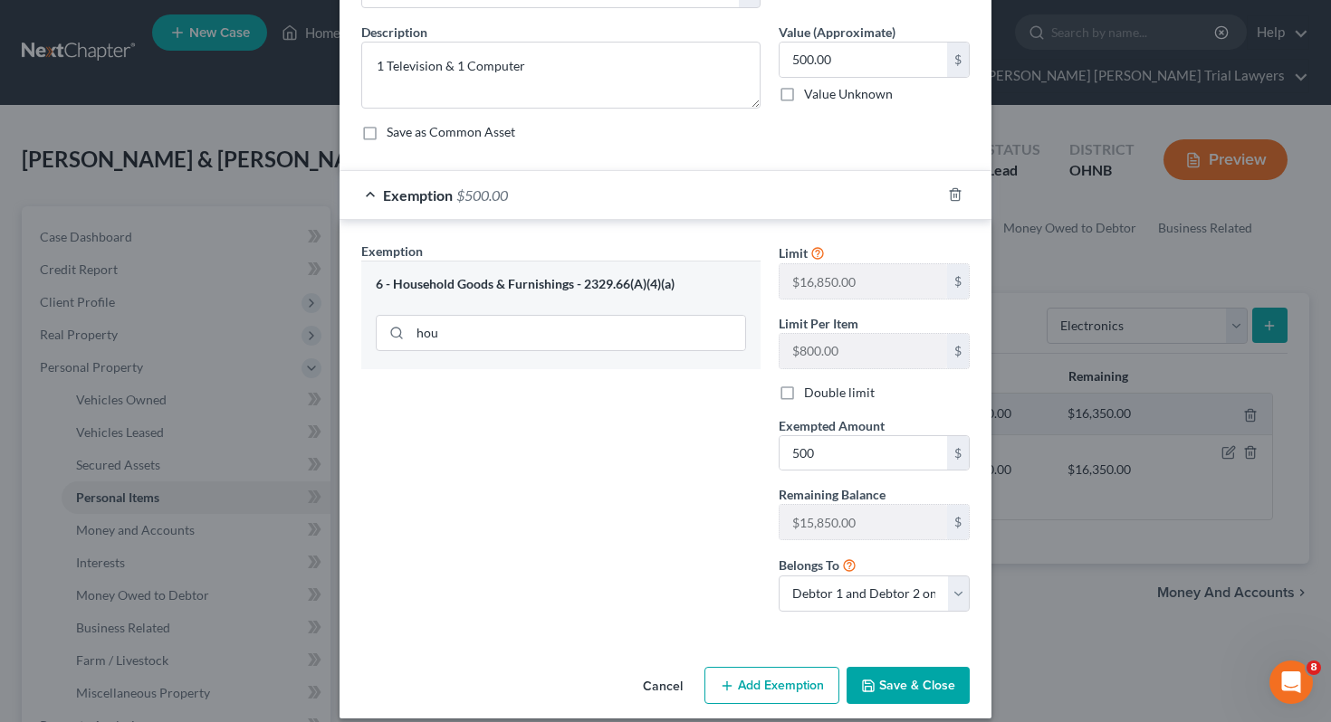
scroll to position [148, 0]
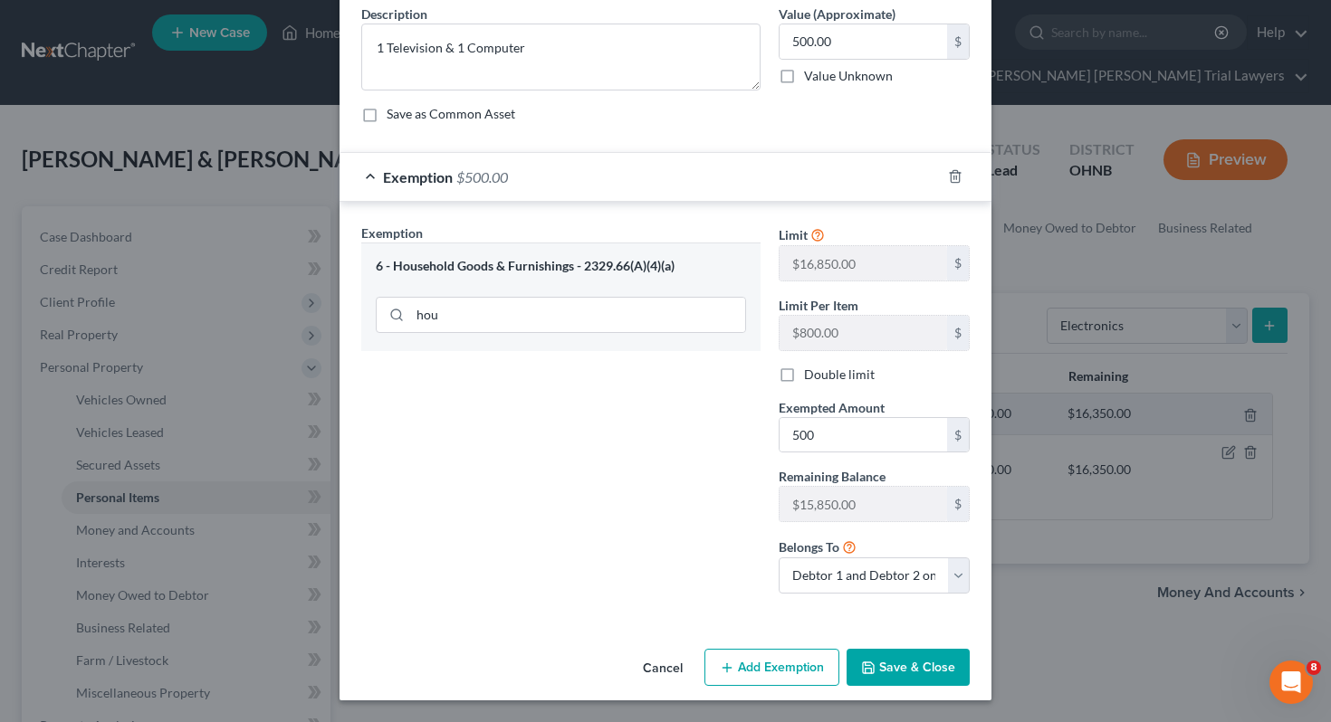
click at [910, 661] on button "Save & Close" at bounding box center [907, 668] width 123 height 38
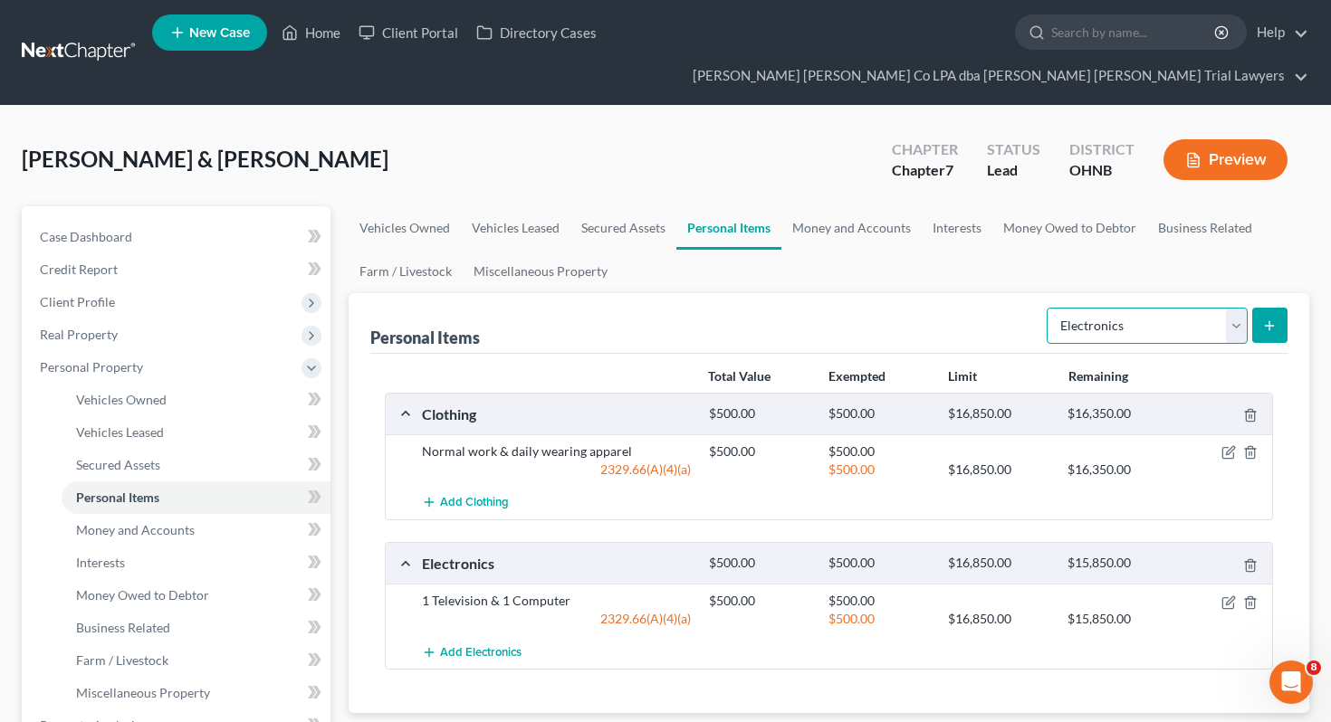
click at [1146, 308] on select "Select Item Type Clothing Collectibles Of Value Electronics Firearms Household …" at bounding box center [1147, 326] width 201 height 36
select select "household_goods"
click at [1262, 319] on icon "submit" at bounding box center [1269, 326] width 14 height 14
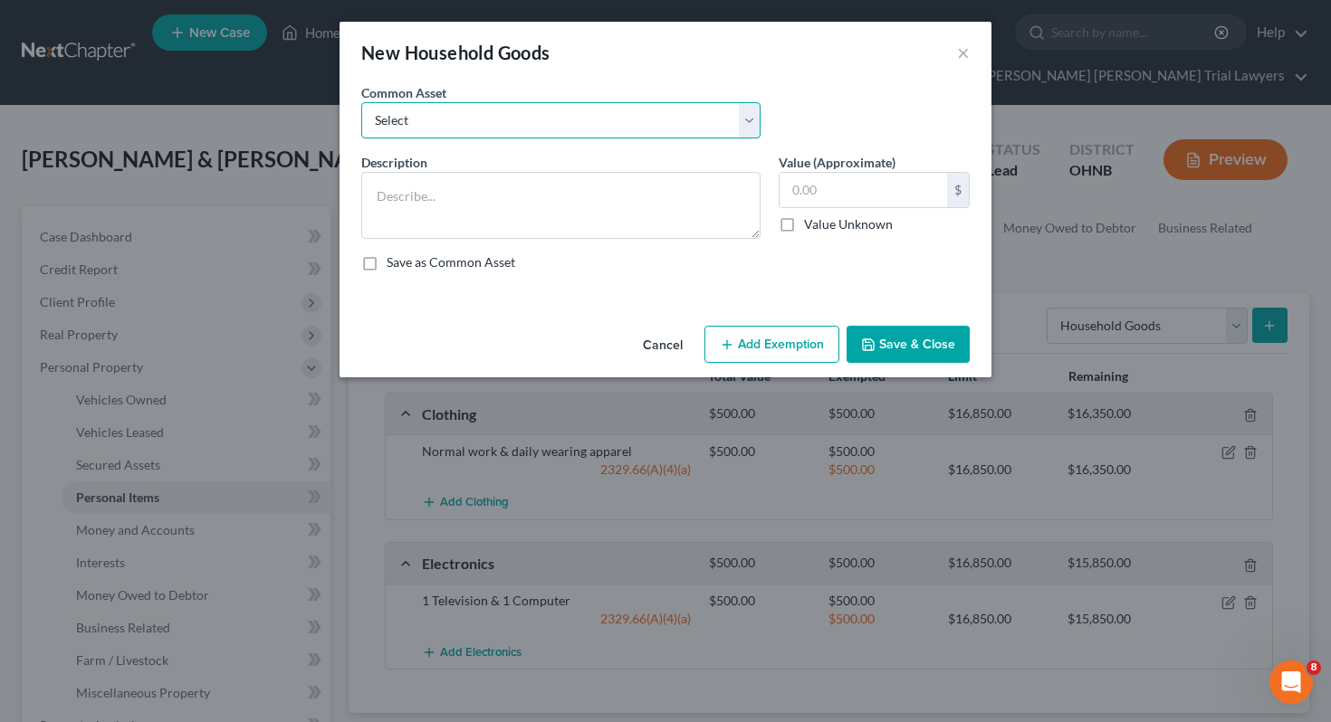
click at [733, 136] on select "Select Household goods including but not limited to: Kitchen table & chairs, di…" at bounding box center [560, 120] width 399 height 36
select select "0"
type textarea "Household goods including but not limited to: Kitchen table & chairs, dishes, u…"
type input "2,500.00"
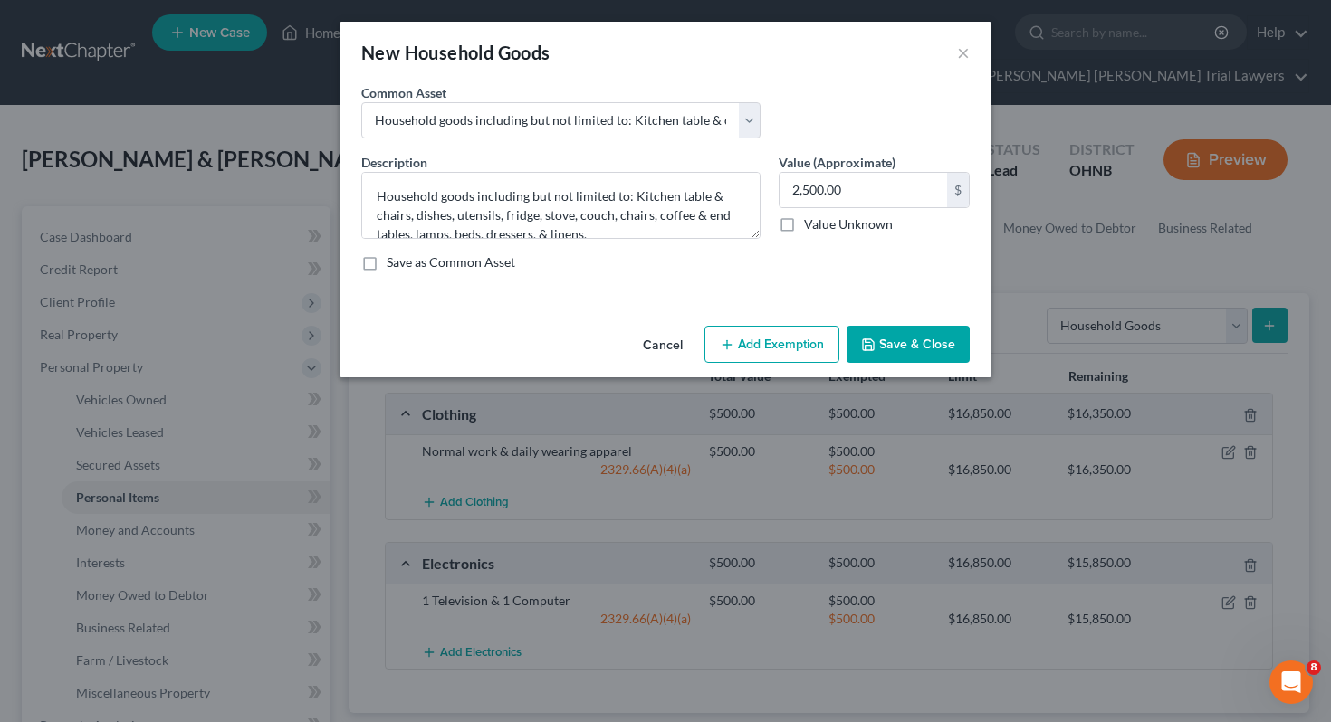
click at [739, 337] on button "Add Exemption" at bounding box center [771, 345] width 135 height 38
select select "2"
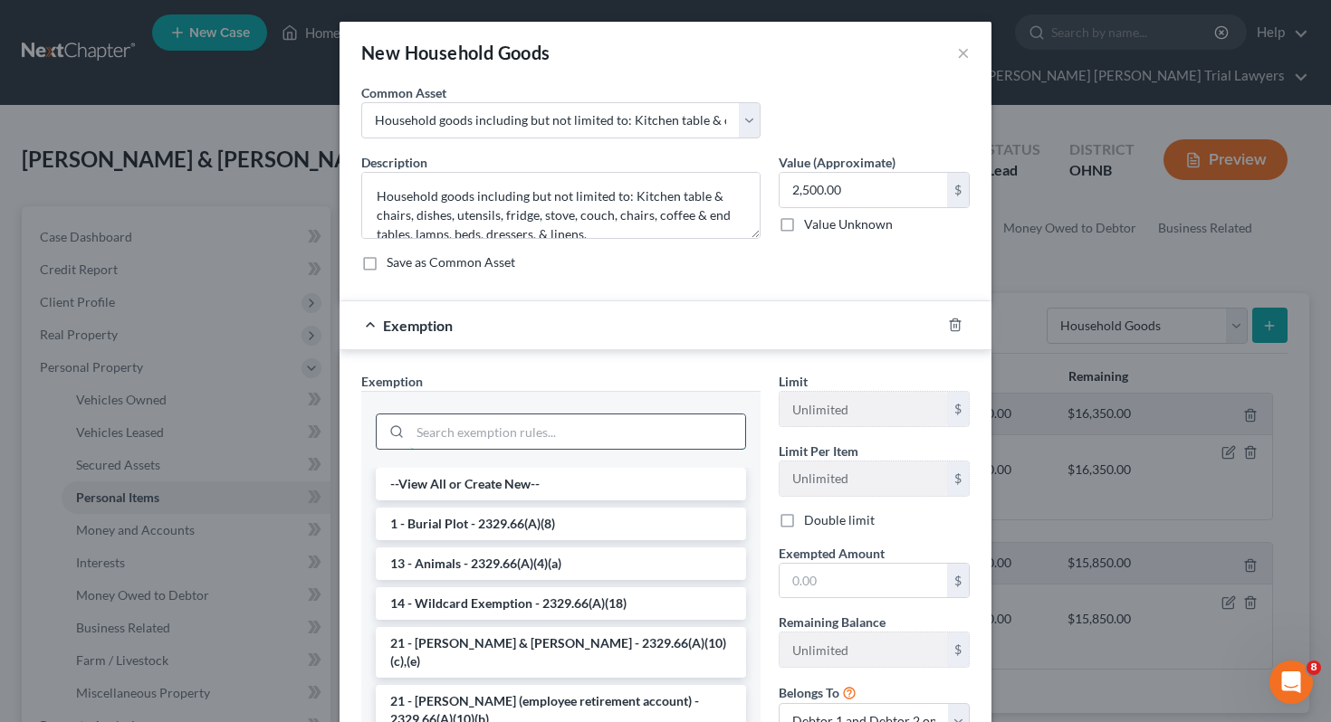
click at [618, 448] on input "search" at bounding box center [577, 432] width 335 height 34
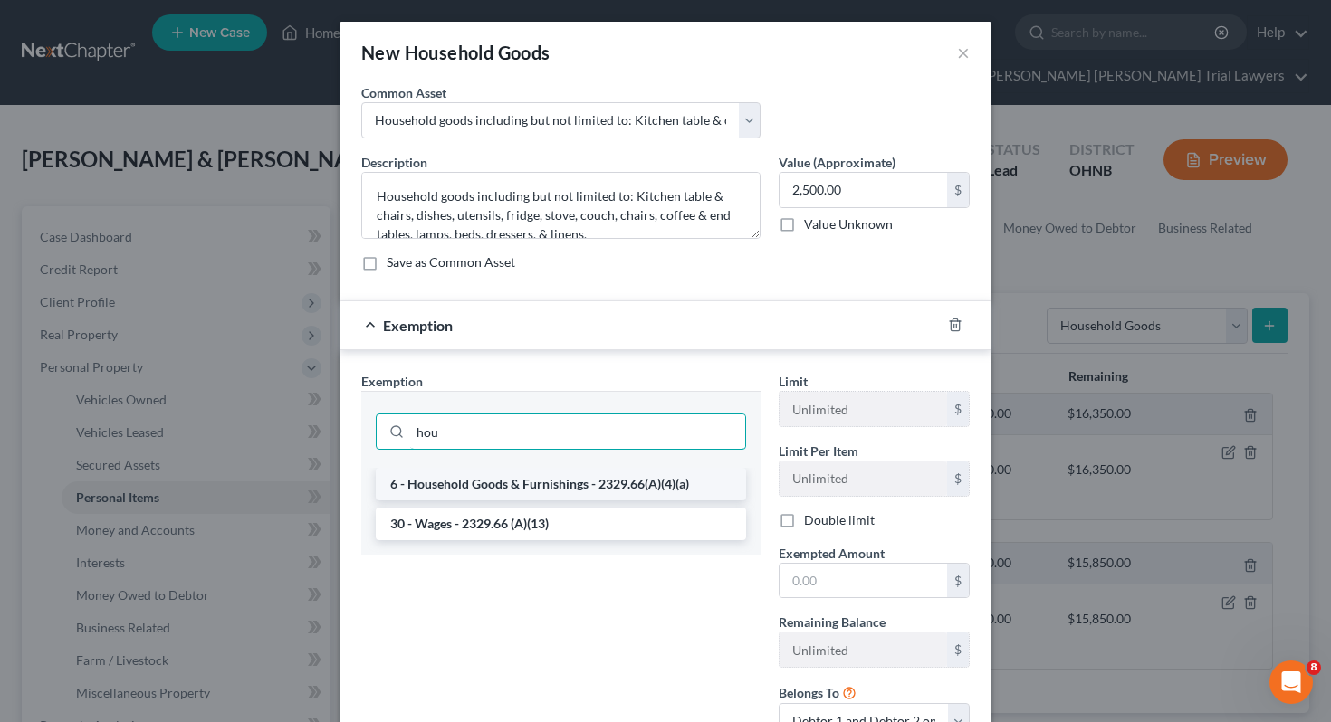
type input "hou"
click at [594, 491] on li "6 - Household Goods & Furnishings - 2329.66(A)(4)(a)" at bounding box center [561, 484] width 370 height 33
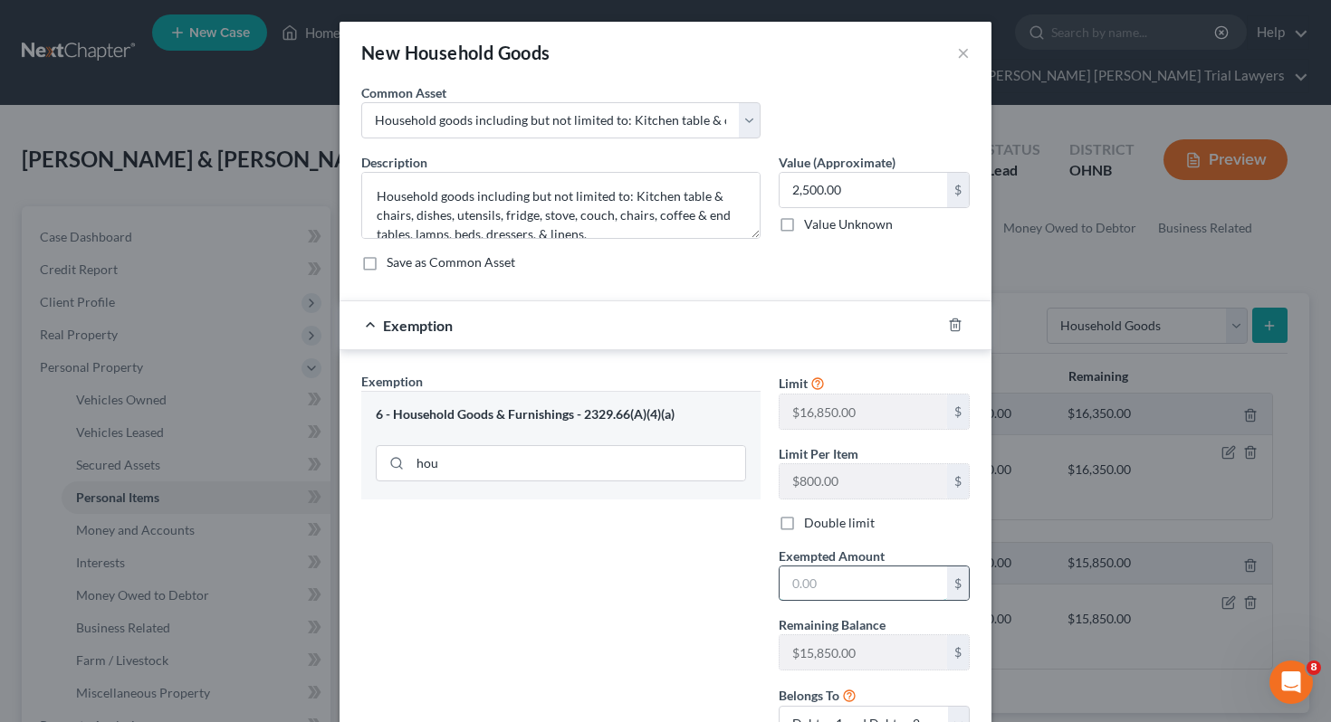
click at [839, 588] on input "text" at bounding box center [862, 584] width 167 height 34
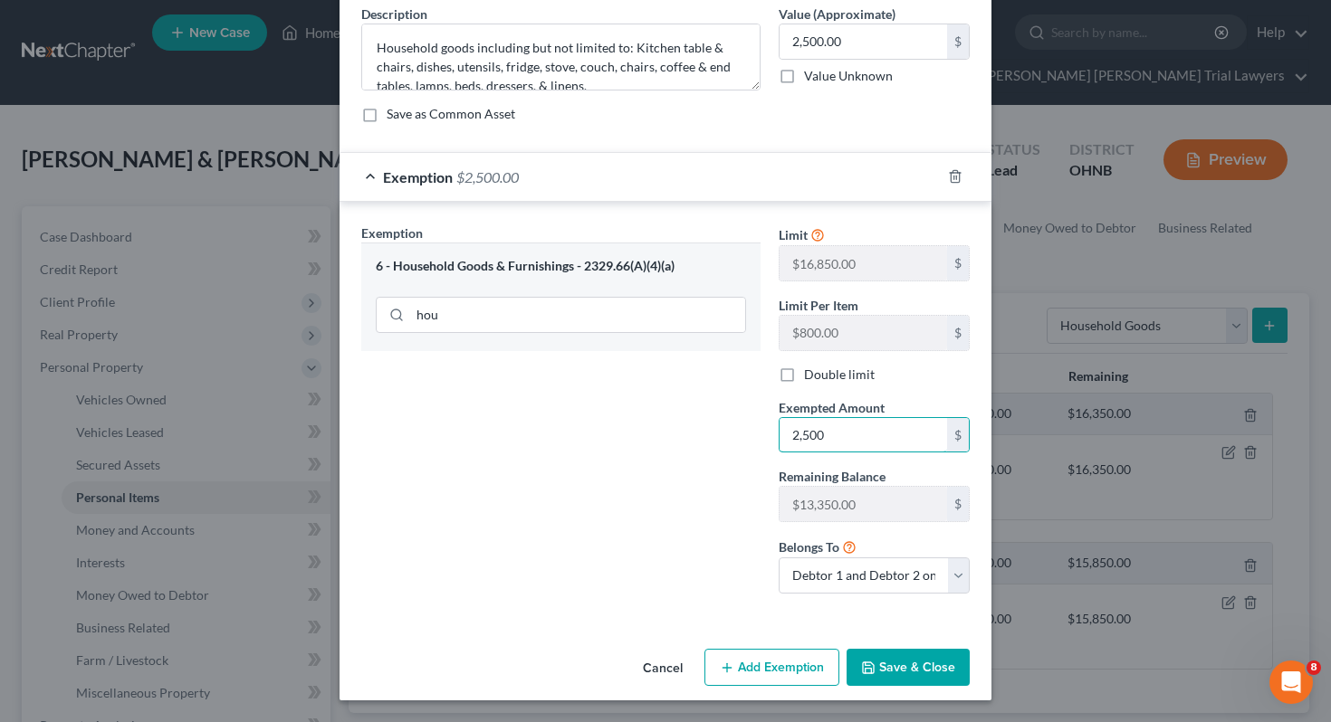
type input "2,500"
click at [896, 666] on button "Save & Close" at bounding box center [907, 668] width 123 height 38
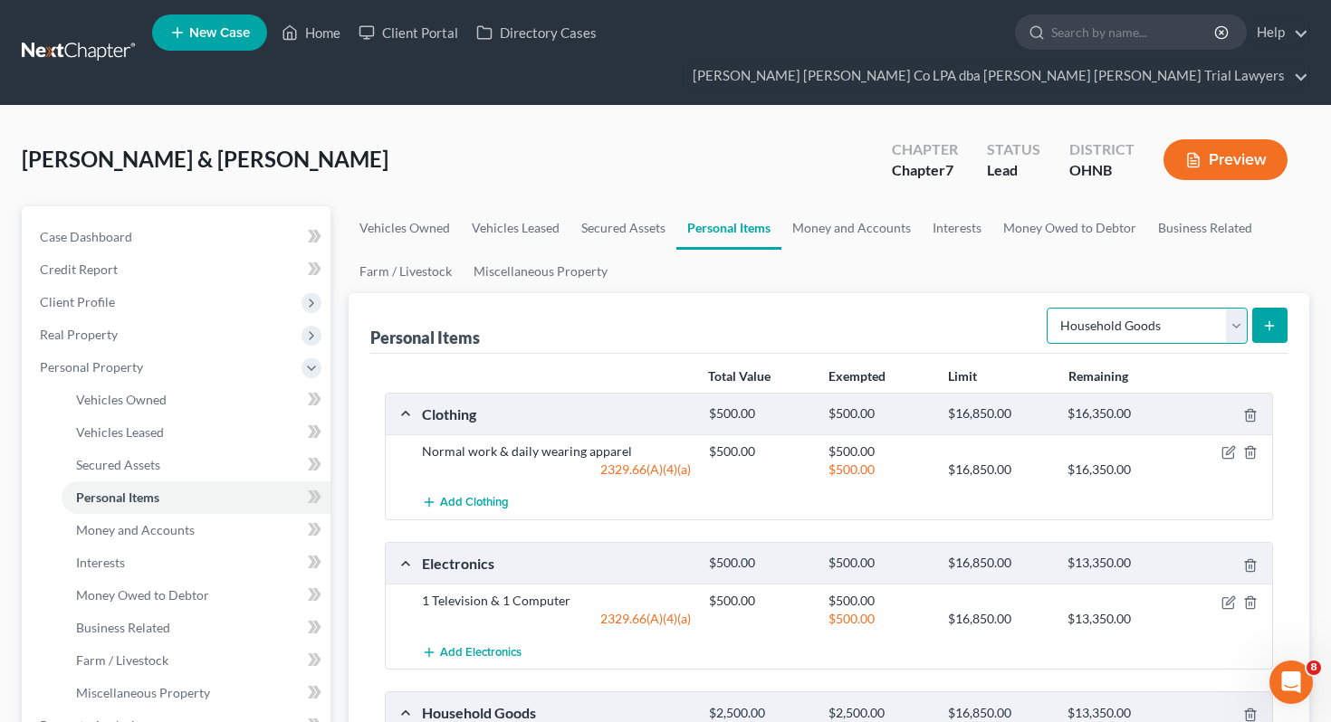
click at [1168, 308] on select "Select Item Type Clothing Collectibles Of Value Electronics Firearms Household …" at bounding box center [1147, 326] width 201 height 36
select select "jewelry"
click at [1274, 319] on icon "submit" at bounding box center [1269, 326] width 14 height 14
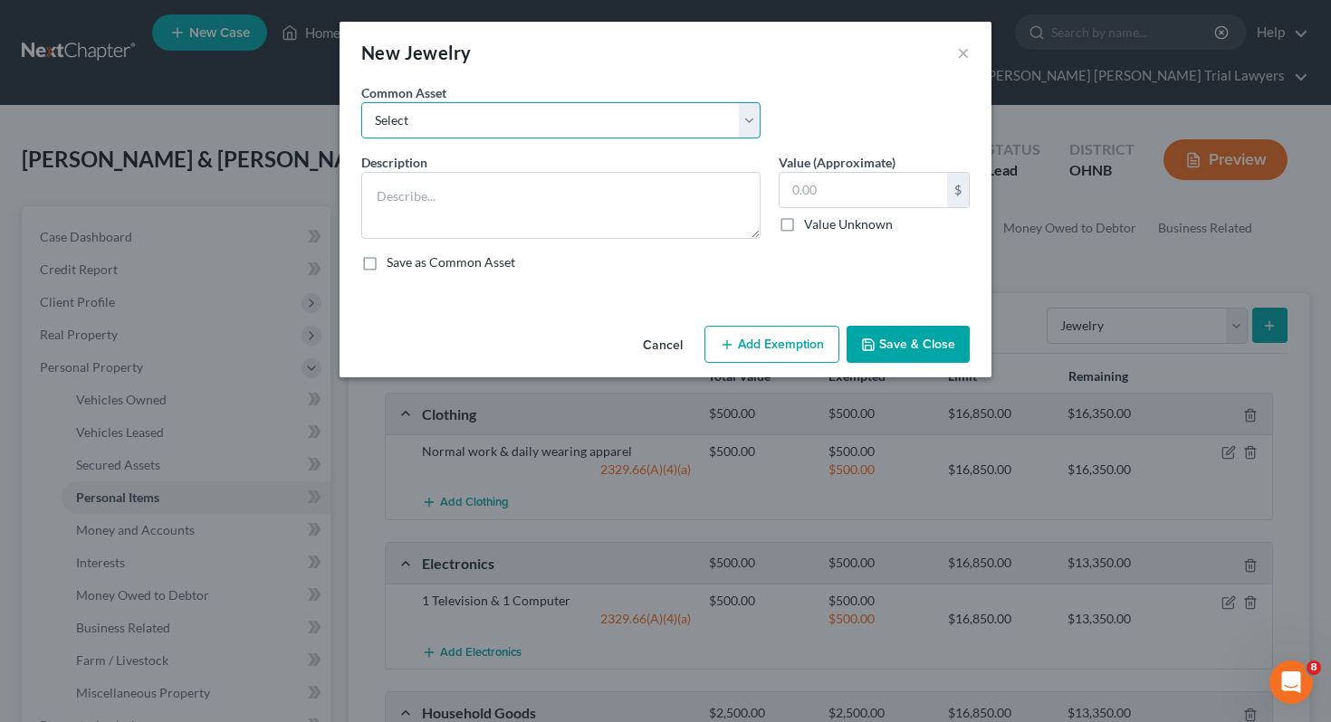
click at [673, 127] on select "Select Assorted items of inexpensive jewelry Wedding bands and assorted items o…" at bounding box center [560, 120] width 399 height 36
select select "1"
type textarea "Wedding bands and assorted items of inexpensive/costume jewelry"
type input "750.00"
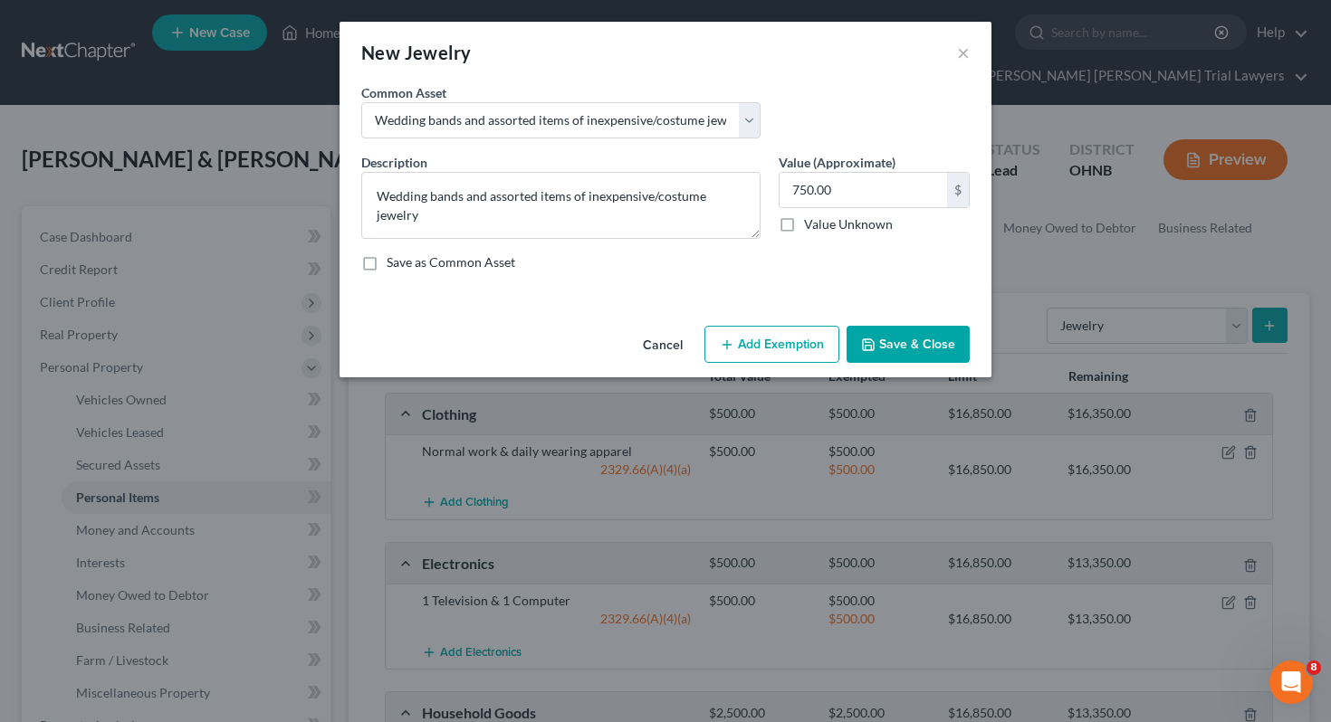
click at [732, 341] on icon "button" at bounding box center [727, 345] width 14 height 14
select select "2"
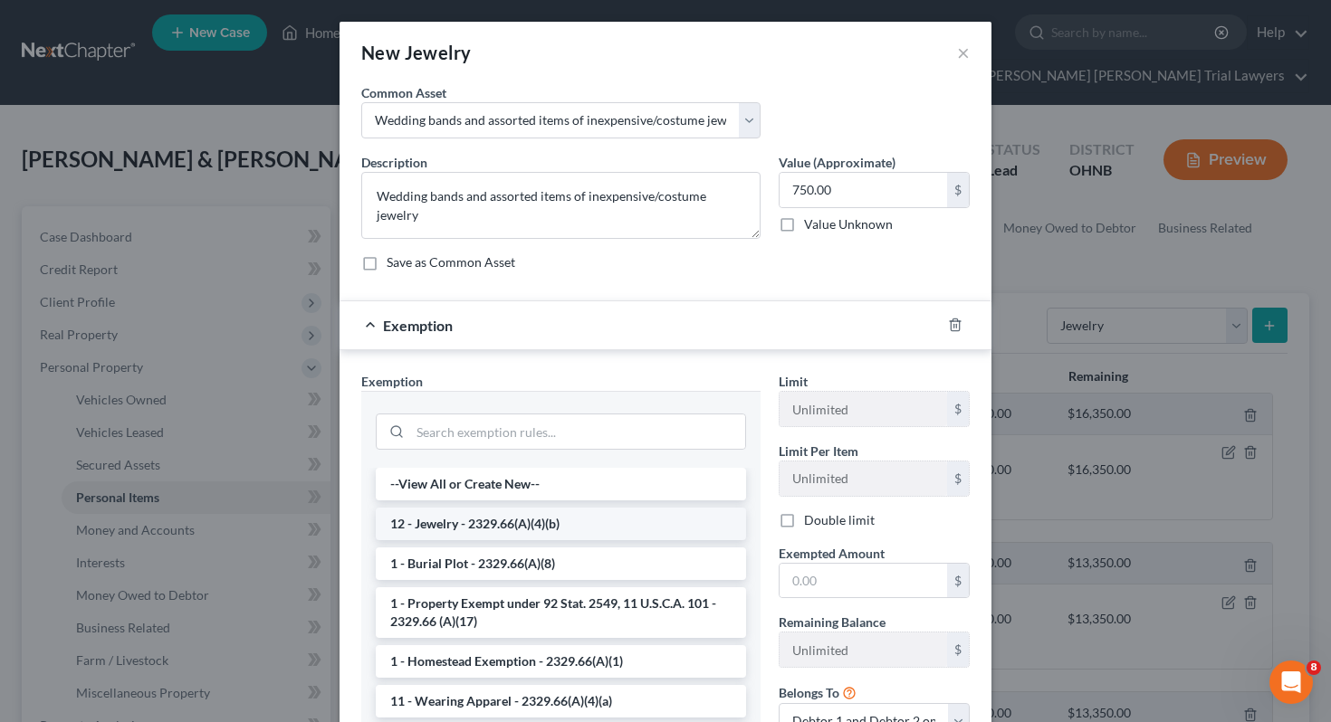
click at [608, 532] on li "12 - Jewelry - 2329.66(A)(4)(b)" at bounding box center [561, 524] width 370 height 33
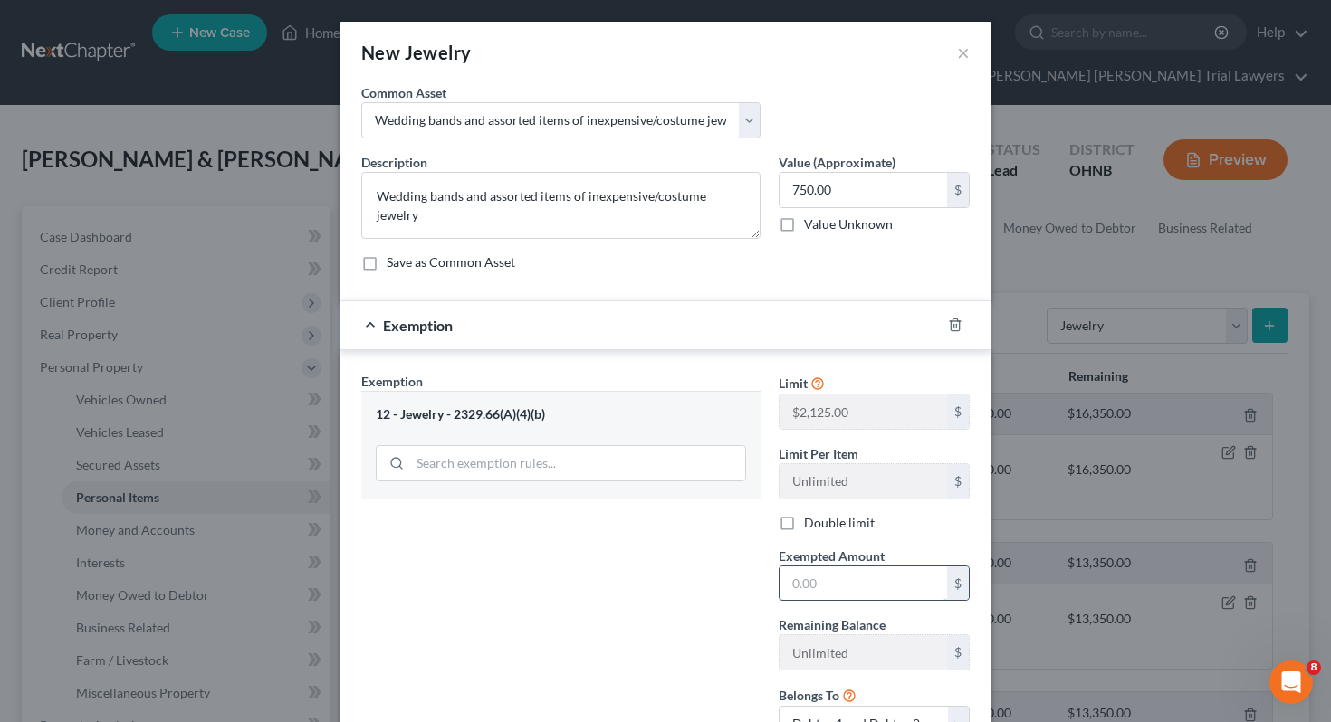
click at [849, 569] on input "text" at bounding box center [862, 584] width 167 height 34
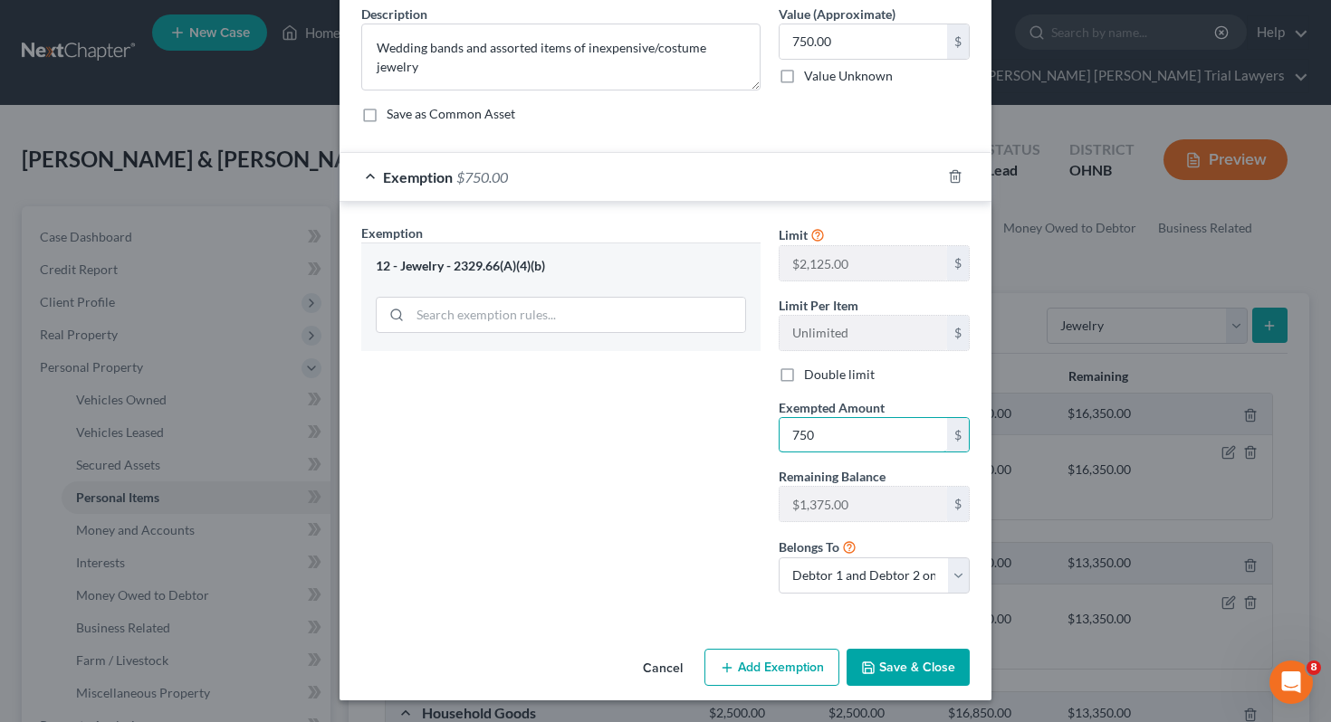
type input "750"
click at [895, 684] on button "Save & Close" at bounding box center [907, 668] width 123 height 38
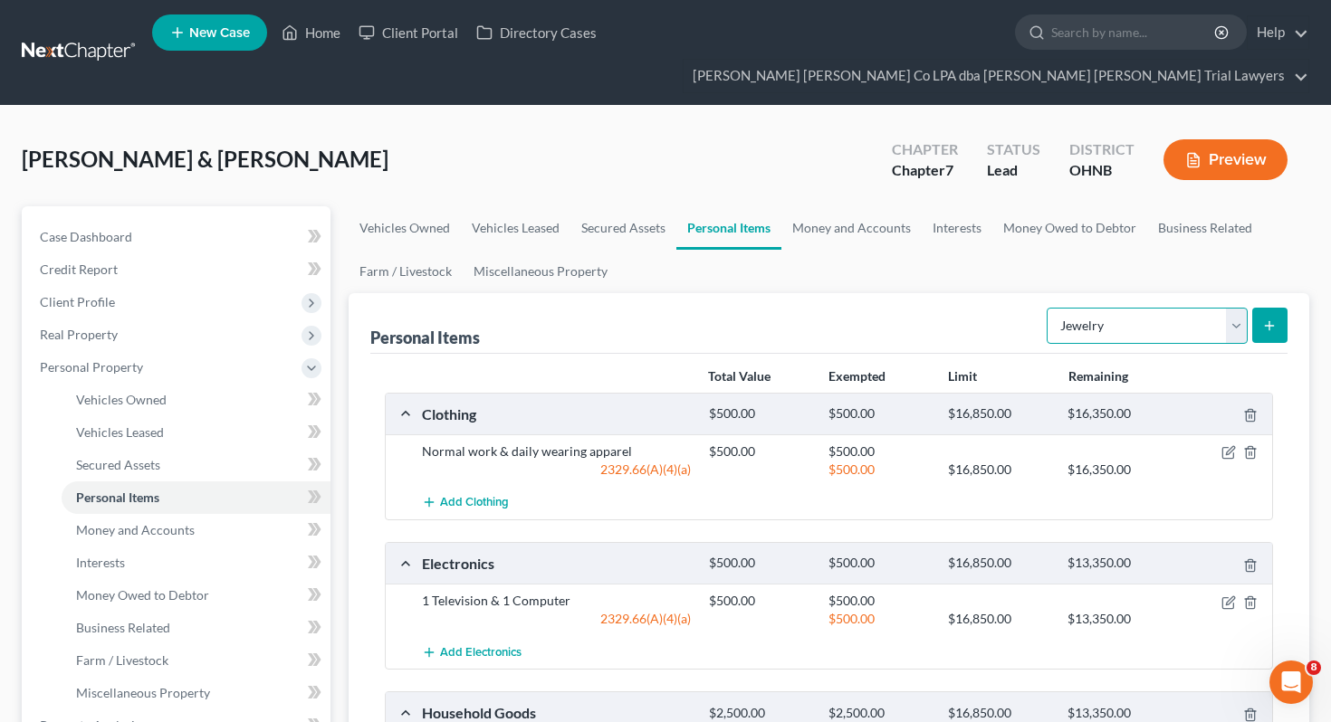
click at [1177, 308] on select "Select Item Type Clothing Collectibles Of Value Electronics Firearms Household …" at bounding box center [1147, 326] width 201 height 36
select select "pets"
click at [1267, 319] on icon "submit" at bounding box center [1269, 326] width 14 height 14
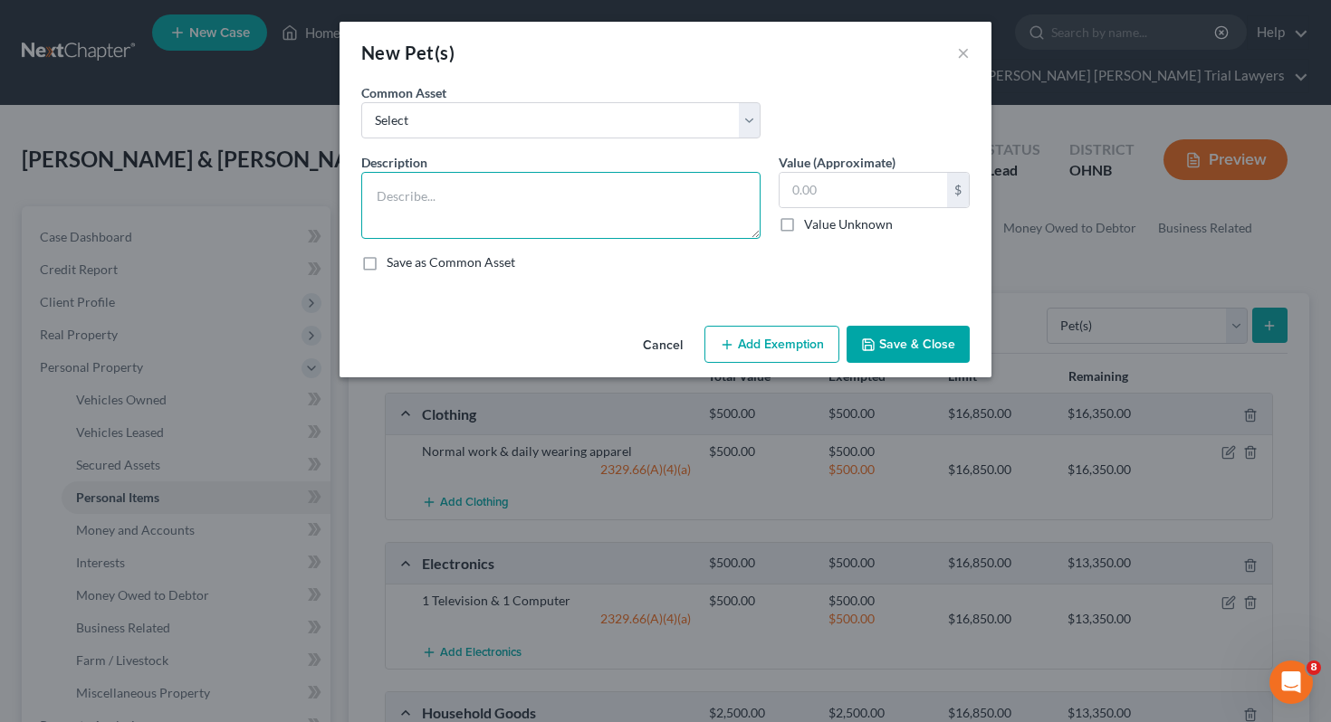
click at [669, 203] on textarea at bounding box center [560, 205] width 399 height 67
type textarea "Dog"
click at [846, 232] on label "Value Unknown" at bounding box center [848, 224] width 89 height 18
click at [823, 227] on input "Value Unknown" at bounding box center [817, 221] width 12 height 12
click at [873, 338] on icon "button" at bounding box center [868, 345] width 14 height 14
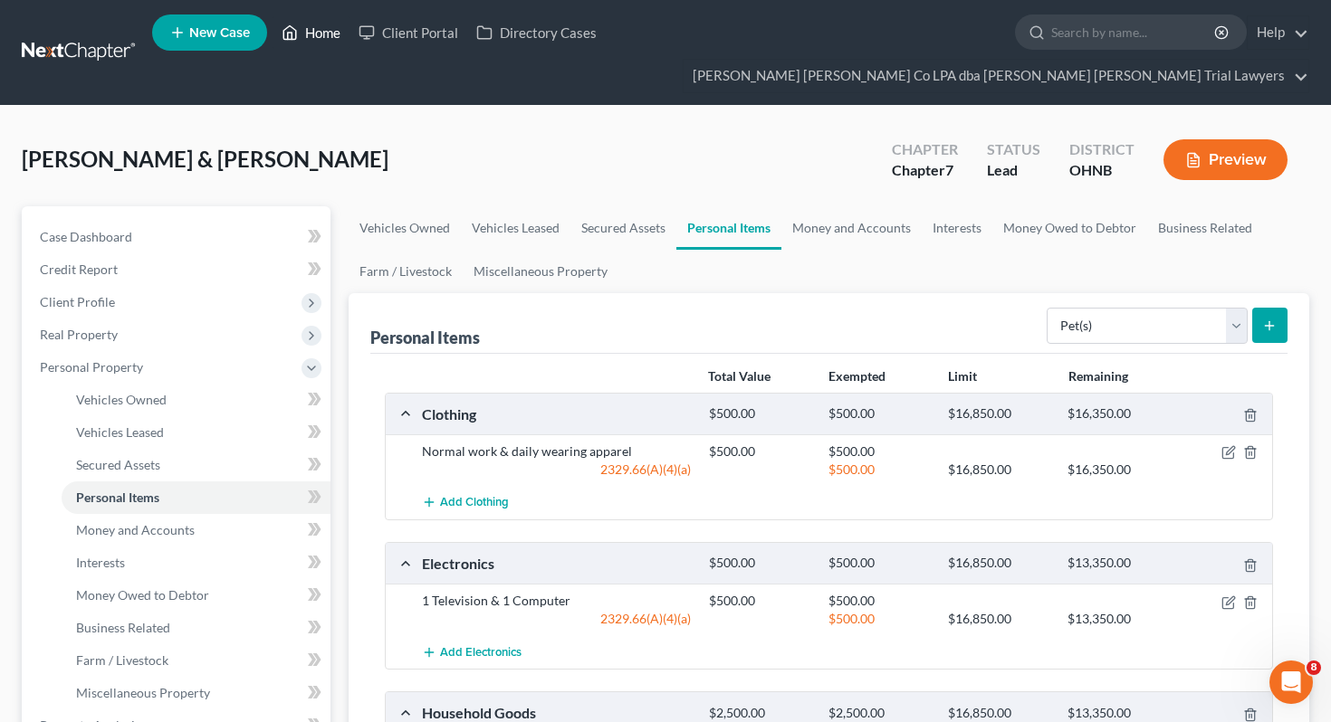
click at [320, 36] on link "Home" at bounding box center [311, 32] width 77 height 33
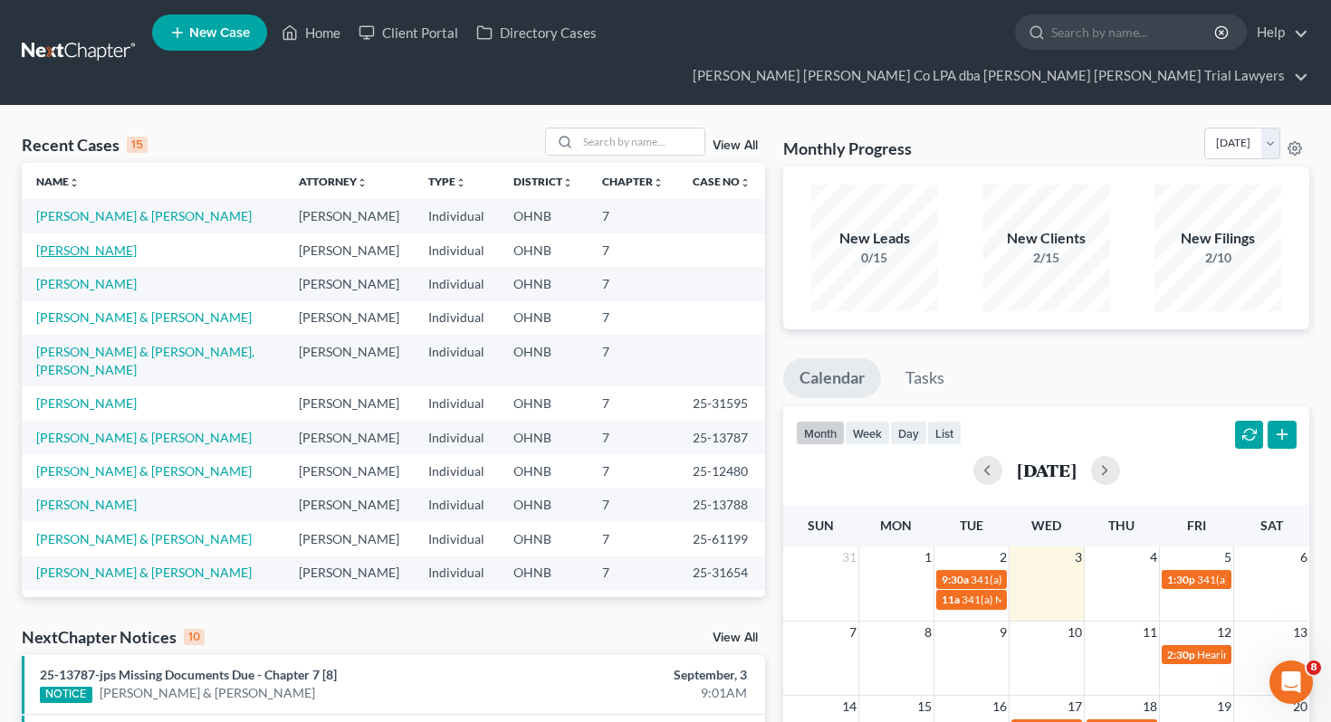
click at [108, 243] on link "[PERSON_NAME]" at bounding box center [86, 250] width 100 height 15
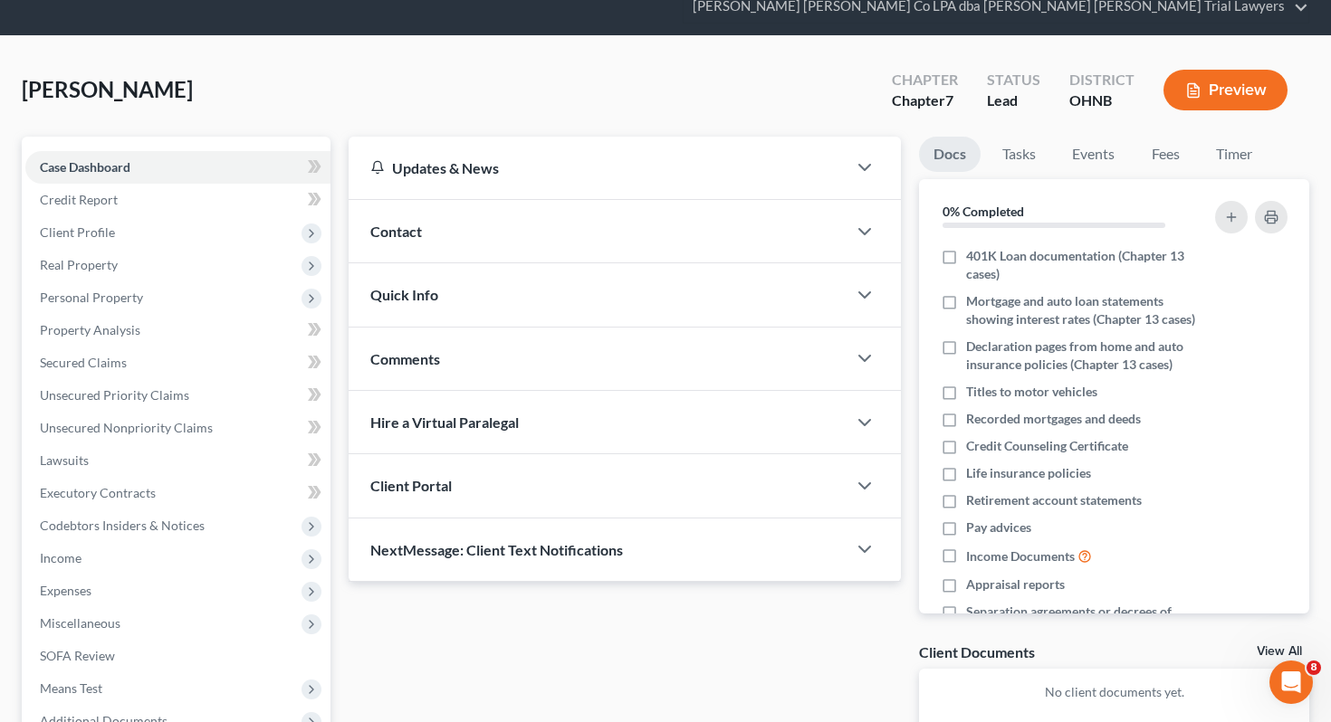
scroll to position [238, 0]
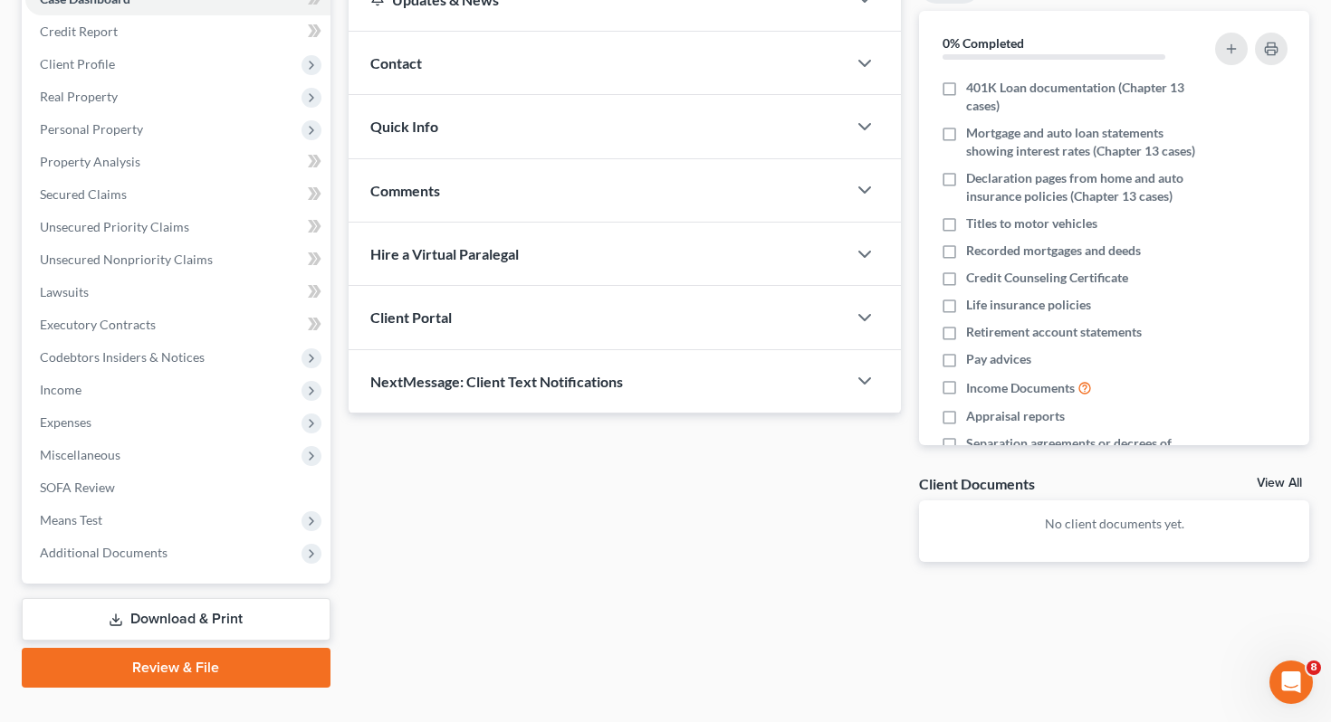
click at [164, 598] on link "Download & Print" at bounding box center [176, 619] width 309 height 43
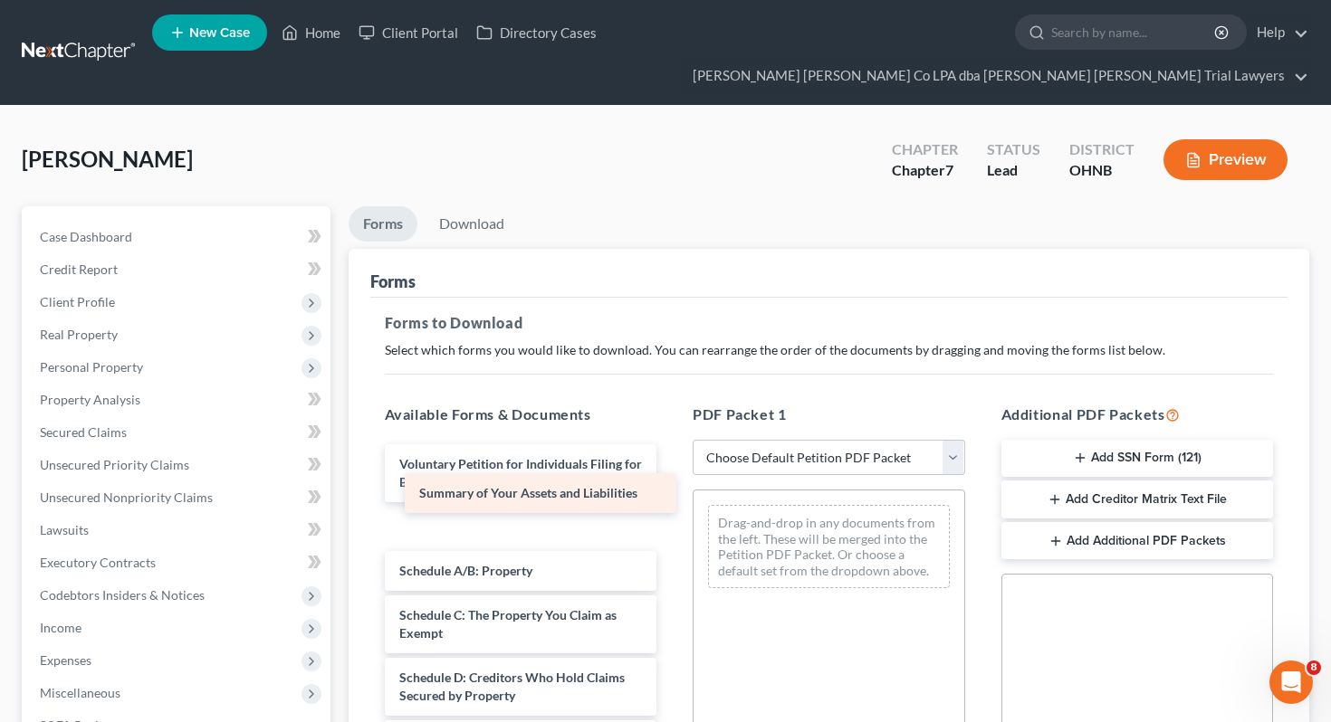
drag, startPoint x: 523, startPoint y: 498, endPoint x: 818, endPoint y: 505, distance: 295.2
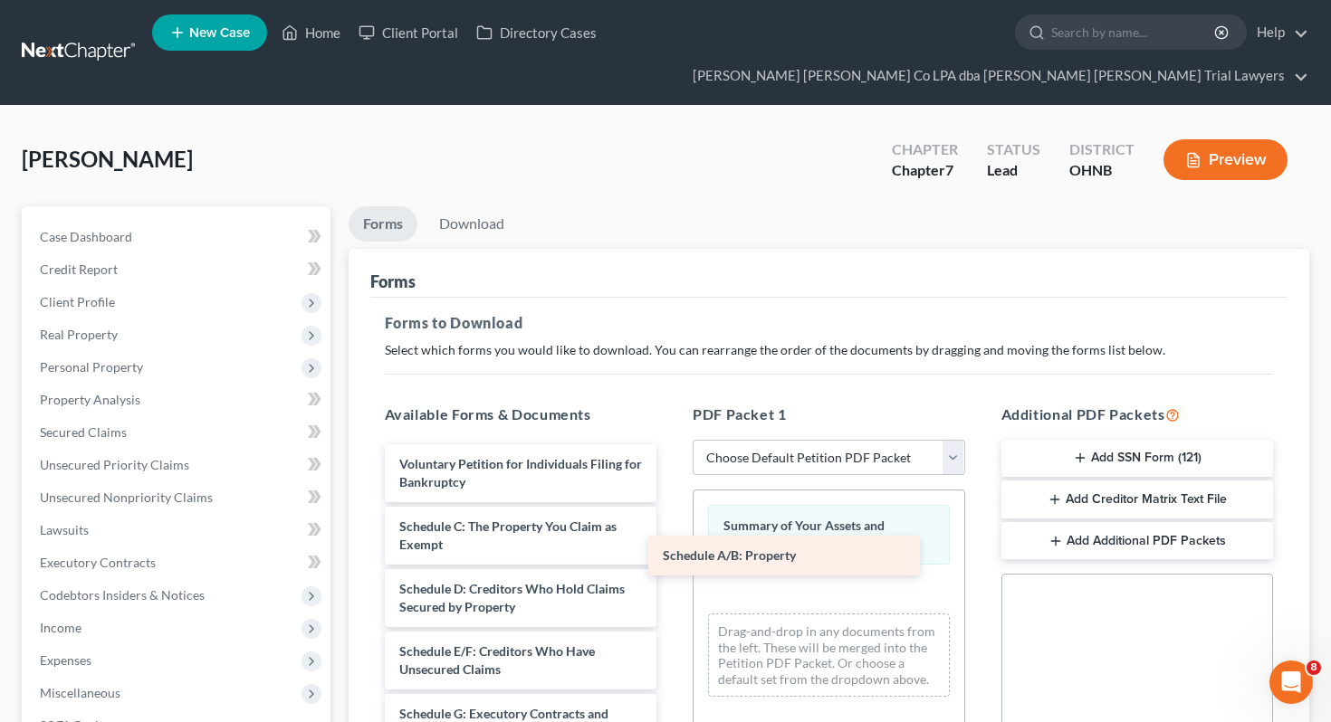
drag, startPoint x: 611, startPoint y: 495, endPoint x: 880, endPoint y: 559, distance: 276.5
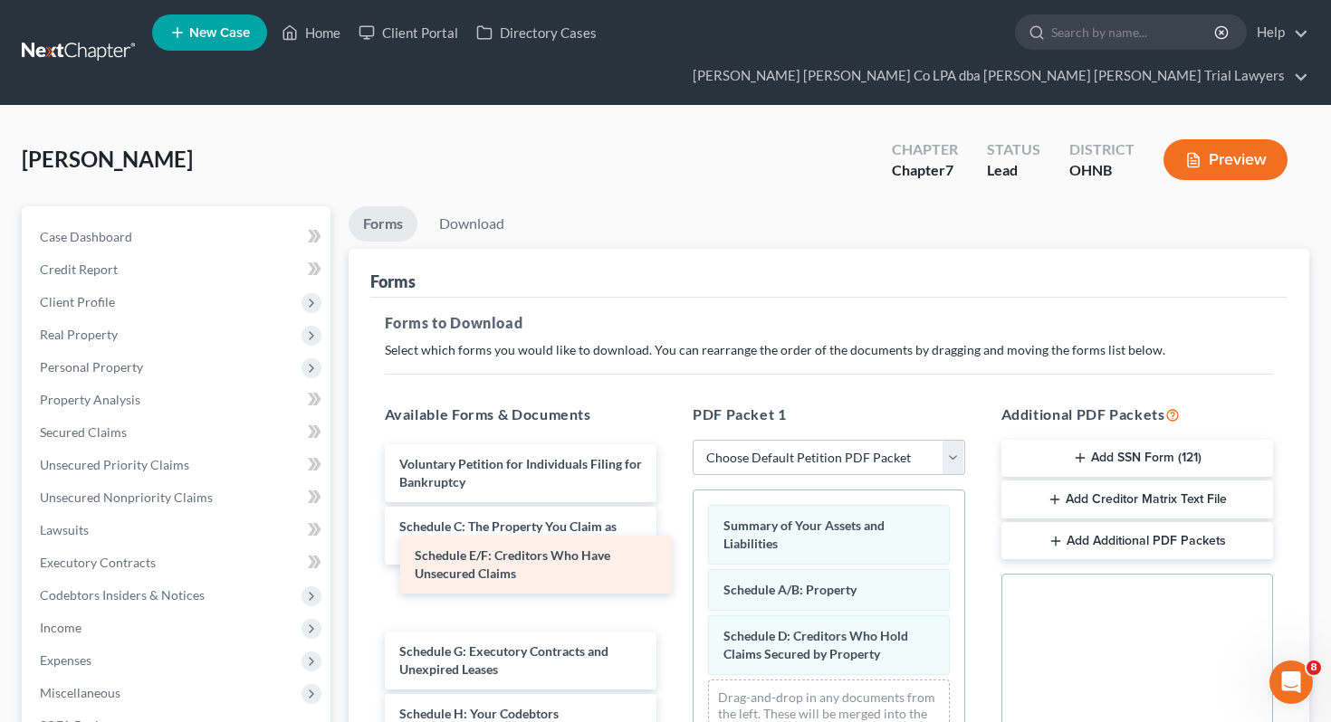
drag, startPoint x: 622, startPoint y: 577, endPoint x: 800, endPoint y: 590, distance: 178.9
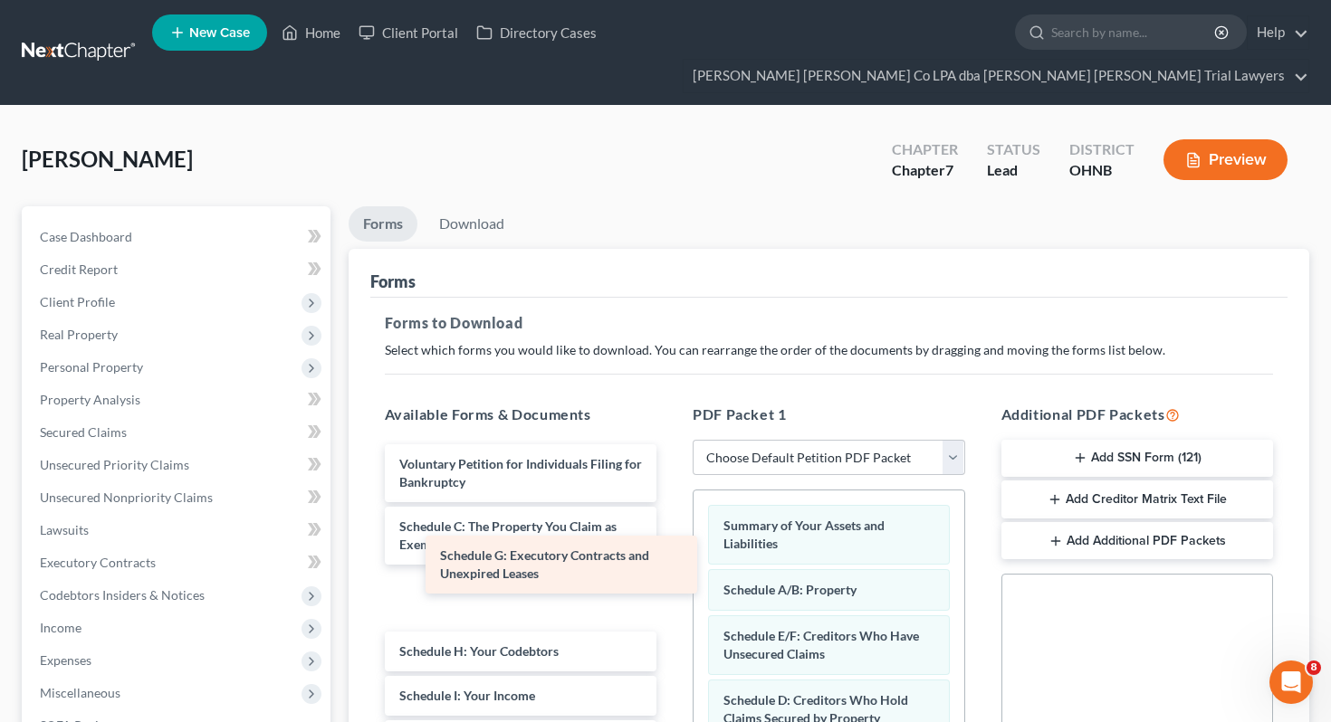
drag, startPoint x: 574, startPoint y: 572, endPoint x: 812, endPoint y: 606, distance: 240.4
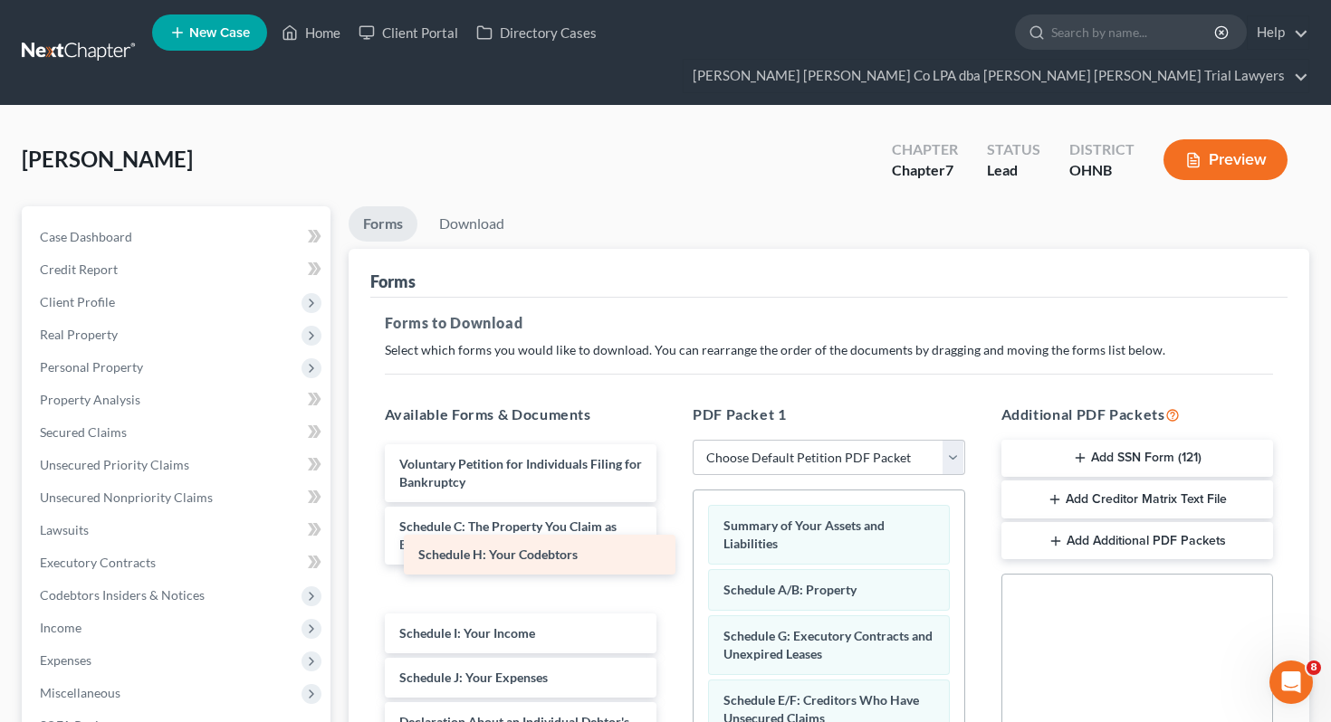
drag, startPoint x: 573, startPoint y: 541, endPoint x: 830, endPoint y: 606, distance: 265.0
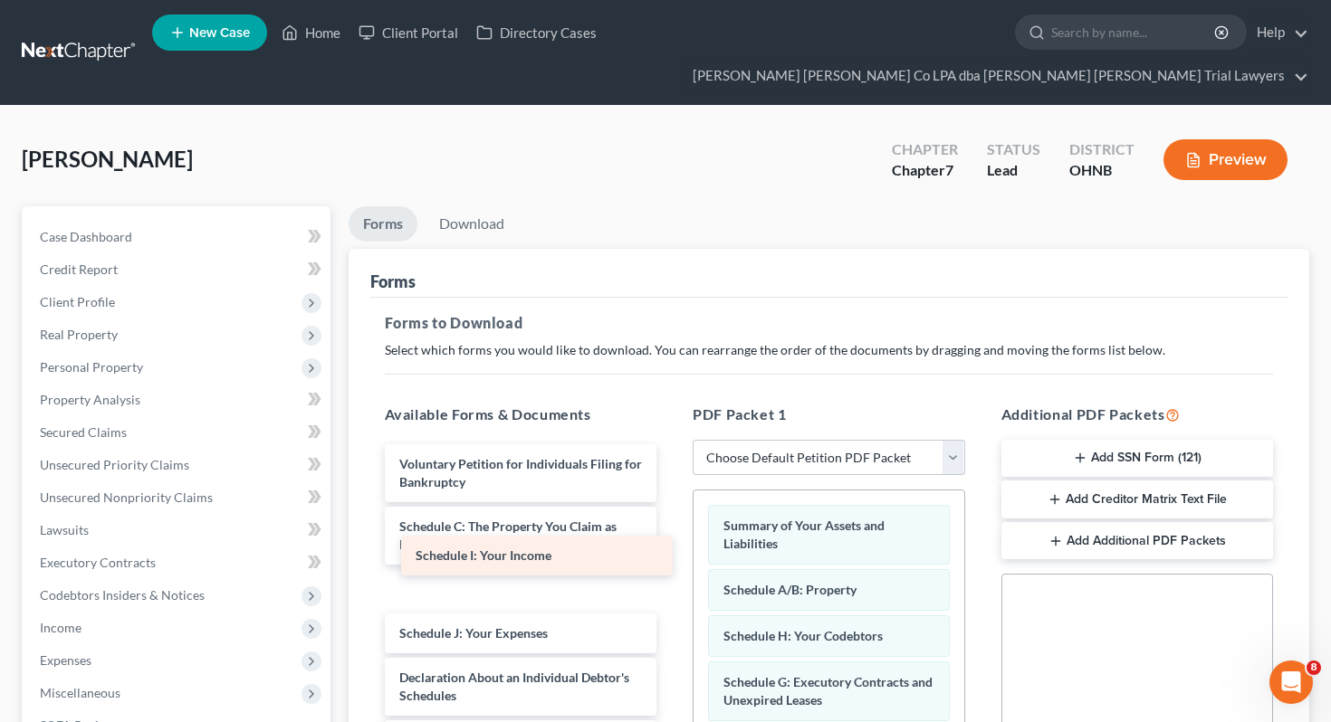
drag, startPoint x: 625, startPoint y: 563, endPoint x: 871, endPoint y: 612, distance: 251.1
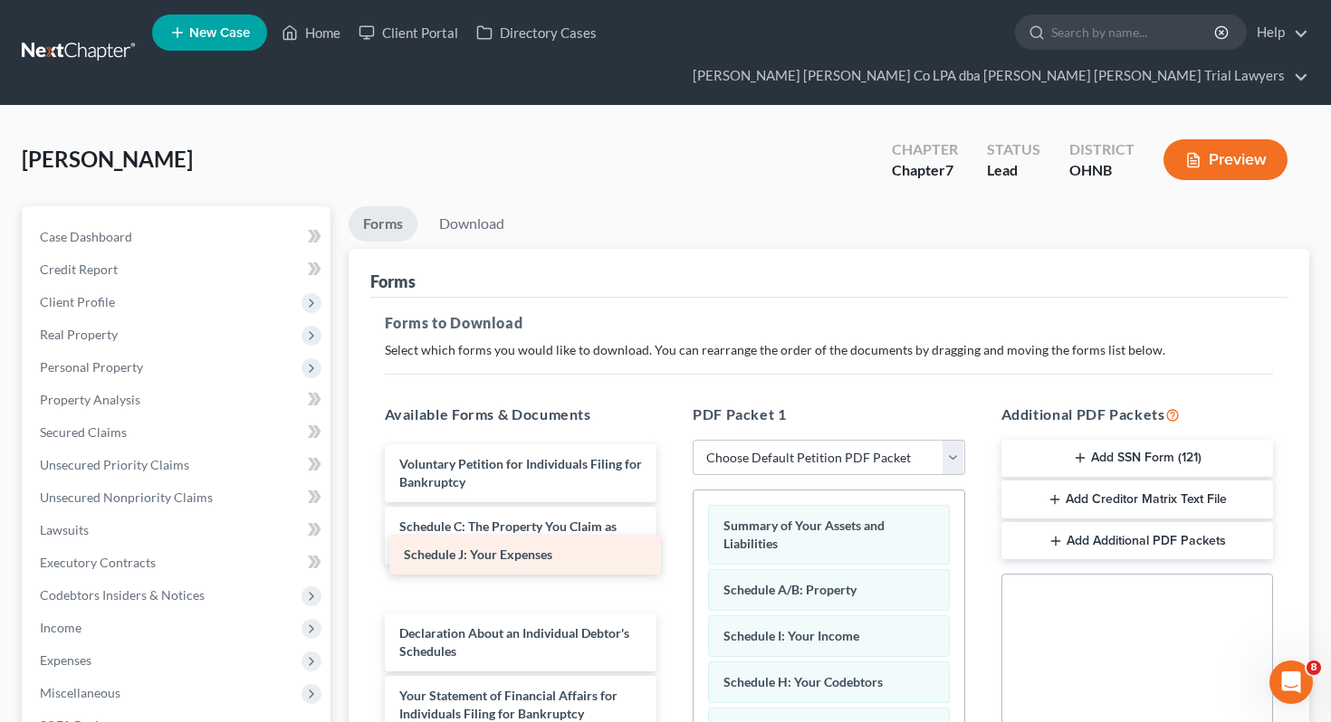
drag, startPoint x: 620, startPoint y: 559, endPoint x: 877, endPoint y: 626, distance: 265.9
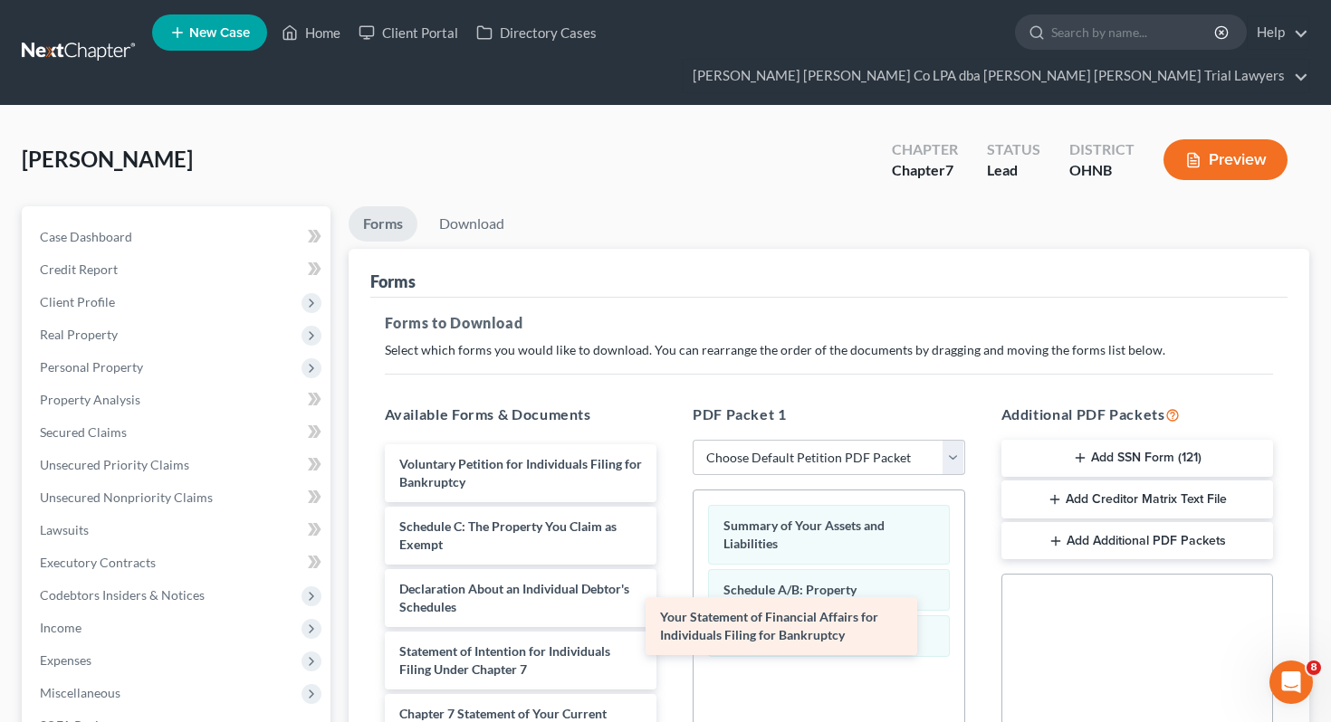
drag, startPoint x: 600, startPoint y: 649, endPoint x: 862, endPoint y: 649, distance: 261.6
click at [672, 649] on div "Your Statement of Financial Affairs for Individuals Filing for Bankruptcy Volun…" at bounding box center [520, 705] width 301 height 521
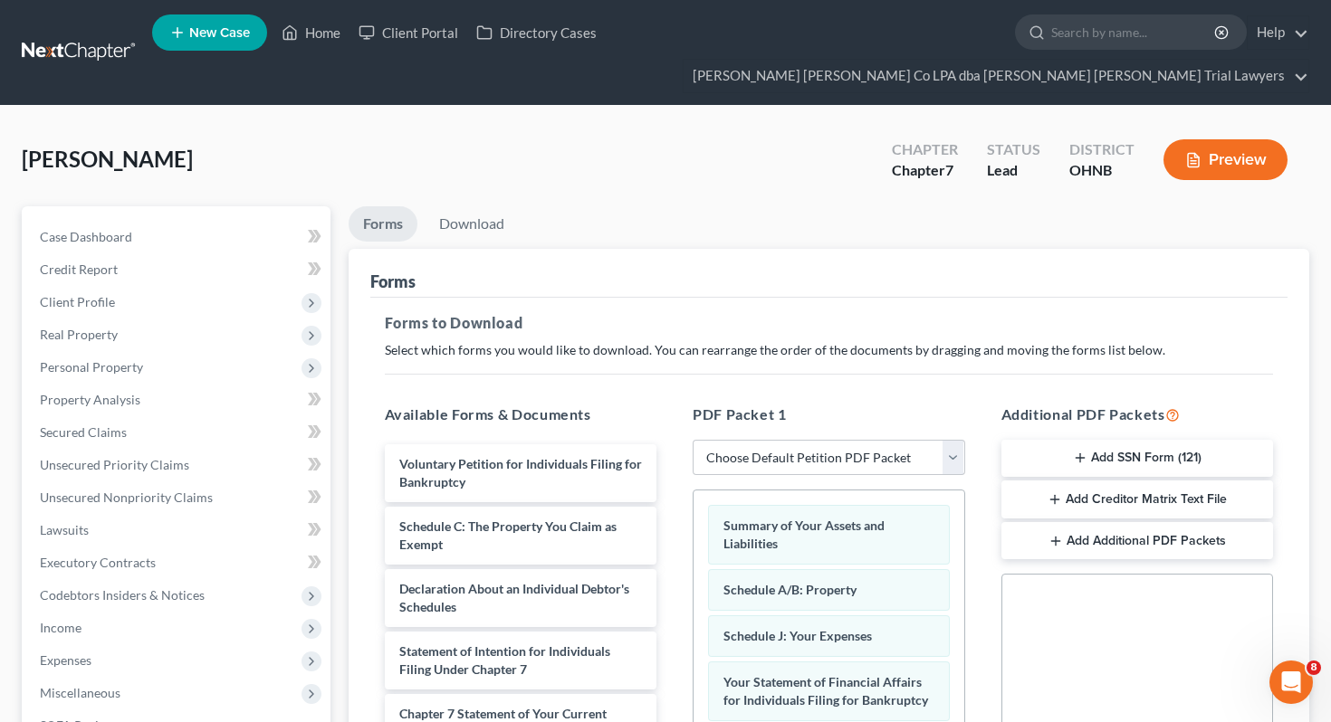
scroll to position [122, 0]
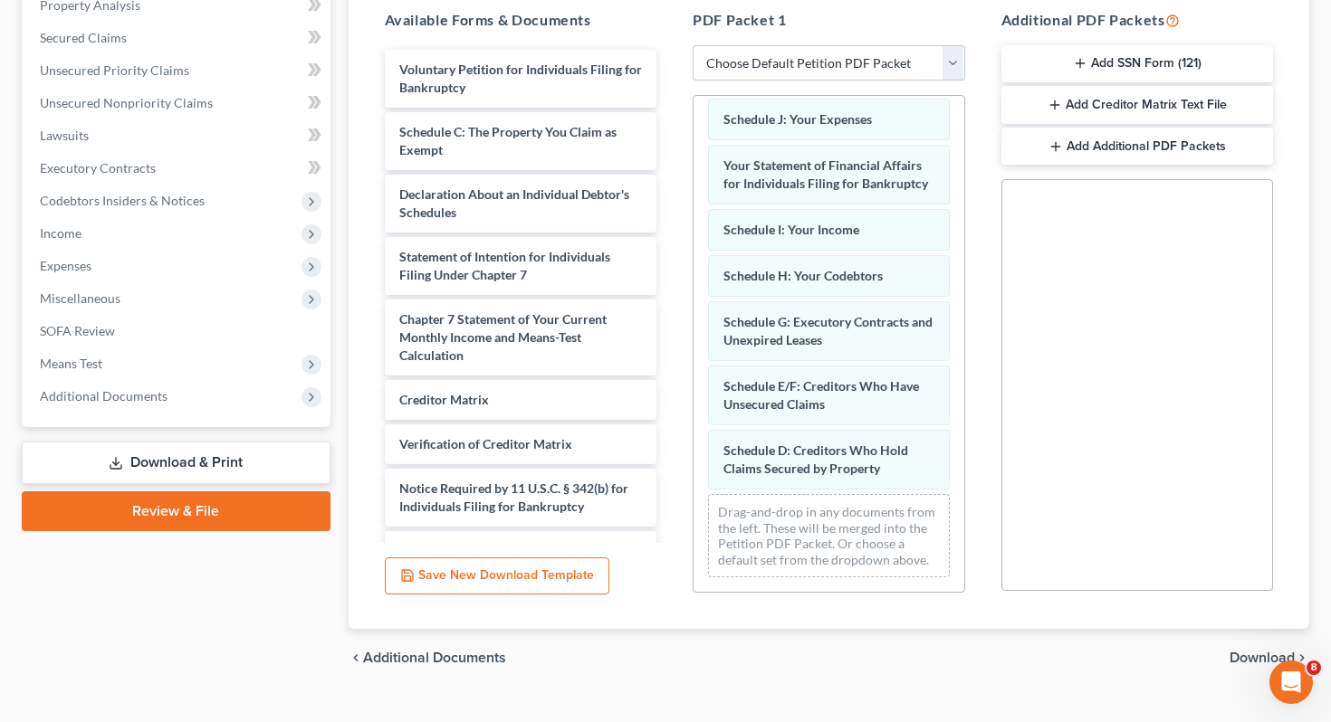
click at [1279, 651] on span "Download" at bounding box center [1261, 658] width 65 height 14
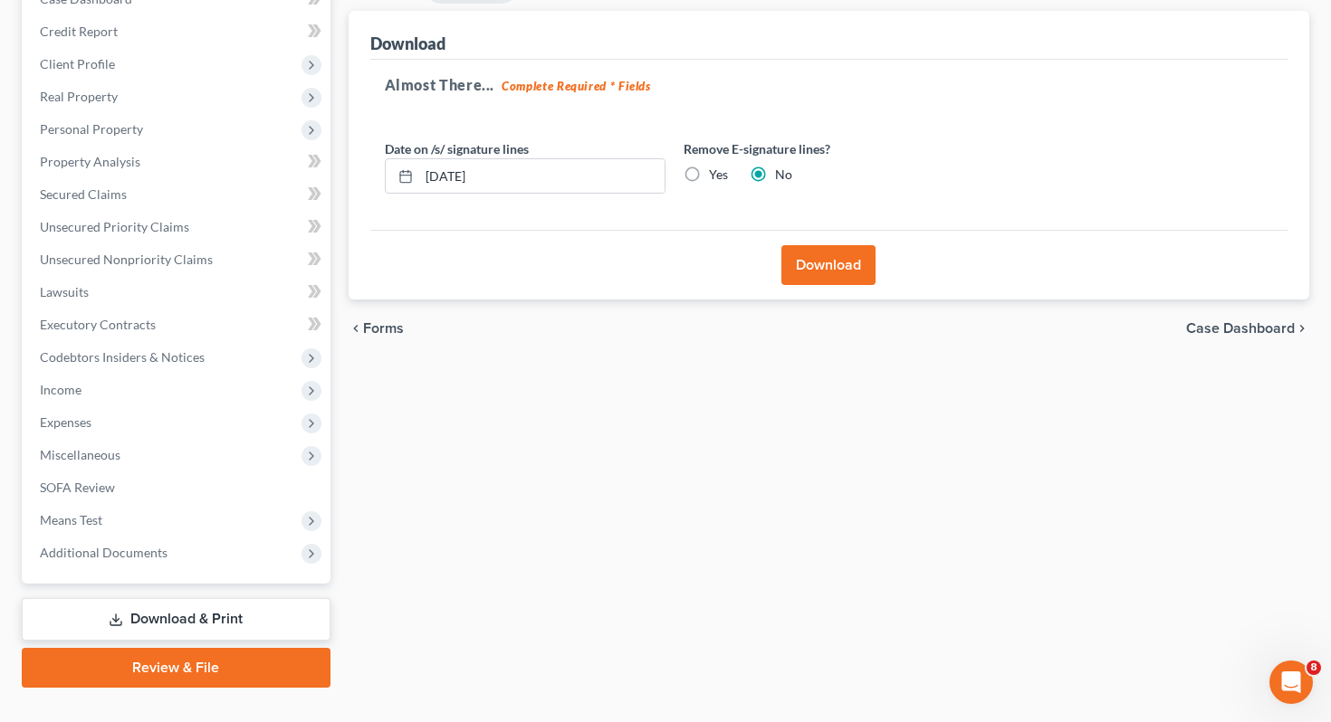
click at [819, 230] on div "Download" at bounding box center [829, 265] width 918 height 70
click at [826, 245] on button "Download" at bounding box center [828, 265] width 94 height 40
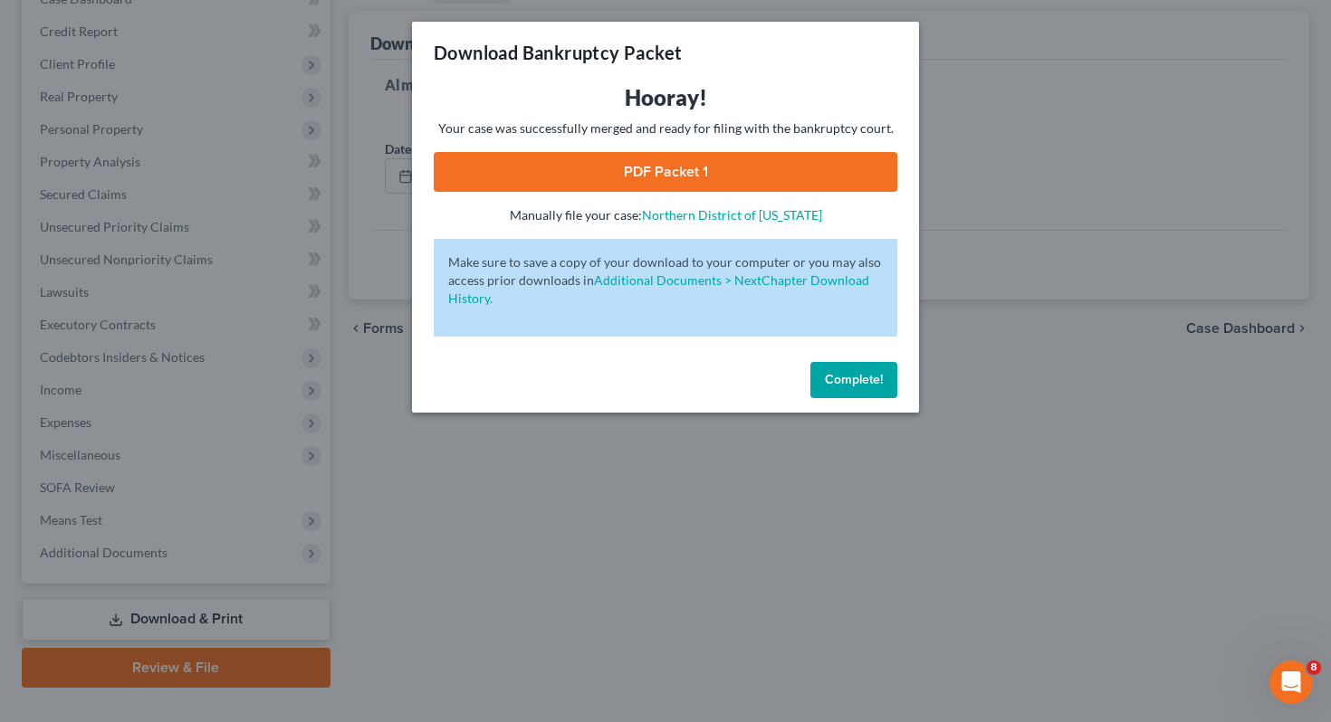
click at [546, 158] on link "PDF Packet 1" at bounding box center [666, 172] width 464 height 40
click at [852, 398] on div "Complete!" at bounding box center [665, 384] width 507 height 58
click at [845, 391] on button "Complete!" at bounding box center [853, 380] width 87 height 36
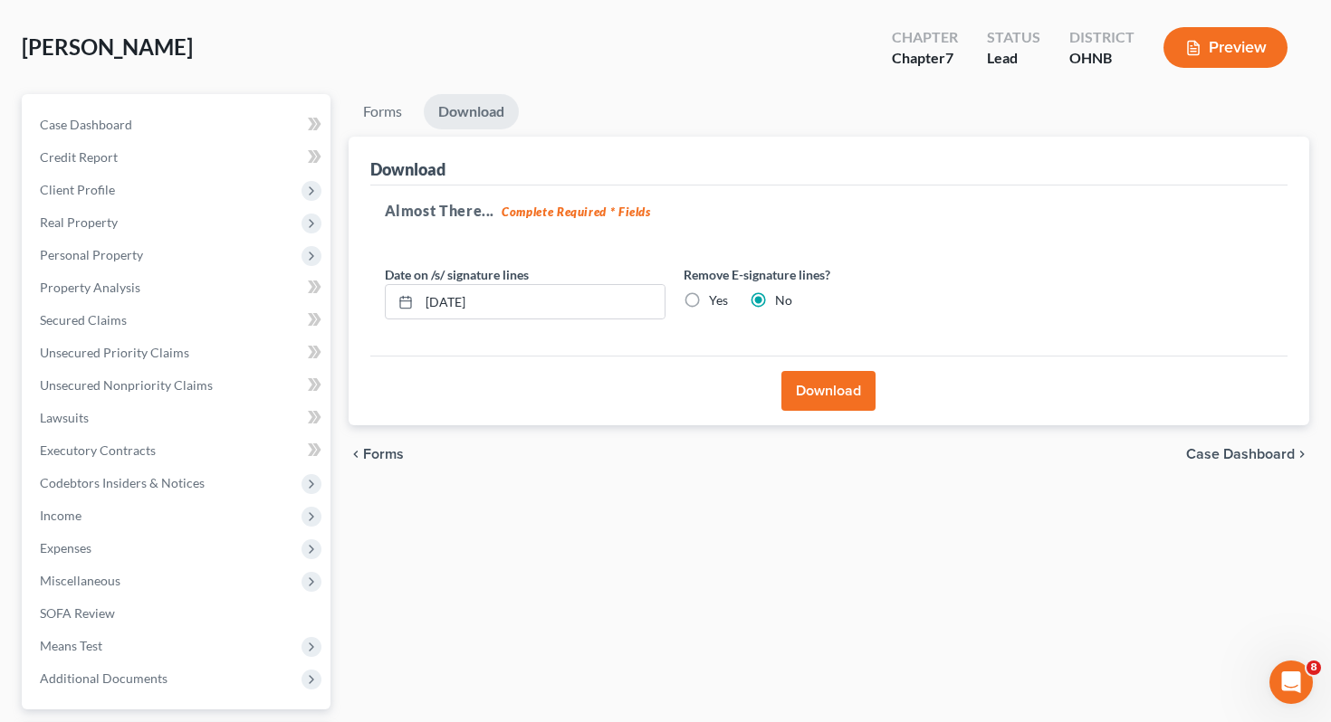
scroll to position [0, 0]
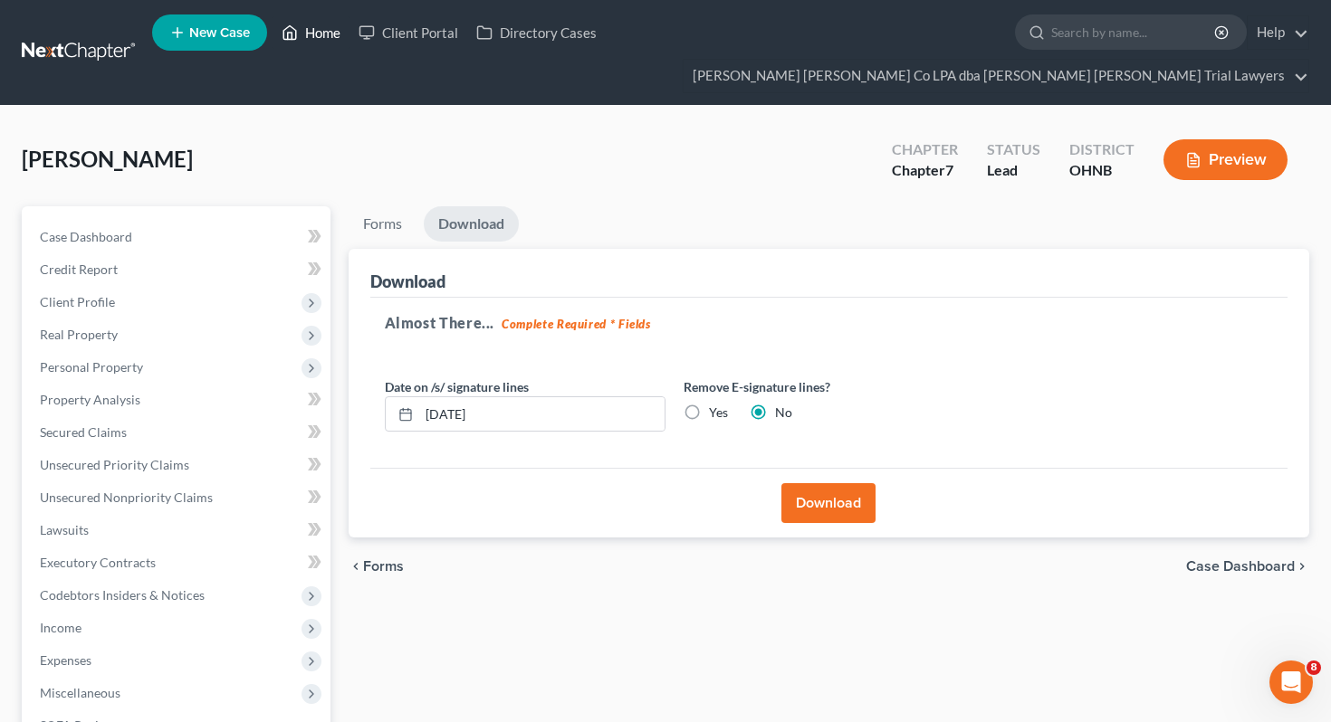
click at [303, 35] on link "Home" at bounding box center [311, 32] width 77 height 33
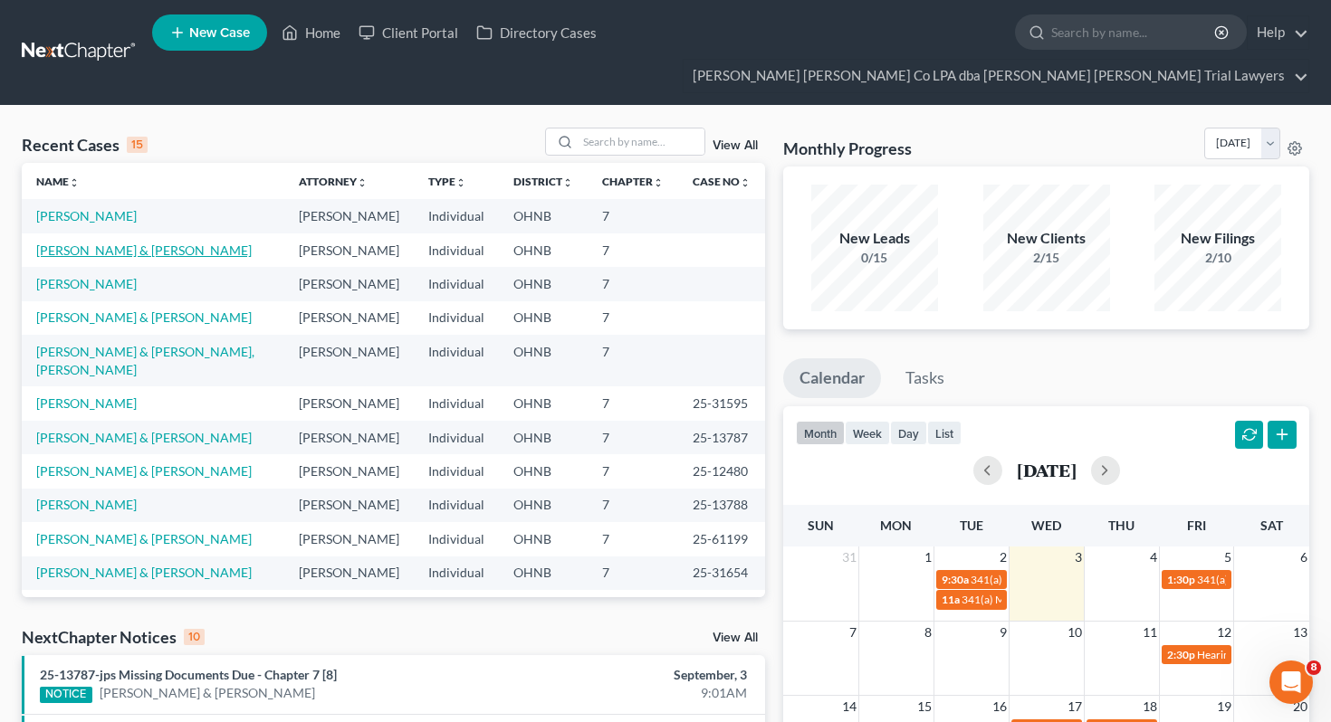
click at [114, 243] on link "[PERSON_NAME] & [PERSON_NAME]" at bounding box center [143, 250] width 215 height 15
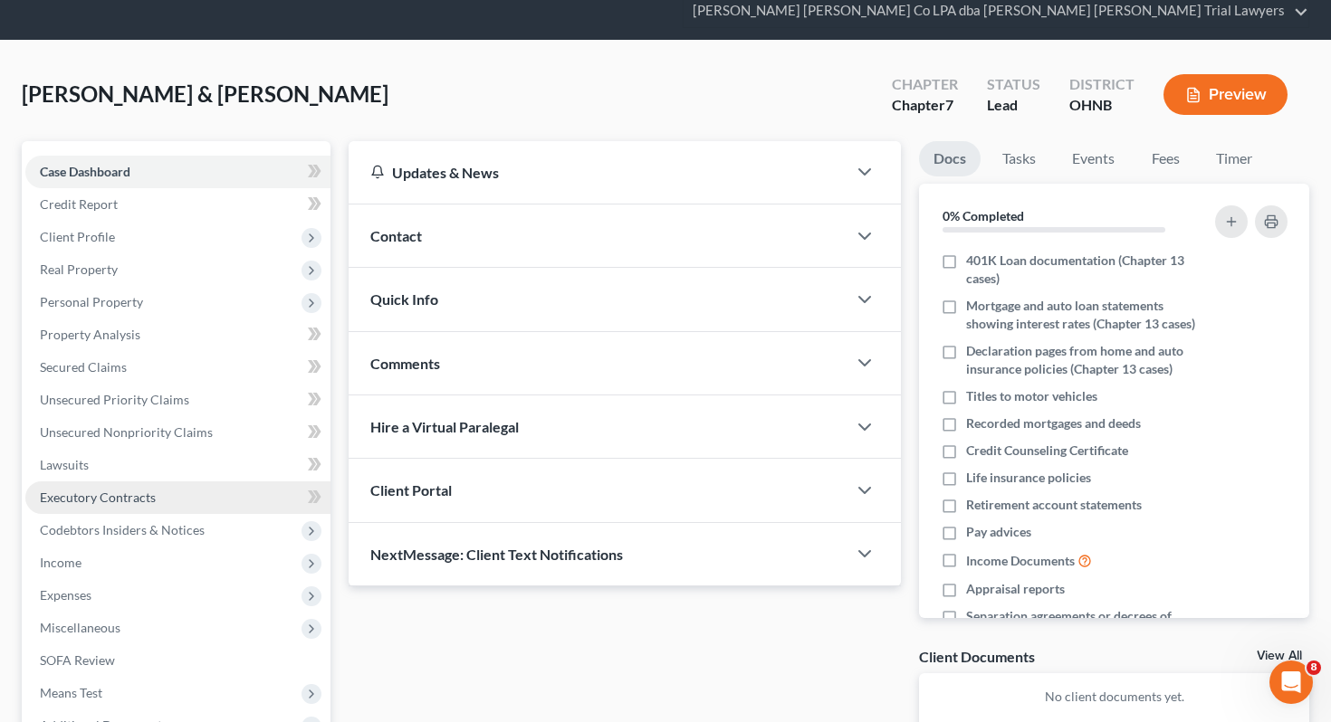
scroll to position [79, 0]
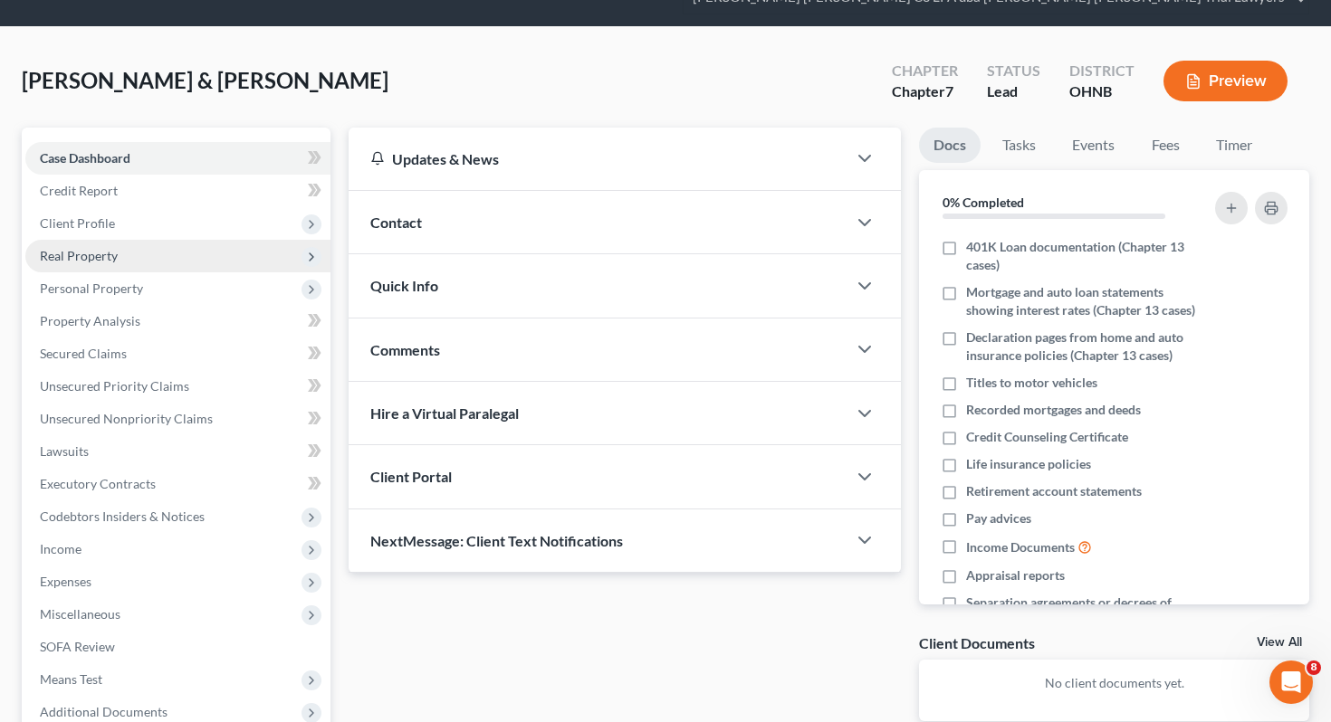
click at [226, 240] on span "Real Property" at bounding box center [177, 256] width 305 height 33
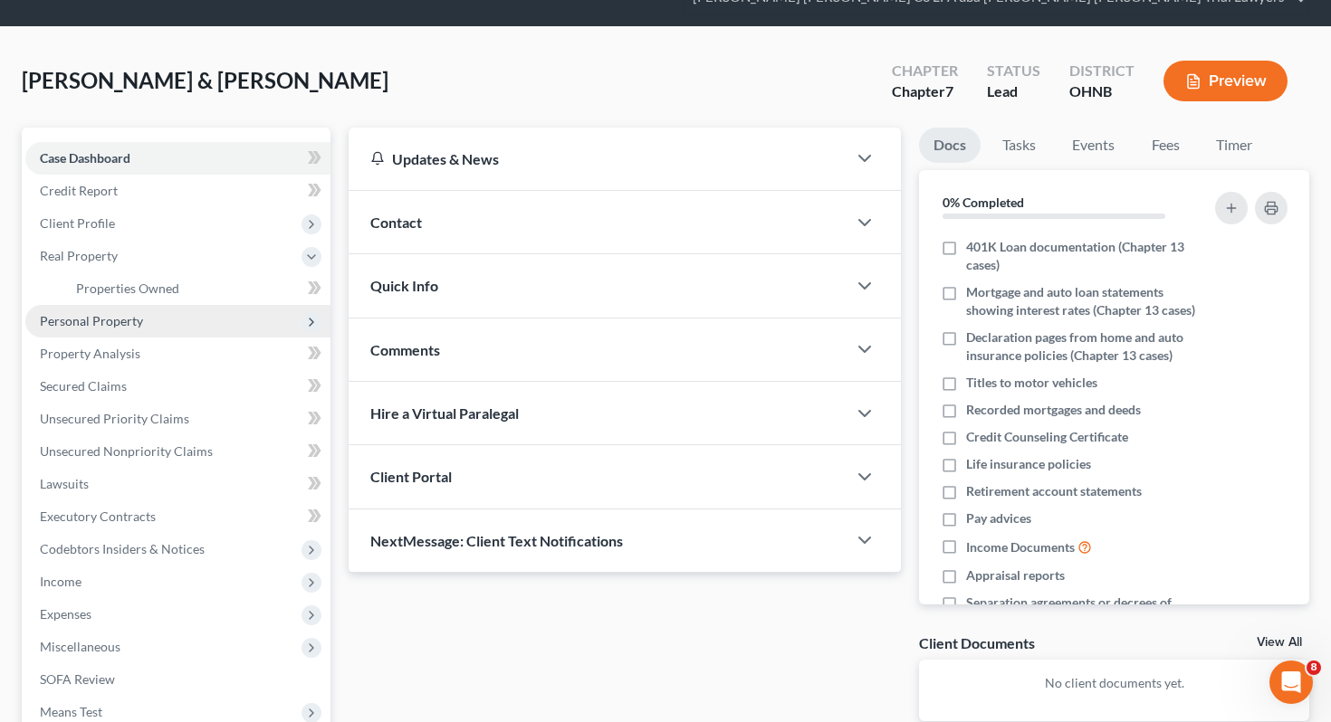
click at [227, 305] on span "Personal Property" at bounding box center [177, 321] width 305 height 33
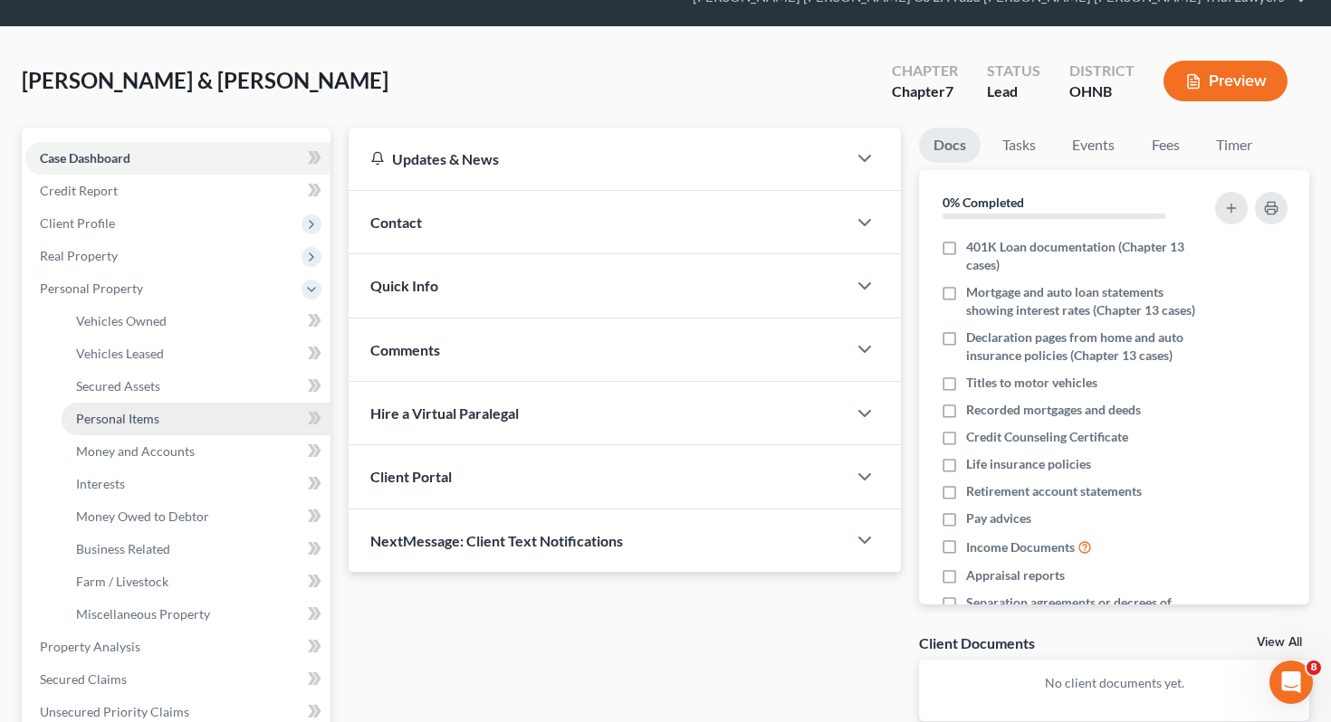
click at [221, 403] on link "Personal Items" at bounding box center [196, 419] width 269 height 33
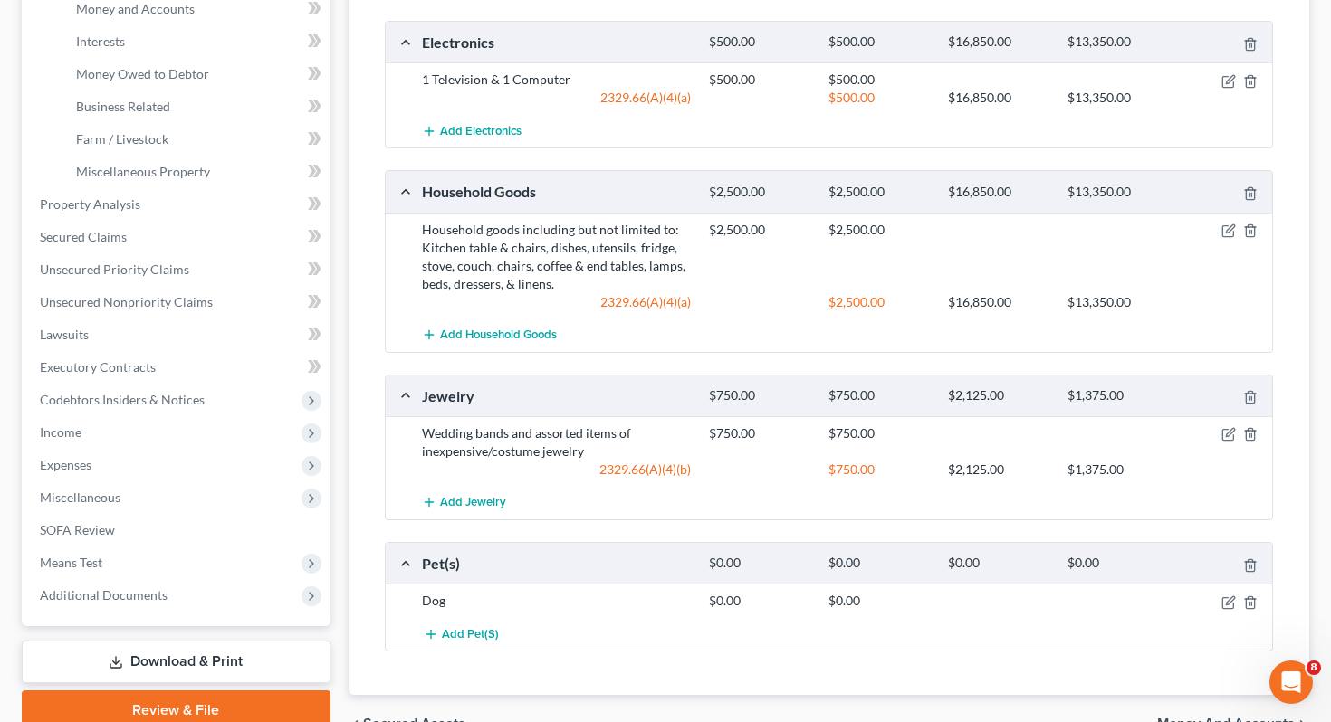
scroll to position [523, 0]
click at [1230, 590] on div at bounding box center [1226, 599] width 96 height 18
click at [1229, 595] on icon "button" at bounding box center [1230, 599] width 8 height 8
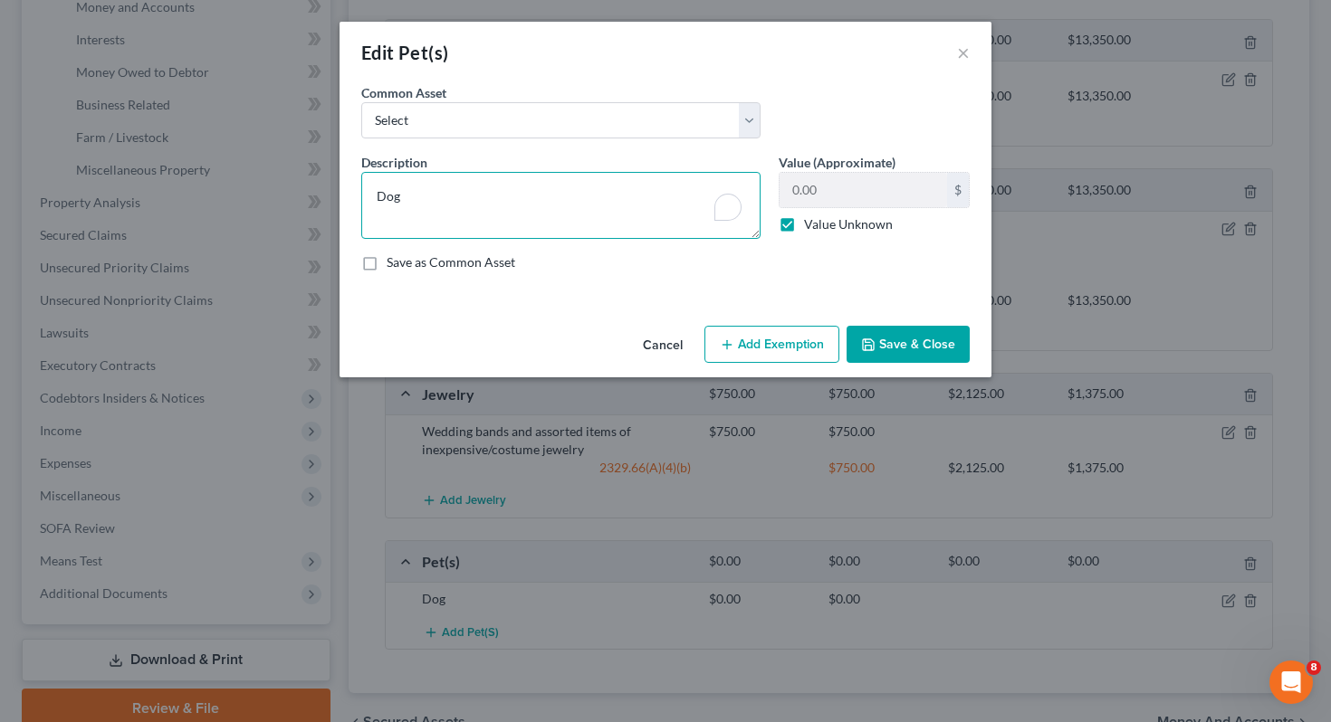
click at [376, 196] on textarea "Dog" at bounding box center [560, 205] width 399 height 67
click at [426, 196] on textarea "2 Dog" at bounding box center [560, 205] width 399 height 67
click at [919, 355] on button "Save & Close" at bounding box center [907, 345] width 123 height 38
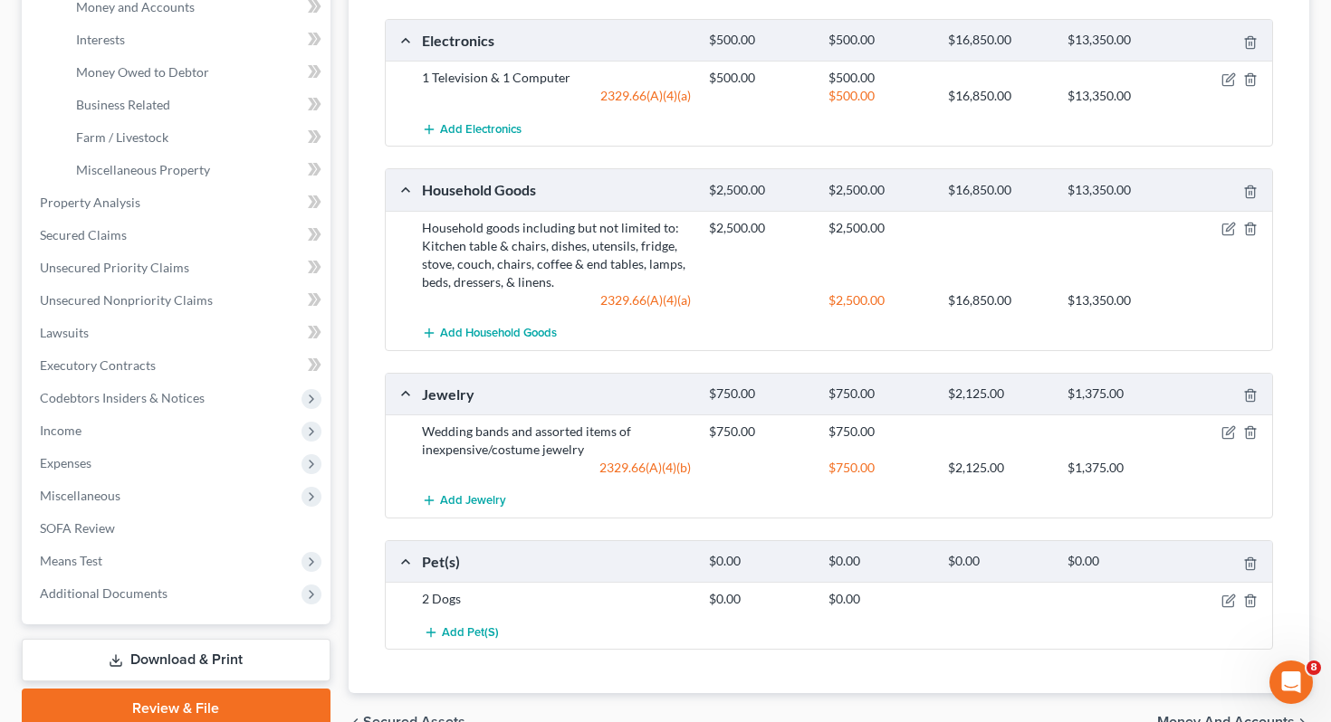
scroll to position [0, 0]
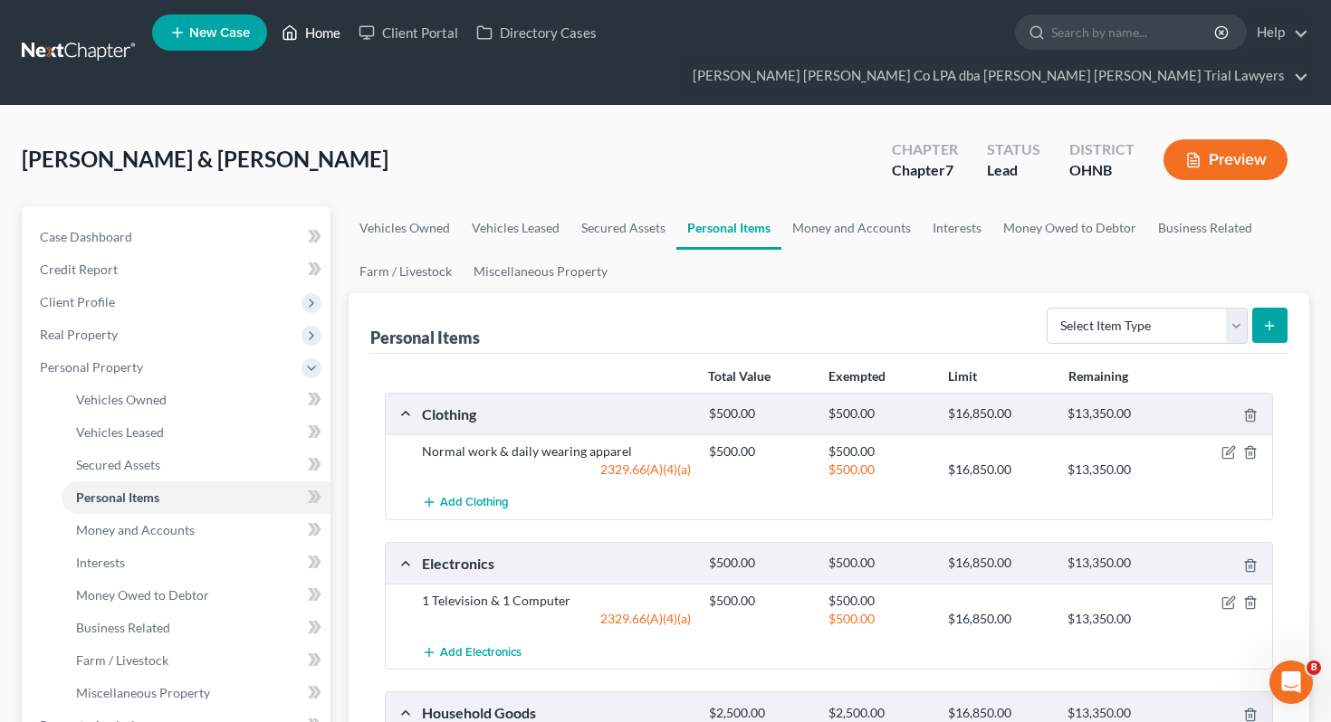
click at [309, 36] on link "Home" at bounding box center [311, 32] width 77 height 33
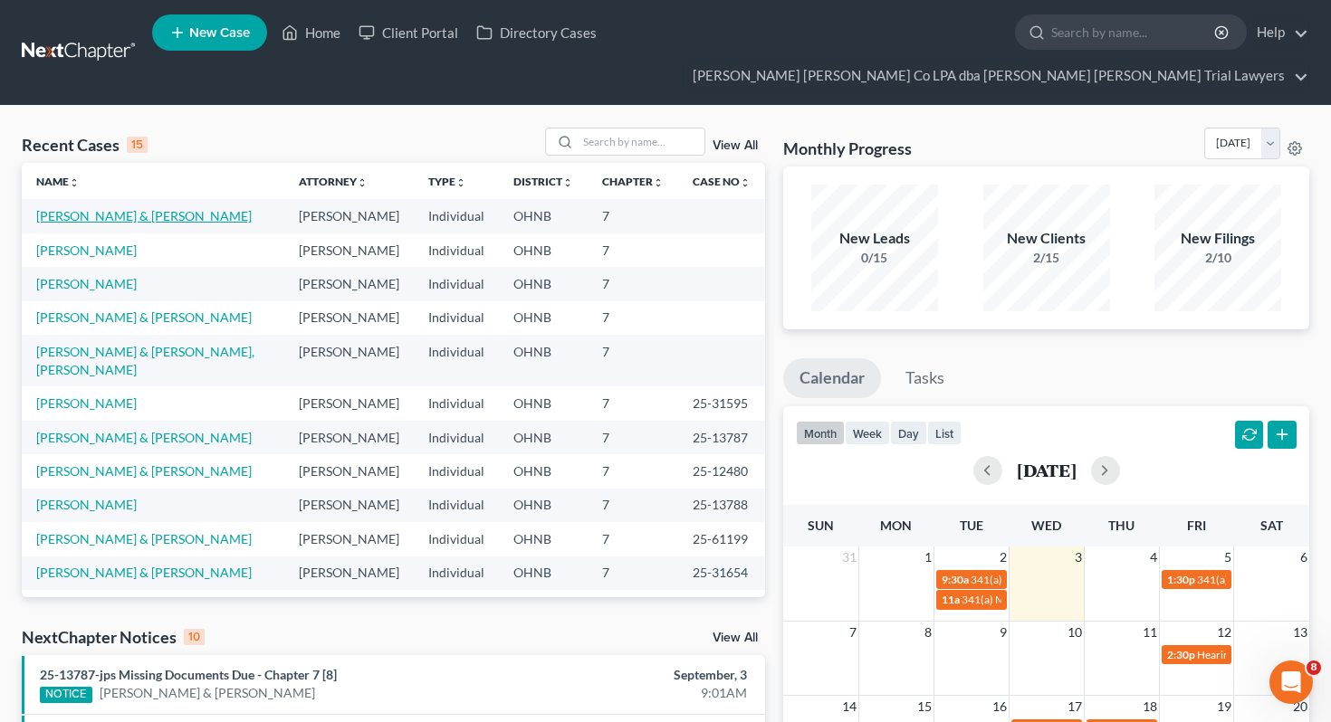
click at [144, 208] on link "[PERSON_NAME] & [PERSON_NAME]" at bounding box center [143, 215] width 215 height 15
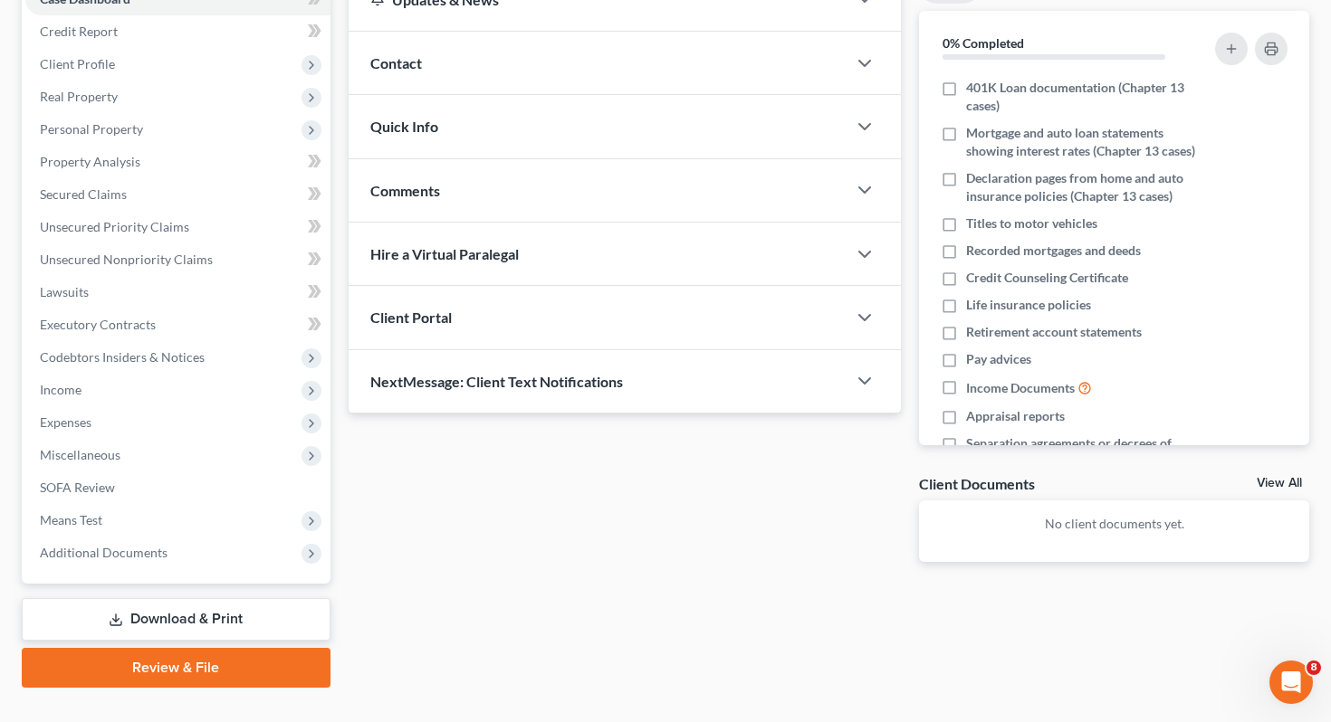
click at [194, 598] on link "Download & Print" at bounding box center [176, 619] width 309 height 43
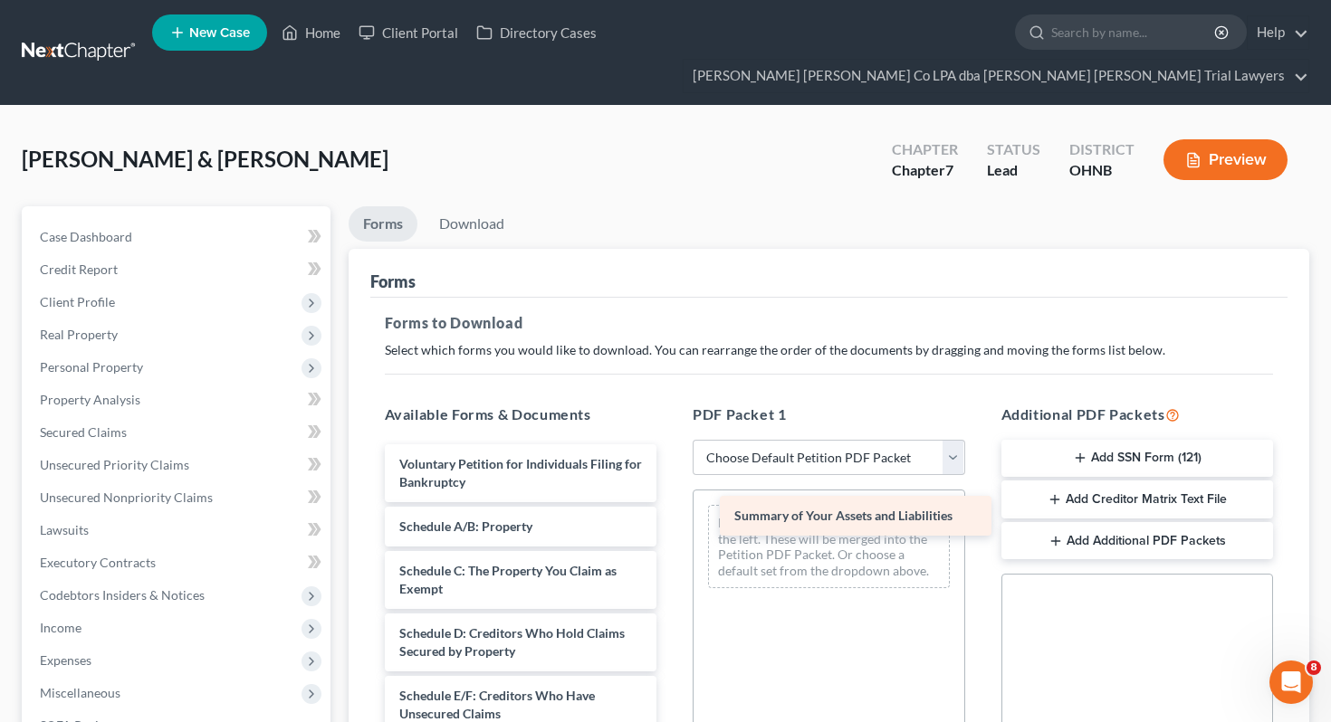
drag, startPoint x: 525, startPoint y: 492, endPoint x: 865, endPoint y: 516, distance: 340.3
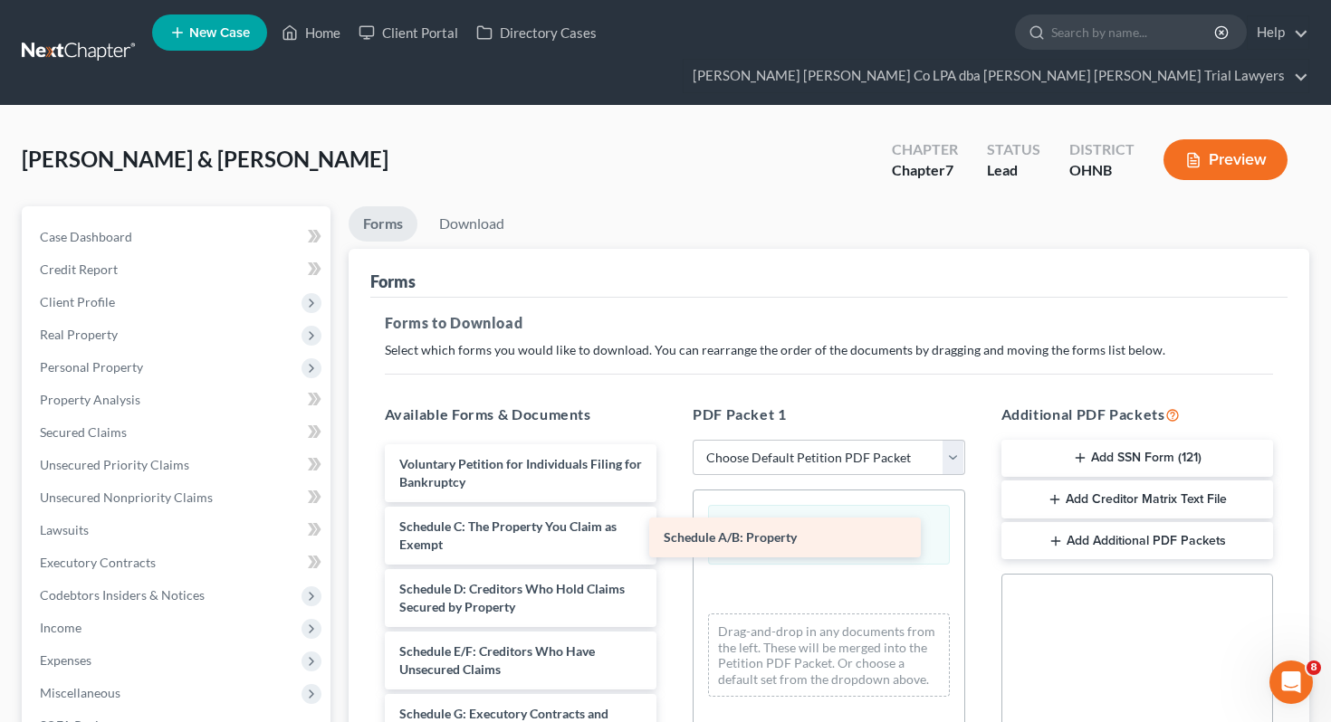
drag, startPoint x: 601, startPoint y: 495, endPoint x: 866, endPoint y: 540, distance: 269.1
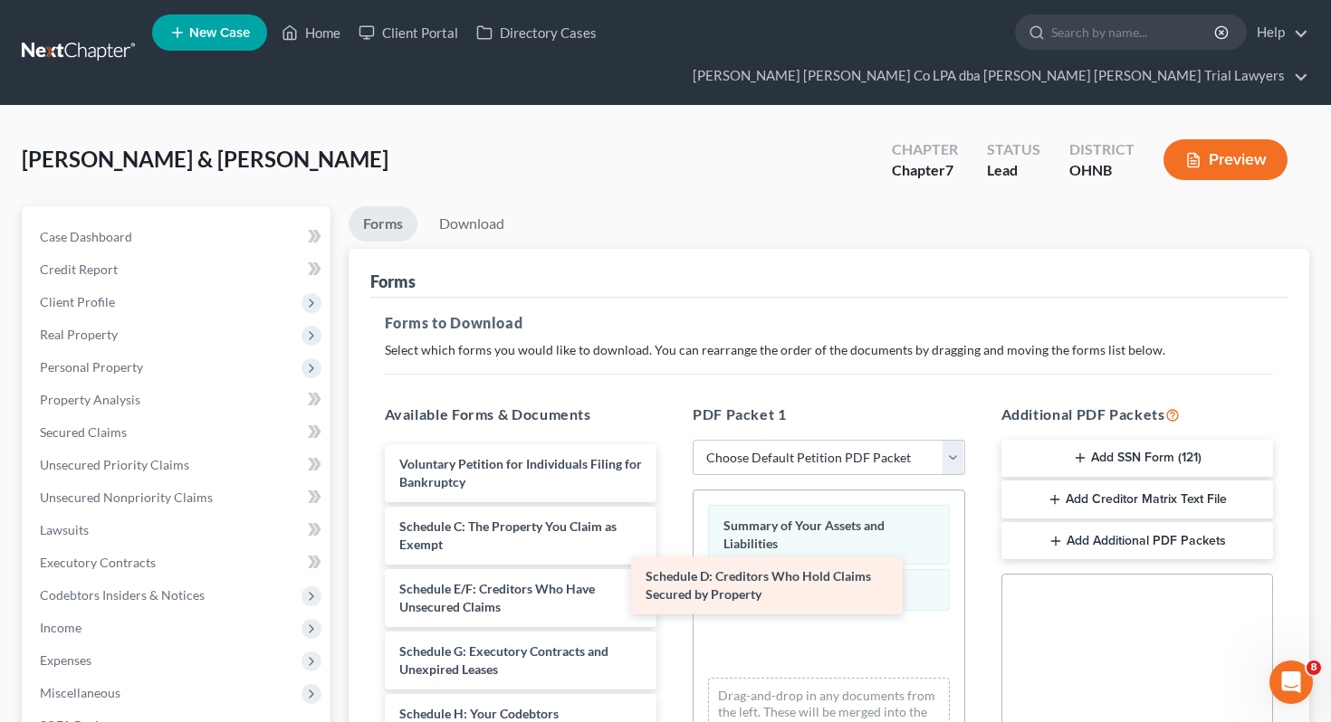
drag, startPoint x: 604, startPoint y: 563, endPoint x: 899, endPoint y: 588, distance: 296.2
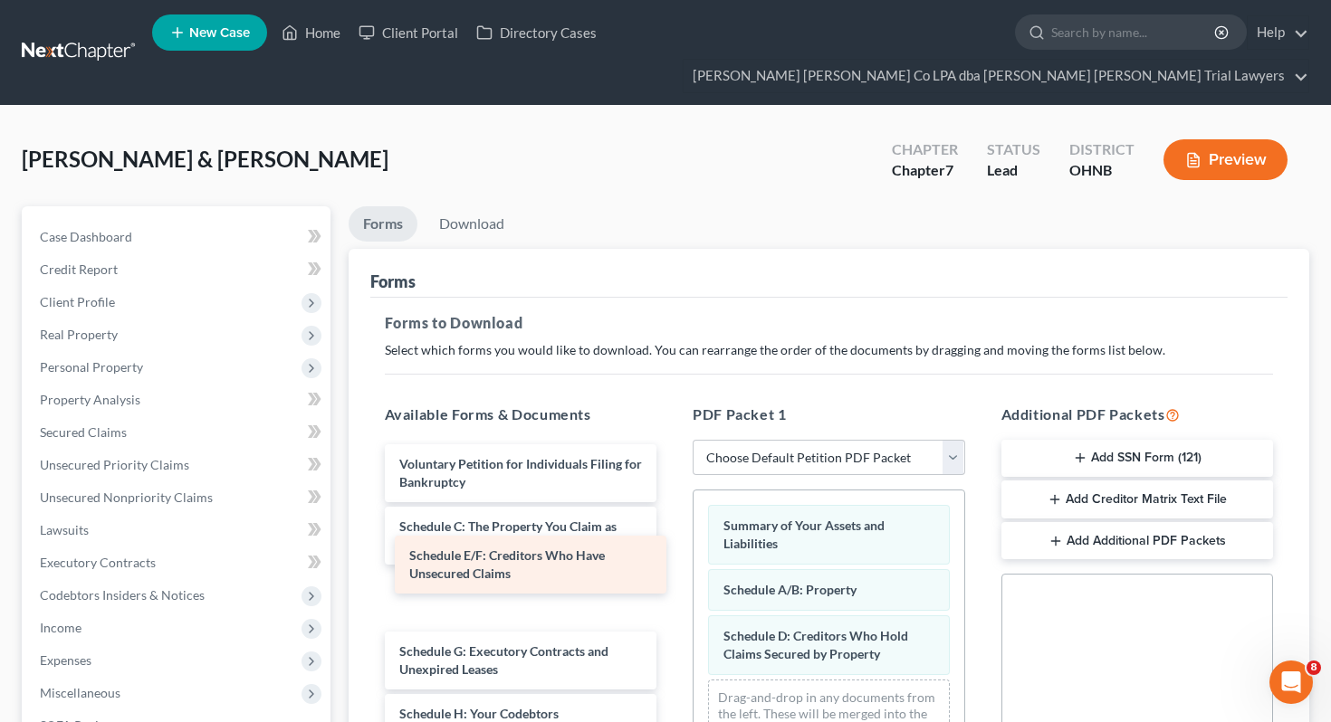
drag, startPoint x: 641, startPoint y: 559, endPoint x: 940, endPoint y: 583, distance: 299.7
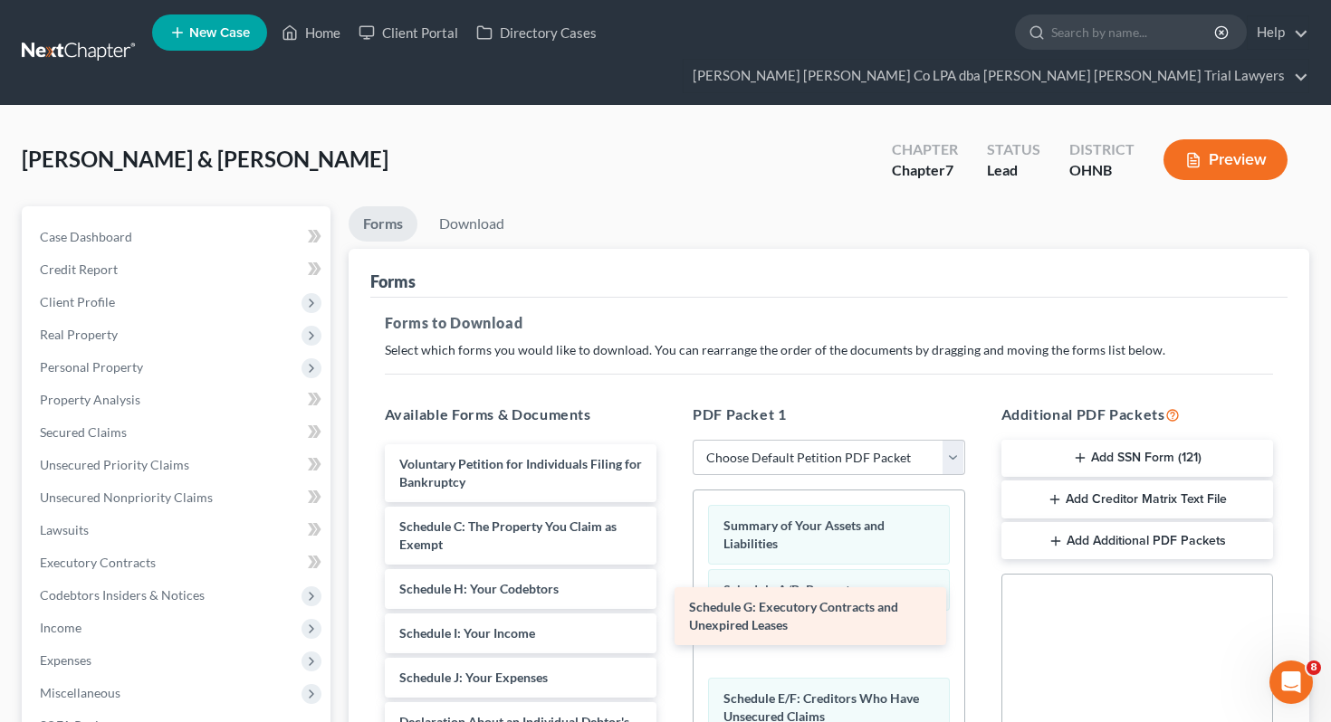
drag, startPoint x: 645, startPoint y: 559, endPoint x: 951, endPoint y: 615, distance: 311.1
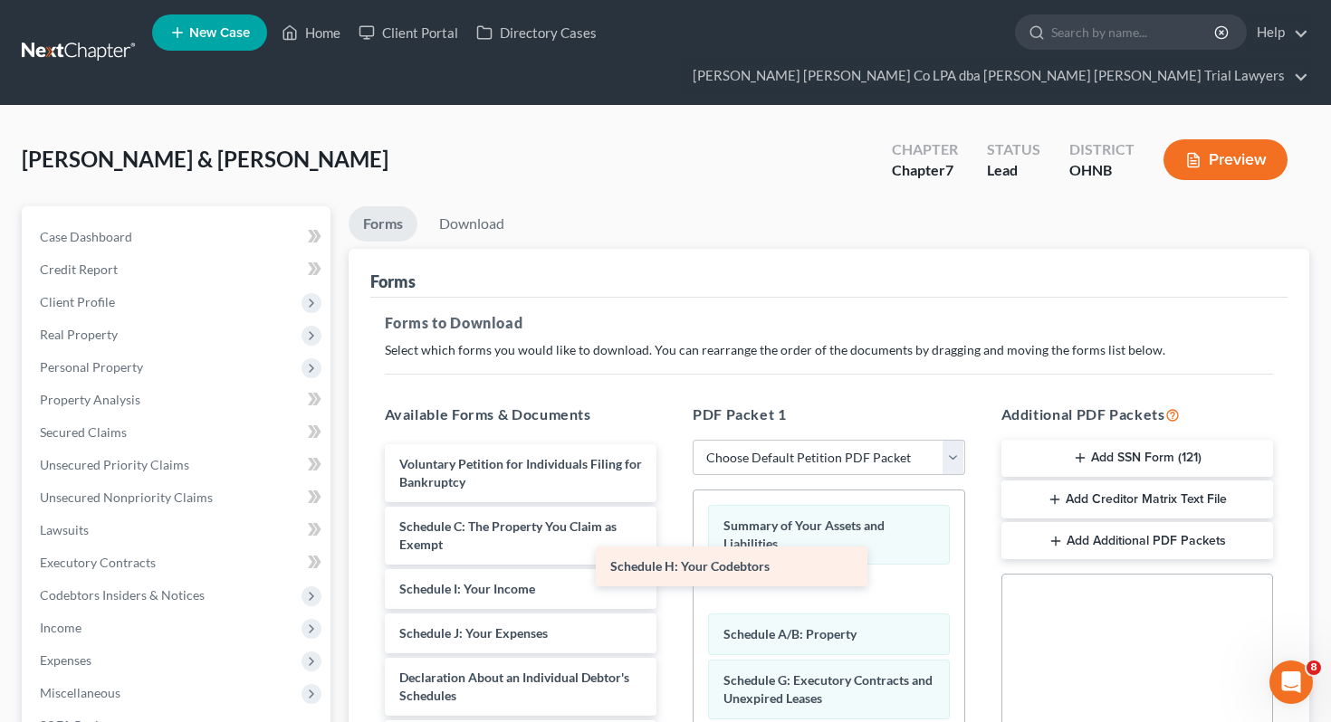
drag, startPoint x: 599, startPoint y: 551, endPoint x: 889, endPoint y: 572, distance: 290.4
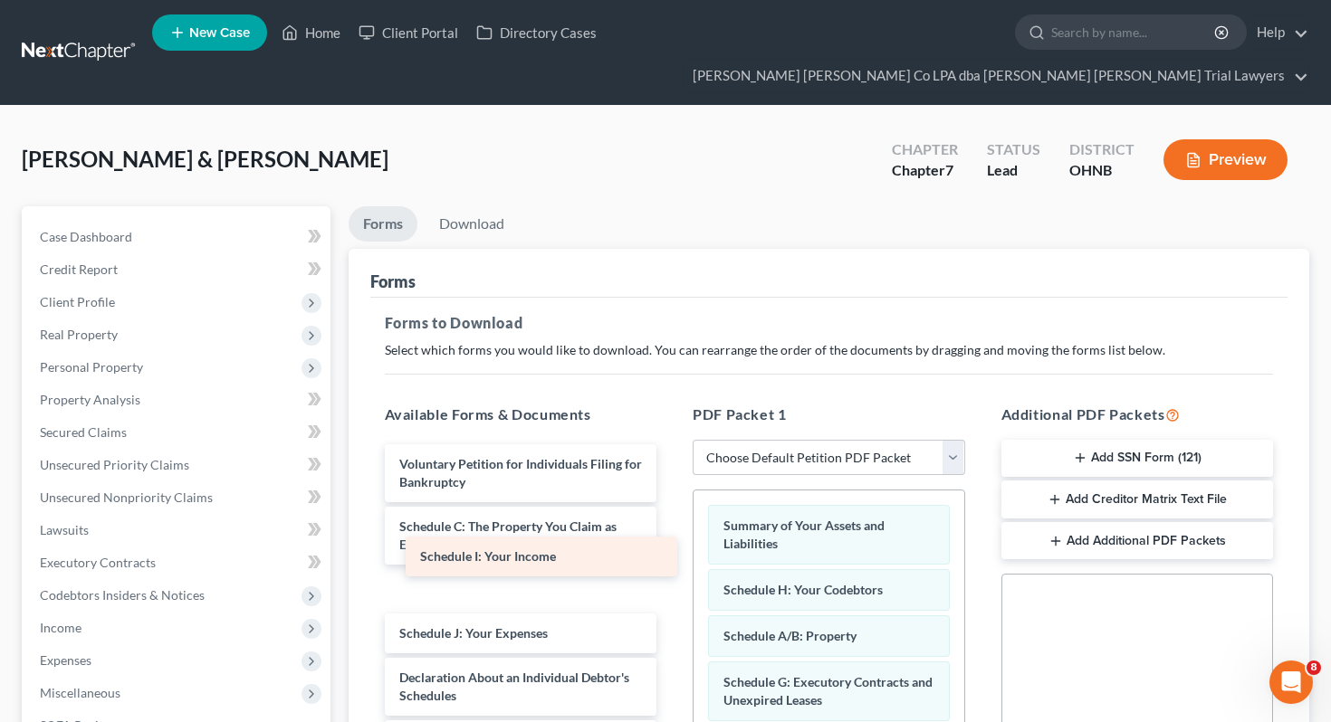
drag, startPoint x: 520, startPoint y: 555, endPoint x: 810, endPoint y: 566, distance: 290.8
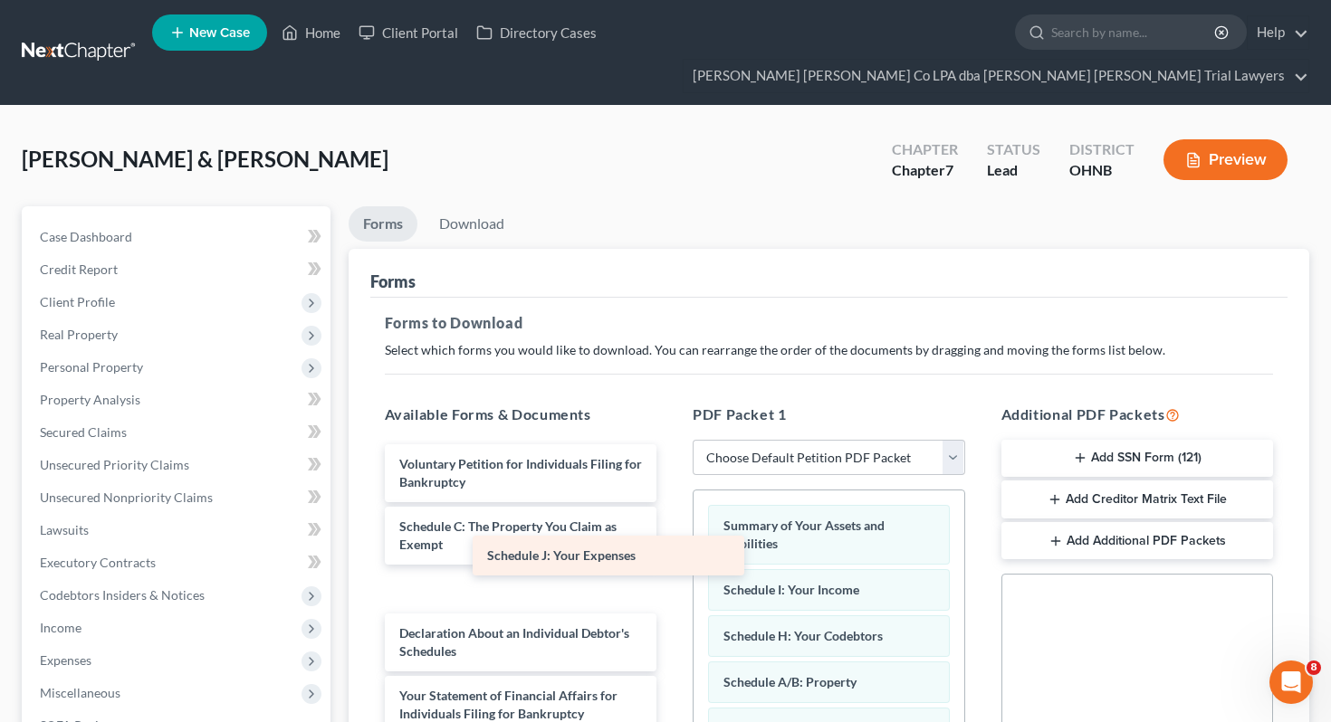
drag, startPoint x: 524, startPoint y: 566, endPoint x: 805, endPoint y: 571, distance: 280.7
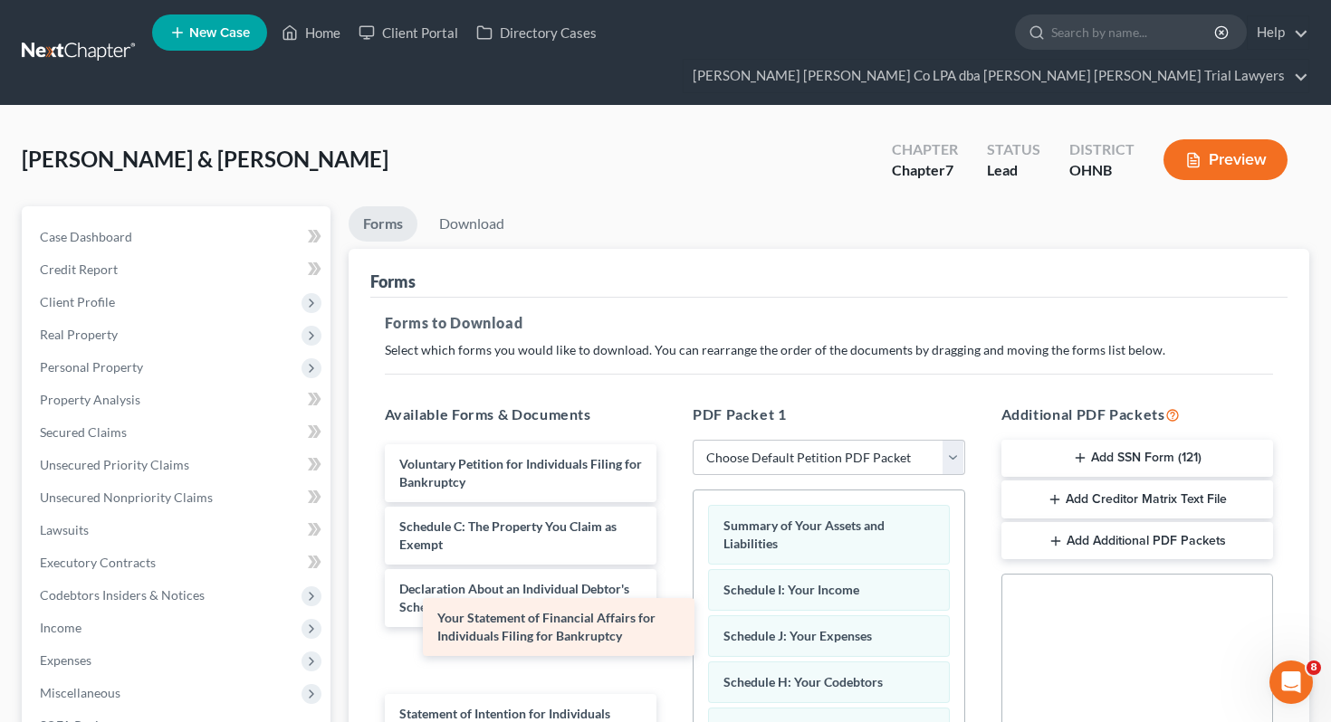
drag, startPoint x: 604, startPoint y: 633, endPoint x: 847, endPoint y: 633, distance: 243.5
click at [672, 633] on div "Your Statement of Financial Affairs for Individuals Filing for Bankruptcy Volun…" at bounding box center [520, 737] width 301 height 584
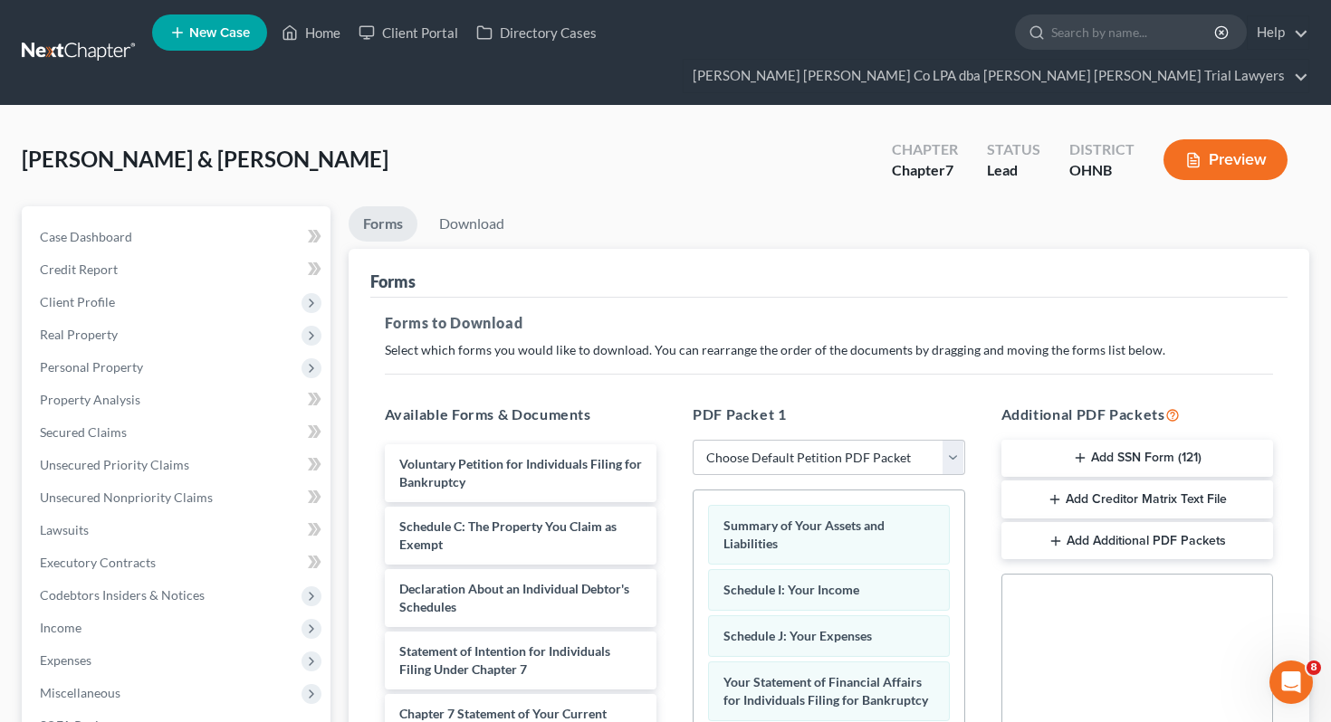
scroll to position [395, 0]
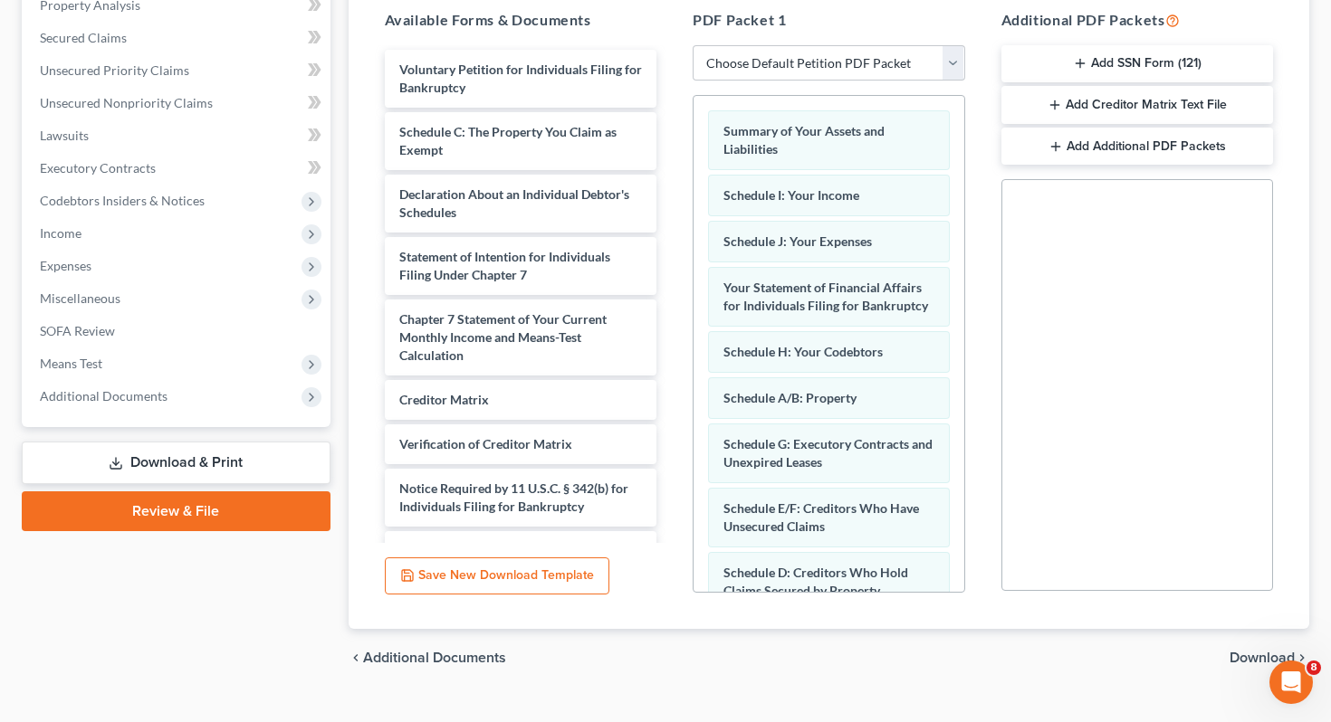
click at [1266, 629] on div "chevron_left Additional Documents Download chevron_right" at bounding box center [829, 658] width 961 height 58
click at [1265, 651] on span "Download" at bounding box center [1261, 658] width 65 height 14
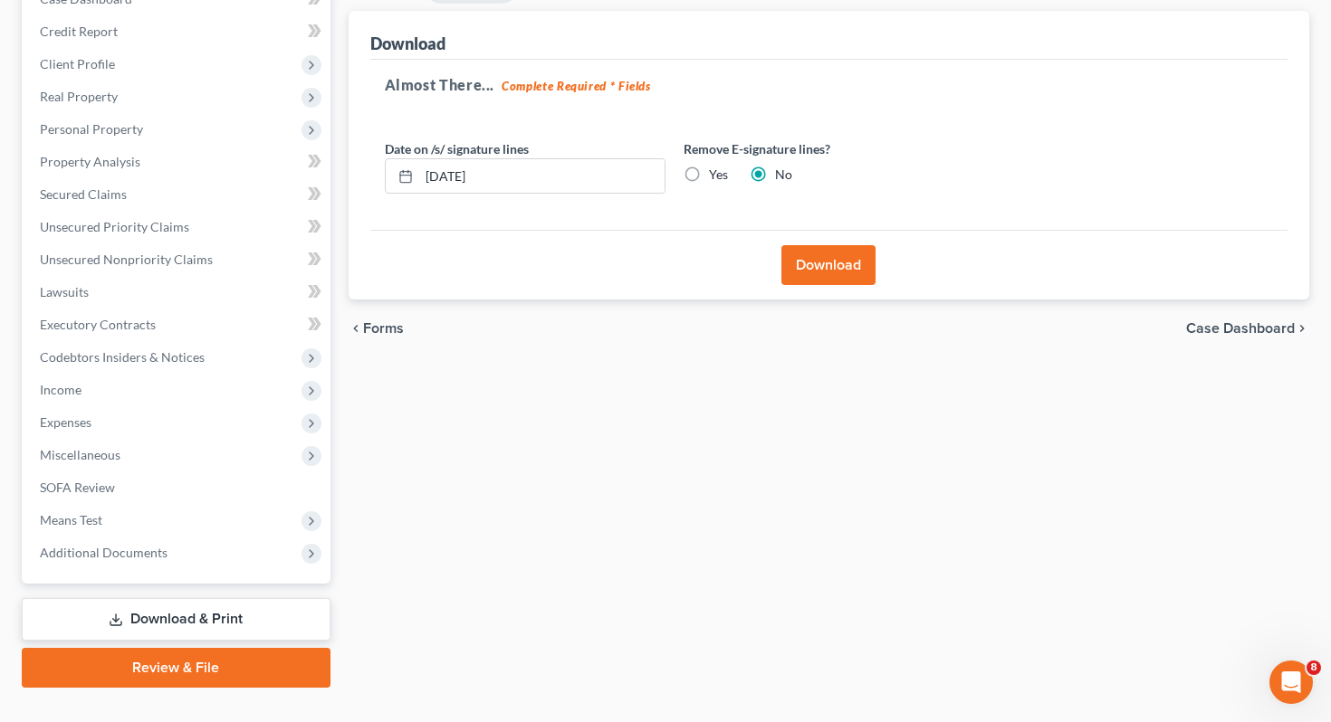
click at [841, 245] on button "Download" at bounding box center [828, 265] width 94 height 40
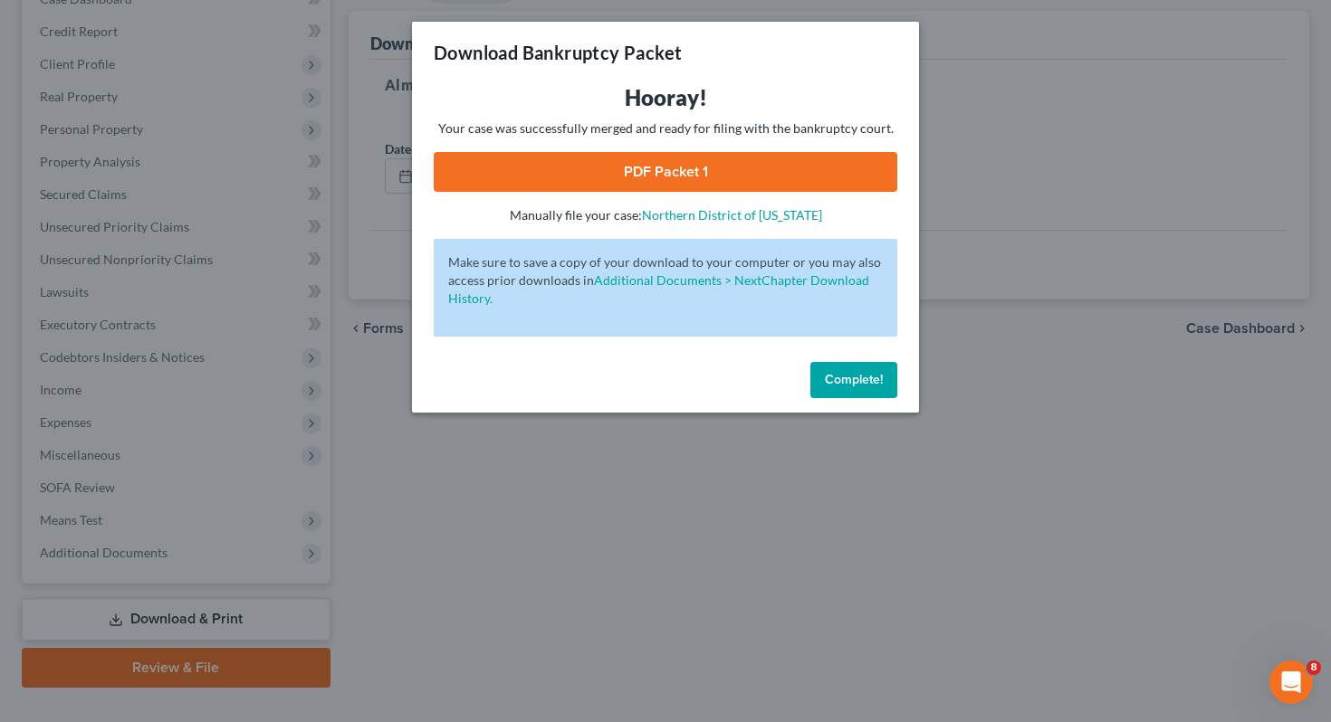
click at [693, 171] on link "PDF Packet 1" at bounding box center [666, 172] width 464 height 40
click at [873, 391] on button "Complete!" at bounding box center [853, 380] width 87 height 36
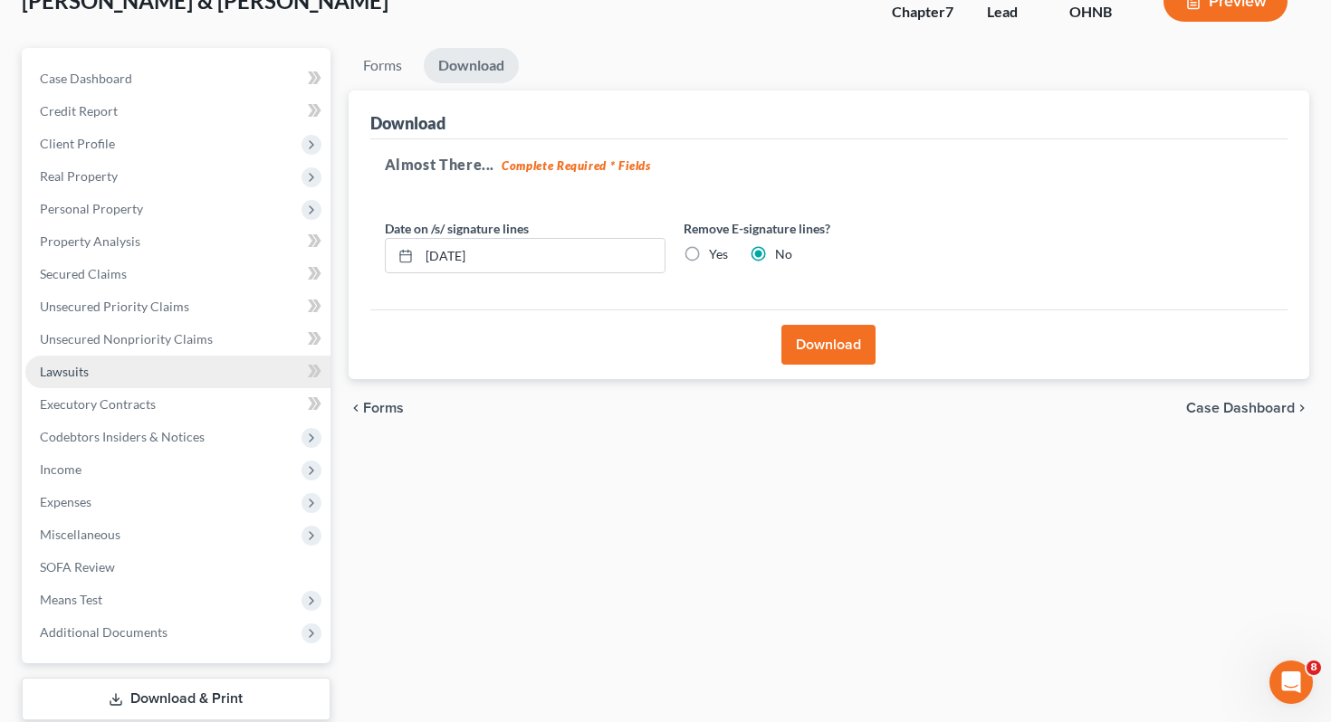
scroll to position [155, 0]
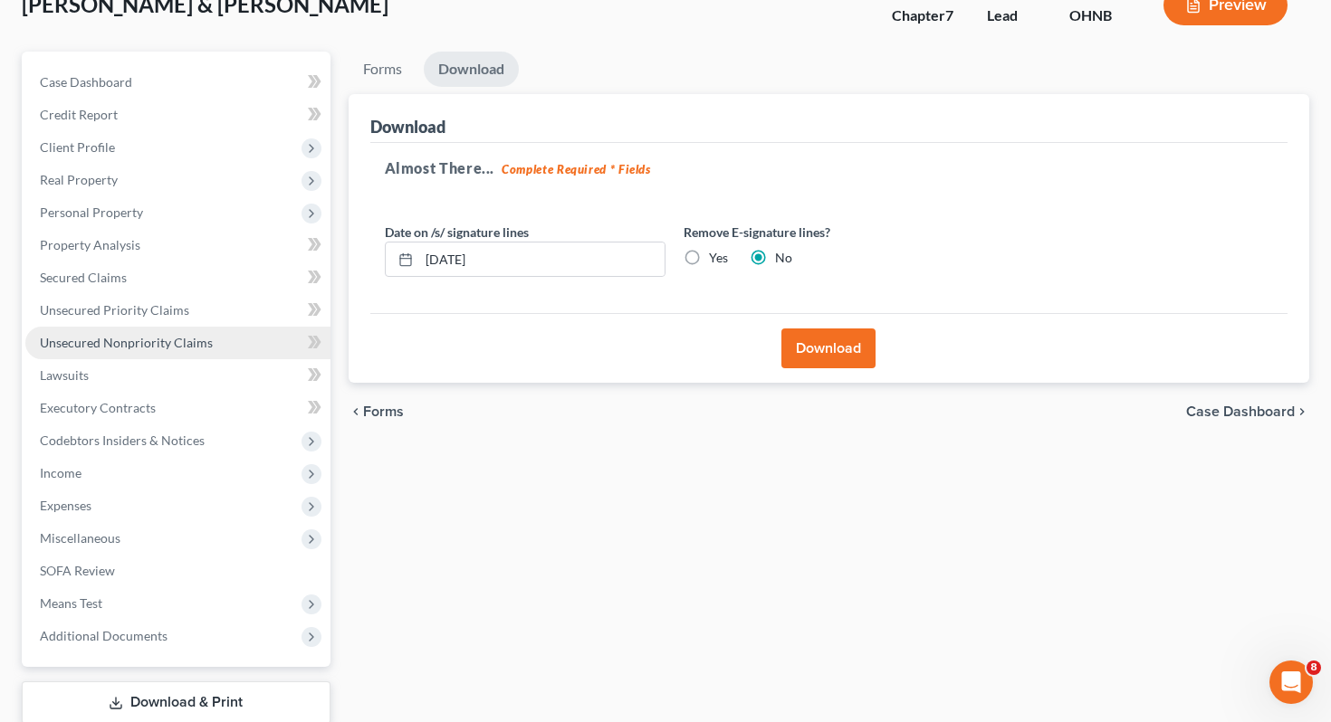
click at [193, 335] on span "Unsecured Nonpriority Claims" at bounding box center [126, 342] width 173 height 15
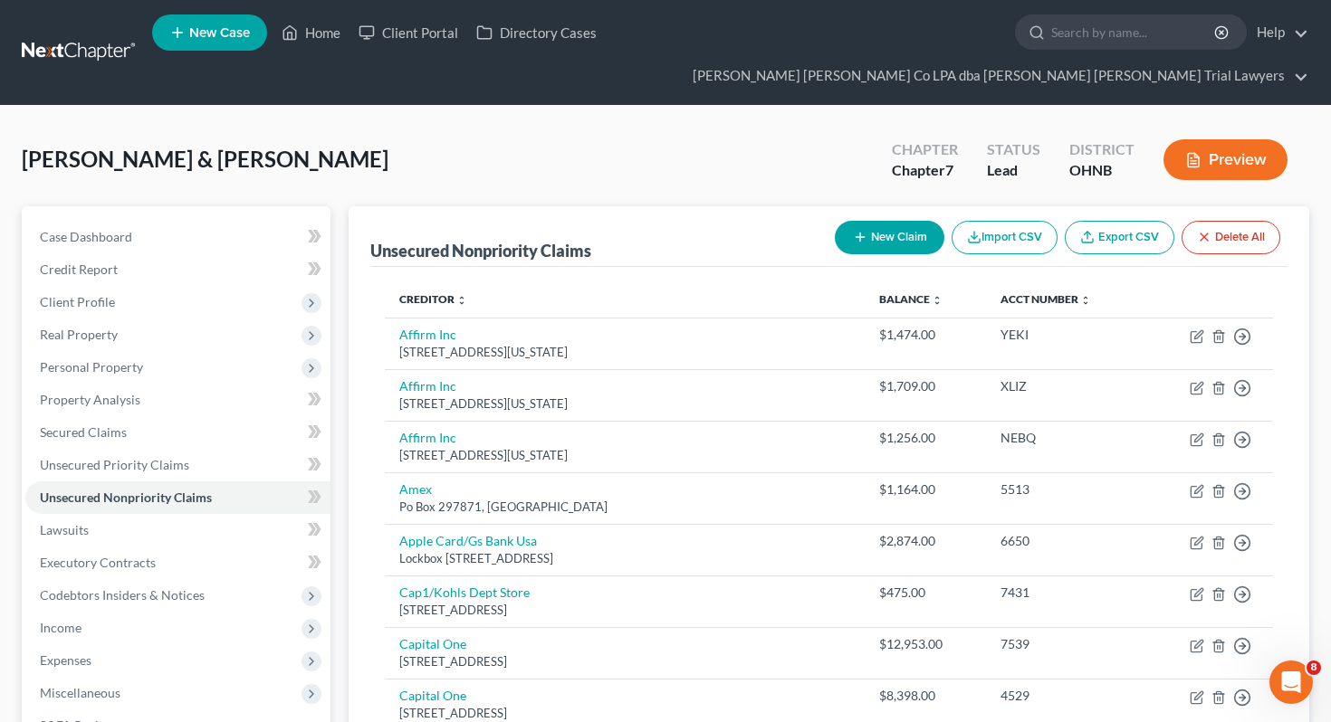
click at [884, 221] on button "New Claim" at bounding box center [890, 237] width 110 height 33
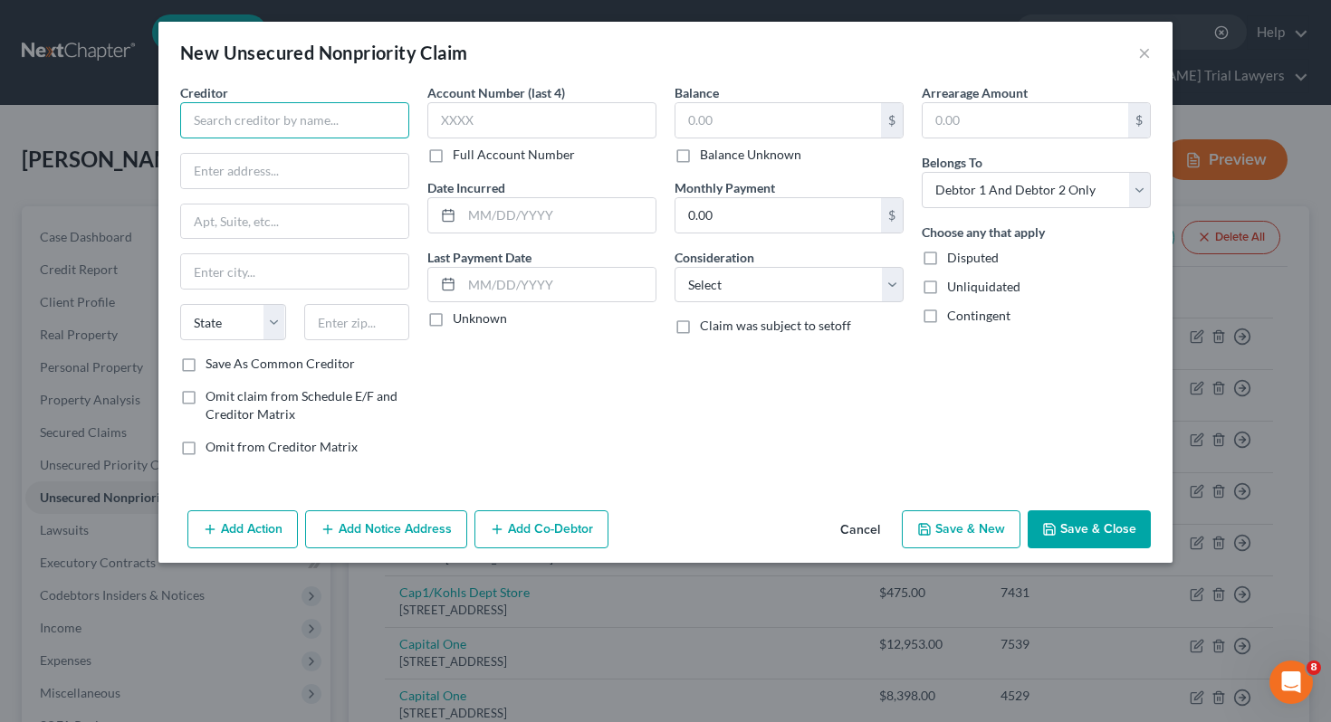
click at [353, 124] on input "text" at bounding box center [294, 120] width 229 height 36
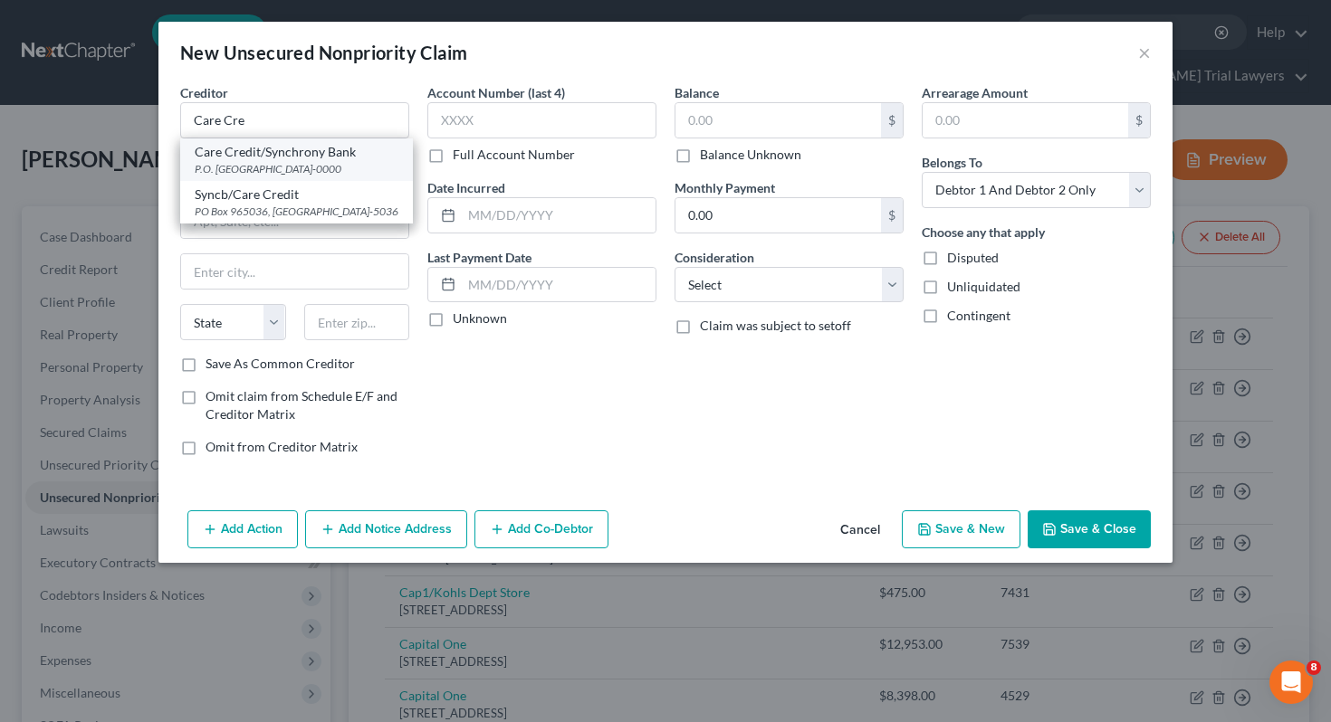
click at [307, 169] on div "P.O. [GEOGRAPHIC_DATA]-0000" at bounding box center [297, 168] width 204 height 15
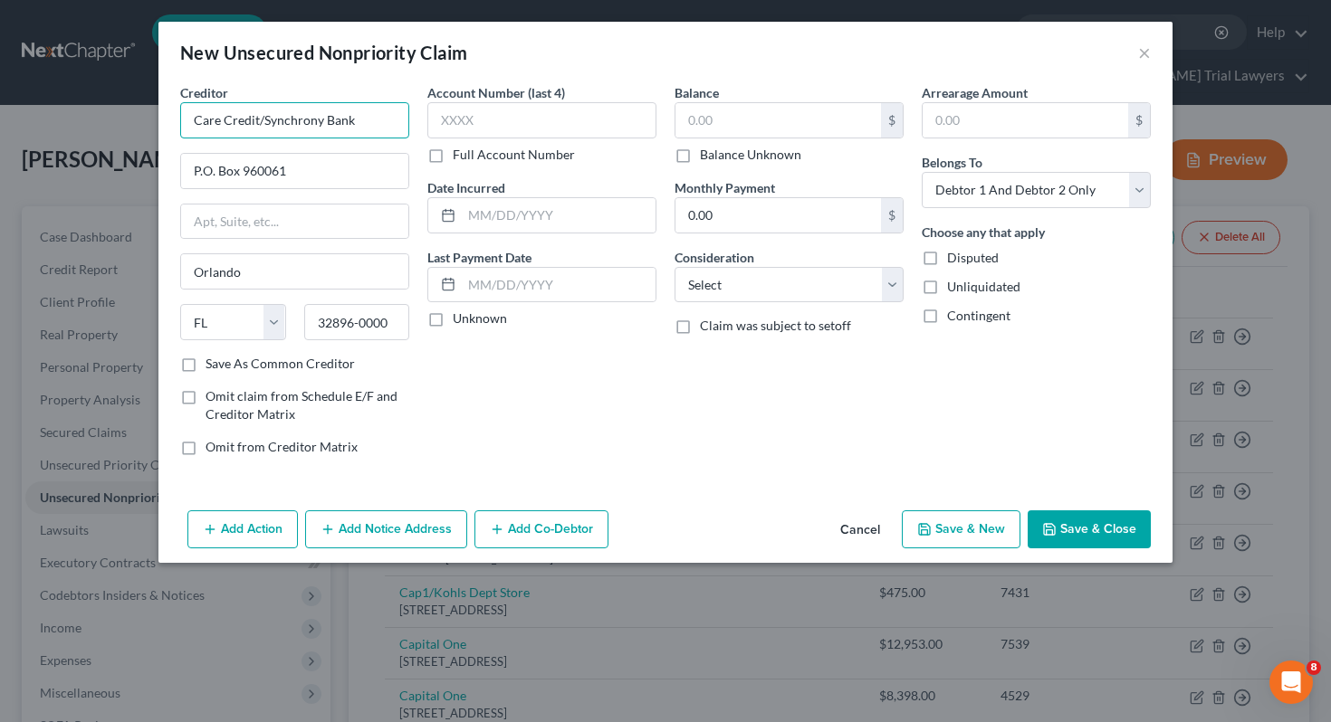
drag, startPoint x: 259, startPoint y: 119, endPoint x: 379, endPoint y: 120, distance: 120.4
click at [379, 120] on input "Care Credit/Synchrony Bank" at bounding box center [294, 120] width 229 height 36
click at [714, 117] on input "text" at bounding box center [778, 120] width 206 height 34
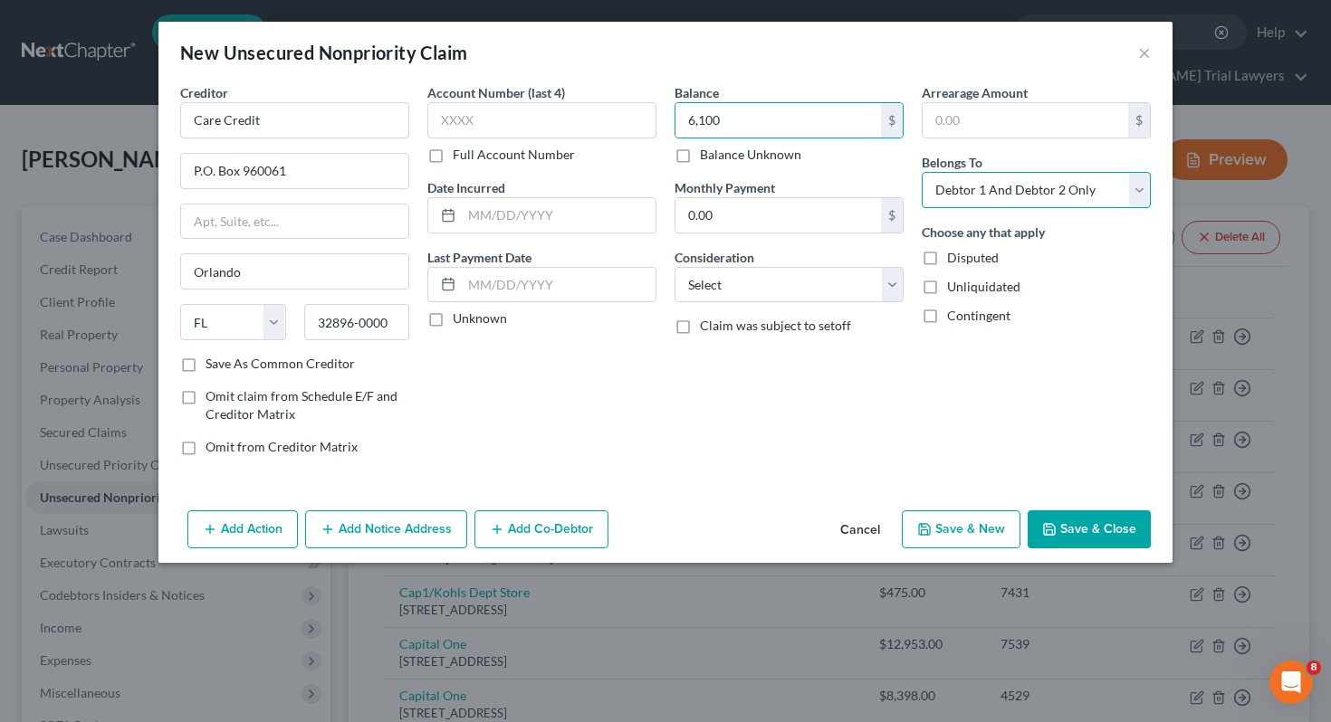
click at [939, 192] on select "Select Debtor 1 Only Debtor 2 Only Debtor 1 And Debtor 2 Only At Least One Of T…" at bounding box center [1036, 190] width 229 height 36
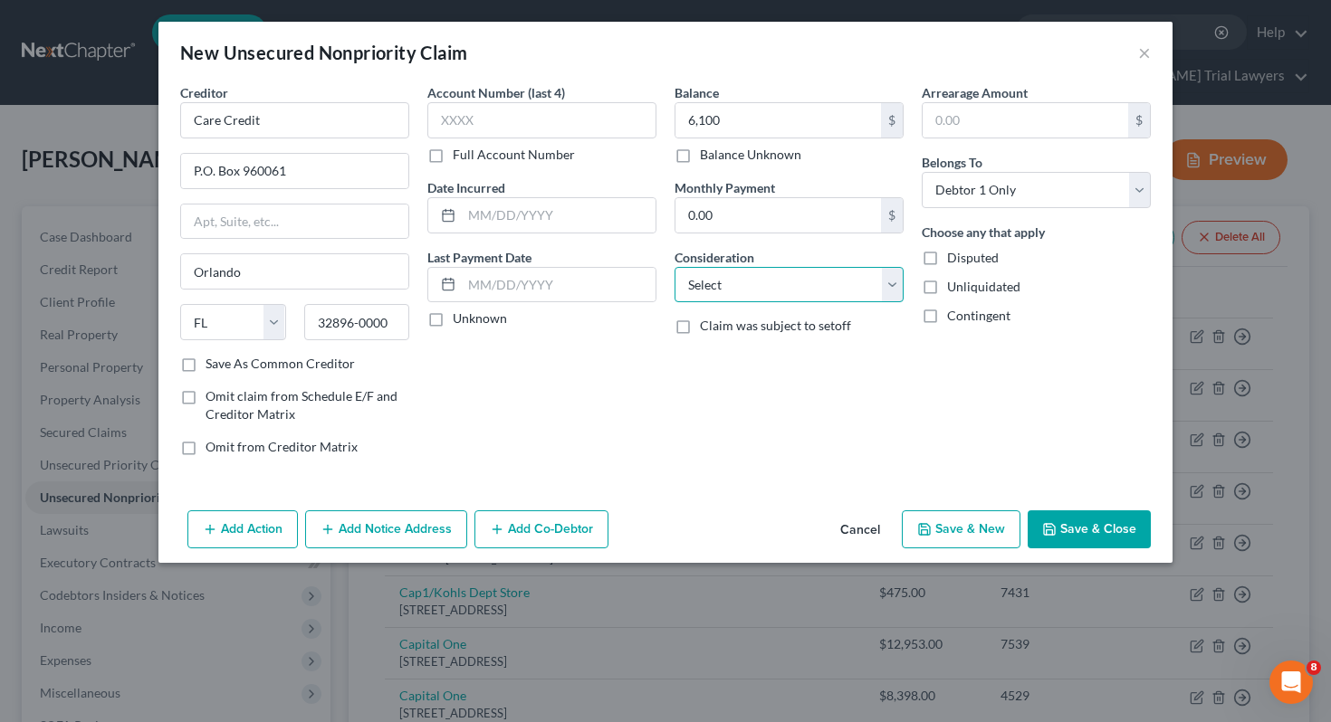
click at [799, 292] on select "Select Cable / Satellite Services Collection Agency Credit Card Debt Debt Couns…" at bounding box center [788, 285] width 229 height 36
click at [1088, 538] on button "Save & Close" at bounding box center [1089, 530] width 123 height 38
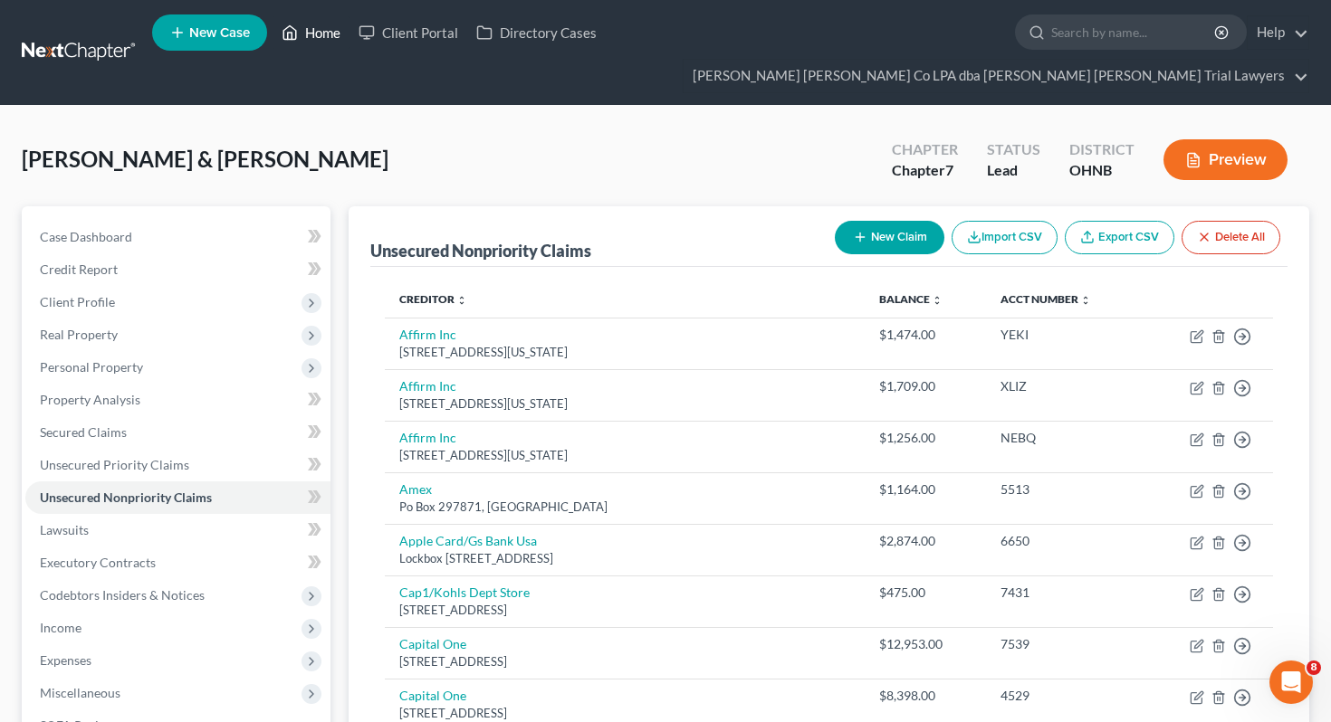
click at [326, 36] on link "Home" at bounding box center [311, 32] width 77 height 33
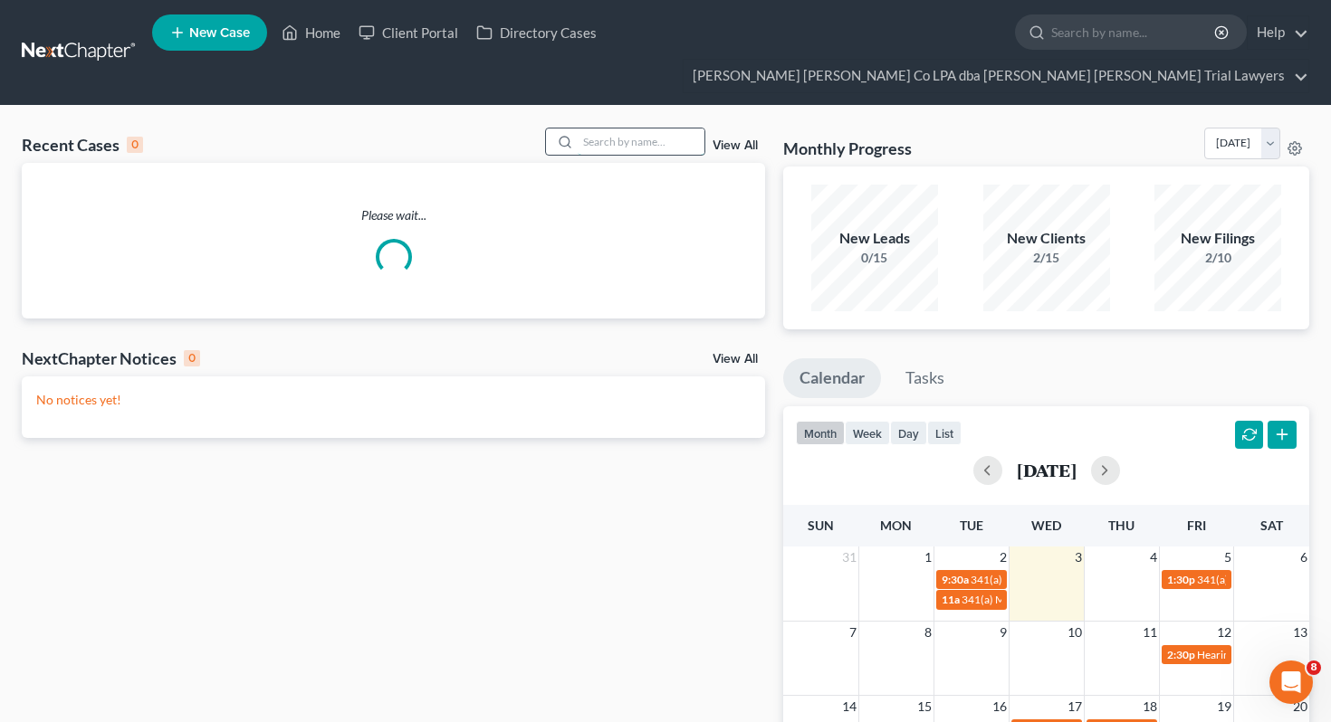
click at [599, 129] on input "search" at bounding box center [641, 142] width 127 height 26
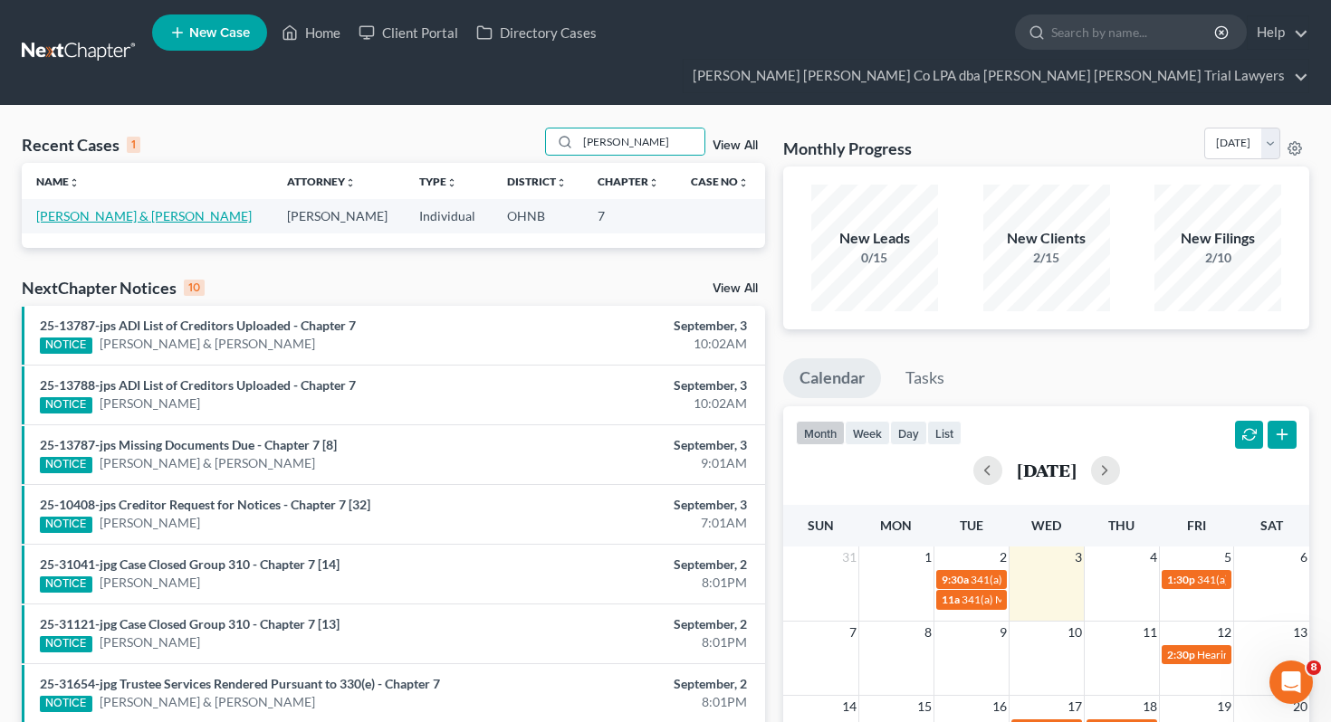
click at [158, 208] on link "[PERSON_NAME] & [PERSON_NAME]" at bounding box center [143, 215] width 215 height 15
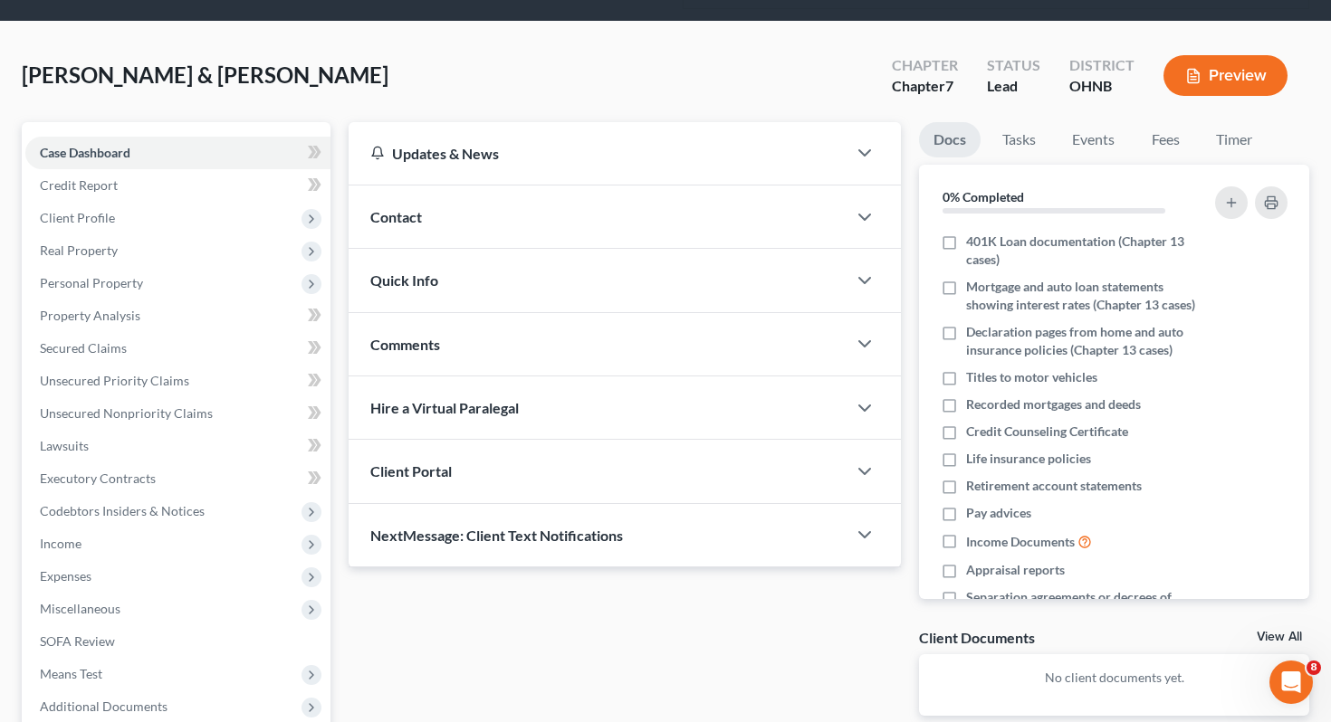
scroll to position [238, 0]
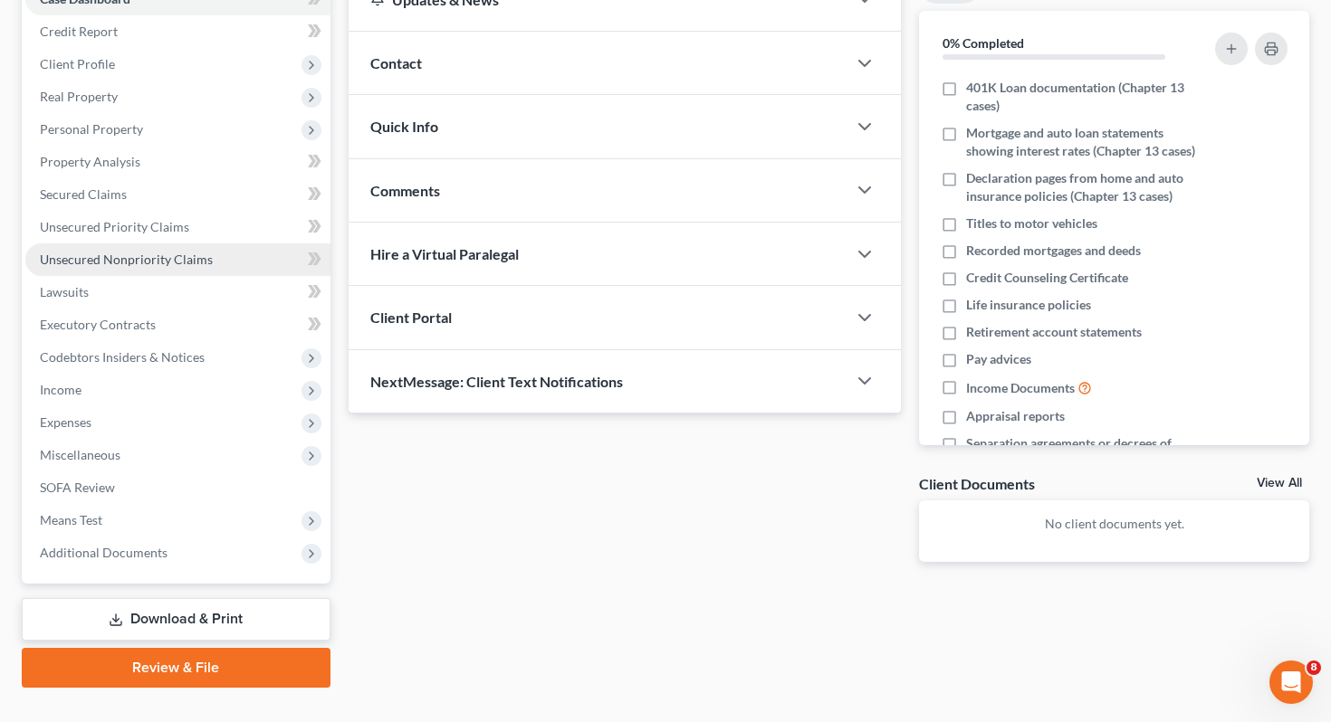
click at [133, 252] on span "Unsecured Nonpriority Claims" at bounding box center [126, 259] width 173 height 15
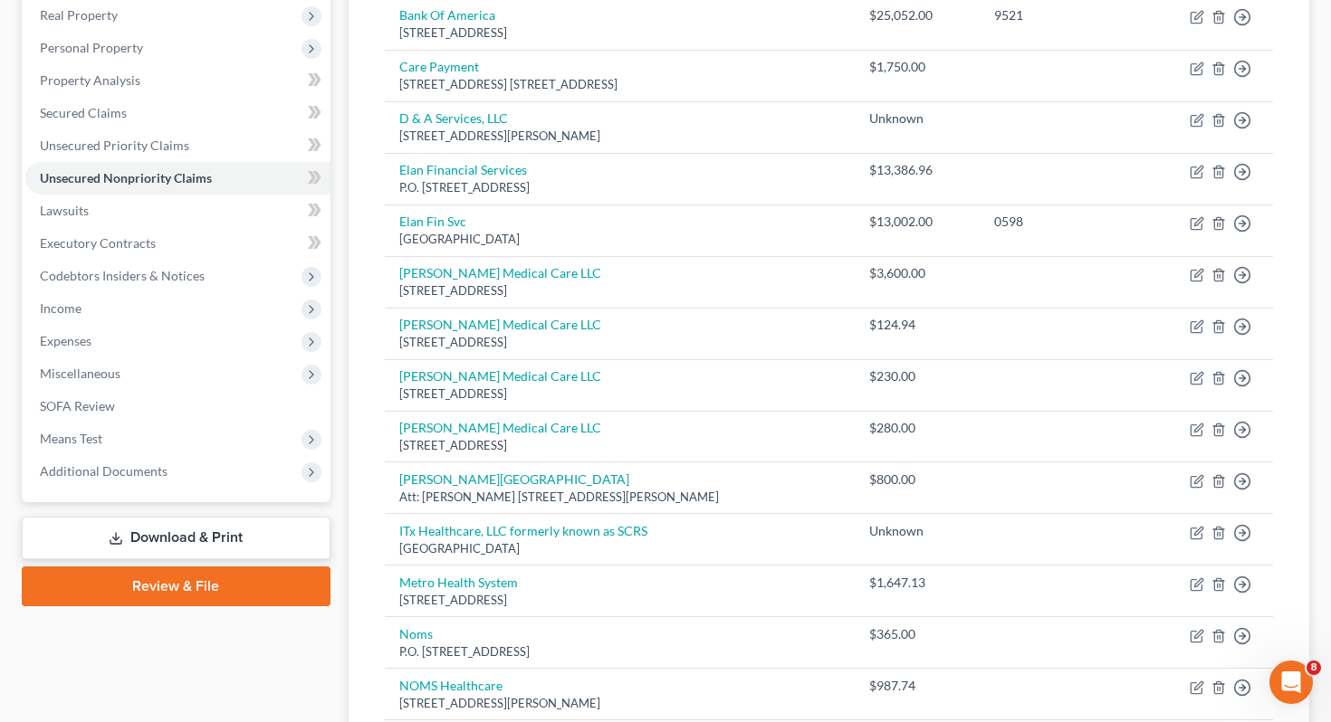
scroll to position [317, 0]
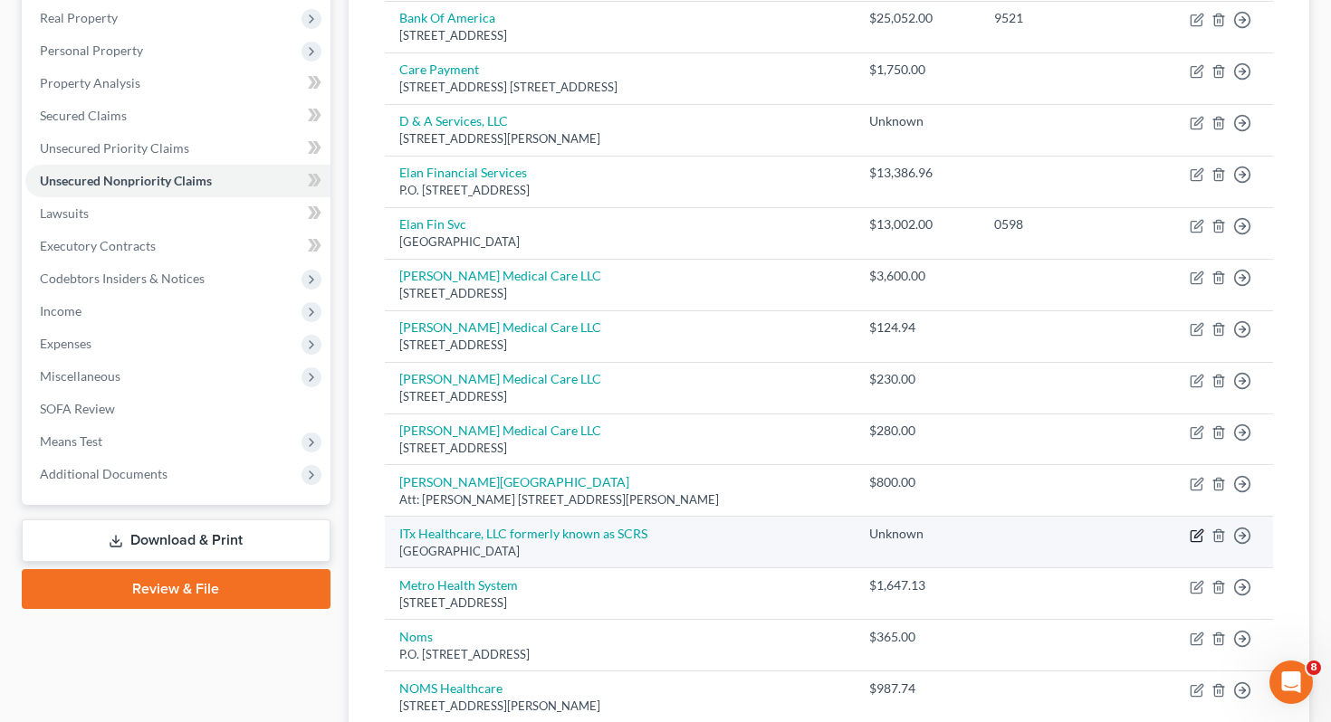
click at [1198, 530] on icon "button" at bounding box center [1198, 534] width 8 height 8
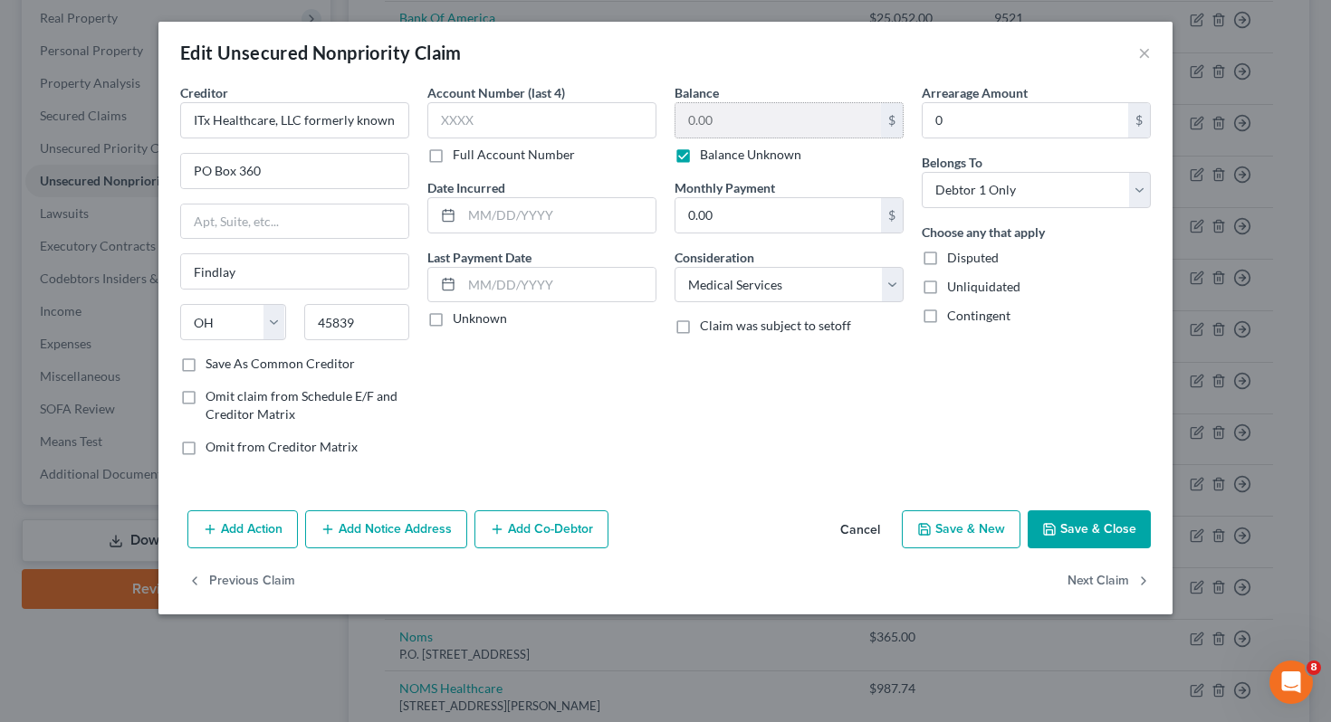
click at [739, 158] on label "Balance Unknown" at bounding box center [750, 155] width 101 height 18
click at [719, 158] on input "Balance Unknown" at bounding box center [713, 152] width 12 height 12
click at [734, 112] on input "0.00" at bounding box center [778, 120] width 206 height 34
click at [1076, 540] on button "Save & Close" at bounding box center [1089, 530] width 123 height 38
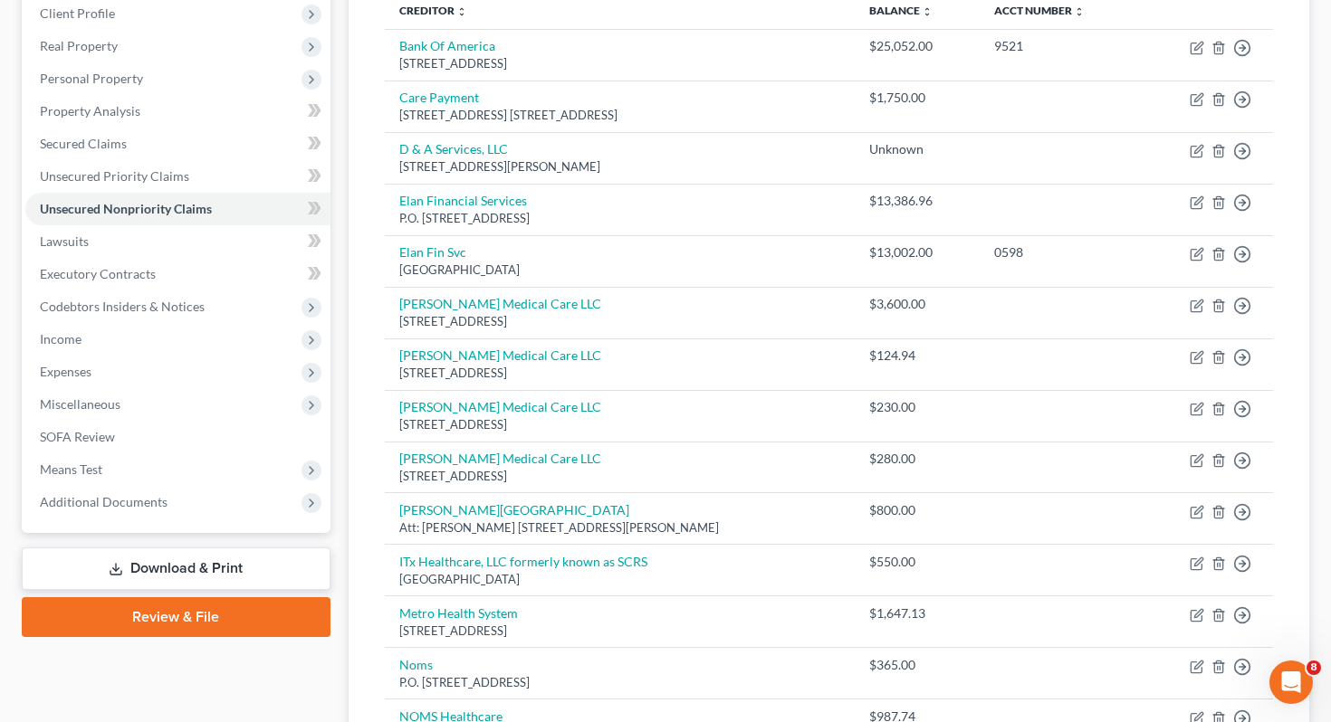
scroll to position [286, 0]
